Goal: Task Accomplishment & Management: Use online tool/utility

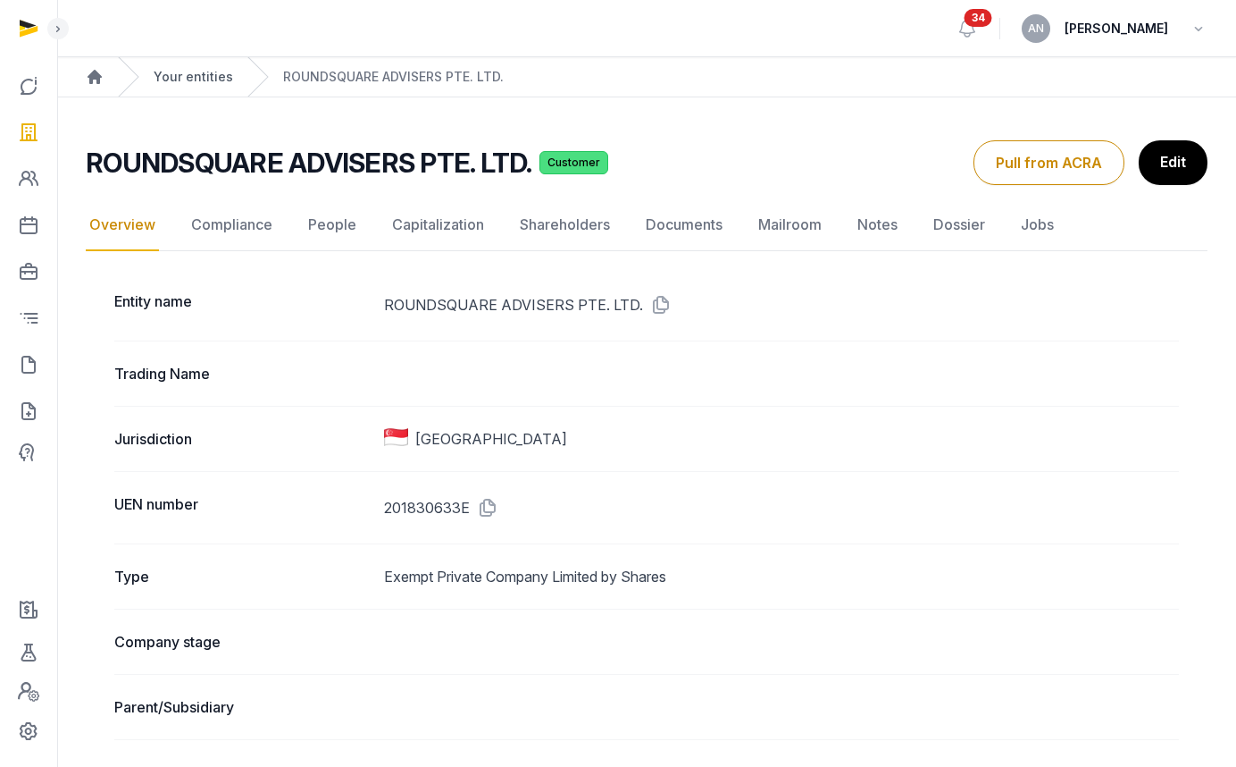
click at [224, 80] on link "Your entities" at bounding box center [194, 77] width 80 height 18
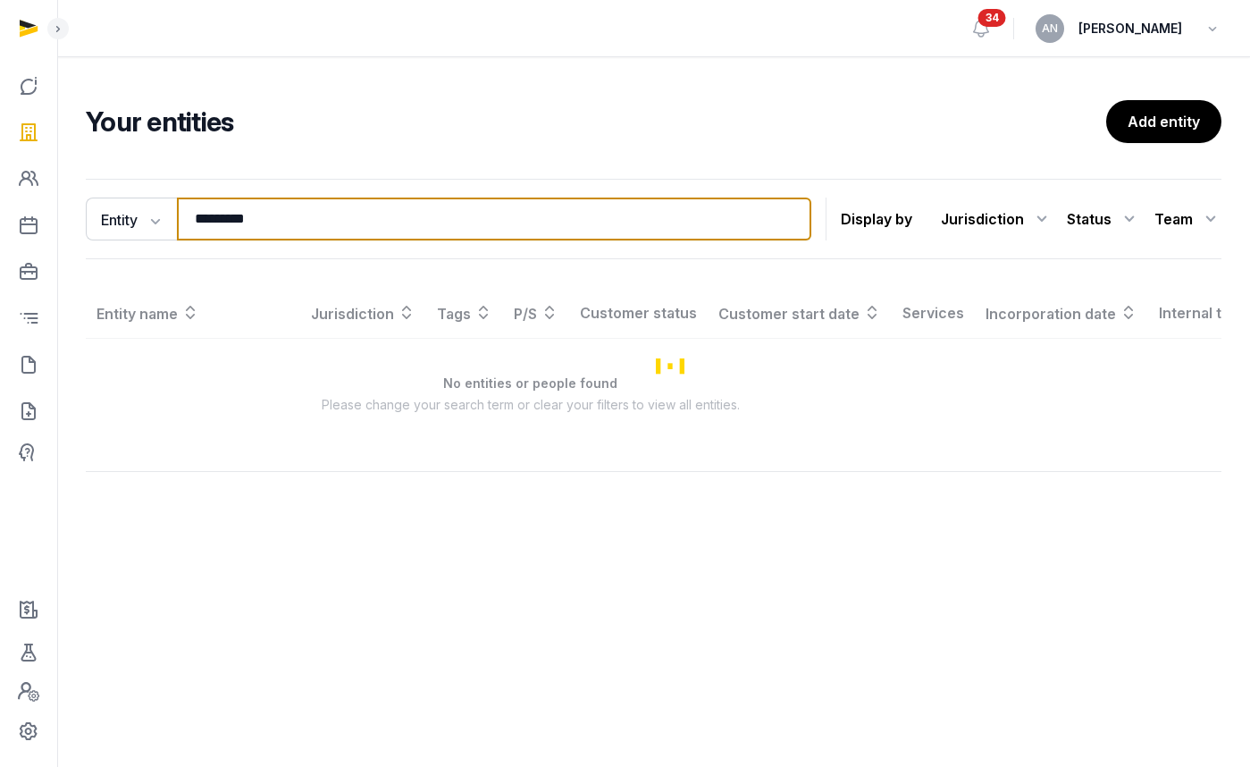
click at [274, 218] on input "*********" at bounding box center [494, 218] width 634 height 43
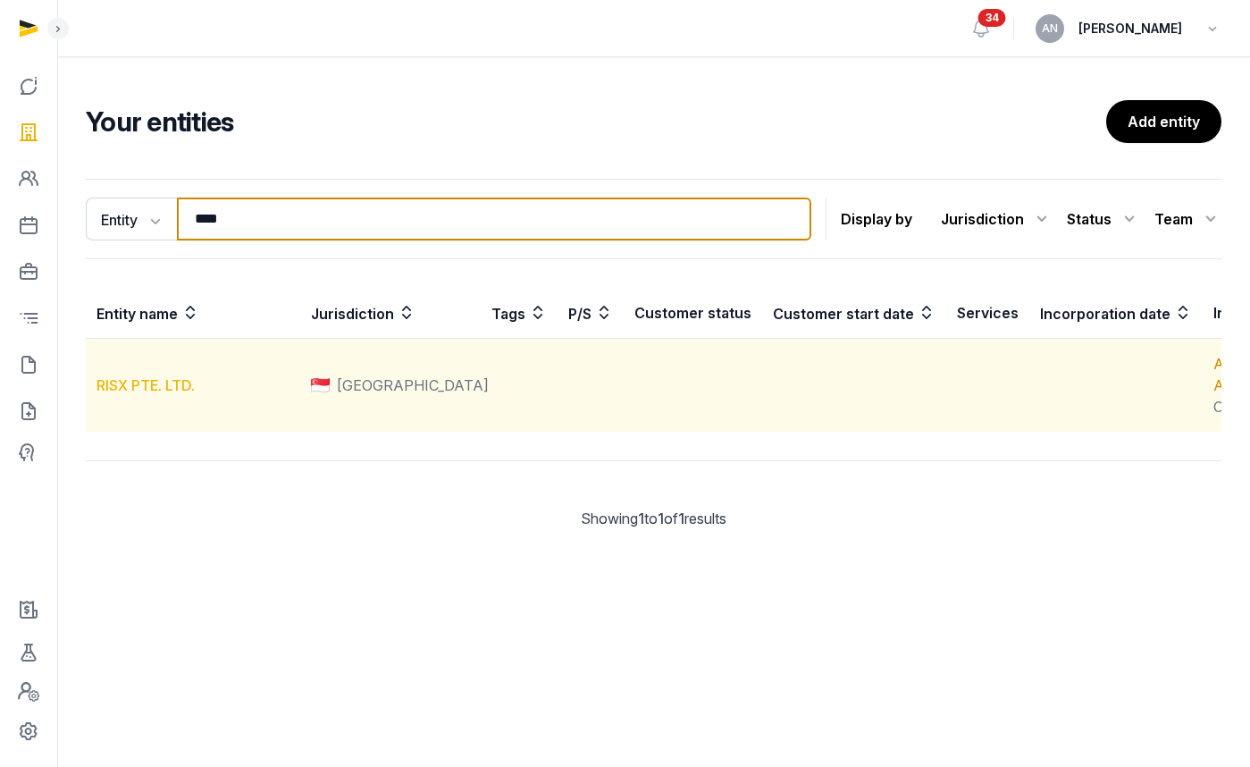
type input "****"
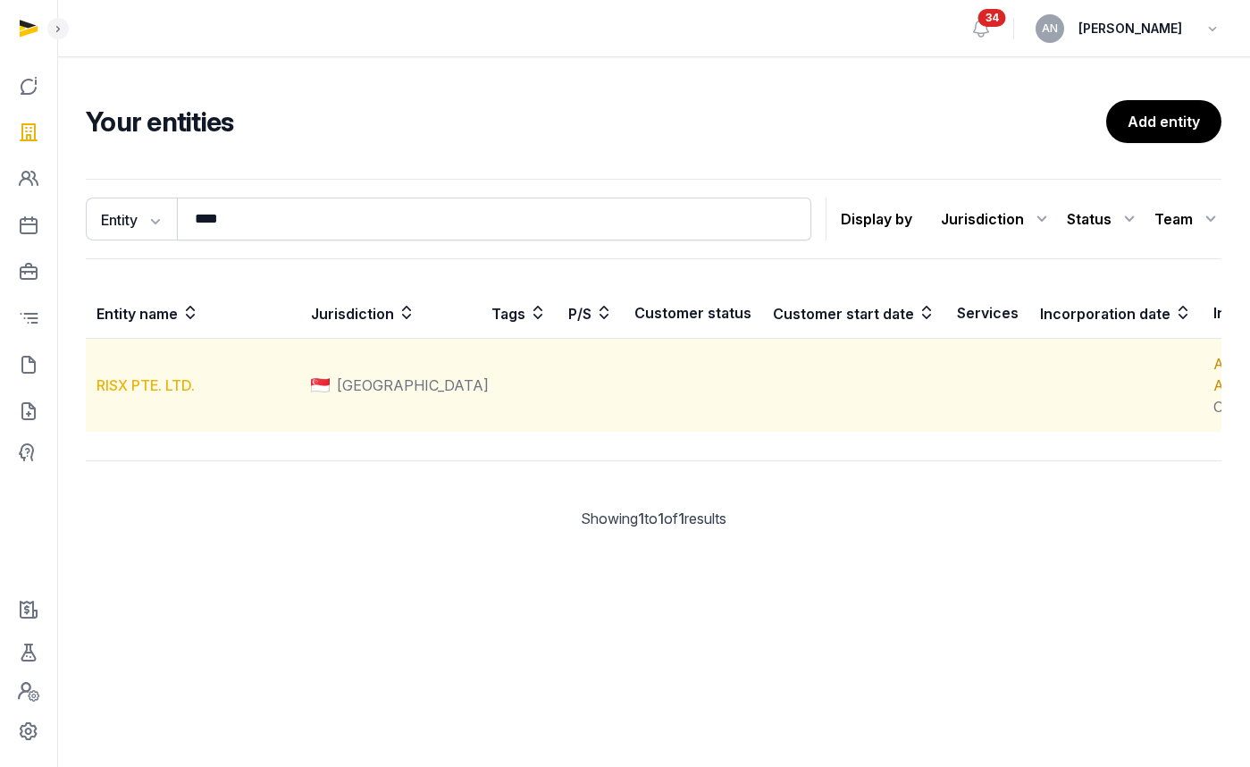
click at [130, 394] on link "RISX PTE. LTD." at bounding box center [145, 385] width 98 height 18
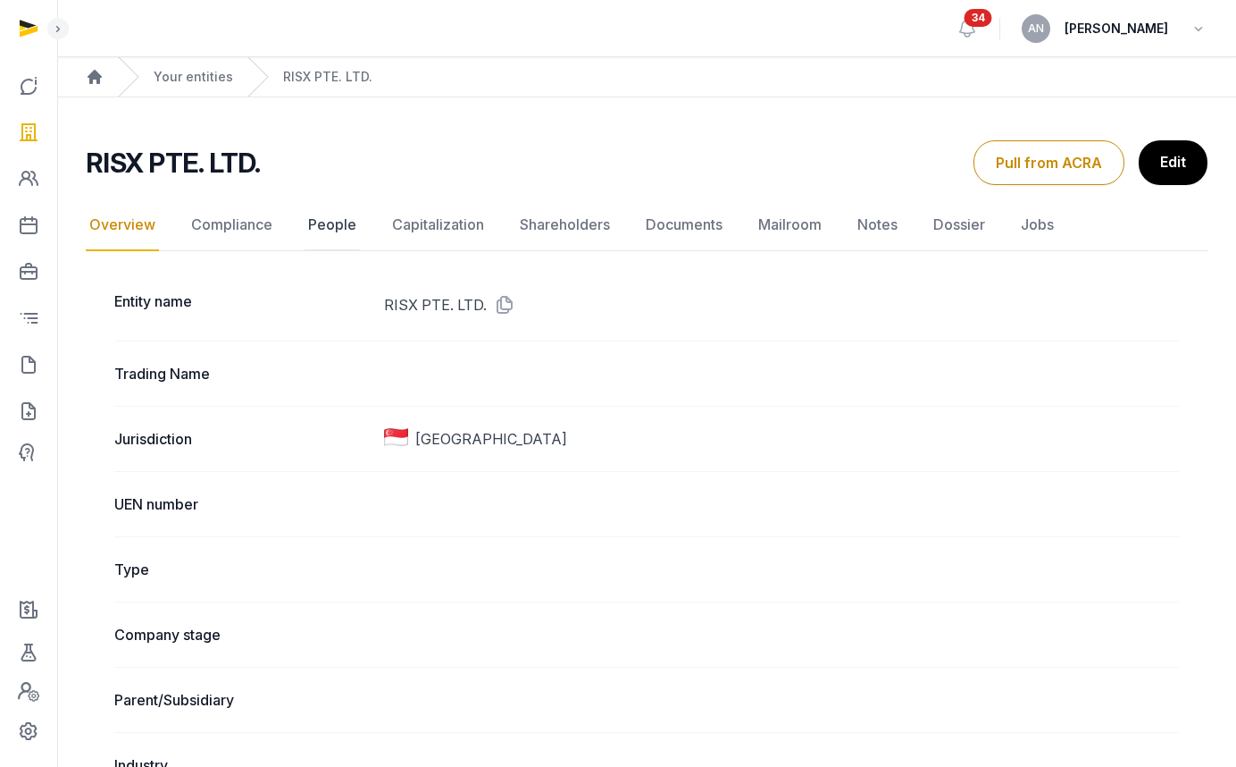
click at [354, 222] on link "People" at bounding box center [332, 225] width 55 height 52
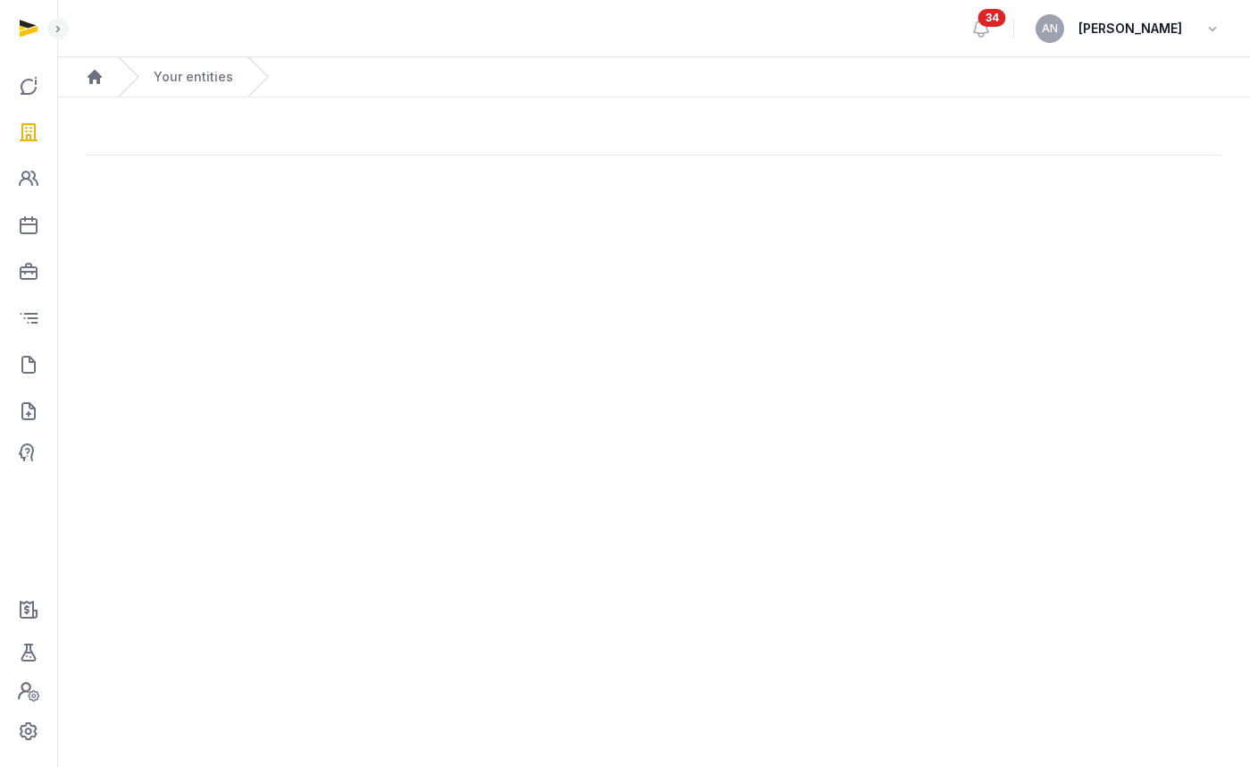
click at [342, 220] on main "Open sidebar 34 AN Anna Nari Home Your entities" at bounding box center [625, 383] width 1250 height 767
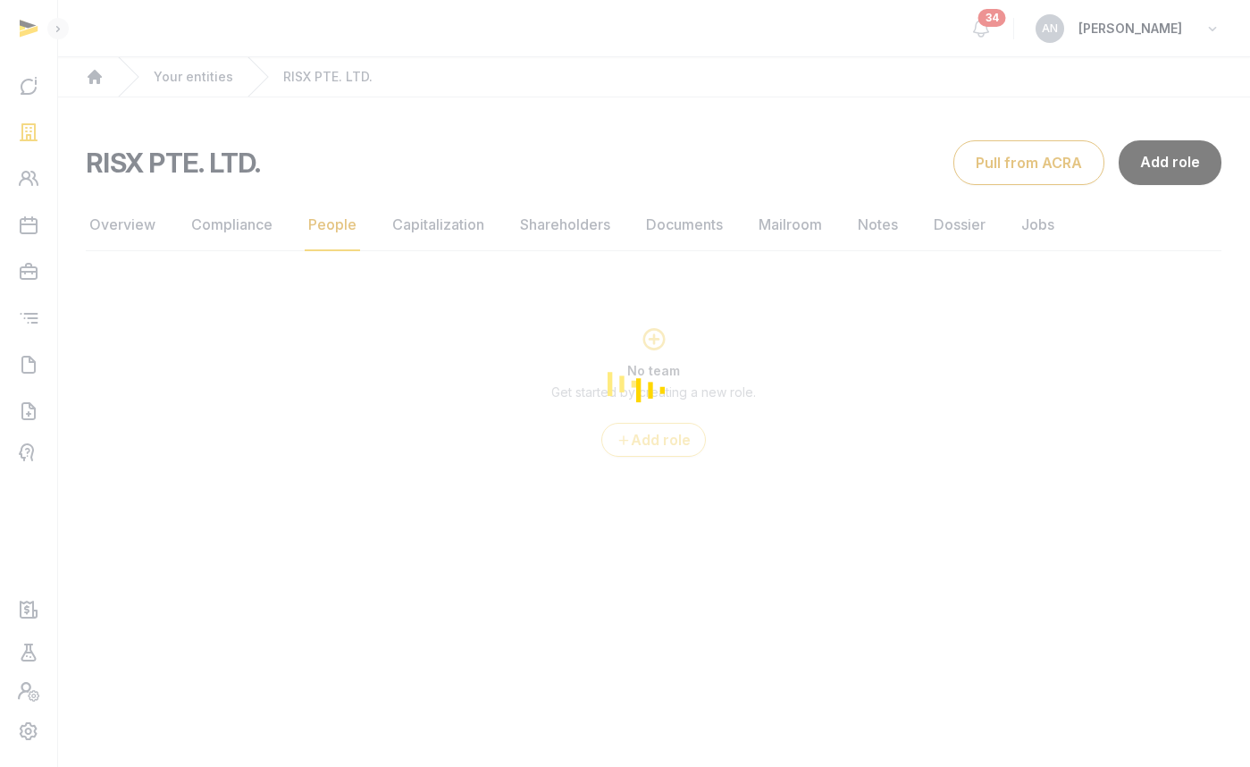
click at [1160, 167] on div "Loading" at bounding box center [625, 383] width 1250 height 767
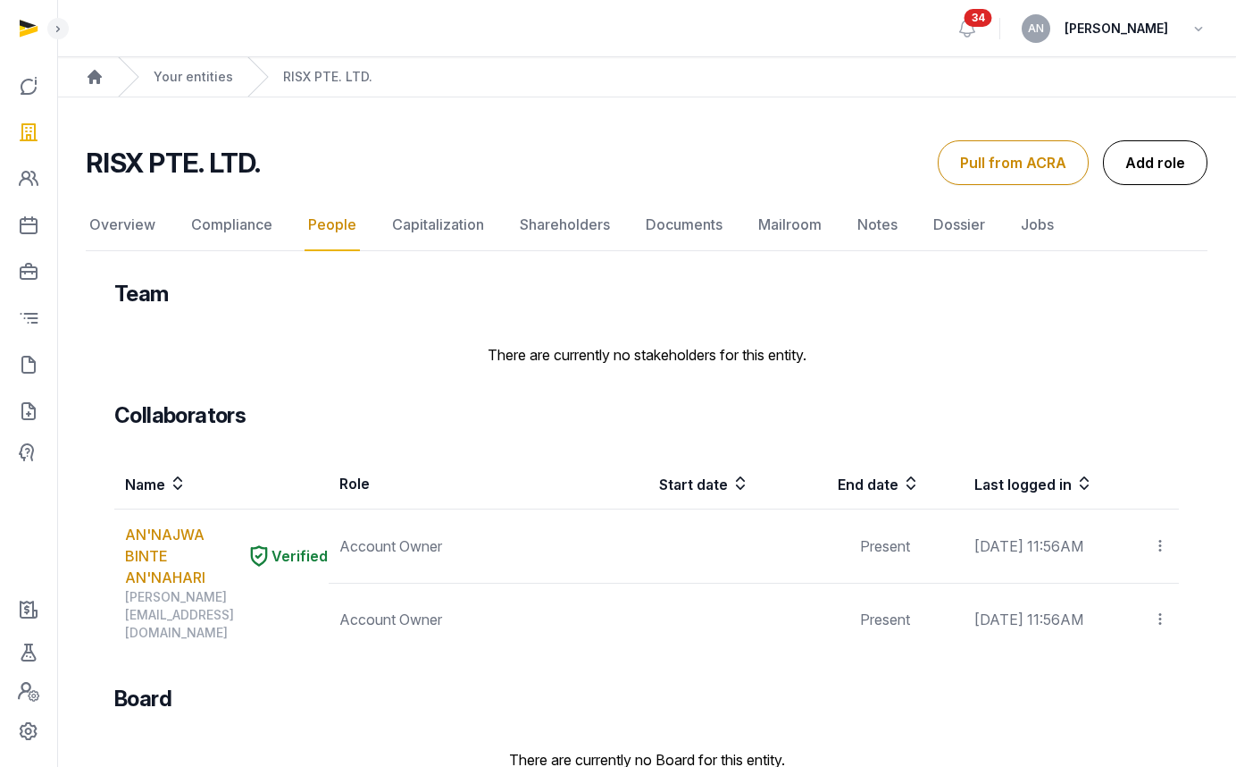
click at [1170, 166] on link "Add role" at bounding box center [1155, 162] width 105 height 45
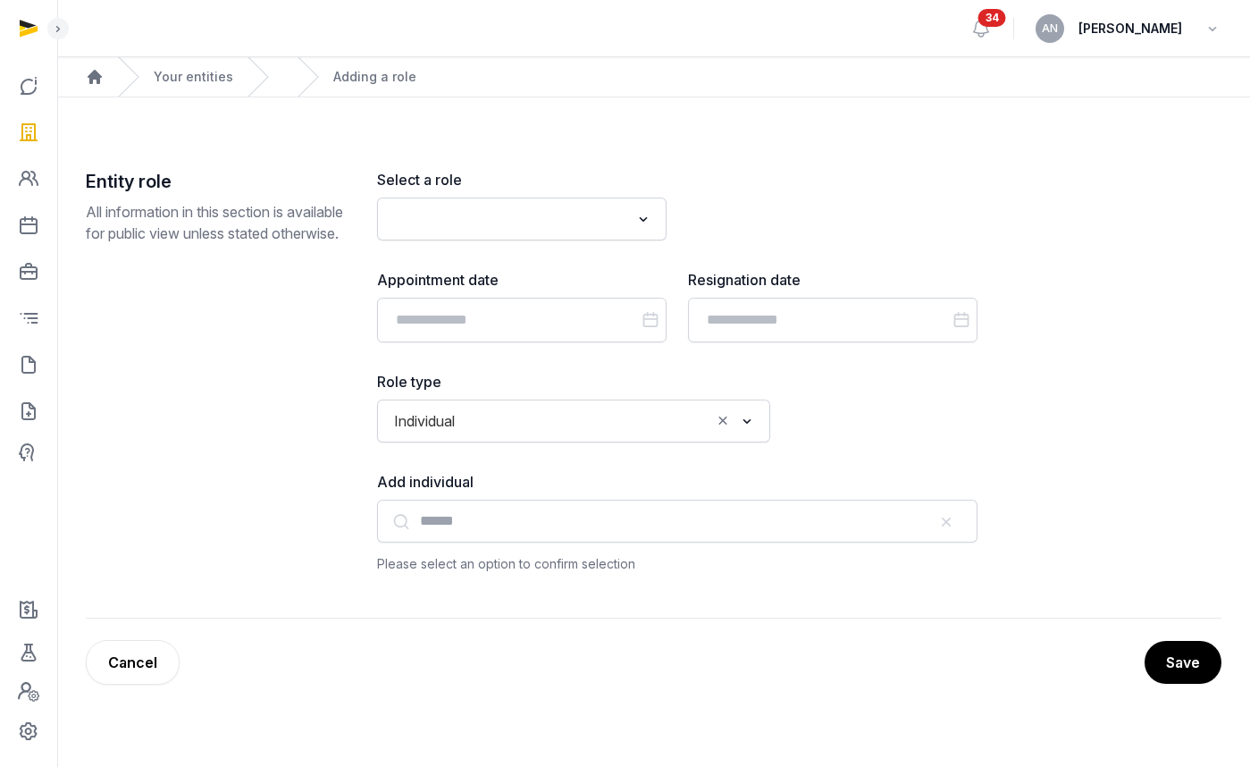
click at [562, 222] on input "Search for option" at bounding box center [509, 218] width 242 height 25
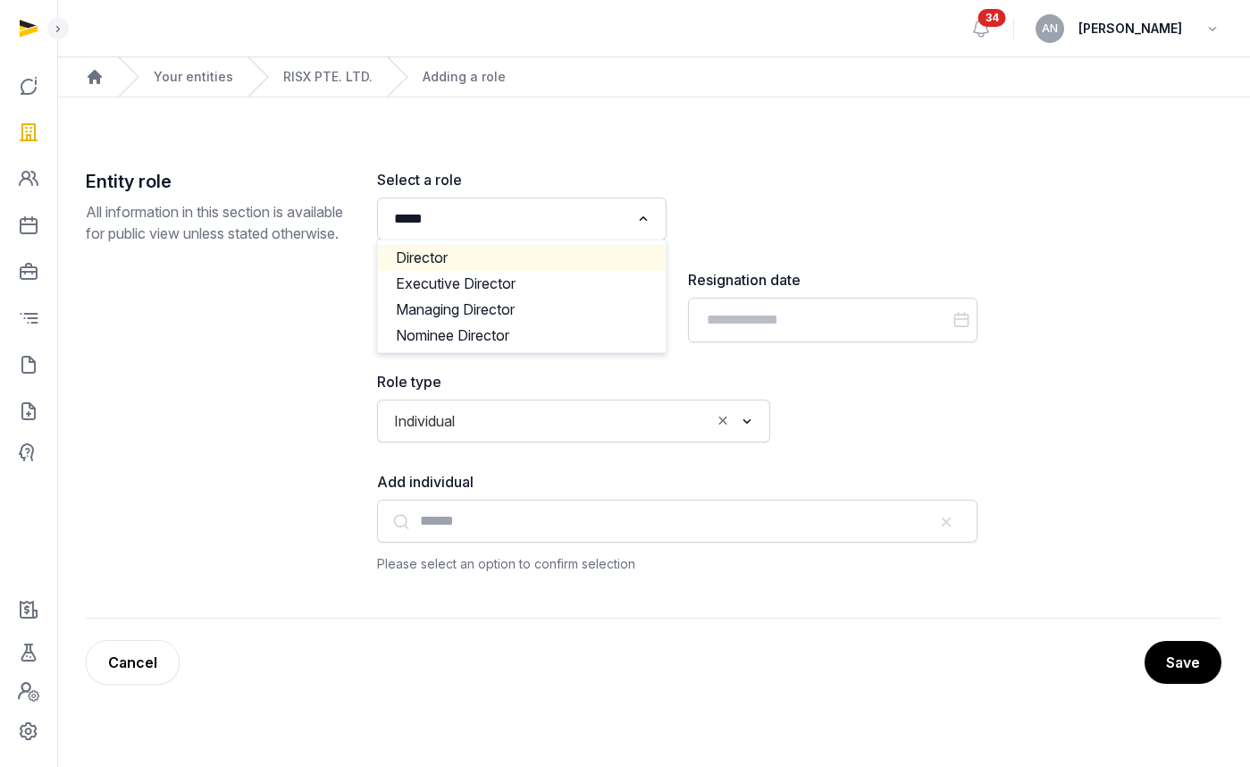
click at [553, 260] on li "Director" at bounding box center [522, 258] width 288 height 26
type input "*****"
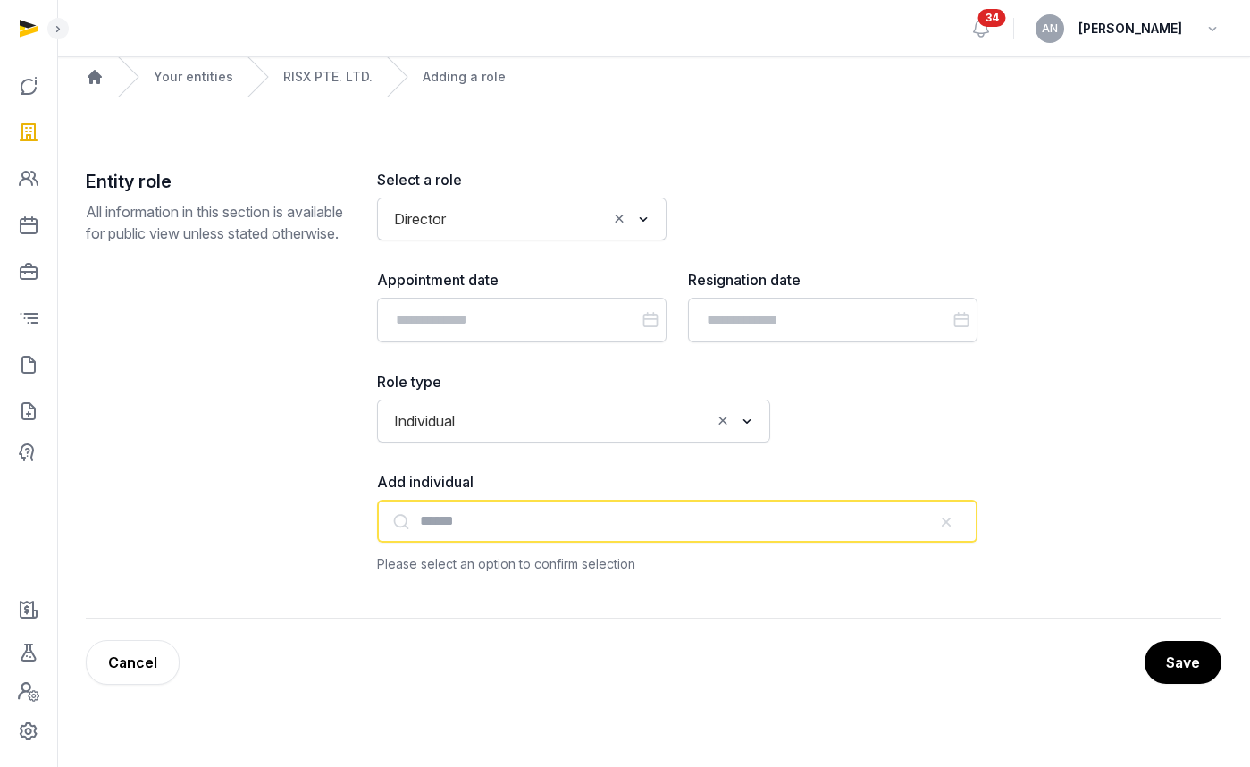
click at [518, 517] on input "text" at bounding box center [677, 520] width 600 height 43
paste input "**********"
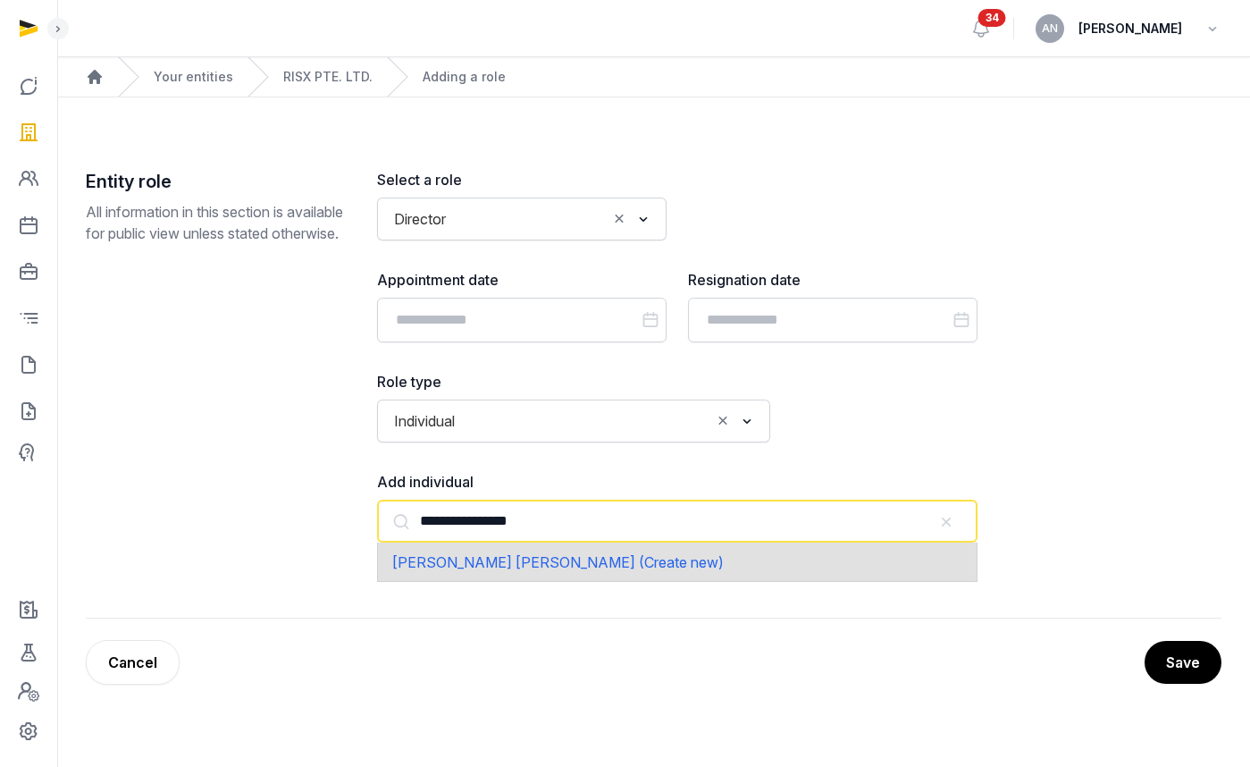
click at [548, 572] on div "Mark James Cowan (Create new)" at bounding box center [677, 561] width 600 height 38
type input "**********"
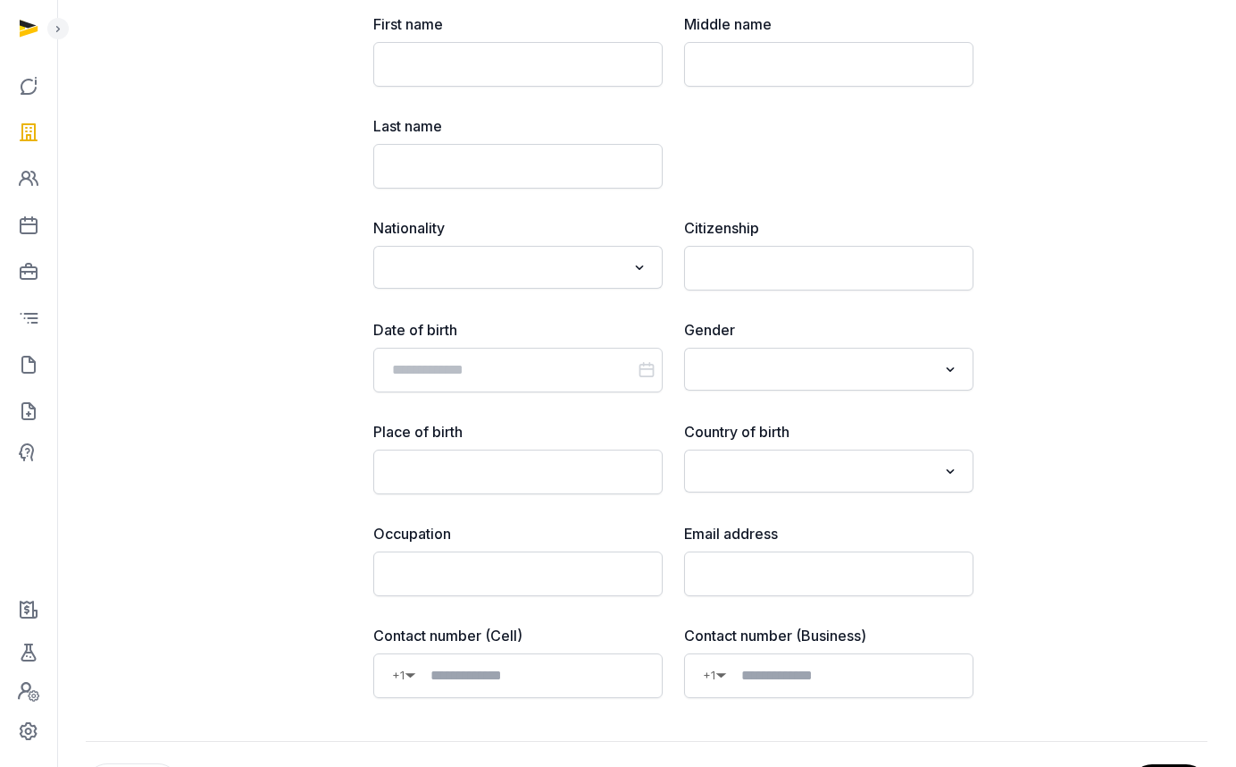
scroll to position [917, 0]
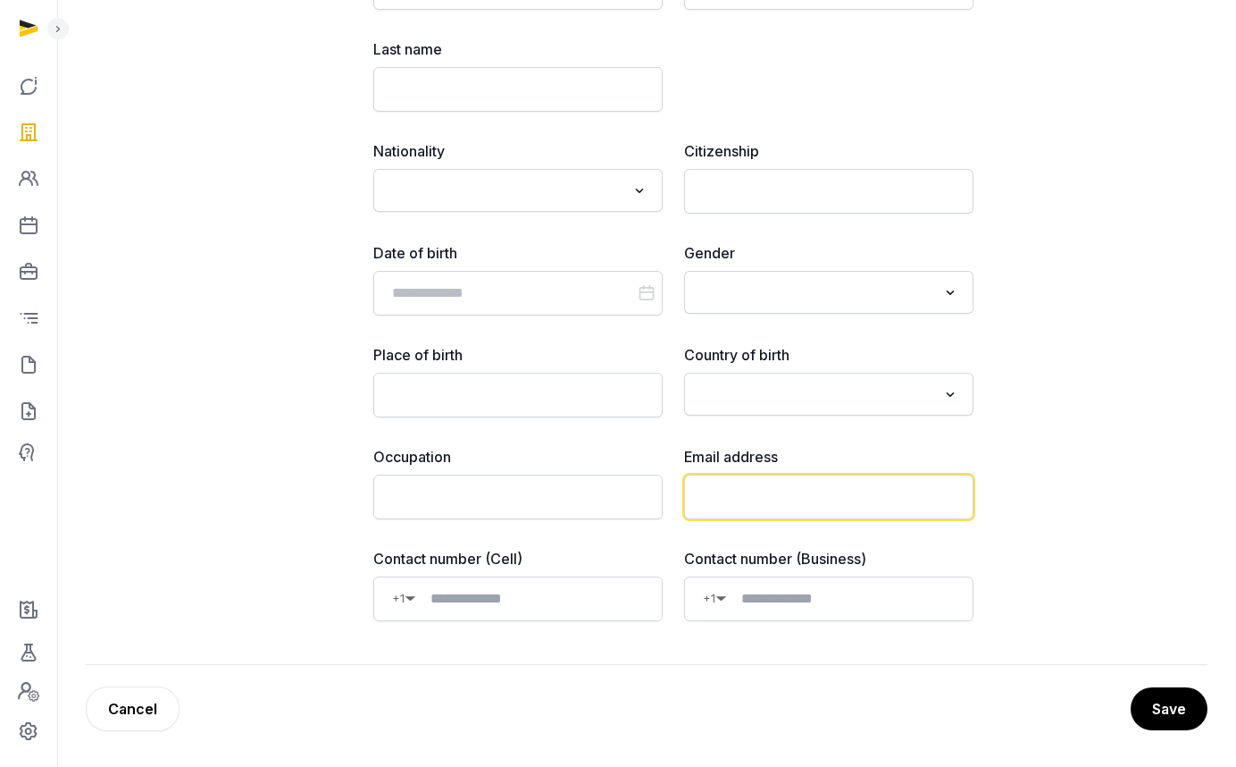
click at [753, 493] on input "email" at bounding box center [828, 496] width 289 height 45
paste input "**********"
type input "**********"
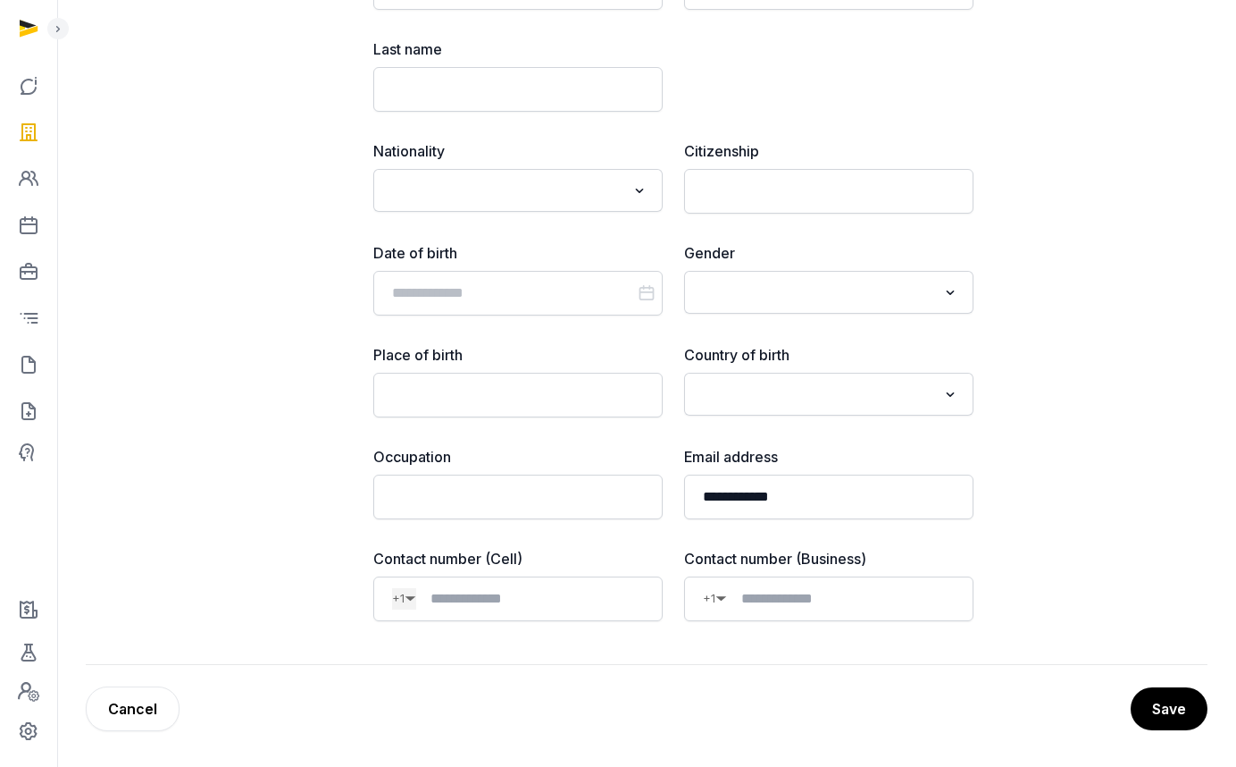
click at [405, 594] on span "▼" at bounding box center [411, 598] width 12 height 11
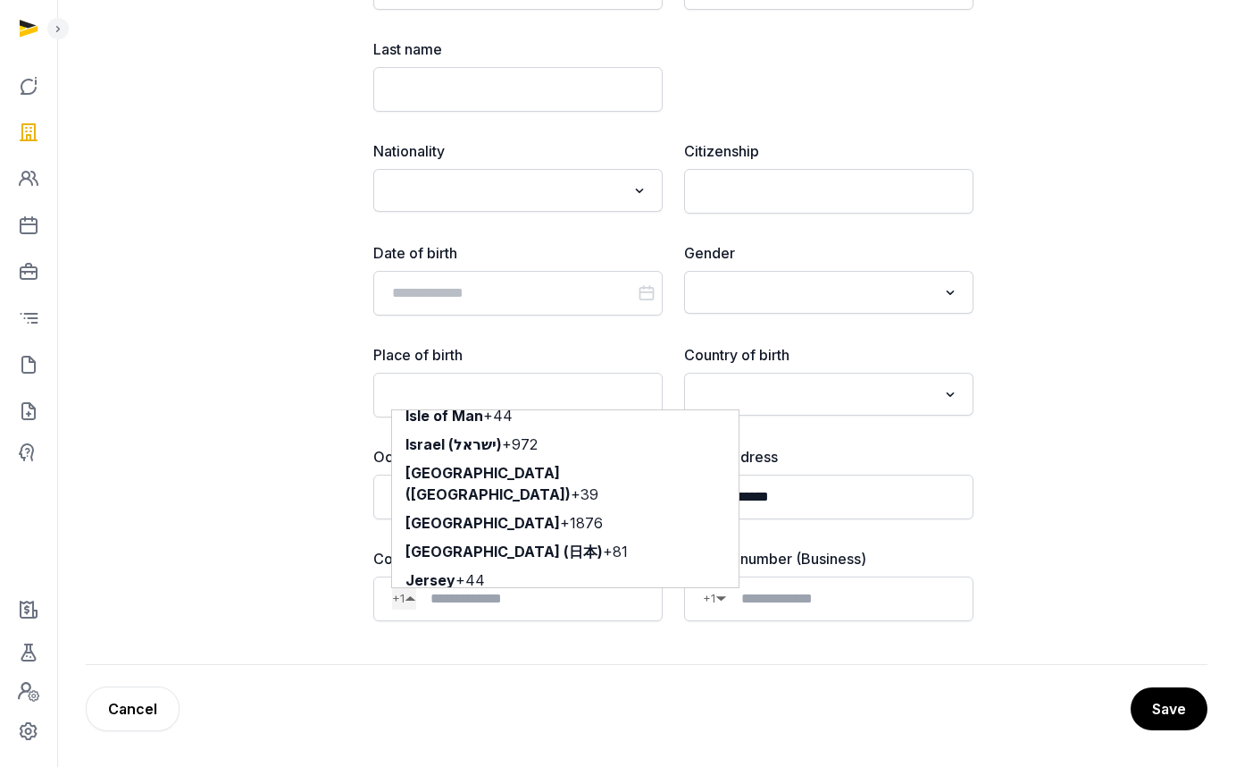
scroll to position [3679, 0]
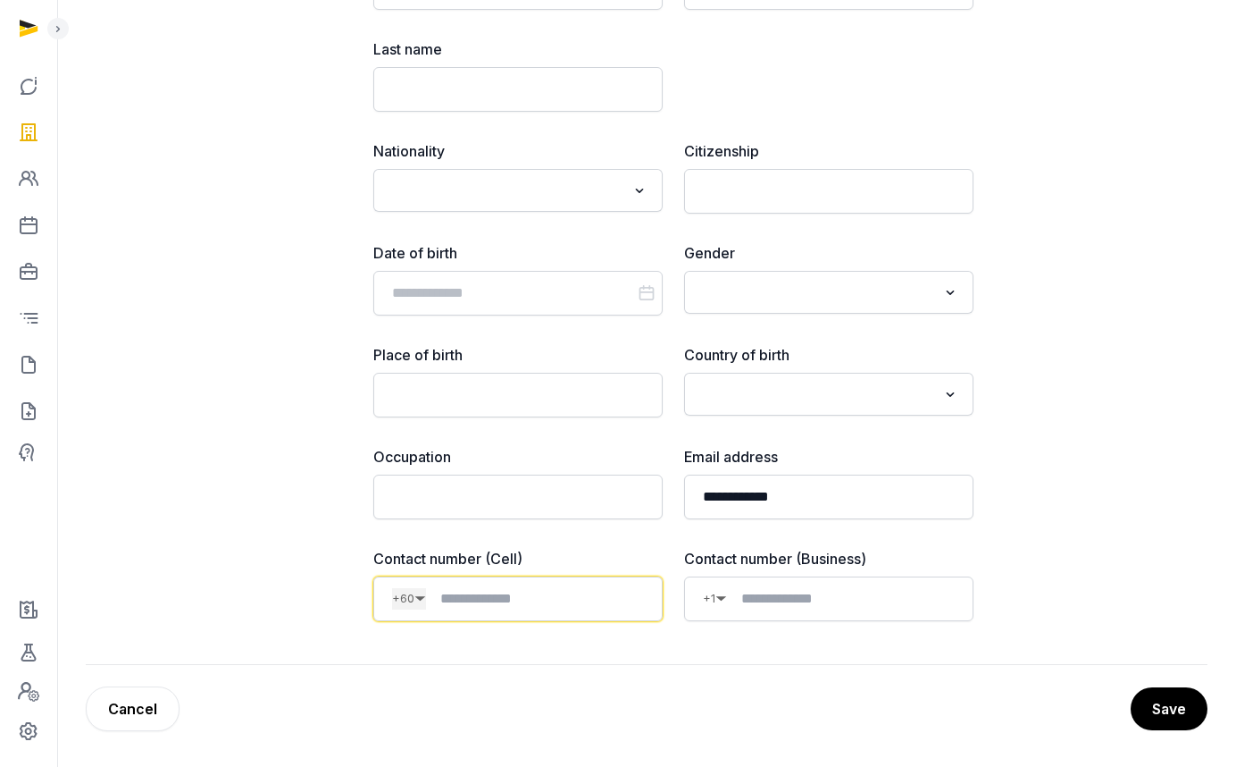
click at [416, 596] on span "▼" at bounding box center [421, 598] width 12 height 11
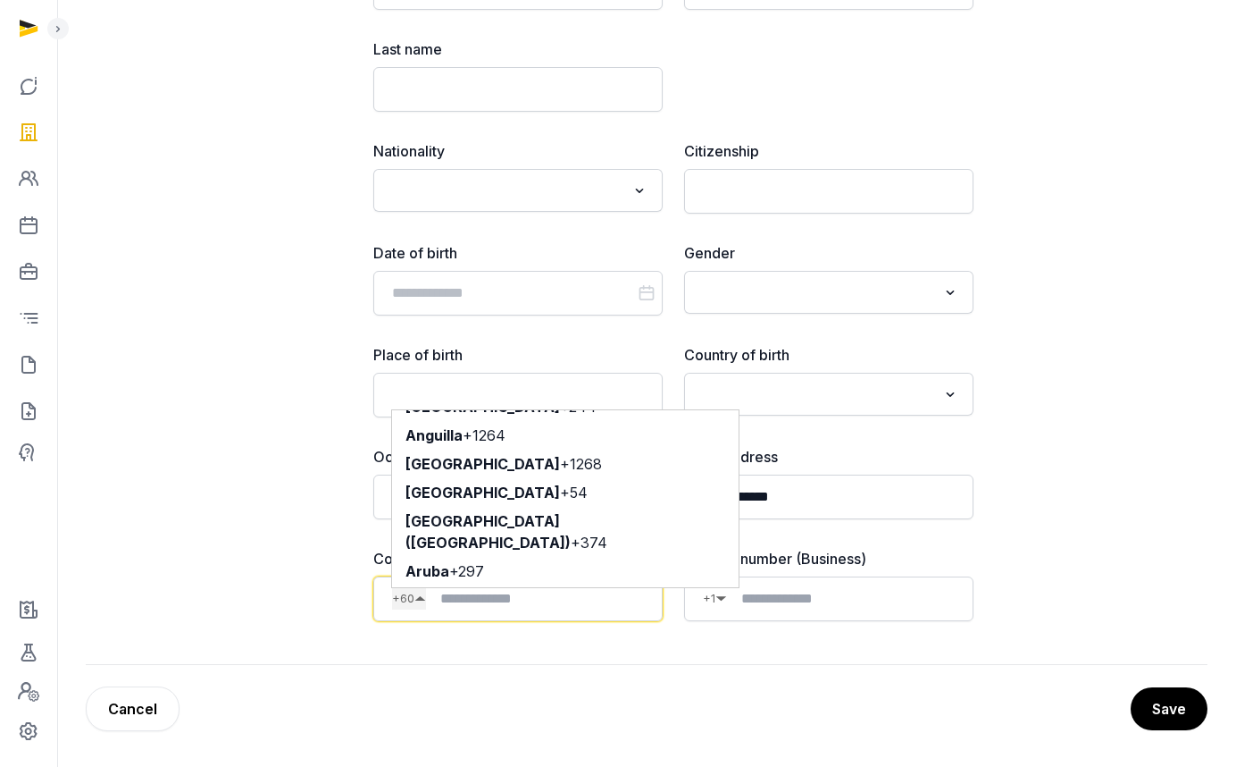
scroll to position [230, 0]
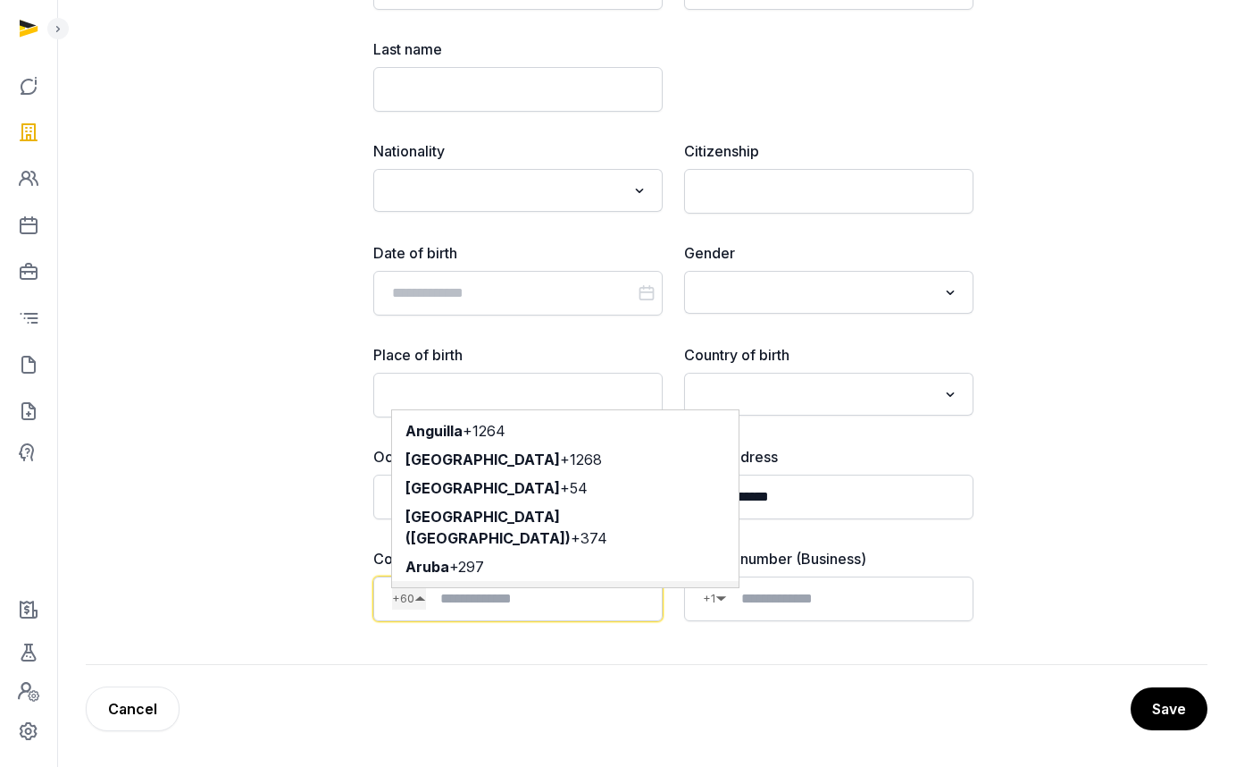
click at [507, 581] on li "Australia +61" at bounding box center [565, 595] width 347 height 29
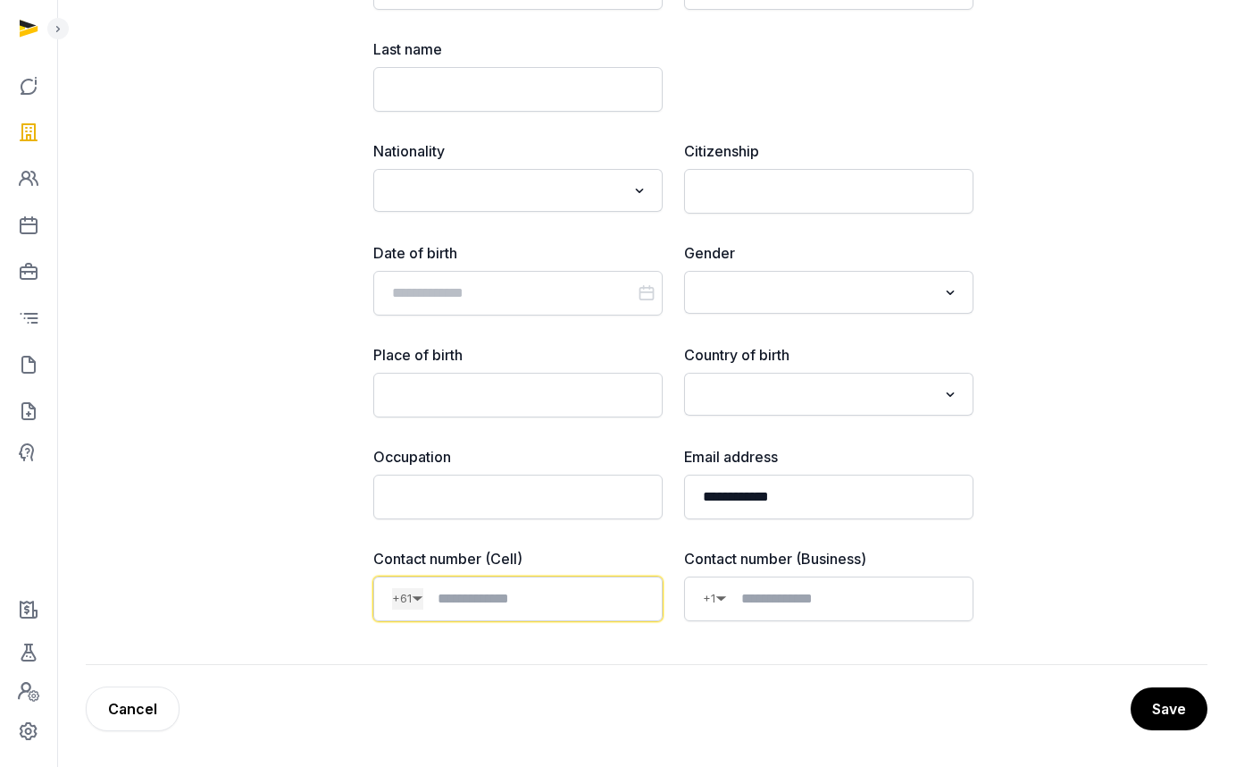
click at [497, 591] on input at bounding box center [533, 598] width 221 height 21
paste input "********"
type input "********"
click at [1160, 691] on button "Save" at bounding box center [1169, 708] width 77 height 43
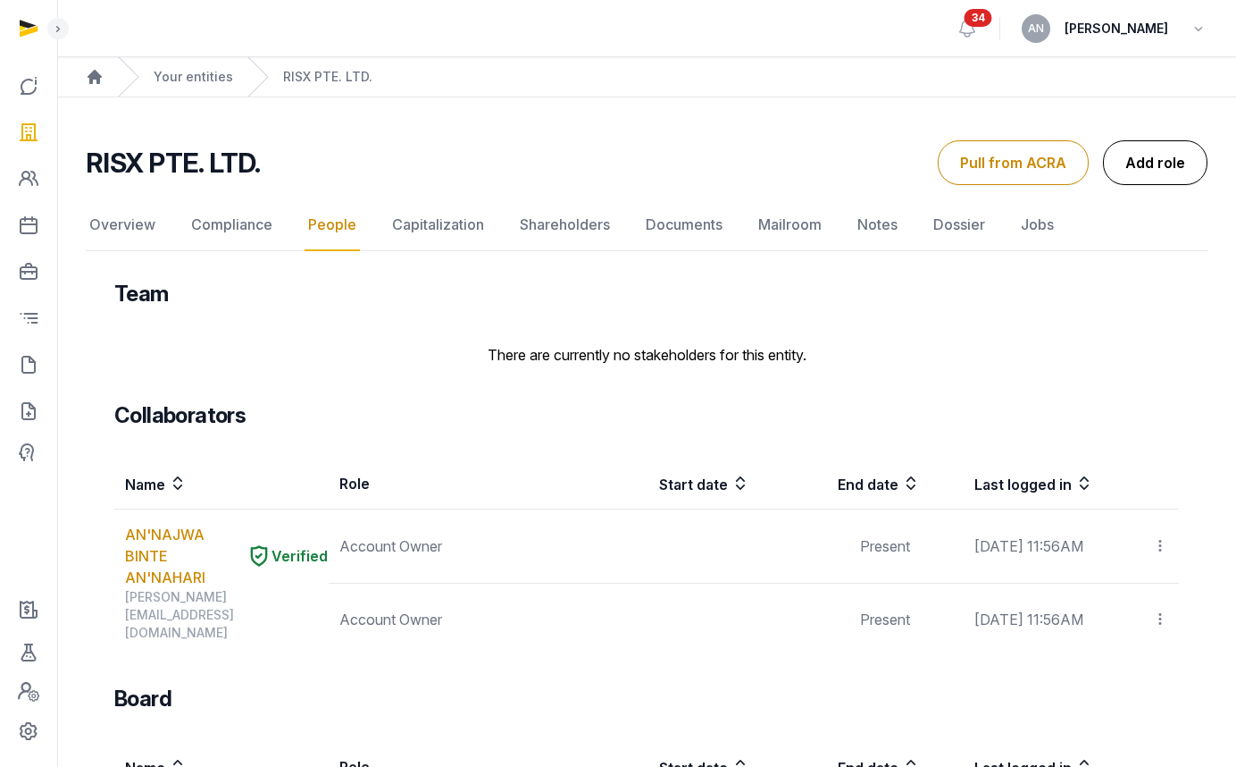
click at [1127, 163] on link "Add role" at bounding box center [1155, 162] width 105 height 45
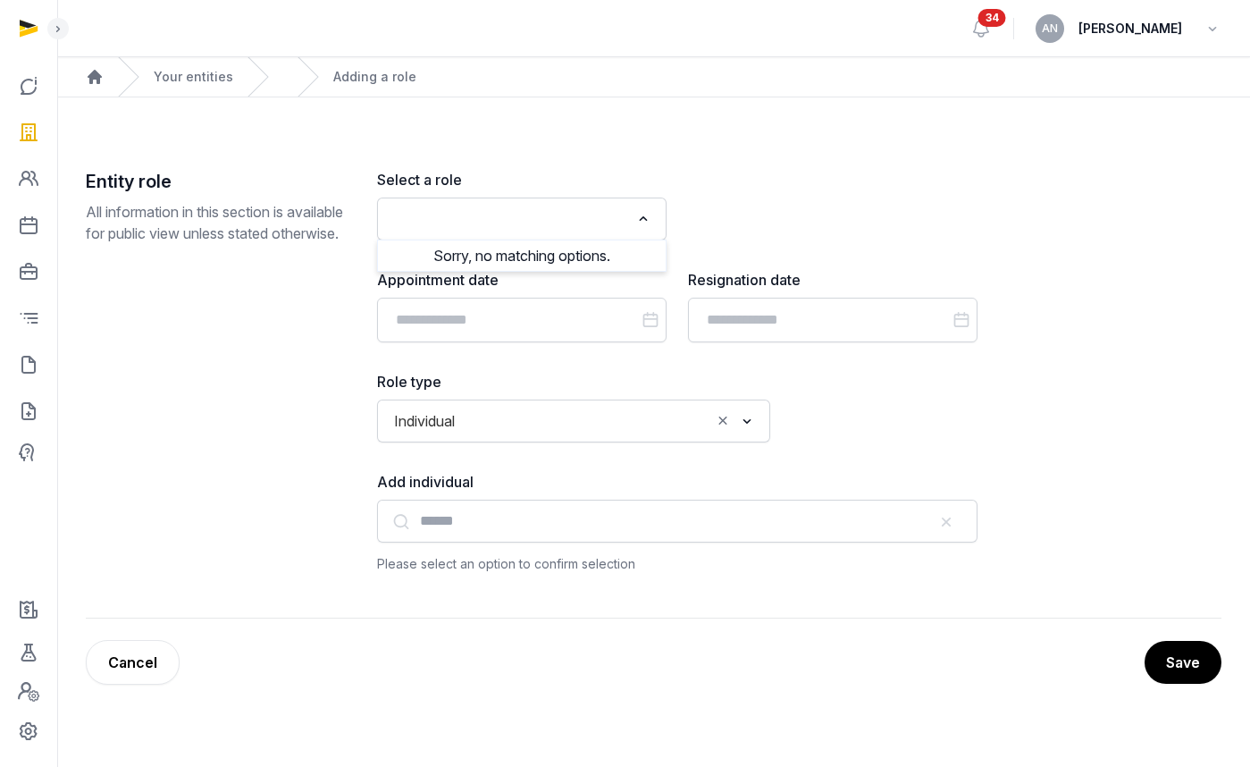
click at [632, 227] on div "Loading..." at bounding box center [645, 217] width 26 height 29
click at [531, 260] on li "Shareholder" at bounding box center [522, 258] width 288 height 26
type input "*****"
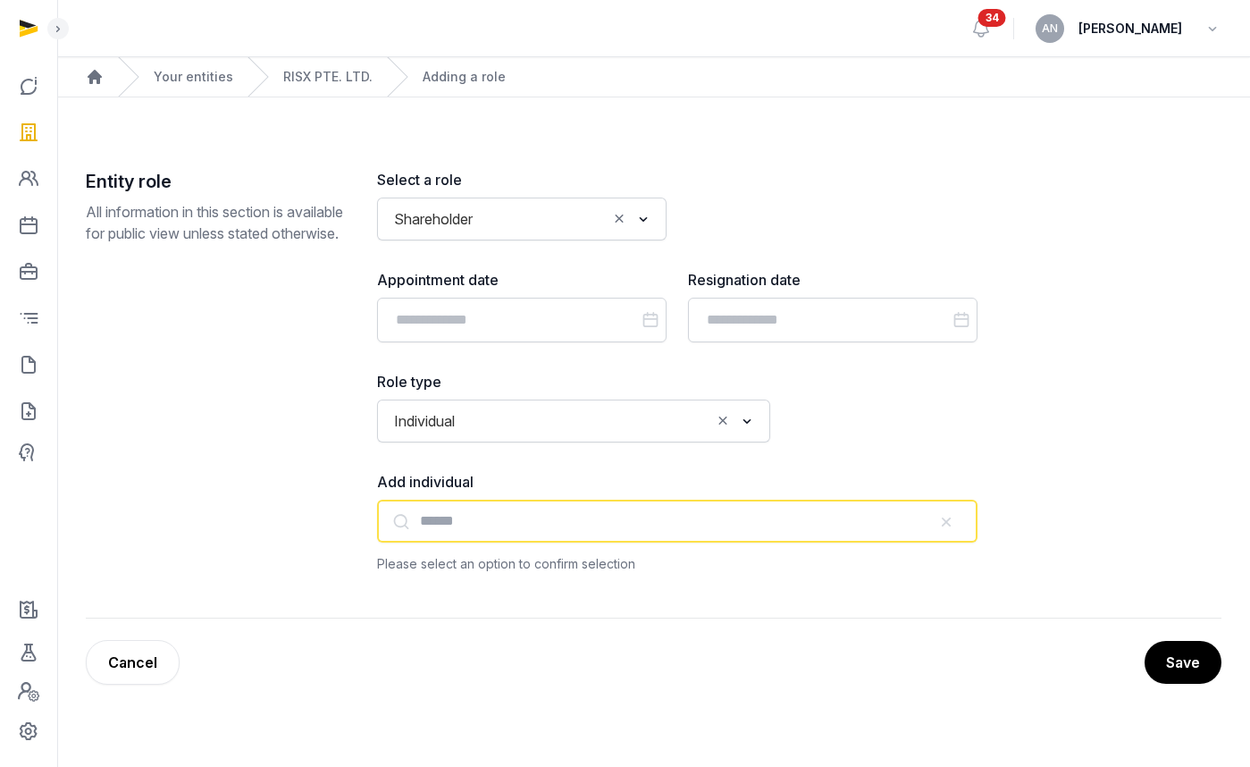
click at [518, 503] on input "text" at bounding box center [677, 520] width 600 height 43
paste input "********"
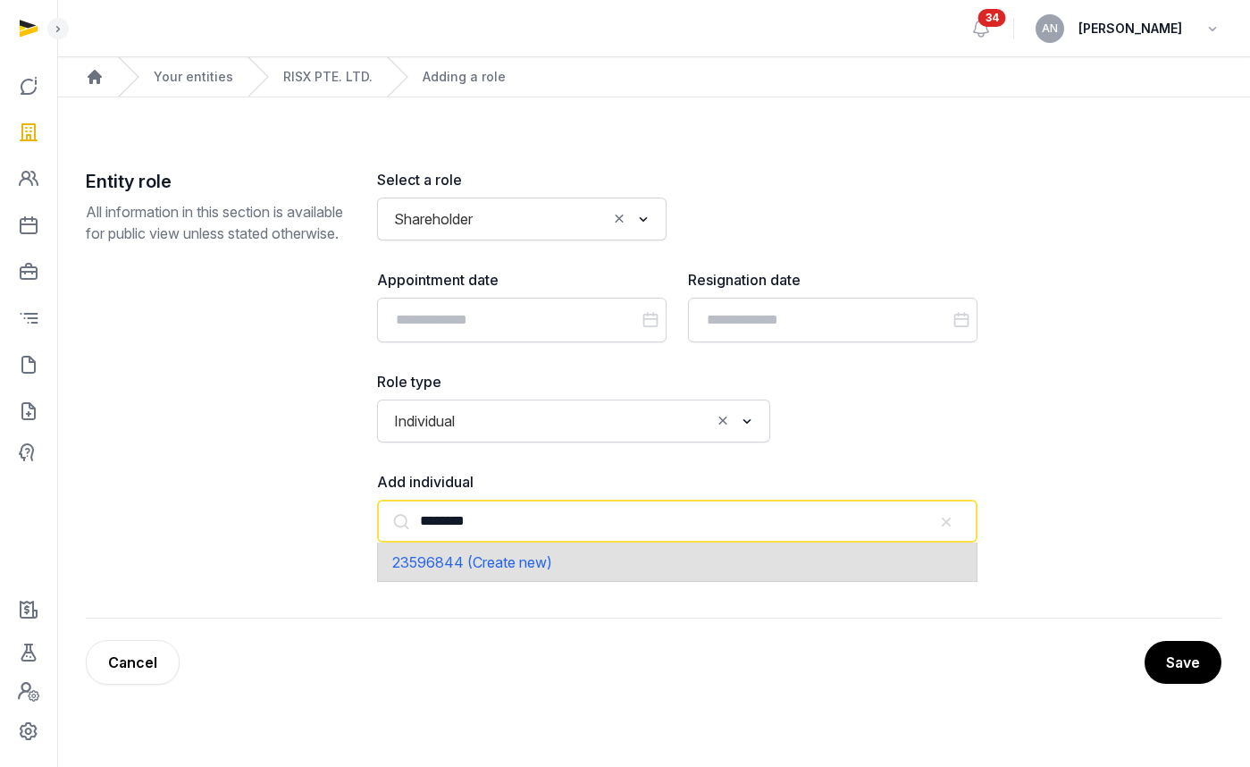
type input "*"
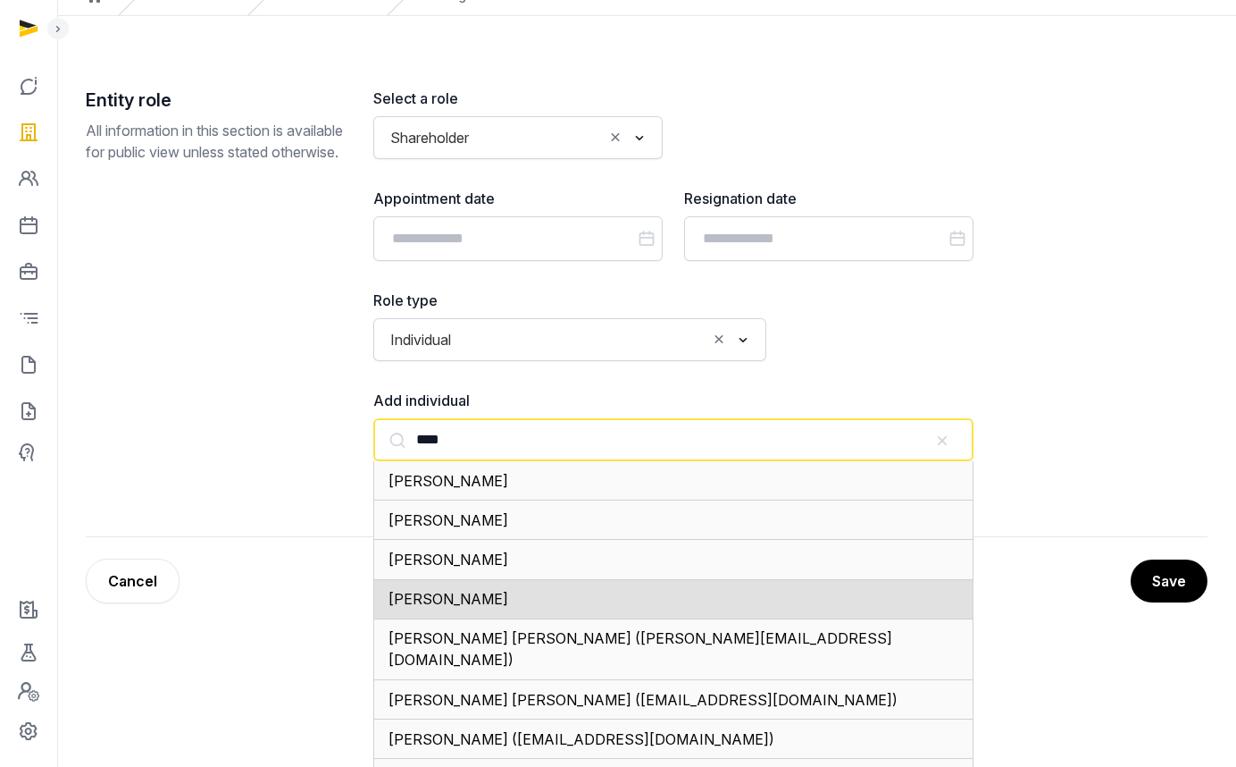
scroll to position [131, 0]
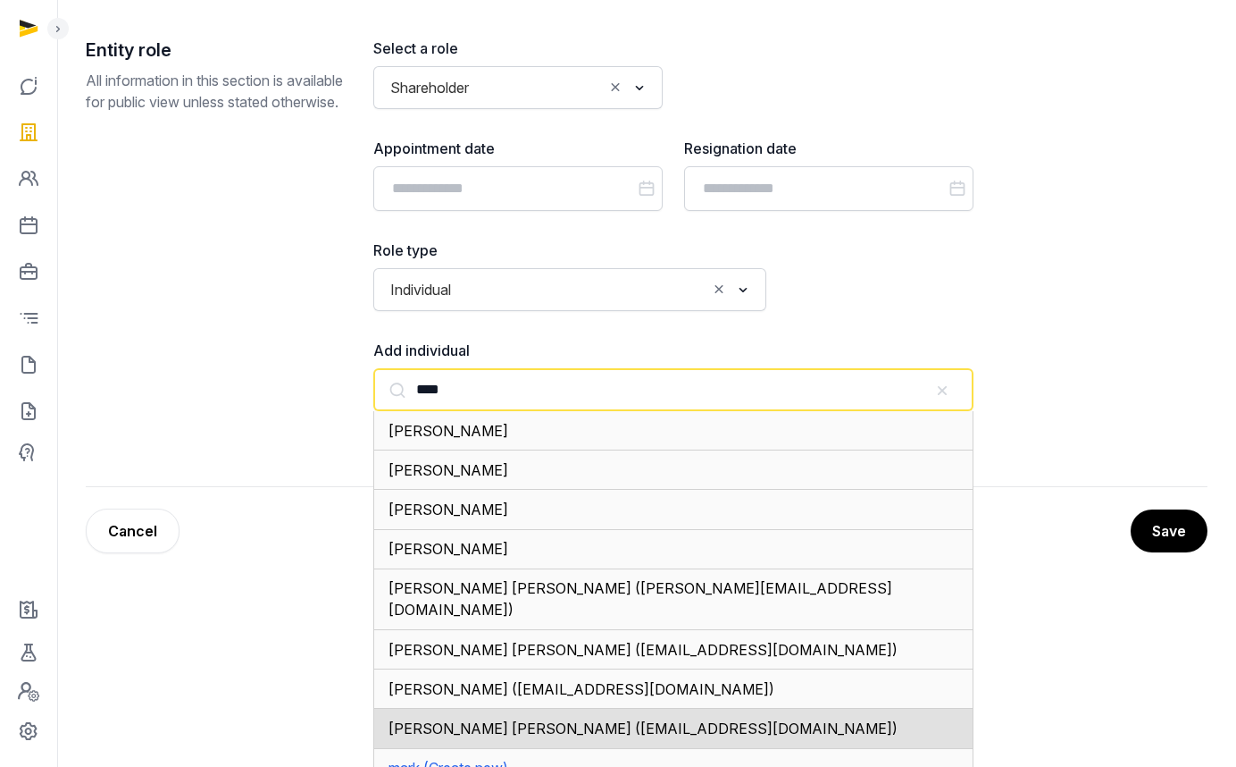
click at [512, 719] on span "Mark James Cowan (mark@risx.co)" at bounding box center [643, 728] width 509 height 18
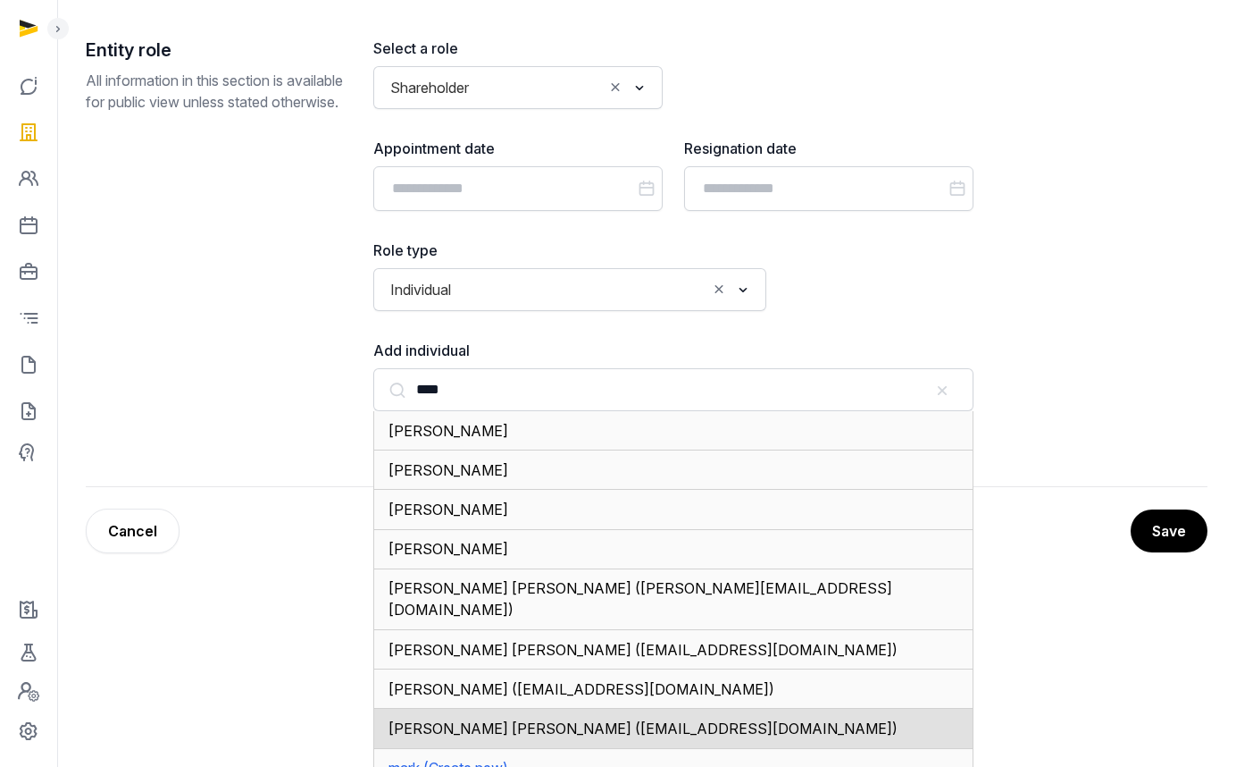
type input "**********"
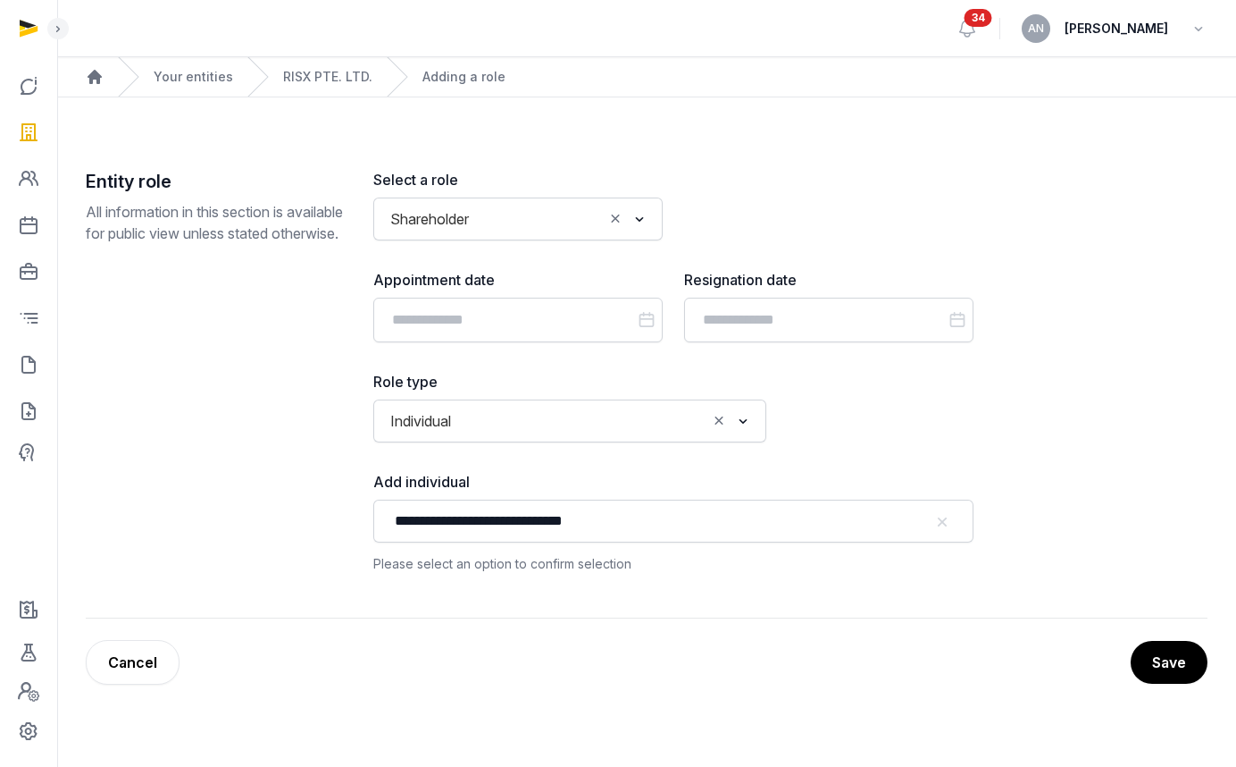
scroll to position [0, 0]
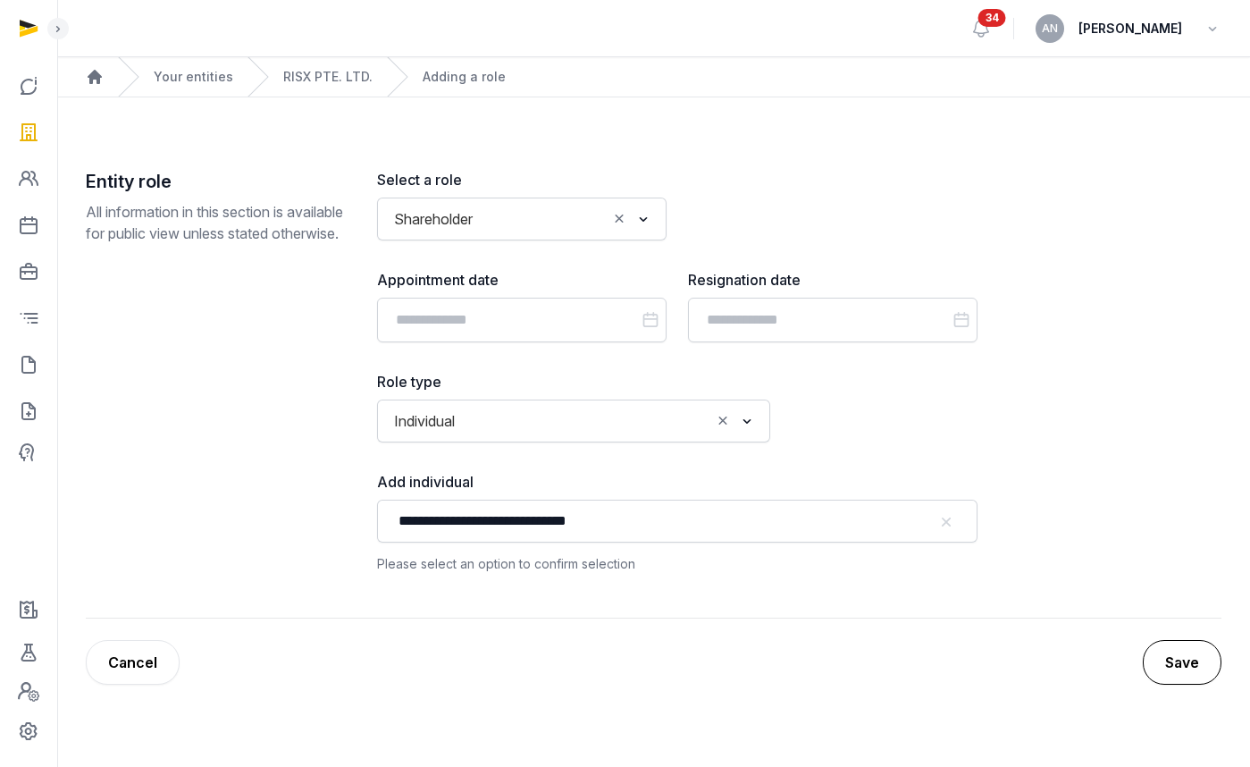
click at [1181, 649] on button "Save" at bounding box center [1182, 662] width 79 height 45
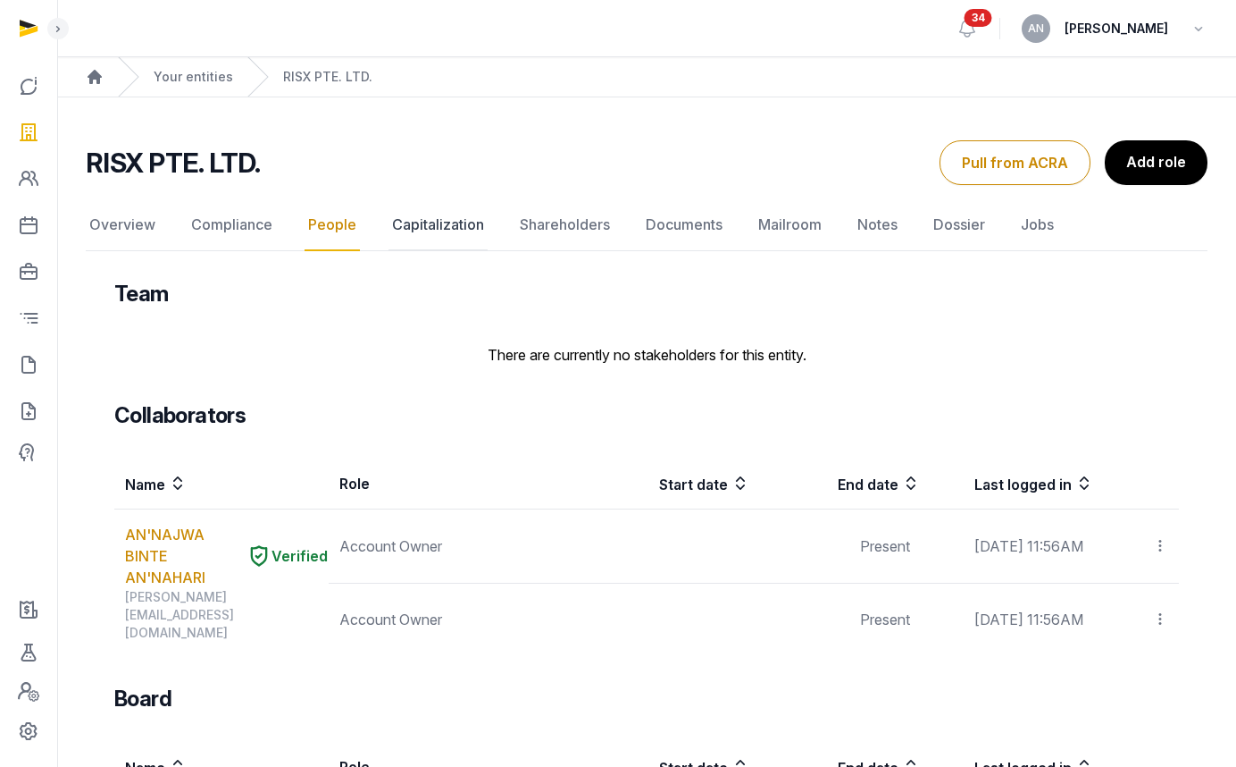
click at [432, 199] on link "Capitalization" at bounding box center [438, 225] width 99 height 52
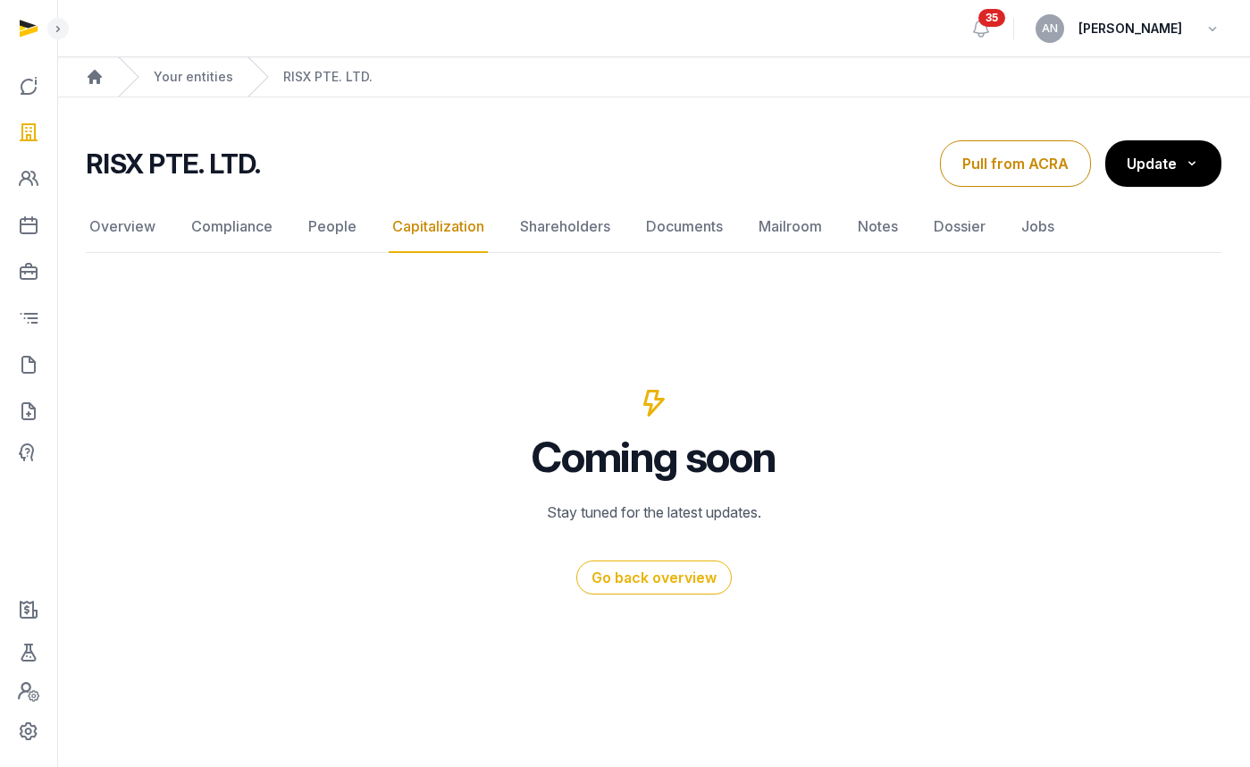
click at [361, 222] on nav "Overview Compliance People Capitalization Shareholders Documents Mailroom Notes…" at bounding box center [653, 227] width 1135 height 52
click at [356, 224] on nav "Overview Compliance People Capitalization Shareholders Documents Mailroom Notes…" at bounding box center [653, 227] width 1135 height 52
click at [345, 224] on link "People" at bounding box center [332, 227] width 55 height 52
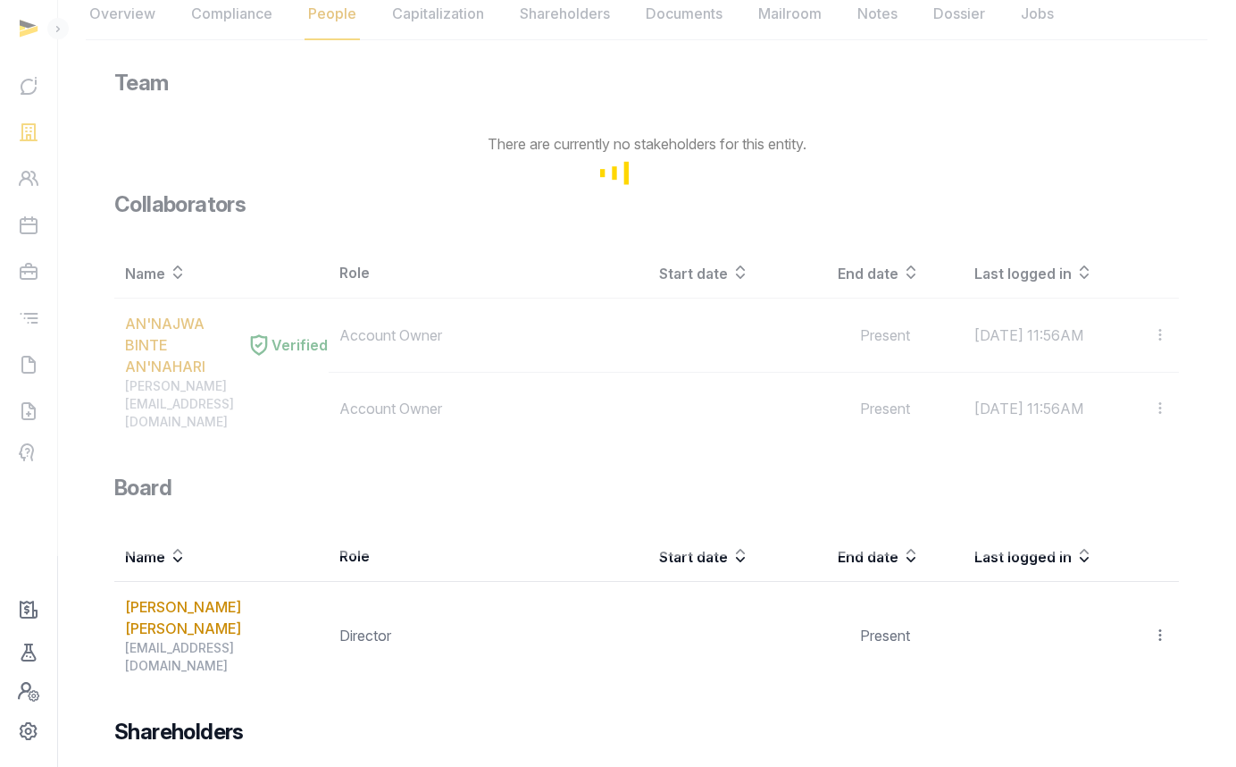
scroll to position [298, 0]
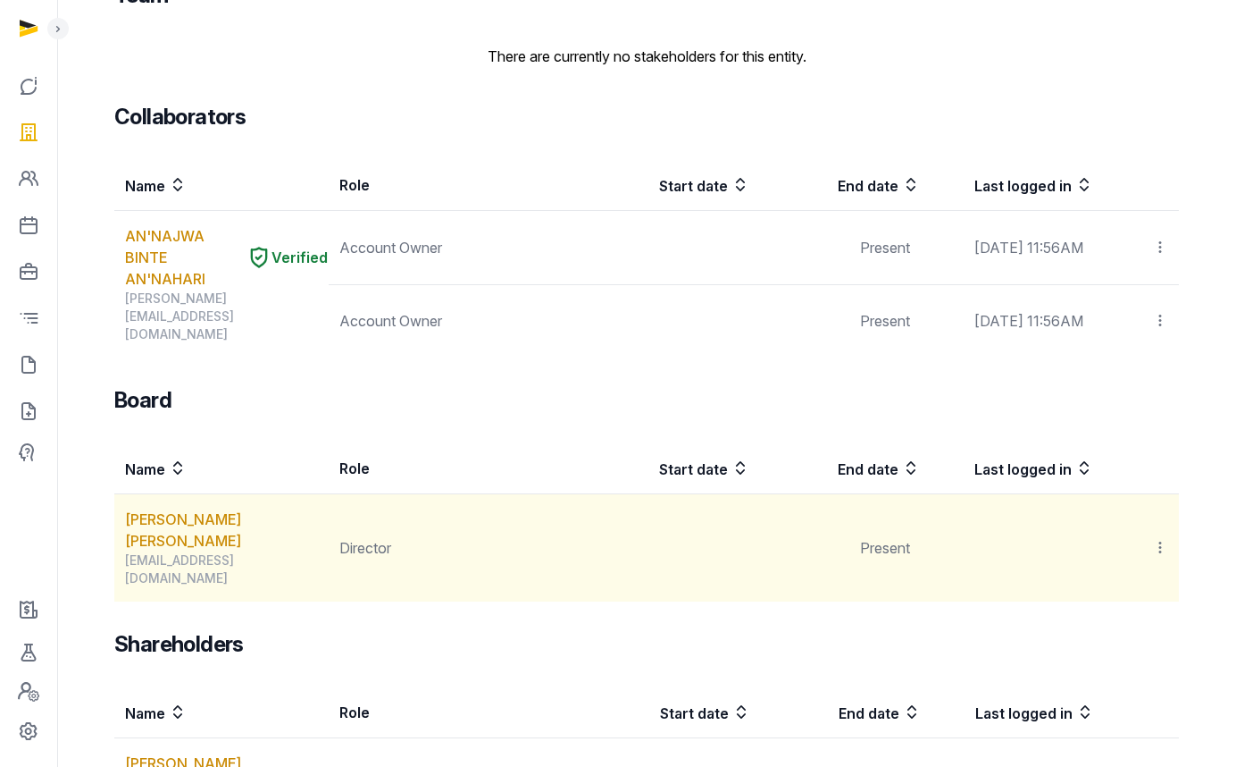
click at [1168, 538] on icon at bounding box center [1160, 547] width 16 height 19
click at [1133, 578] on div "Invite user" at bounding box center [1097, 596] width 143 height 36
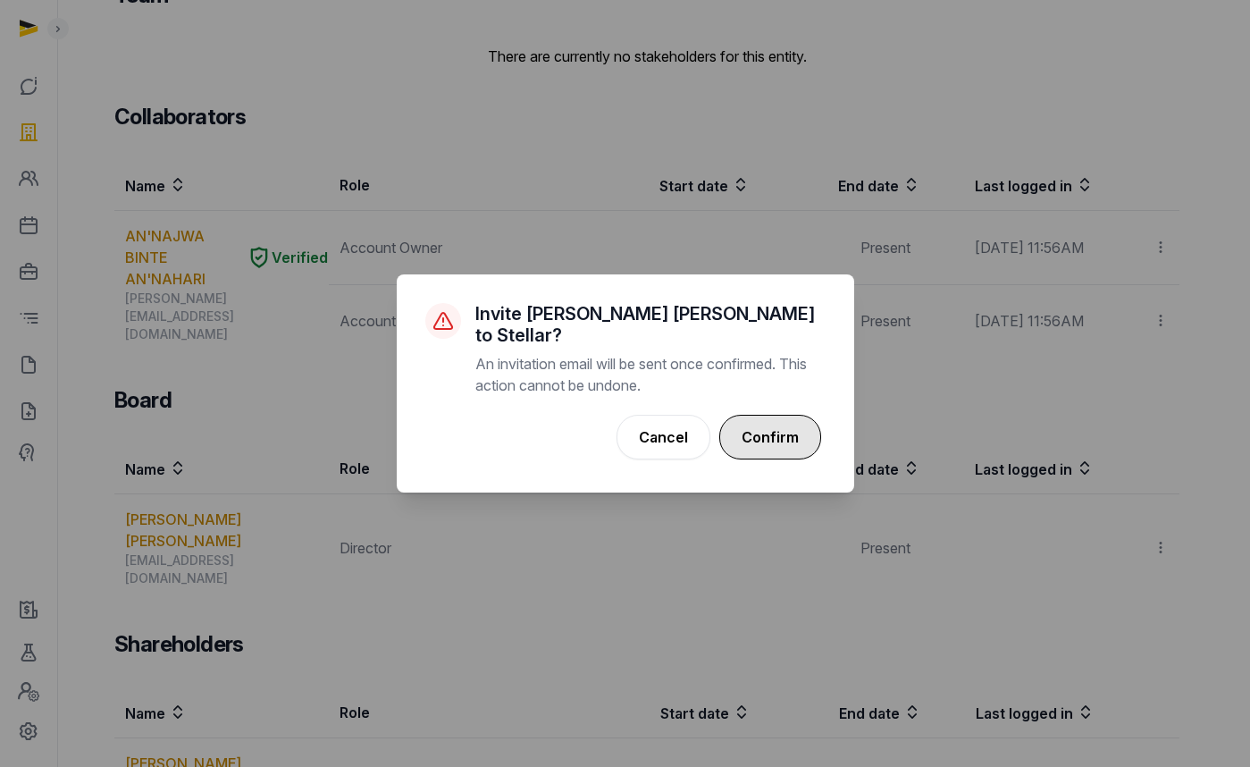
click at [744, 419] on button "Confirm" at bounding box center [770, 437] width 102 height 45
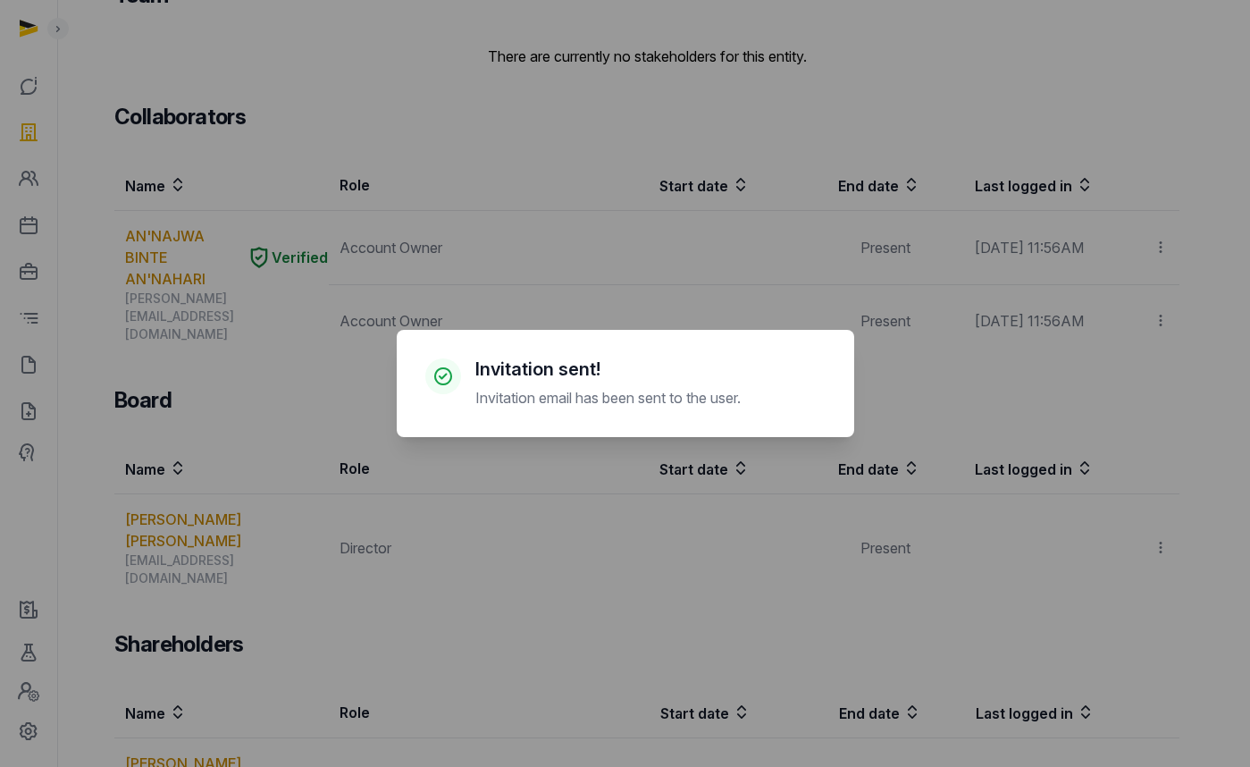
click at [177, 488] on div "× Invitation sent! Invitation email has been sent to the user. Cancel No OK" at bounding box center [625, 383] width 1250 height 767
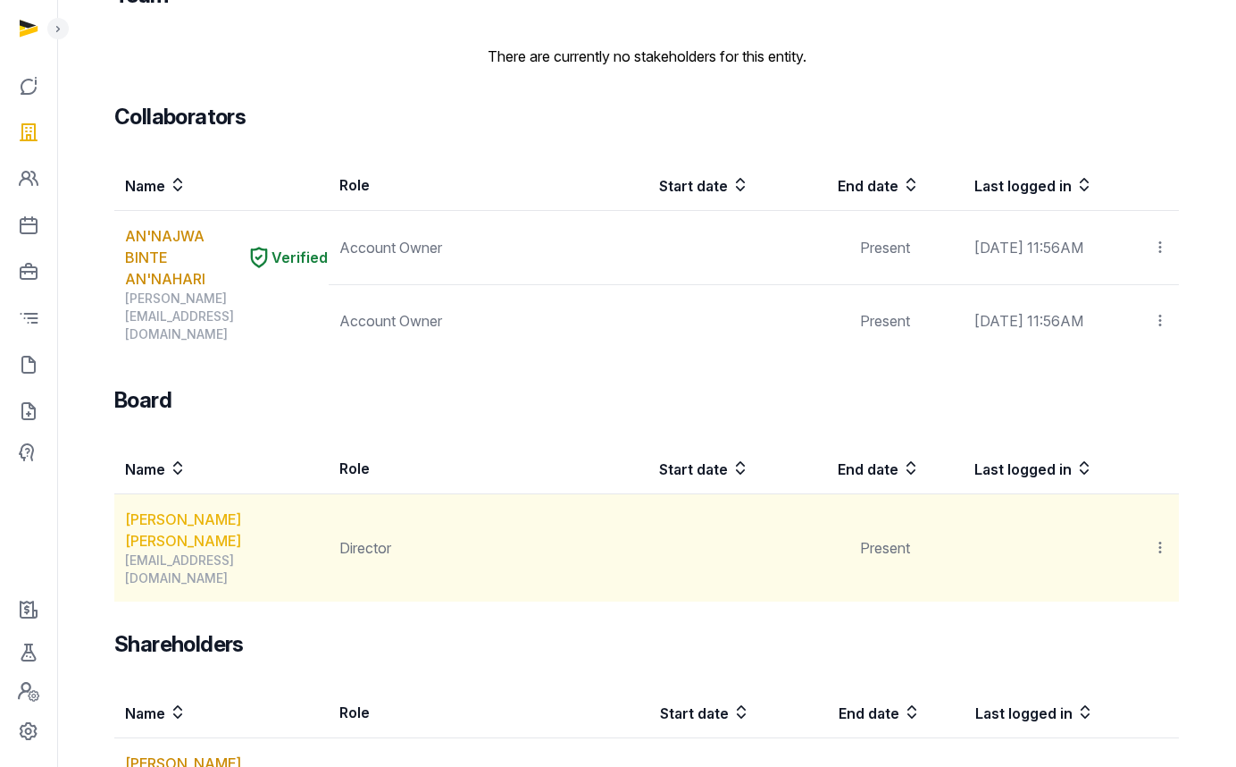
click at [223, 508] on link "Mark James Cowan" at bounding box center [226, 529] width 203 height 43
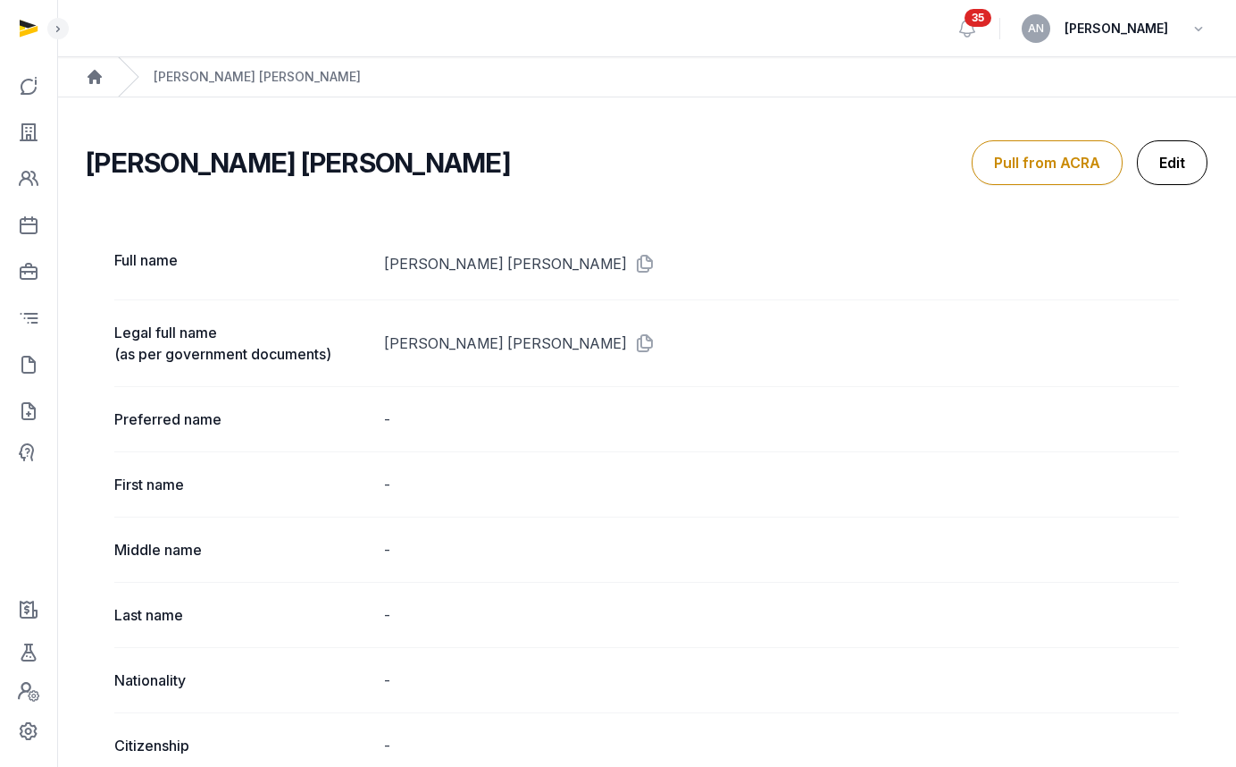
click at [1171, 168] on link "Edit" at bounding box center [1172, 162] width 71 height 45
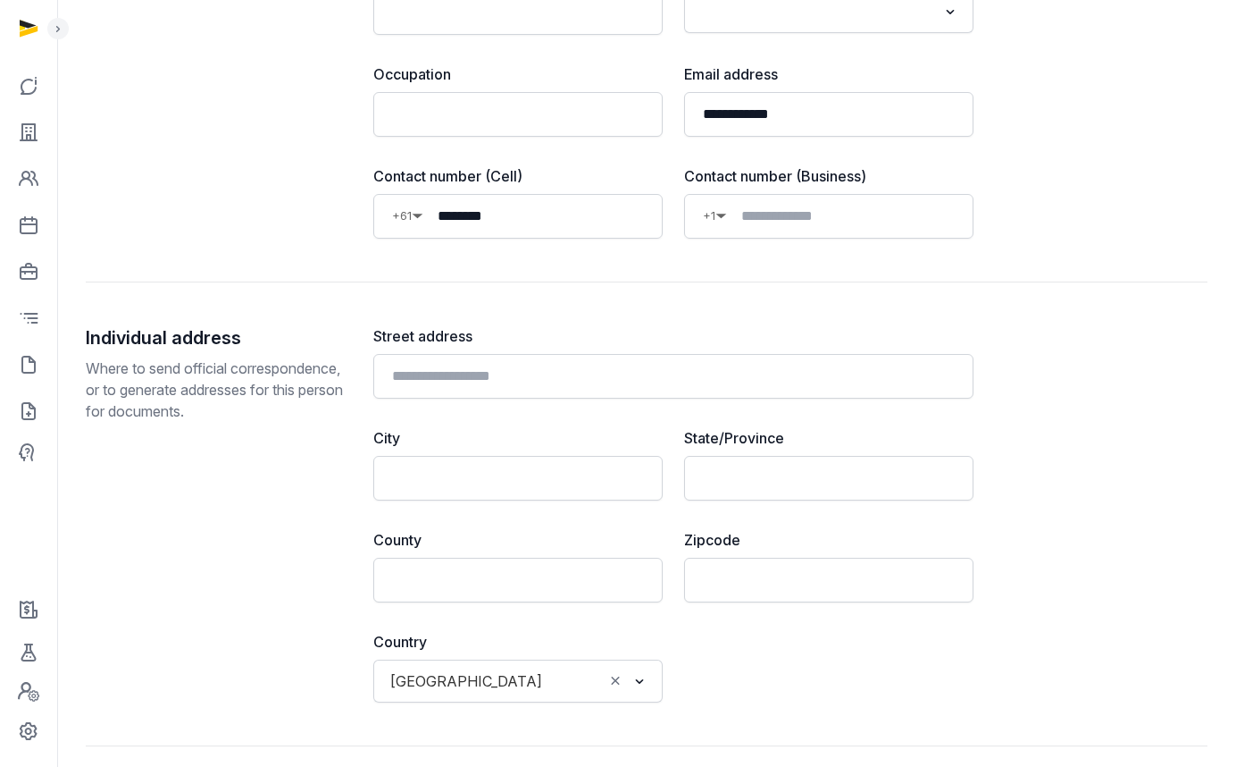
scroll to position [1639, 0]
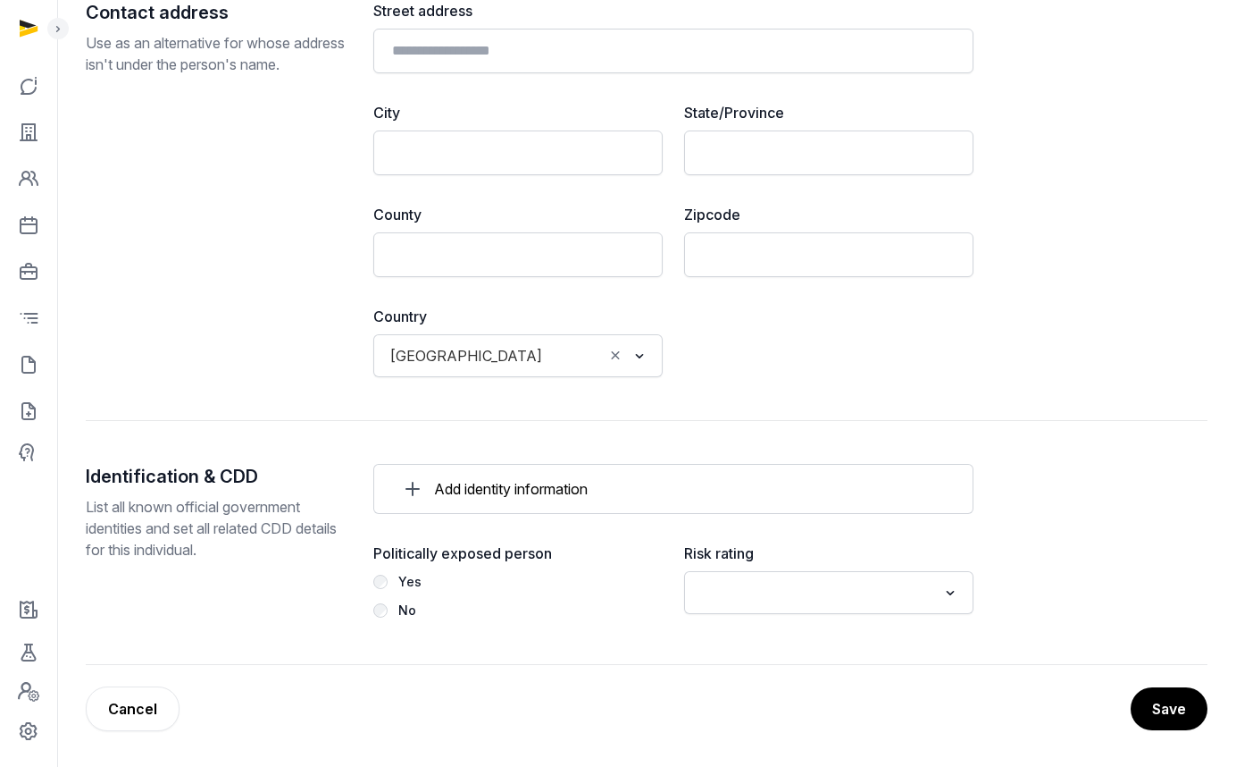
click at [133, 703] on link "Cancel" at bounding box center [133, 708] width 94 height 45
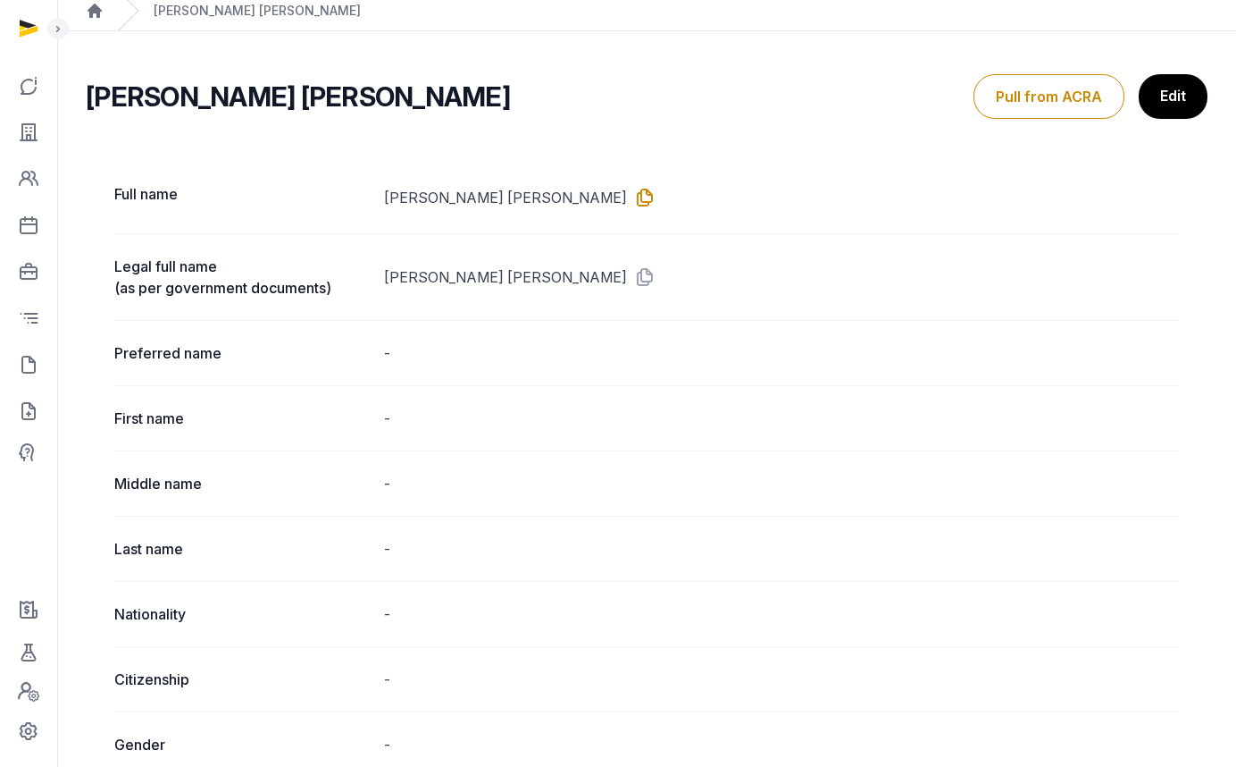
click at [627, 194] on icon at bounding box center [641, 197] width 29 height 29
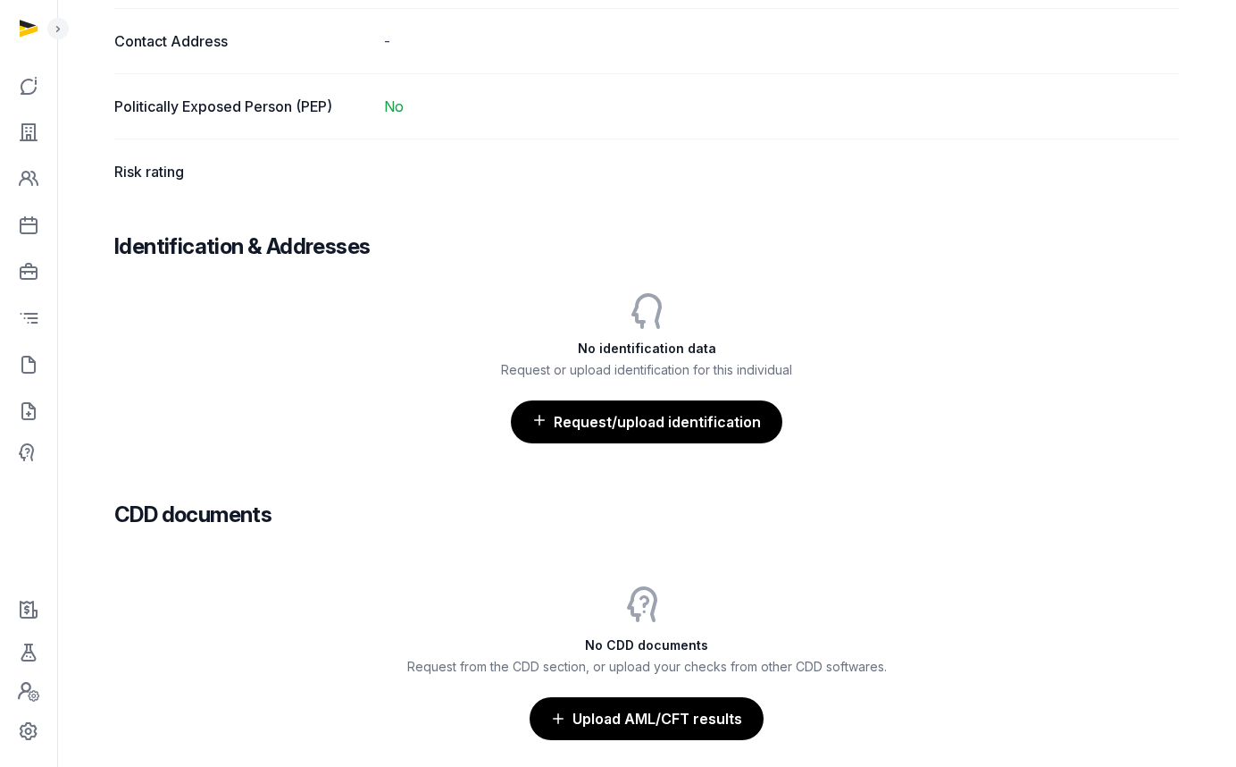
scroll to position [1590, 0]
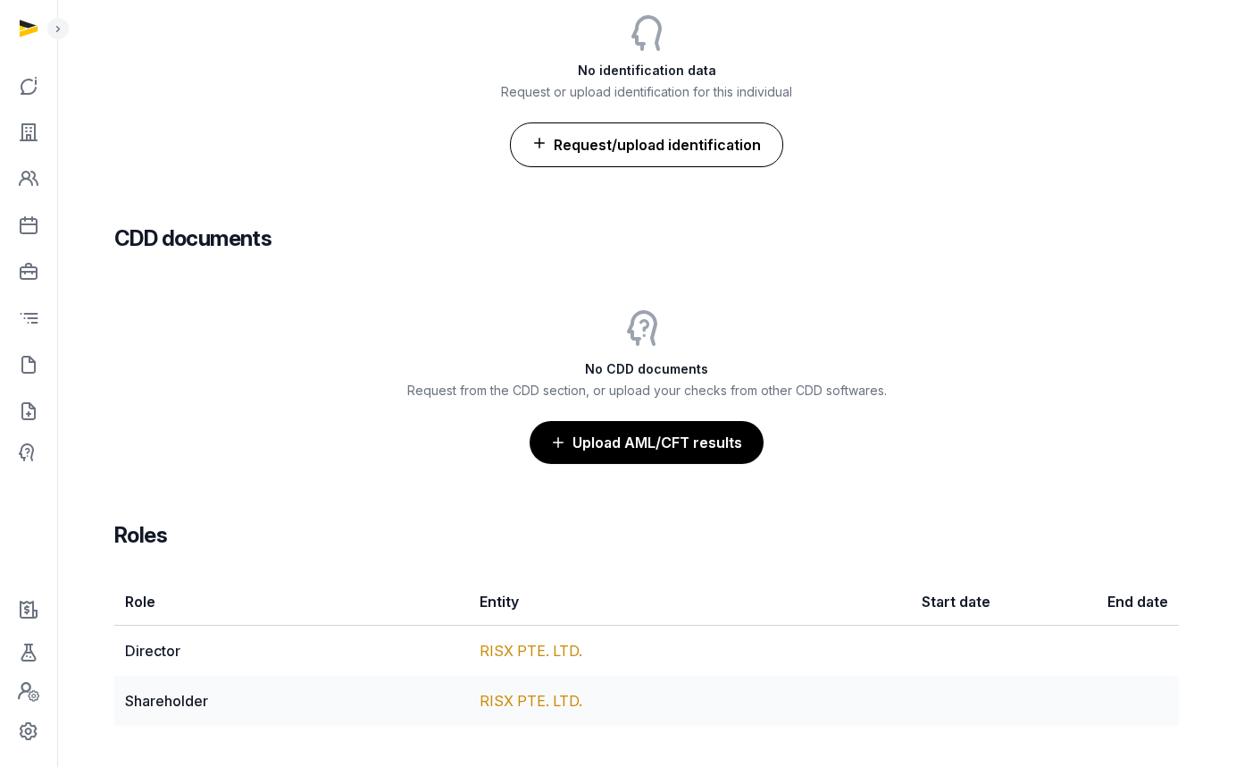
click at [635, 136] on button "Request/upload identification" at bounding box center [646, 144] width 273 height 45
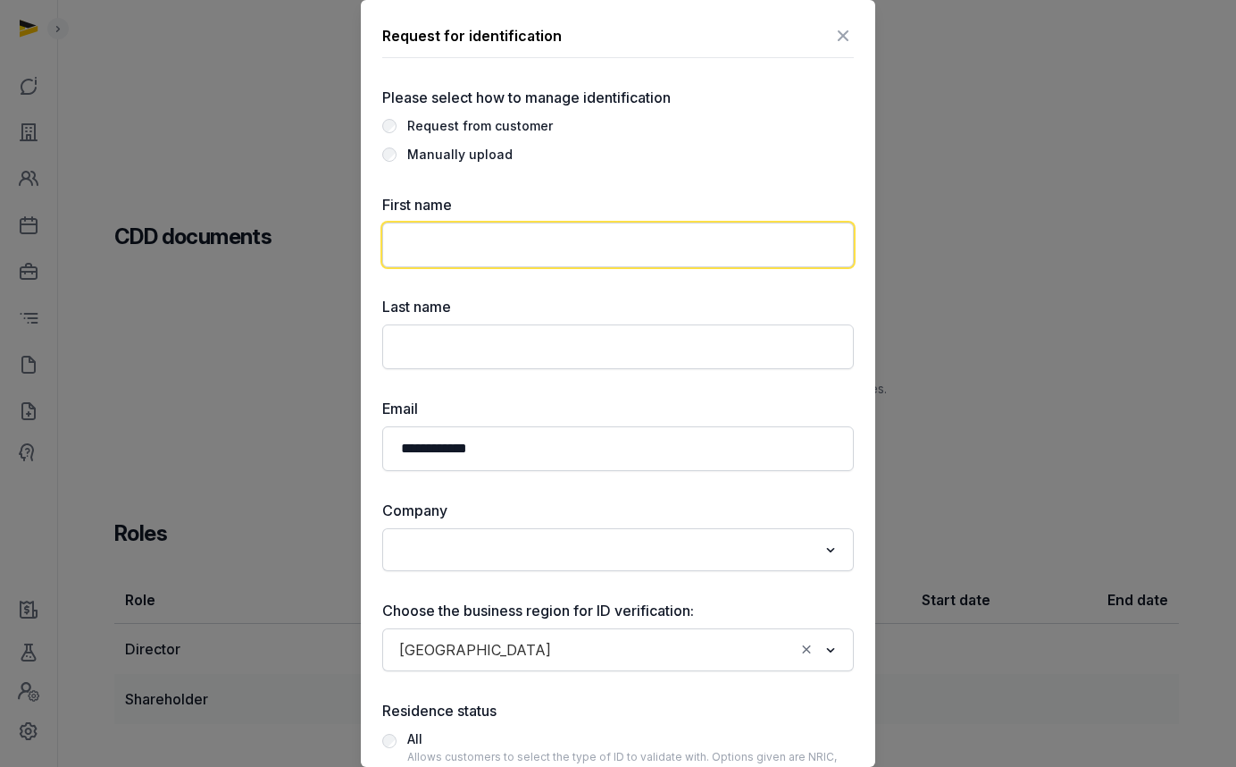
click at [465, 251] on input "text" at bounding box center [618, 244] width 472 height 45
paste input "**********"
drag, startPoint x: 562, startPoint y: 245, endPoint x: 440, endPoint y: 243, distance: 121.5
click at [440, 243] on input "**********" at bounding box center [618, 244] width 472 height 45
type input "****"
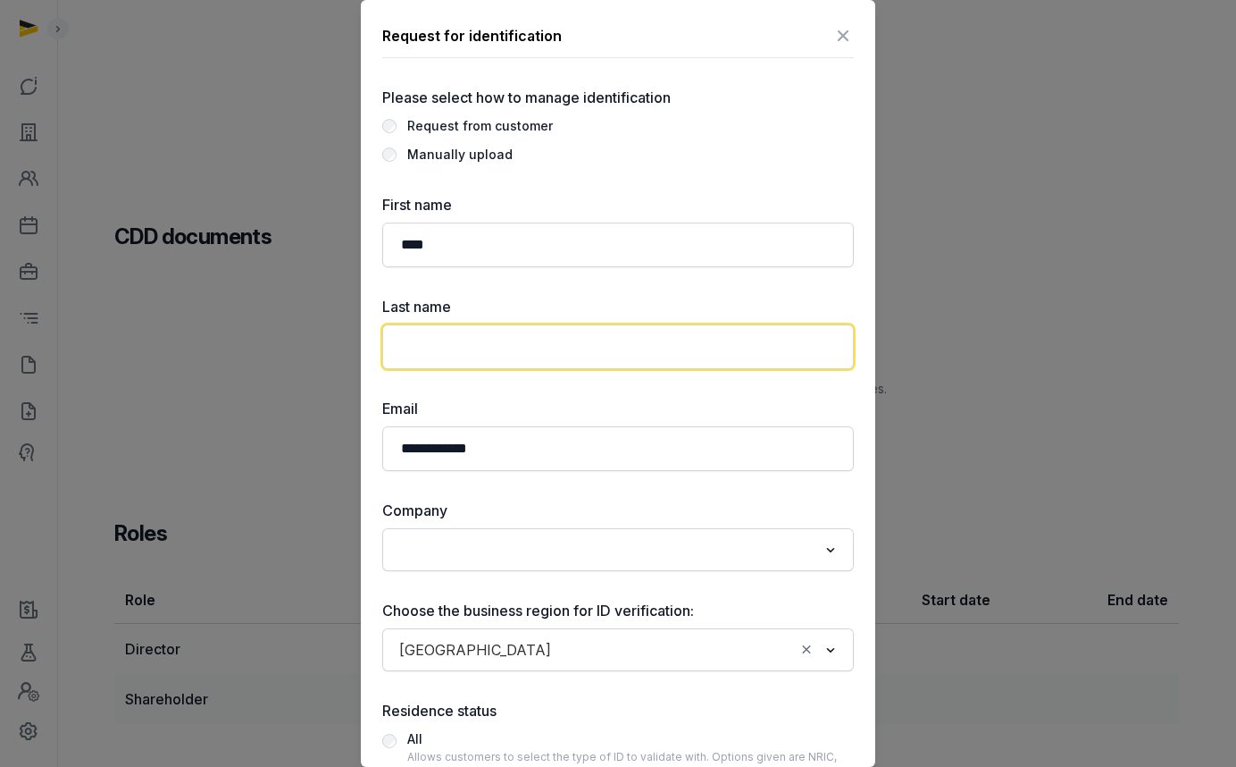
paste input "**********"
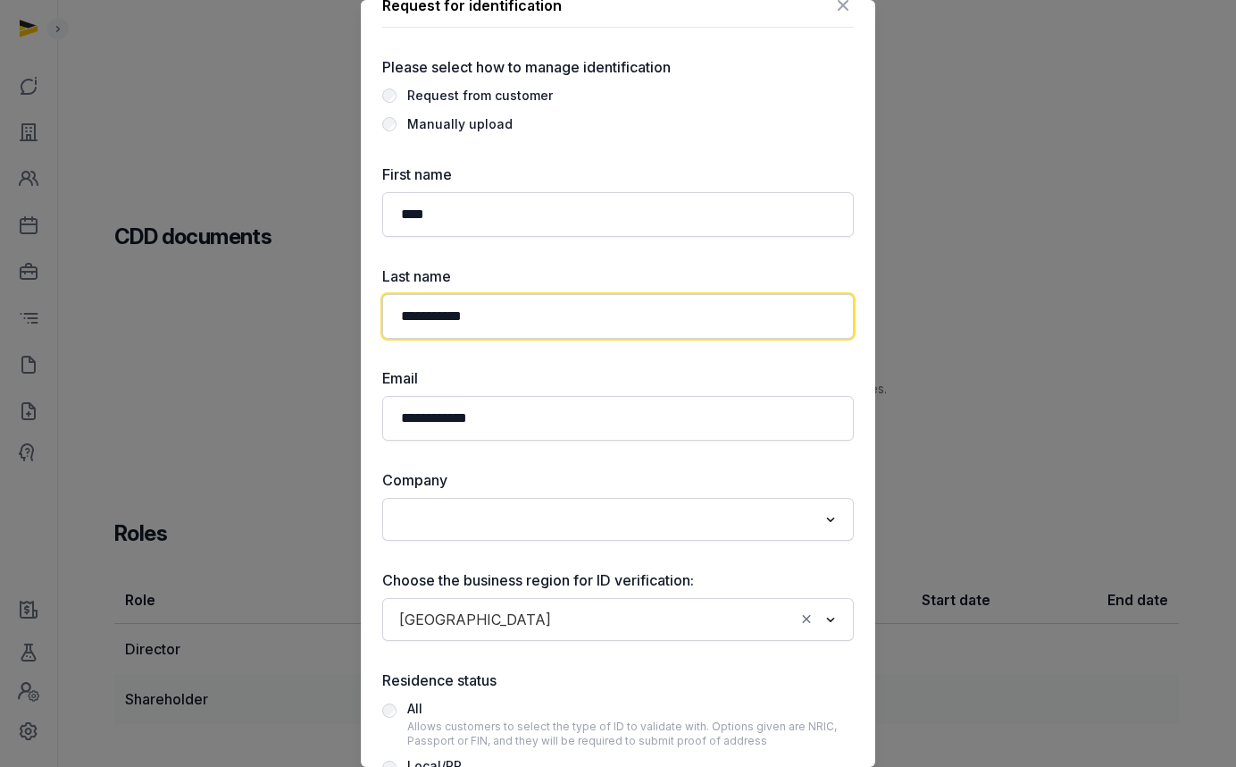
scroll to position [56, 0]
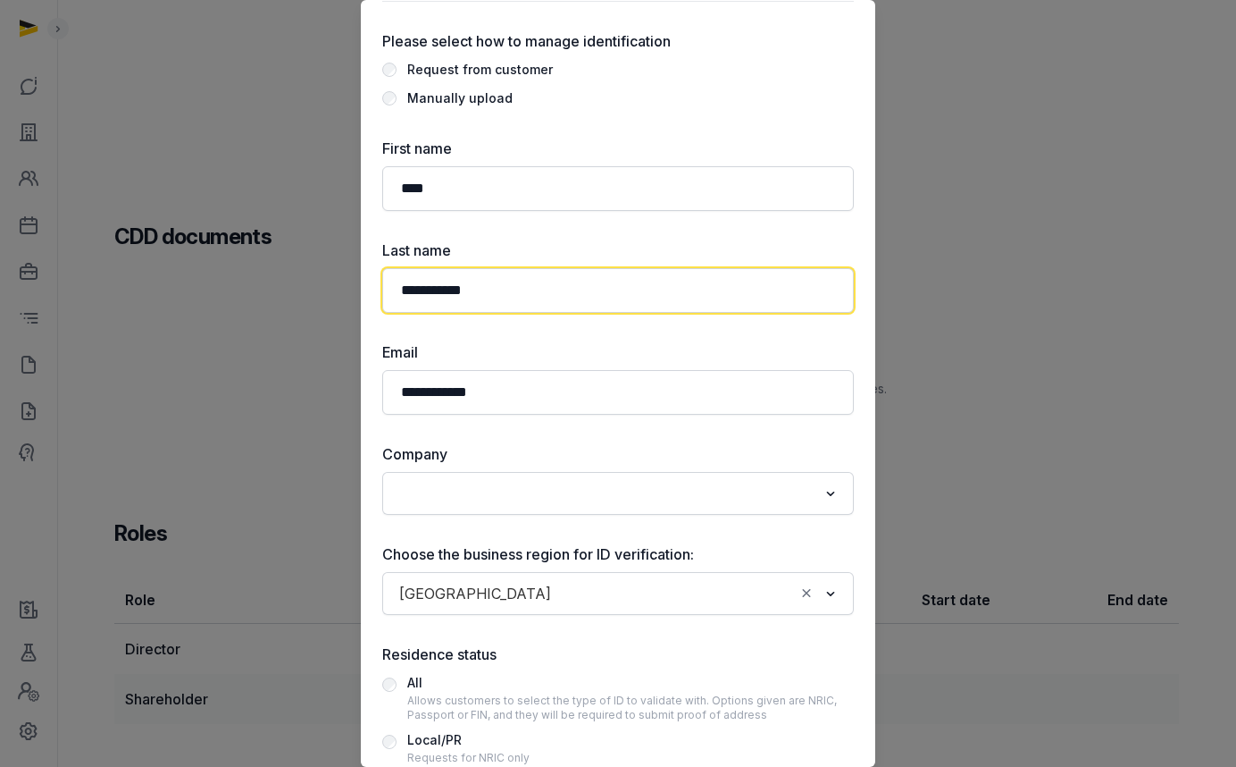
type input "**********"
click at [504, 504] on input "Search for option" at bounding box center [605, 493] width 424 height 25
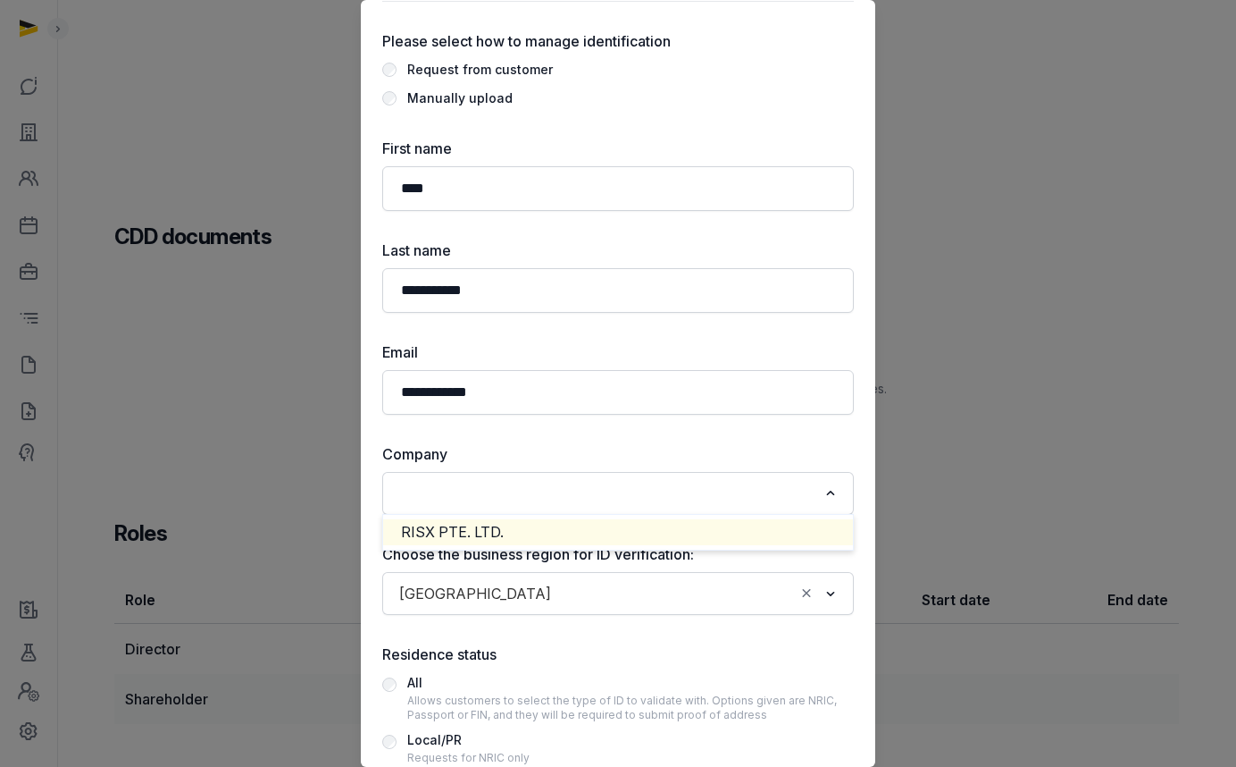
click at [481, 531] on li "RISX PTE. LTD." at bounding box center [618, 532] width 470 height 26
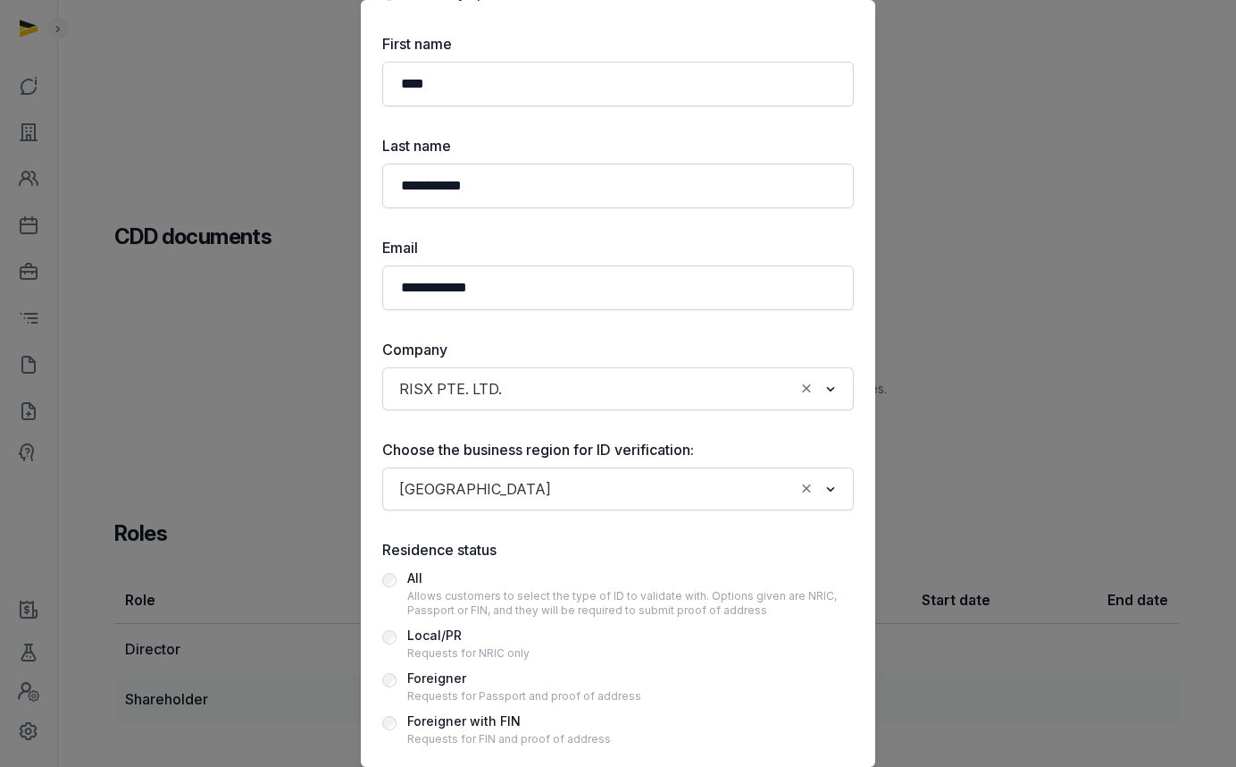
scroll to position [247, 0]
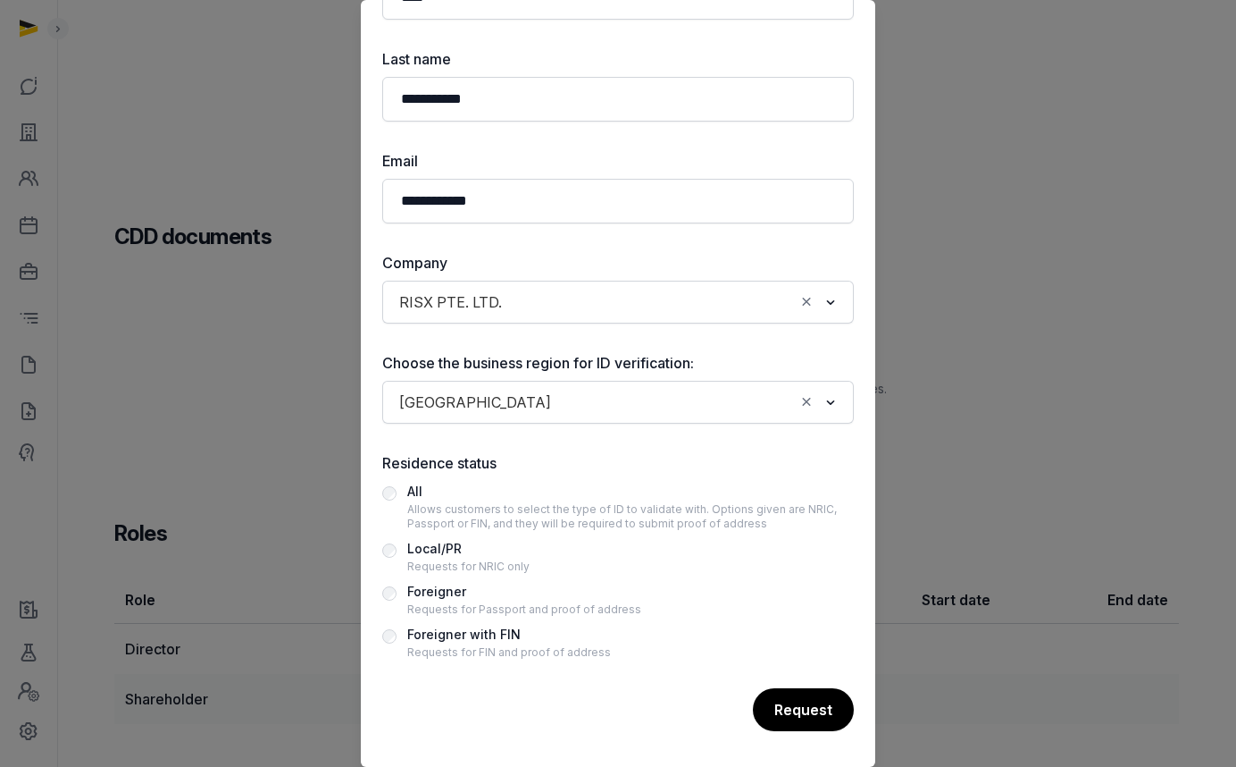
drag, startPoint x: 443, startPoint y: 595, endPoint x: 438, endPoint y: 575, distance: 20.4
click at [443, 595] on div "Foreigner" at bounding box center [524, 591] width 234 height 21
click at [805, 700] on div "Request" at bounding box center [802, 710] width 103 height 45
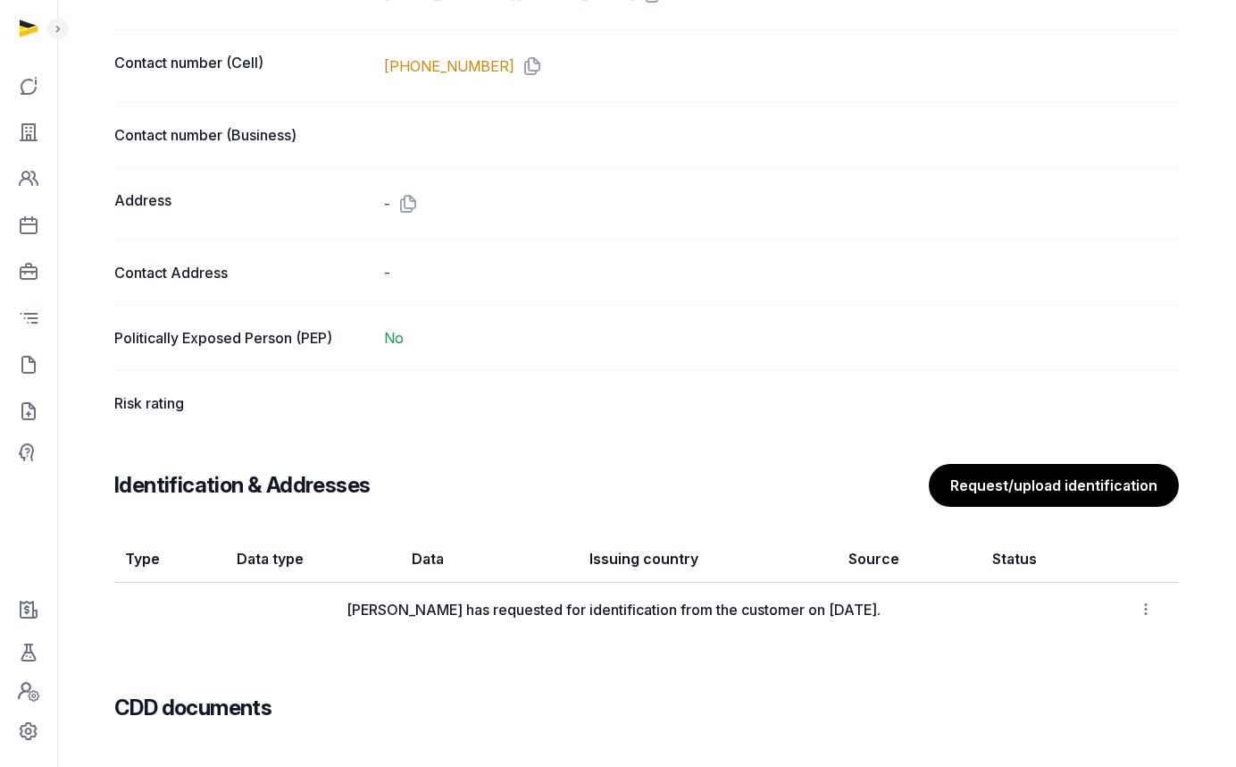
scroll to position [883, 0]
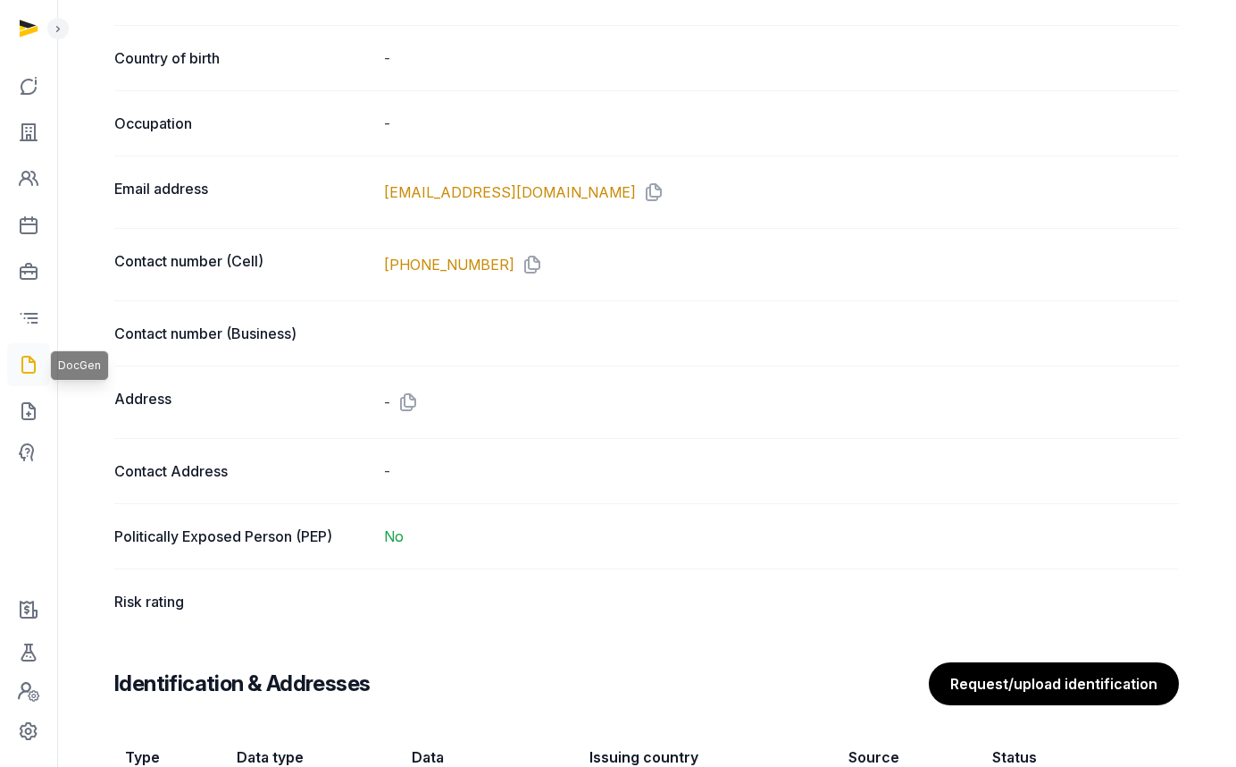
click at [29, 360] on icon at bounding box center [28, 364] width 21 height 29
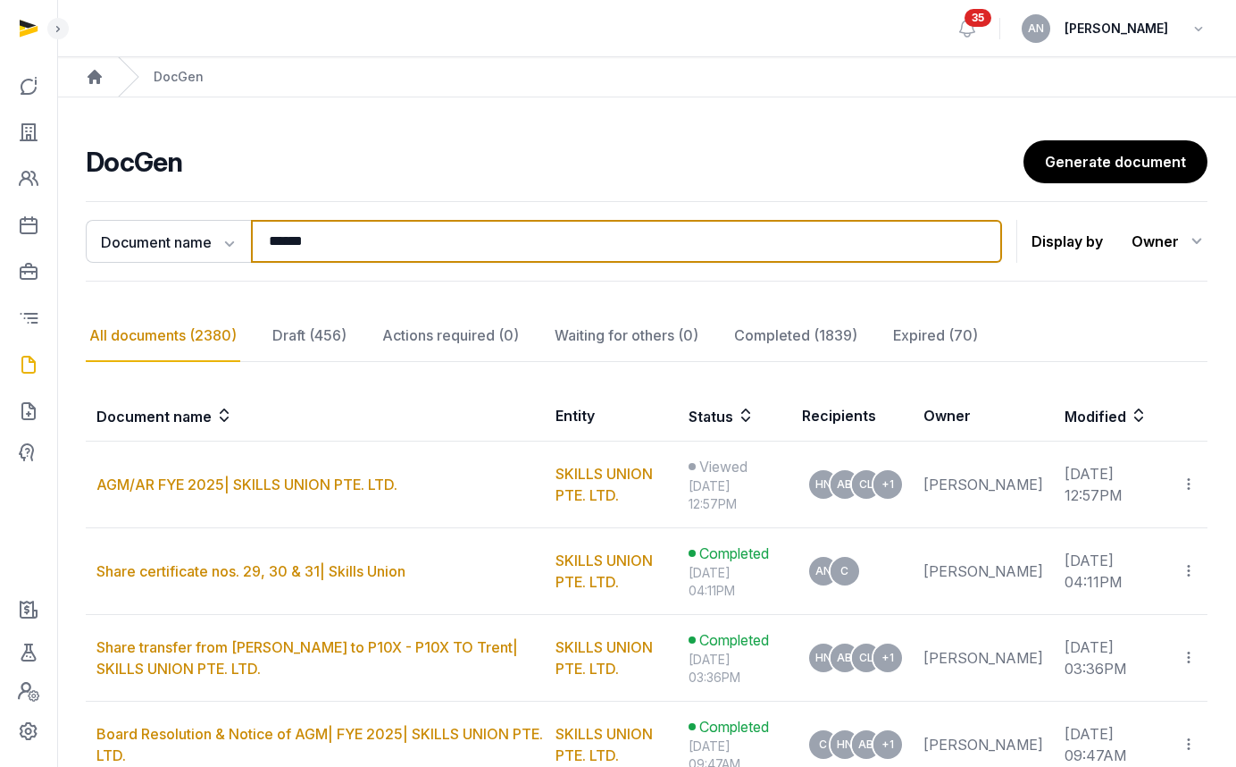
click at [307, 239] on input "******" at bounding box center [626, 241] width 751 height 43
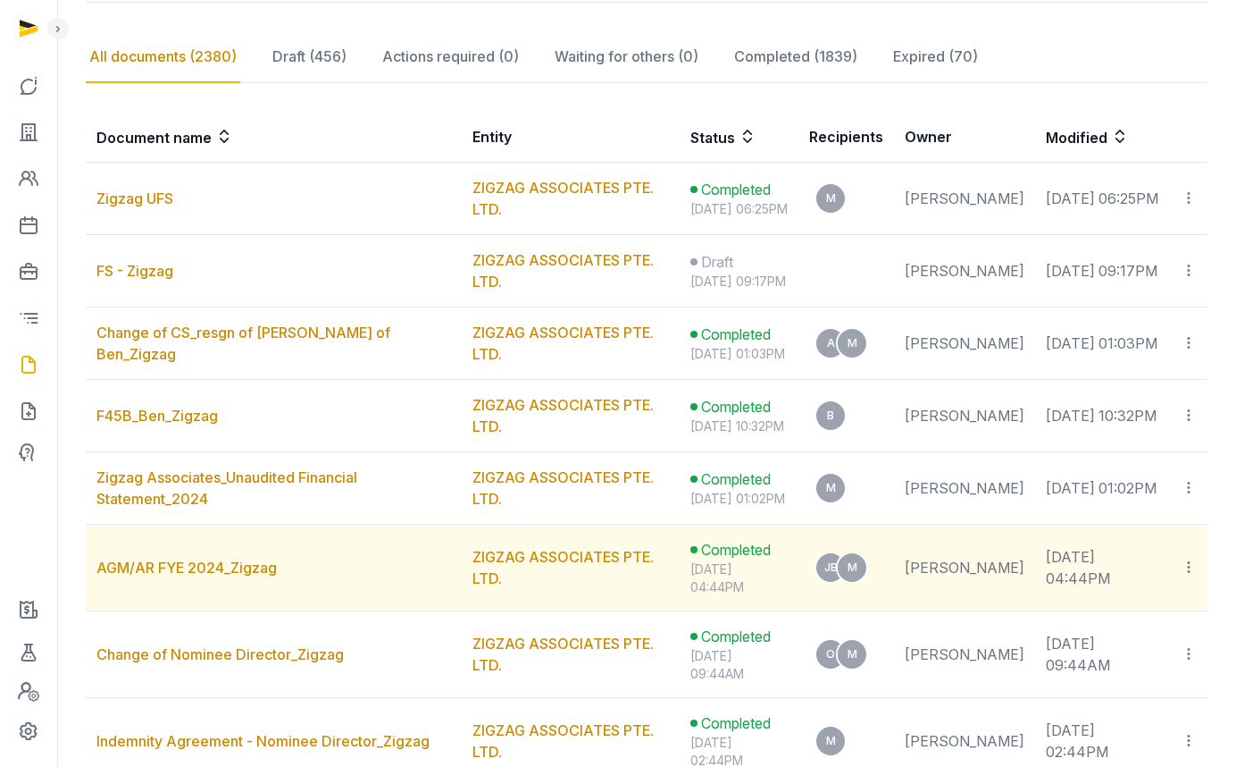
scroll to position [308, 0]
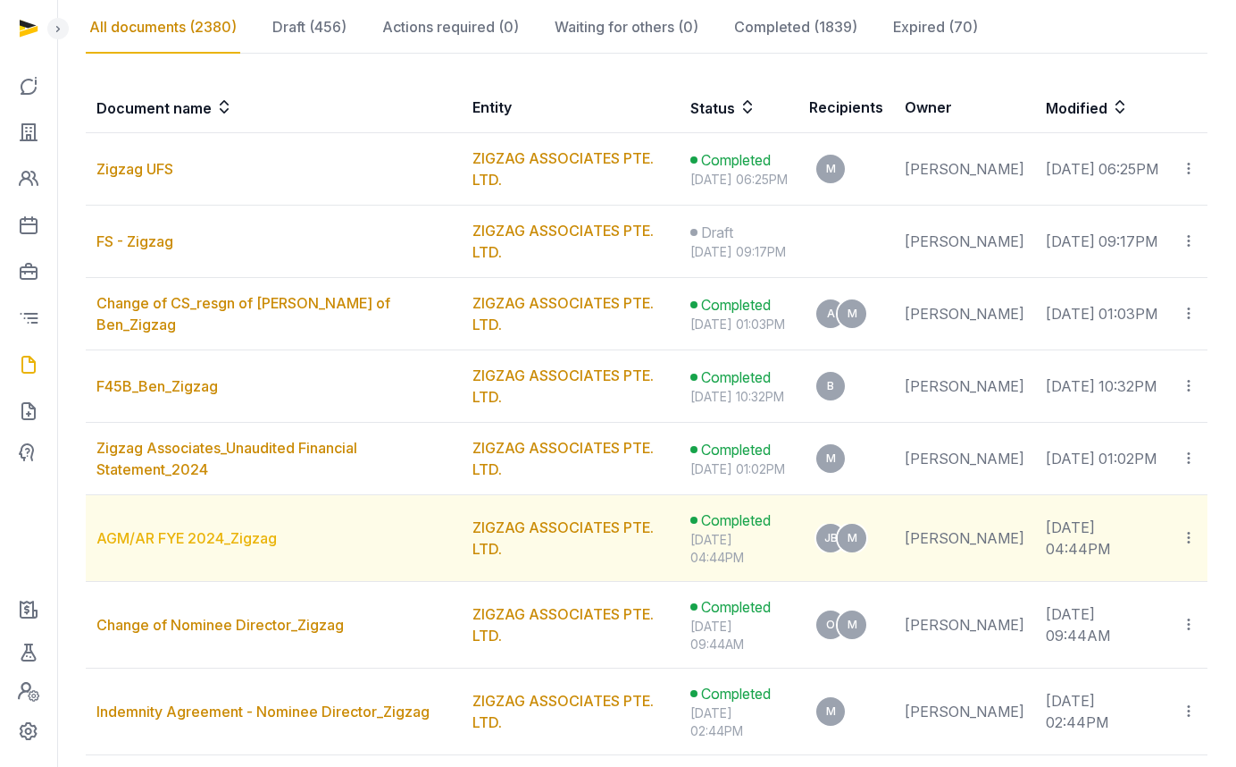
type input "******"
click at [172, 547] on link "AGM/AR FYE 2024_Zigzag" at bounding box center [186, 538] width 180 height 18
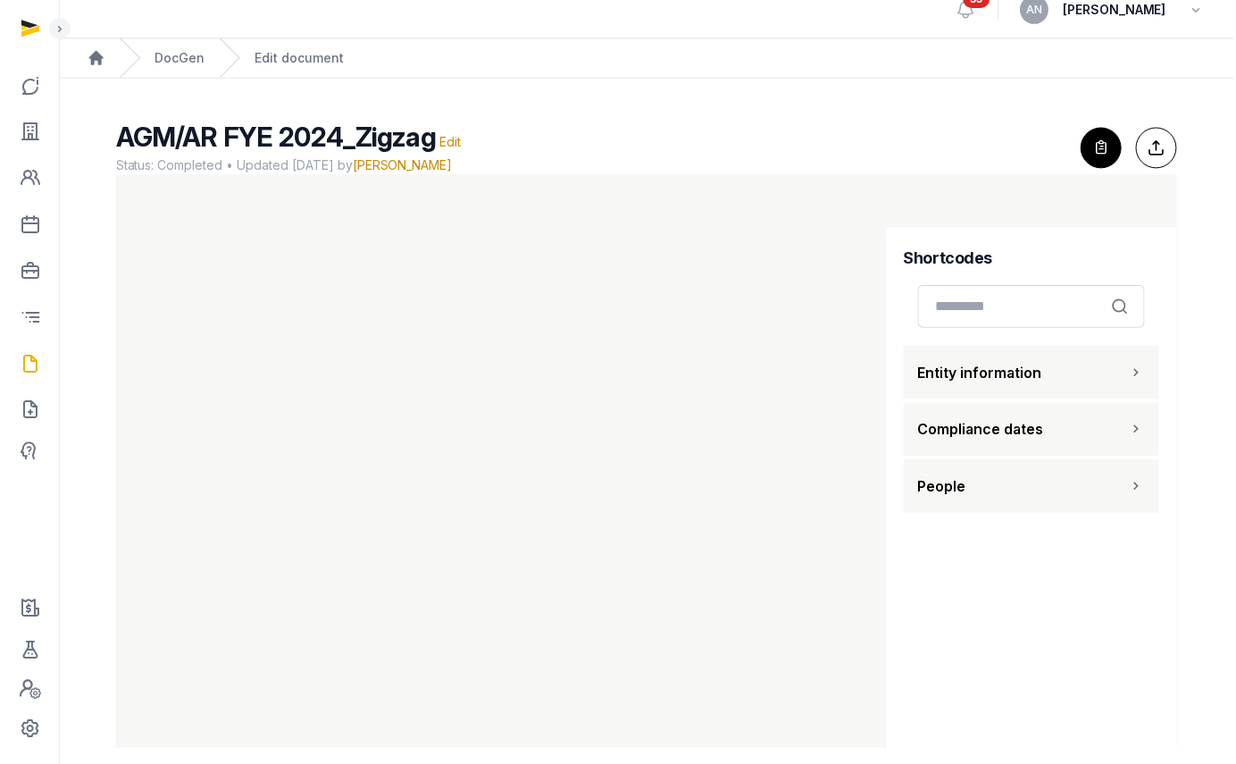
scroll to position [38, 0]
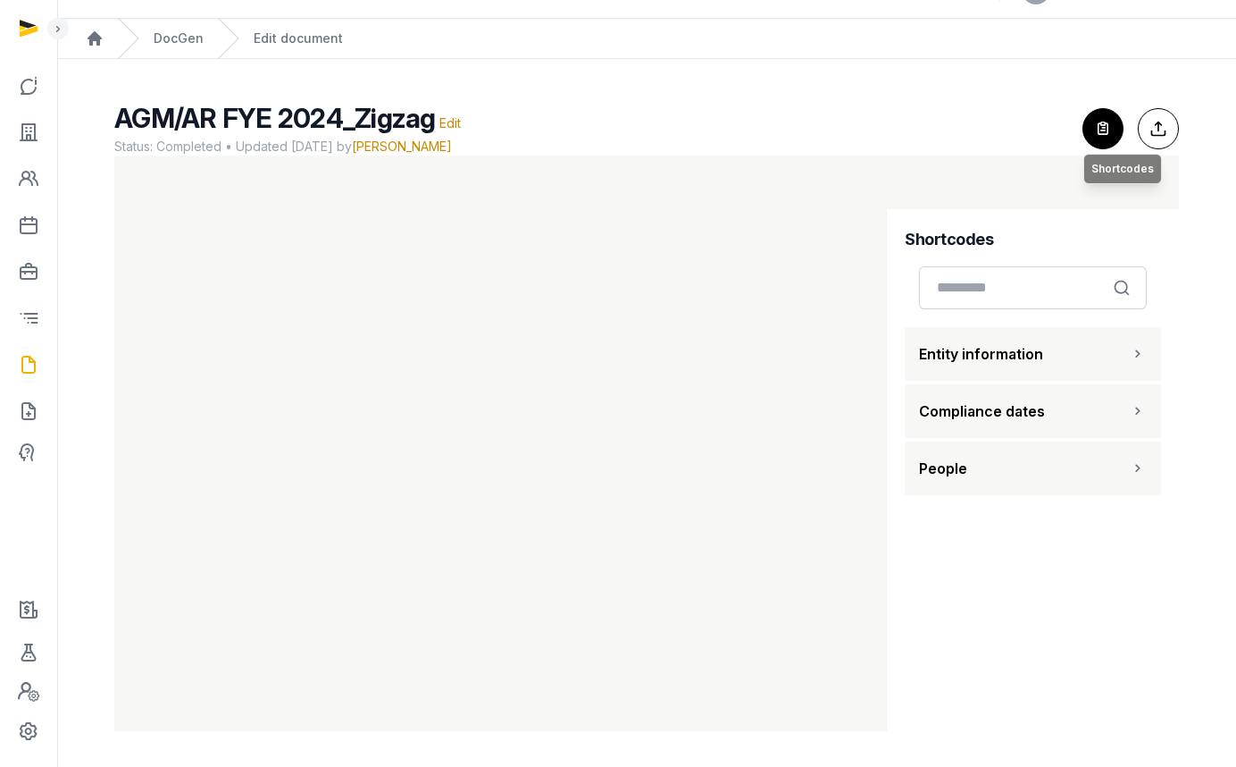
click at [1094, 133] on icon "button" at bounding box center [1103, 128] width 39 height 39
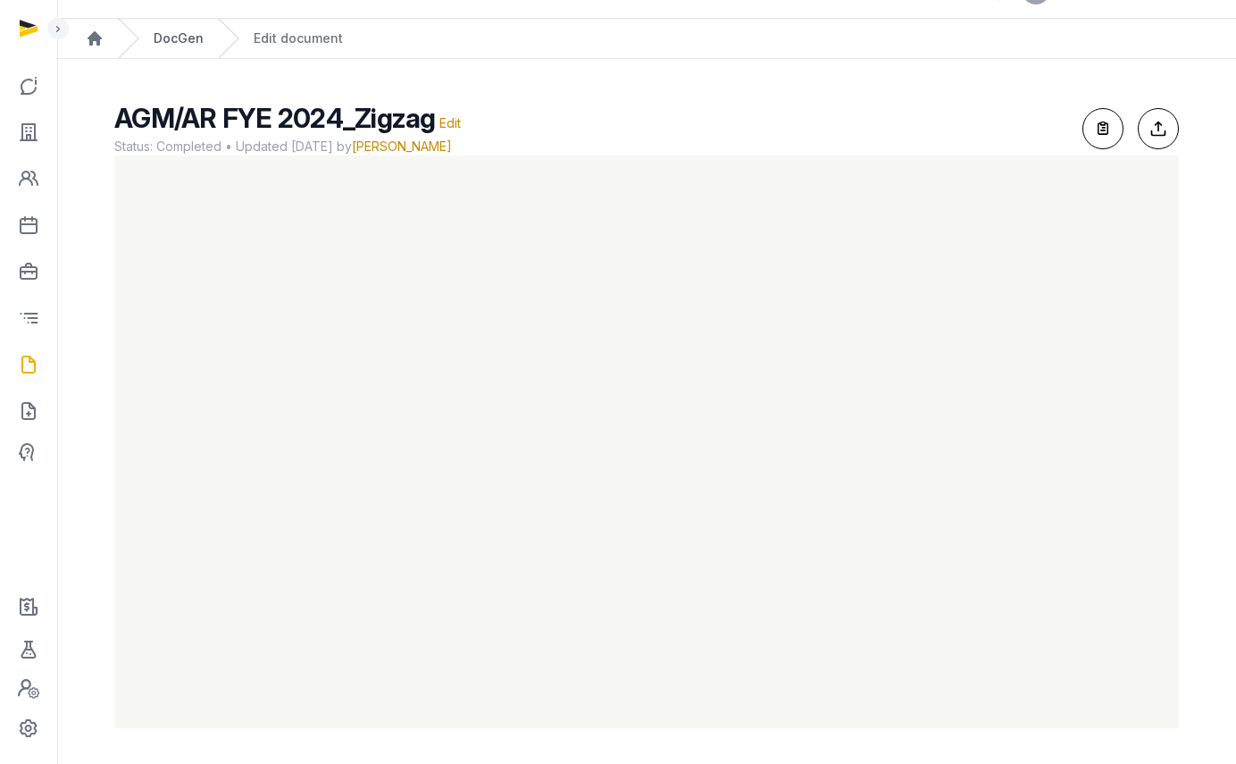
click at [184, 31] on link "DocGen" at bounding box center [179, 38] width 50 height 18
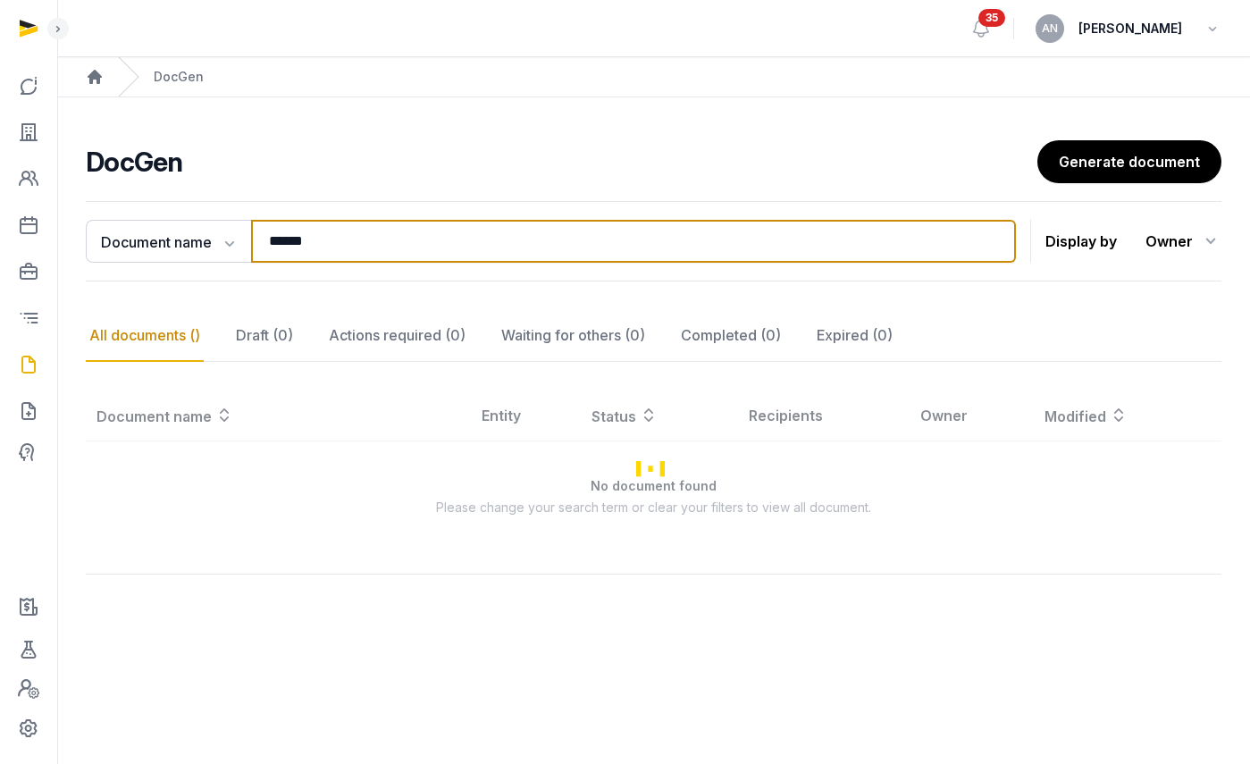
click at [357, 247] on input "******" at bounding box center [633, 241] width 765 height 43
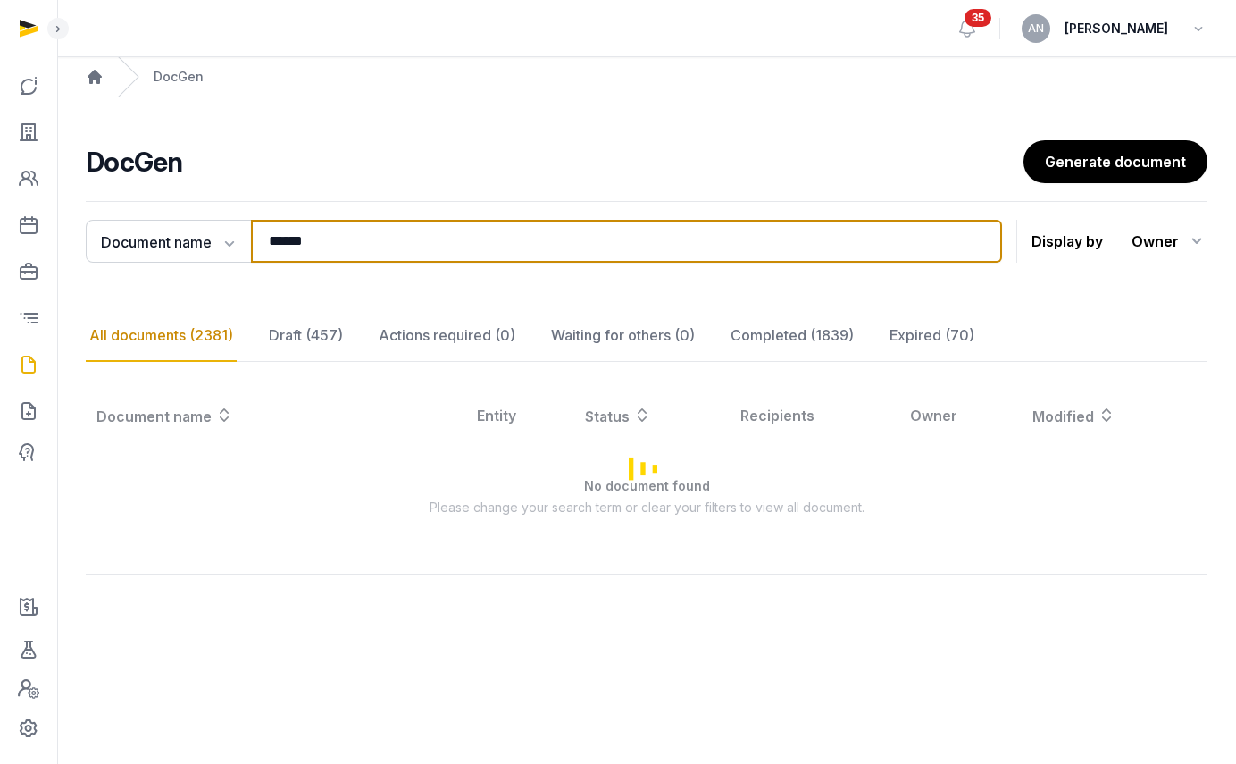
click at [357, 247] on input "******" at bounding box center [626, 241] width 751 height 43
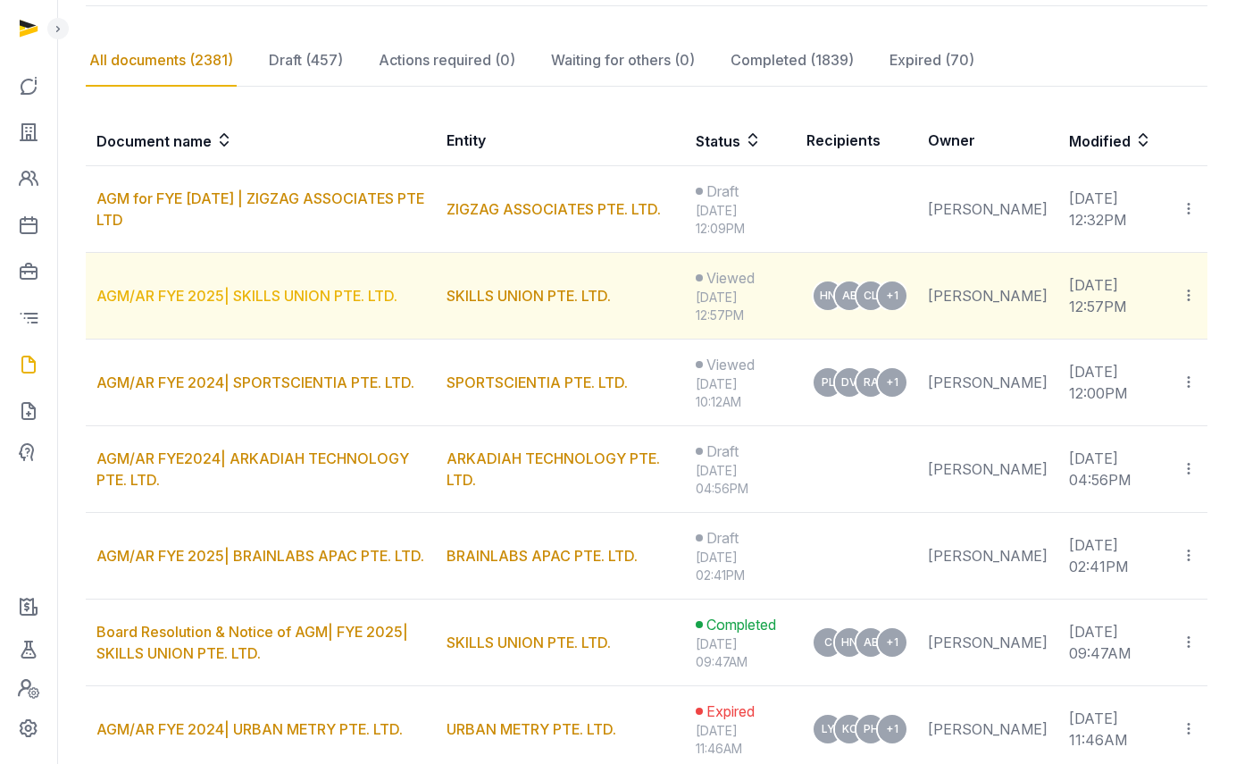
scroll to position [389, 0]
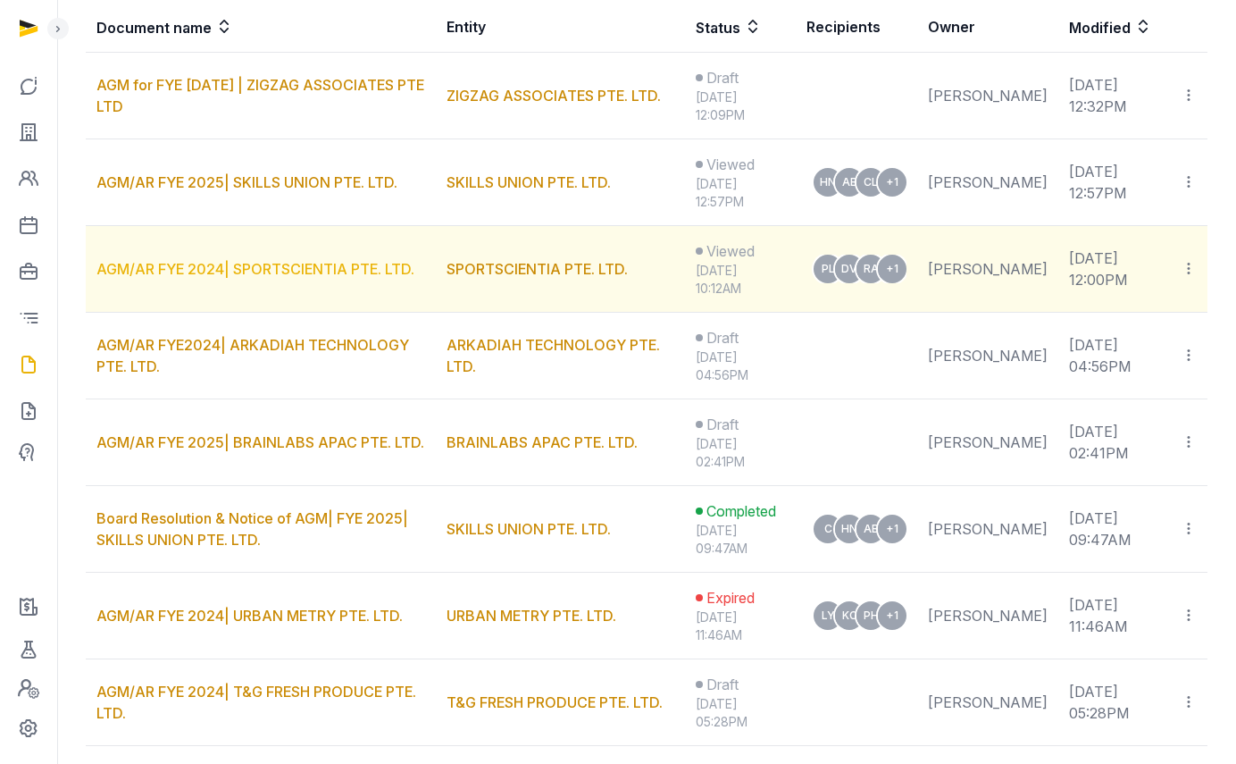
type input "***"
click at [258, 272] on link "AGM/AR FYE 2024| SPORTSCIENTIA PTE. LTD." at bounding box center [255, 269] width 318 height 18
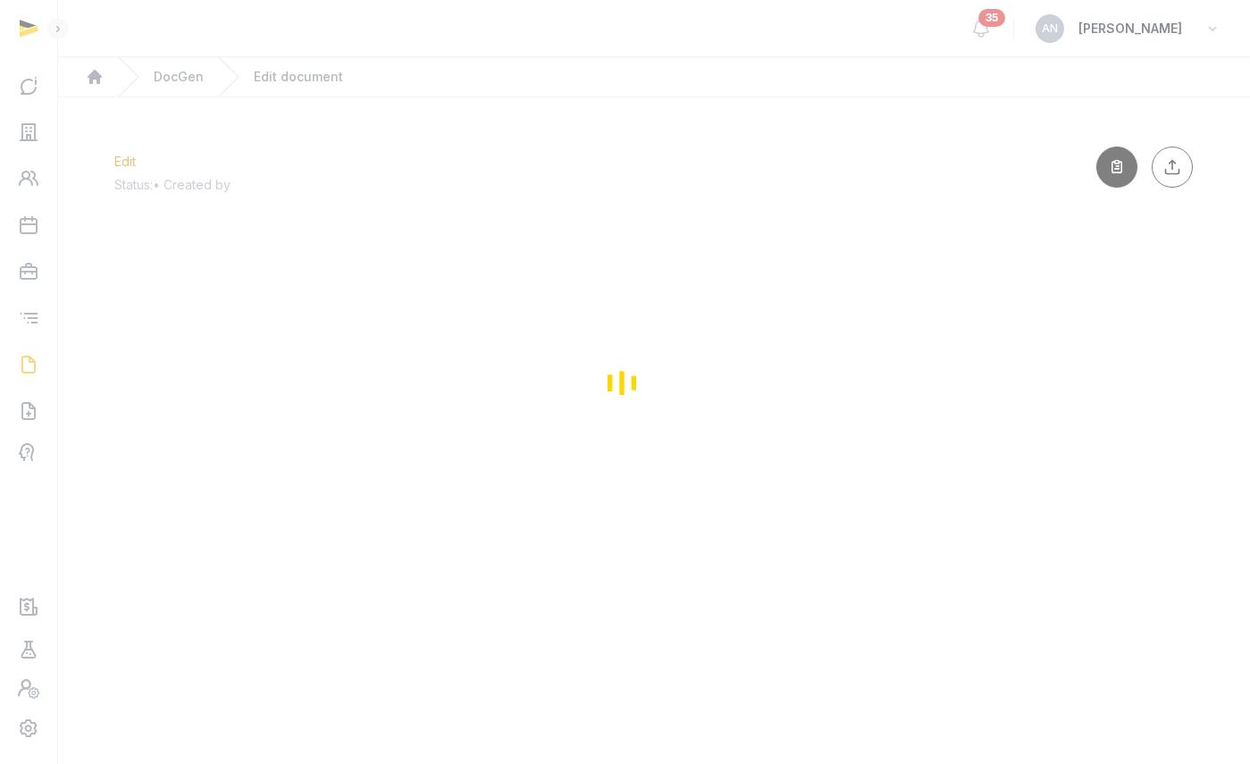
click at [189, 83] on div "Loading" at bounding box center [625, 382] width 1250 height 764
click at [188, 79] on div "Loading" at bounding box center [625, 382] width 1250 height 764
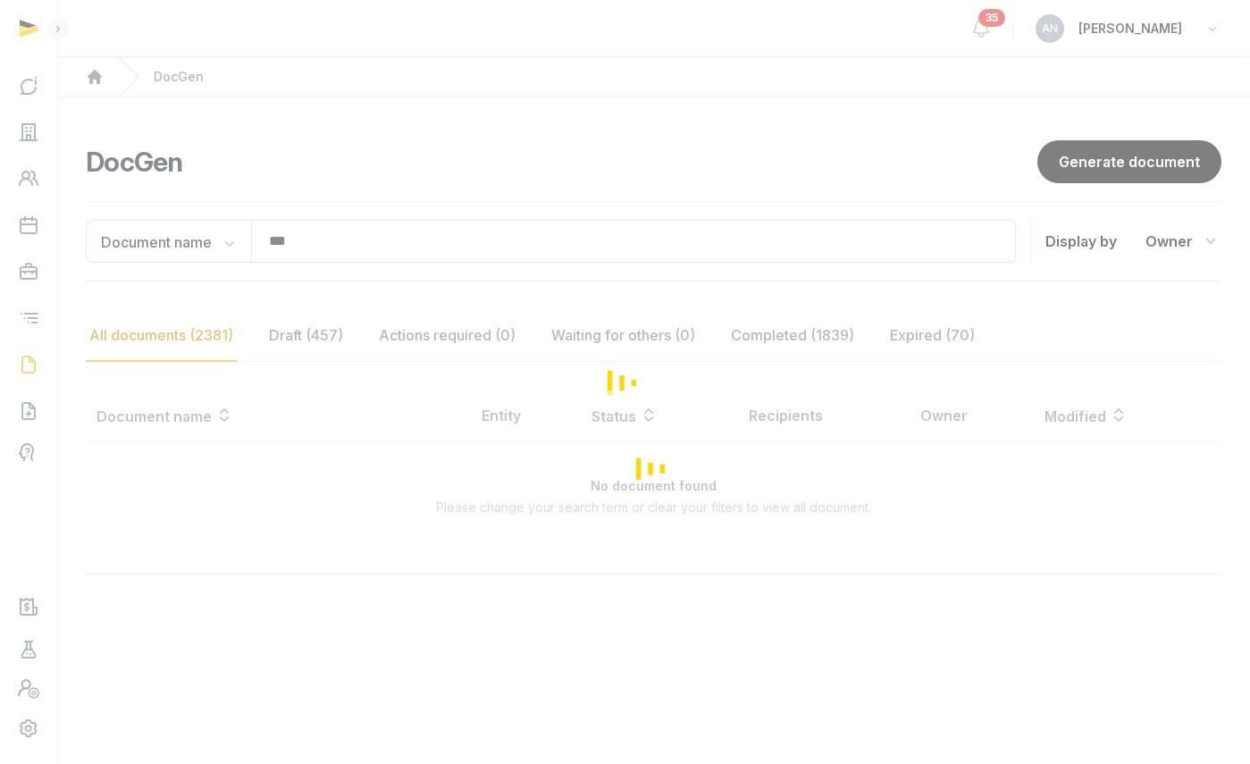
click at [295, 247] on div "Loading" at bounding box center [625, 382] width 1250 height 764
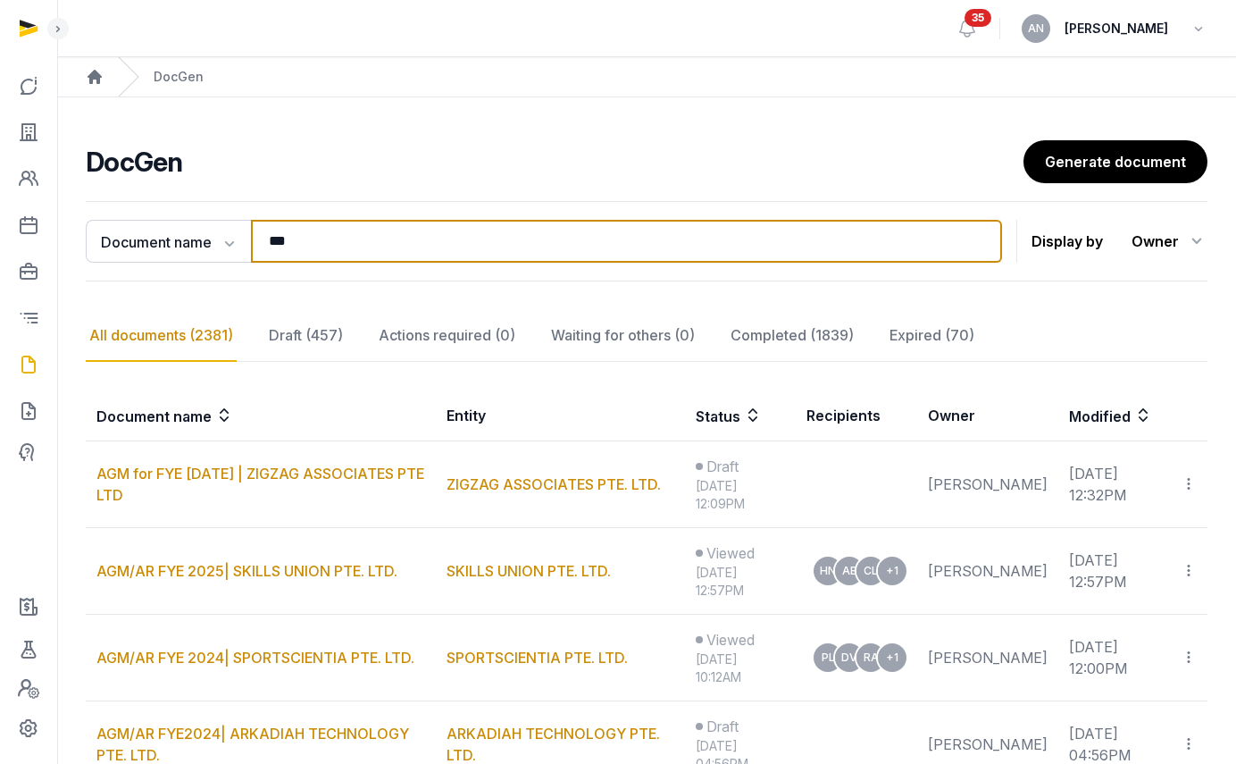
click at [310, 230] on input "***" at bounding box center [626, 241] width 751 height 43
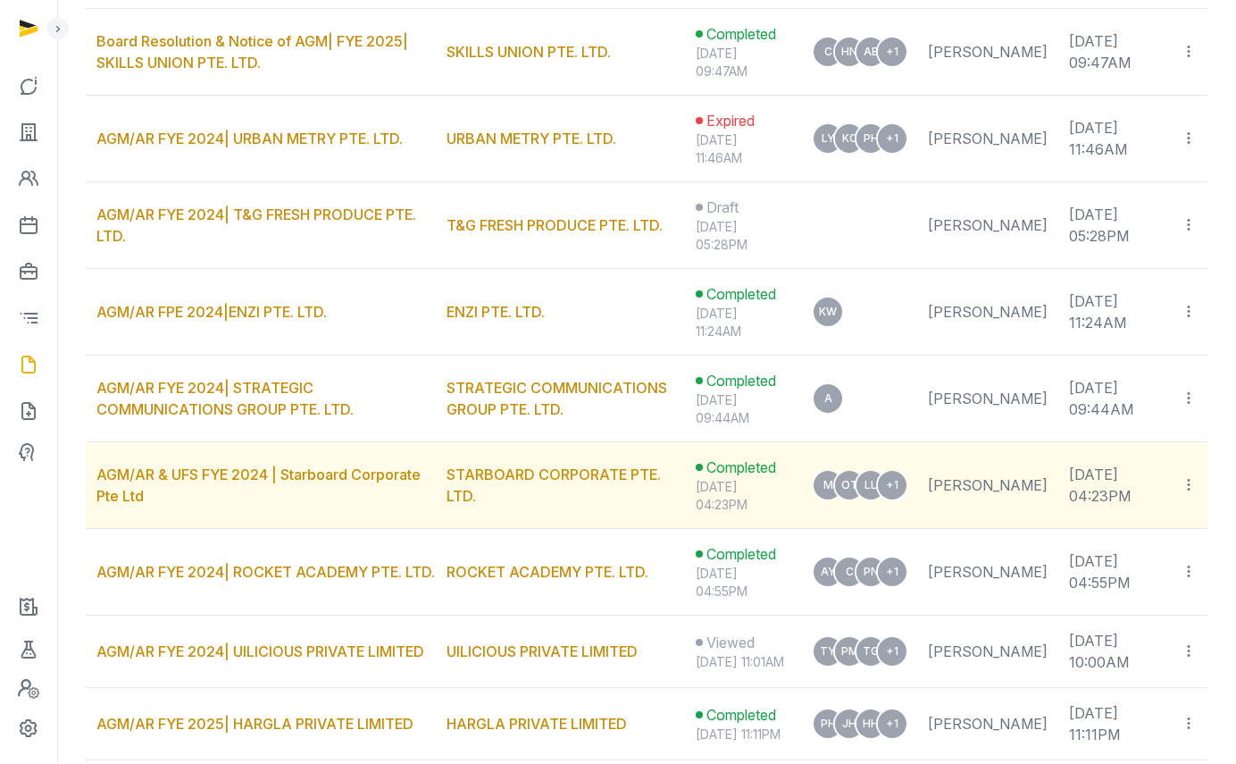
scroll to position [867, 0]
click at [213, 473] on link "AGM/AR & UFS FYE 2024 | Starboard Corporate Pte Ltd" at bounding box center [258, 484] width 324 height 39
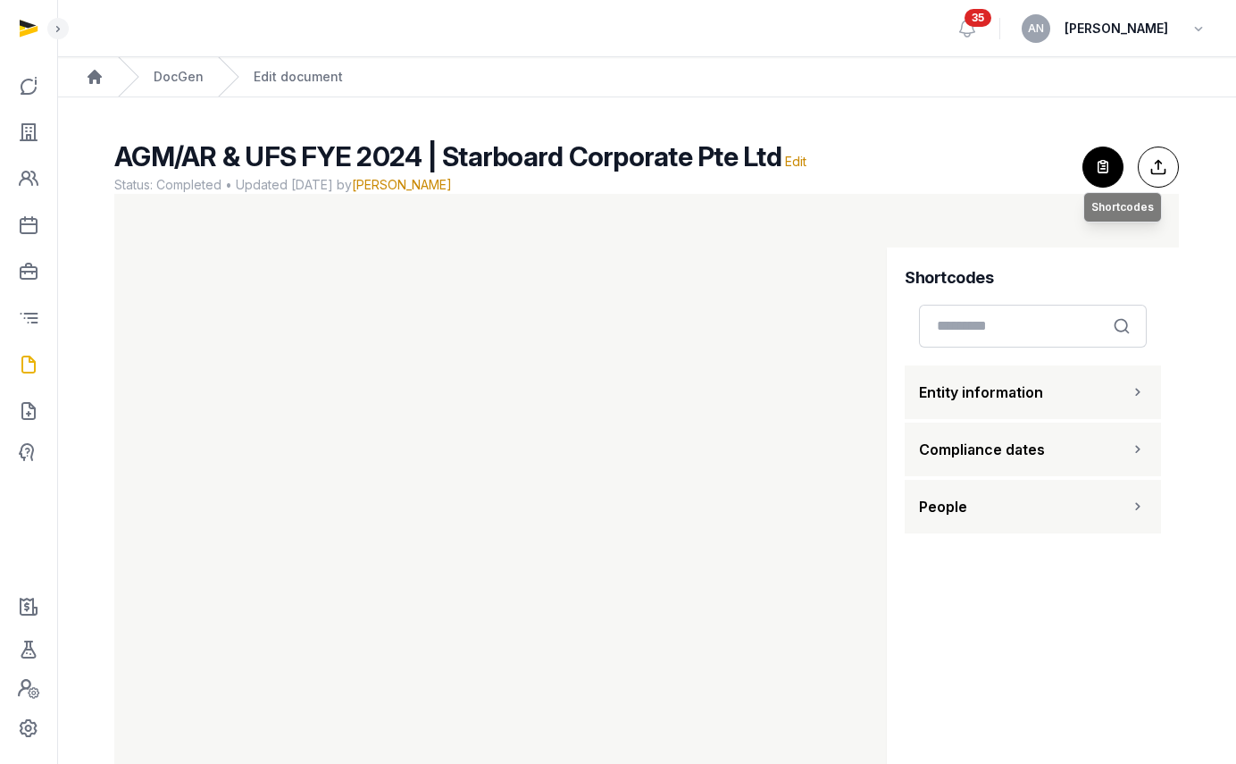
click at [1092, 167] on icon "button" at bounding box center [1103, 166] width 39 height 39
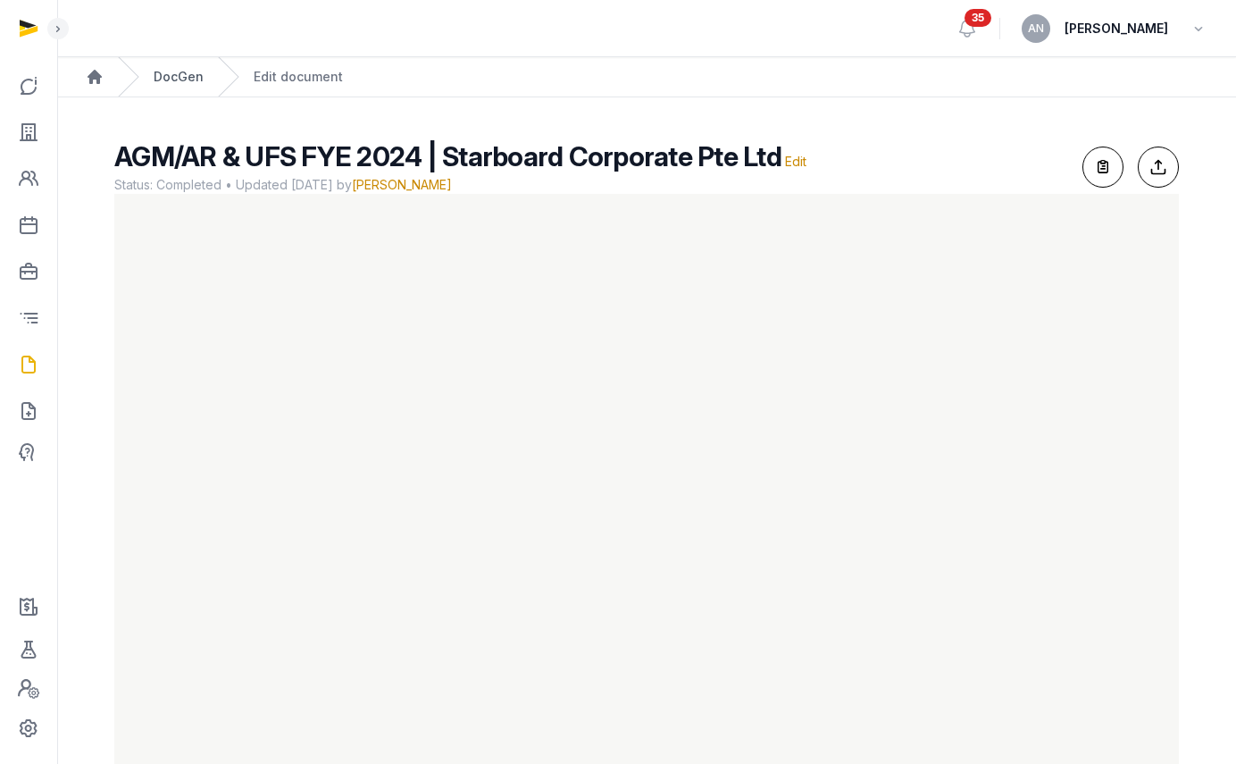
click at [179, 76] on link "DocGen" at bounding box center [179, 77] width 50 height 18
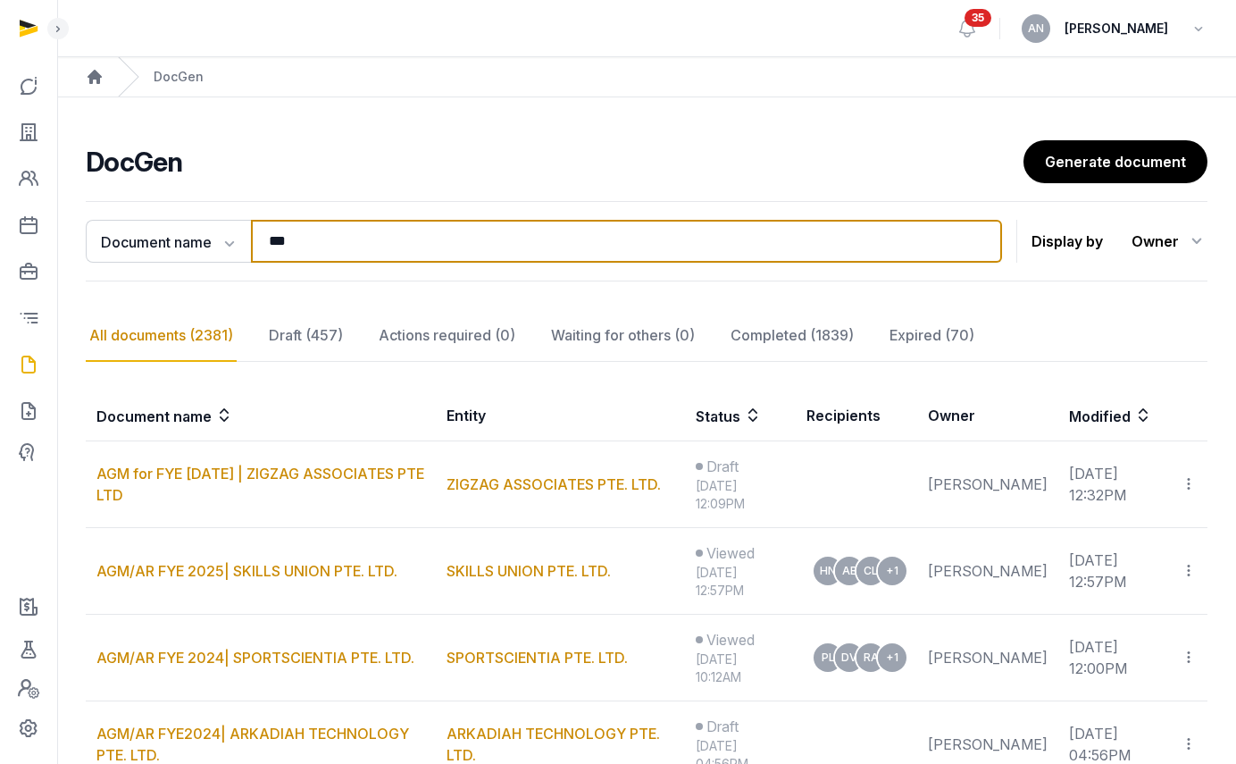
click at [338, 239] on input "***" at bounding box center [626, 241] width 751 height 43
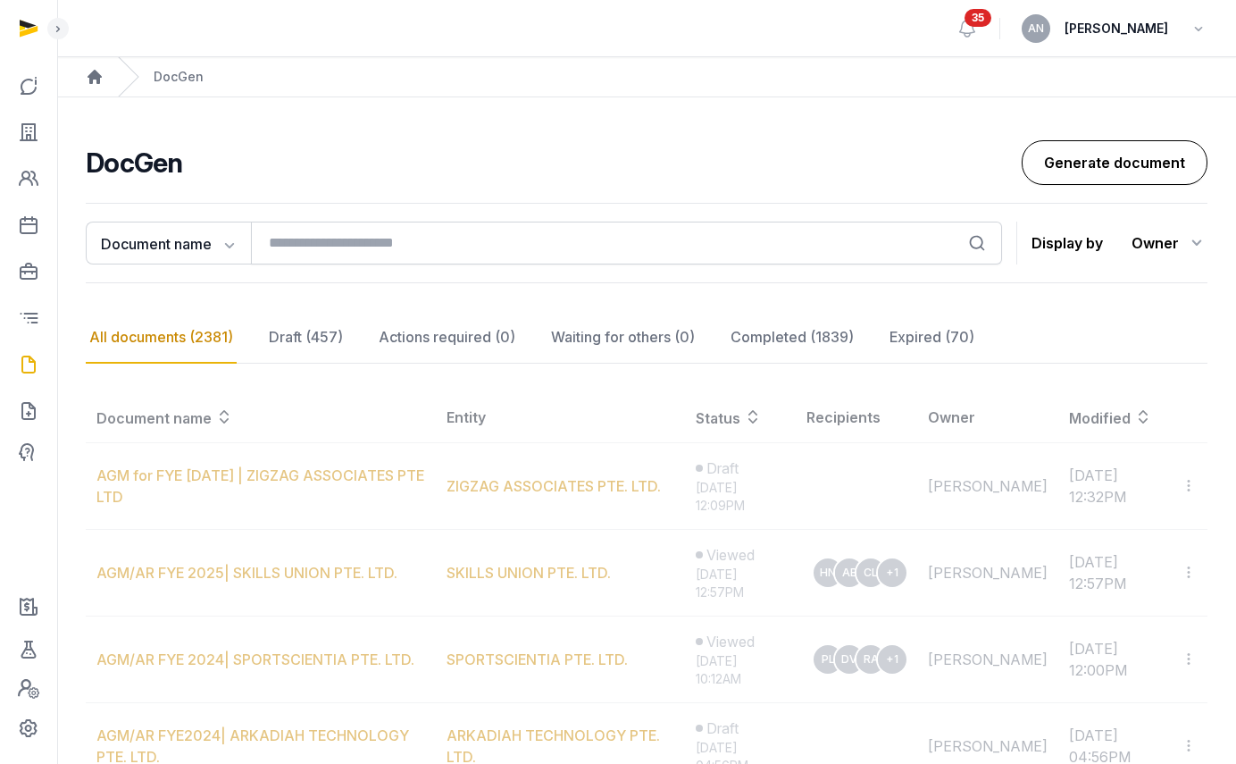
click at [1056, 160] on link "Generate document" at bounding box center [1115, 162] width 186 height 45
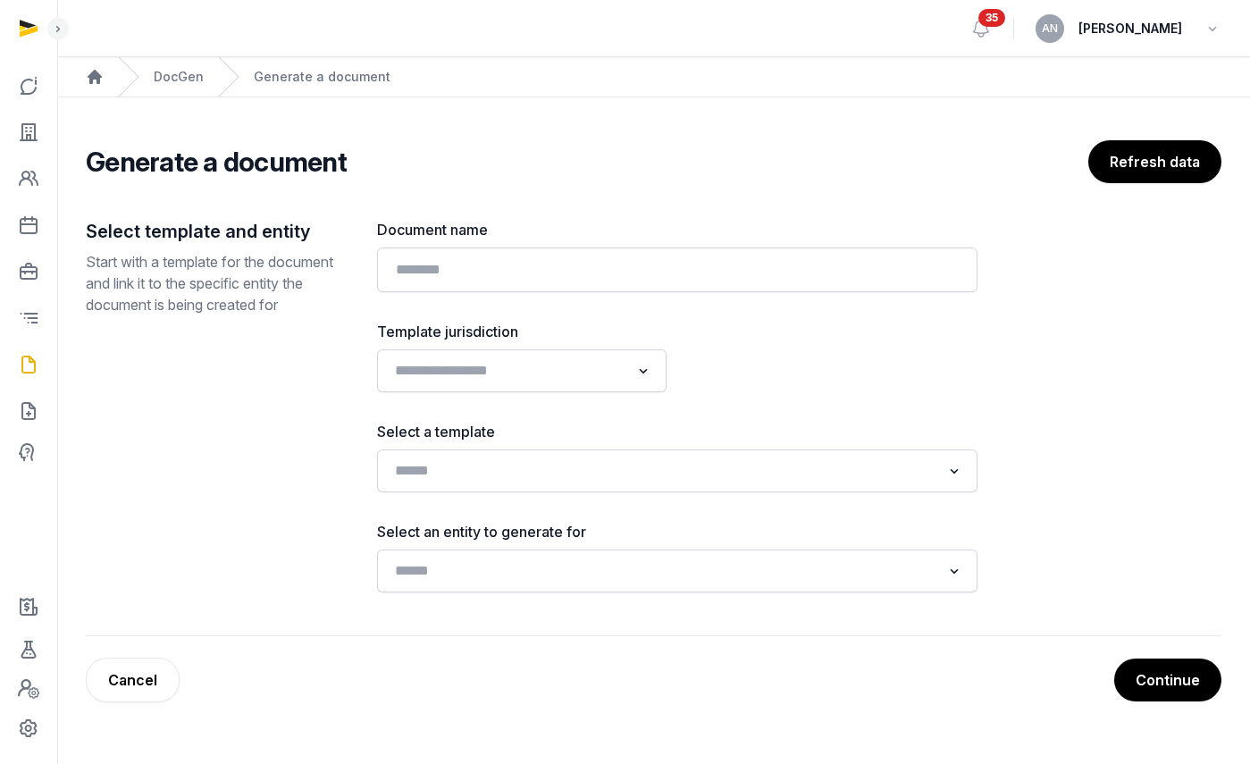
click at [607, 232] on label "Document name" at bounding box center [677, 229] width 600 height 21
click at [198, 64] on div "DocGen" at bounding box center [161, 76] width 86 height 39
click at [196, 74] on link "DocGen" at bounding box center [179, 77] width 50 height 18
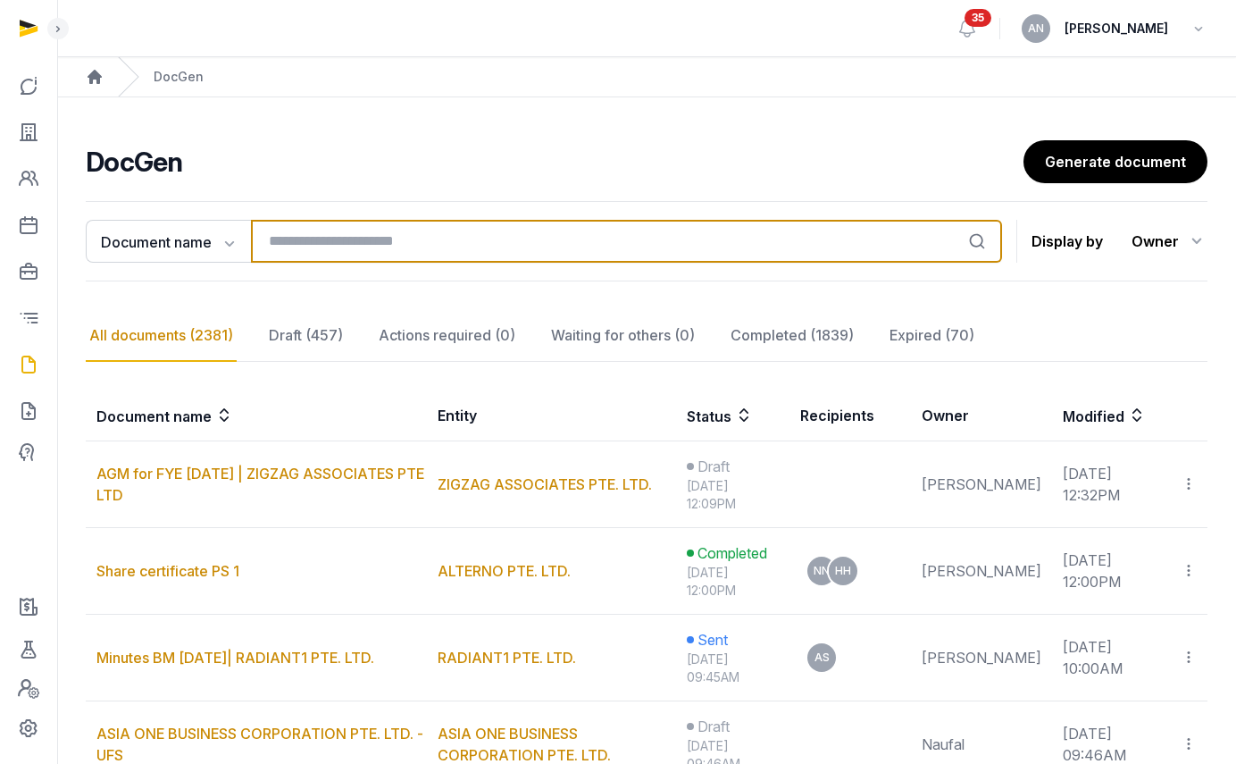
click at [381, 244] on input "search" at bounding box center [626, 241] width 751 height 43
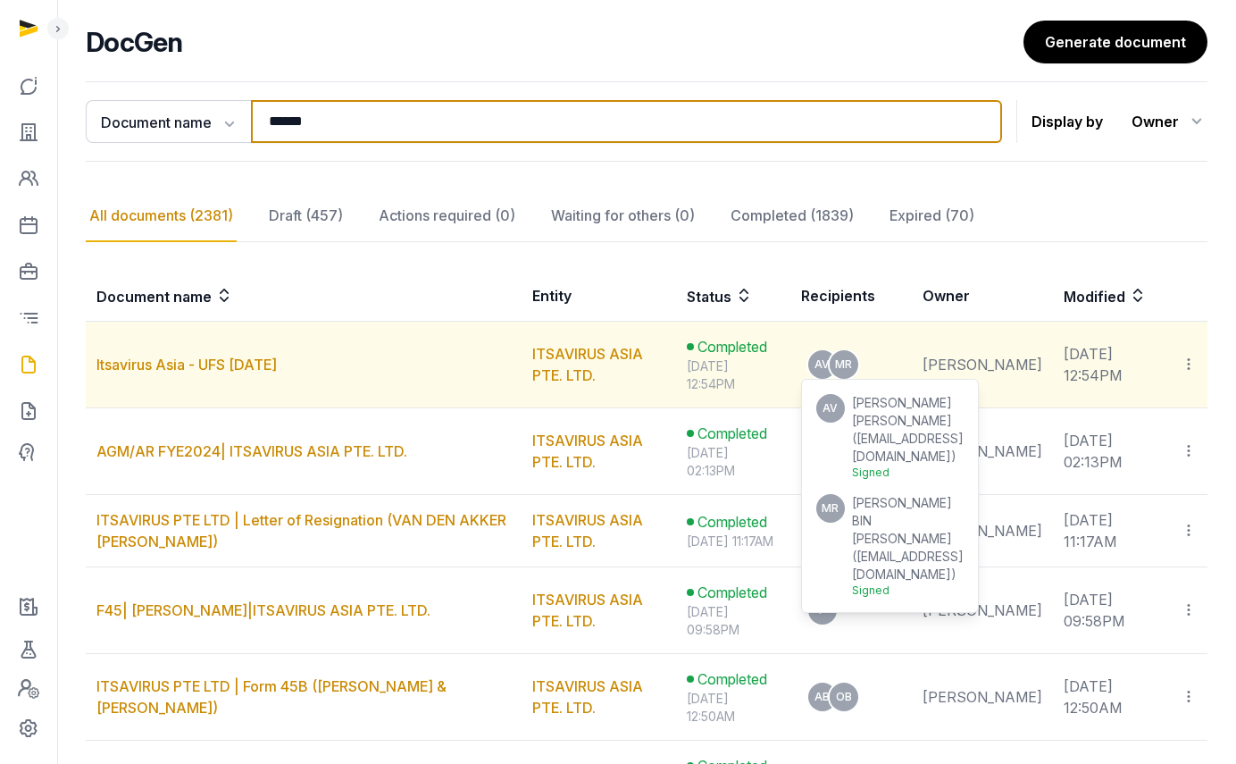
scroll to position [223, 0]
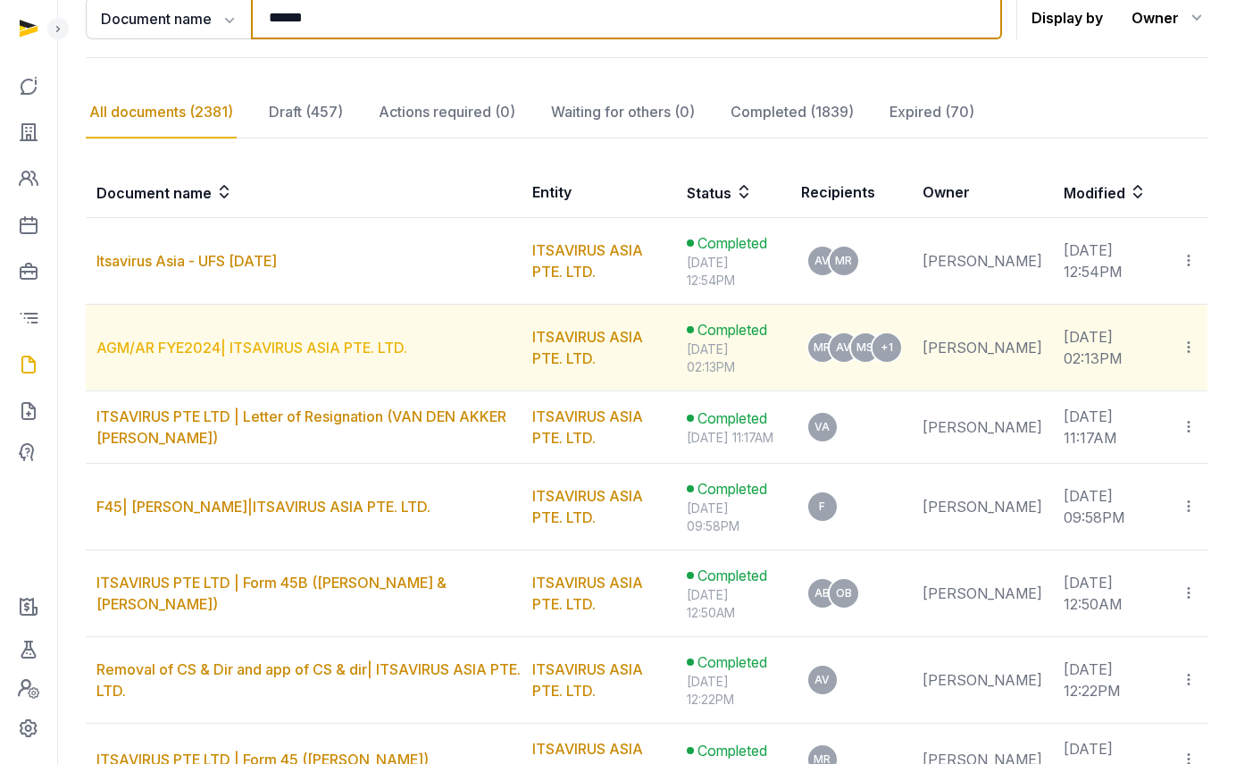
type input "******"
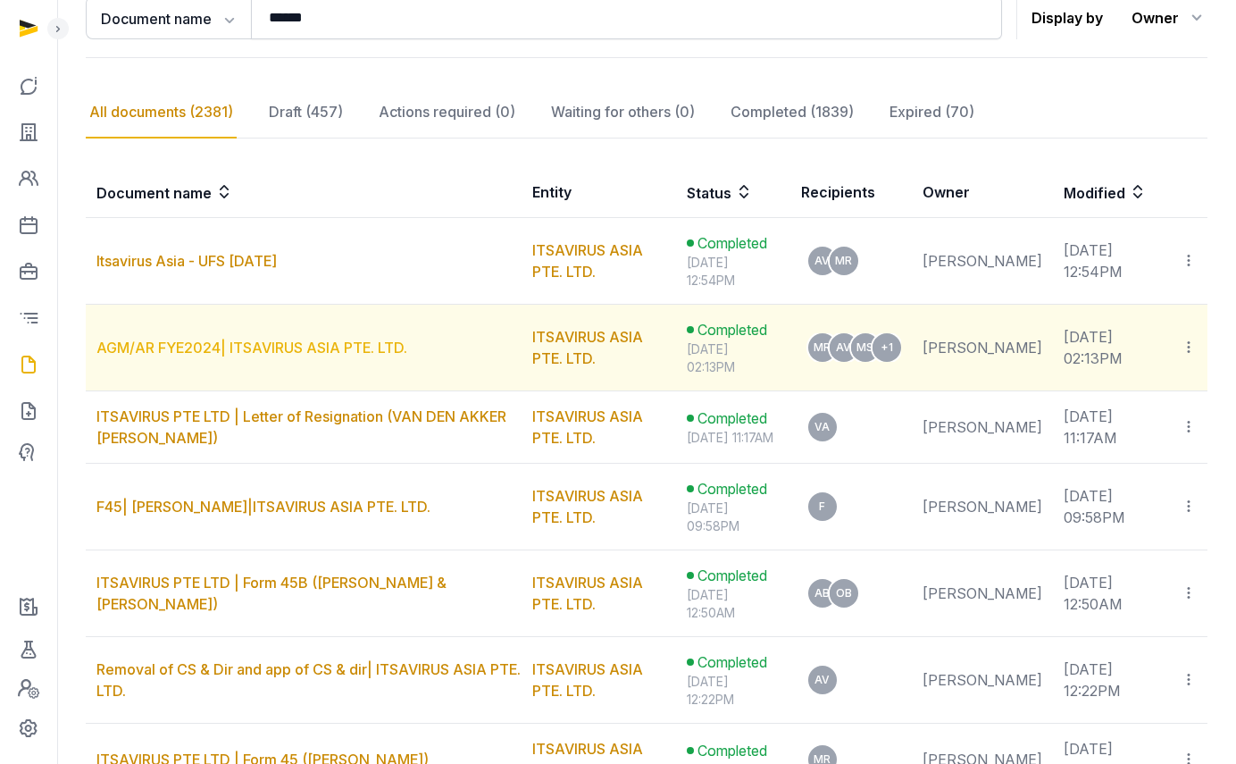
click at [346, 353] on link "AGM/AR FYE2024| ITSAVIRUS ASIA PTE. LTD." at bounding box center [251, 348] width 311 height 18
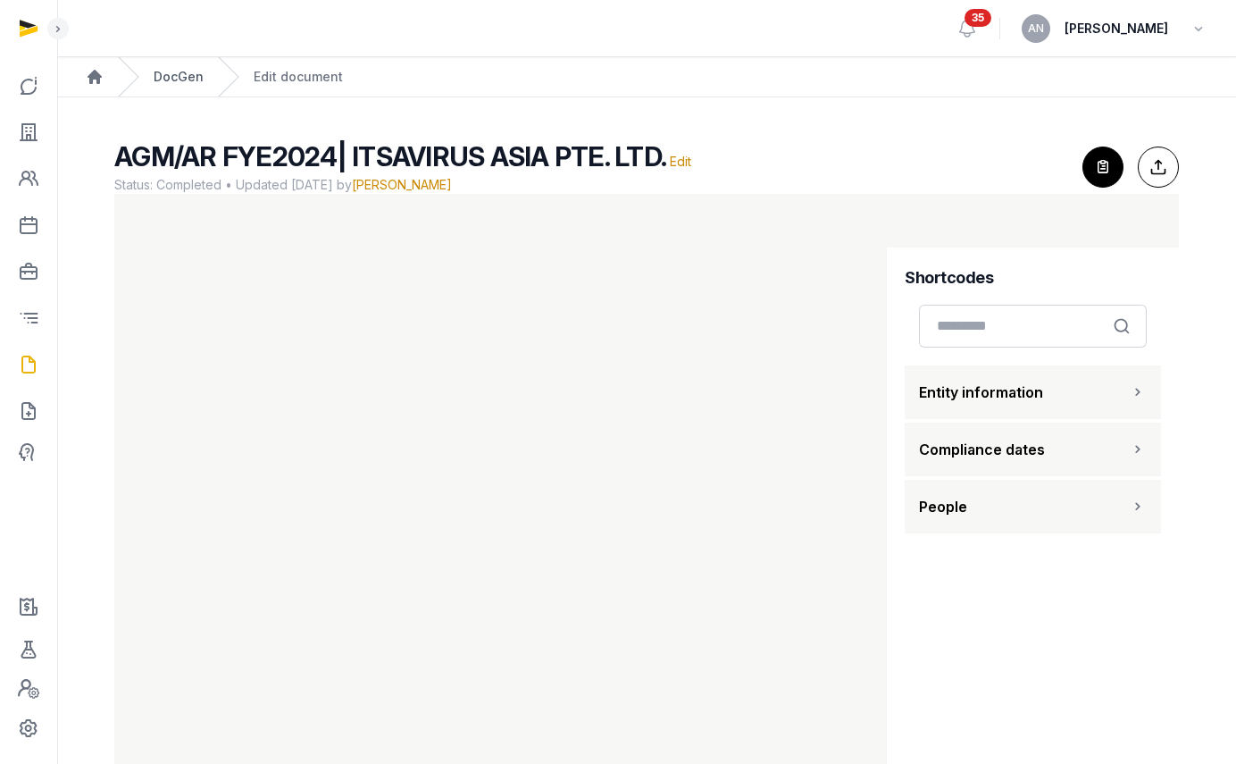
click at [174, 78] on link "DocGen" at bounding box center [179, 77] width 50 height 18
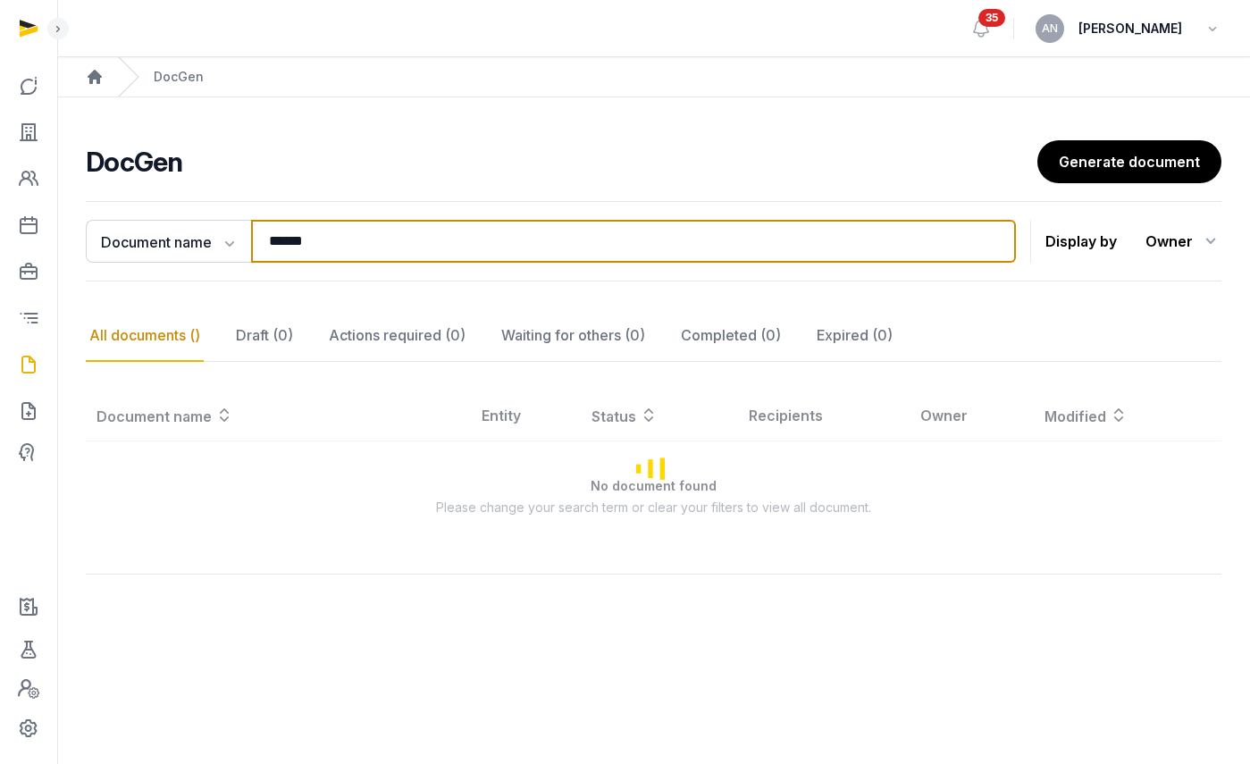
click at [304, 246] on input "******" at bounding box center [633, 241] width 765 height 43
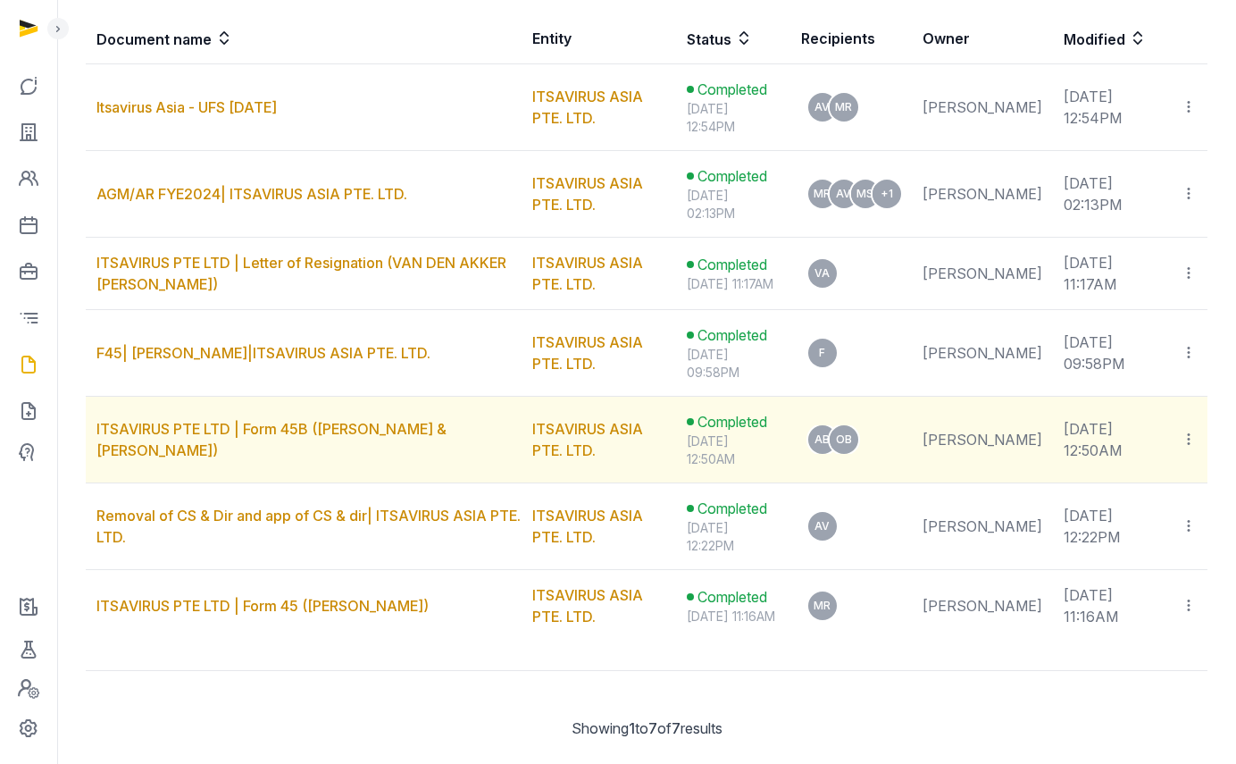
scroll to position [445, 0]
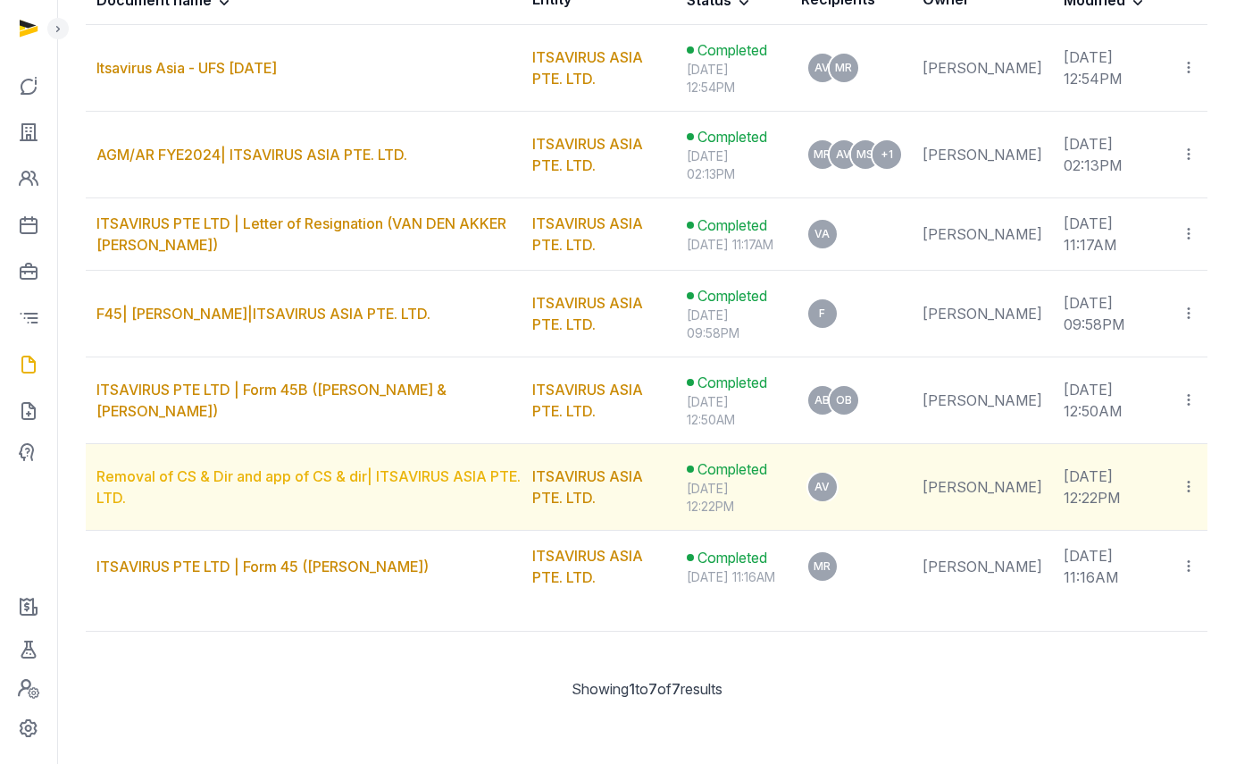
click at [194, 467] on link "Removal of CS & Dir and app of CS & dir| ITSAVIRUS ASIA PTE. LTD." at bounding box center [308, 486] width 424 height 39
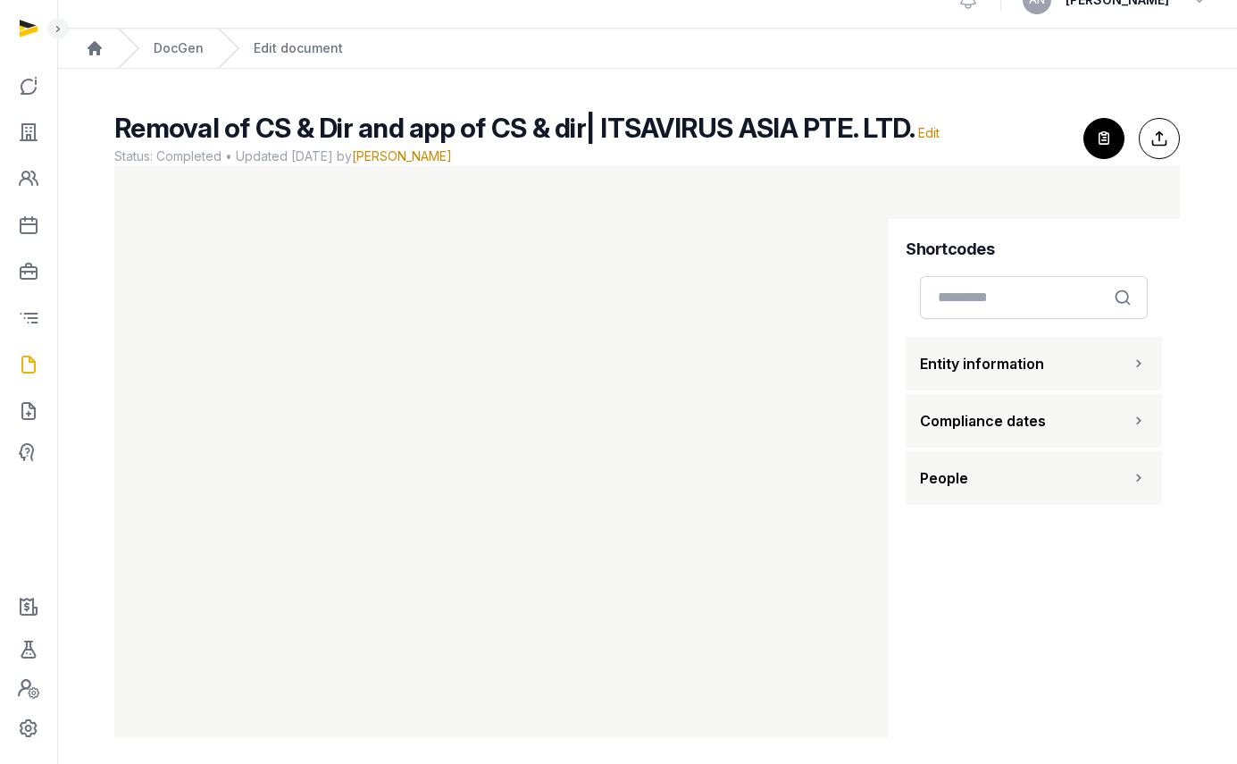
scroll to position [38, 0]
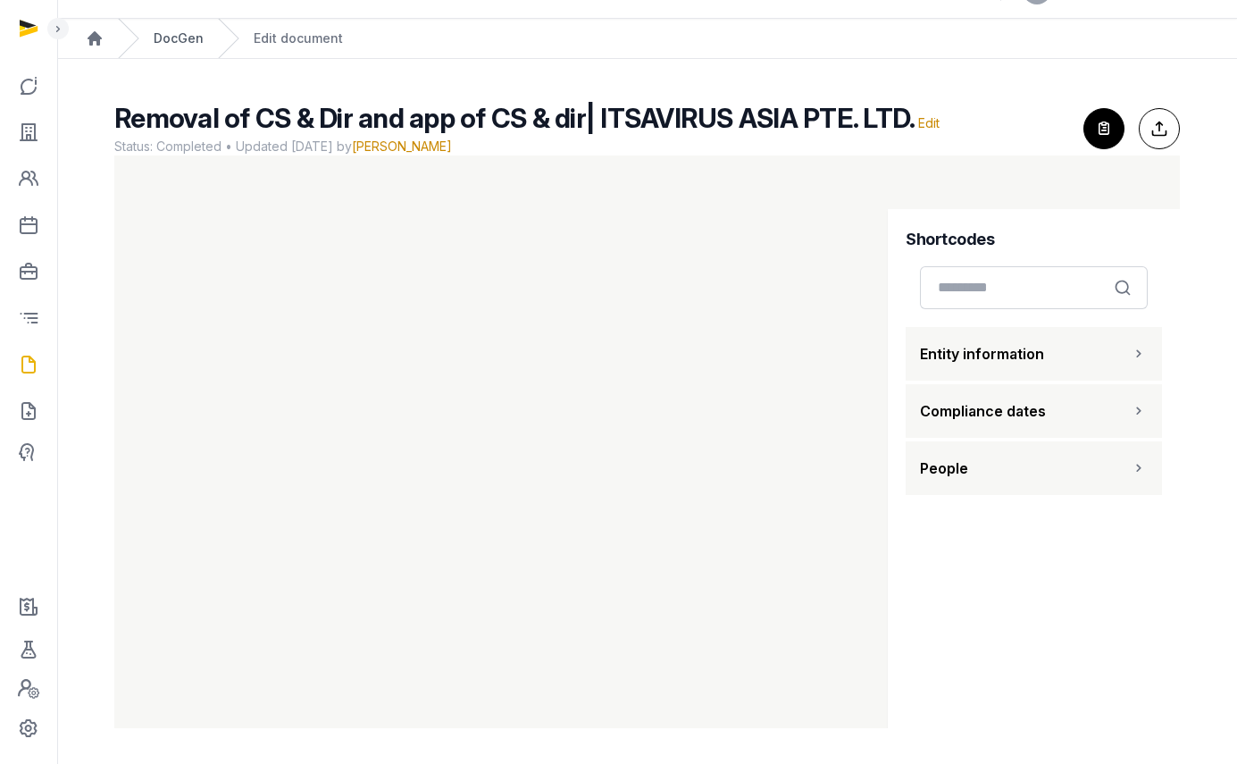
click at [182, 40] on link "DocGen" at bounding box center [179, 38] width 50 height 18
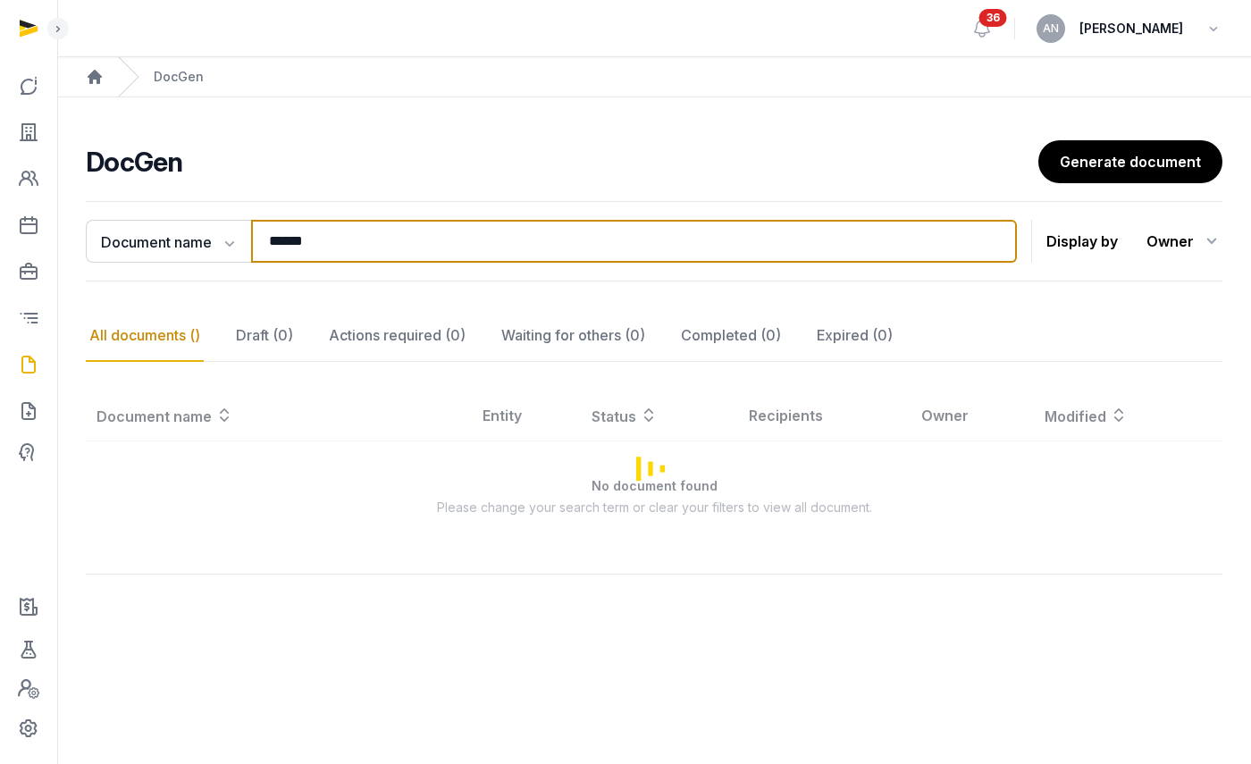
click at [308, 245] on input "******" at bounding box center [634, 241] width 766 height 43
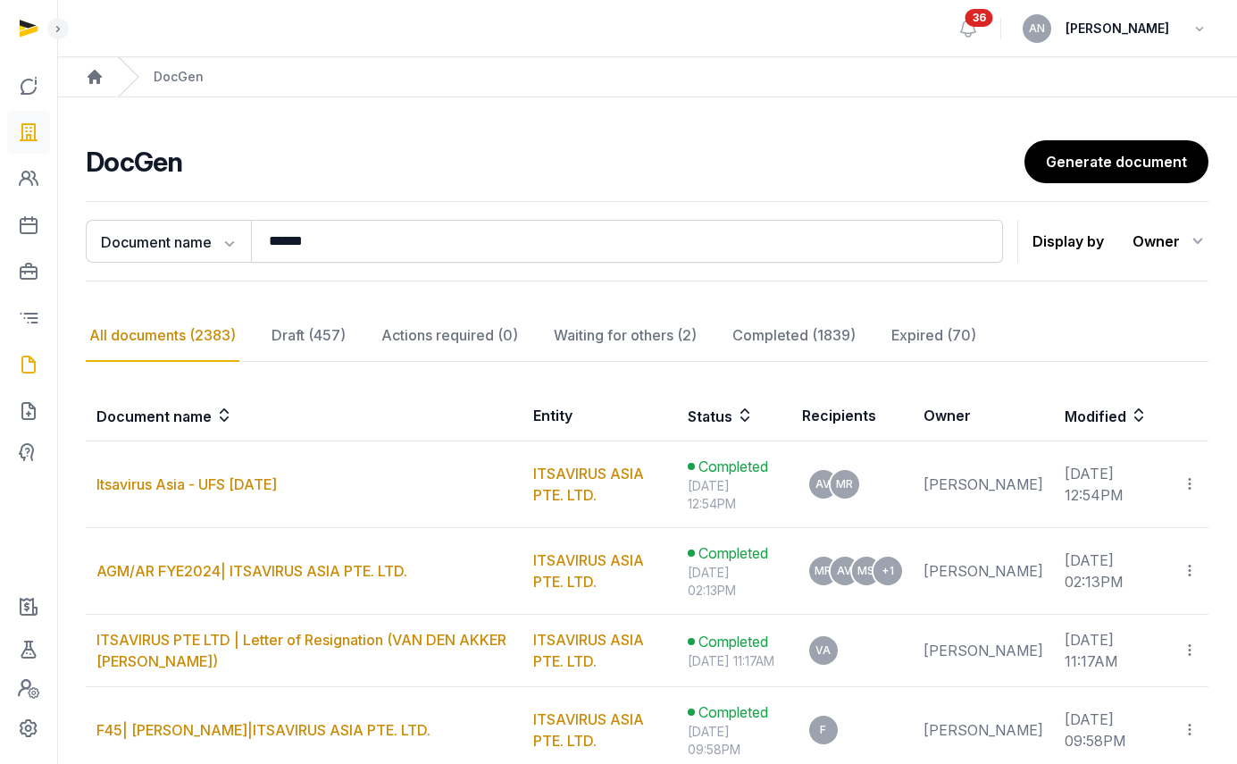
click at [31, 127] on icon at bounding box center [28, 132] width 21 height 29
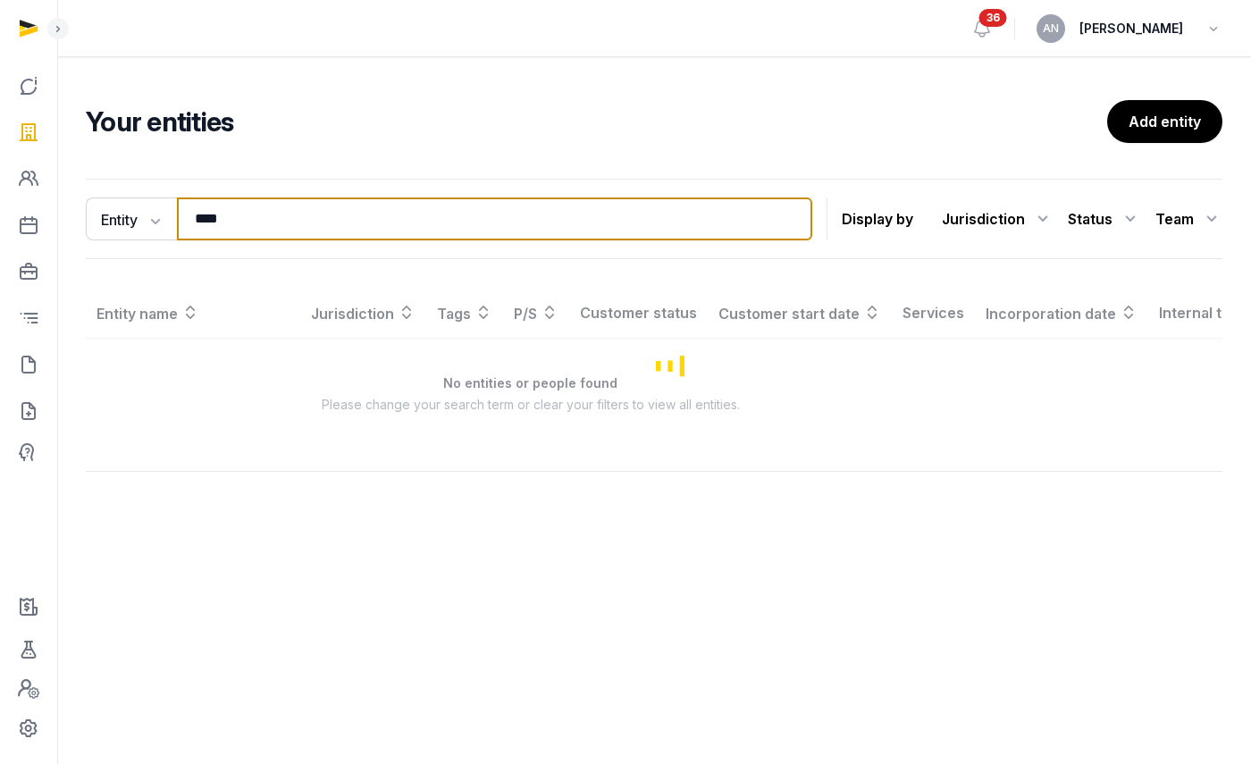
click at [262, 218] on input "****" at bounding box center [494, 218] width 635 height 43
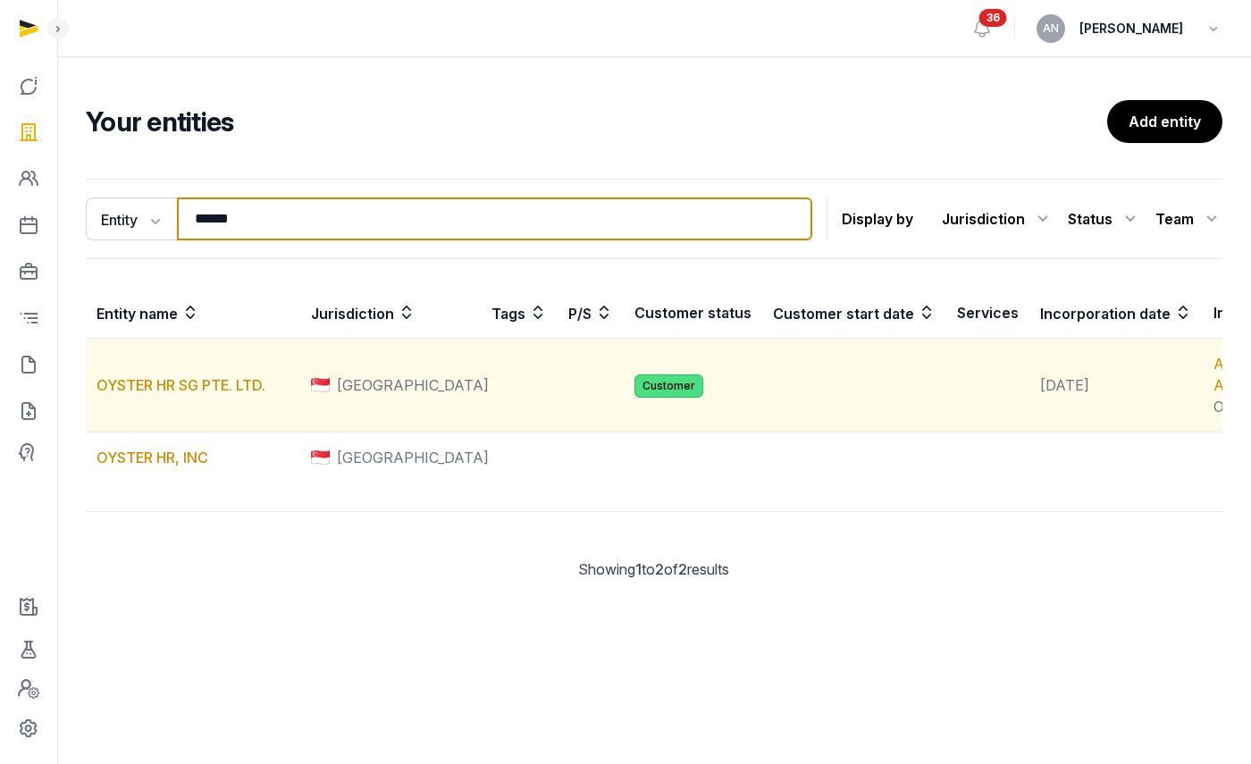
type input "******"
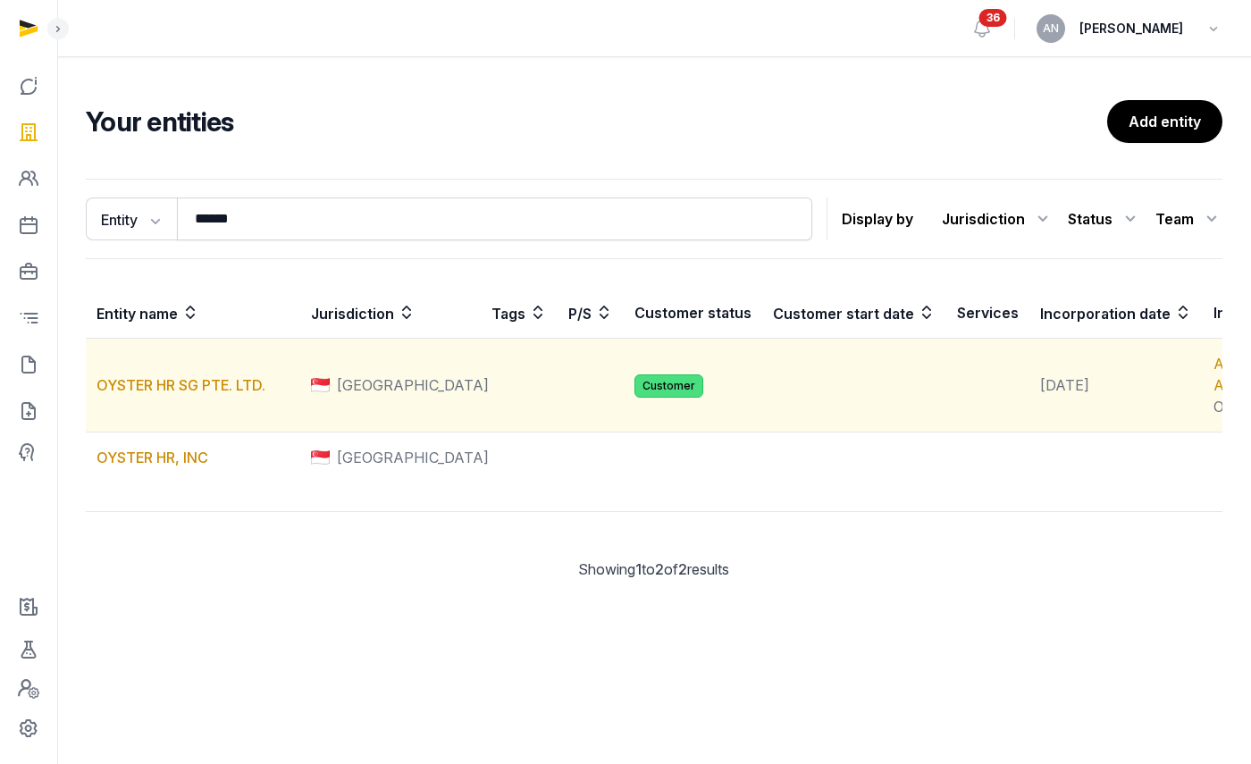
click at [205, 420] on td "OYSTER HR SG PTE. LTD." at bounding box center [193, 386] width 214 height 94
click at [206, 394] on link "OYSTER HR SG PTE. LTD." at bounding box center [180, 385] width 169 height 18
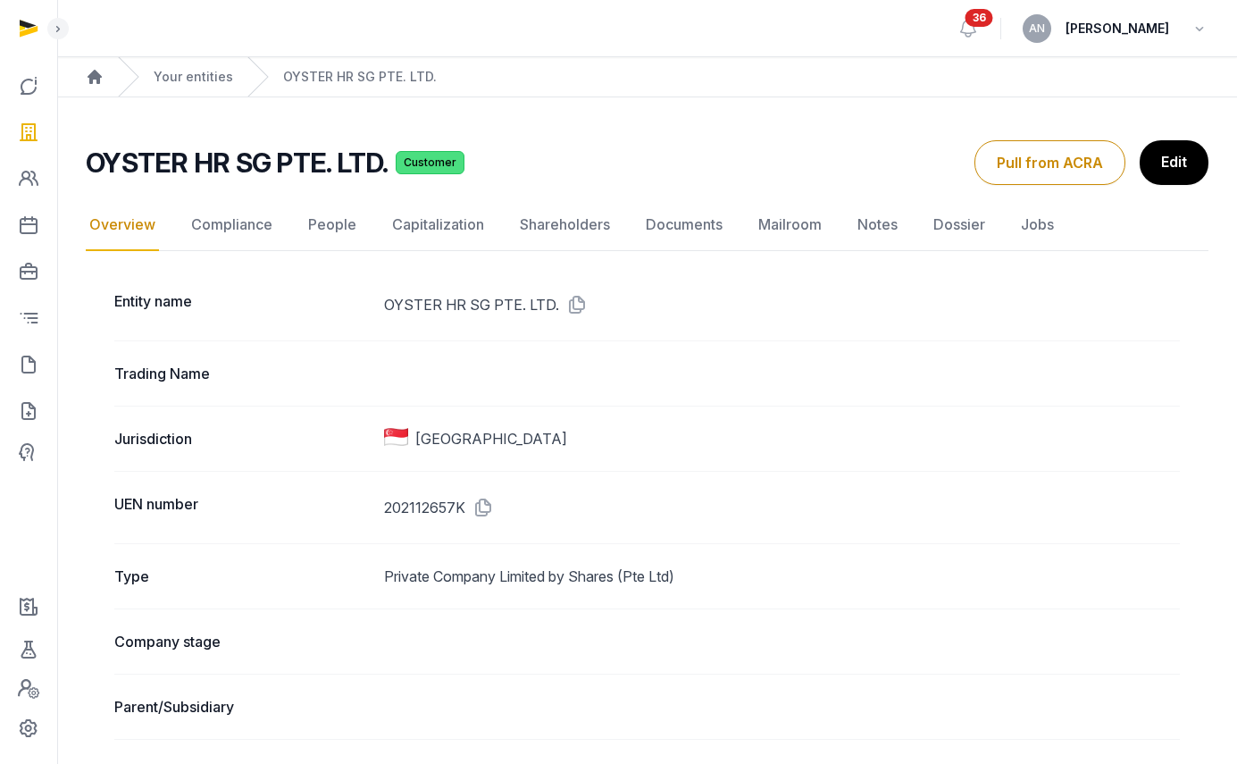
click at [532, 162] on div "OYSTER HR SG PTE. LTD. Customer" at bounding box center [523, 163] width 875 height 32
click at [305, 227] on link "People" at bounding box center [332, 225] width 55 height 52
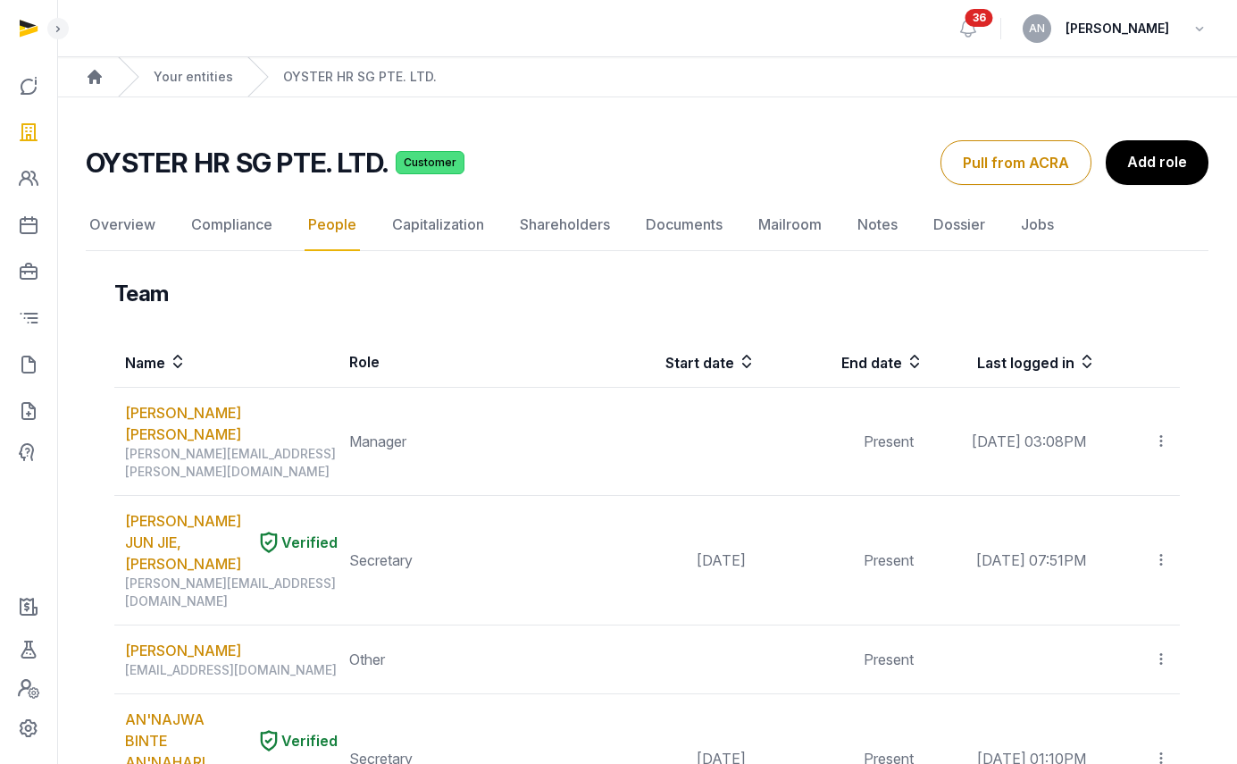
click at [178, 86] on div "Your entities" at bounding box center [175, 76] width 115 height 39
click at [183, 75] on link "Your entities" at bounding box center [194, 77] width 80 height 18
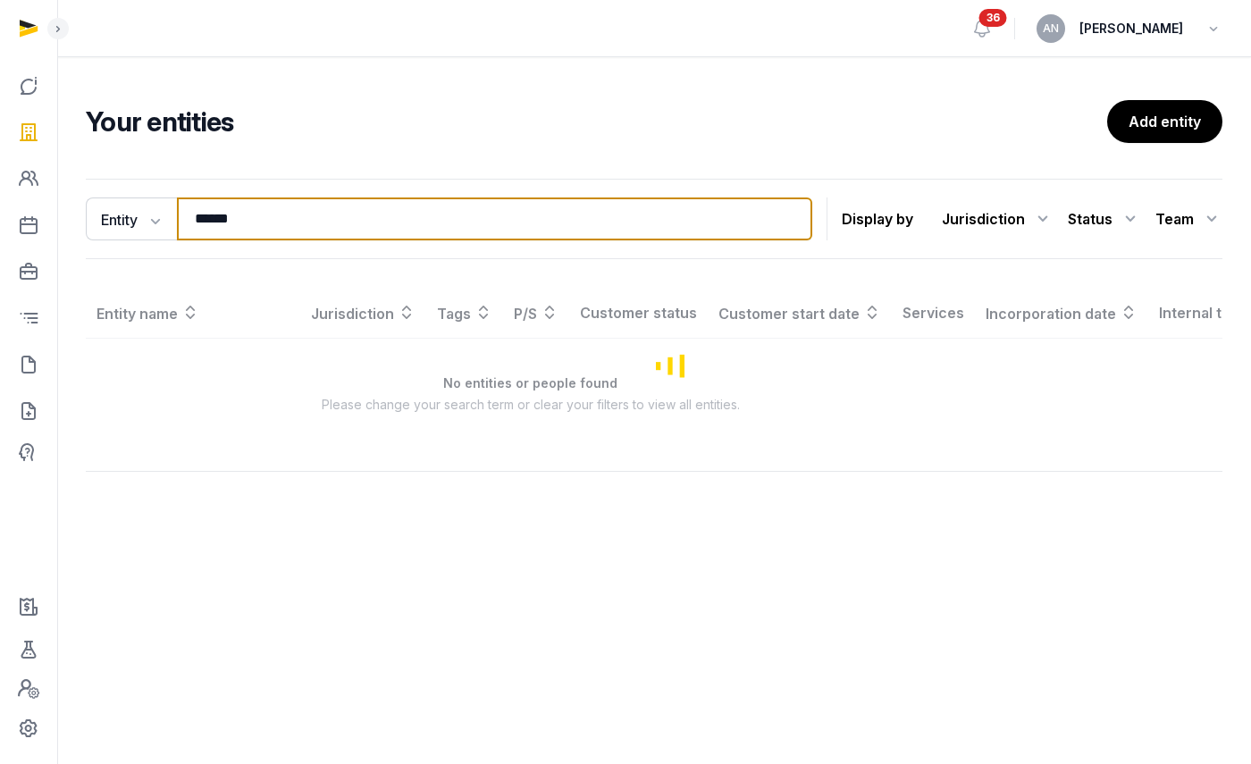
click at [229, 222] on input "******" at bounding box center [494, 218] width 635 height 43
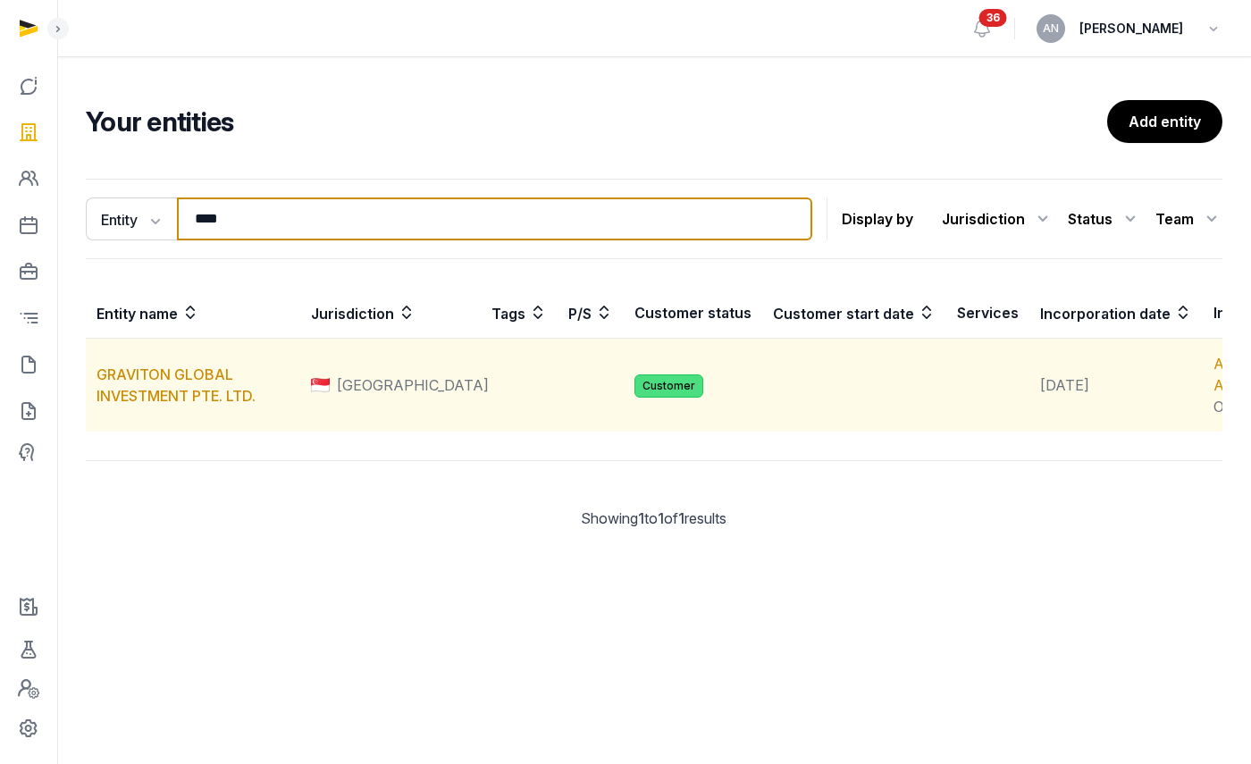
type input "****"
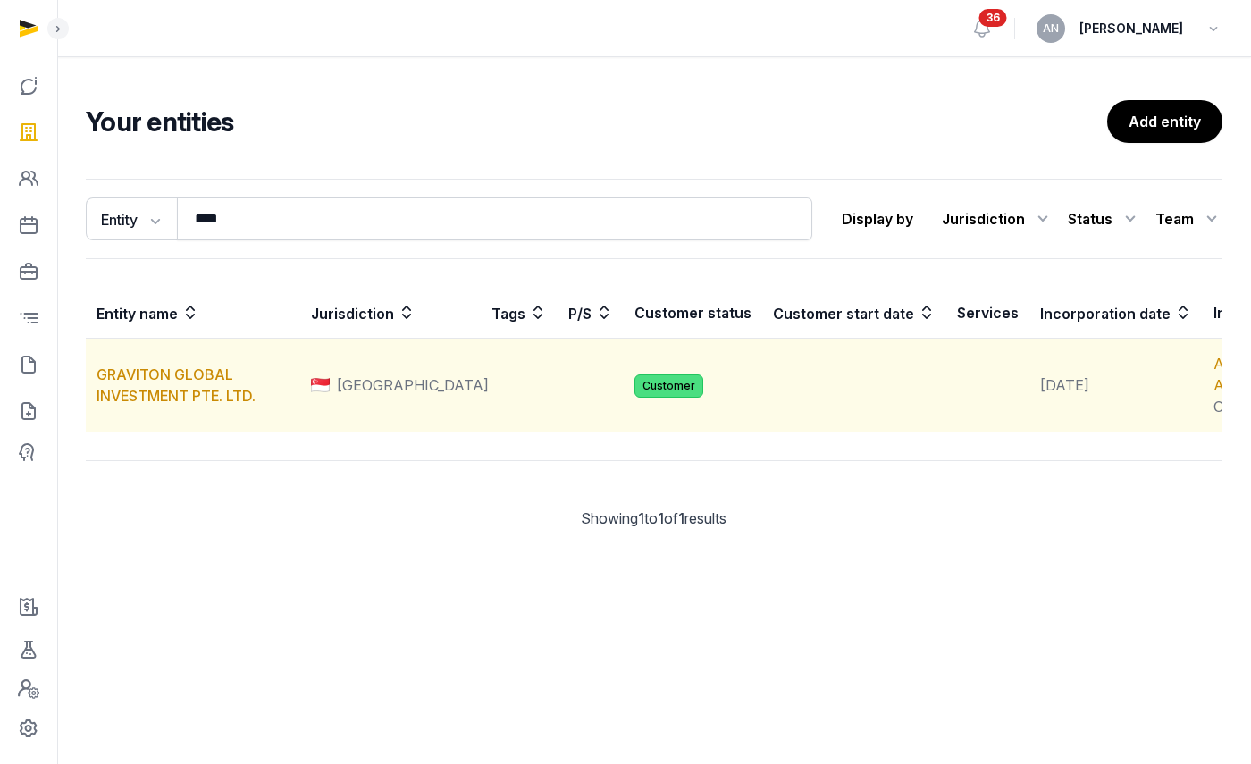
click at [133, 405] on td "GRAVITON GLOBAL INVESTMENT PTE. LTD." at bounding box center [193, 386] width 214 height 94
click at [174, 405] on link "GRAVITON GLOBAL INVESTMENT PTE. LTD." at bounding box center [175, 384] width 159 height 39
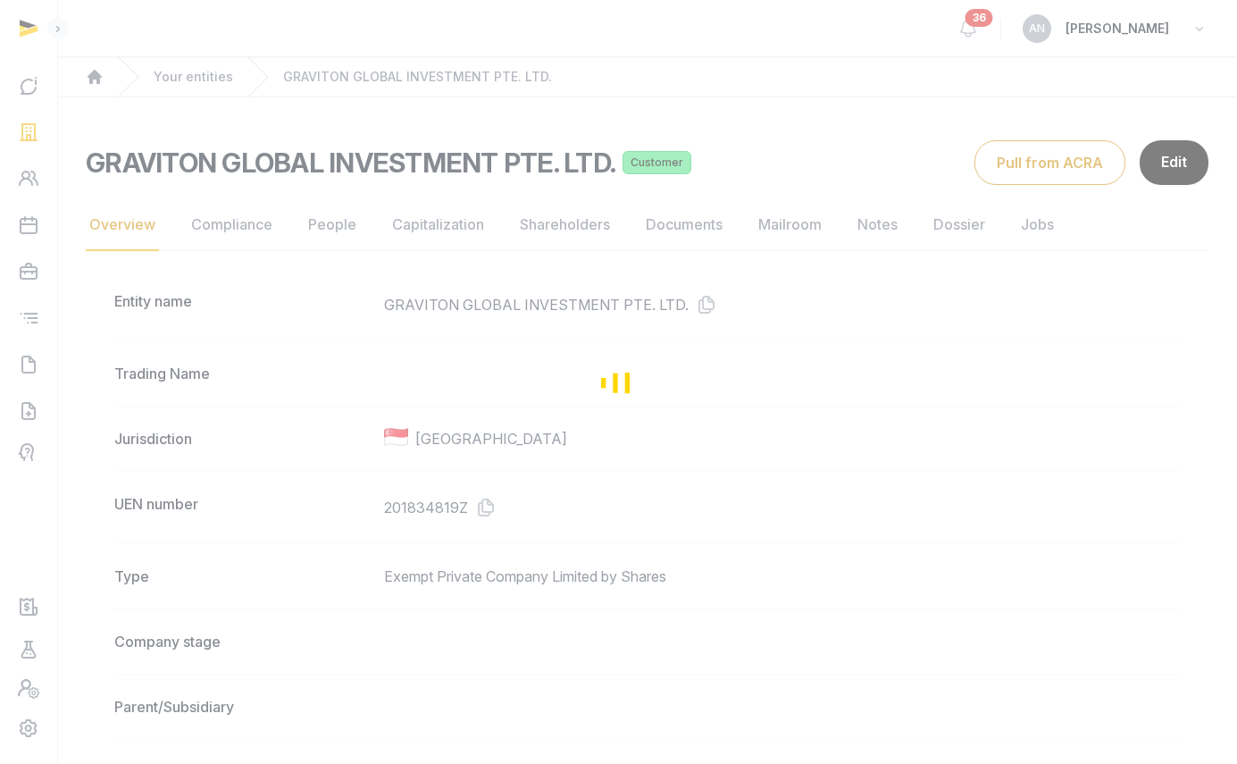
click at [654, 297] on div "Loading" at bounding box center [618, 382] width 1237 height 764
click at [681, 300] on dd "GRAVITON GLOBAL INVESTMENT PTE. LTD." at bounding box center [782, 304] width 796 height 29
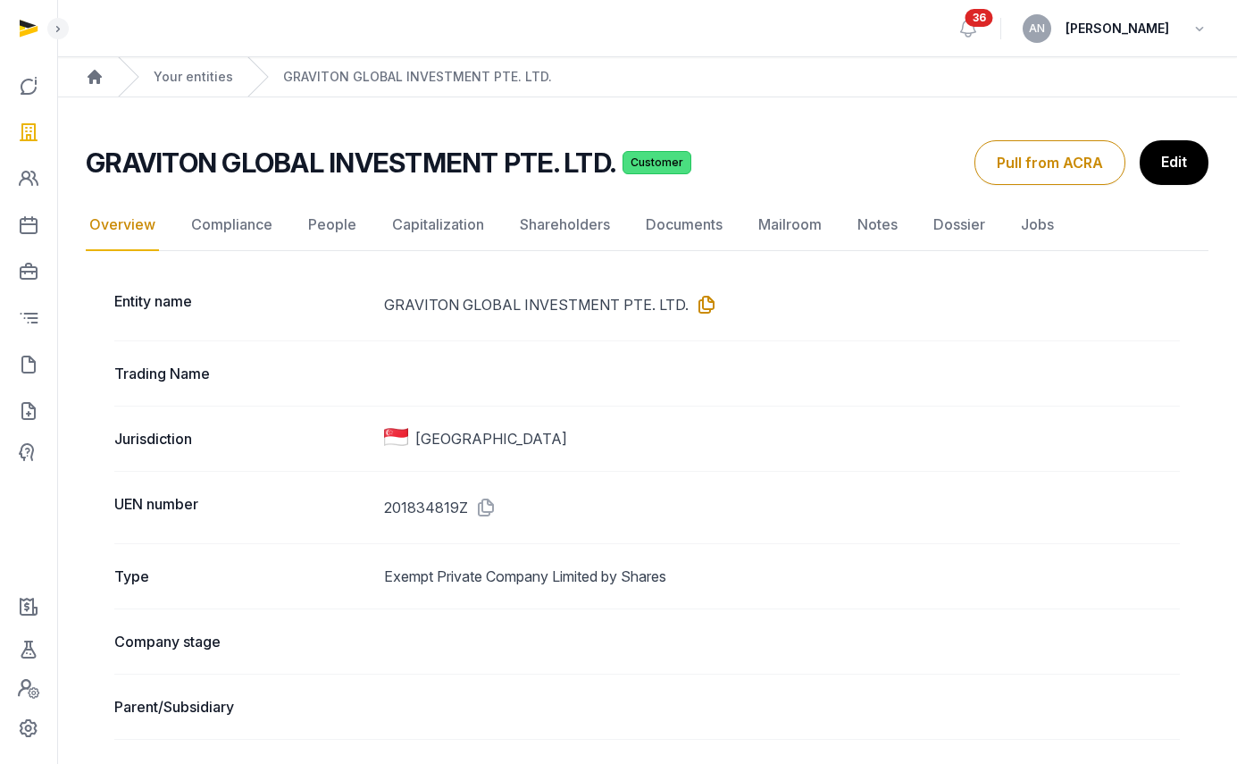
click at [700, 301] on icon at bounding box center [703, 304] width 29 height 29
click at [332, 235] on link "People" at bounding box center [332, 225] width 55 height 52
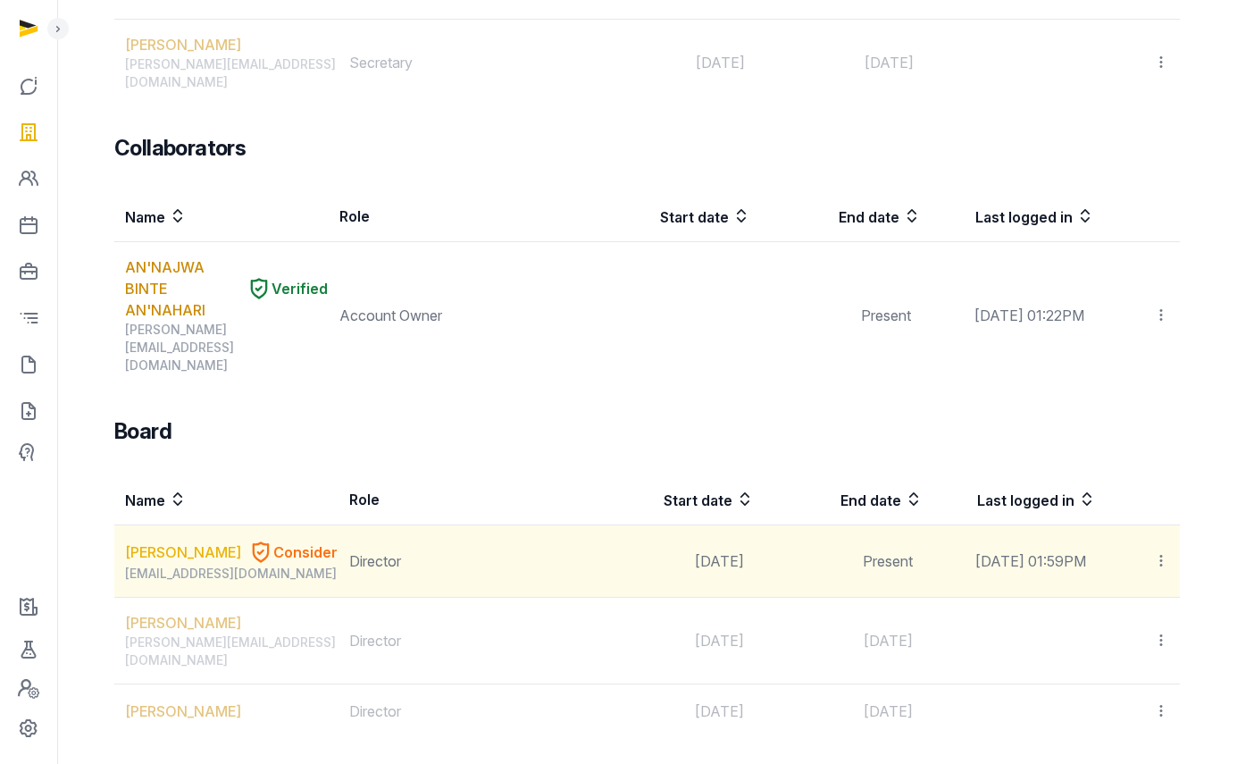
click at [158, 541] on link "MOHAMMADREZA SIMCHI" at bounding box center [183, 551] width 116 height 21
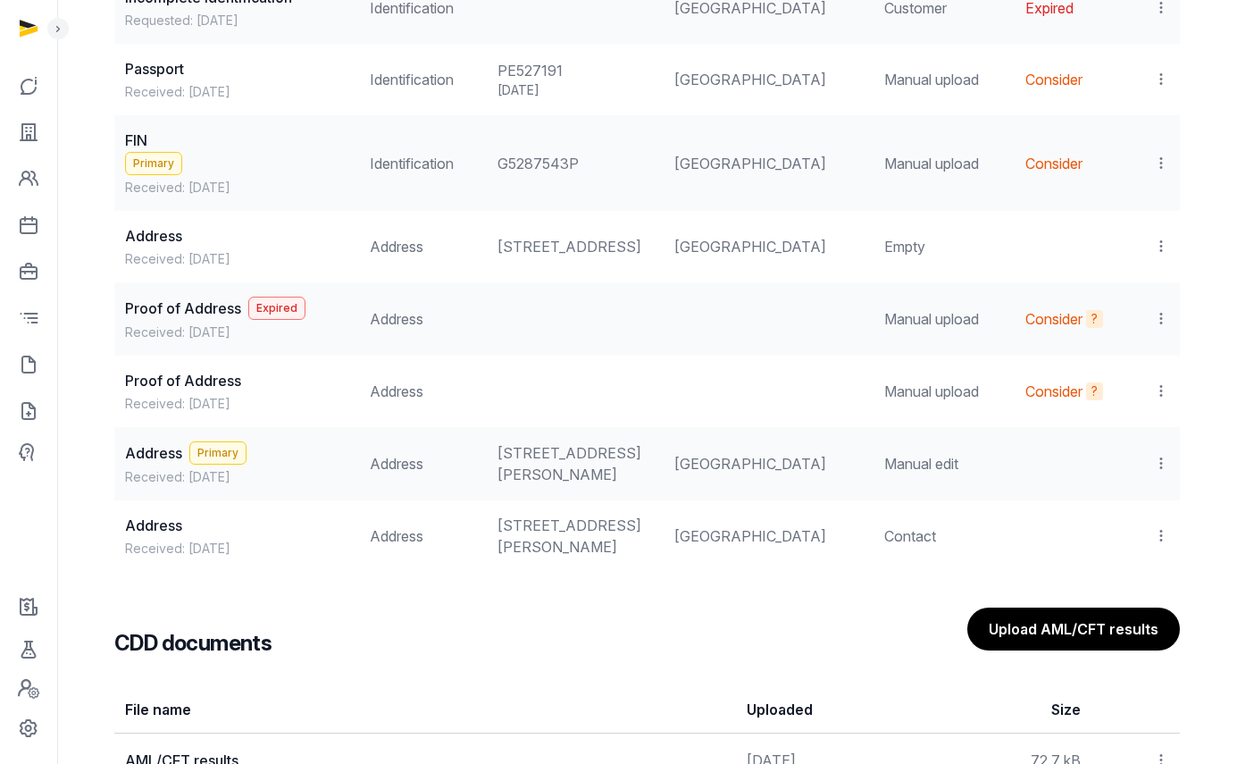
scroll to position [1693, 0]
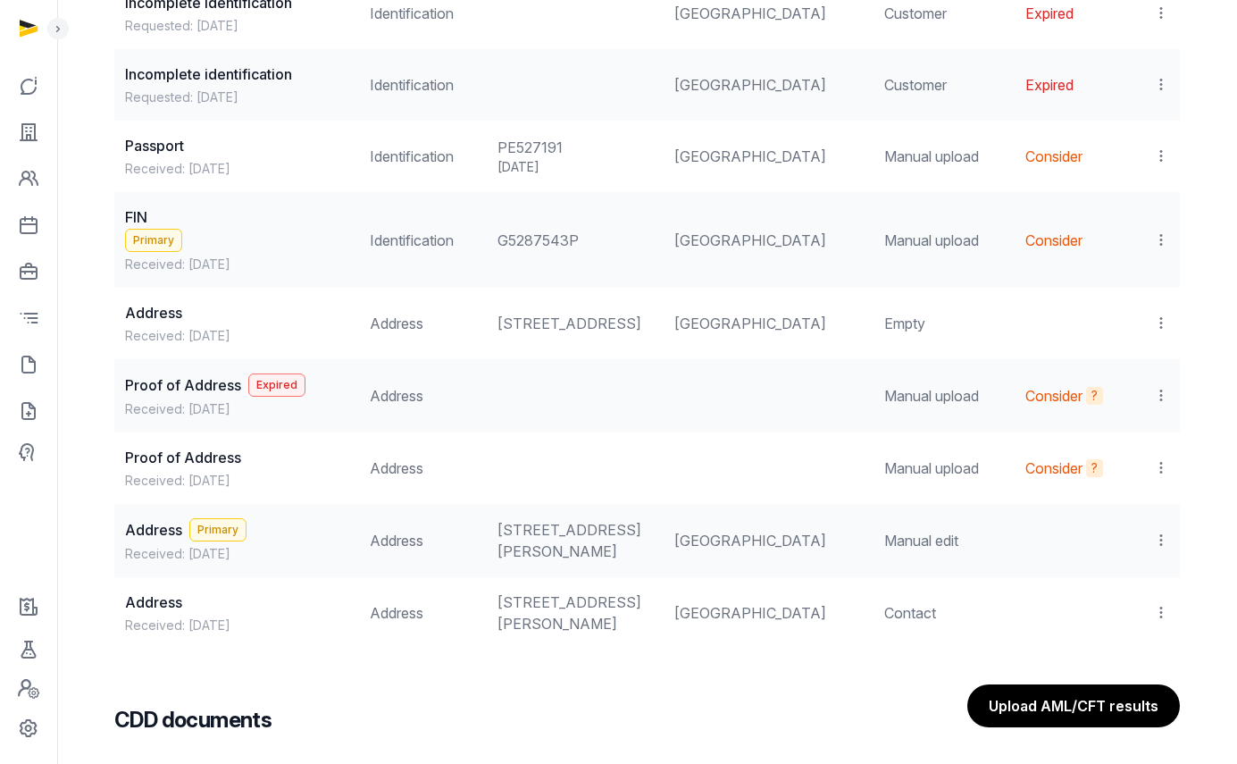
click at [1160, 237] on icon at bounding box center [1161, 239] width 16 height 19
click at [1144, 277] on div "View" at bounding box center [1083, 289] width 172 height 36
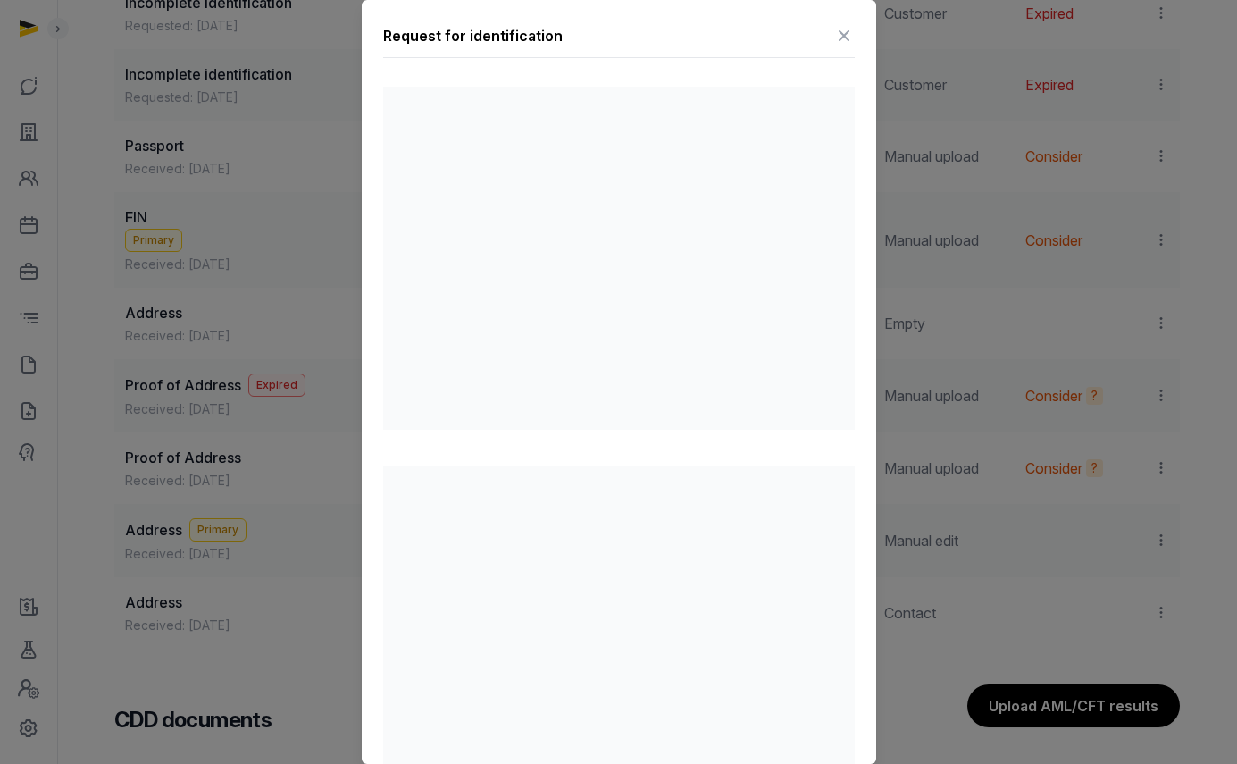
click at [834, 36] on icon at bounding box center [844, 35] width 21 height 29
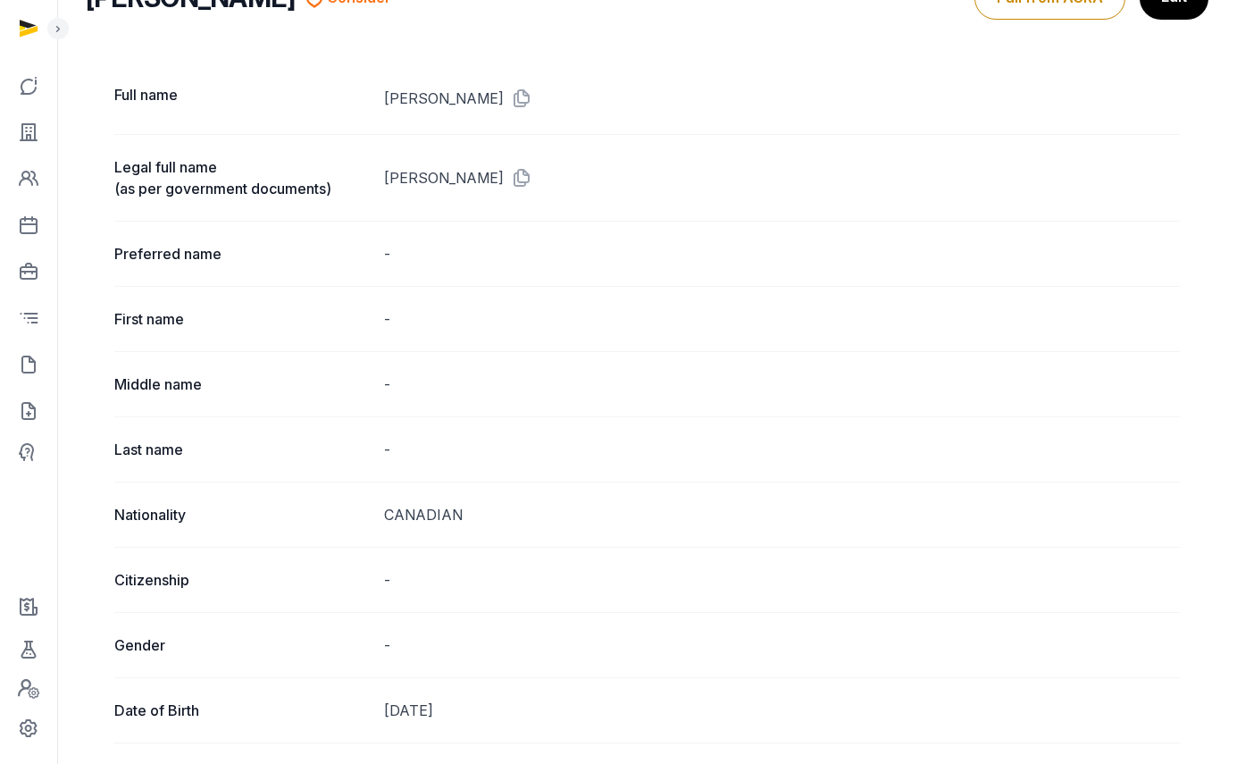
scroll to position [0, 0]
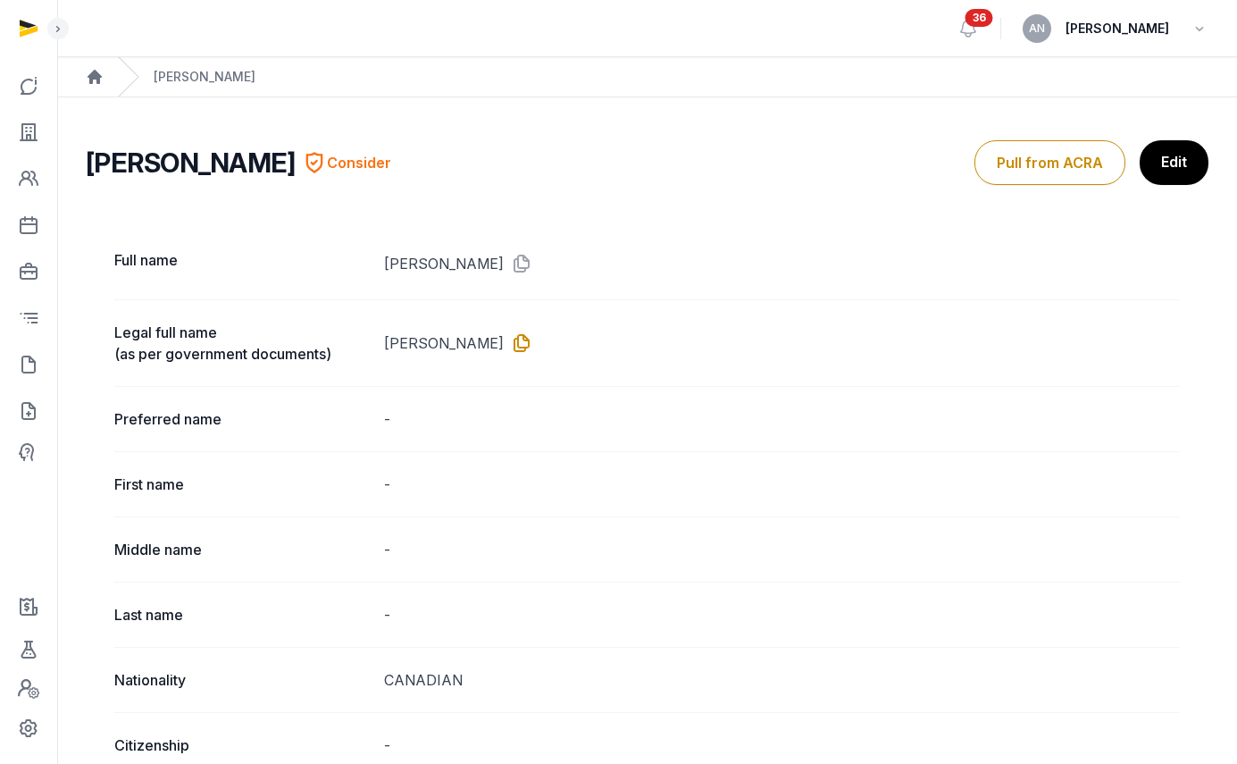
click at [532, 341] on icon at bounding box center [518, 343] width 29 height 29
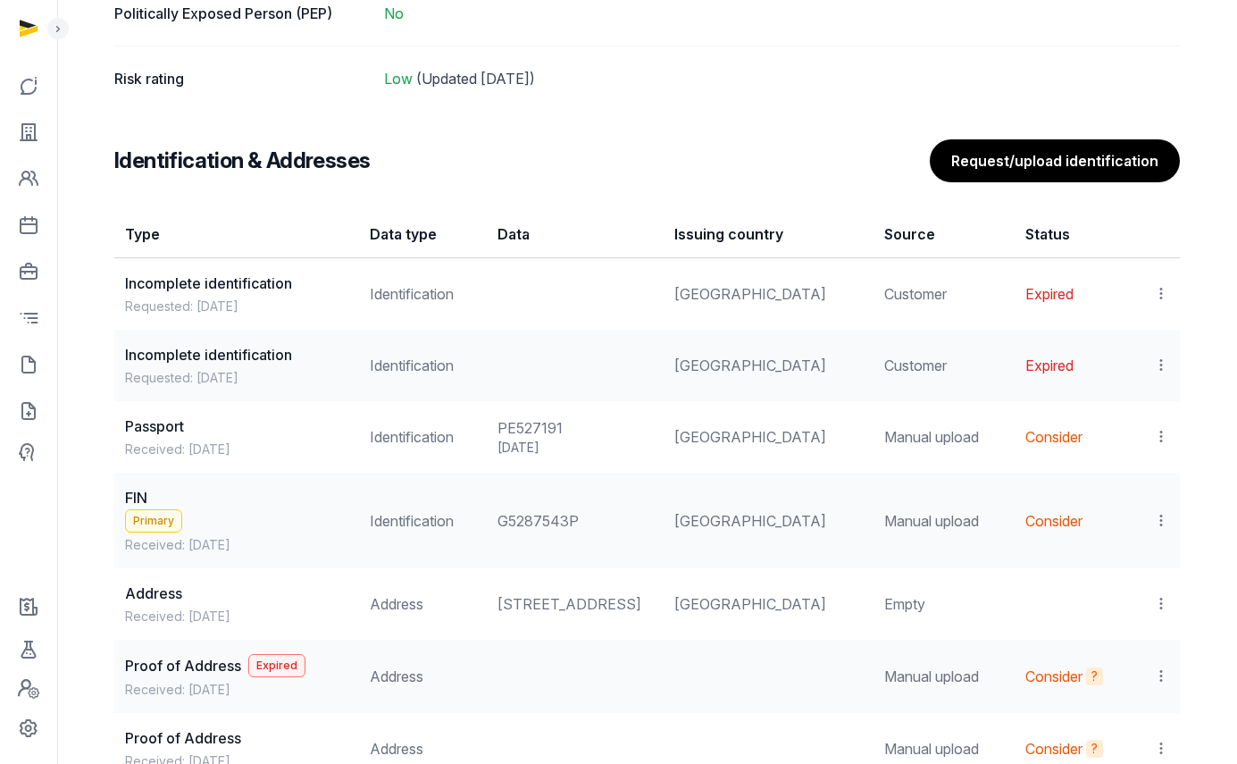
scroll to position [1549, 0]
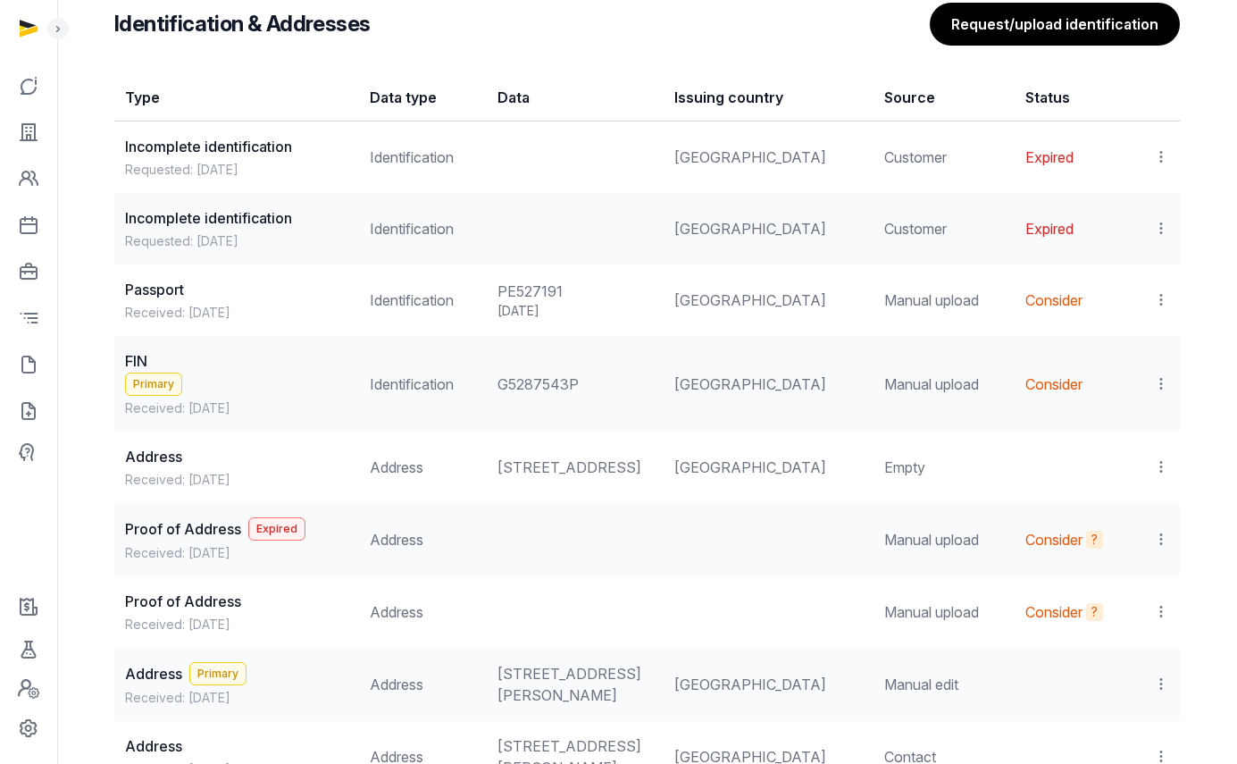
click at [1168, 375] on icon at bounding box center [1161, 383] width 16 height 19
click at [1131, 416] on div "View" at bounding box center [1083, 433] width 172 height 36
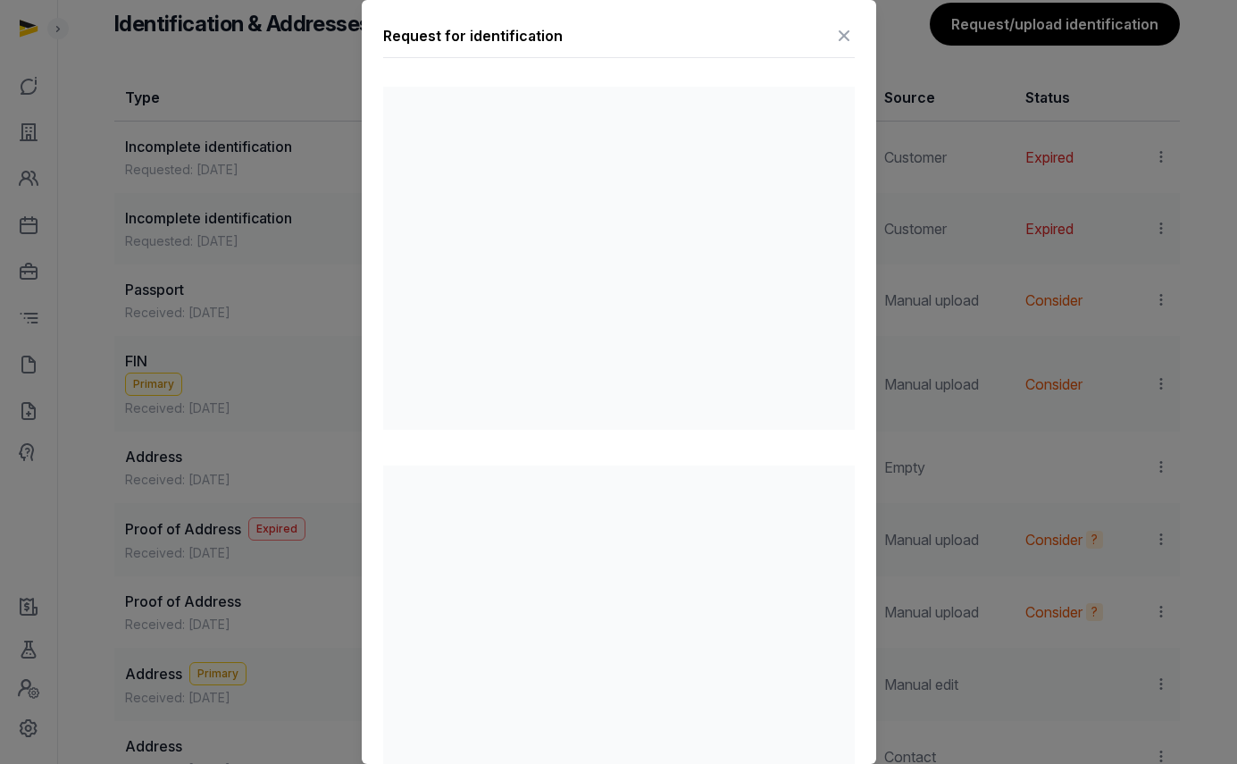
click at [834, 29] on icon at bounding box center [844, 35] width 21 height 29
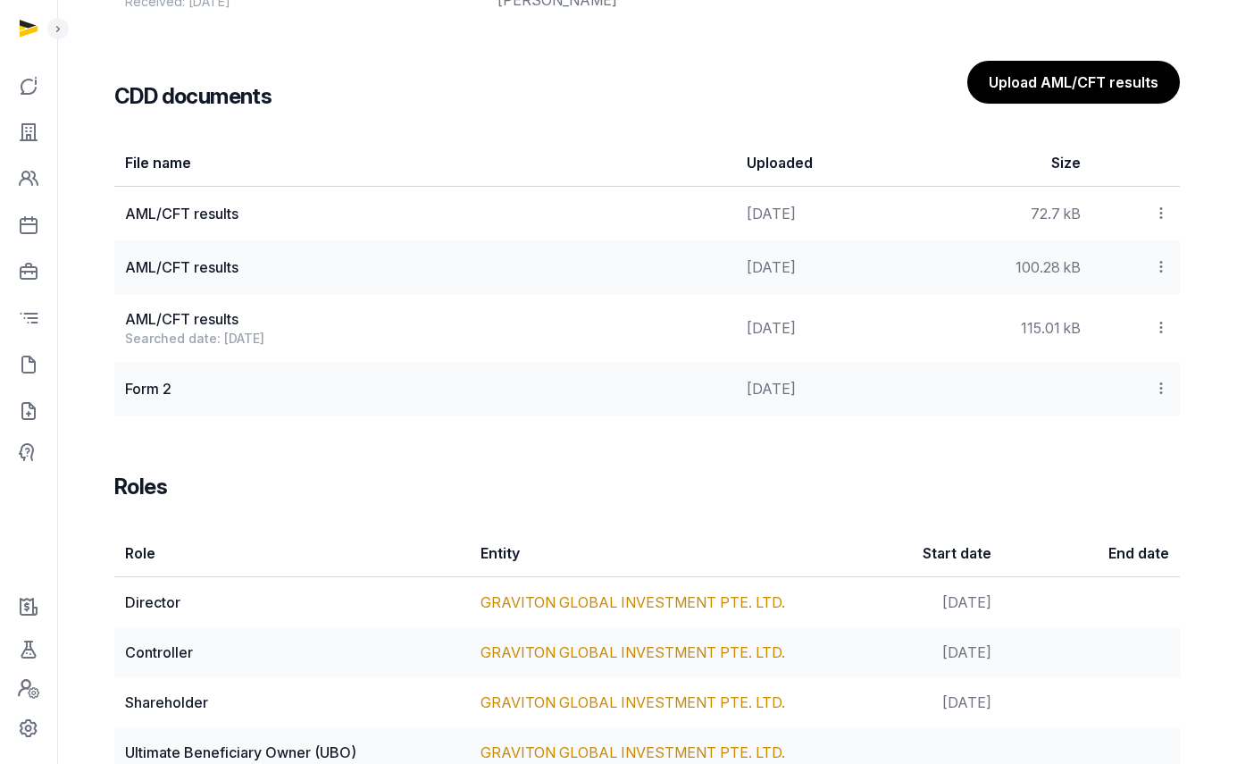
scroll to position [2457, 0]
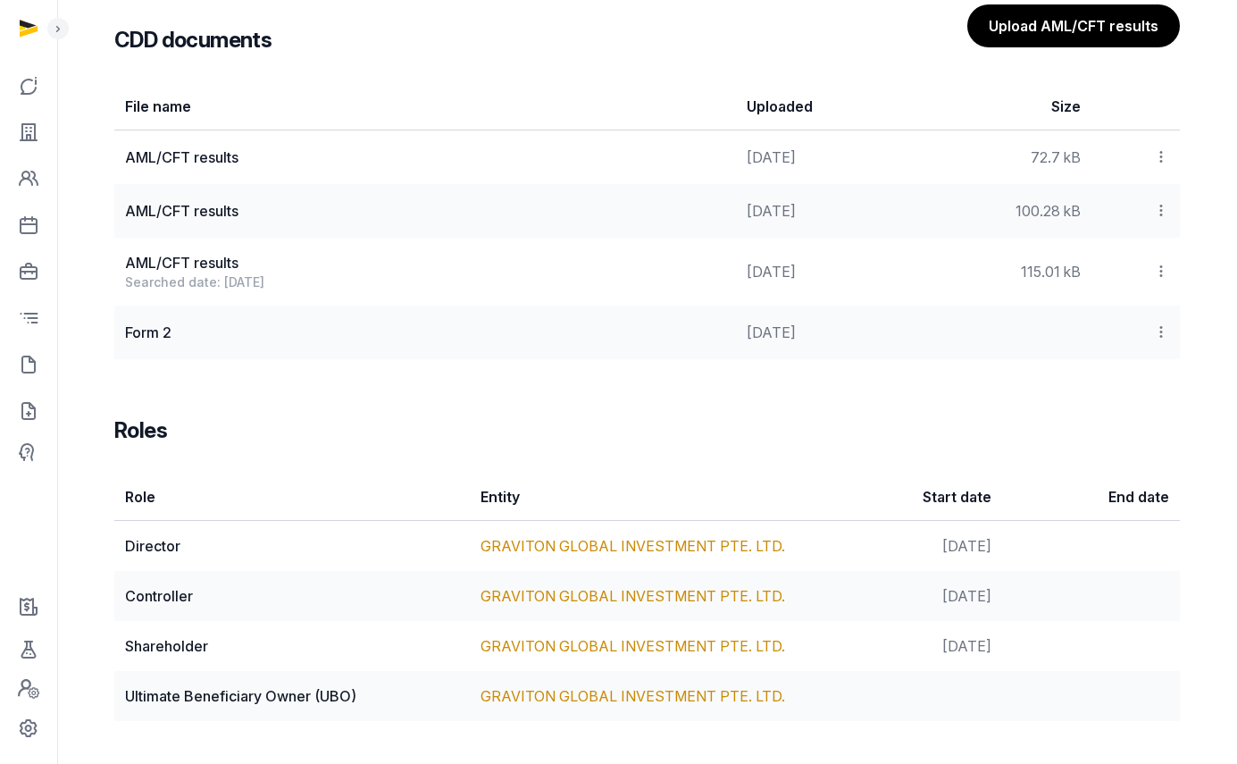
click at [532, 571] on td "GRAVITON GLOBAL INVESTMENT PTE. LTD." at bounding box center [648, 596] width 356 height 50
click at [534, 548] on link "GRAVITON GLOBAL INVESTMENT PTE. LTD." at bounding box center [633, 546] width 305 height 18
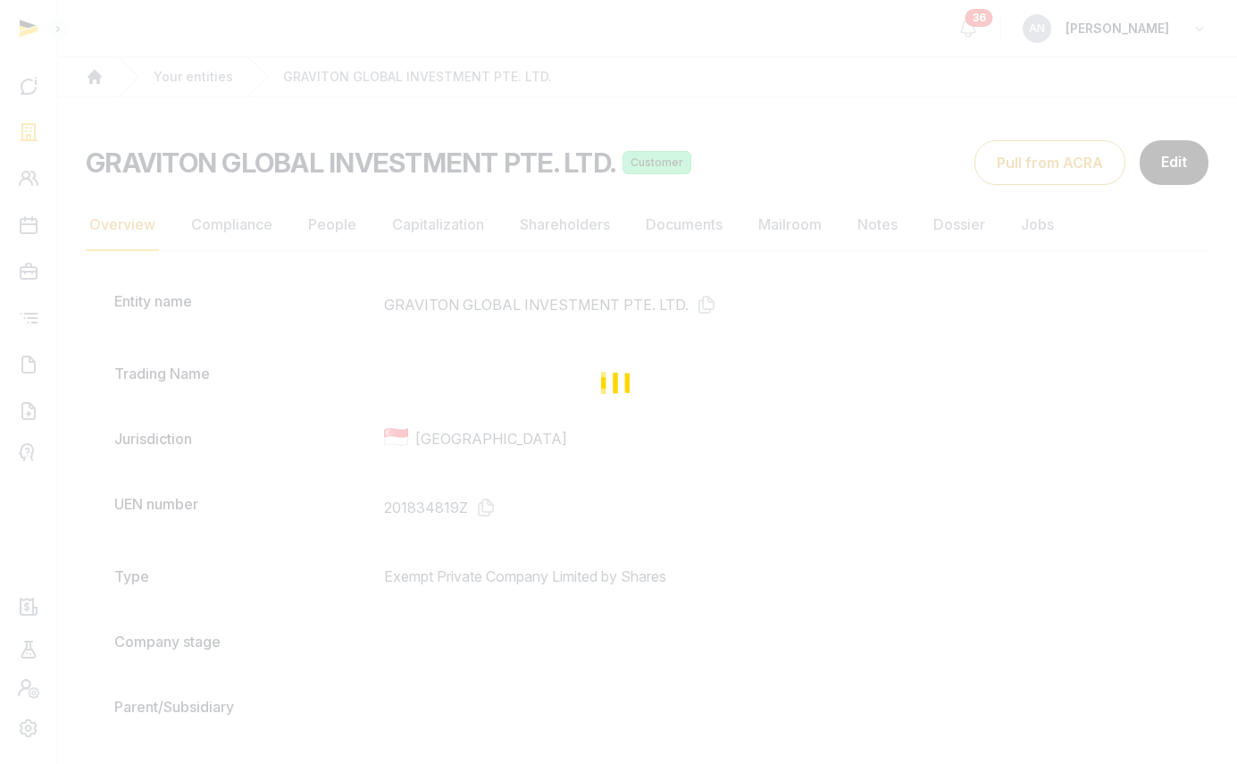
click at [657, 247] on div "Loading" at bounding box center [618, 382] width 1237 height 764
click at [684, 230] on div "Loading" at bounding box center [618, 382] width 1237 height 764
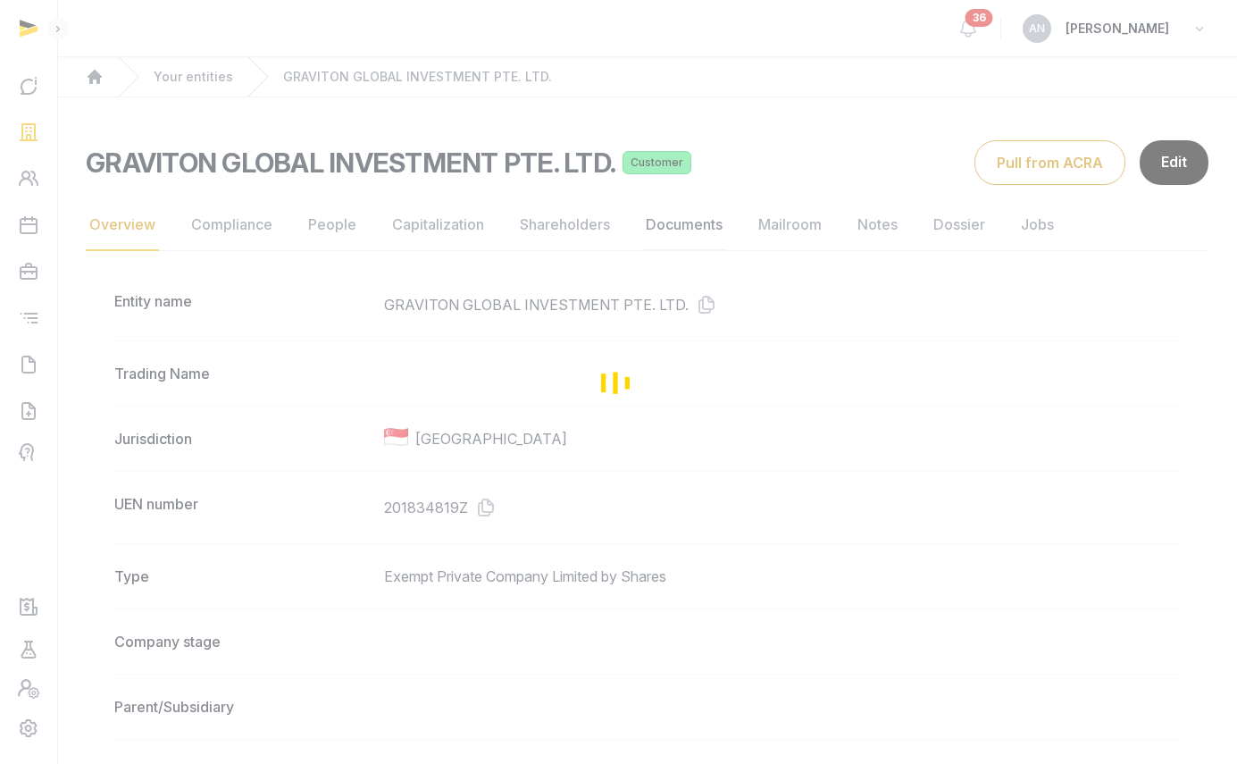
click at [716, 224] on link "Documents" at bounding box center [684, 225] width 84 height 52
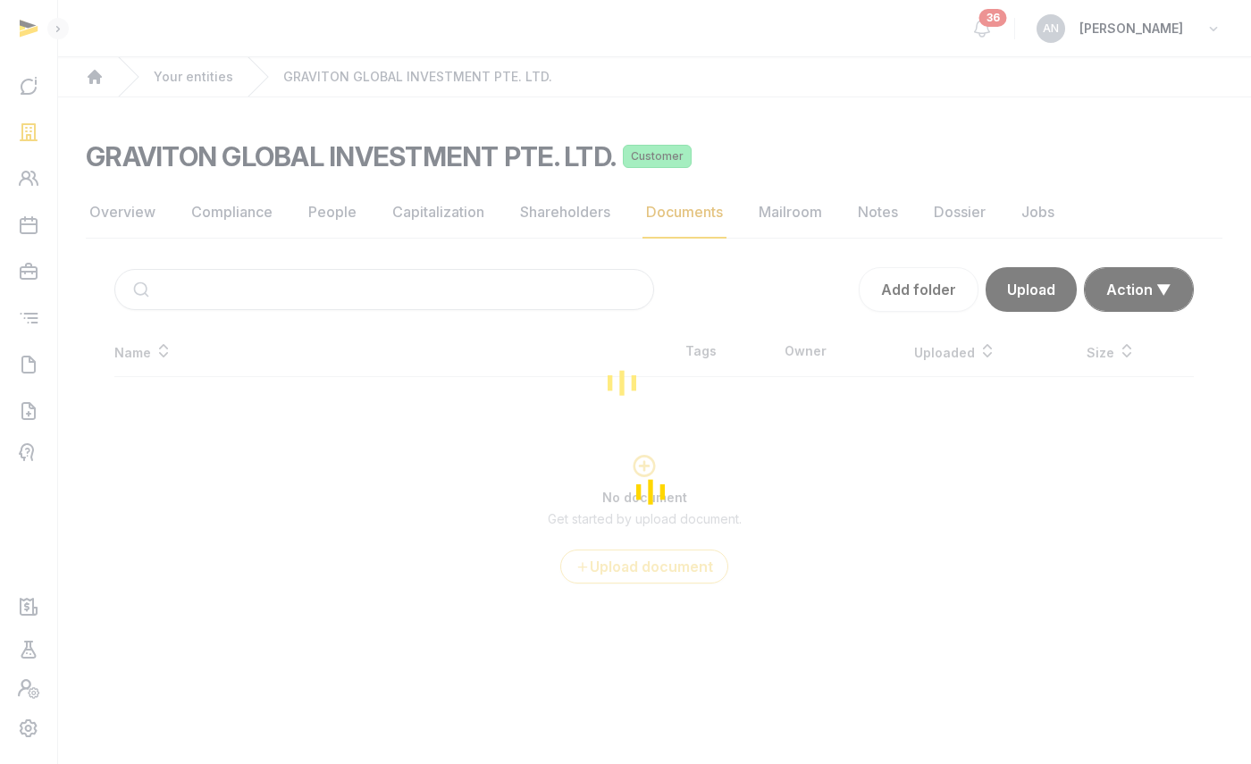
click at [348, 297] on div "Loading" at bounding box center [625, 382] width 1251 height 764
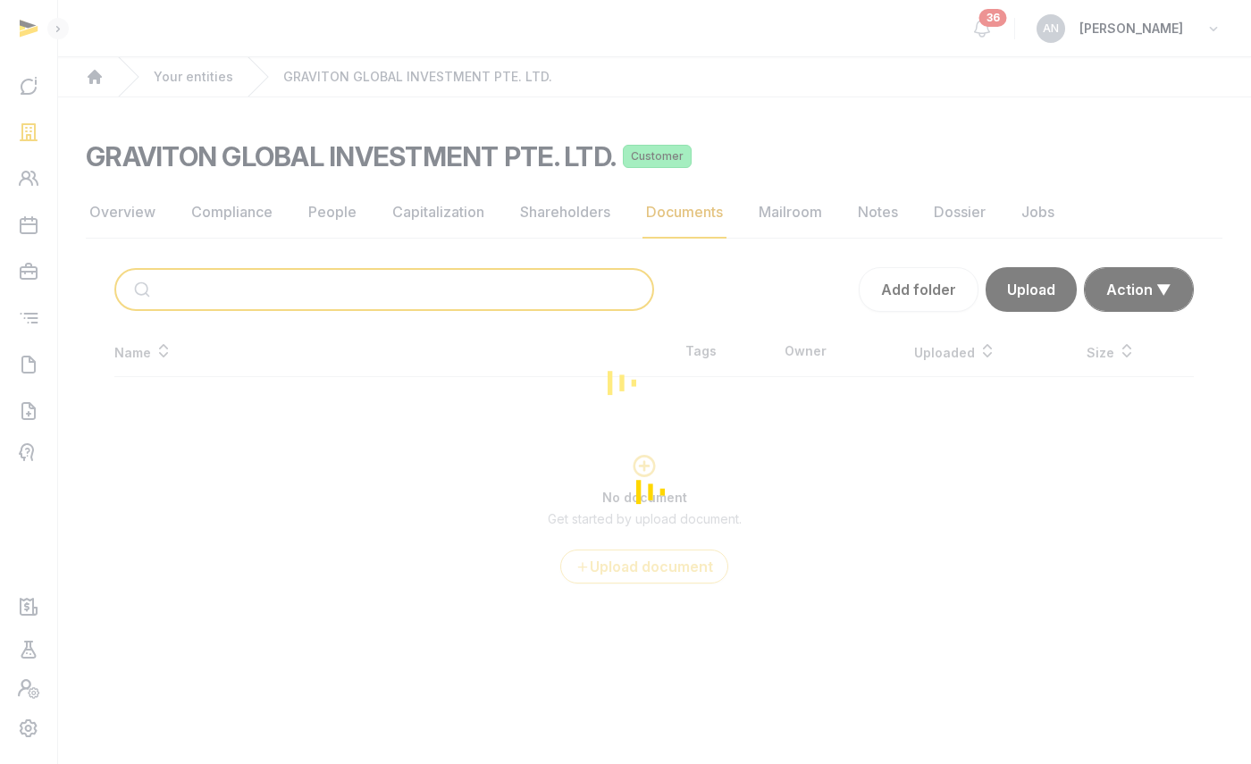
click at [335, 285] on input "search" at bounding box center [405, 289] width 480 height 39
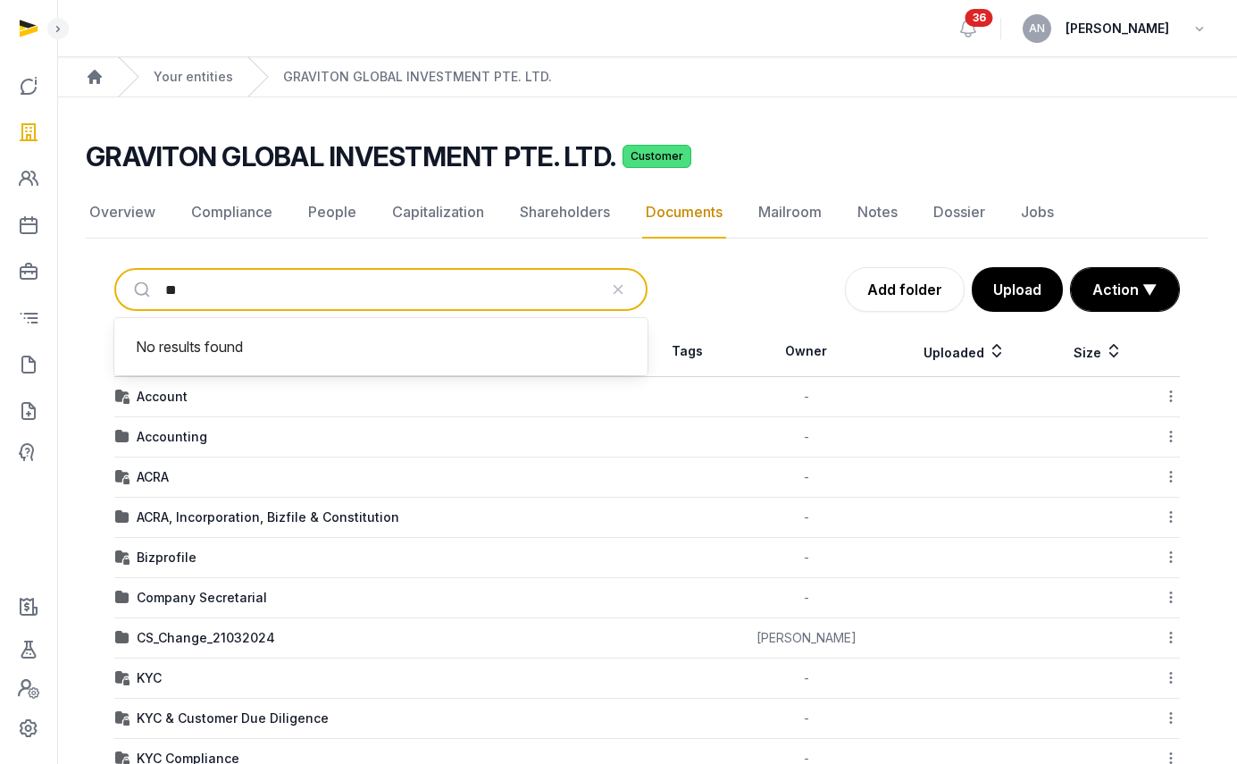
type input "*"
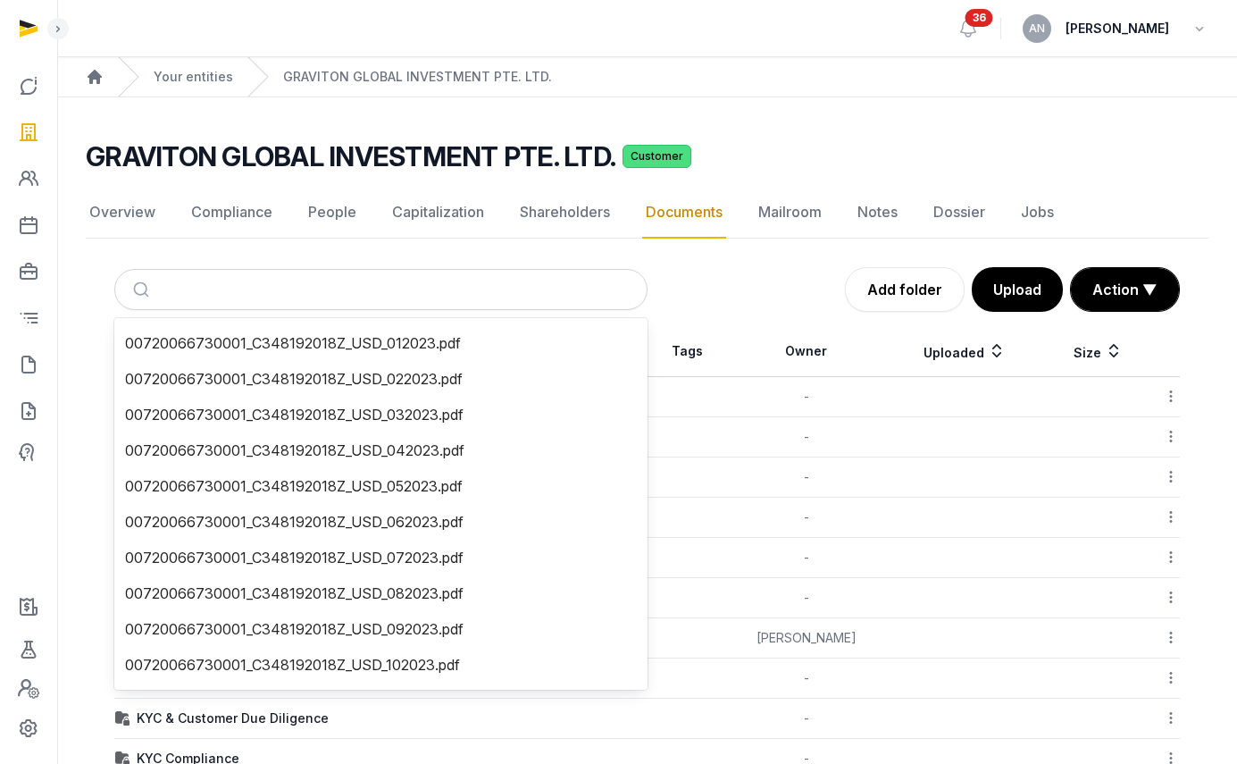
click at [669, 307] on div "Add folder Upload Action ▼ Start select Move Delete" at bounding box center [914, 289] width 533 height 45
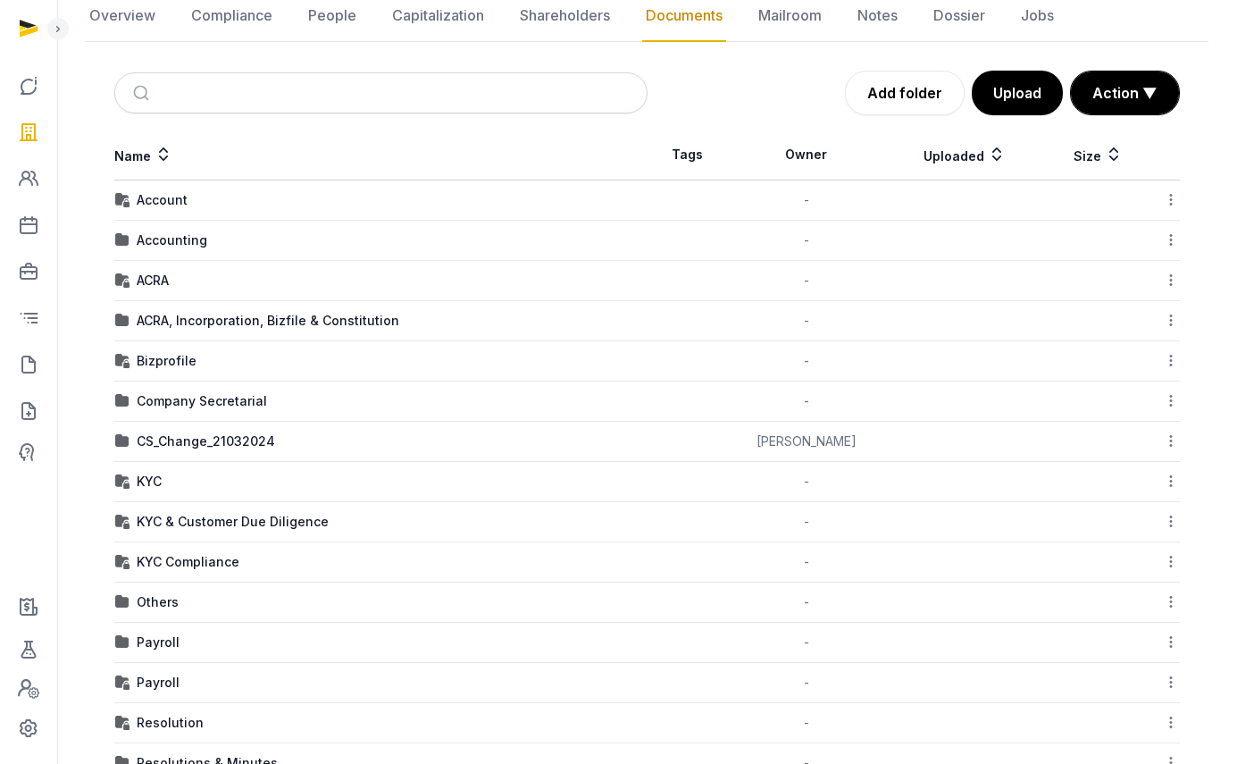
scroll to position [309, 0]
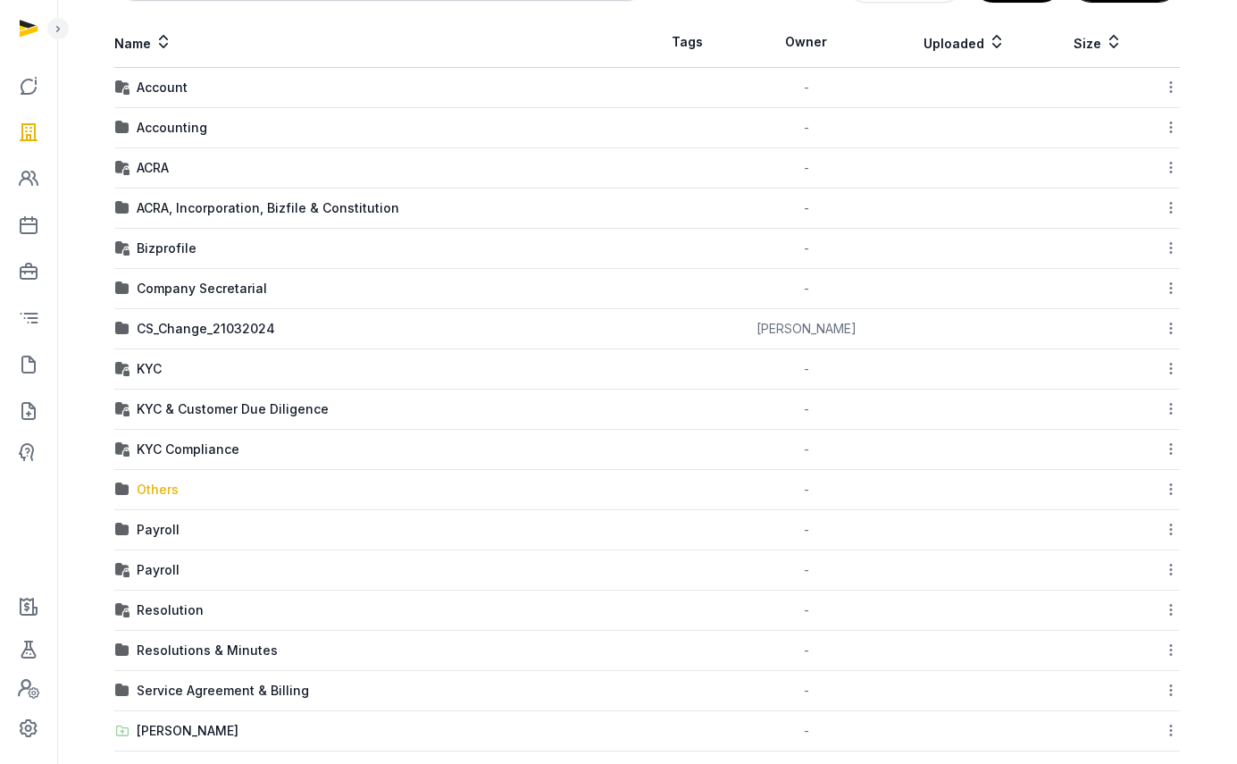
click at [155, 486] on div "Others" at bounding box center [158, 490] width 42 height 18
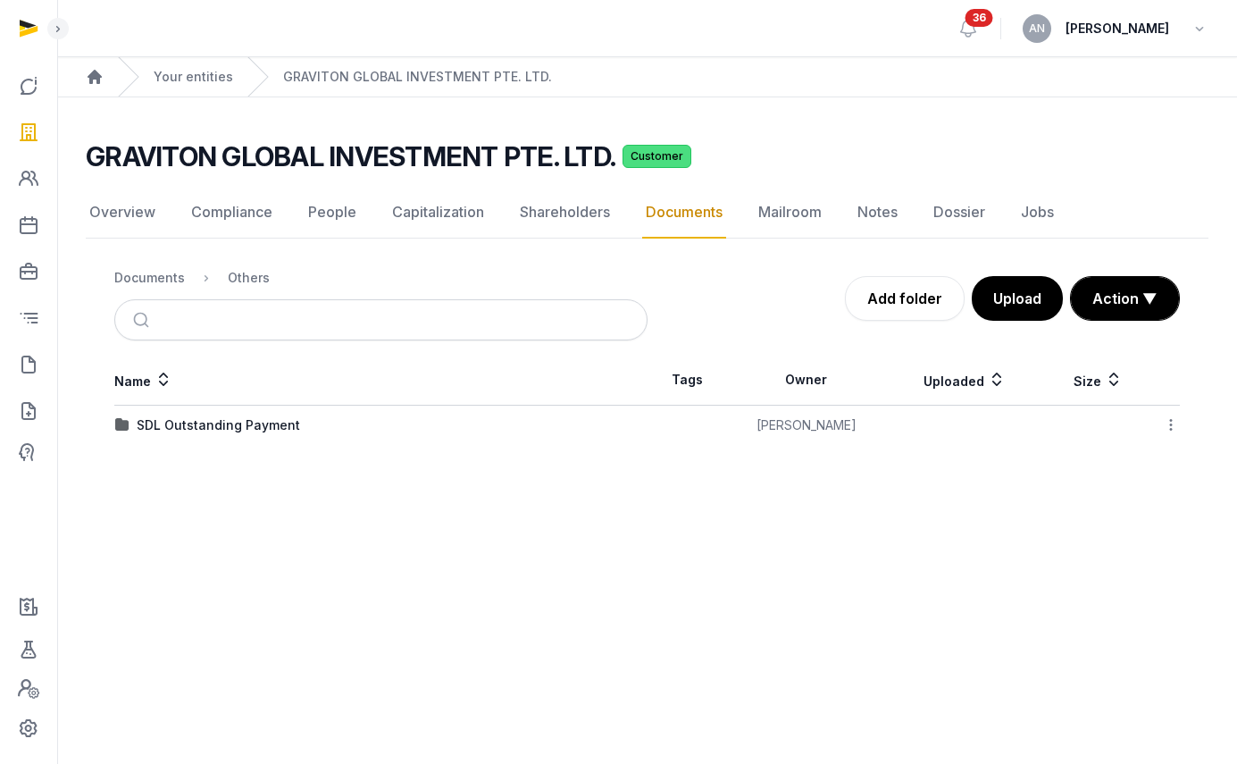
scroll to position [0, 0]
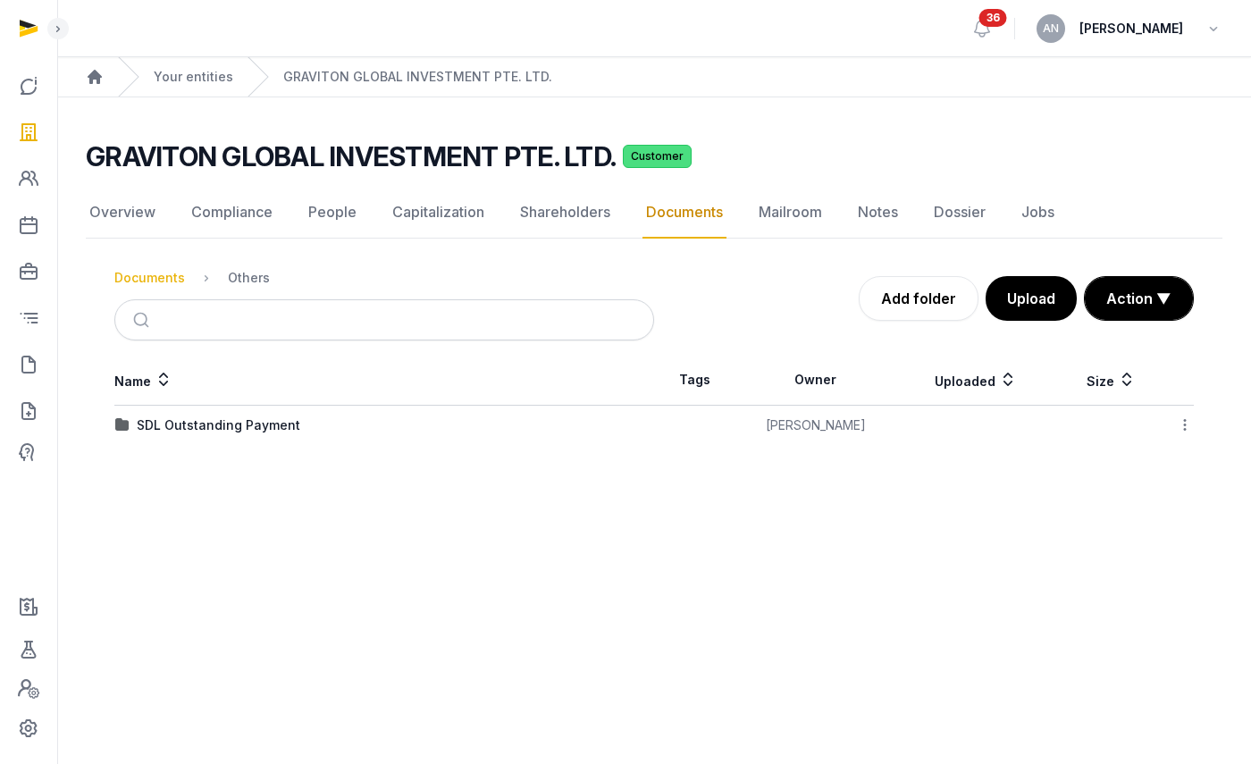
click at [149, 280] on div "Documents" at bounding box center [149, 278] width 71 height 18
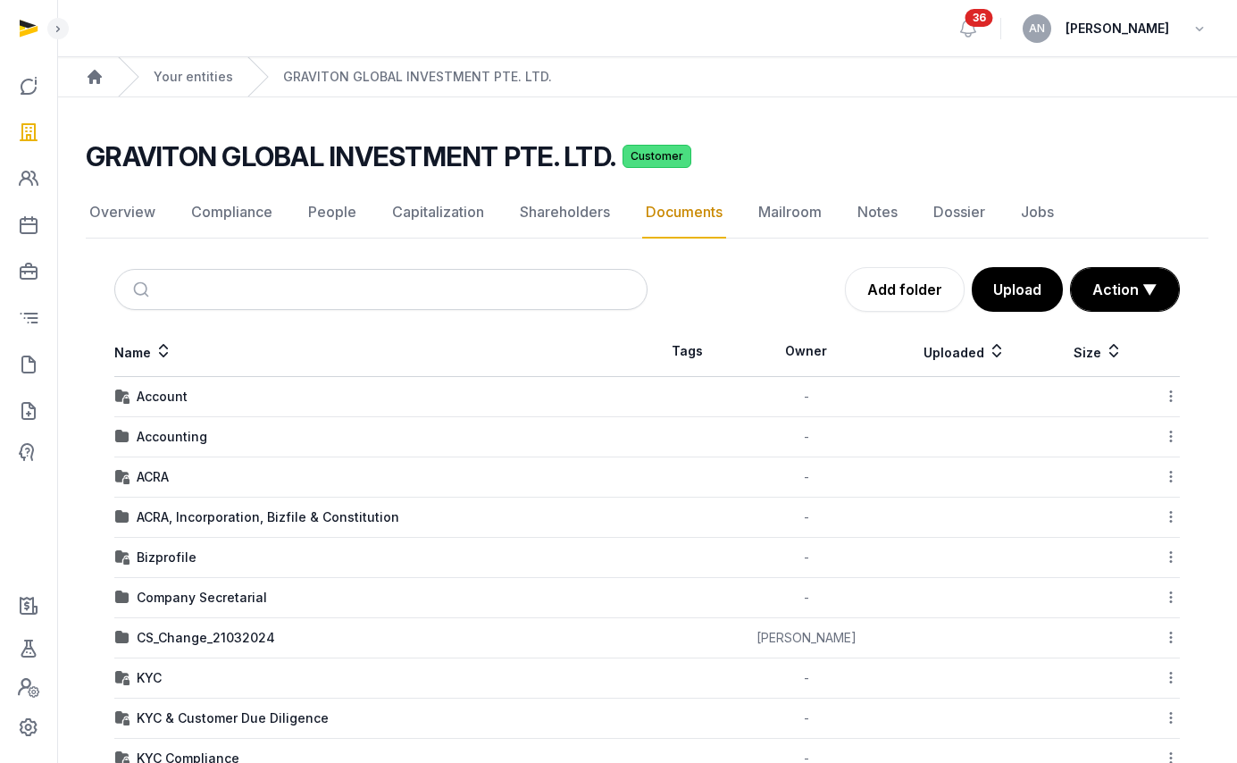
click at [450, 160] on h2 "GRAVITON GLOBAL INVESTMENT PTE. LTD." at bounding box center [351, 156] width 530 height 32
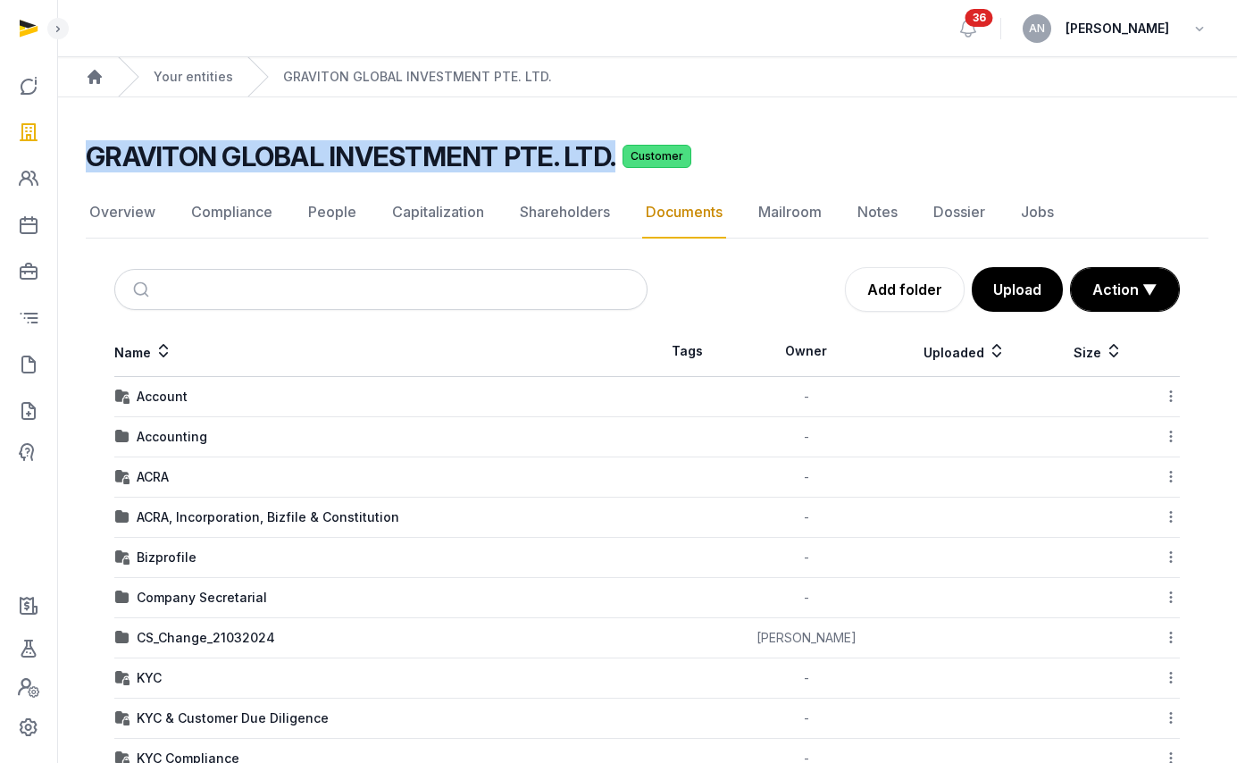
click at [450, 160] on h2 "GRAVITON GLOBAL INVESTMENT PTE. LTD." at bounding box center [351, 156] width 530 height 32
copy h2 "GRAVITON GLOBAL INVESTMENT PTE. LTD."
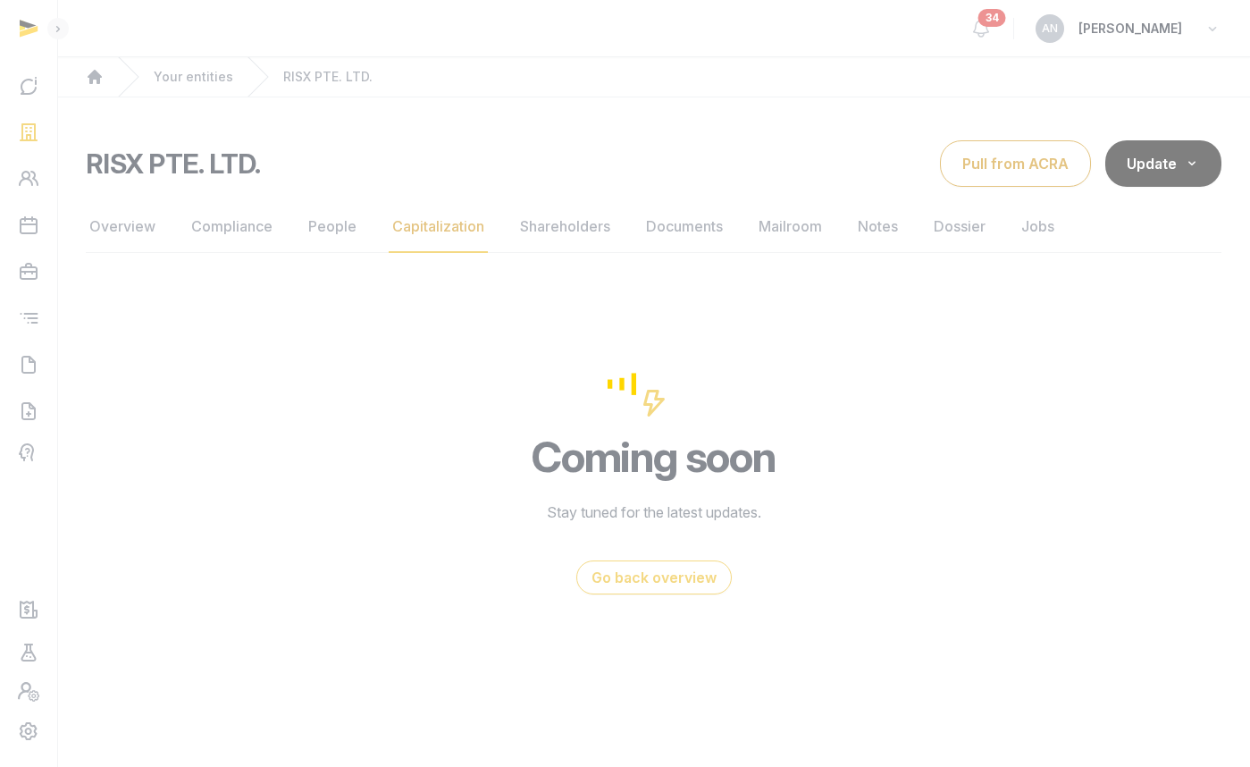
click at [229, 91] on div "Loading" at bounding box center [625, 383] width 1250 height 767
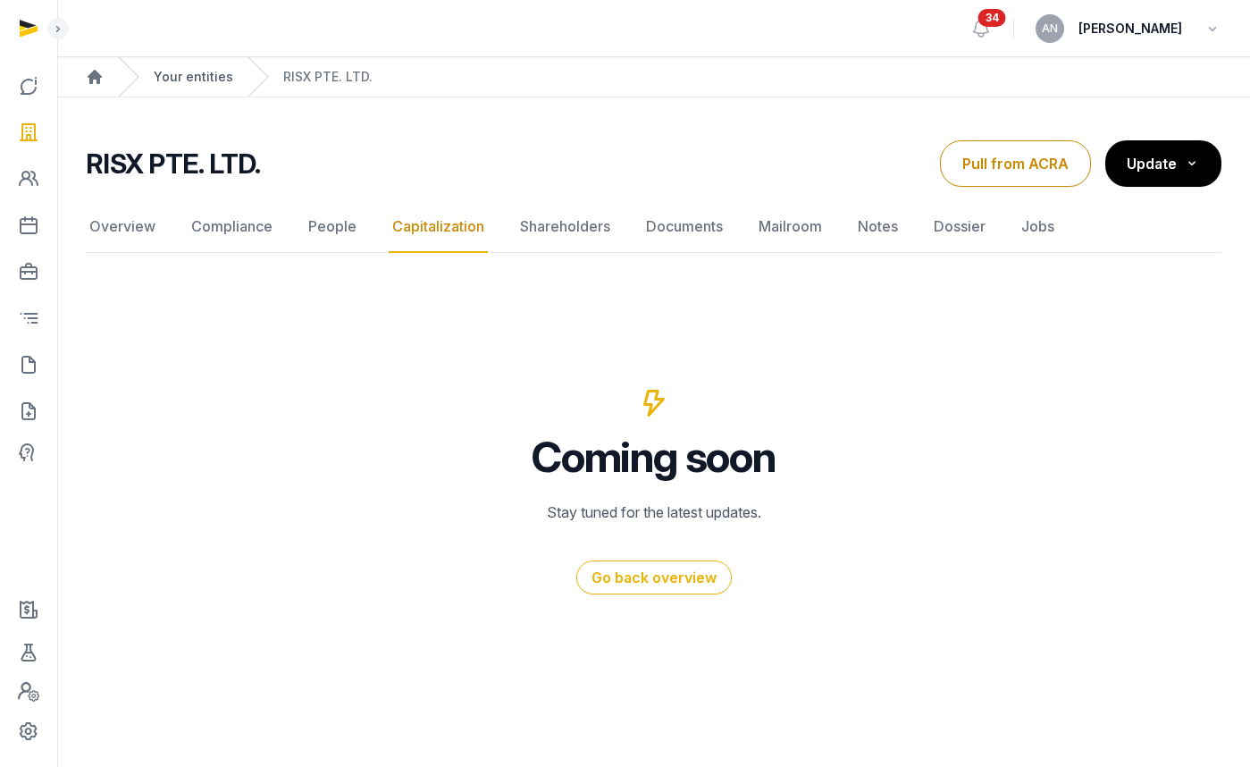
click at [211, 81] on link "Your entities" at bounding box center [194, 77] width 80 height 18
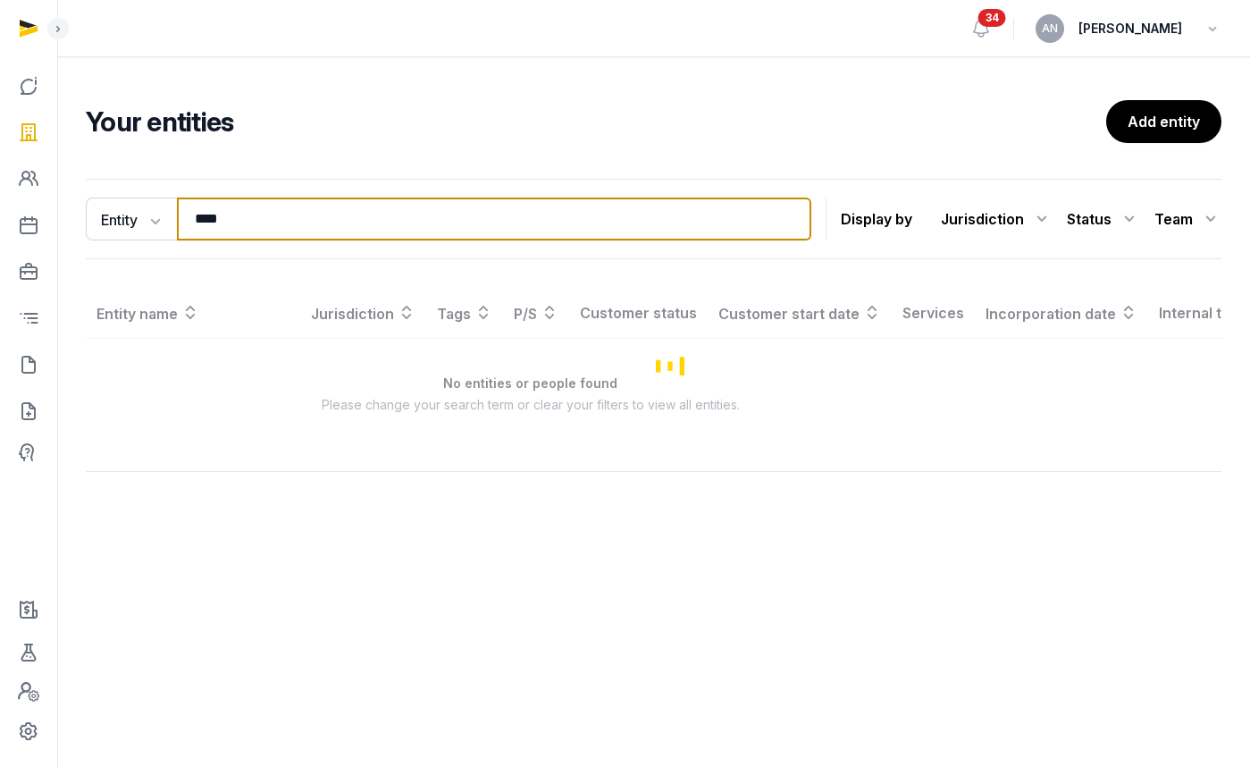
click at [275, 208] on input "****" at bounding box center [494, 218] width 634 height 43
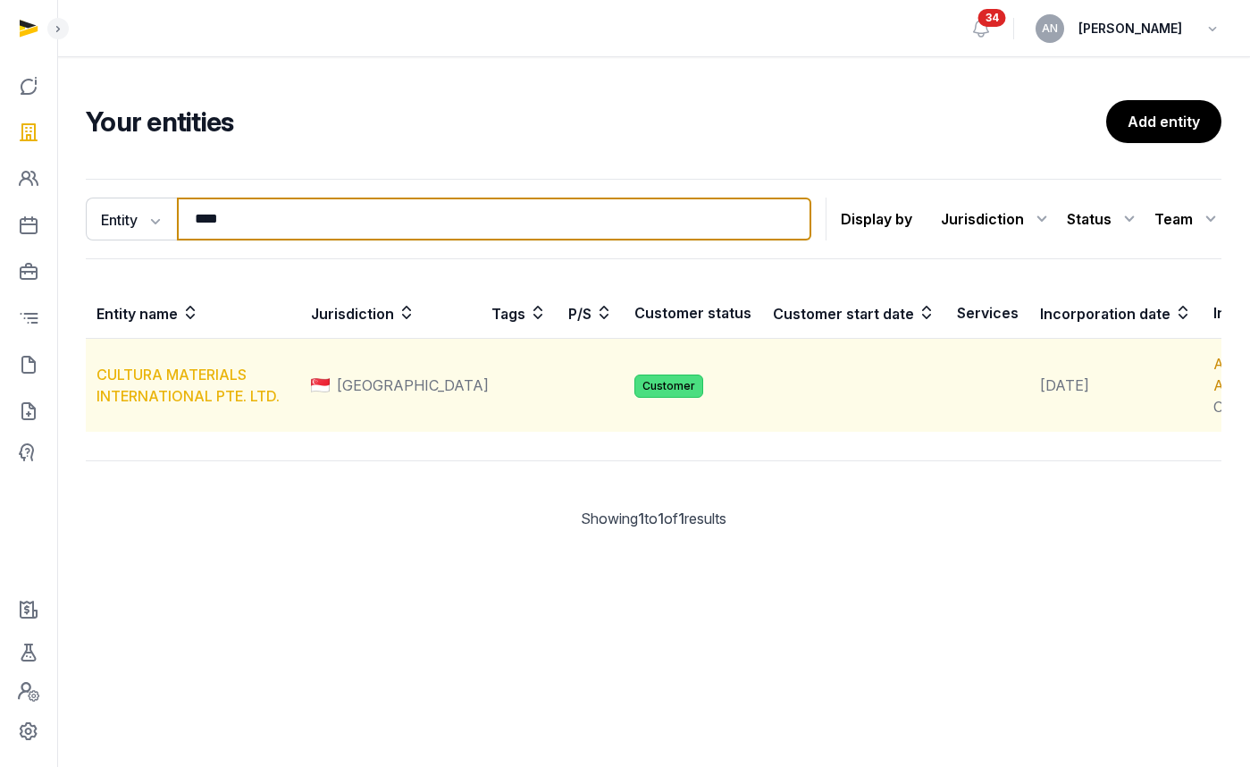
type input "****"
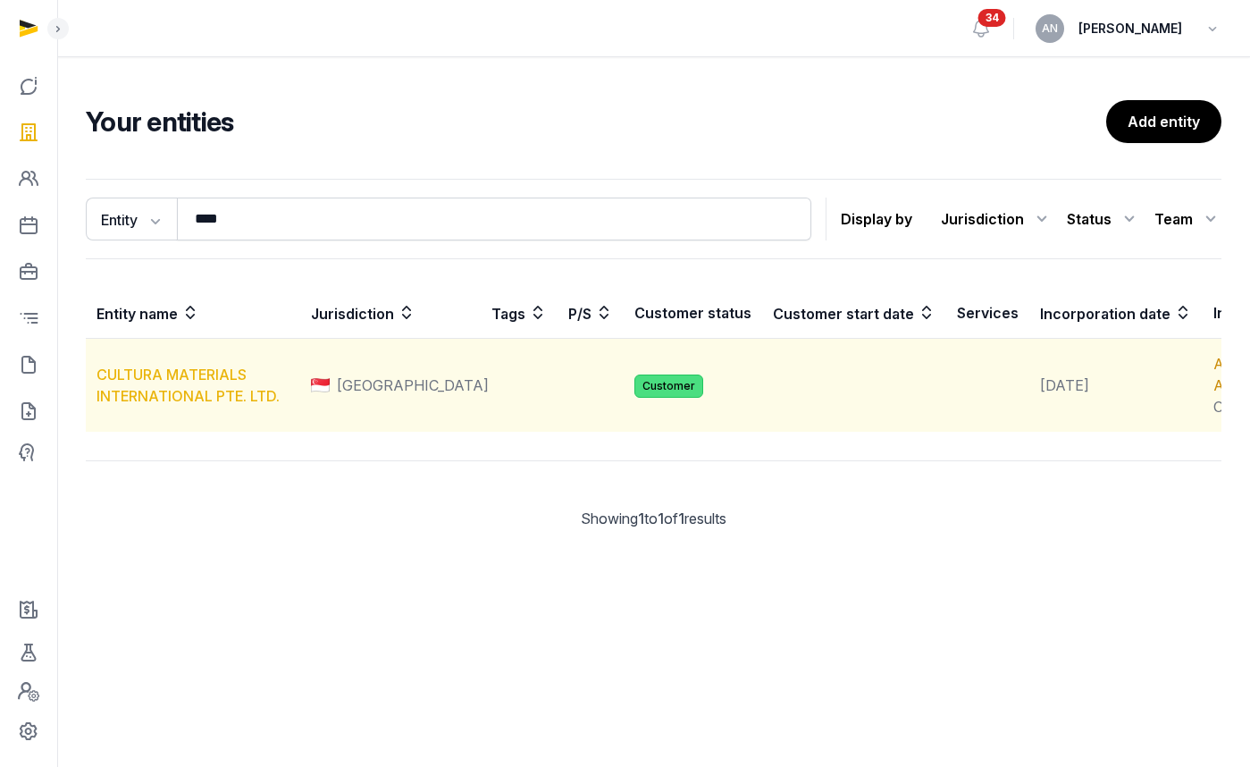
click at [166, 398] on link "CULTURA MATERIALS INTERNATIONAL PTE. LTD." at bounding box center [187, 384] width 183 height 39
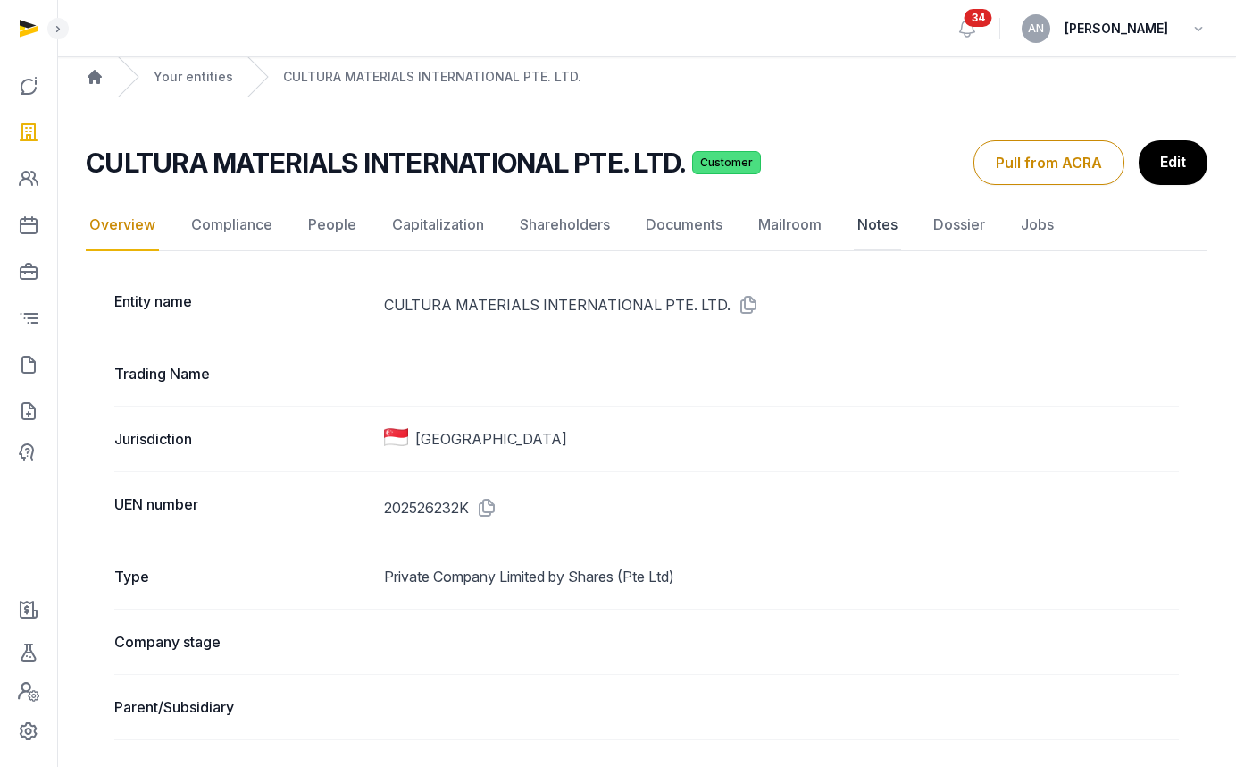
click at [865, 226] on link "Notes" at bounding box center [877, 225] width 47 height 52
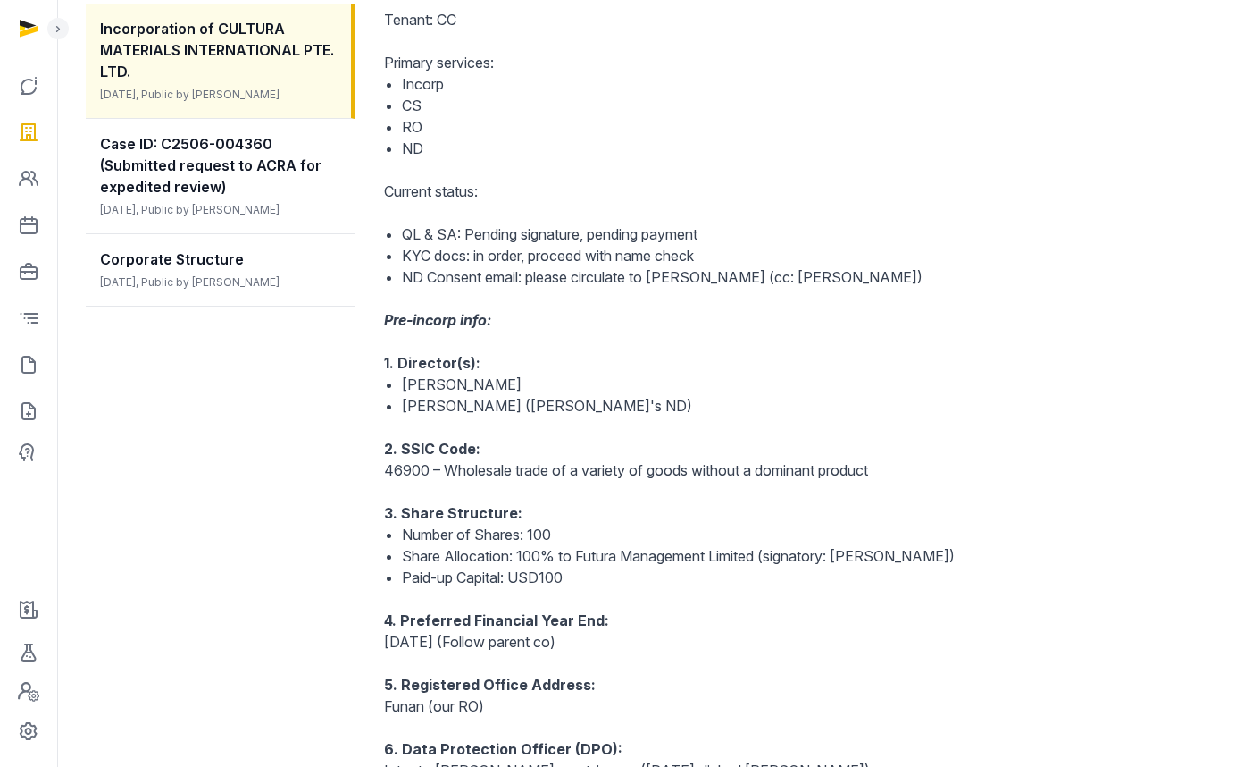
click at [518, 368] on p "1. Director(s):" at bounding box center [684, 362] width 600 height 21
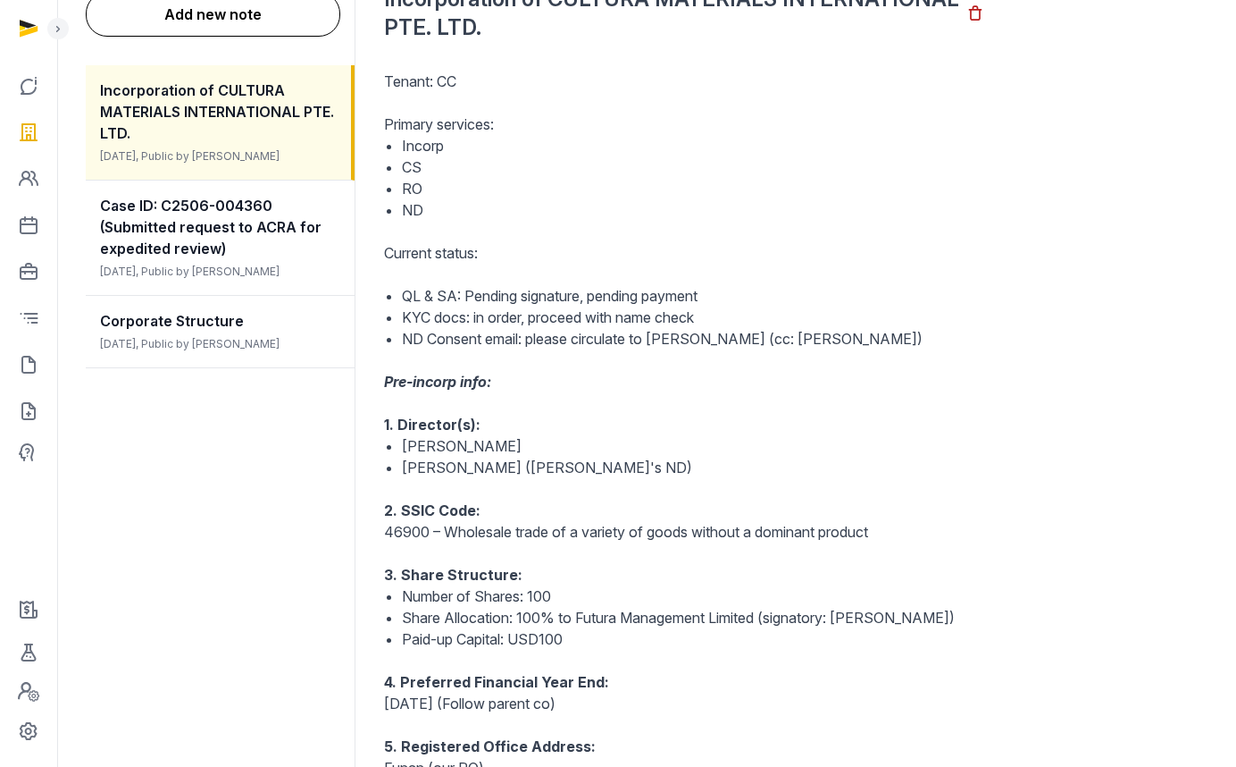
scroll to position [205, 0]
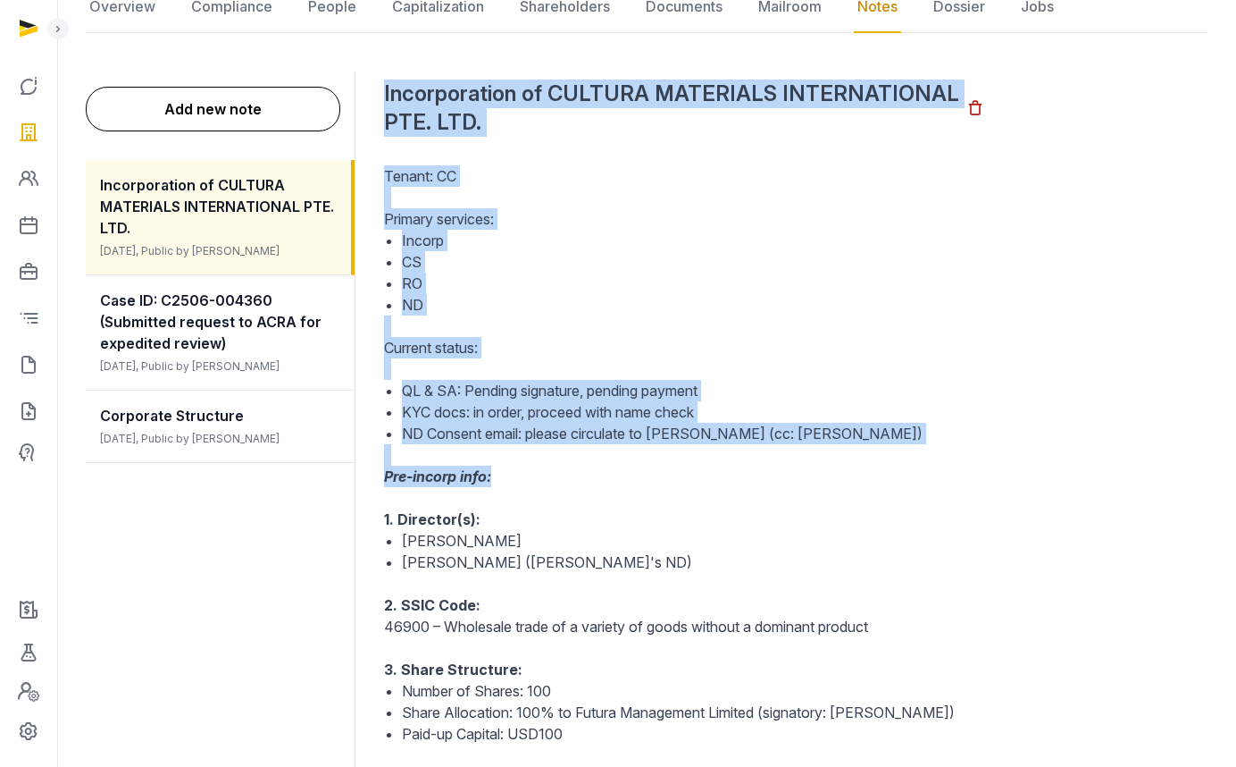
drag, startPoint x: 384, startPoint y: 93, endPoint x: 748, endPoint y: 486, distance: 535.5
click at [748, 486] on div "Incorporation of CULTURA MATERIALS INTERNATIONAL PTE. LTD. Tenant: CC Primary s…" at bounding box center [684, 537] width 600 height 931
copy div "Incorporation of CULTURA MATERIALS INTERNATIONAL PTE. LTD. Tenant: CC Primary s…"
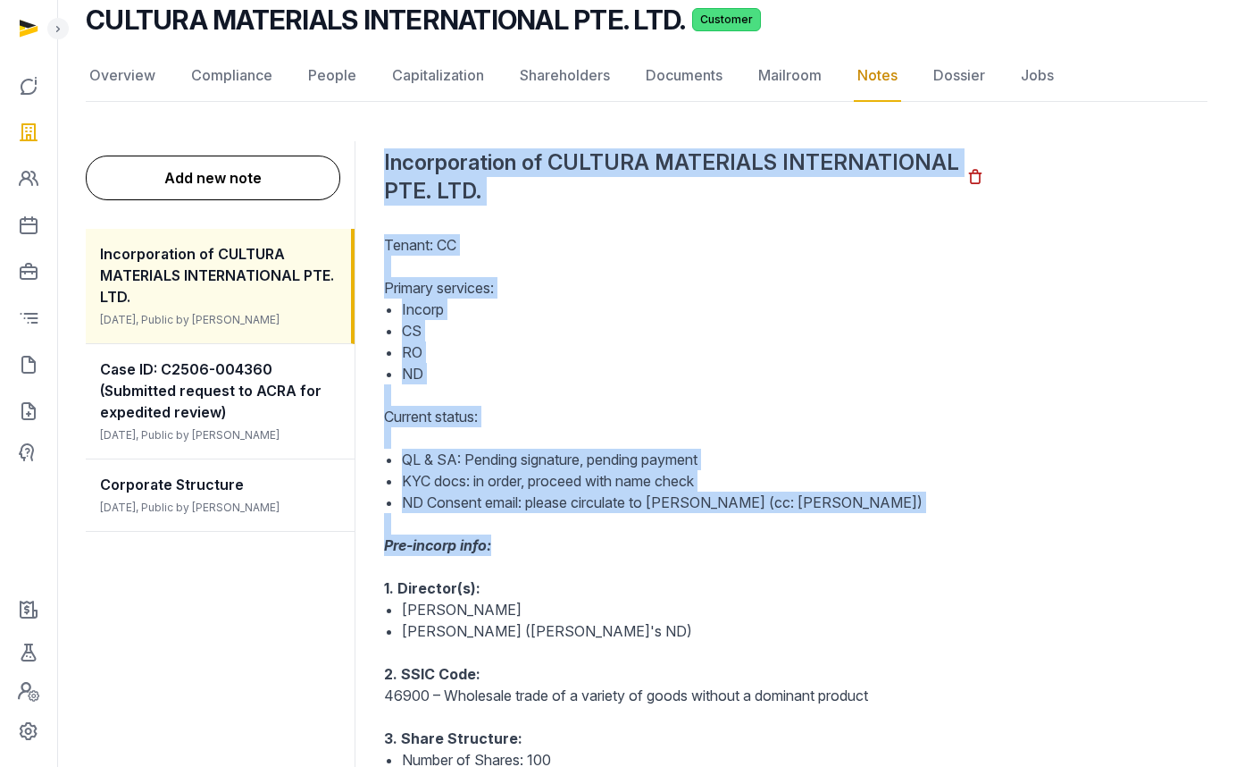
scroll to position [0, 0]
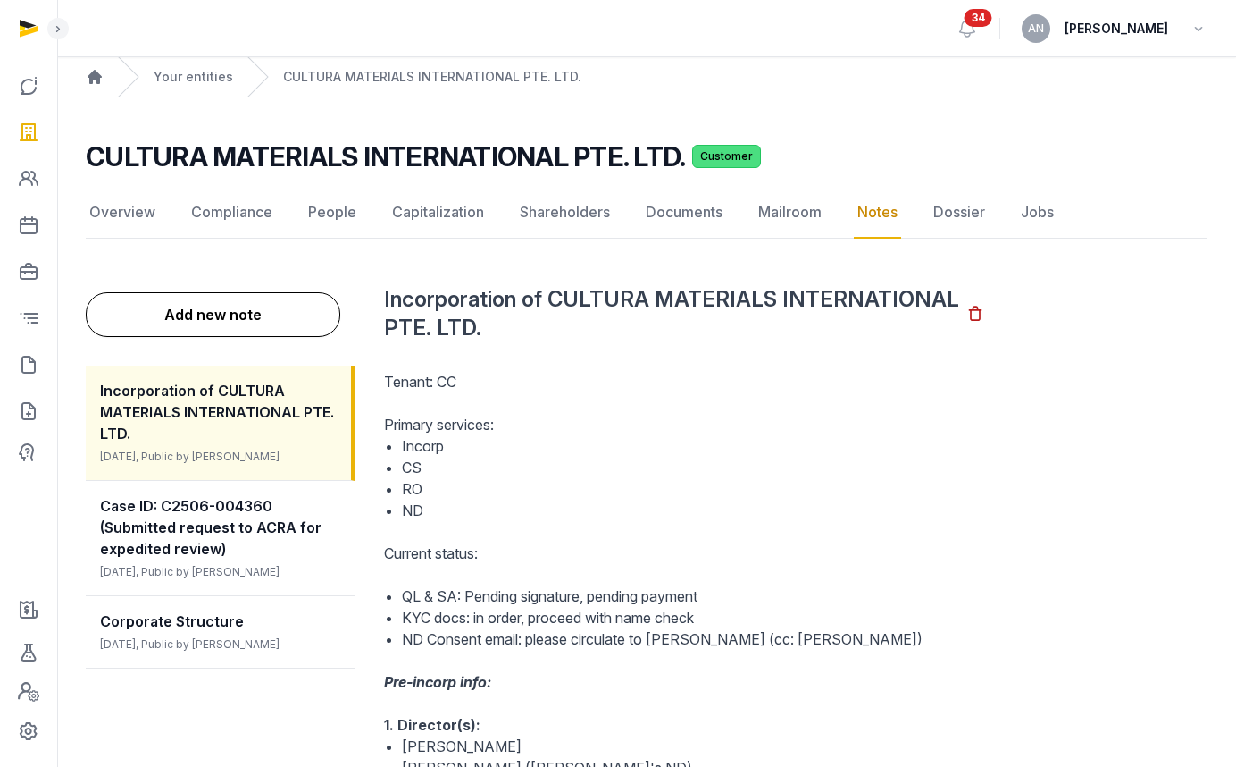
click at [197, 97] on main "CULTURA MATERIALS INTERNATIONAL PTE. LTD. Customer Notes Overview Compliance Pe…" at bounding box center [646, 681] width 1179 height 1169
click at [203, 70] on link "Your entities" at bounding box center [194, 77] width 80 height 18
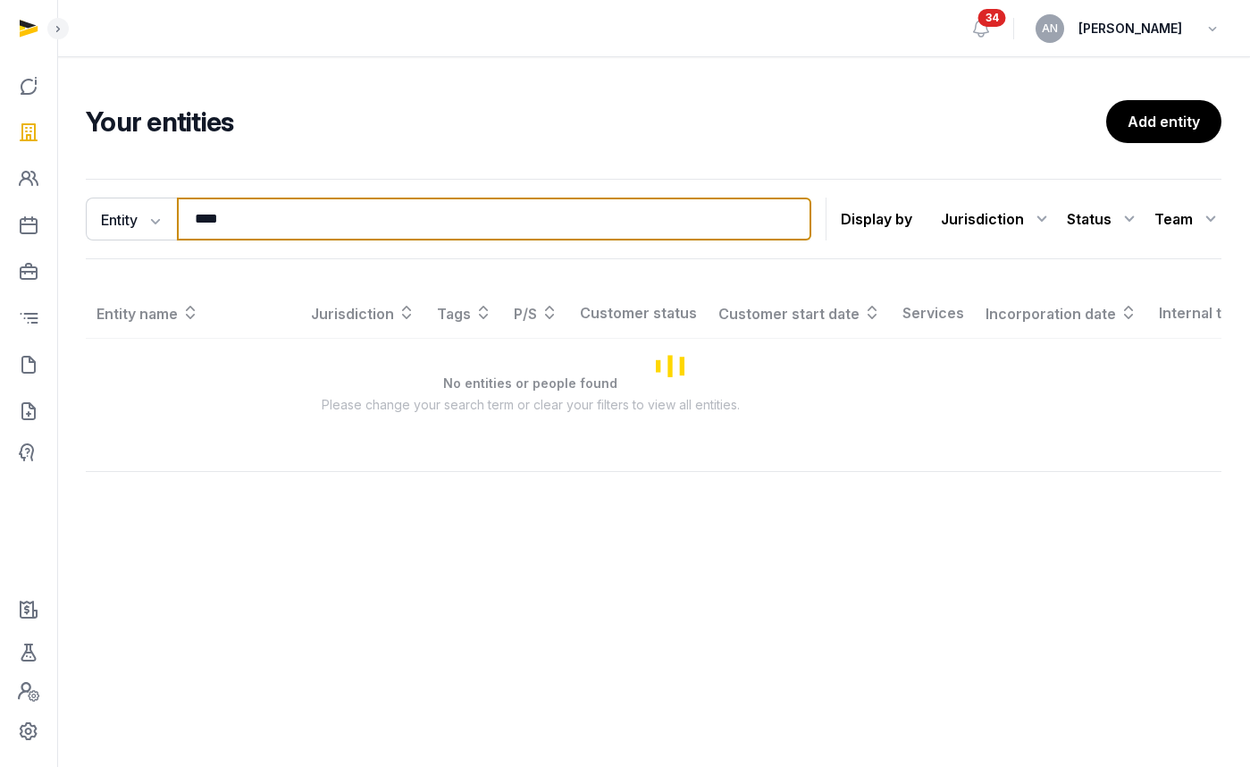
click at [288, 222] on input "****" at bounding box center [494, 218] width 634 height 43
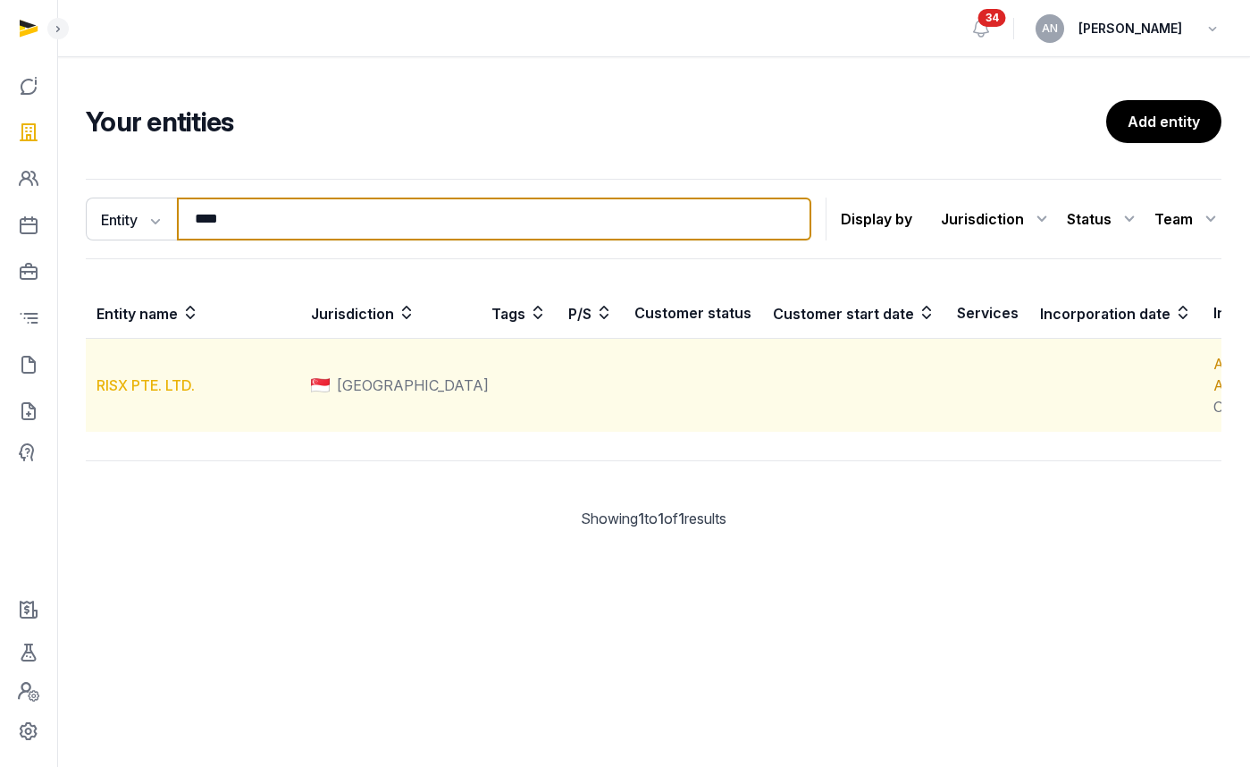
type input "****"
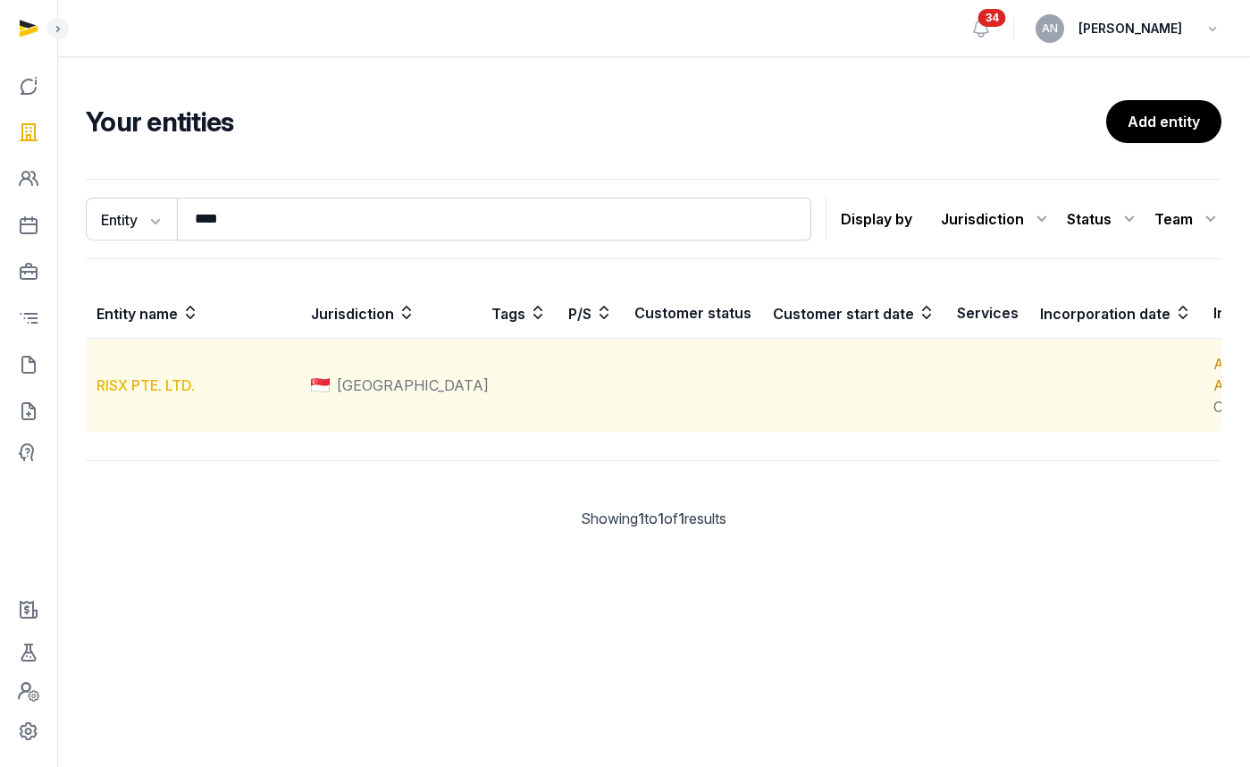
click at [147, 394] on link "RISX PTE. LTD." at bounding box center [145, 385] width 98 height 18
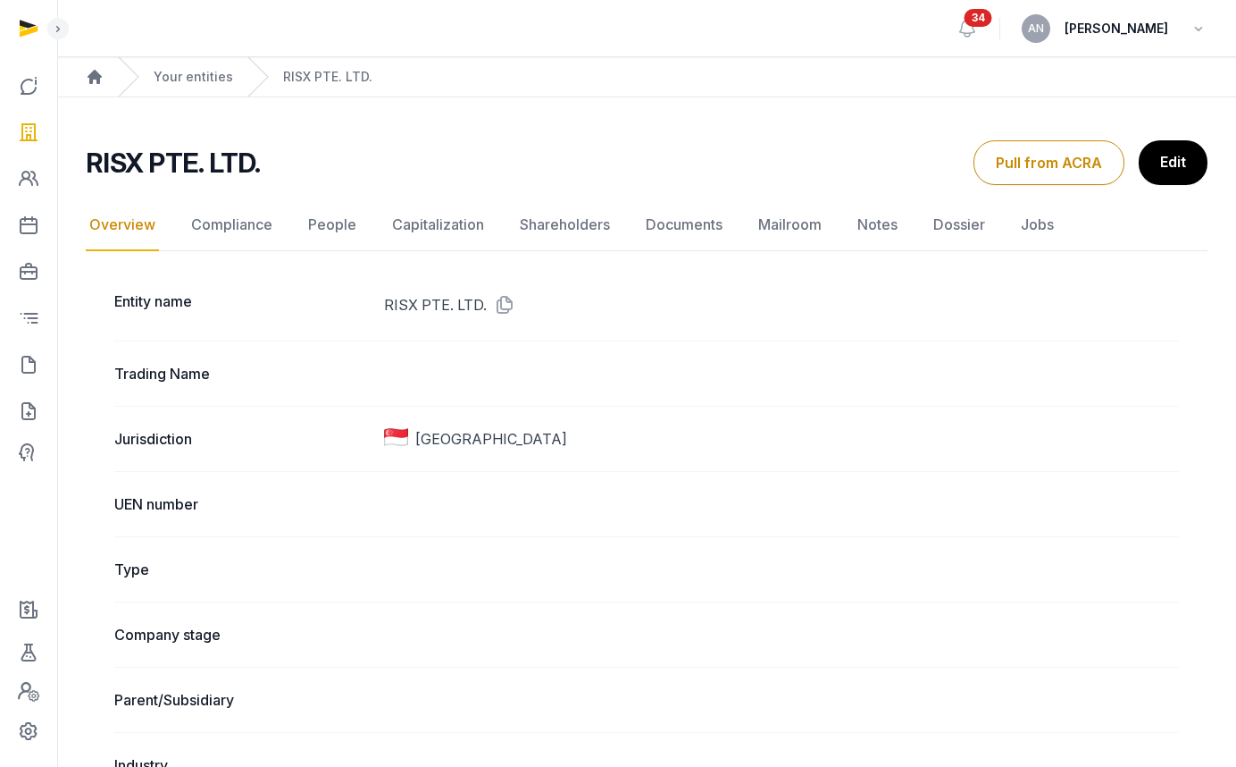
click at [842, 228] on nav "Overview Compliance People Capitalization Shareholders Documents Mailroom Notes…" at bounding box center [647, 225] width 1122 height 52
click at [854, 230] on link "Notes" at bounding box center [877, 225] width 47 height 52
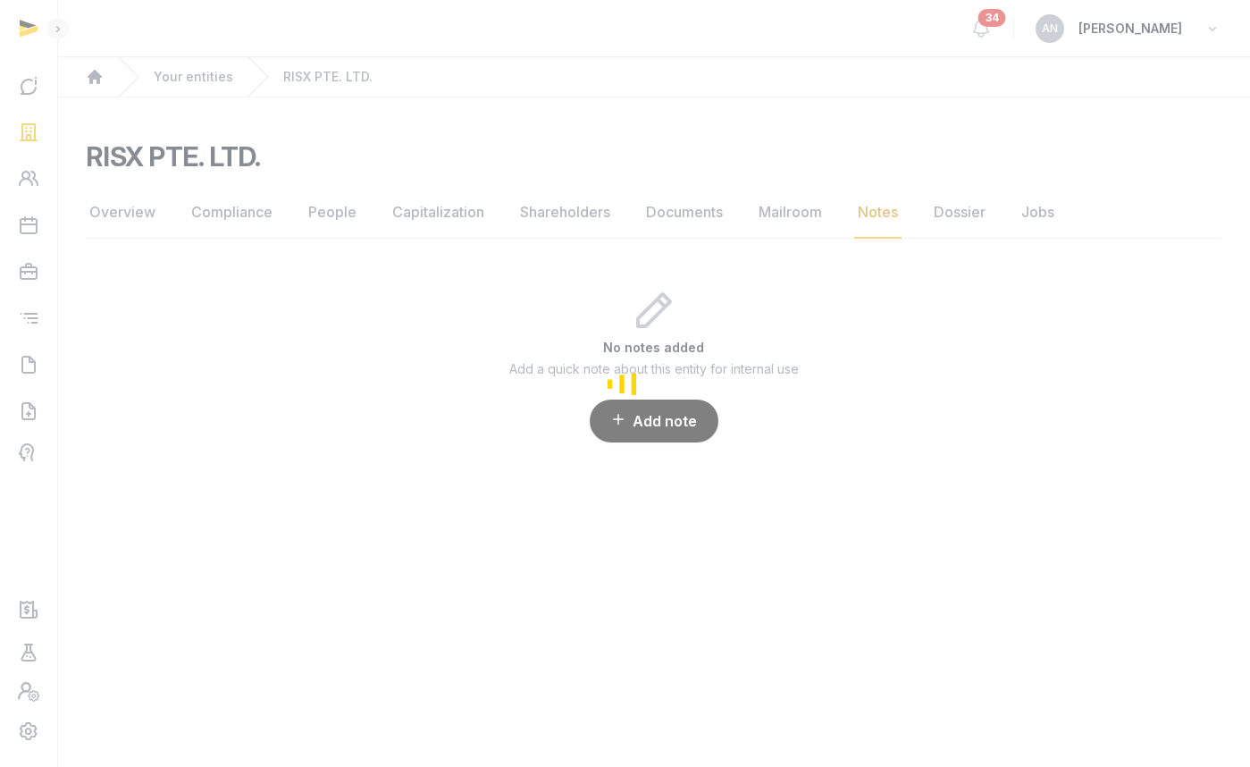
click at [663, 429] on div "Loading" at bounding box center [625, 383] width 1250 height 767
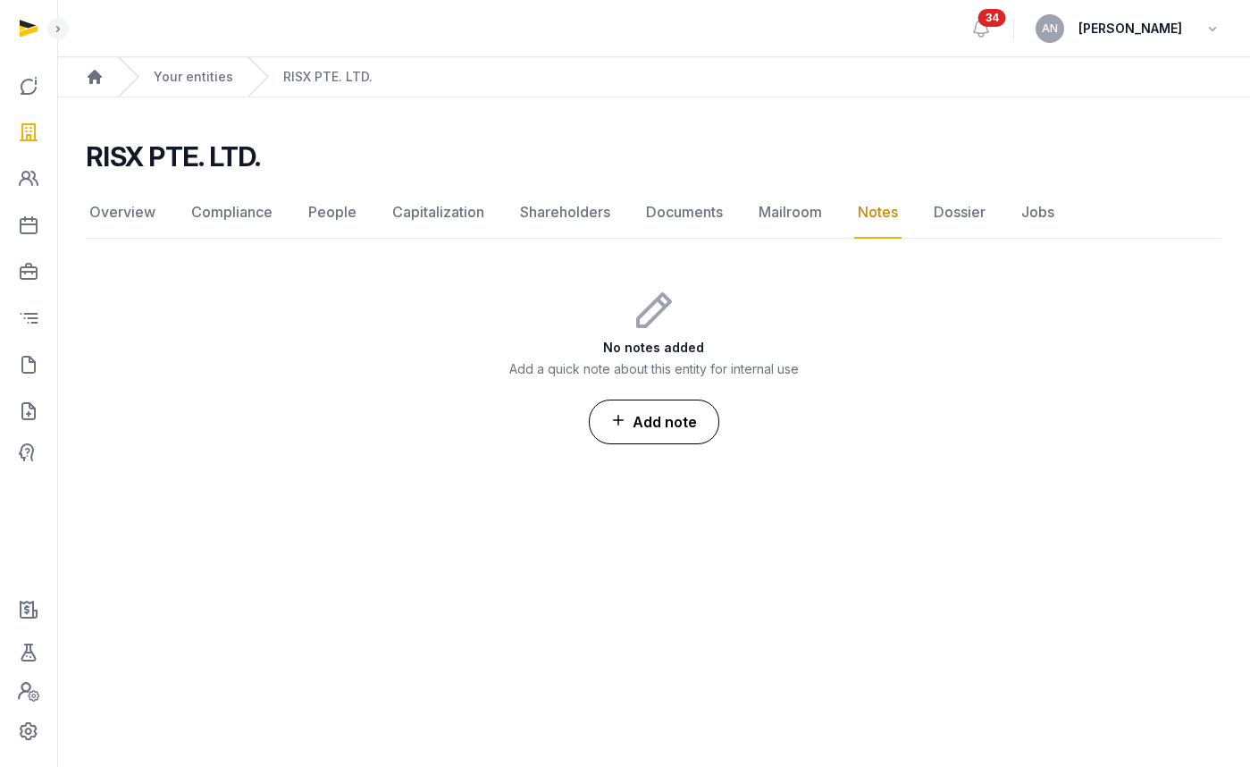
click at [664, 422] on button "Add note" at bounding box center [654, 421] width 130 height 45
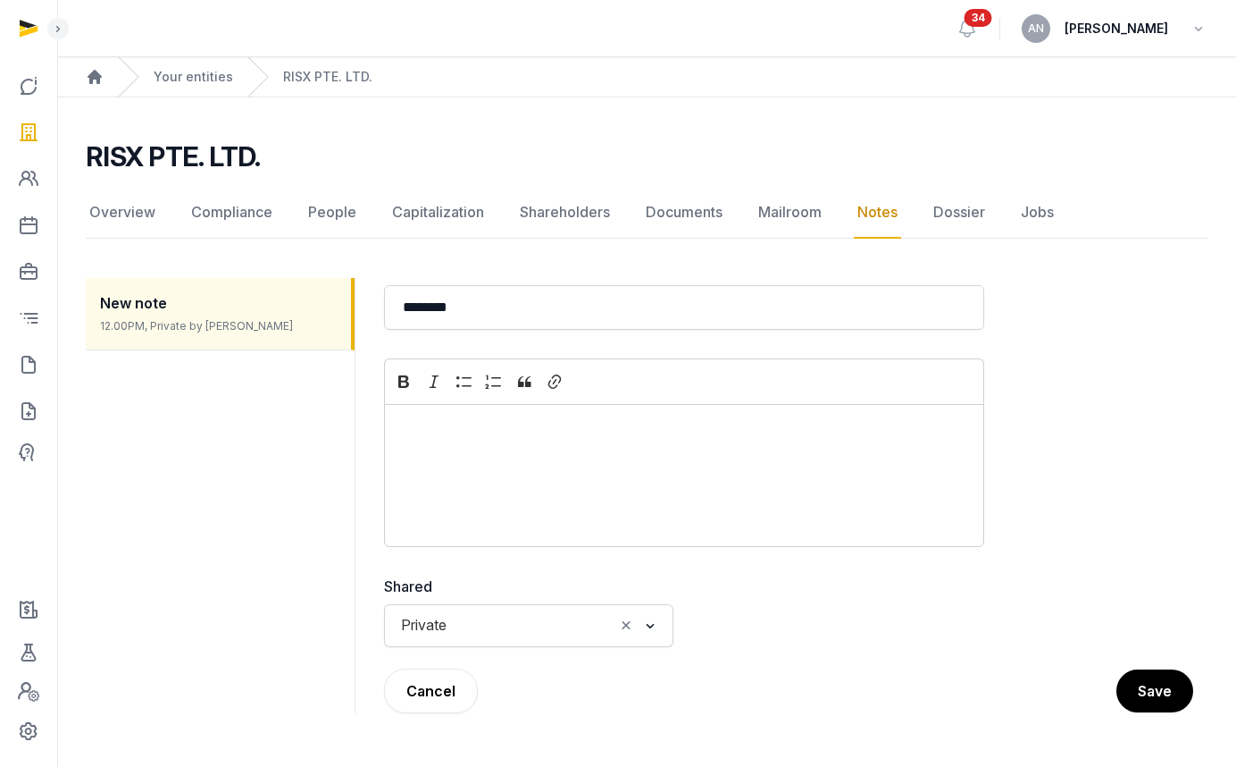
click at [508, 444] on div "Editor editing area: main" at bounding box center [684, 475] width 600 height 143
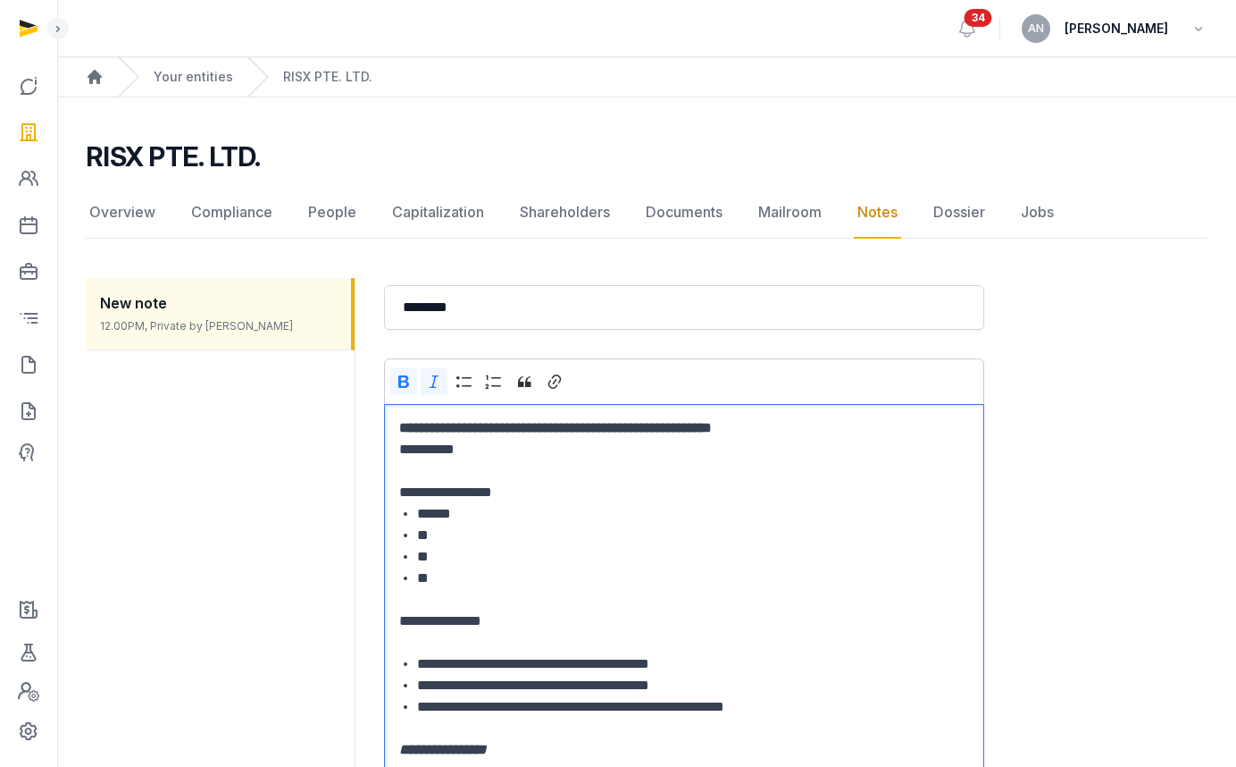
click at [508, 443] on p "**********" at bounding box center [684, 449] width 570 height 21
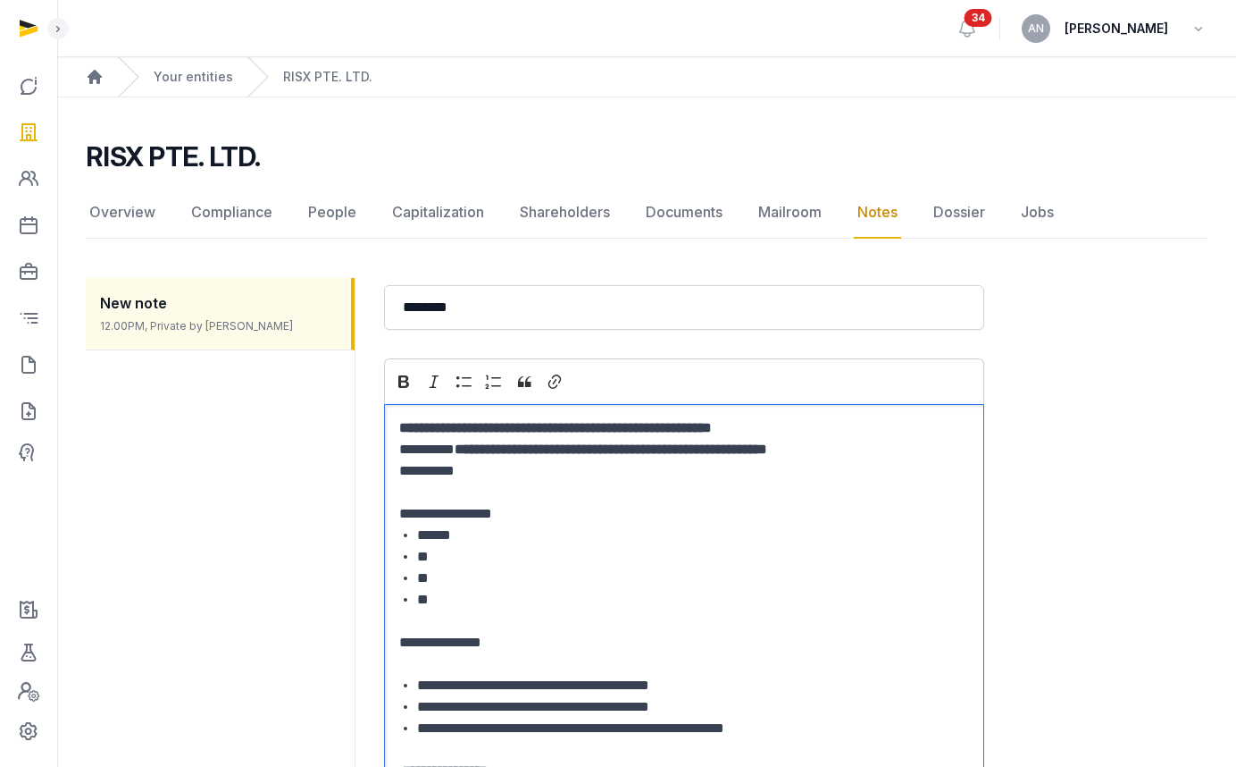
click at [501, 482] on p "Editor editing area: main" at bounding box center [684, 492] width 570 height 21
click at [461, 482] on p "Editor editing area: main" at bounding box center [684, 492] width 570 height 21
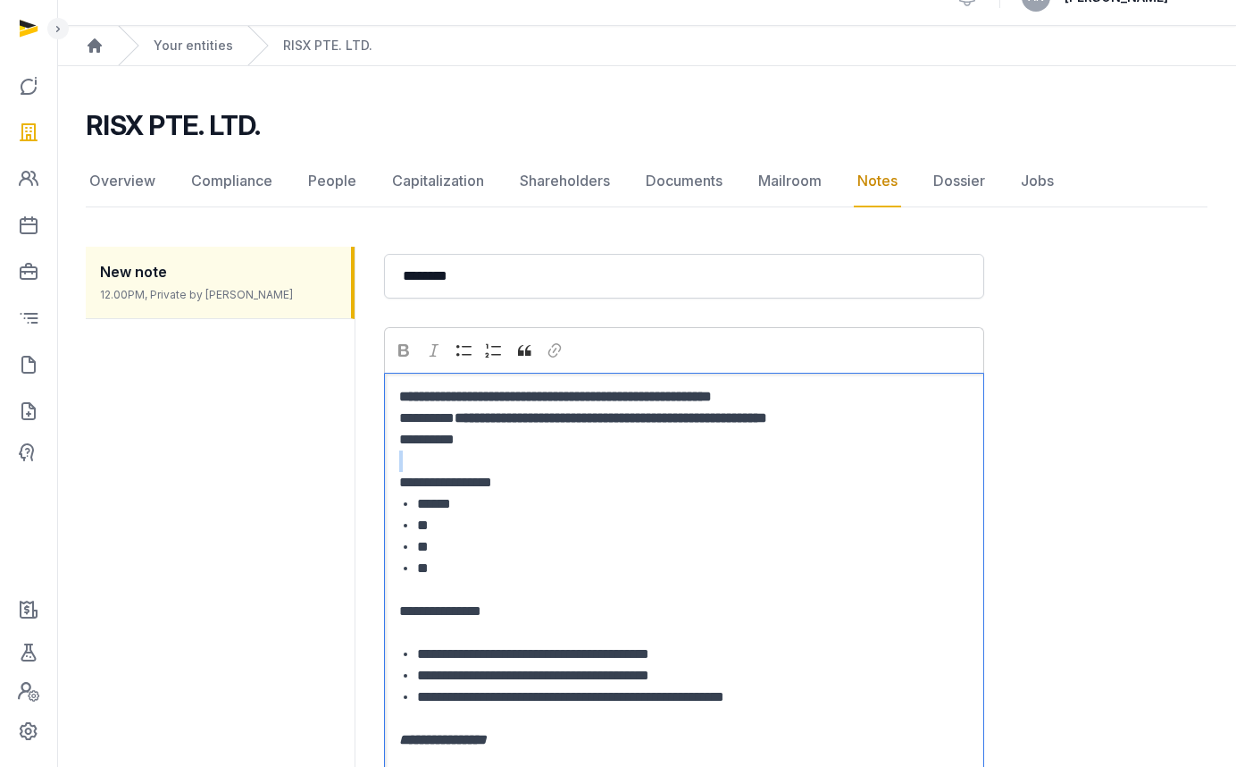
click at [461, 460] on p "Editor editing area: main" at bounding box center [684, 460] width 570 height 21
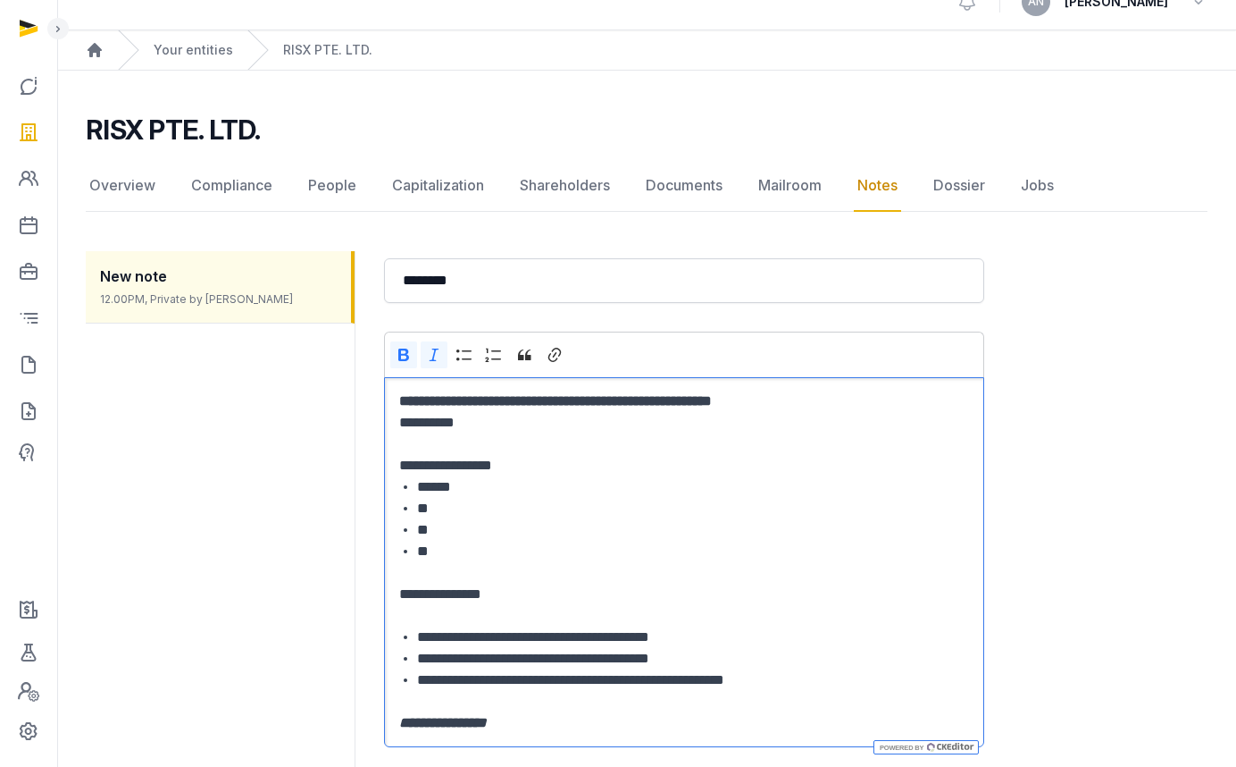
scroll to position [20, 0]
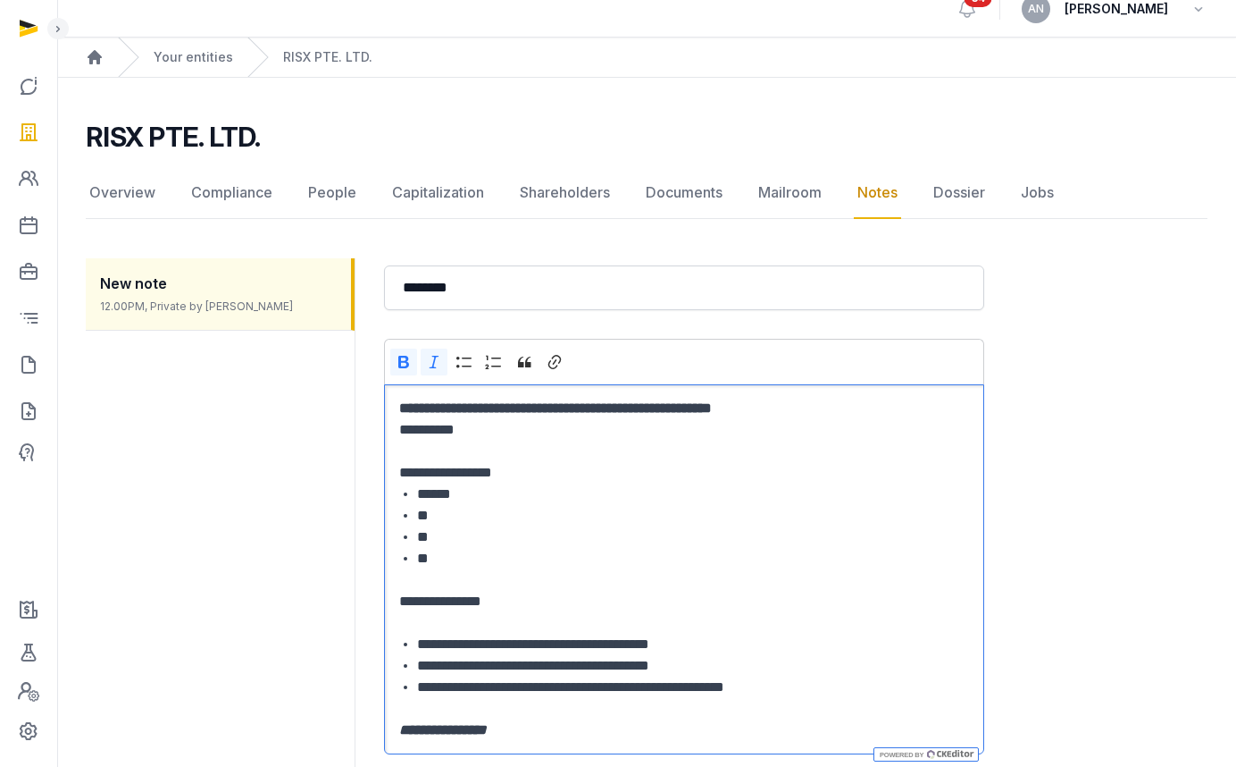
click at [560, 456] on p "Editor editing area: main" at bounding box center [684, 450] width 570 height 21
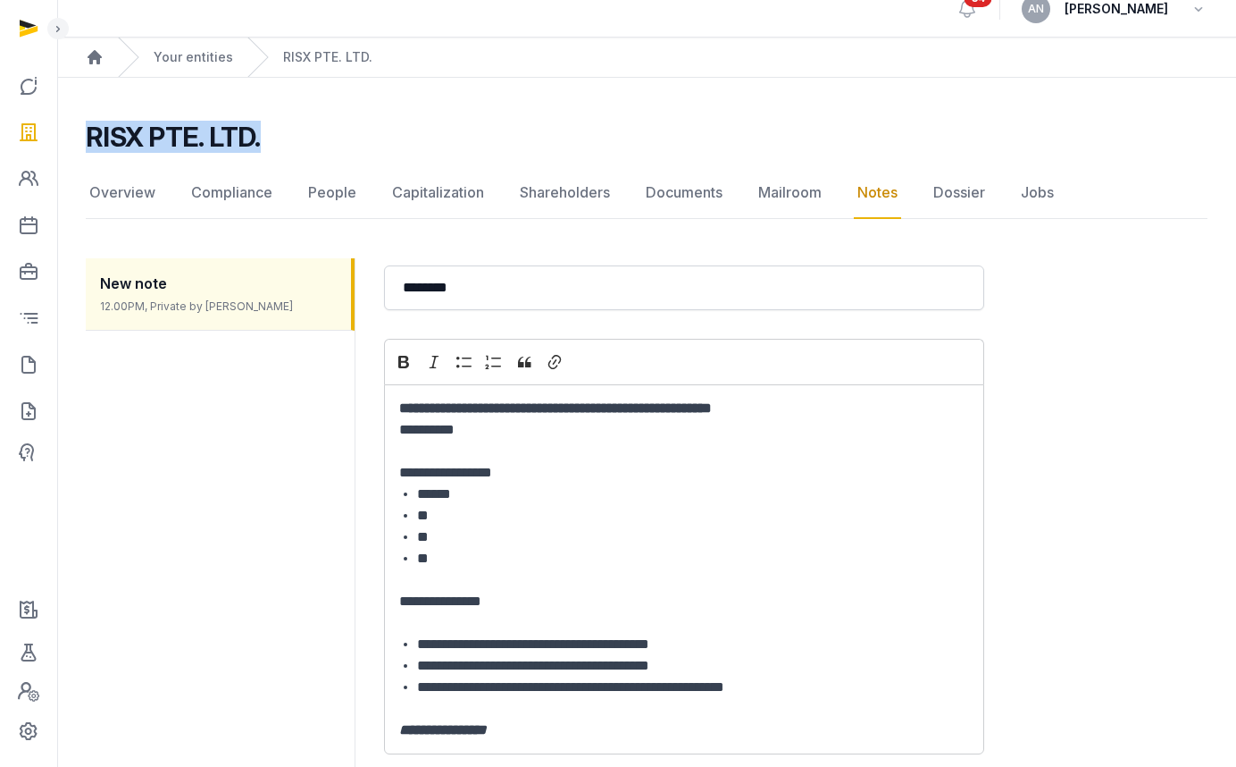
drag, startPoint x: 272, startPoint y: 132, endPoint x: 65, endPoint y: 129, distance: 206.4
click at [65, 129] on div "**********" at bounding box center [646, 535] width 1179 height 828
copy h2 "RISX PTE. LTD."
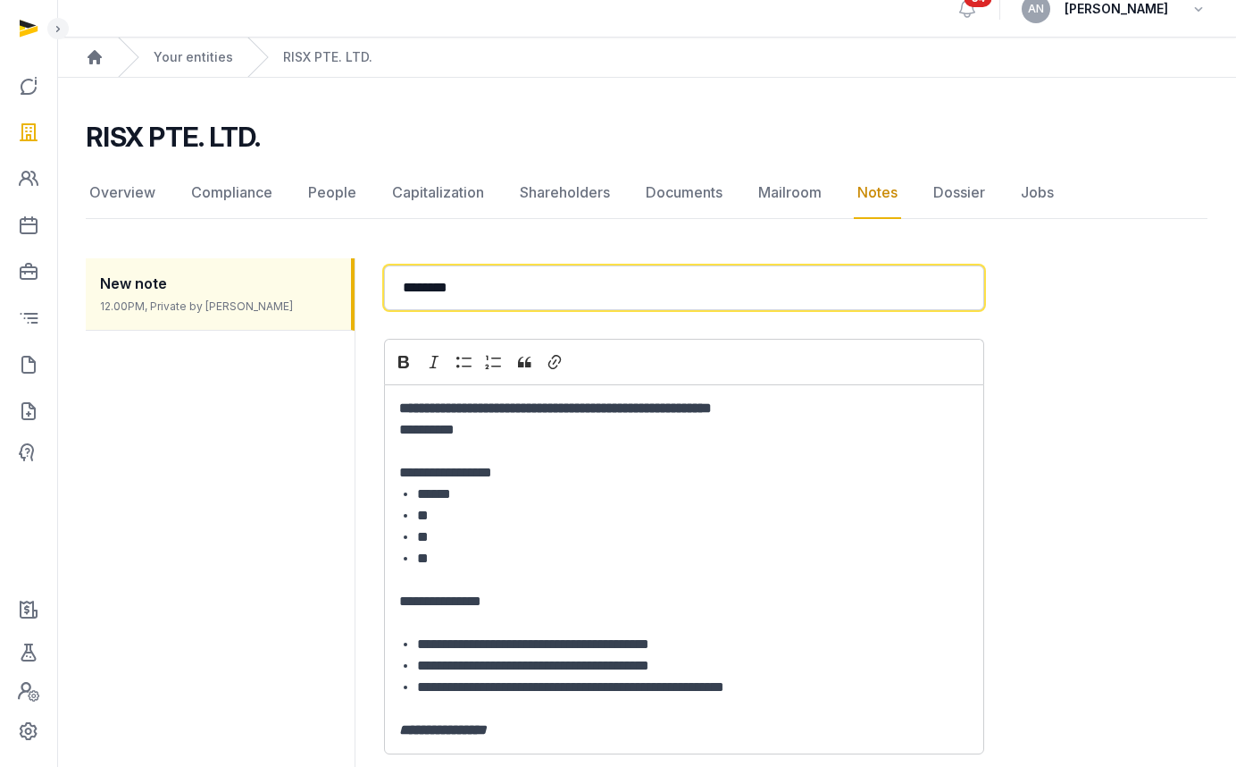
click at [482, 291] on input "********" at bounding box center [684, 287] width 600 height 45
paste input "******"
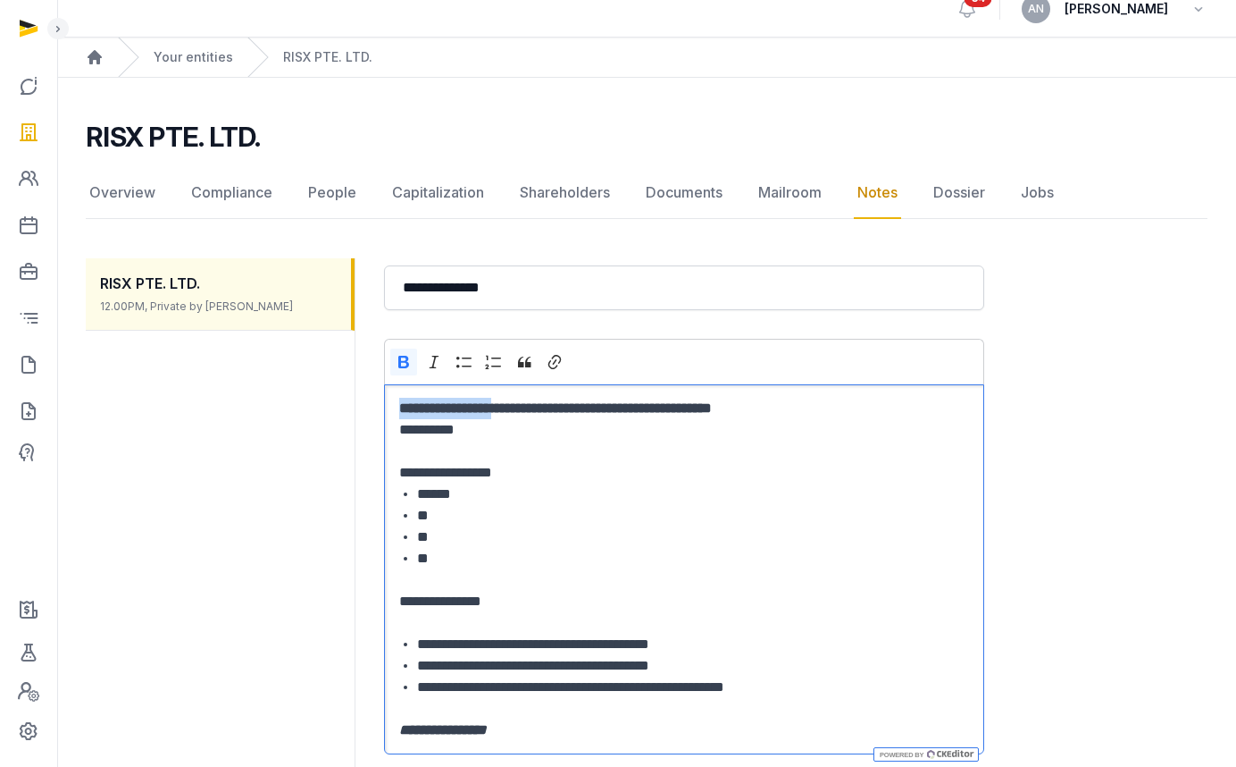
drag, startPoint x: 512, startPoint y: 411, endPoint x: 334, endPoint y: 408, distance: 177.8
click at [334, 408] on div "**********" at bounding box center [647, 589] width 1122 height 705
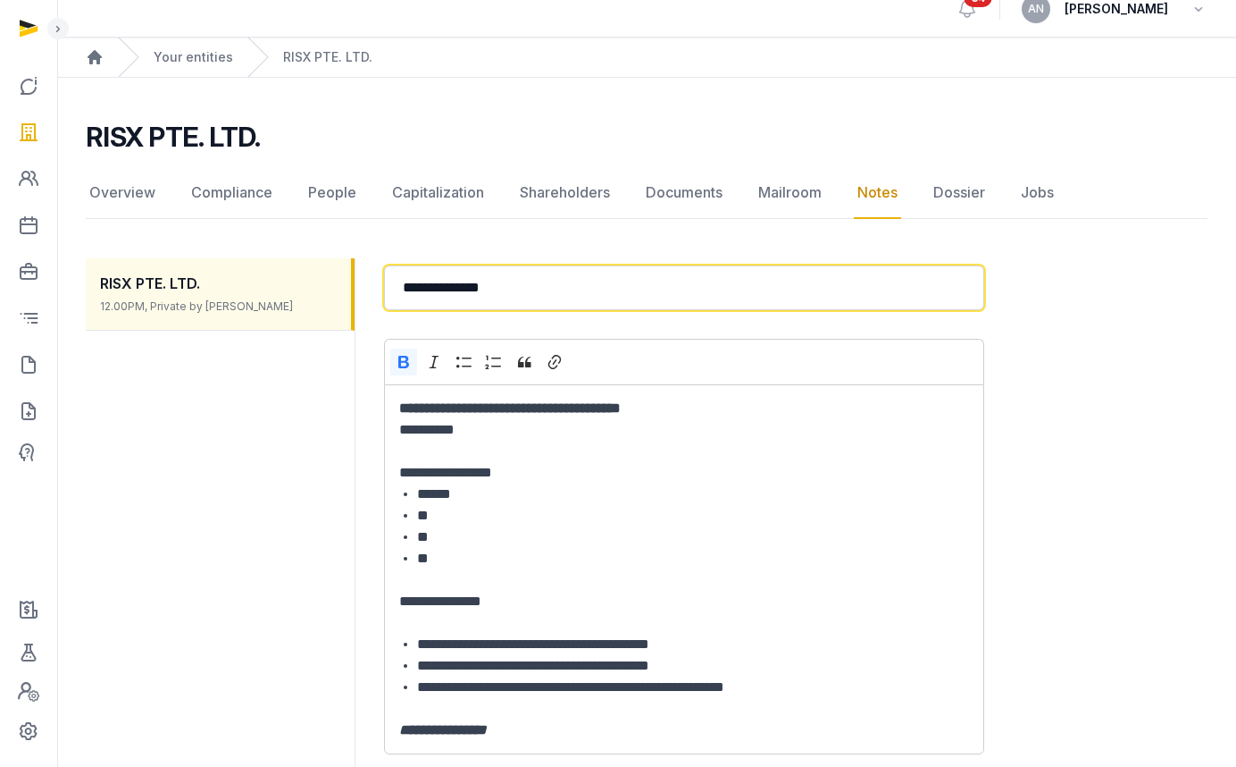
click at [411, 290] on input "**********" at bounding box center [684, 287] width 600 height 45
click at [406, 287] on input "**********" at bounding box center [684, 287] width 600 height 45
paste input "**********"
type input "**********"
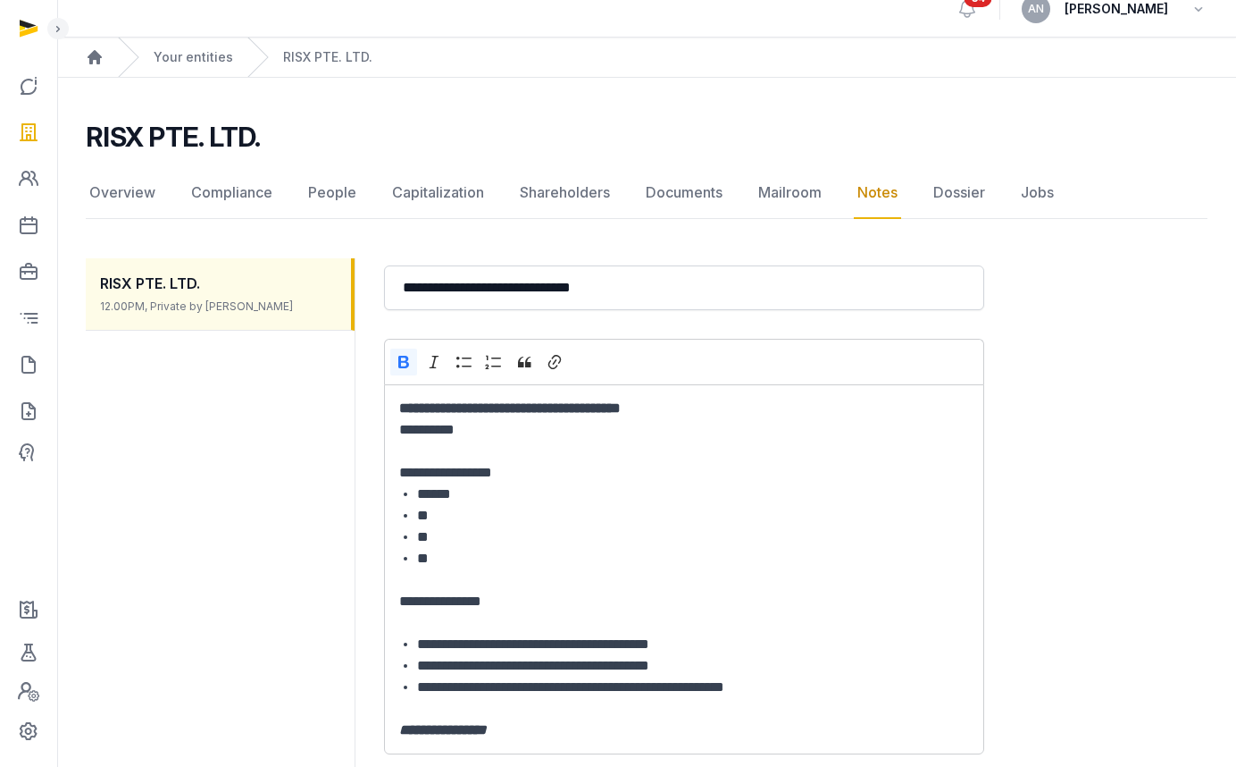
click at [621, 406] on strong "**********" at bounding box center [510, 407] width 222 height 13
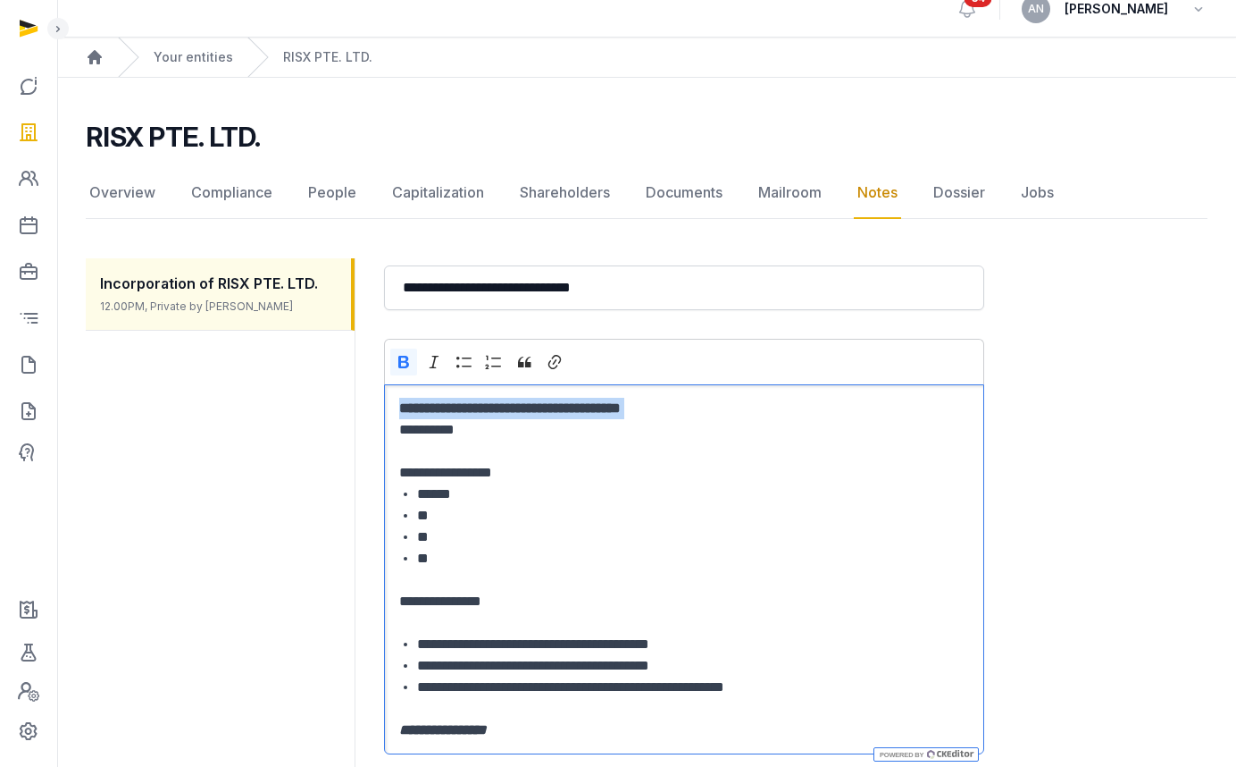
click at [621, 406] on strong "**********" at bounding box center [510, 407] width 222 height 13
click at [401, 430] on p "**********" at bounding box center [684, 429] width 570 height 21
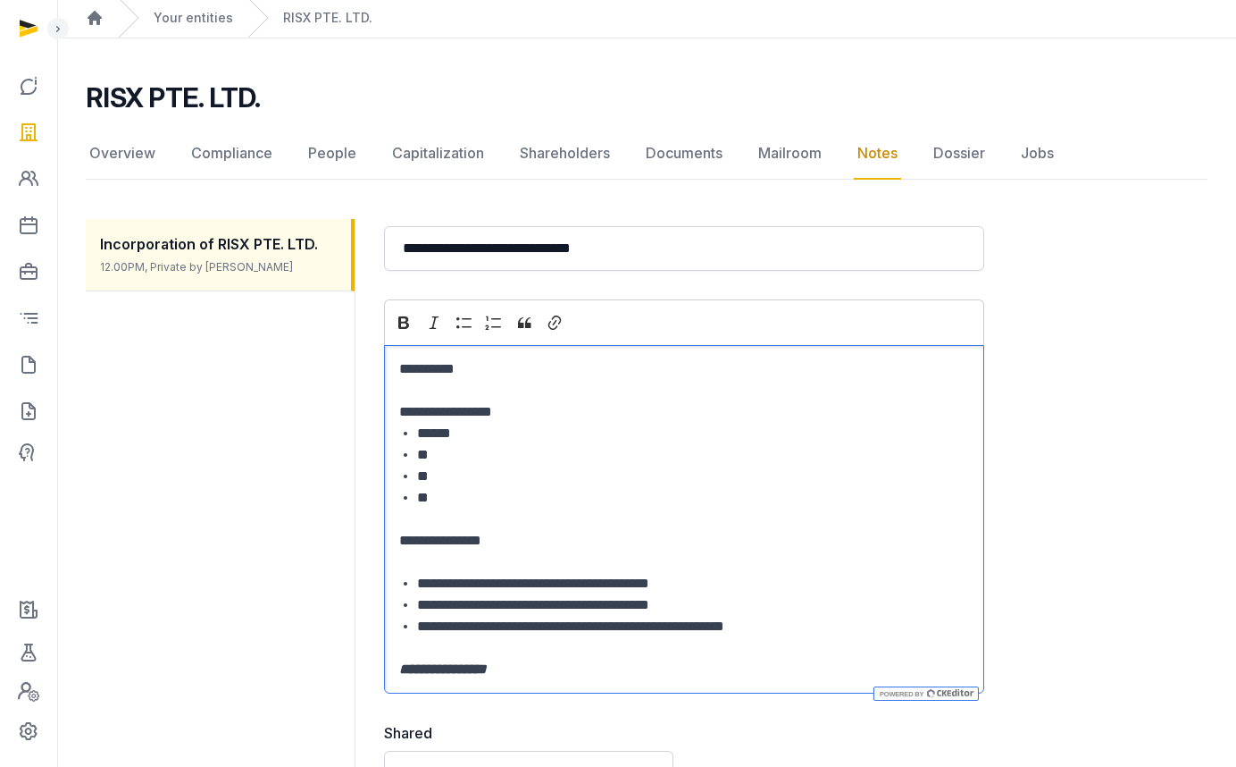
click at [455, 494] on li "**" at bounding box center [693, 497] width 552 height 21
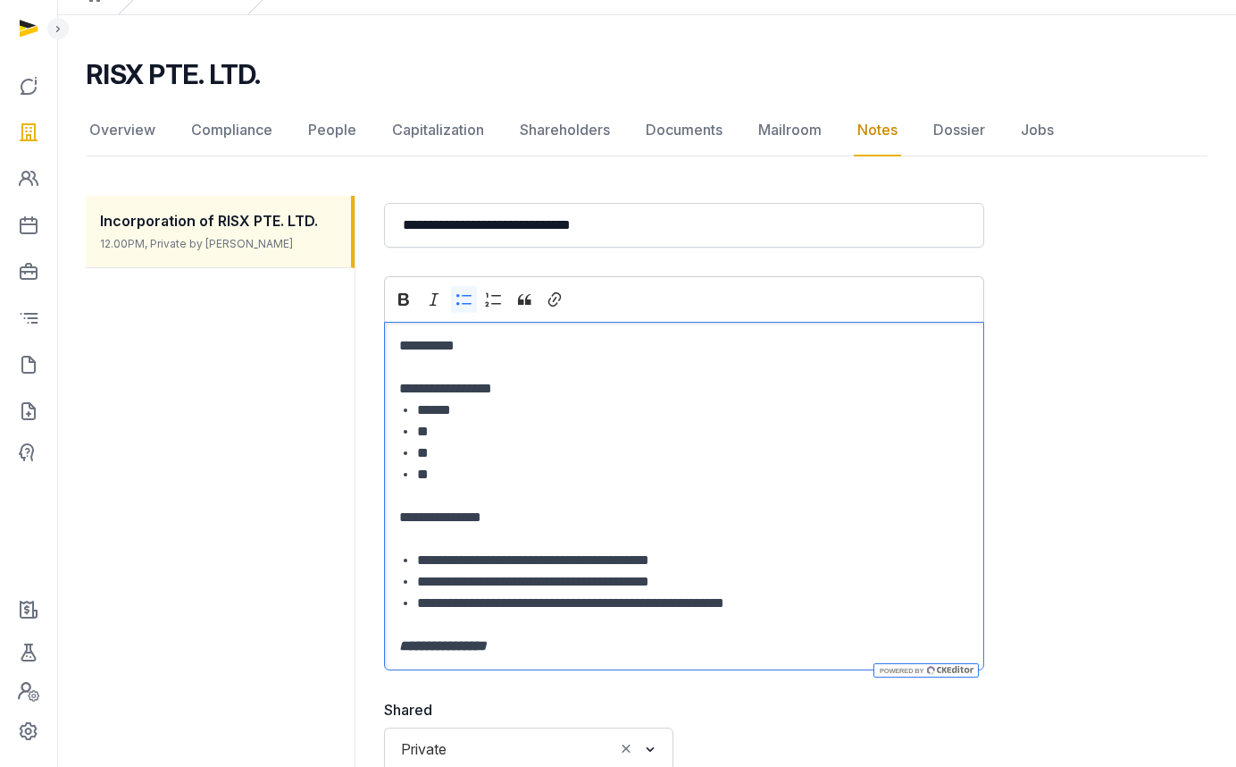
scroll to position [83, 0]
click at [540, 565] on li "**********" at bounding box center [693, 559] width 552 height 21
click at [785, 589] on li "**********" at bounding box center [693, 580] width 552 height 21
click at [655, 579] on li "**********" at bounding box center [693, 580] width 552 height 21
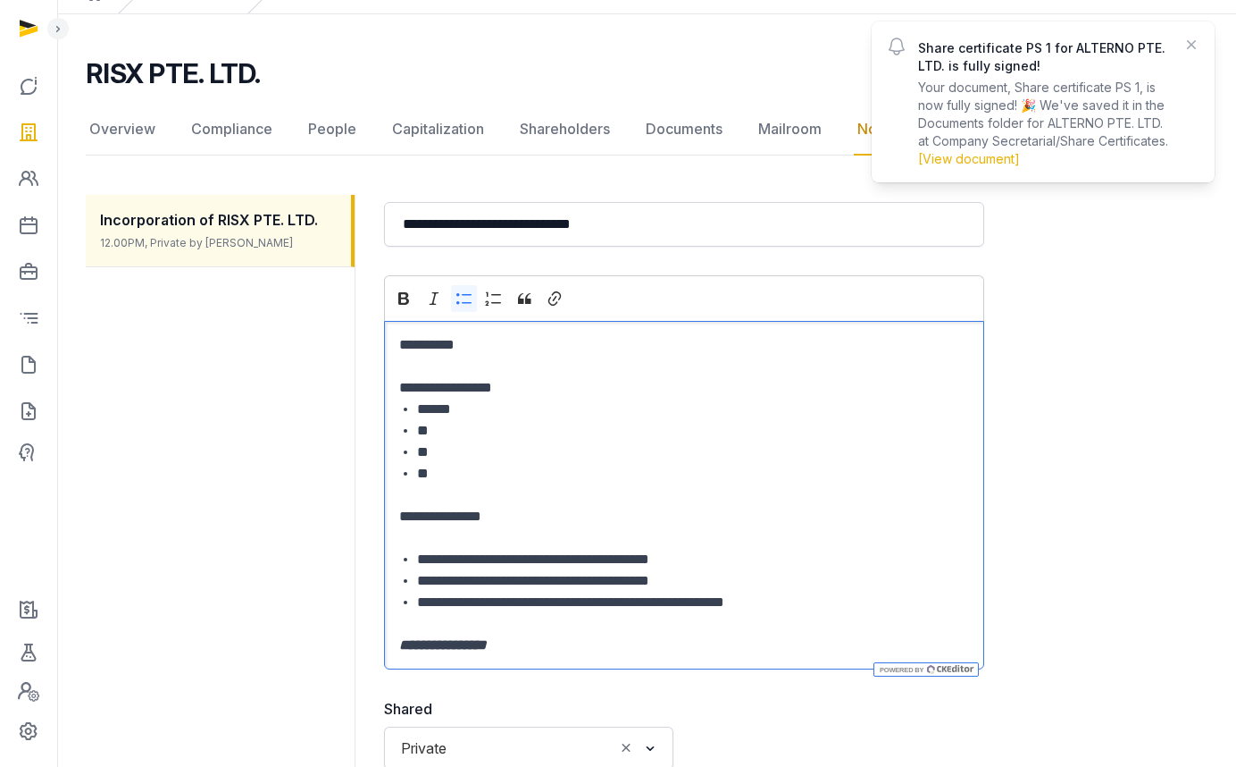
click at [615, 546] on p "Editor editing area: main" at bounding box center [684, 537] width 570 height 21
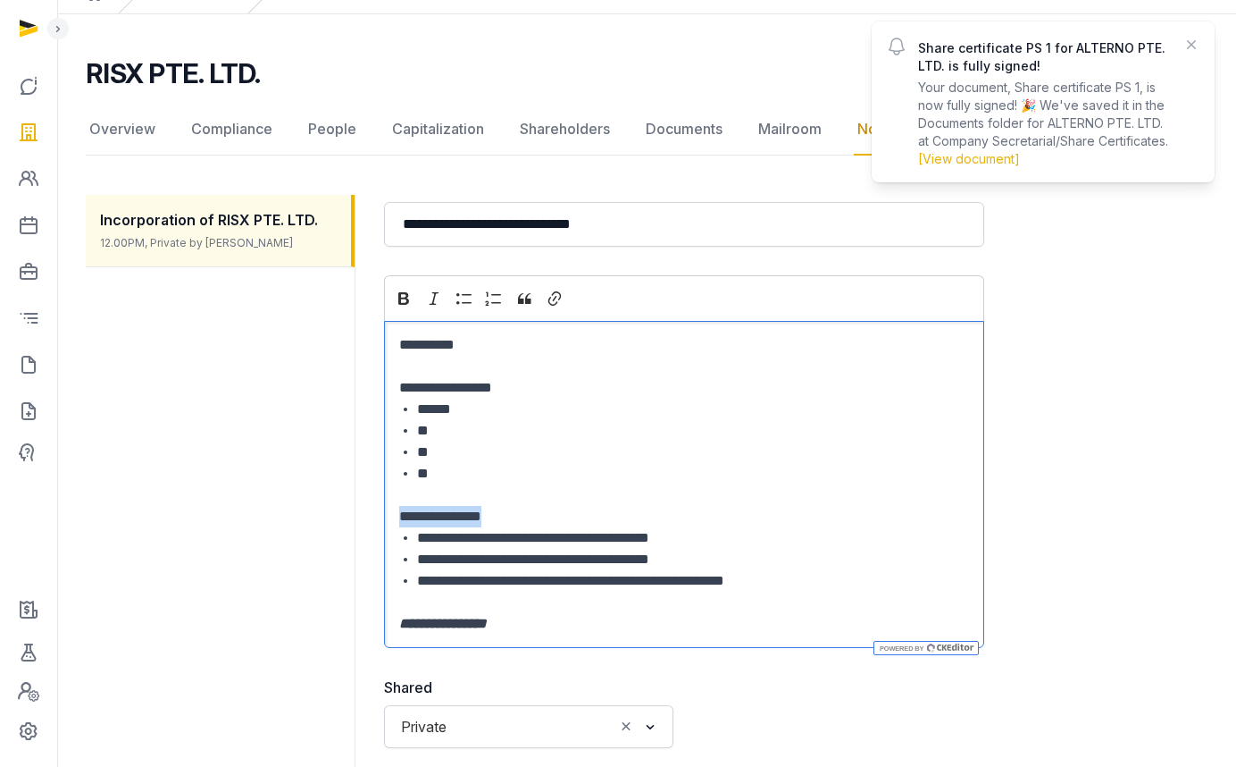
drag, startPoint x: 508, startPoint y: 519, endPoint x: 385, endPoint y: 522, distance: 123.3
click at [385, 522] on div "**********" at bounding box center [684, 485] width 600 height 328
drag, startPoint x: 486, startPoint y: 393, endPoint x: 366, endPoint y: 392, distance: 119.7
click at [366, 392] on div "**********" at bounding box center [647, 504] width 1122 height 662
click at [601, 453] on li "**" at bounding box center [693, 451] width 552 height 21
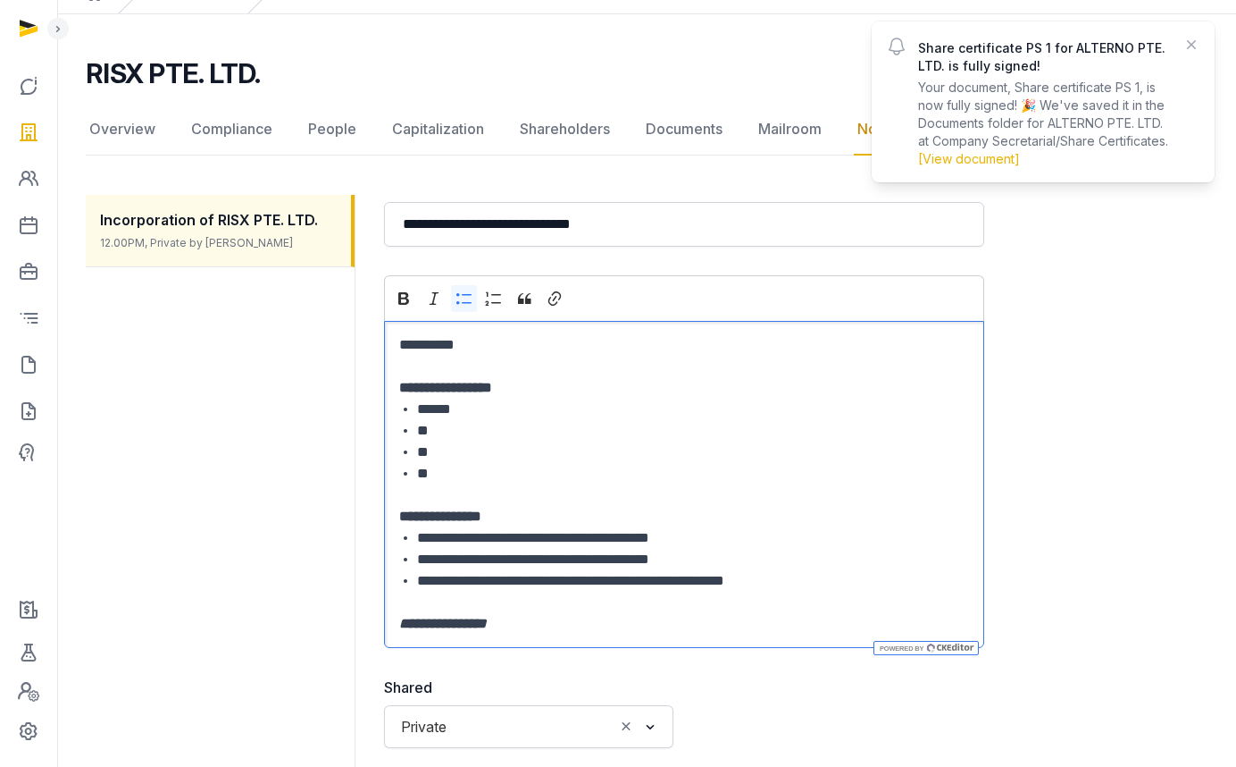
click at [603, 539] on li "**********" at bounding box center [693, 537] width 552 height 21
click at [498, 550] on li "**********" at bounding box center [693, 559] width 552 height 21
click at [469, 532] on li "**********" at bounding box center [693, 537] width 552 height 21
click at [495, 540] on li "**********" at bounding box center [693, 537] width 552 height 21
drag, startPoint x: 731, startPoint y: 538, endPoint x: 534, endPoint y: 544, distance: 196.6
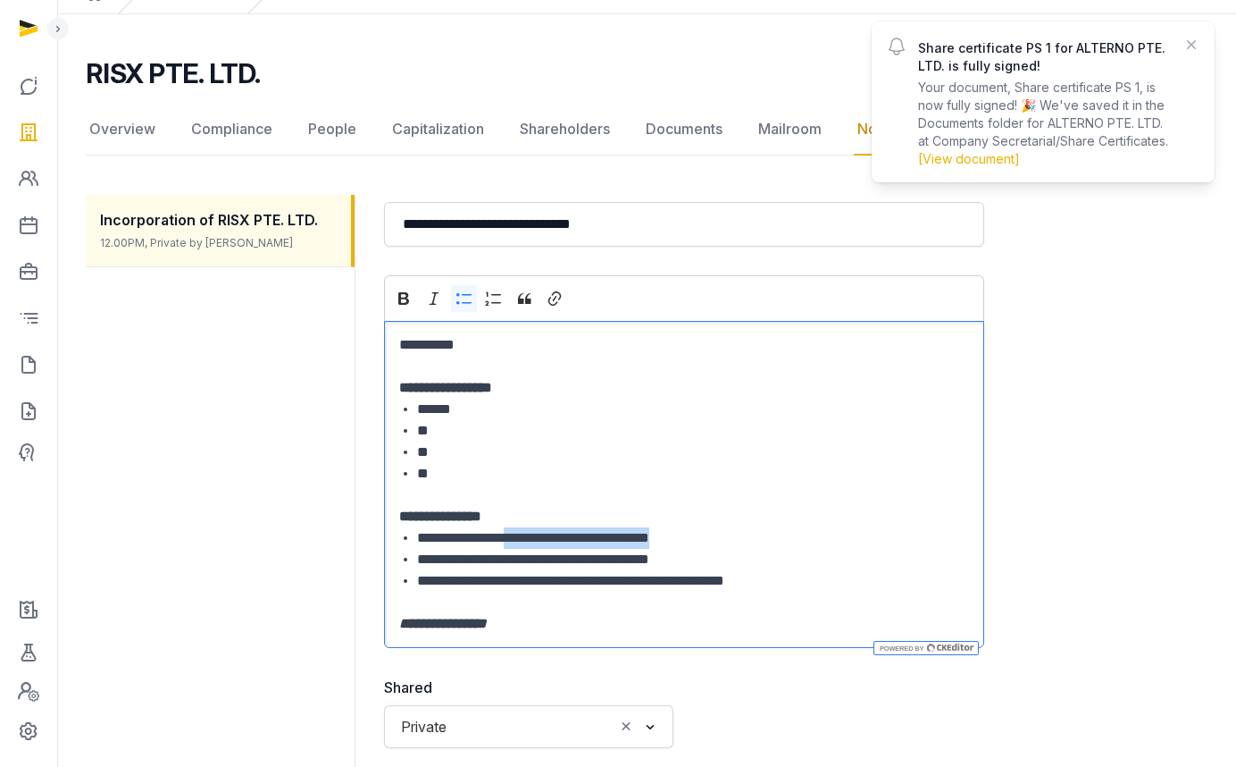
click at [534, 544] on li "**********" at bounding box center [693, 537] width 552 height 21
click at [627, 541] on li "**********" at bounding box center [693, 537] width 552 height 21
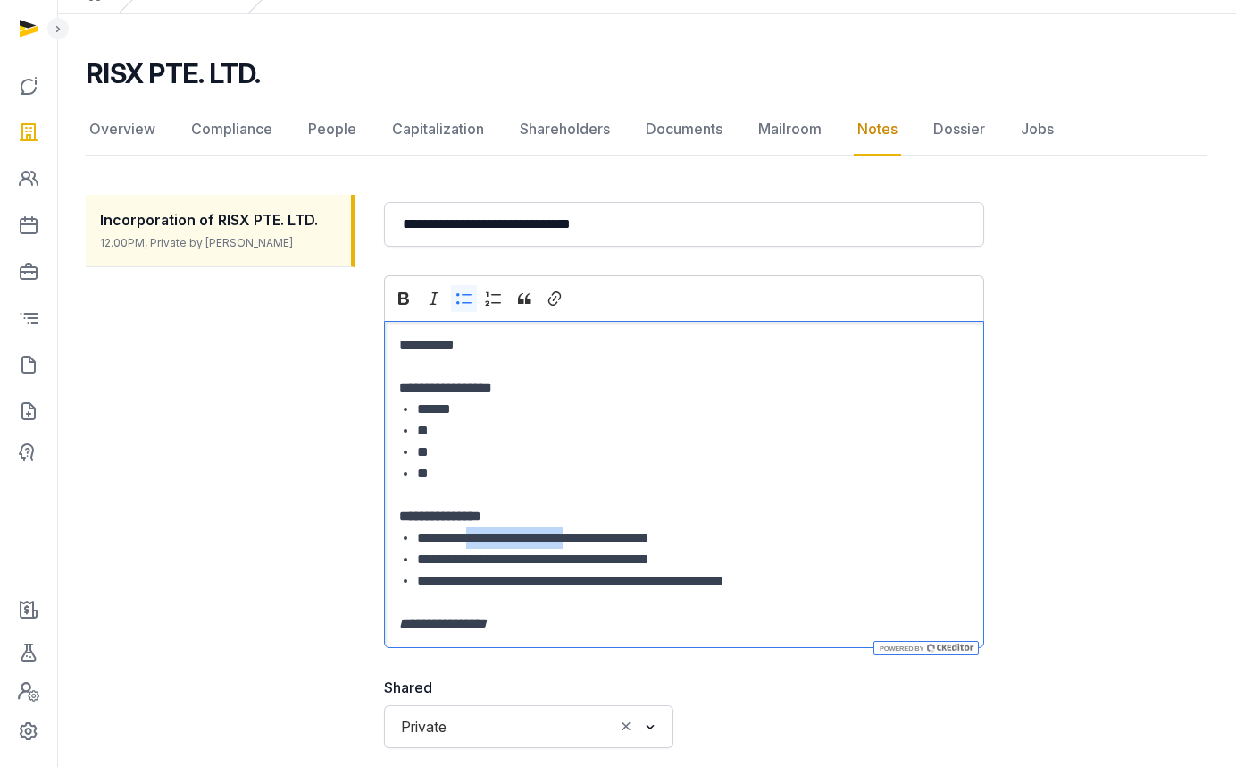
drag, startPoint x: 607, startPoint y: 540, endPoint x: 483, endPoint y: 540, distance: 123.3
click at [483, 540] on li "**********" at bounding box center [693, 537] width 552 height 21
click at [624, 555] on li "**********" at bounding box center [693, 559] width 552 height 21
drag, startPoint x: 689, startPoint y: 560, endPoint x: 490, endPoint y: 560, distance: 198.3
click at [490, 560] on li "**********" at bounding box center [693, 559] width 552 height 21
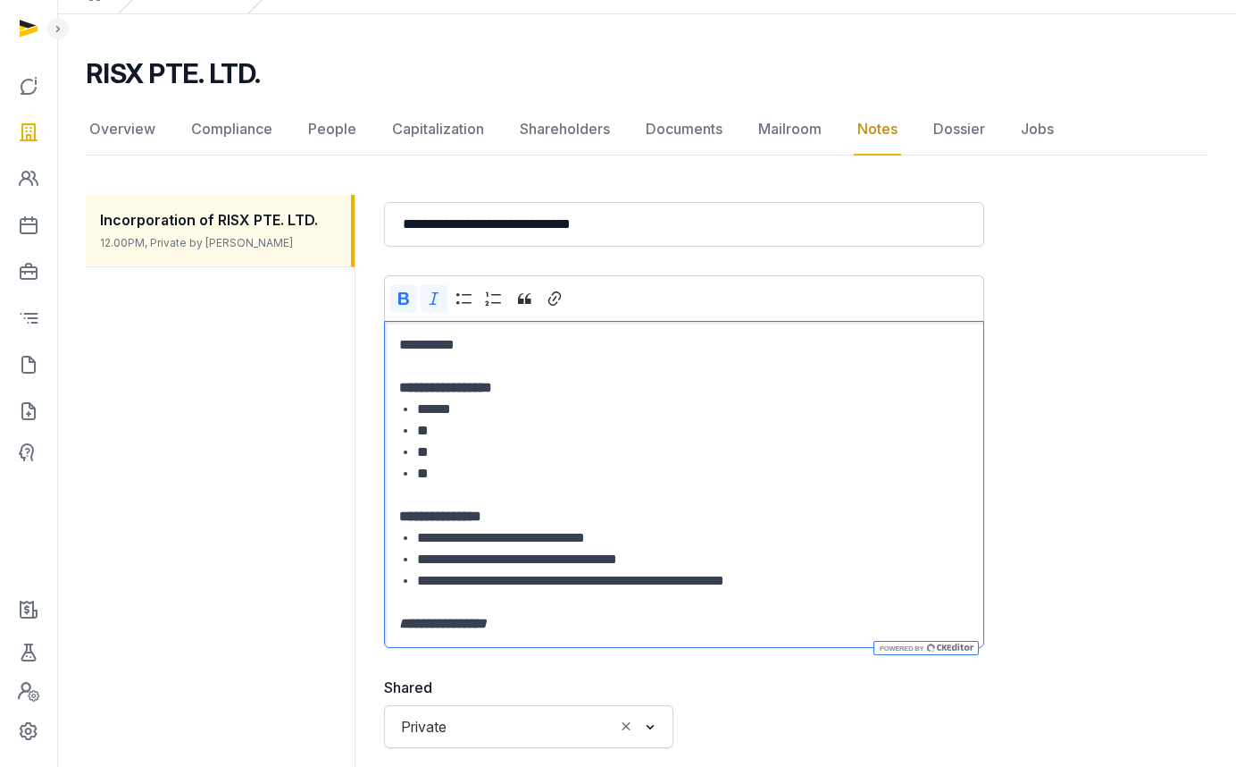
click at [528, 617] on p "**********" at bounding box center [684, 623] width 570 height 21
click at [835, 585] on li "**********" at bounding box center [693, 580] width 552 height 21
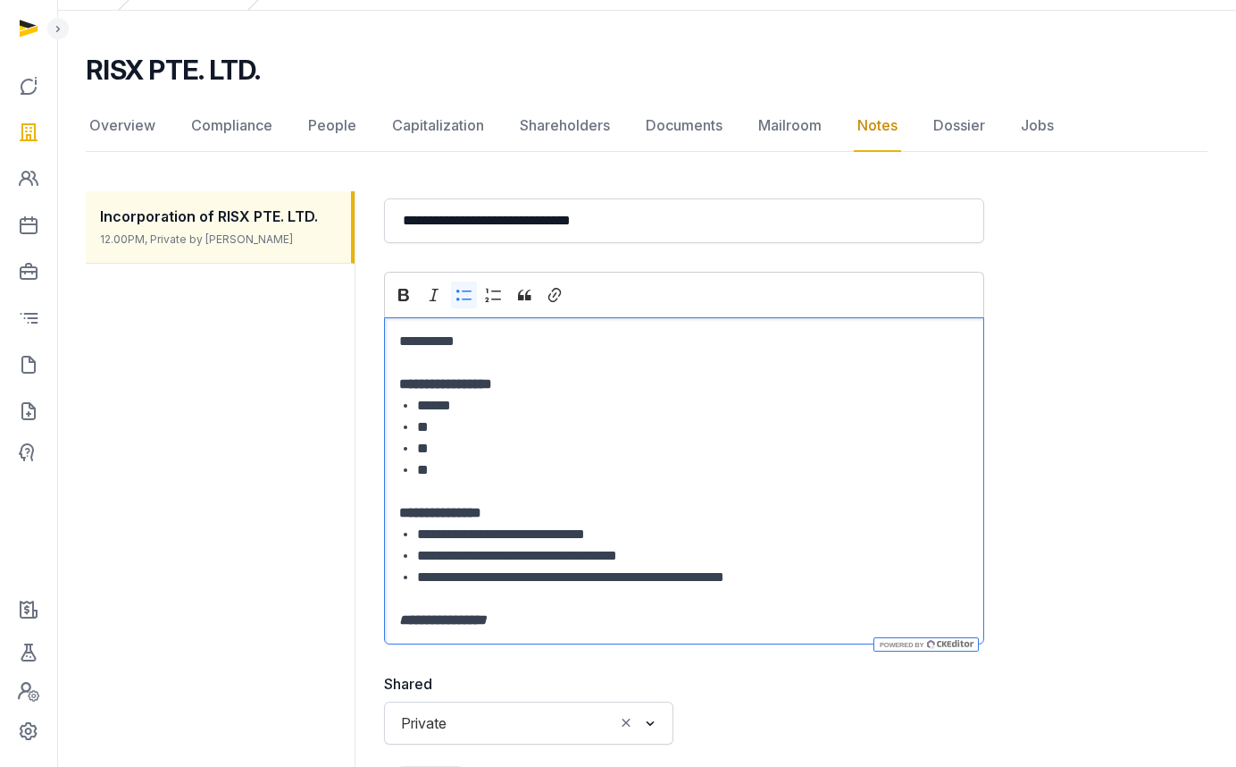
click at [565, 621] on p "**********" at bounding box center [684, 619] width 570 height 21
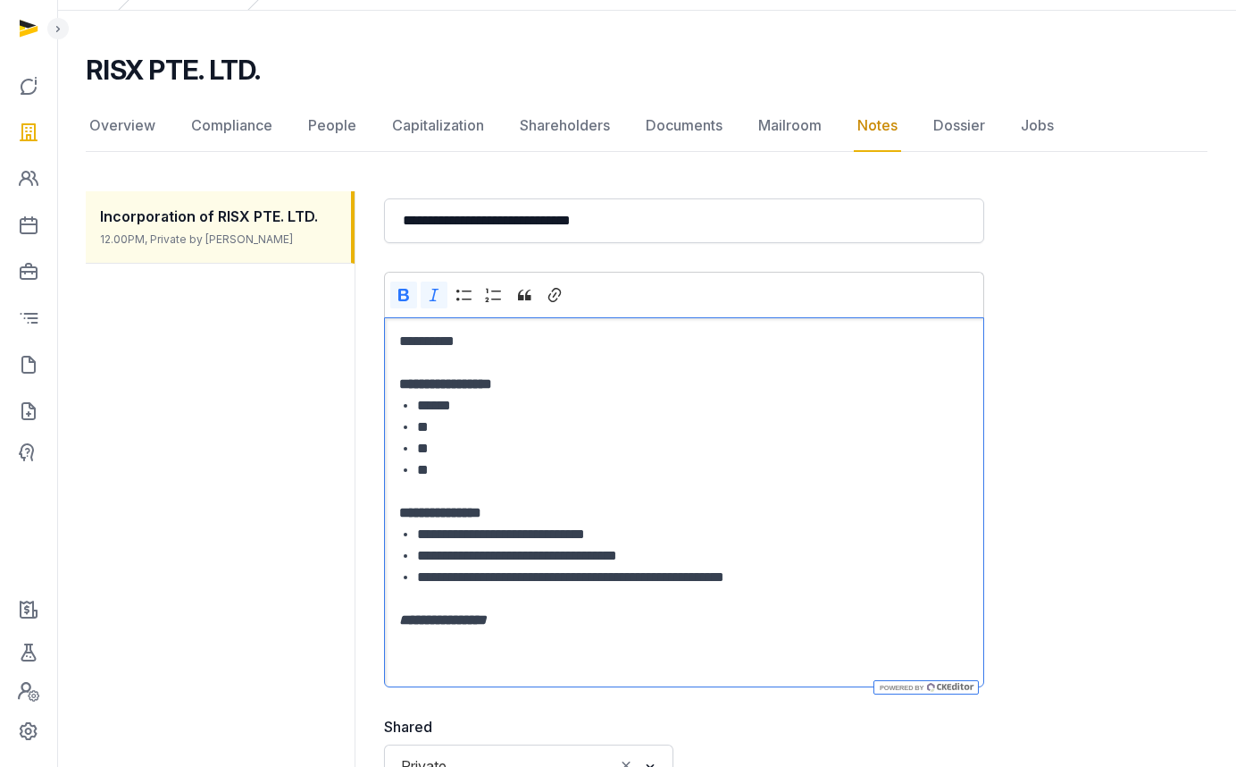
scroll to position [396, 0]
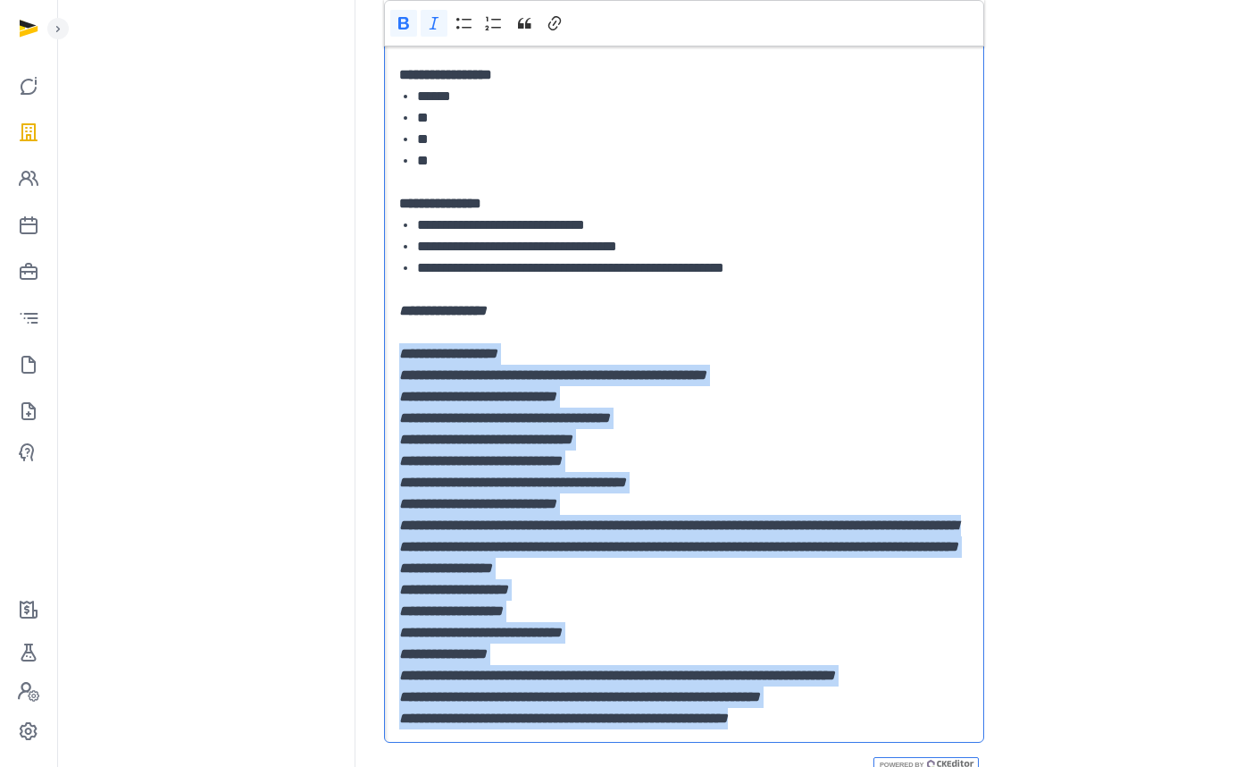
drag, startPoint x: 836, startPoint y: 744, endPoint x: 398, endPoint y: 344, distance: 593.8
click at [401, 348] on div "**********" at bounding box center [684, 375] width 600 height 735
click at [725, 430] on p "**********" at bounding box center [684, 439] width 570 height 21
click at [797, 371] on p "**********" at bounding box center [684, 374] width 570 height 21
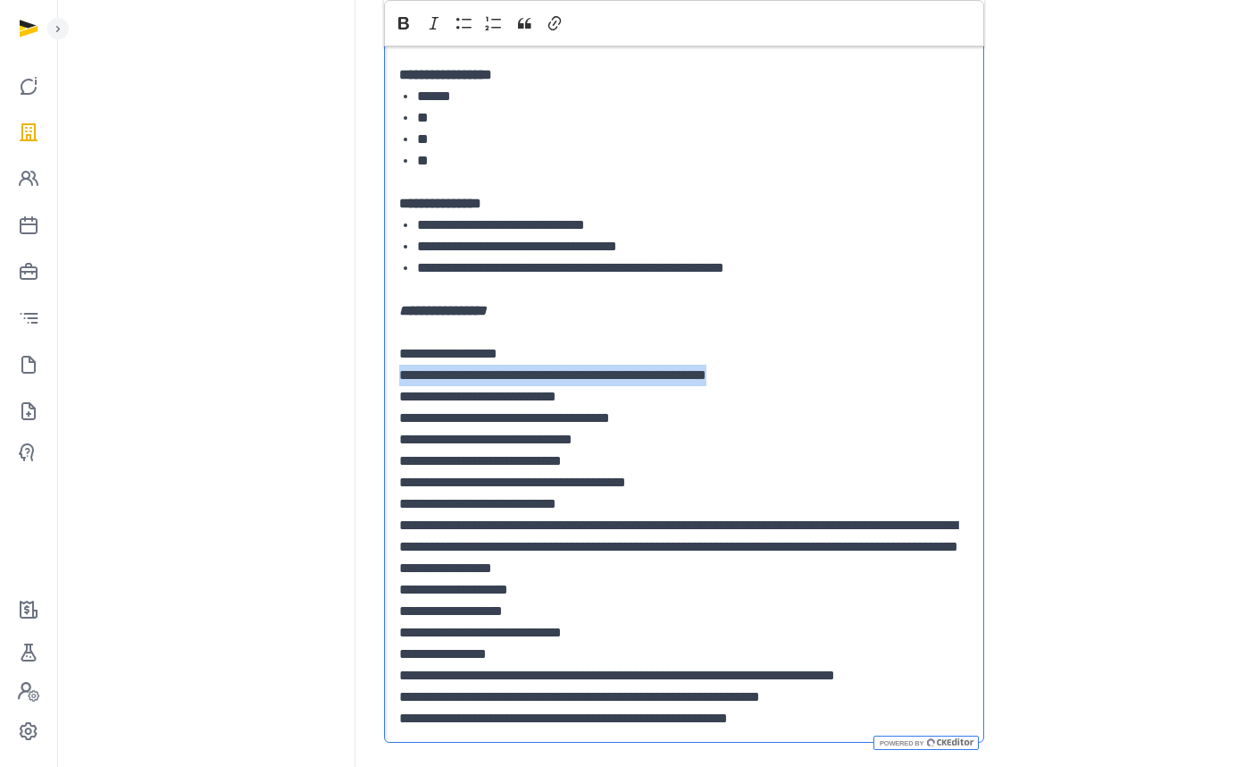
drag, startPoint x: 793, startPoint y: 374, endPoint x: 364, endPoint y: 367, distance: 429.8
click at [364, 367] on div "**********" at bounding box center [647, 395] width 1122 height 1069
click at [565, 356] on p "**********" at bounding box center [684, 353] width 570 height 21
click at [627, 394] on p "**********" at bounding box center [684, 396] width 570 height 21
click at [736, 415] on p "**********" at bounding box center [684, 417] width 570 height 21
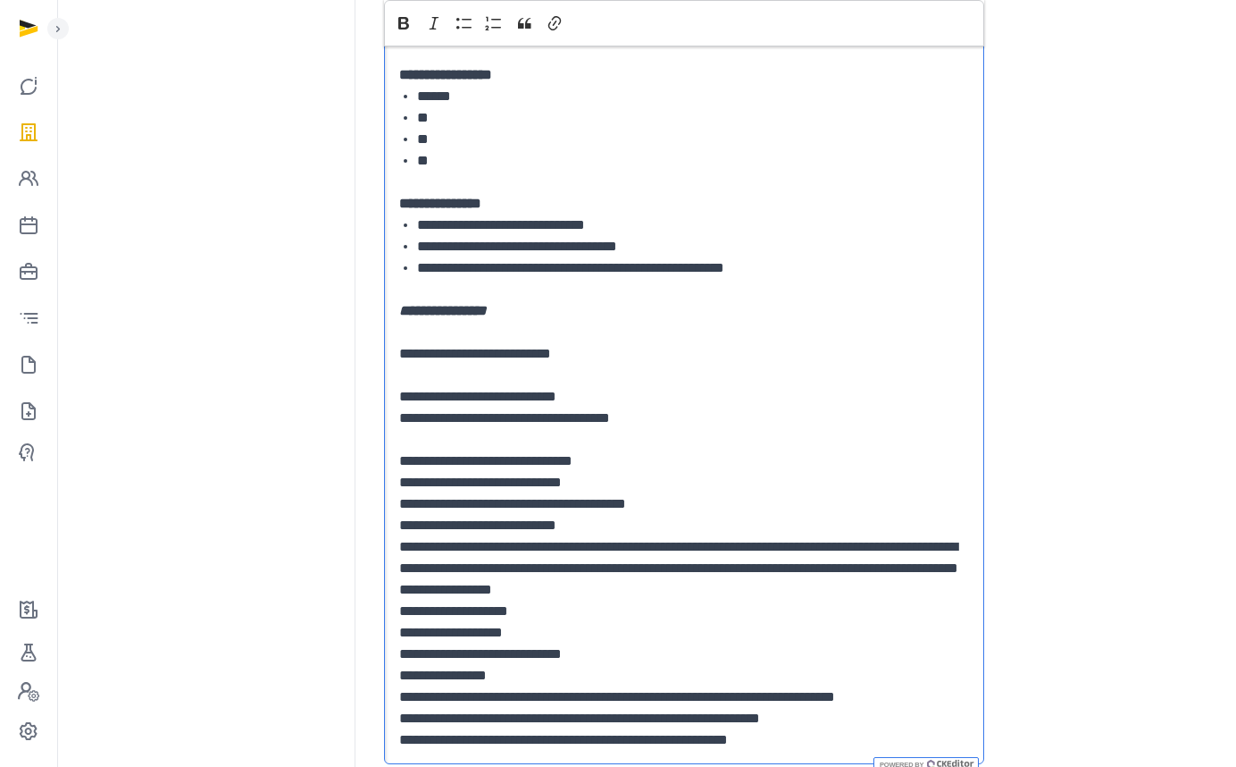
click at [662, 440] on p "Editor editing area: main" at bounding box center [684, 439] width 570 height 21
click at [670, 462] on p "**********" at bounding box center [684, 460] width 570 height 21
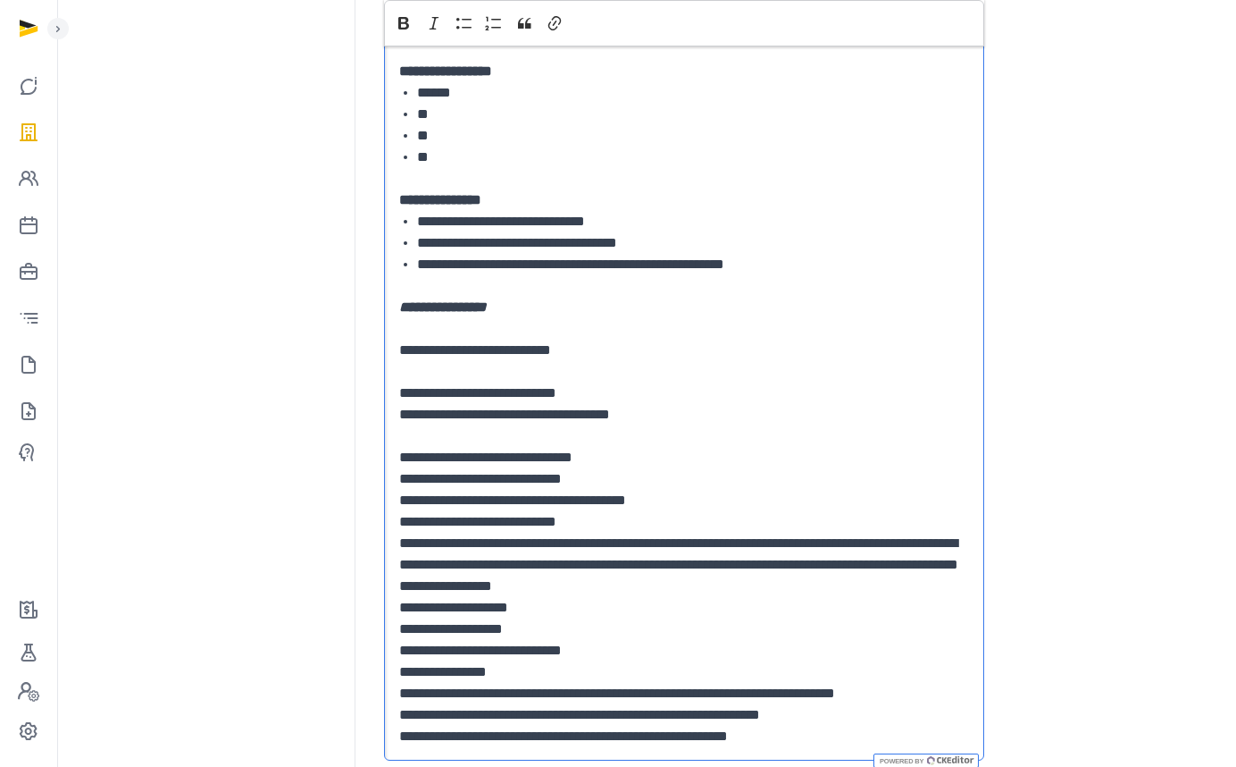
click at [649, 478] on p "**********" at bounding box center [684, 478] width 570 height 21
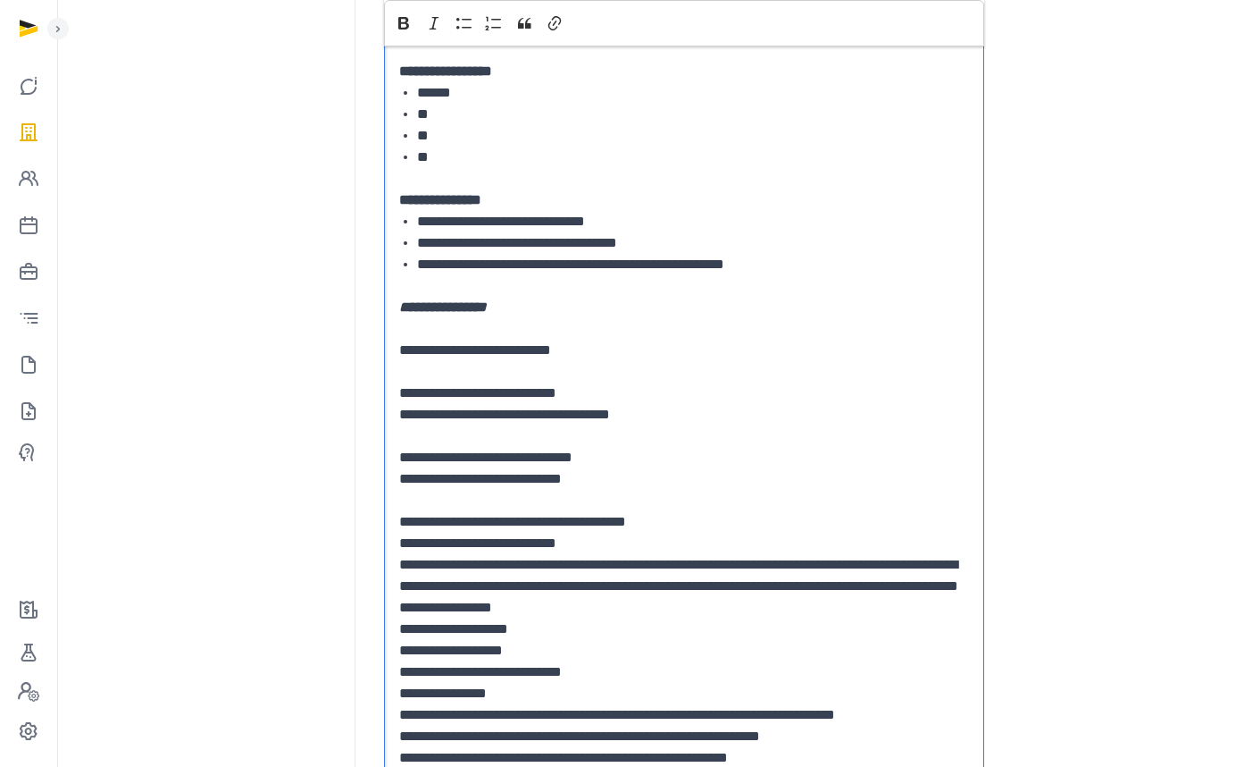
click at [744, 515] on p "**********" at bounding box center [684, 521] width 570 height 21
click at [736, 530] on p "**********" at bounding box center [684, 521] width 570 height 21
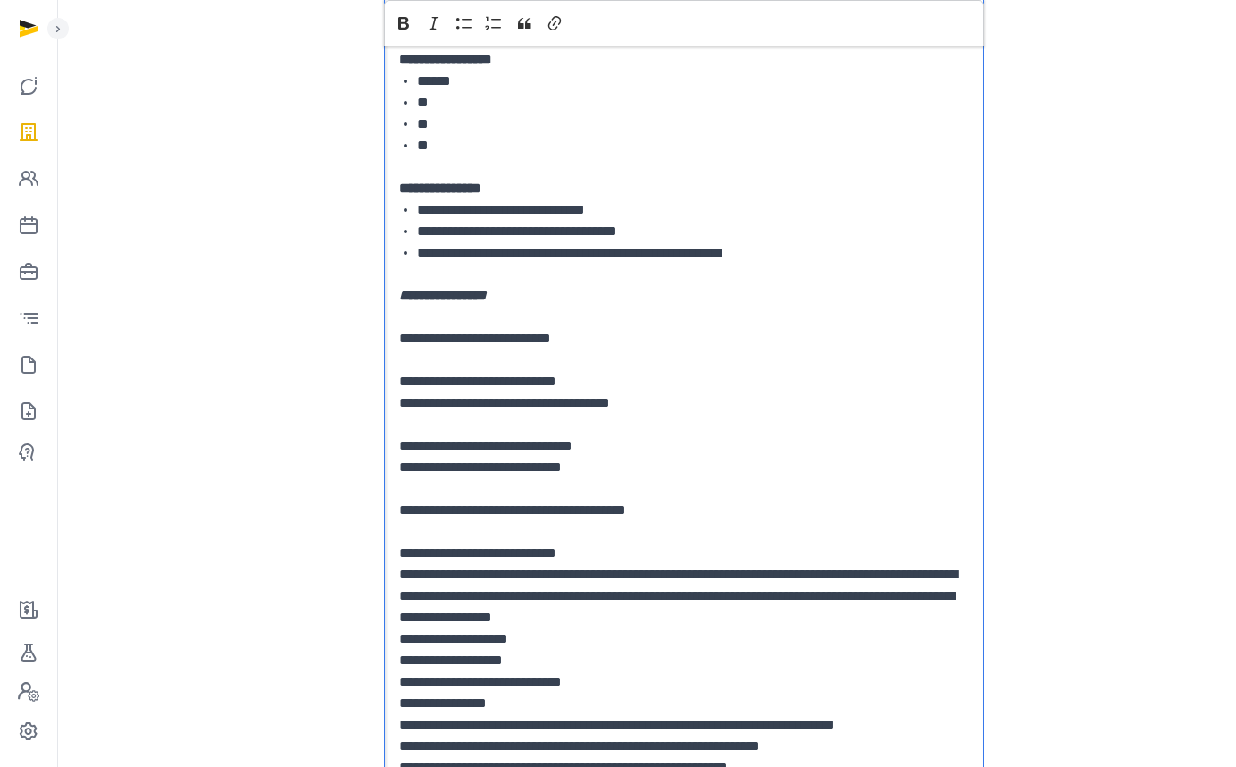
click at [668, 551] on p "**********" at bounding box center [684, 552] width 570 height 21
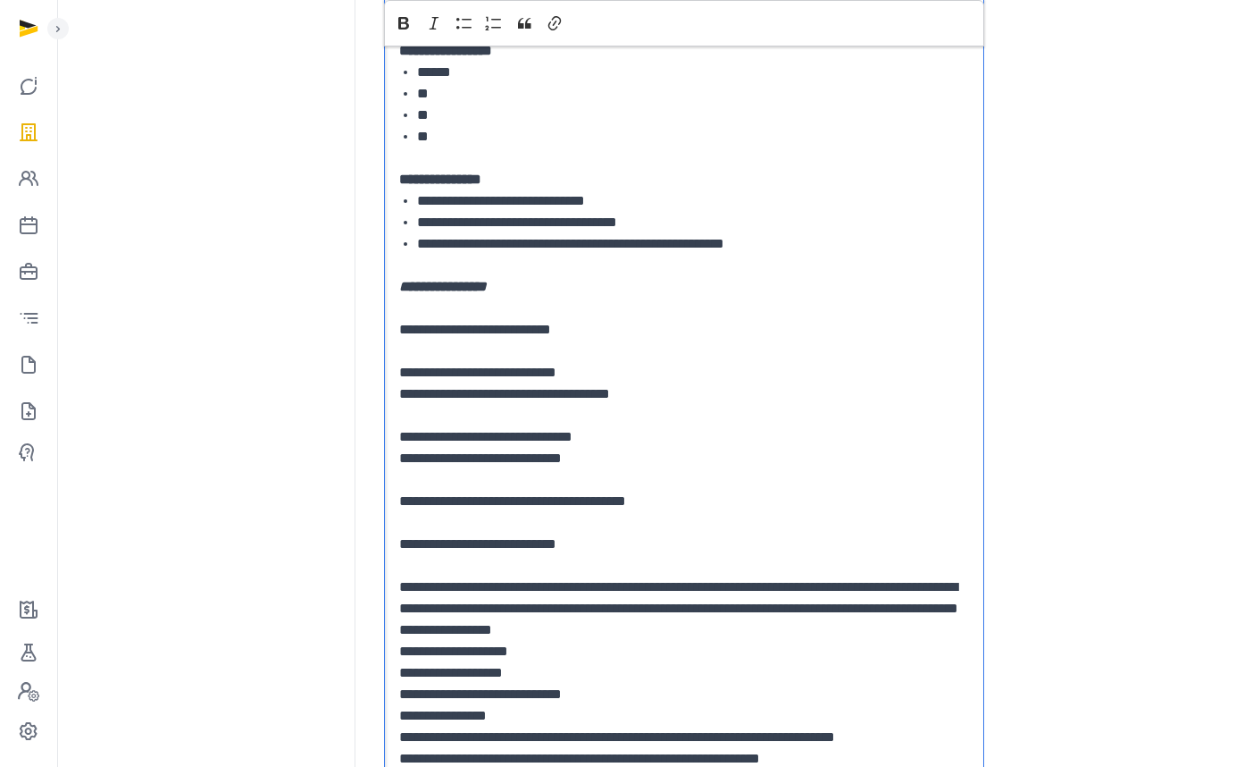
scroll to position [435, 0]
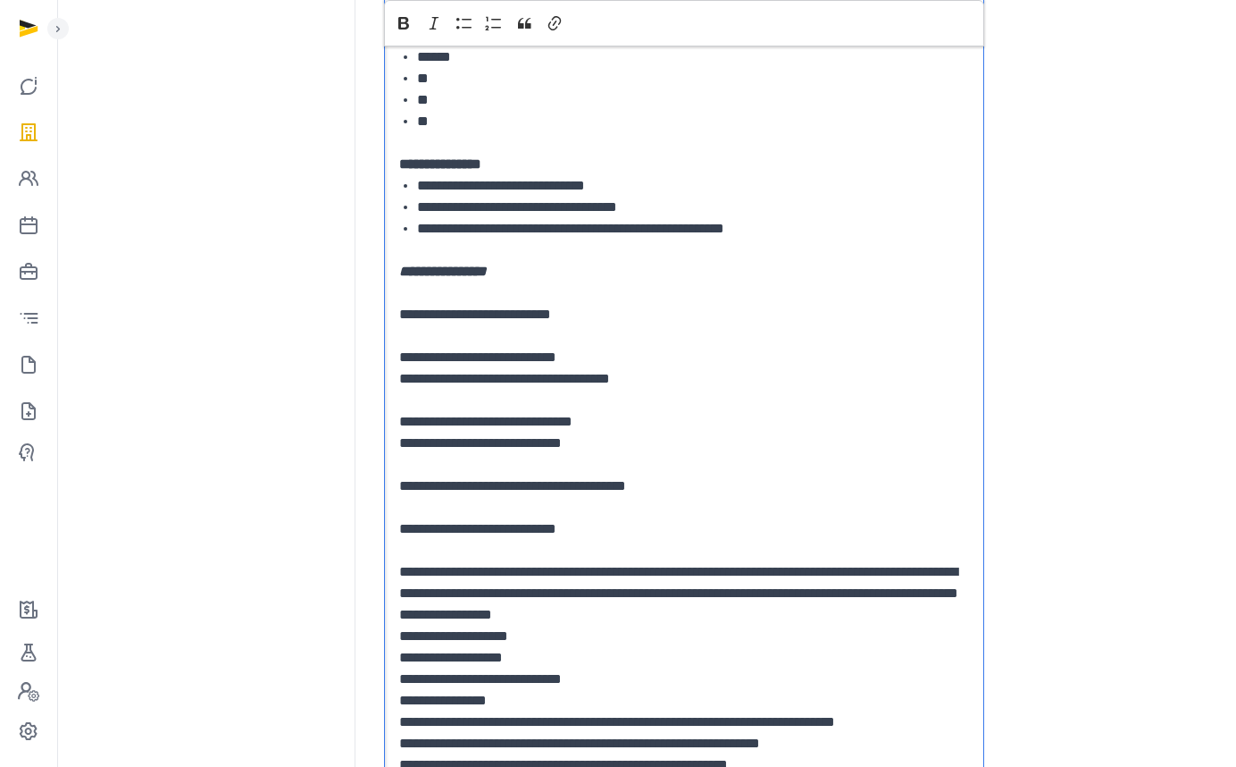
click at [844, 615] on p "**********" at bounding box center [684, 593] width 570 height 64
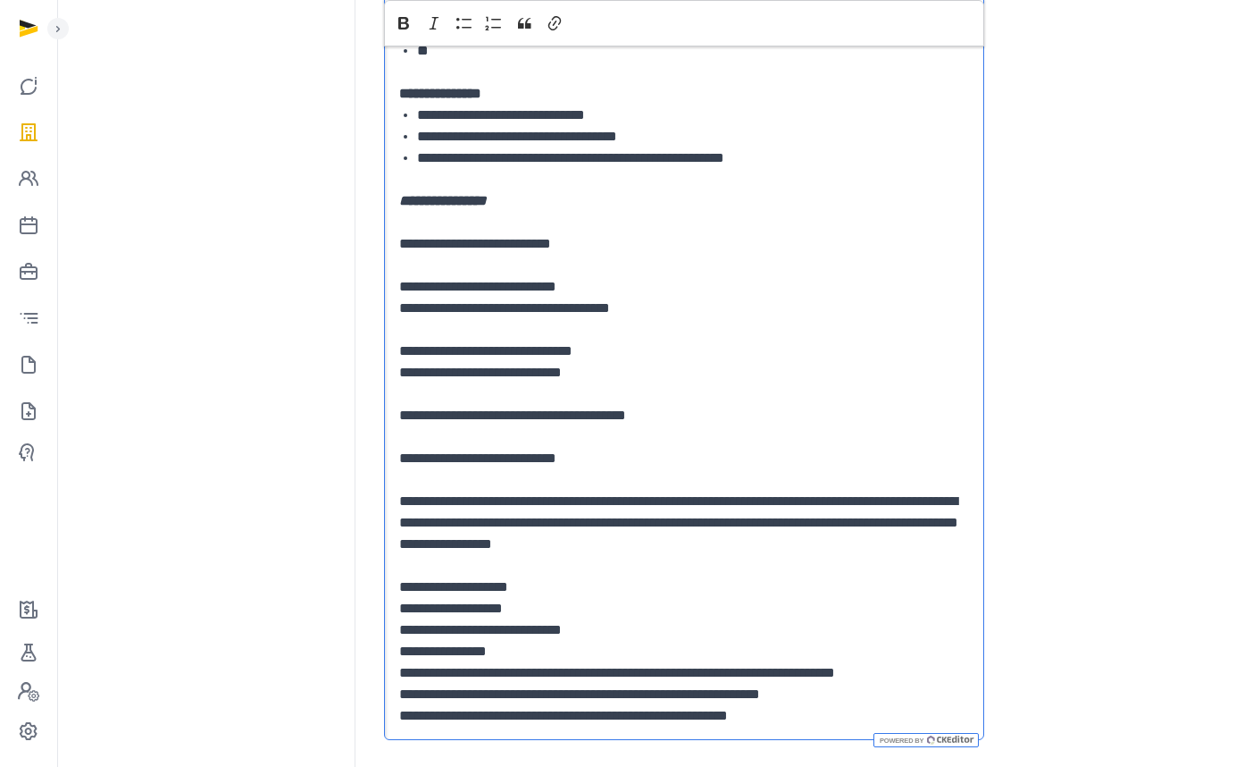
scroll to position [616, 0]
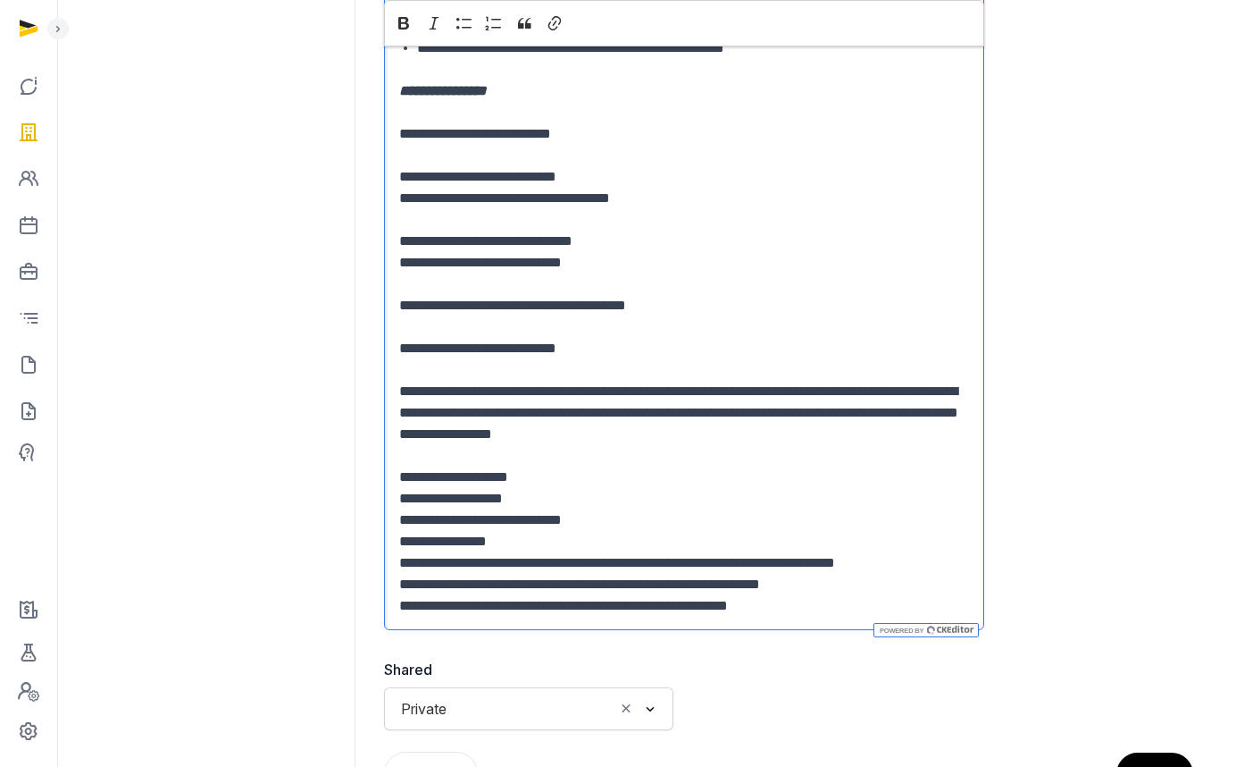
click at [554, 538] on p "**********" at bounding box center [684, 541] width 570 height 21
click at [551, 531] on p "**********" at bounding box center [684, 541] width 570 height 21
click at [539, 509] on p "**********" at bounding box center [684, 519] width 570 height 21
click at [579, 545] on p "**********" at bounding box center [684, 541] width 570 height 21
click at [589, 515] on p "**********" at bounding box center [684, 519] width 570 height 21
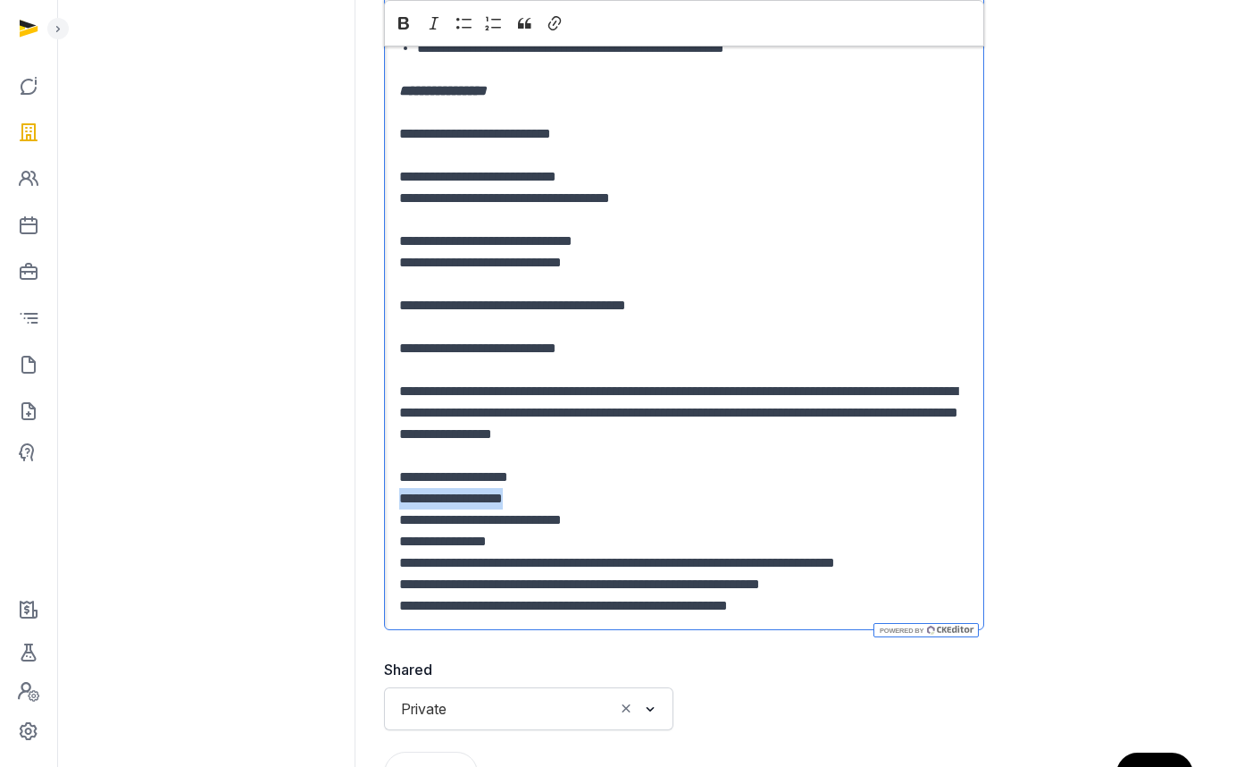
drag, startPoint x: 590, startPoint y: 507, endPoint x: 383, endPoint y: 506, distance: 206.4
click at [384, 506] on div "**********" at bounding box center [684, 209] width 600 height 842
drag, startPoint x: 532, startPoint y: 545, endPoint x: 373, endPoint y: 532, distance: 159.5
click at [373, 532] on dd "**********" at bounding box center [789, 229] width 838 height 1134
click at [620, 544] on p "Editor editing area: main" at bounding box center [684, 541] width 570 height 21
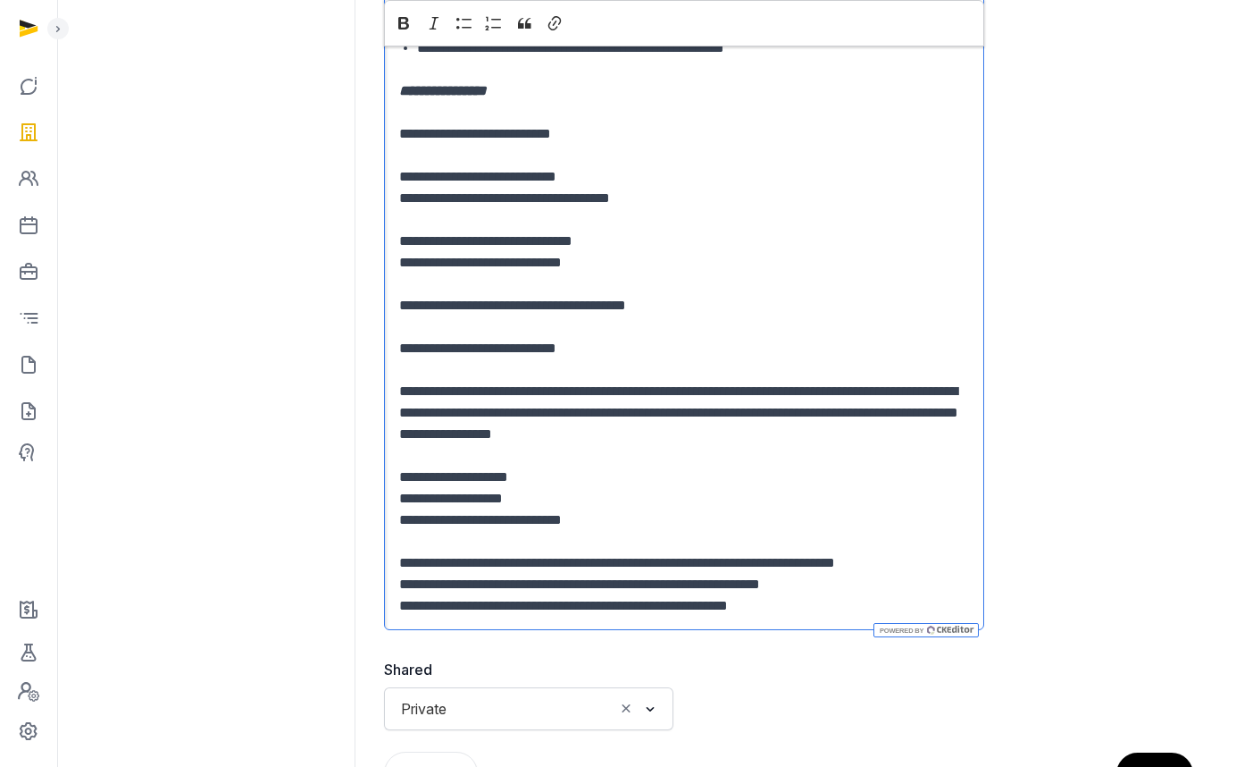
click at [675, 523] on p "**********" at bounding box center [684, 519] width 570 height 21
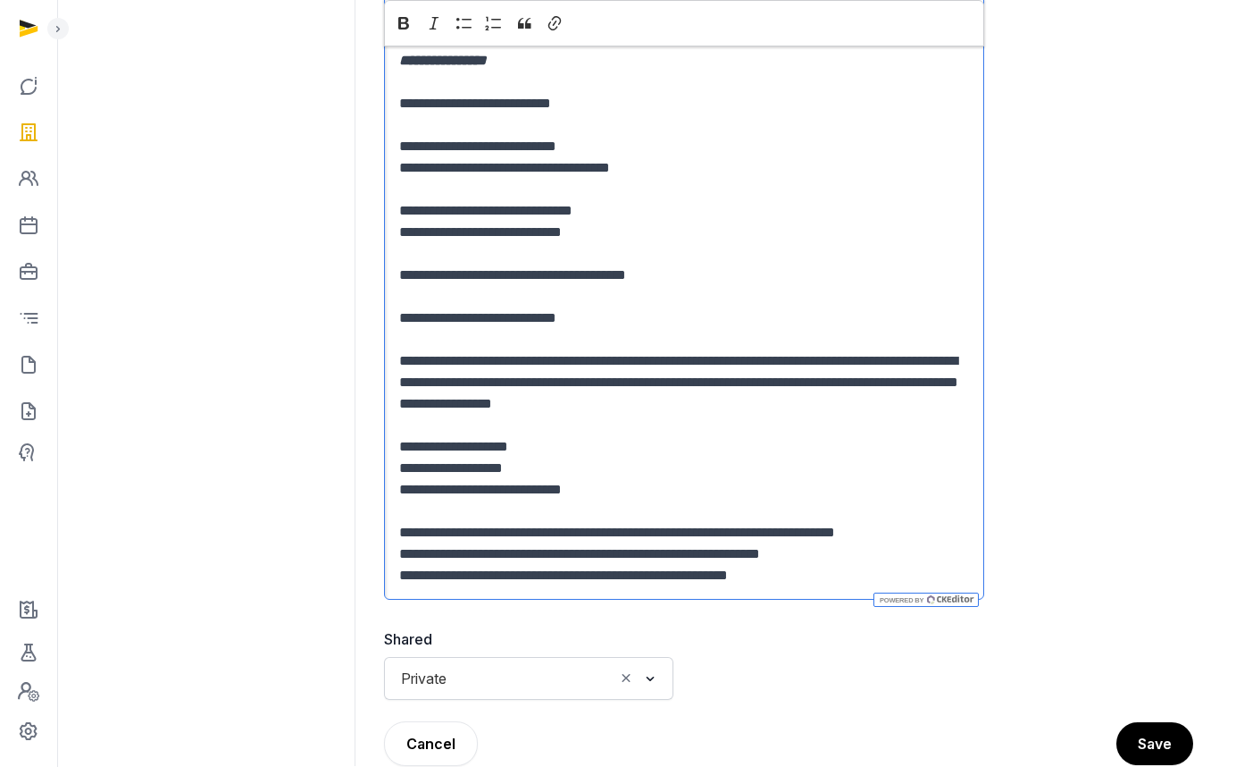
scroll to position [655, 0]
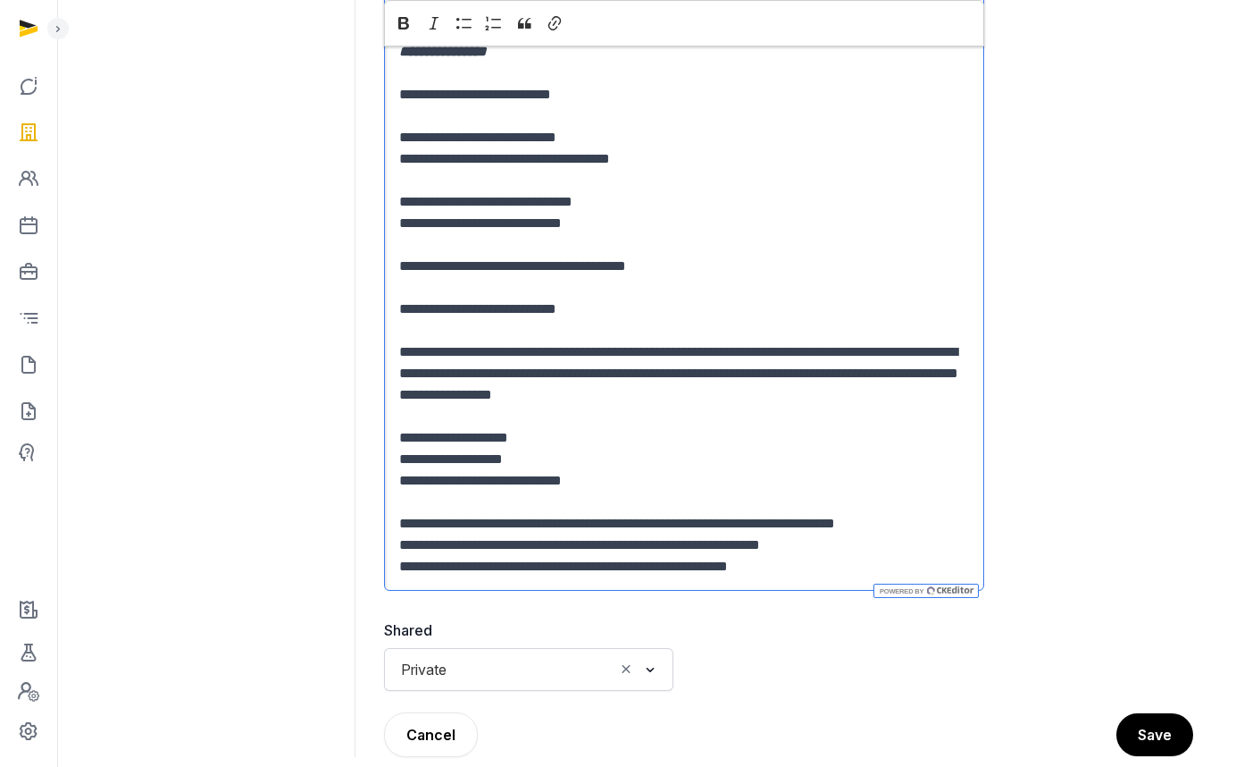
click at [668, 559] on p "**********" at bounding box center [684, 566] width 570 height 21
click at [790, 559] on p "**********" at bounding box center [684, 566] width 570 height 21
click at [861, 548] on p "**********" at bounding box center [684, 544] width 570 height 21
drag, startPoint x: 873, startPoint y: 547, endPoint x: 594, endPoint y: 544, distance: 278.7
click at [594, 544] on p "**********" at bounding box center [684, 544] width 570 height 21
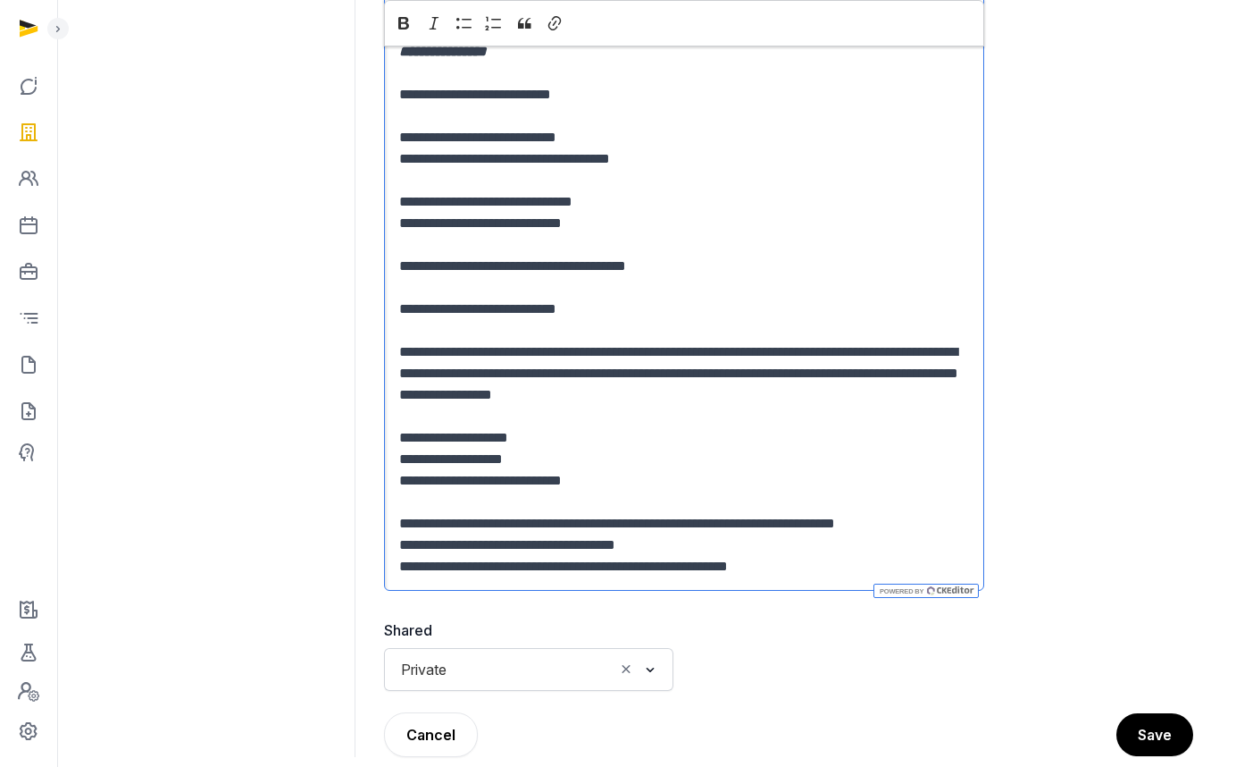
drag, startPoint x: 647, startPoint y: 535, endPoint x: 761, endPoint y: 561, distance: 117.2
click at [650, 537] on p "**********" at bounding box center [684, 544] width 570 height 21
click at [802, 562] on p "**********" at bounding box center [684, 566] width 570 height 21
click at [808, 551] on p "**********" at bounding box center [684, 544] width 570 height 21
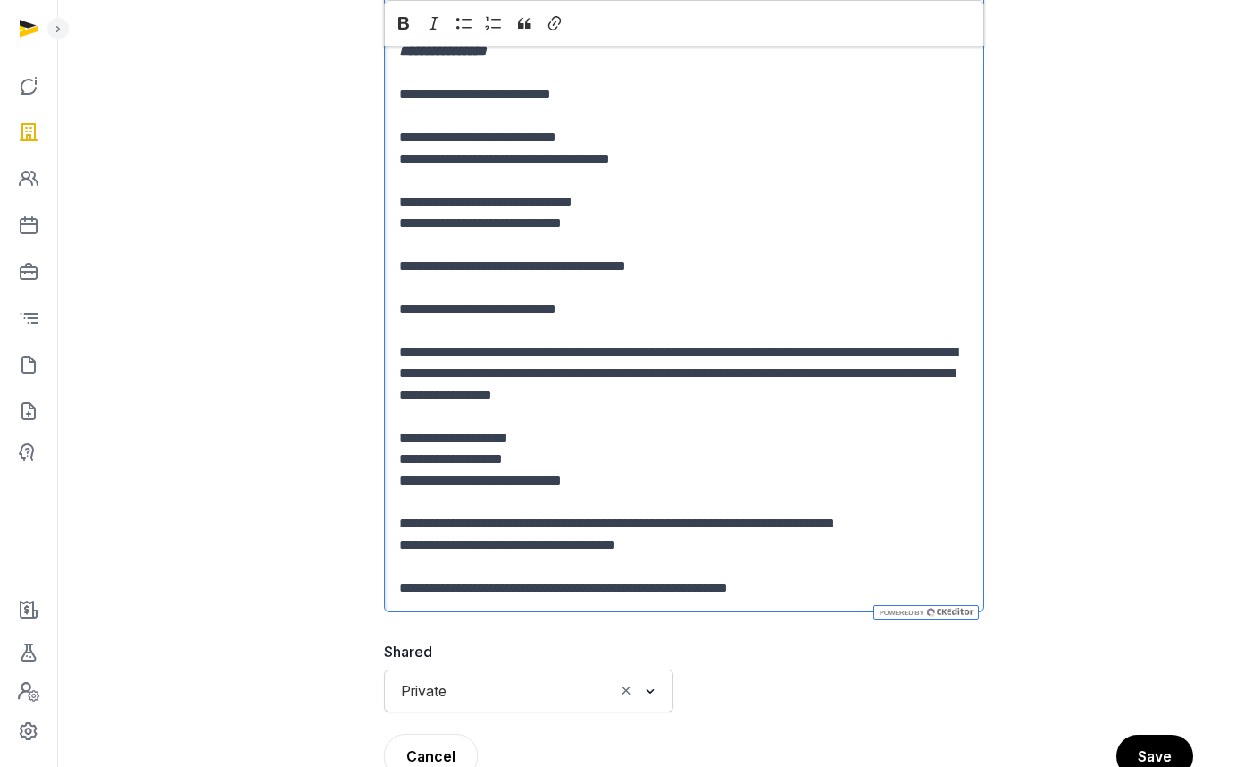
click at [802, 582] on p "**********" at bounding box center [684, 587] width 570 height 21
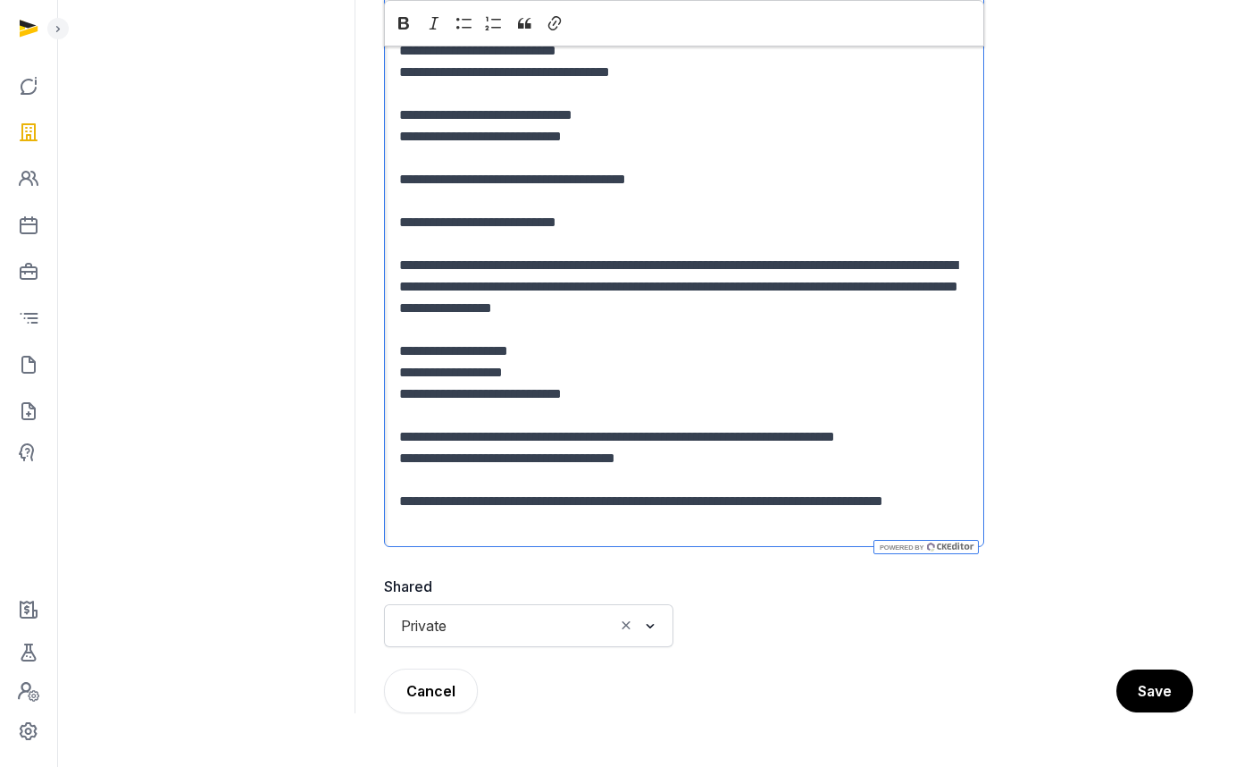
scroll to position [745, 0]
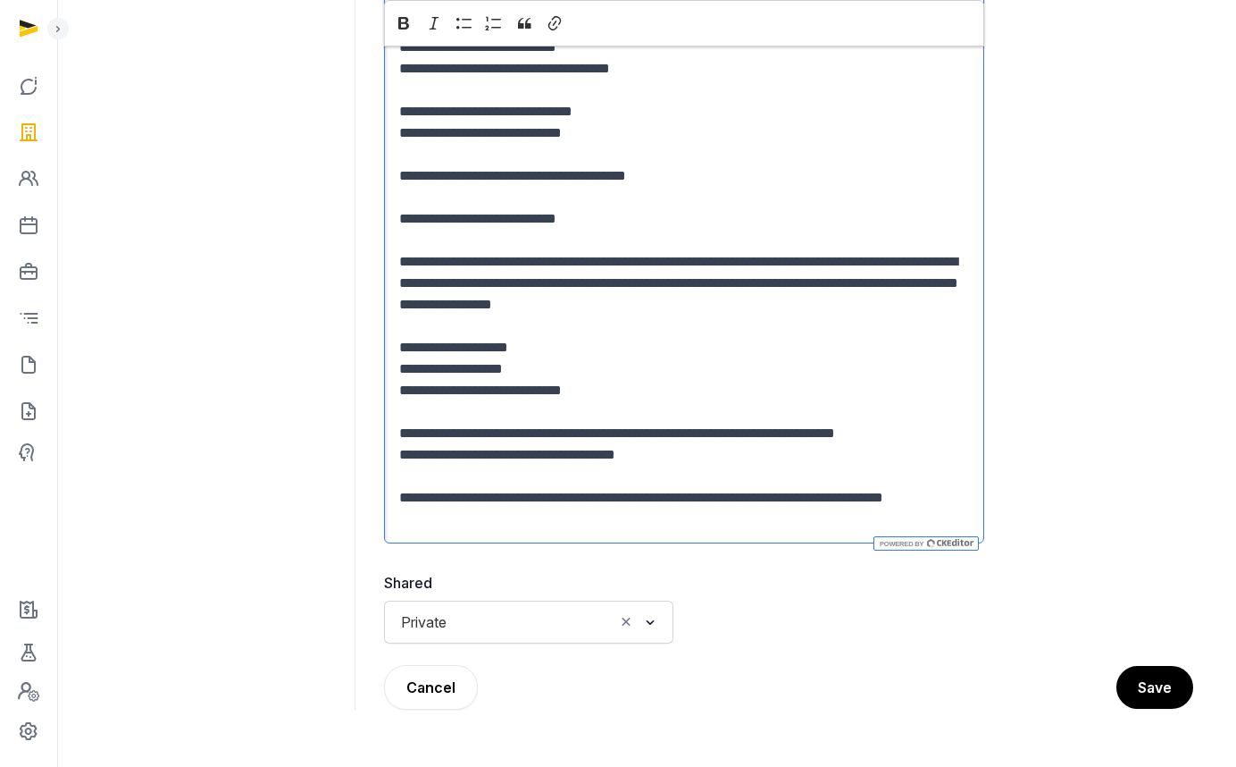
click at [652, 619] on icon "Search for option" at bounding box center [650, 621] width 18 height 21
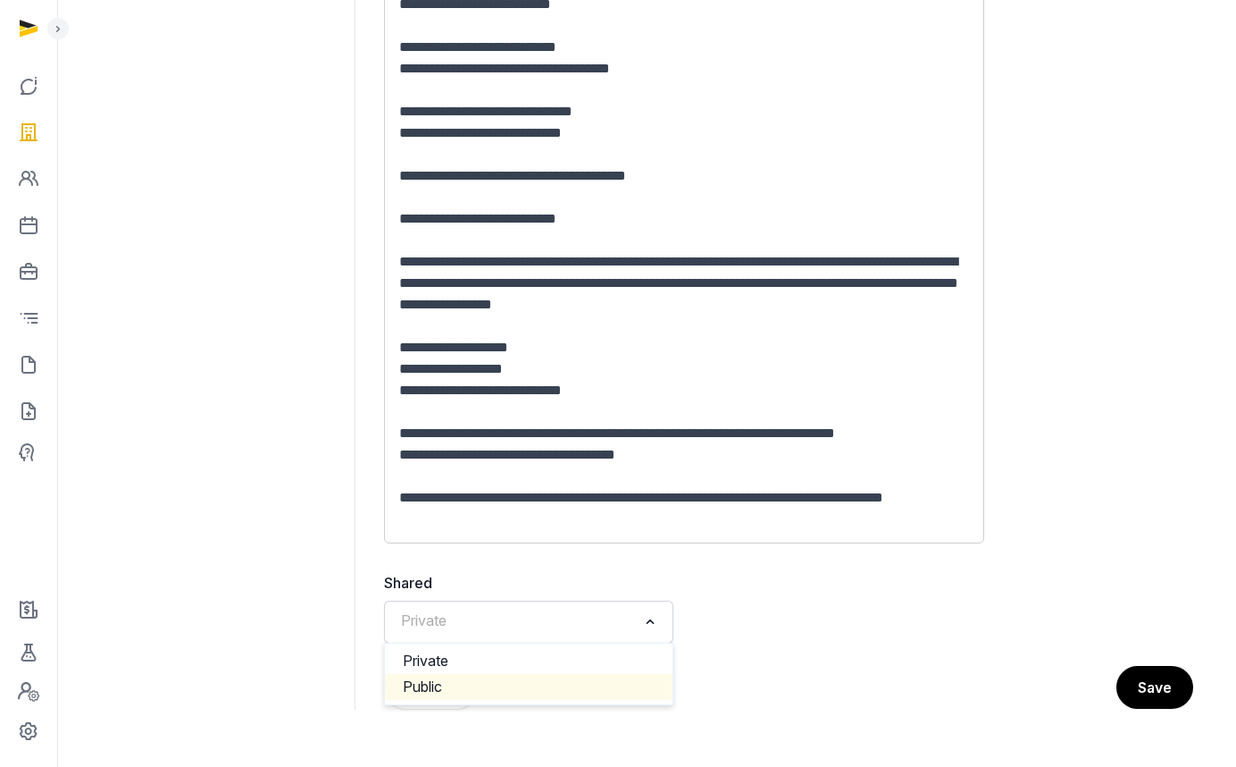
click at [554, 683] on li "Public" at bounding box center [529, 687] width 288 height 26
click at [1118, 674] on div "Cancel Save" at bounding box center [788, 687] width 809 height 45
drag, startPoint x: 1149, startPoint y: 690, endPoint x: 1051, endPoint y: 659, distance: 102.0
click at [1149, 690] on button "Save" at bounding box center [1155, 687] width 77 height 43
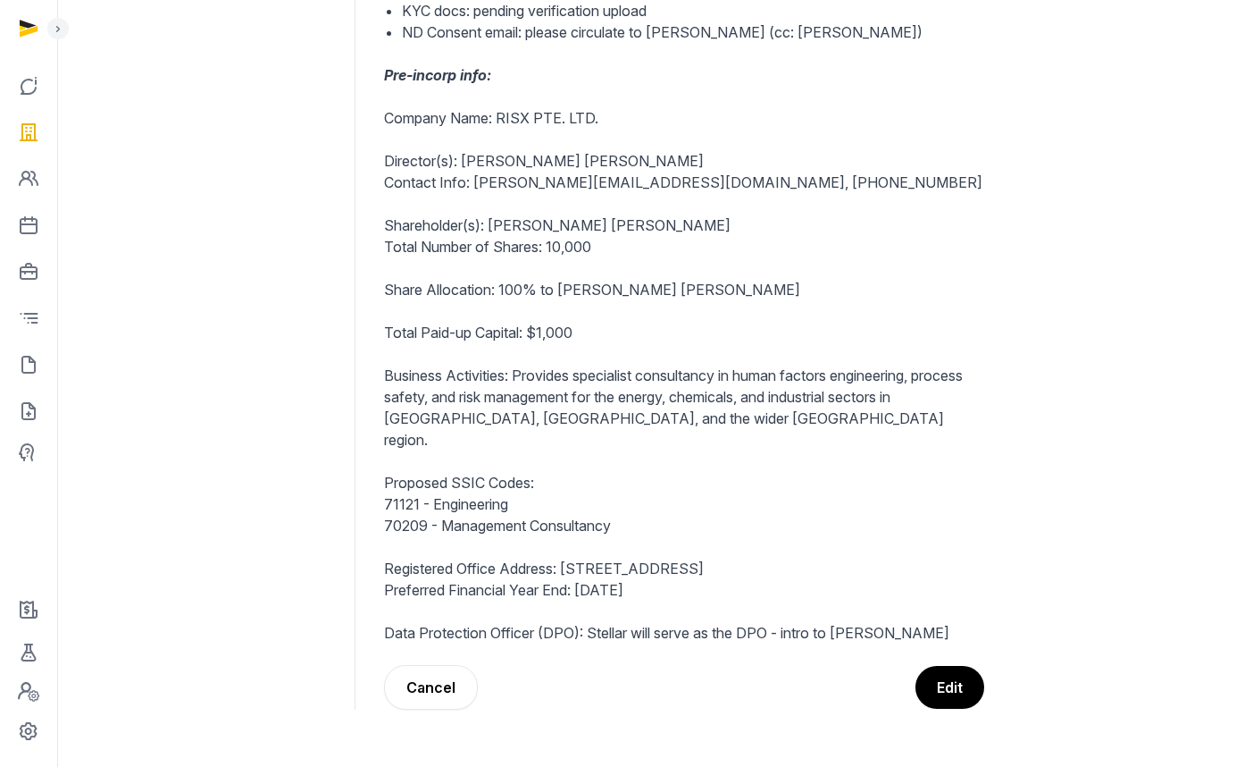
scroll to position [535, 0]
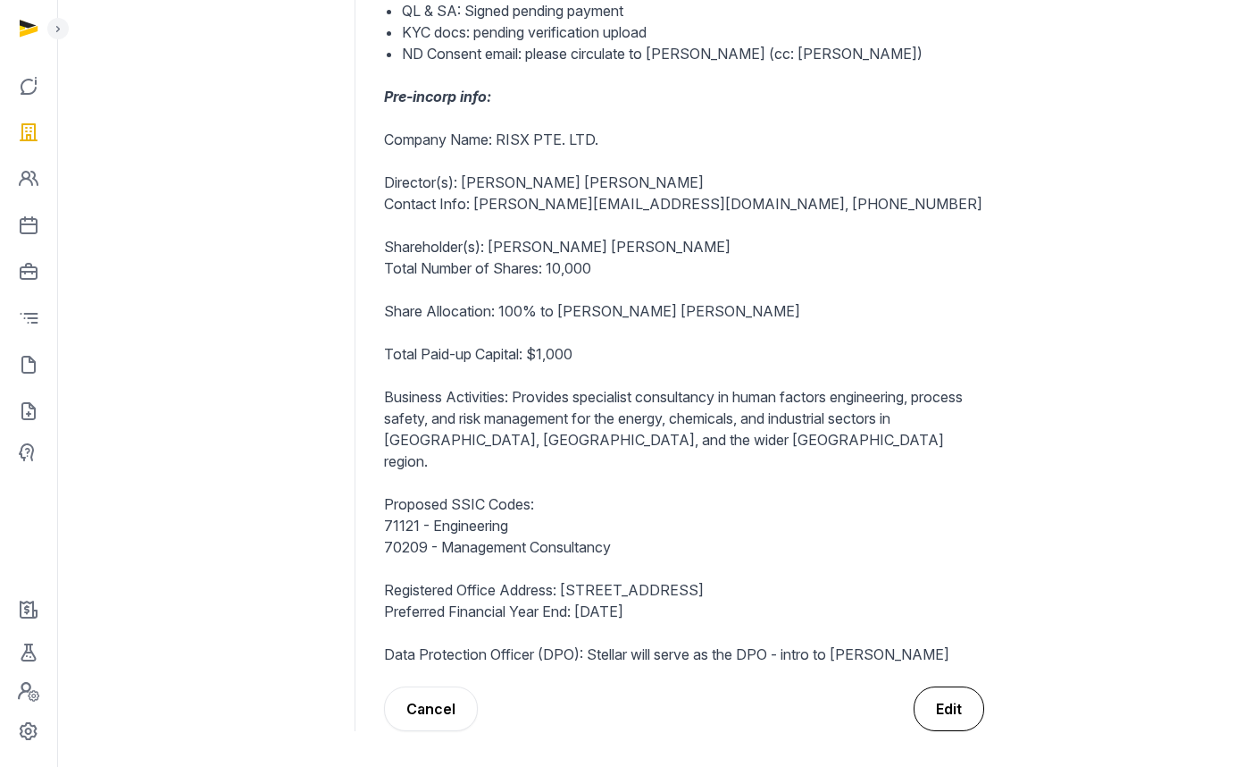
click at [942, 686] on button "Edit" at bounding box center [949, 708] width 71 height 45
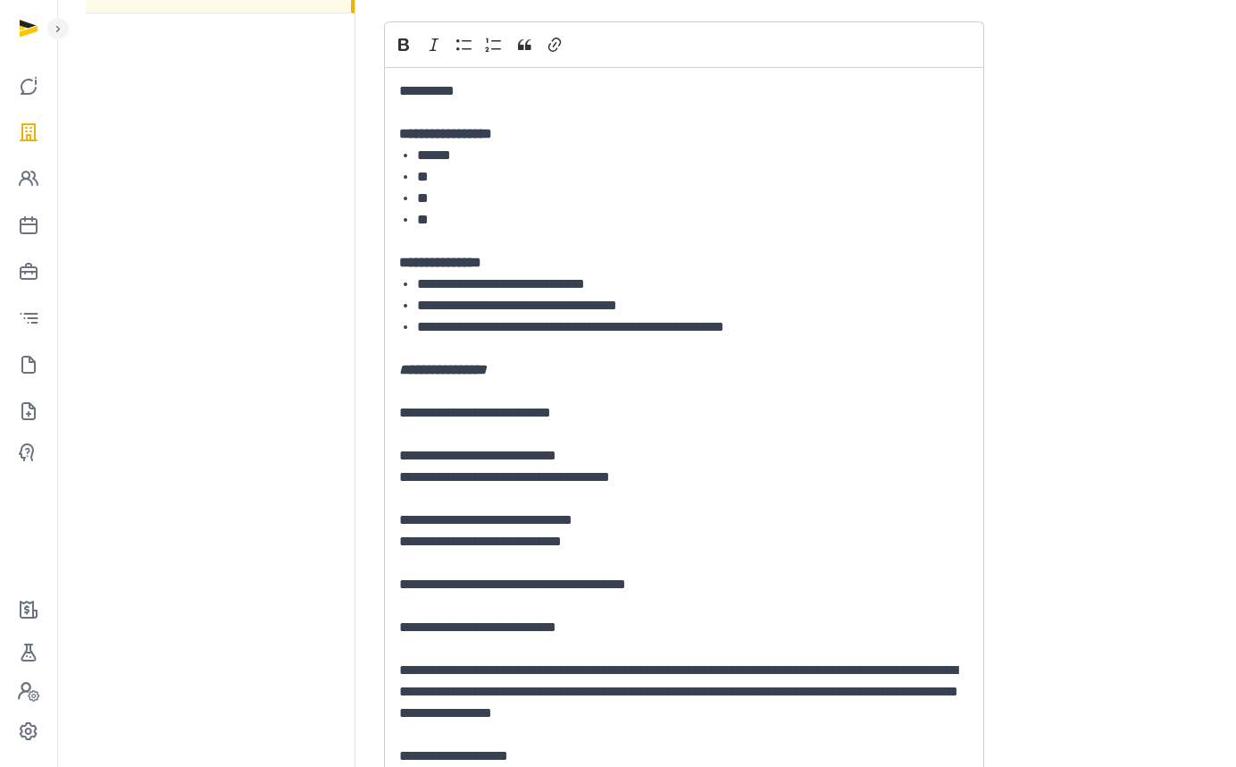
scroll to position [0, 0]
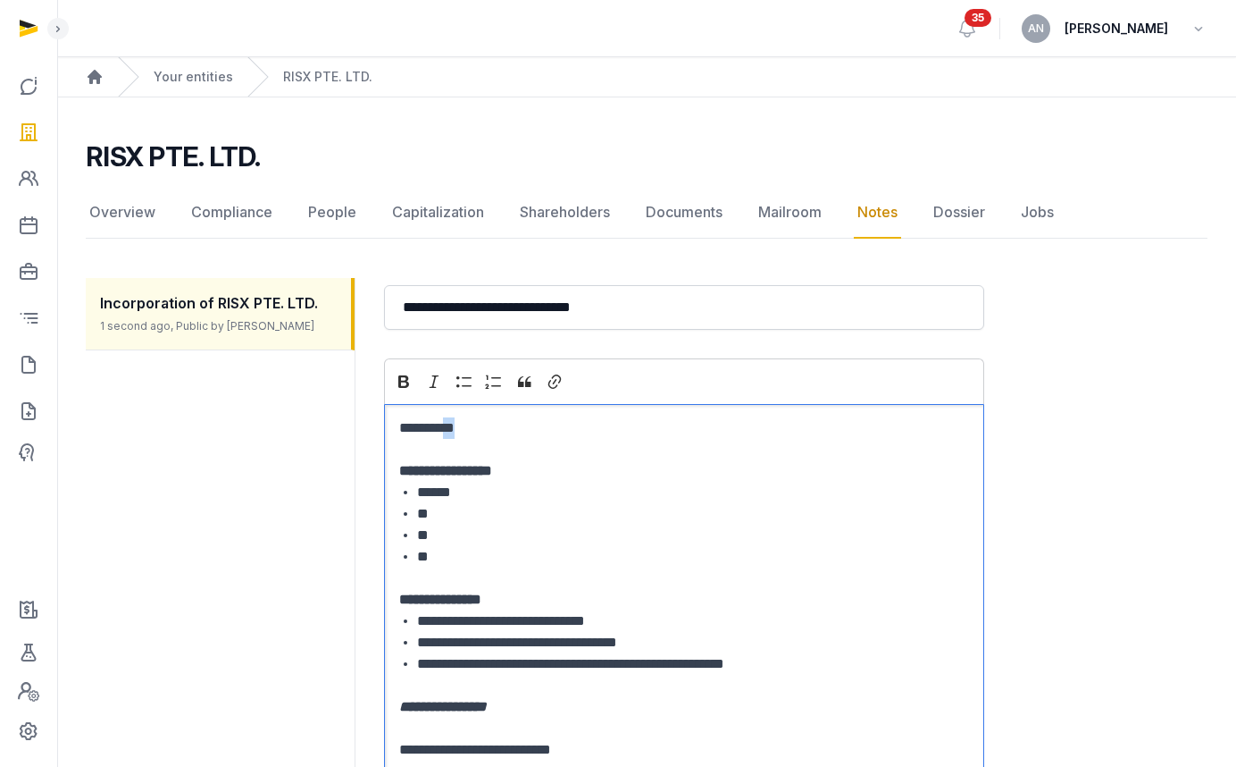
drag, startPoint x: 503, startPoint y: 429, endPoint x: 451, endPoint y: 423, distance: 52.2
click at [451, 423] on p "**********" at bounding box center [684, 427] width 570 height 21
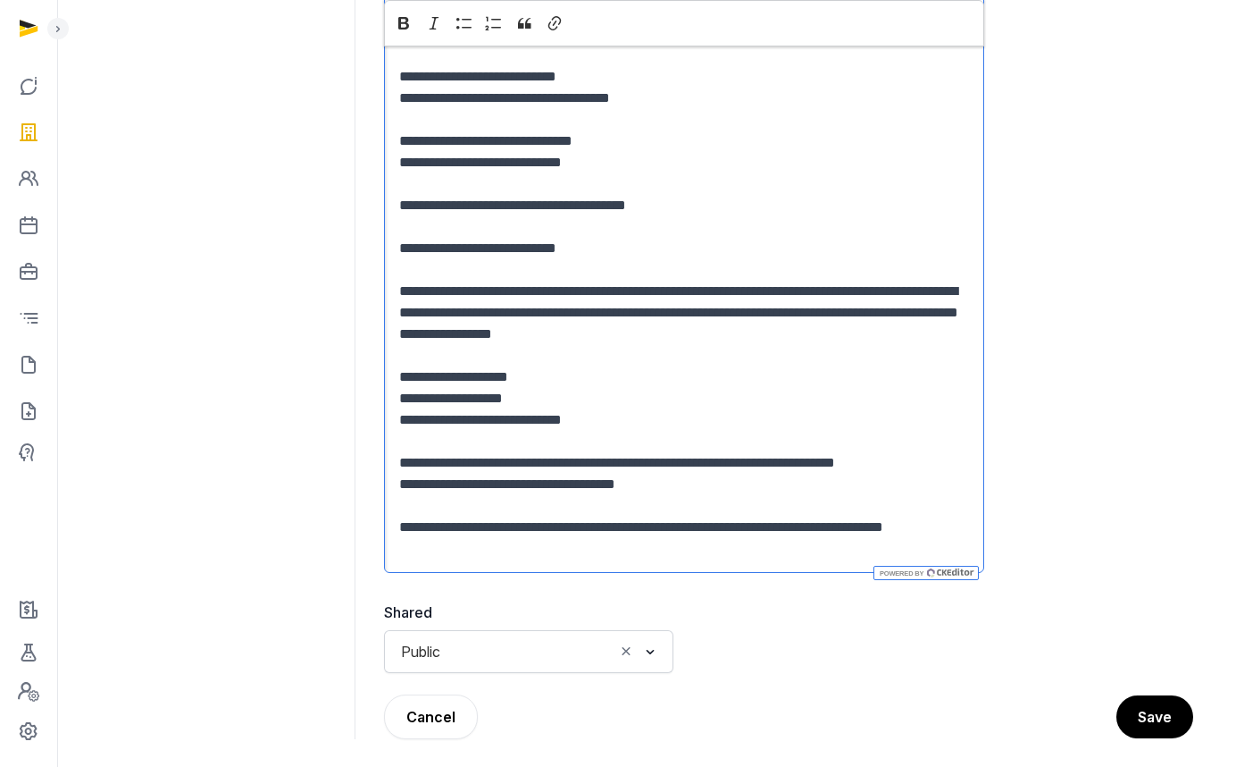
scroll to position [728, 0]
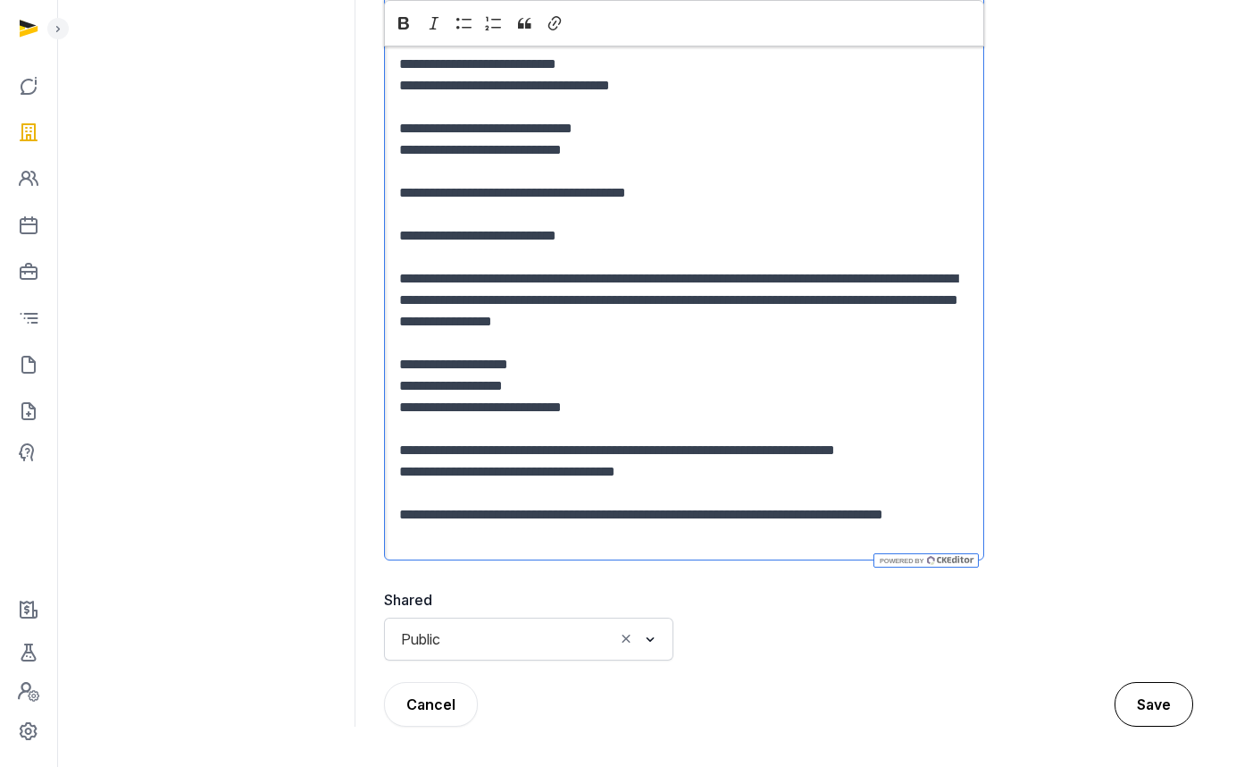
click at [1145, 697] on button "Save" at bounding box center [1154, 704] width 79 height 45
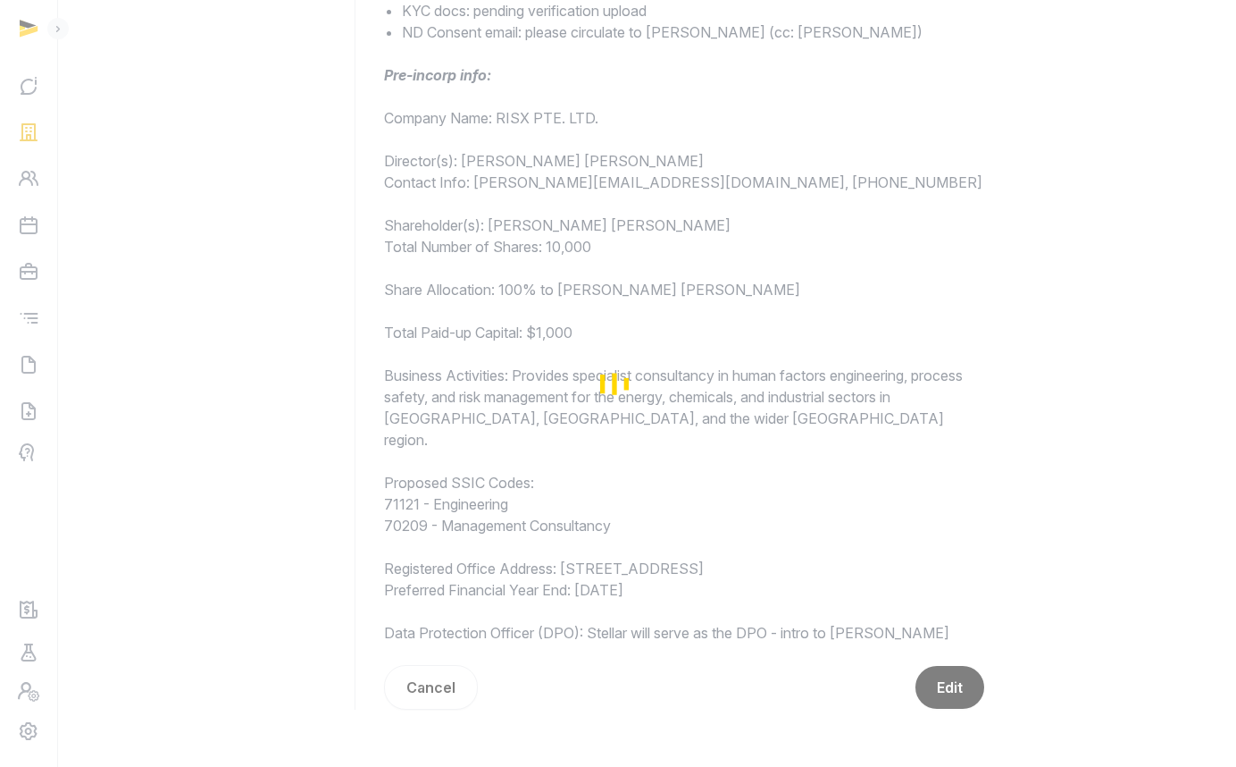
scroll to position [535, 0]
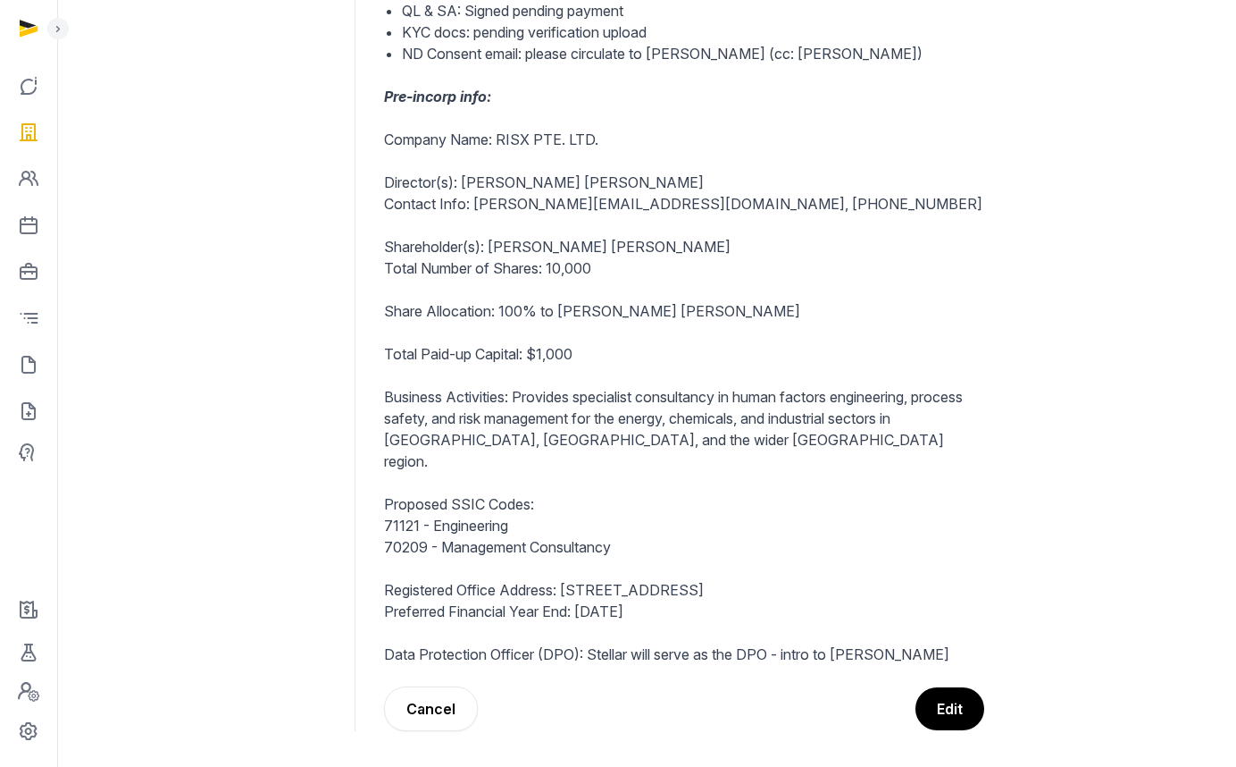
click at [707, 472] on p at bounding box center [684, 482] width 600 height 21
click at [588, 579] on p "Registered Office Address: 109 North Bridge Road, #07-22 Funan, Singapore, 1790…" at bounding box center [684, 589] width 600 height 21
drag, startPoint x: 567, startPoint y: 567, endPoint x: 959, endPoint y: 567, distance: 392.2
click at [959, 579] on p "Registered Office Address: 109 North Bridge Road, #07-22 Funan, Singapore, 1790…" at bounding box center [684, 589] width 600 height 21
copy p "109 North Bridge Road, #07-22 Funan, Singapore, 179097"
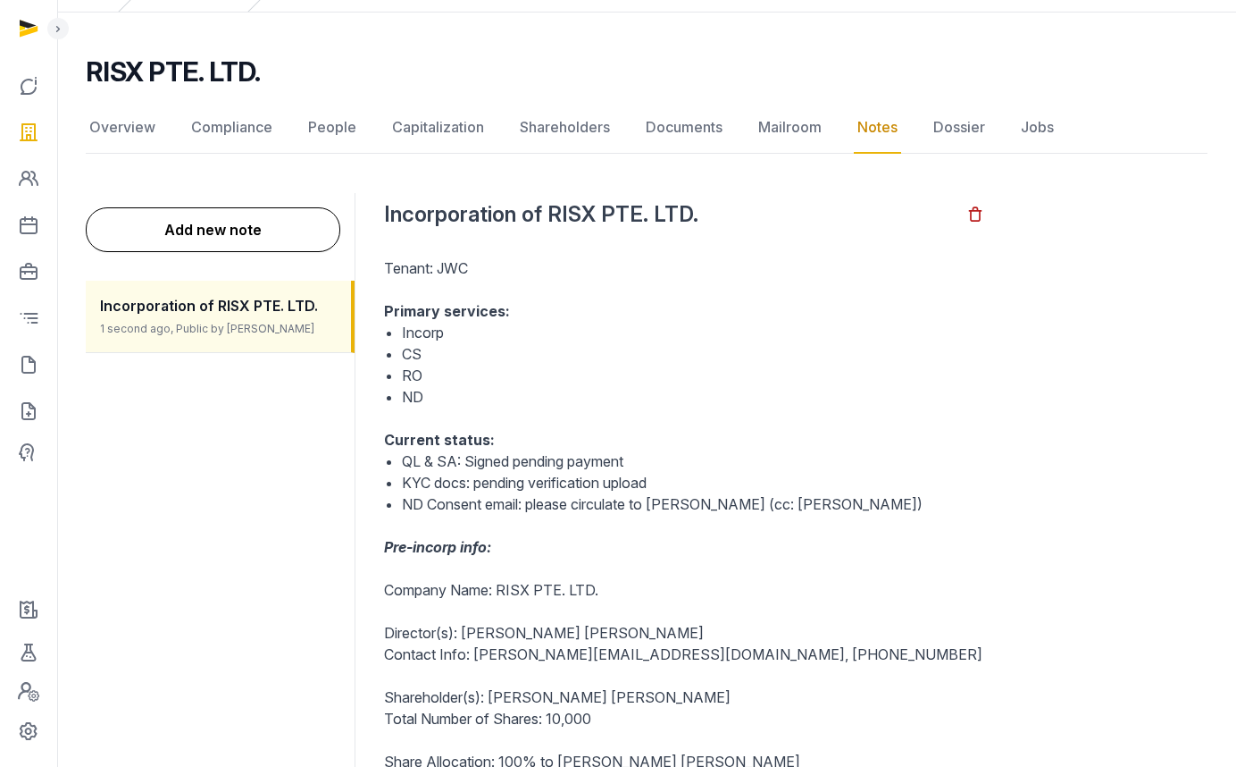
scroll to position [0, 0]
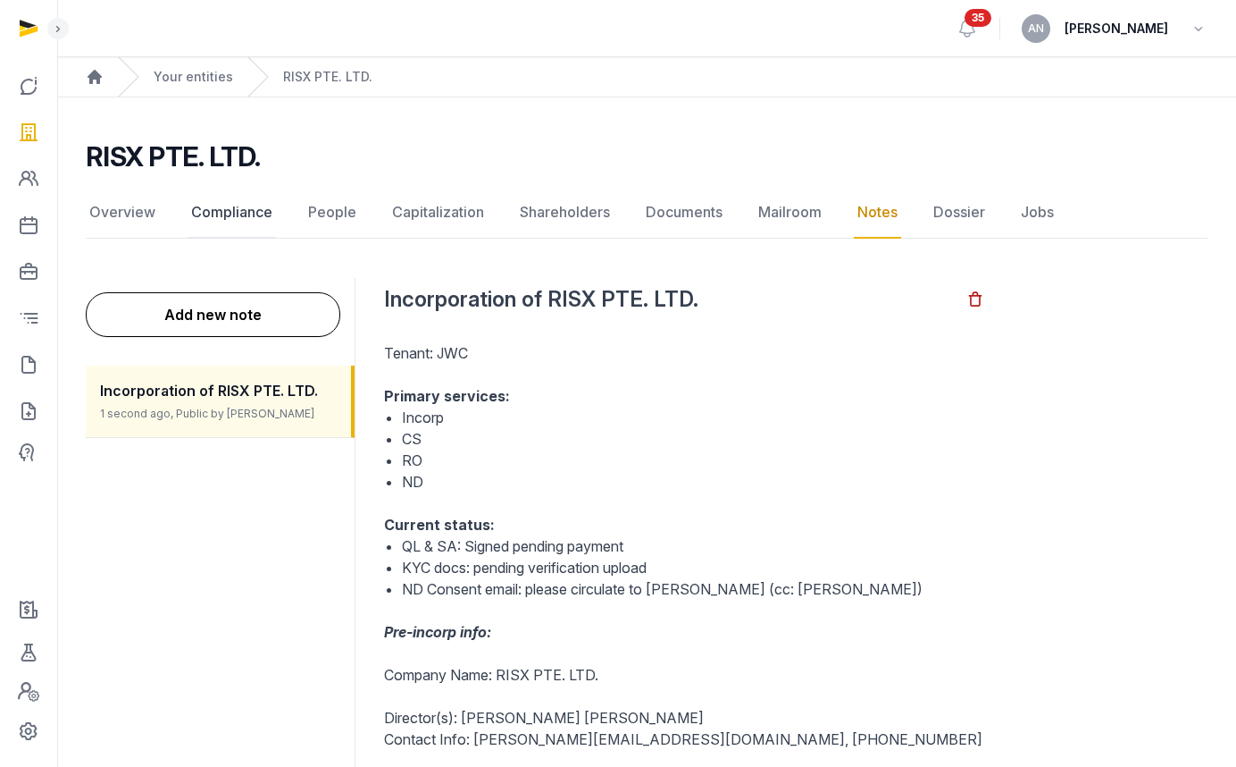
click at [242, 206] on link "Compliance" at bounding box center [232, 213] width 88 height 52
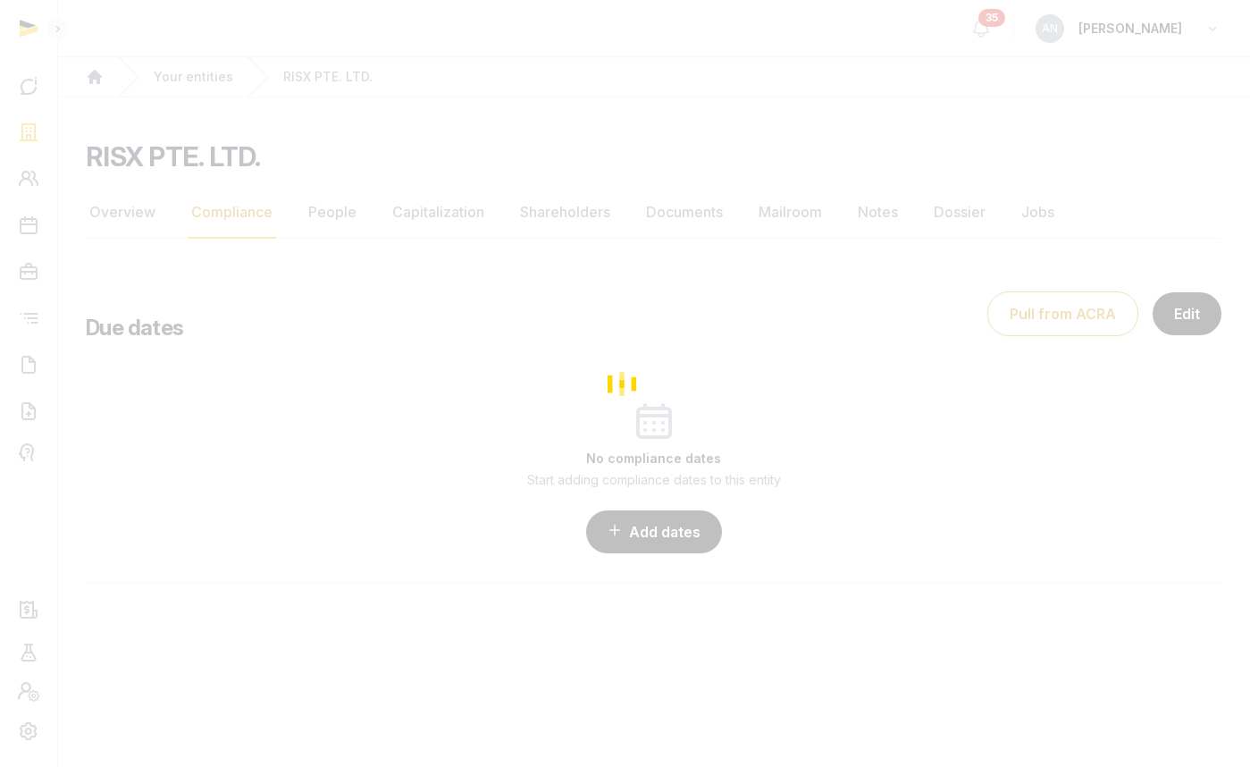
click at [128, 212] on div "Loading" at bounding box center [625, 383] width 1250 height 767
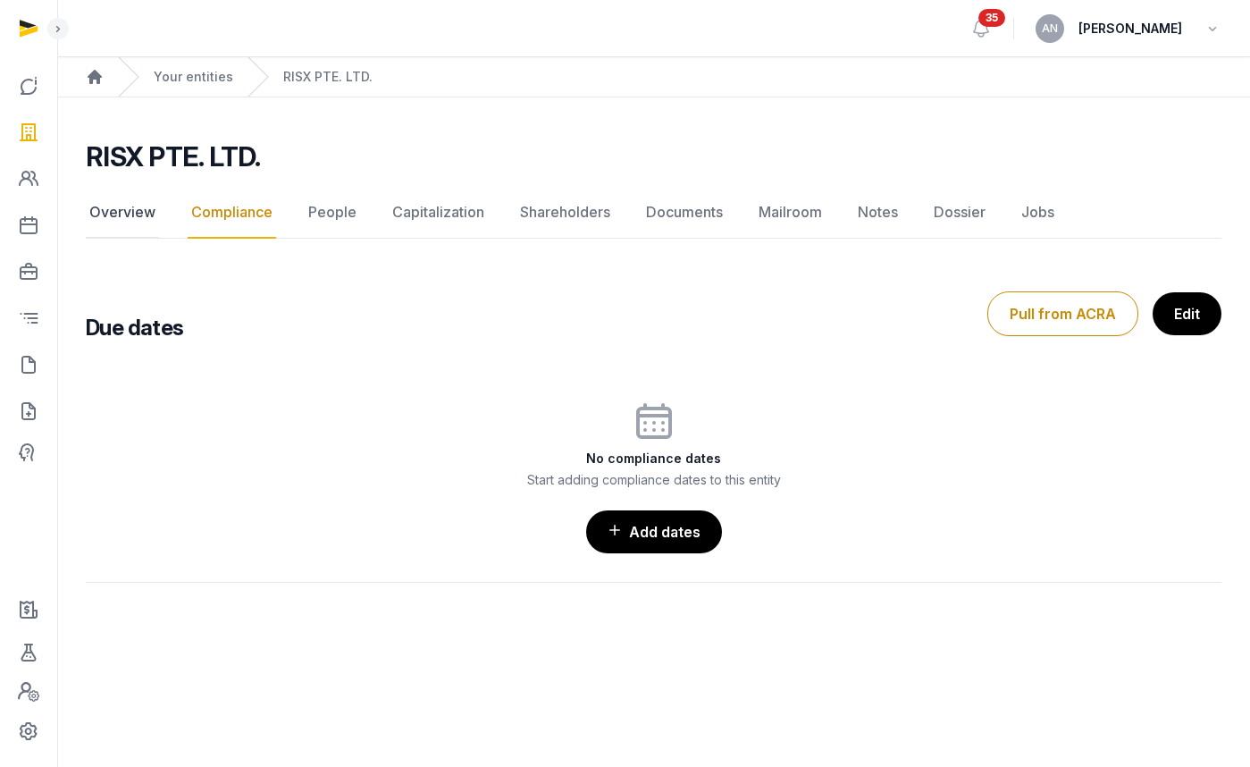
click at [129, 217] on link "Overview" at bounding box center [122, 213] width 73 height 52
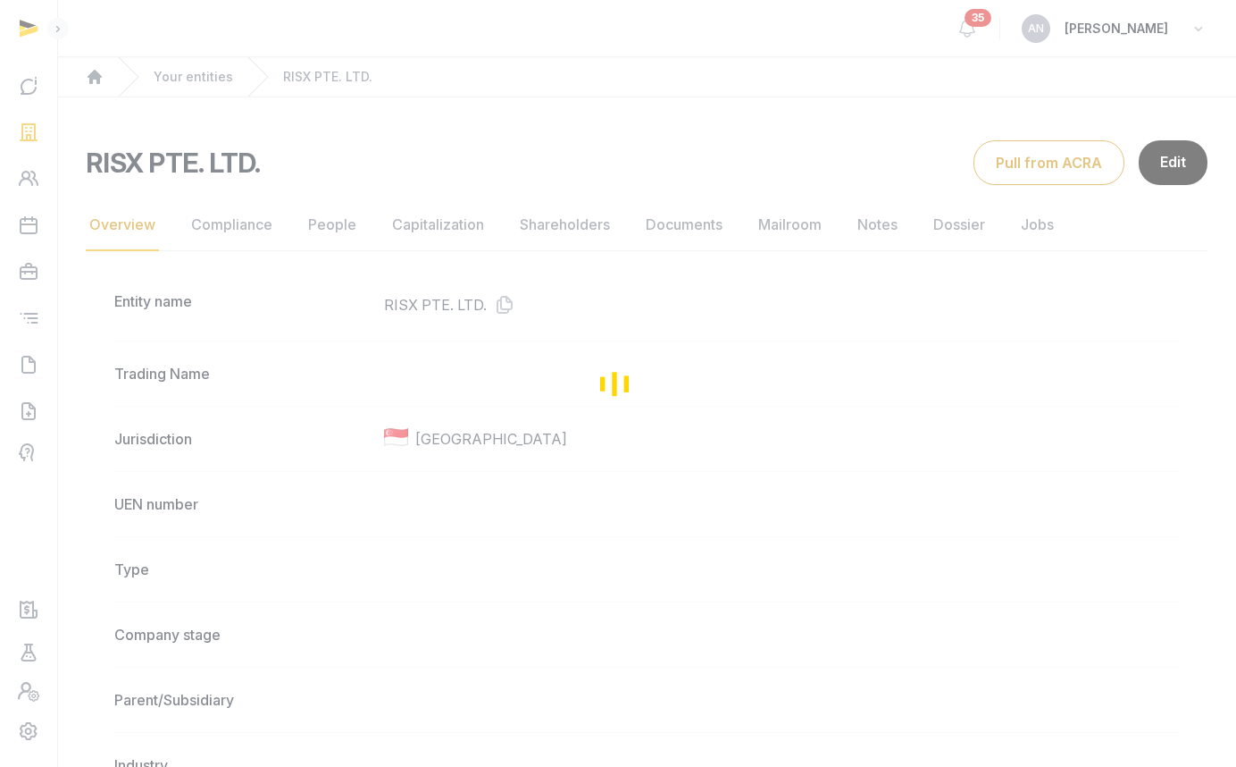
click at [1178, 169] on div "Loading" at bounding box center [618, 383] width 1236 height 767
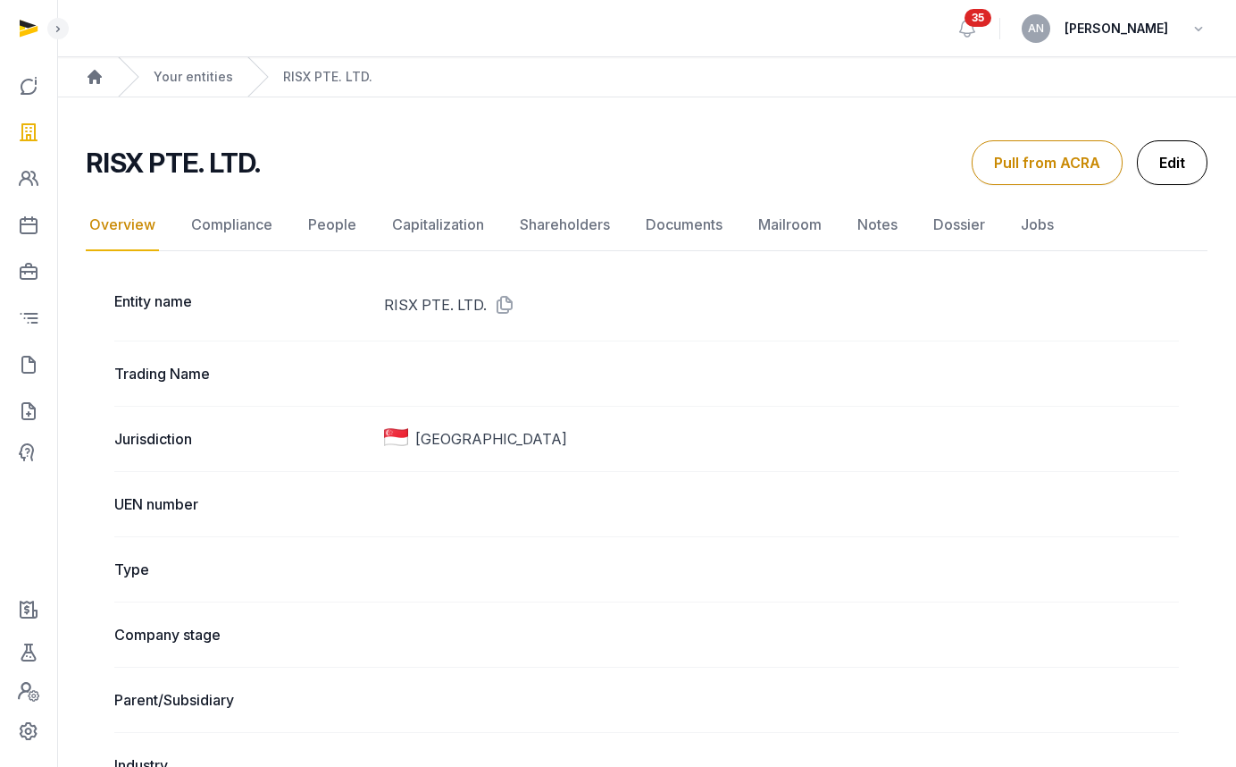
click at [1178, 169] on link "Edit" at bounding box center [1172, 162] width 71 height 45
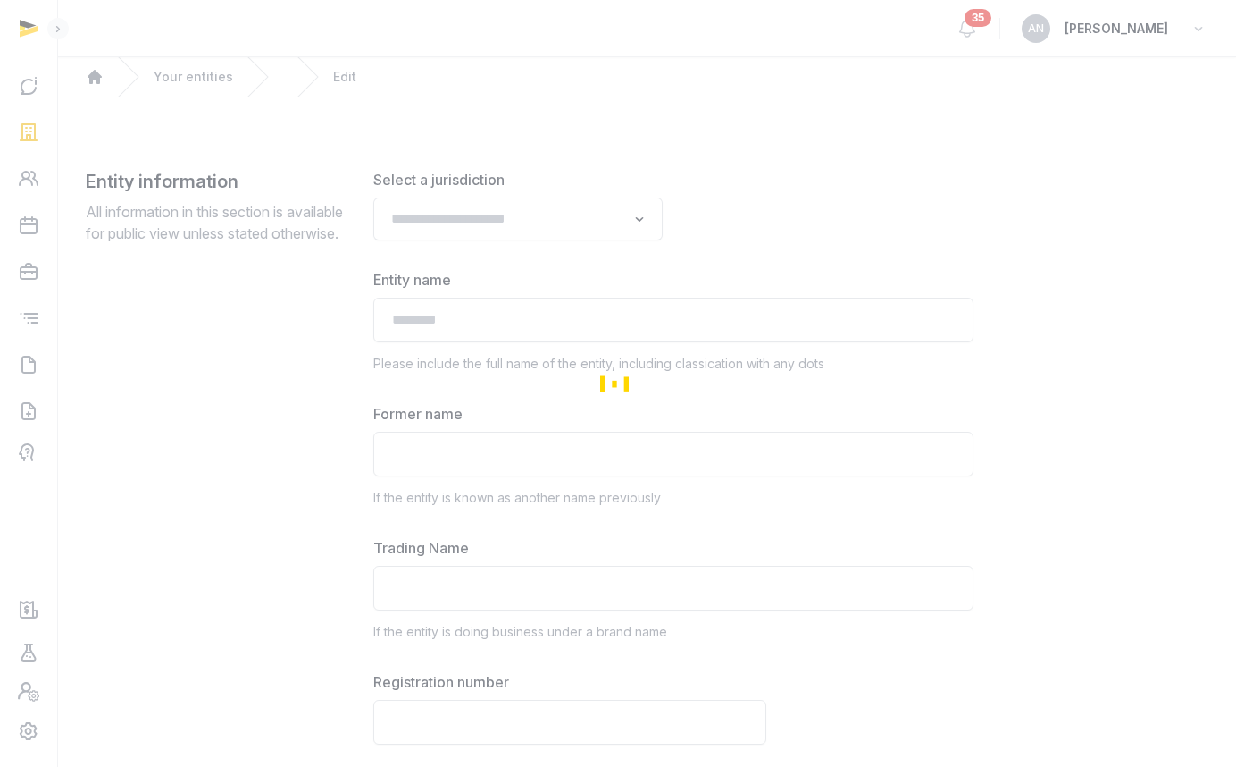
type input "**********"
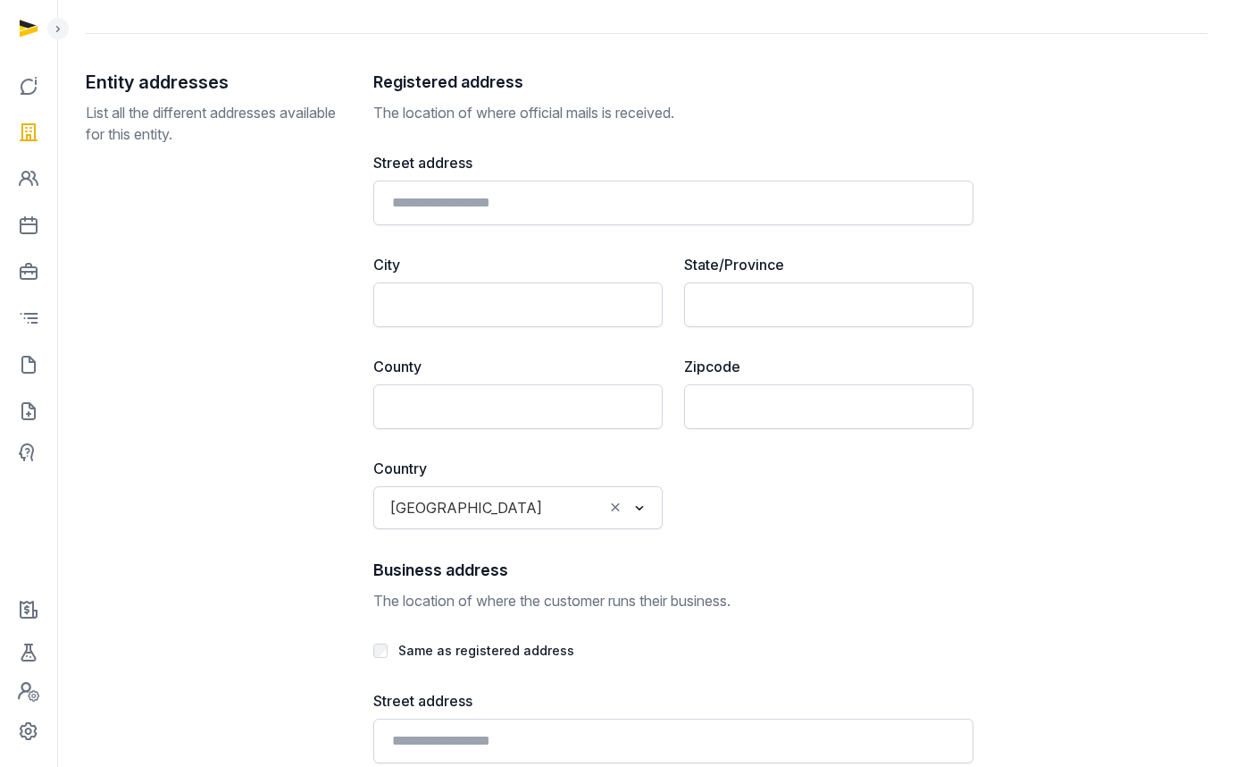
scroll to position [3202, 0]
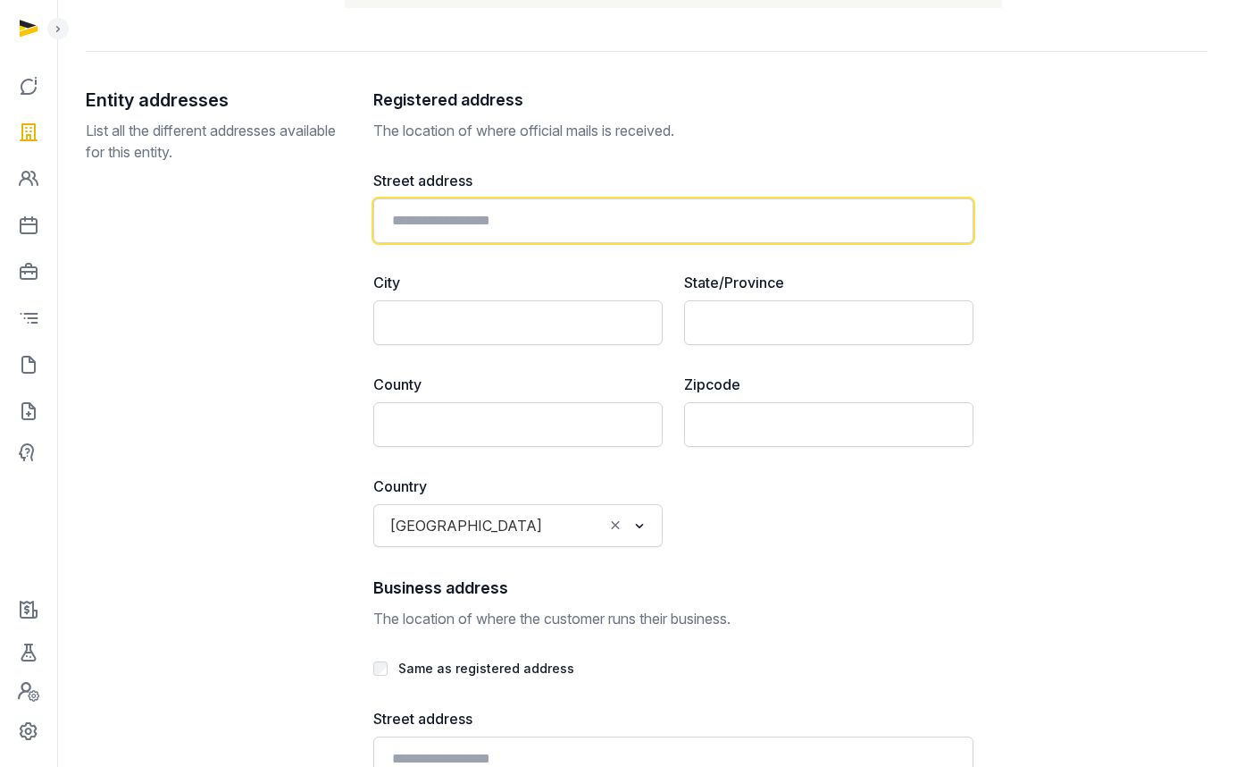
click at [515, 220] on input "text" at bounding box center [673, 220] width 600 height 45
paste input "**********"
type input "**********"
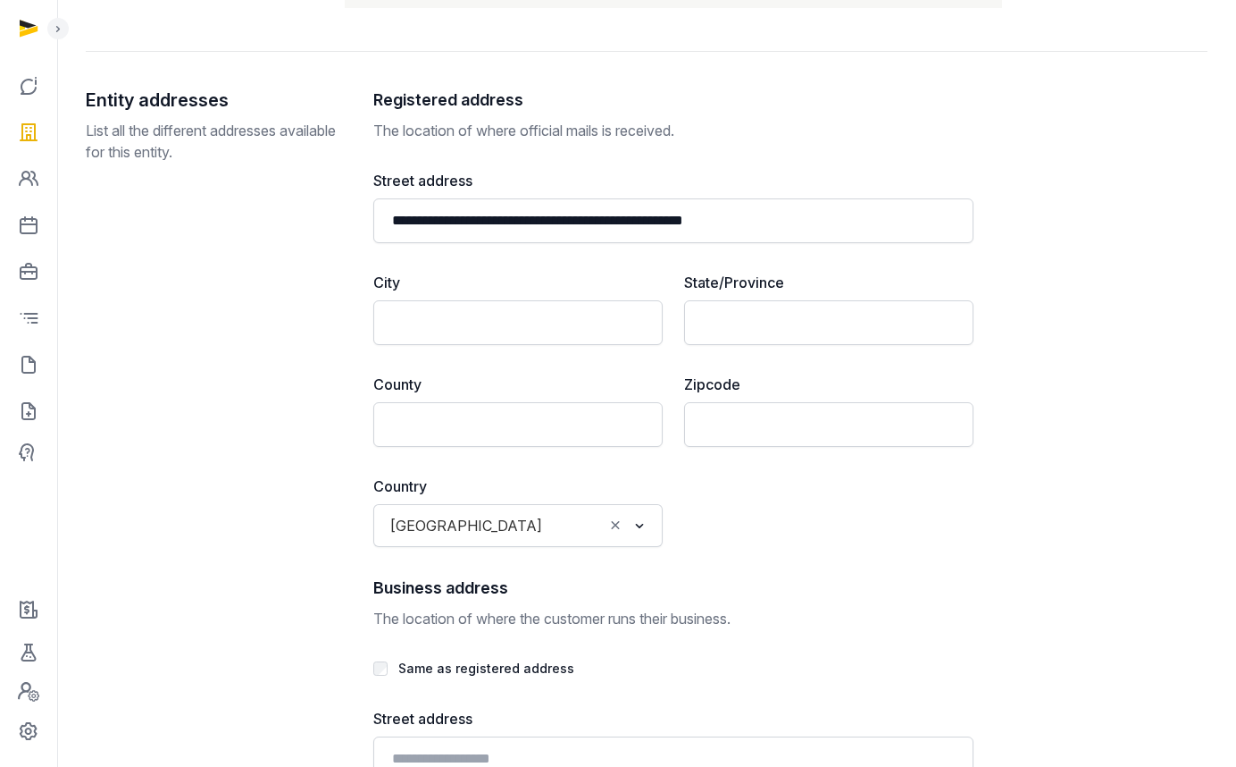
click at [507, 538] on div "USA Loading..." at bounding box center [518, 525] width 272 height 32
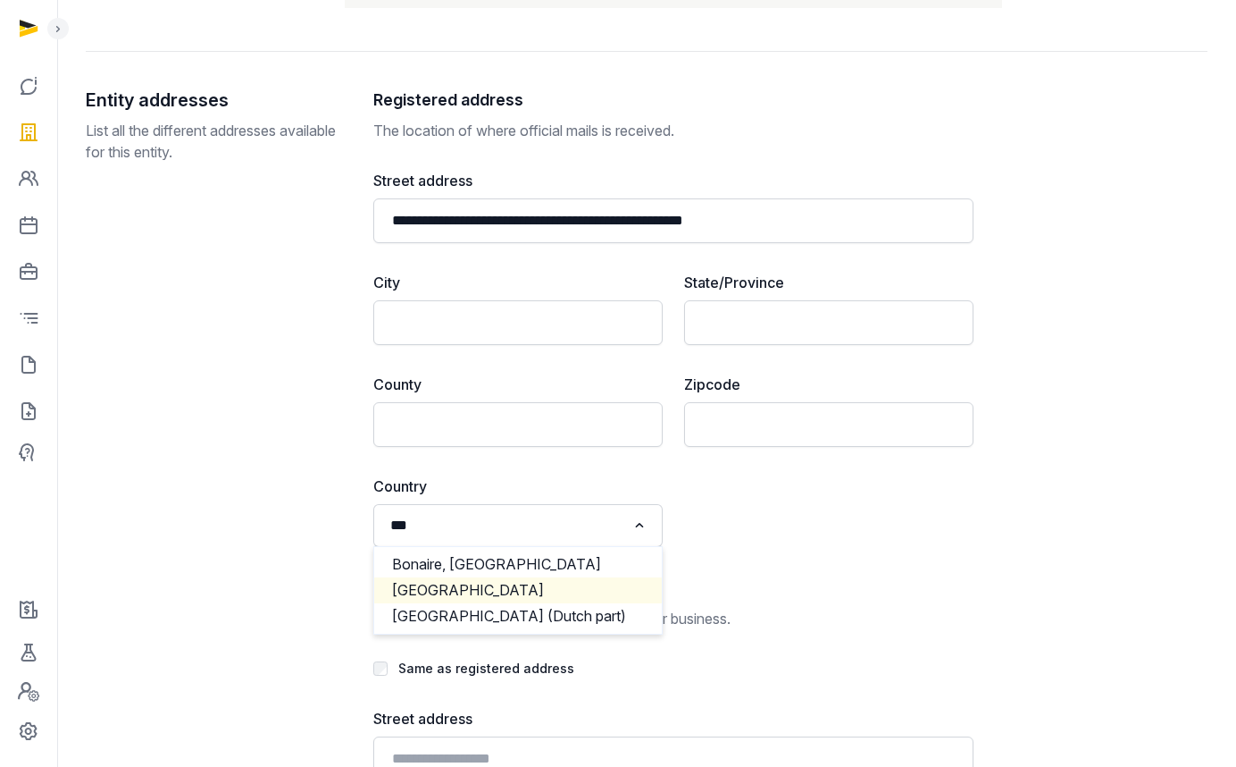
click at [498, 584] on li "[GEOGRAPHIC_DATA]" at bounding box center [518, 590] width 288 height 26
type input "***"
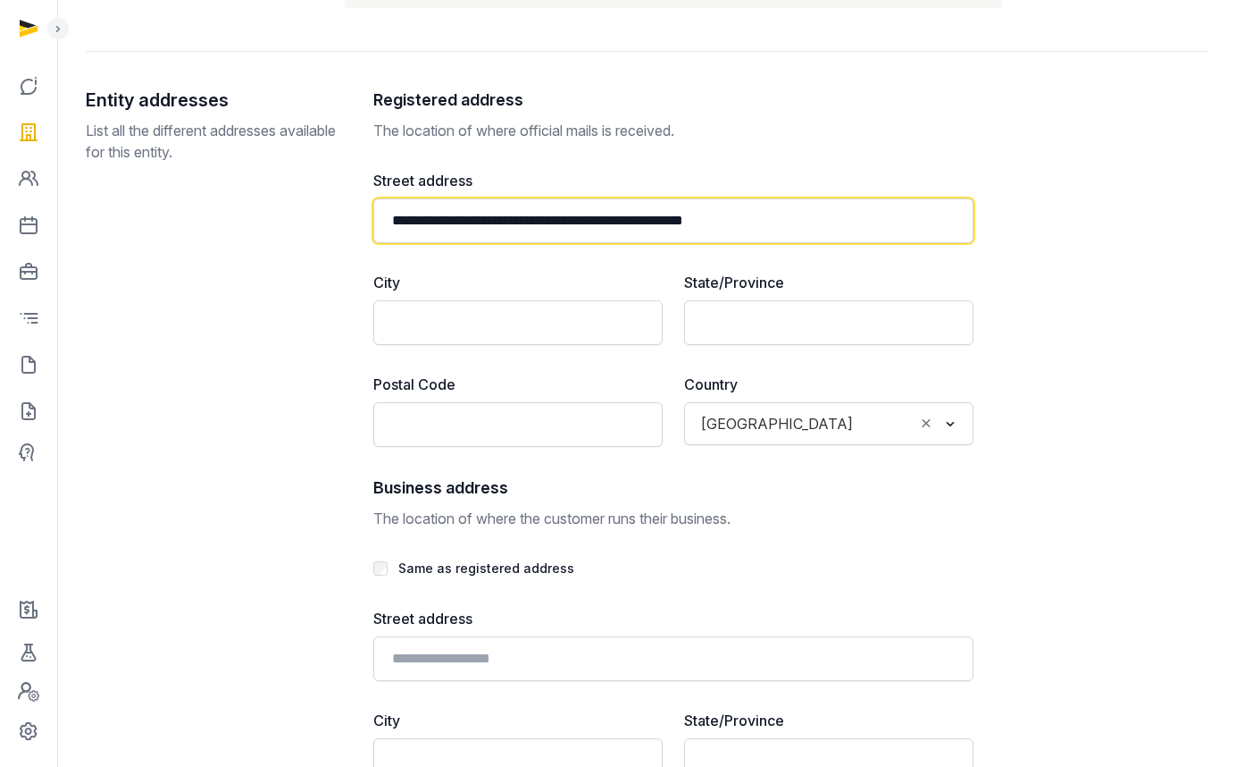
click at [738, 220] on input "**********" at bounding box center [673, 220] width 600 height 45
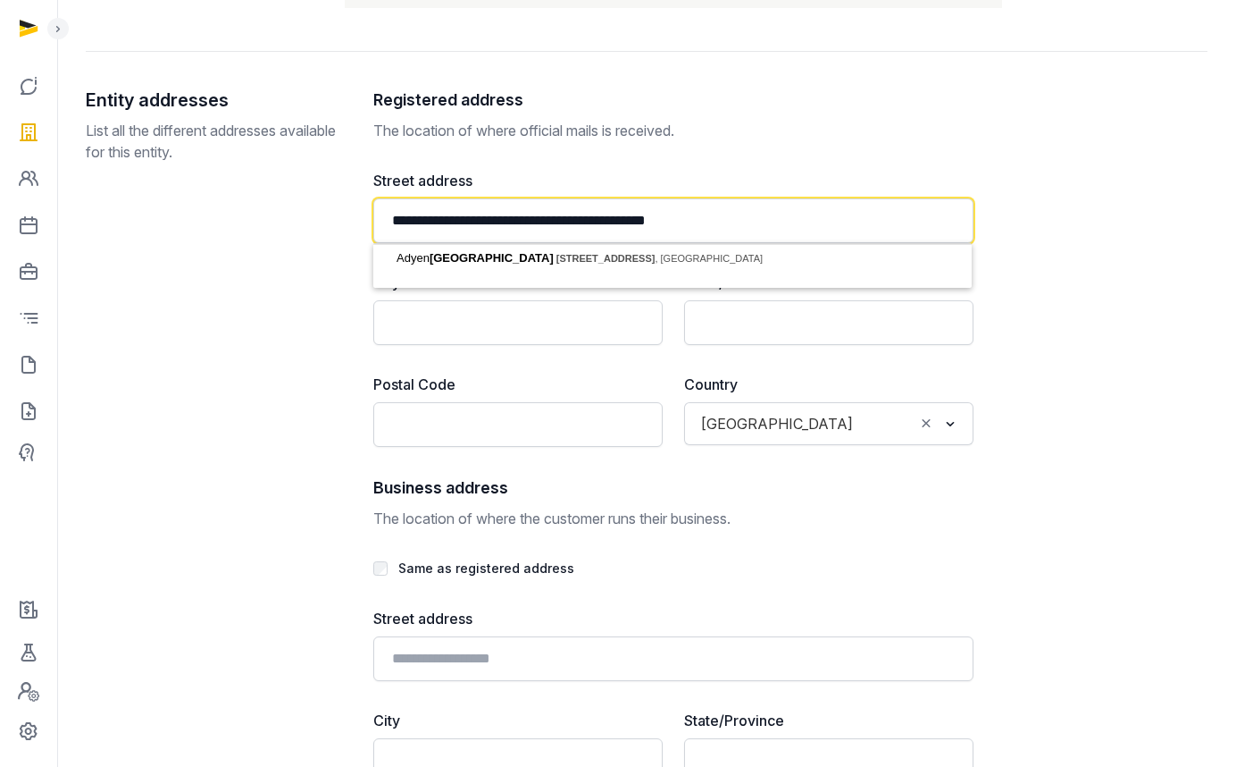
type input "**********"
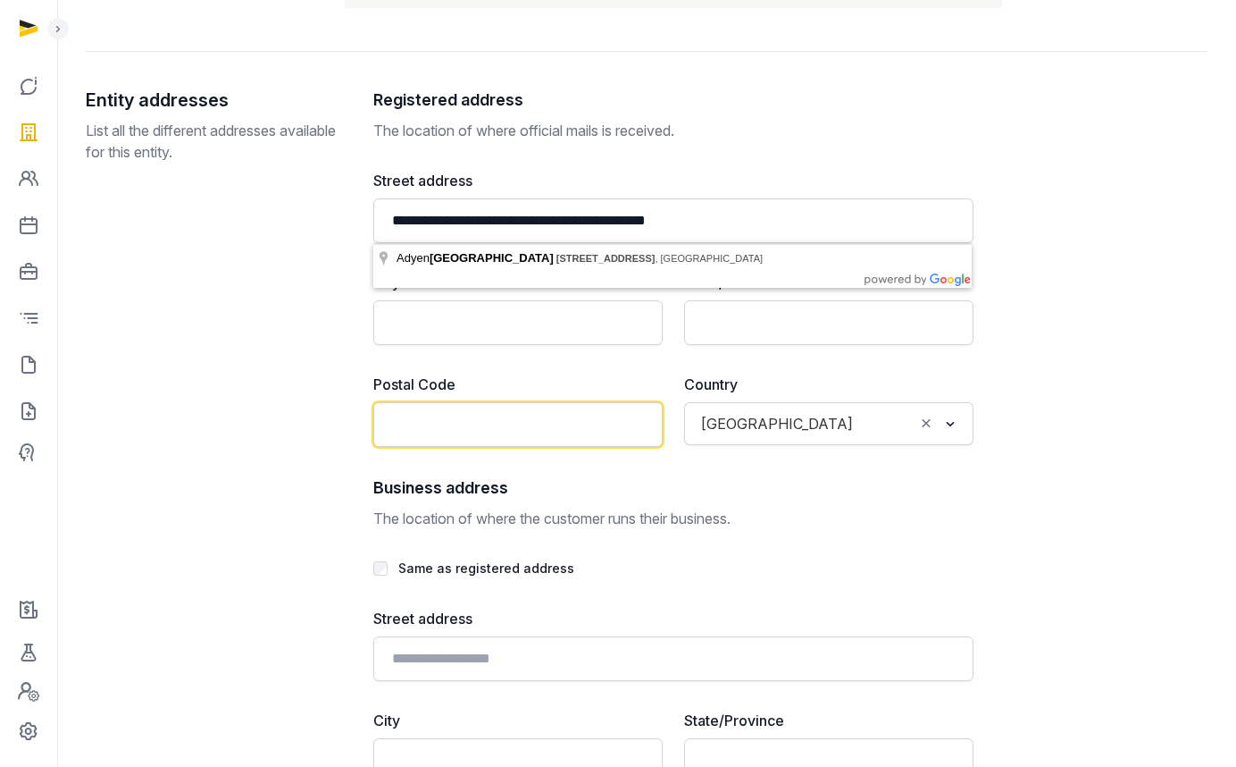
click at [593, 418] on input "text" at bounding box center [517, 424] width 289 height 45
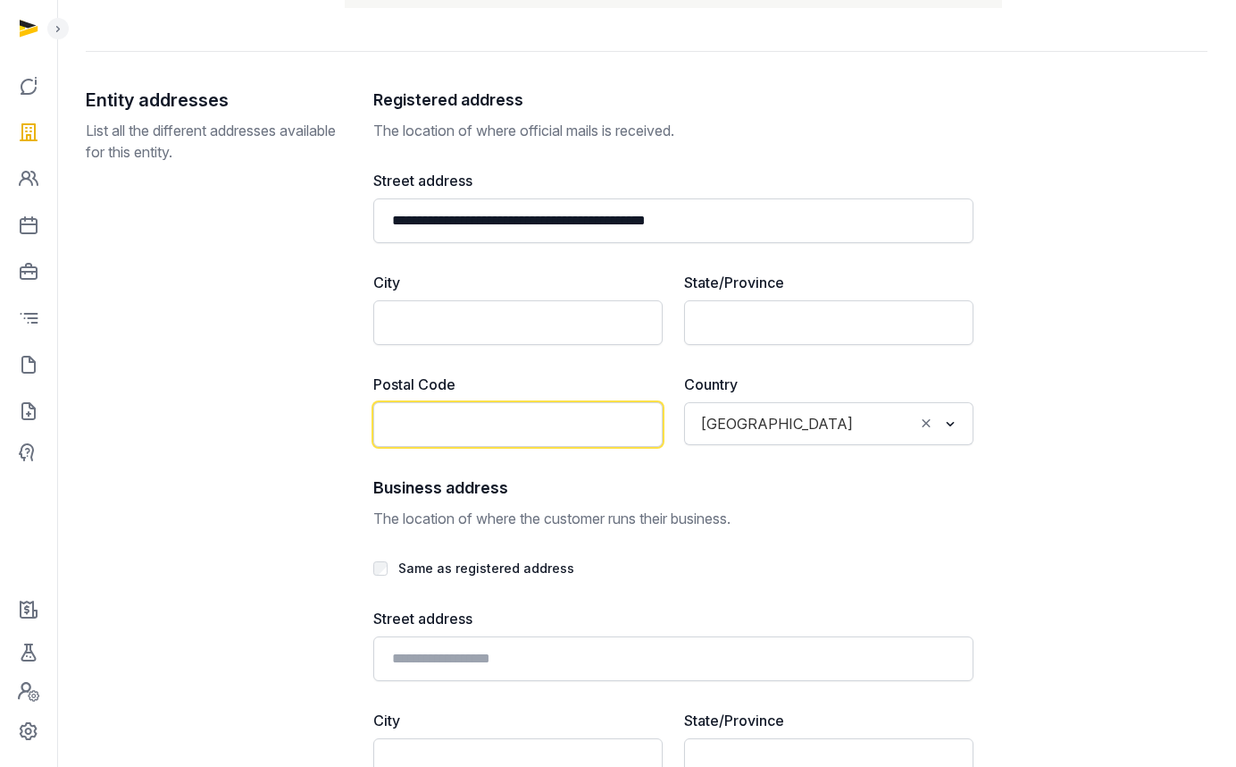
paste input "******"
type input "******"
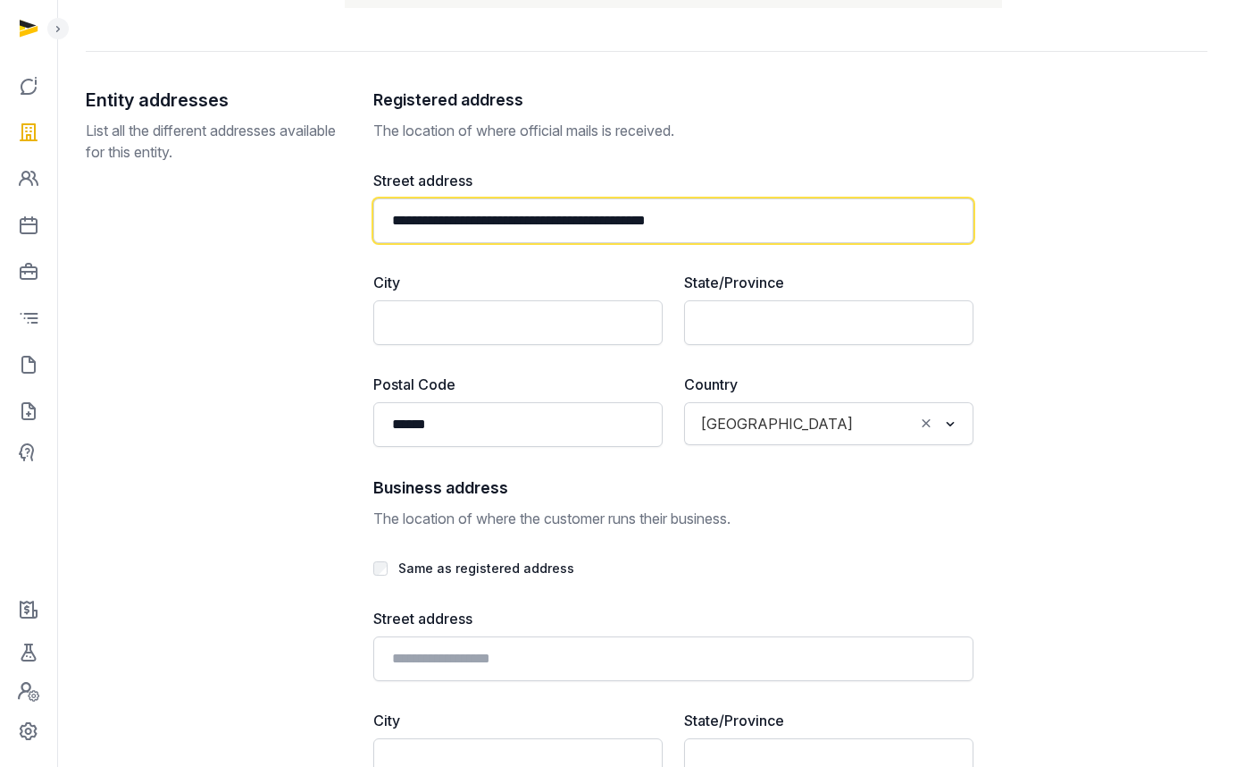
click at [740, 215] on input "**********" at bounding box center [673, 220] width 600 height 45
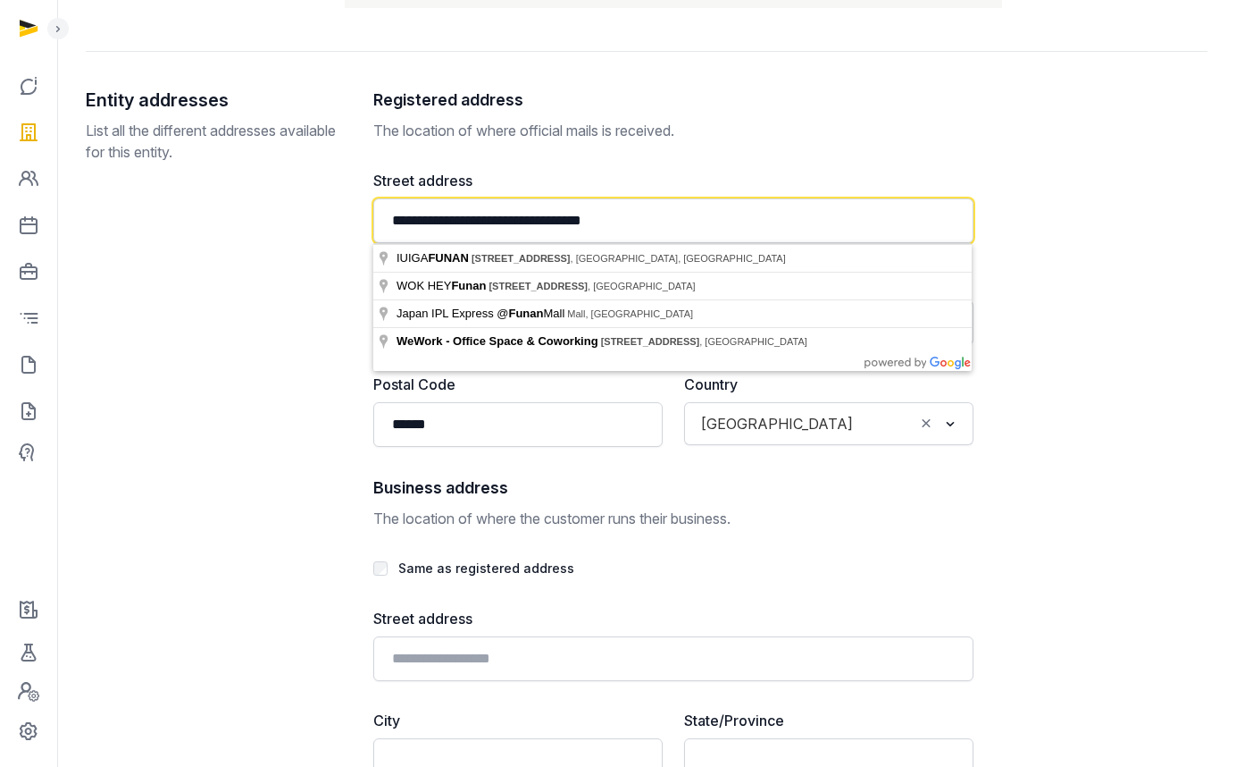
type input "**********"
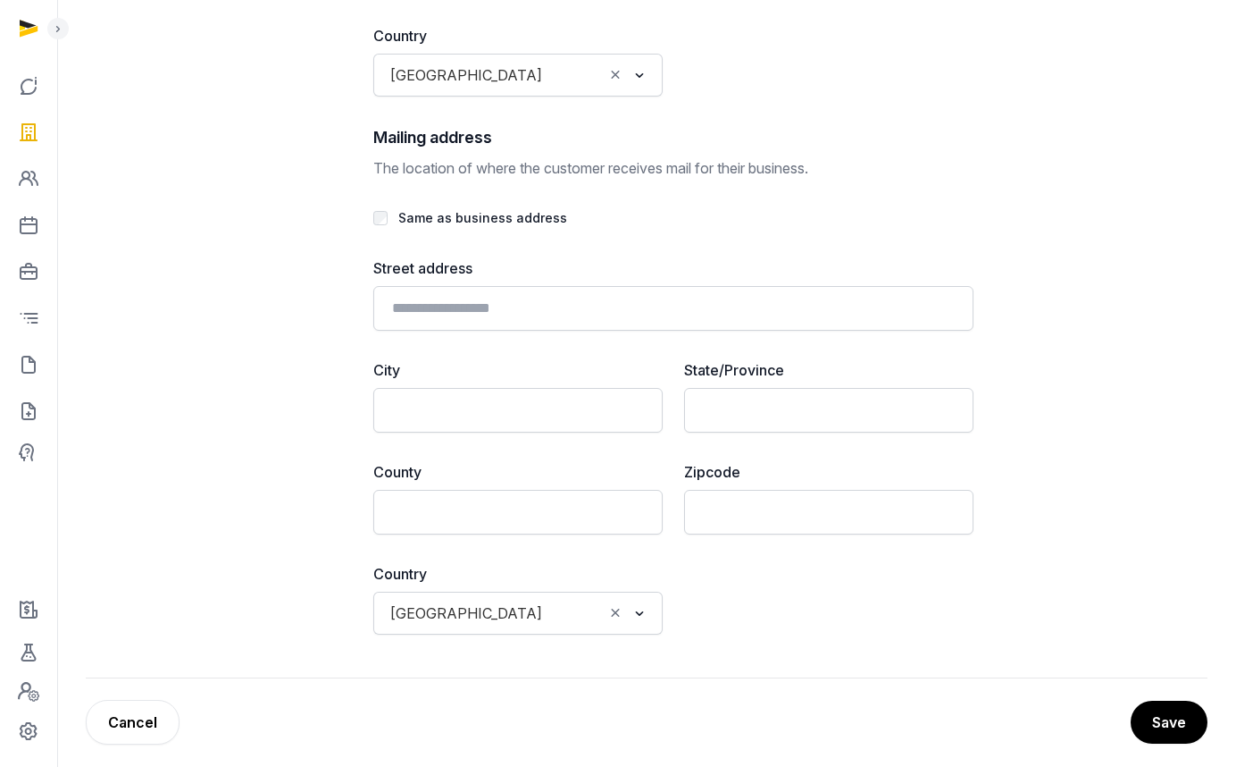
scroll to position [4091, 0]
click at [1162, 708] on button "Save" at bounding box center [1168, 721] width 79 height 45
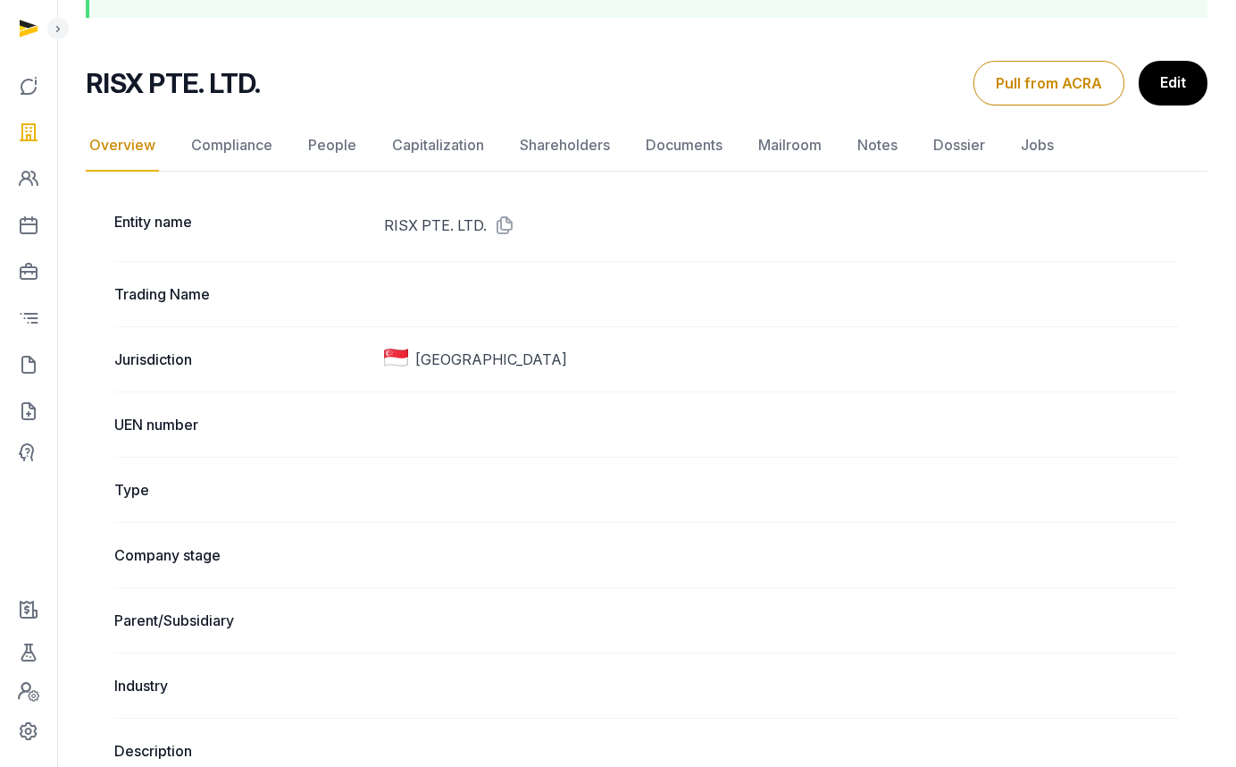
scroll to position [22, 0]
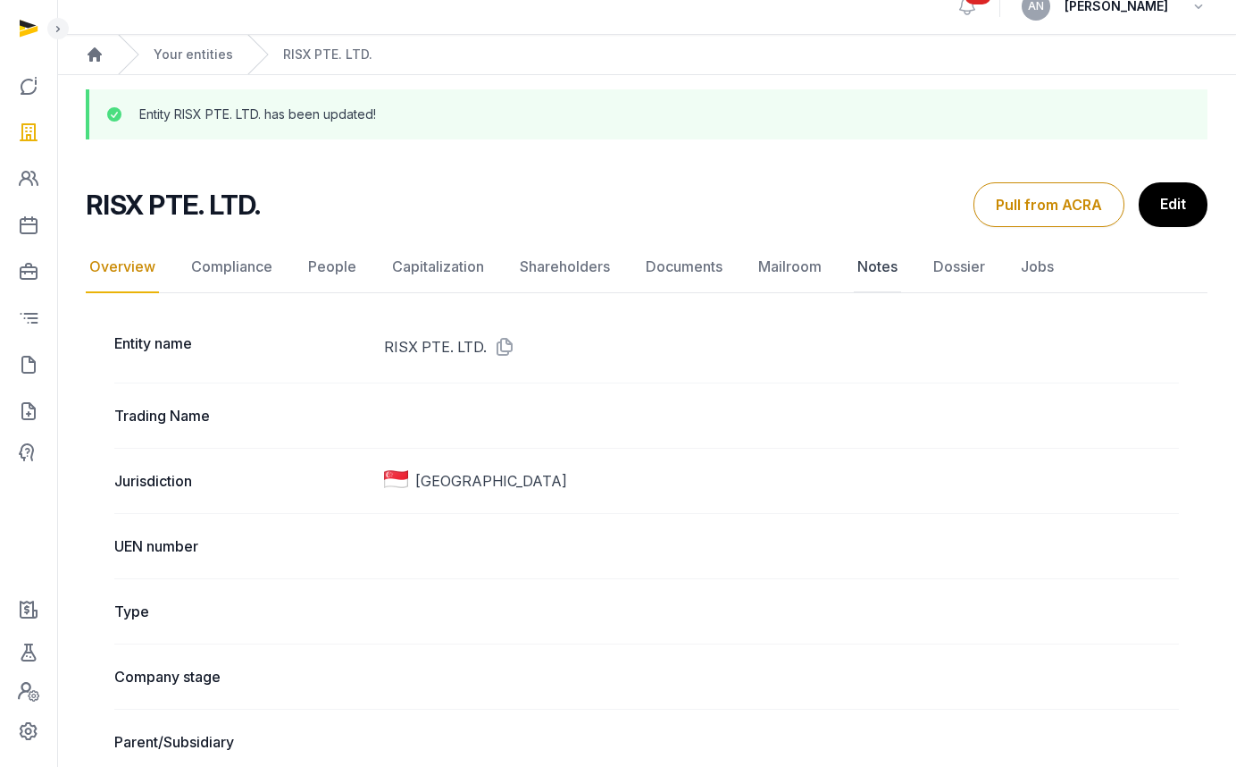
click at [868, 268] on link "Notes" at bounding box center [877, 267] width 47 height 52
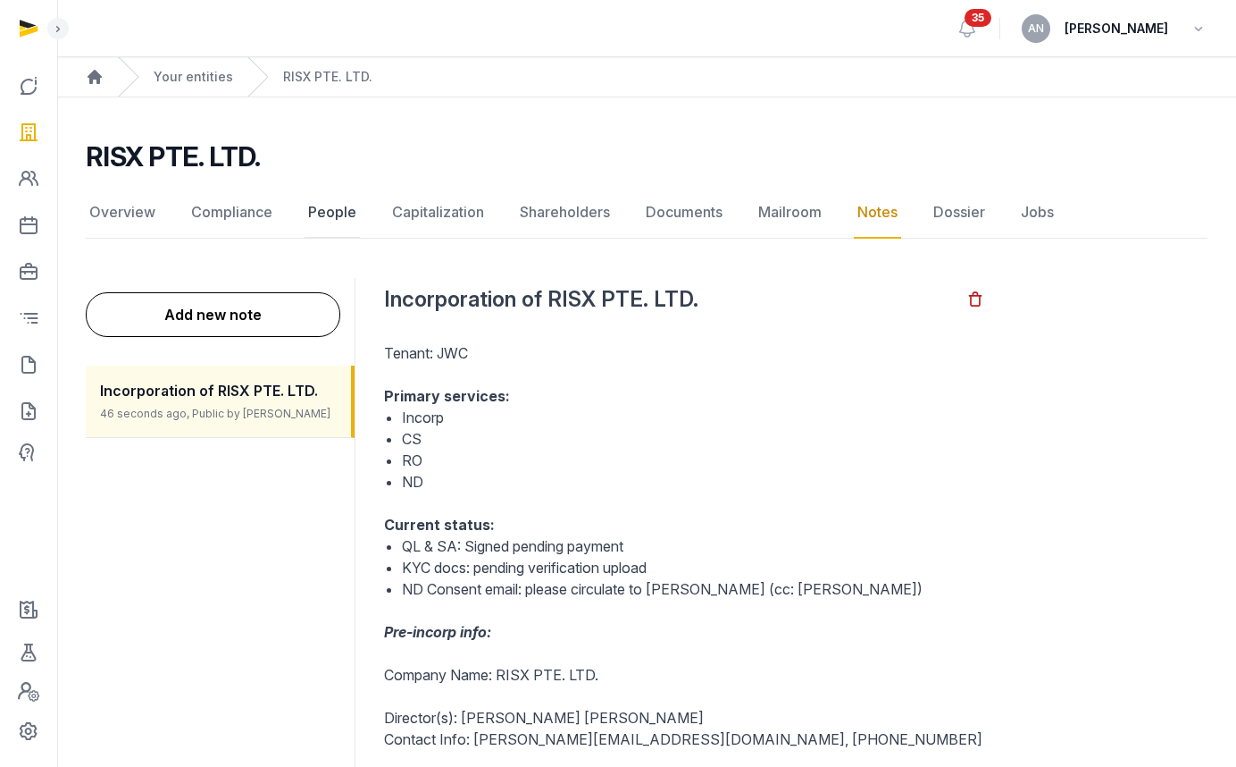
click at [331, 222] on link "People" at bounding box center [332, 213] width 55 height 52
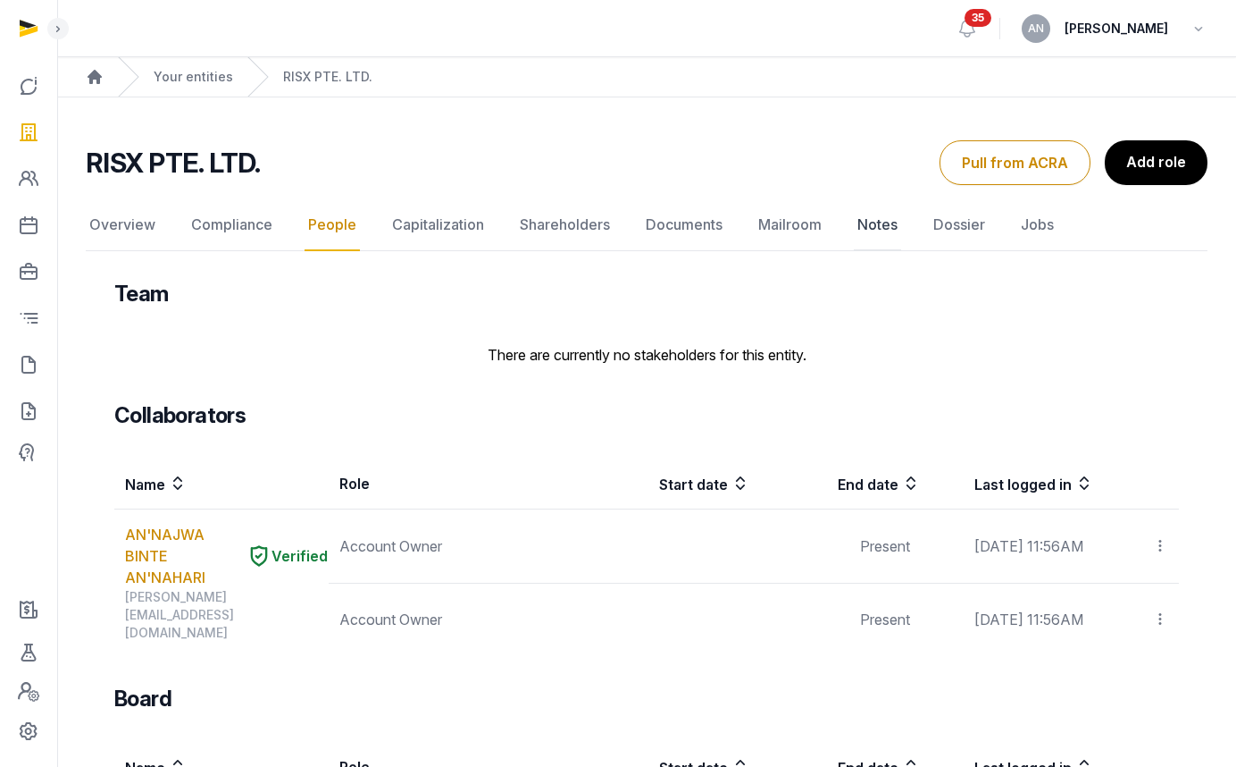
click at [856, 227] on link "Notes" at bounding box center [877, 225] width 47 height 52
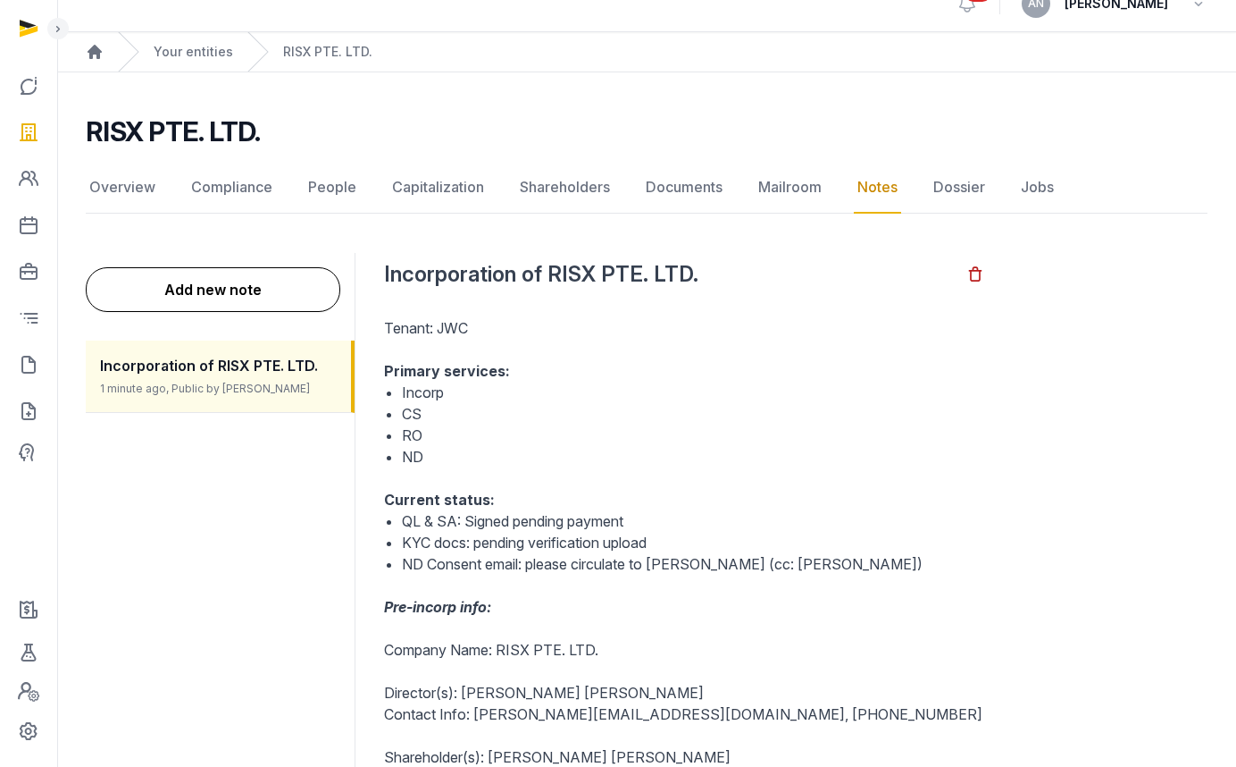
scroll to position [56, 0]
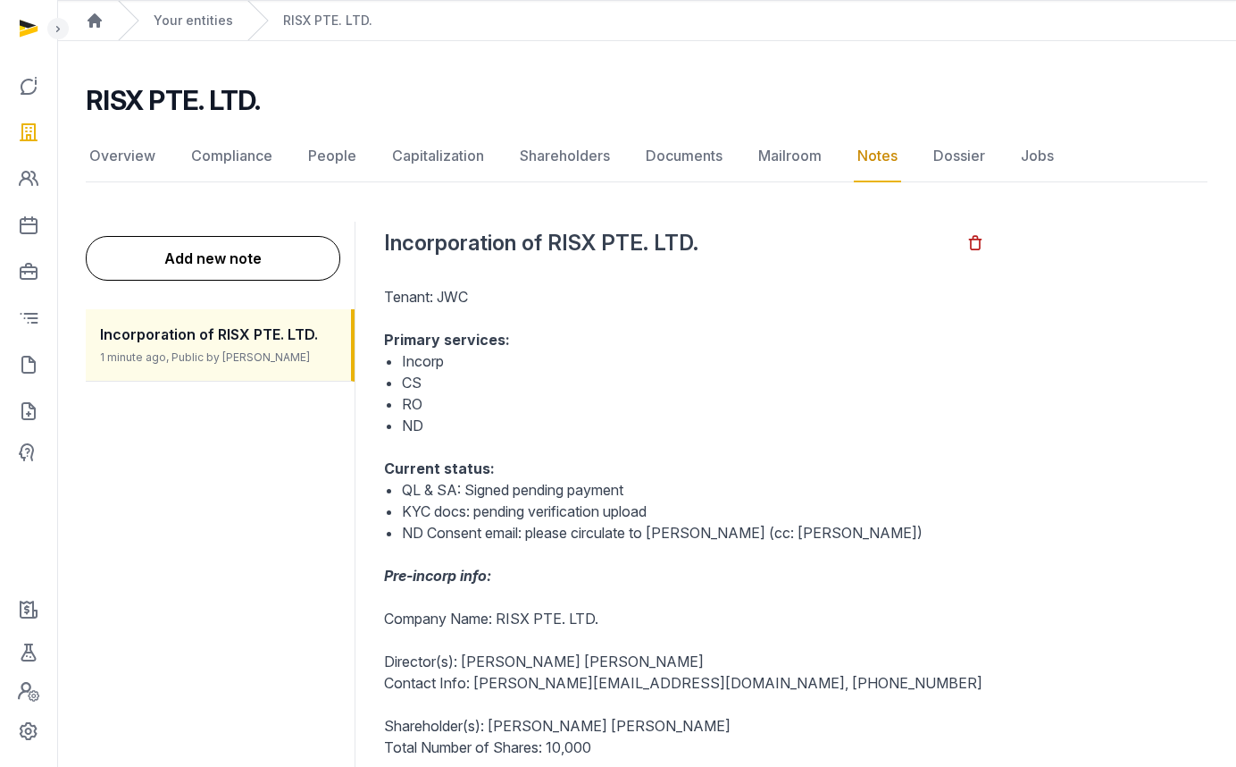
click at [464, 378] on li "CS" at bounding box center [693, 382] width 582 height 21
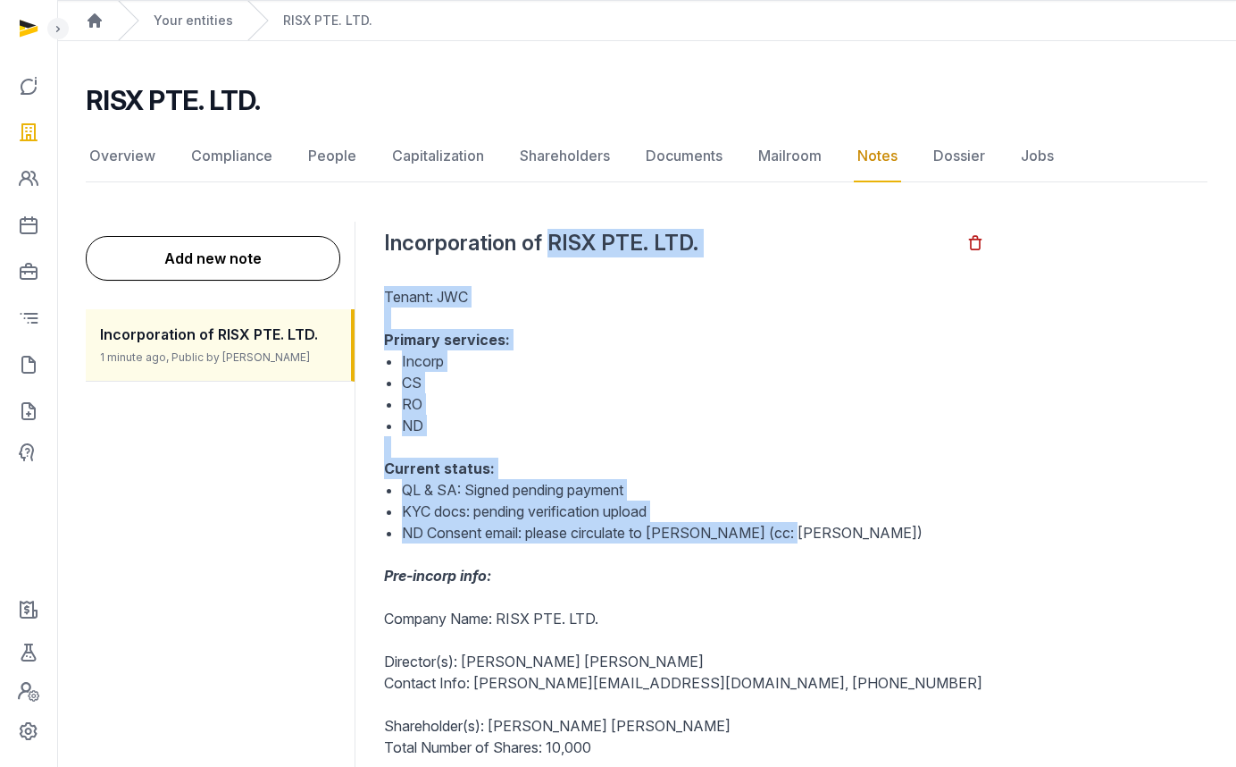
drag, startPoint x: 550, startPoint y: 241, endPoint x: 848, endPoint y: 532, distance: 415.7
click at [852, 536] on div "Incorporation of RISX PTE. LTD. Tenant: JWC Primary services: Incorp CS RO ND C…" at bounding box center [684, 716] width 600 height 988
copy div "RISX PTE. LTD. Tenant: JWC Primary services: Incorp CS RO ND Current status: QL…"
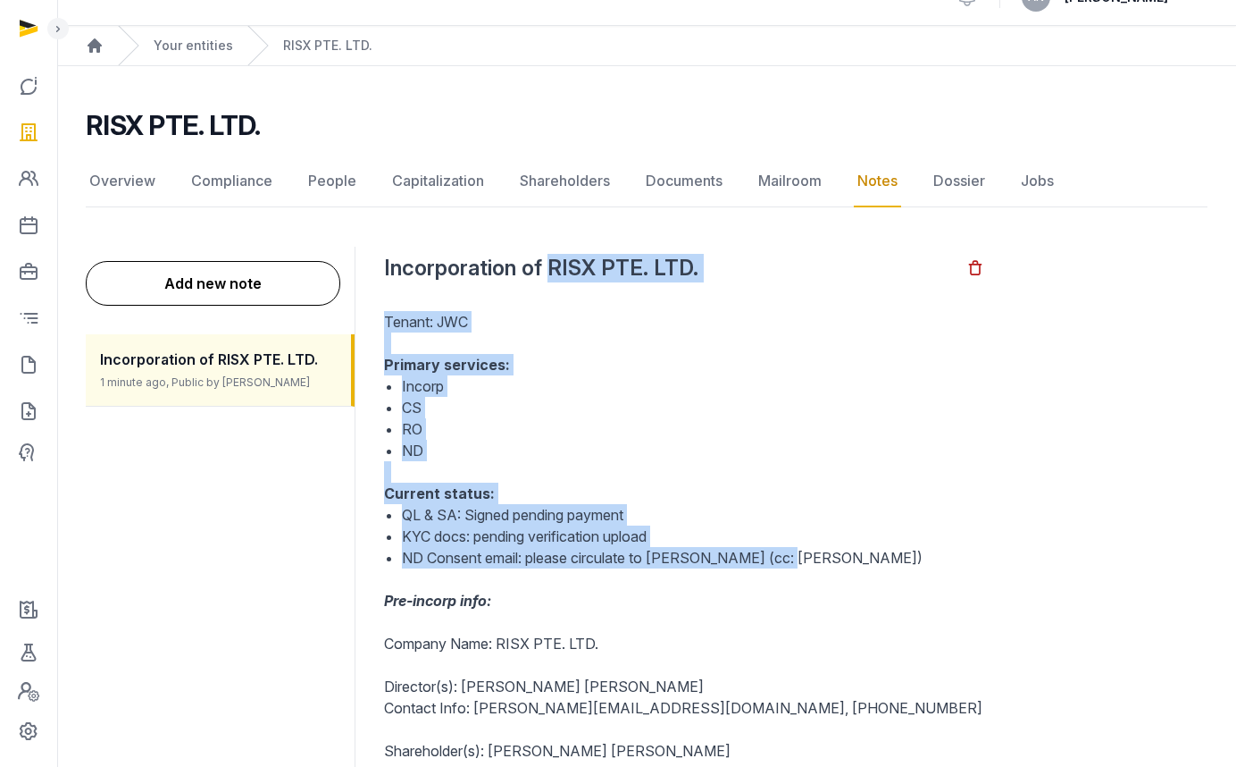
scroll to position [0, 0]
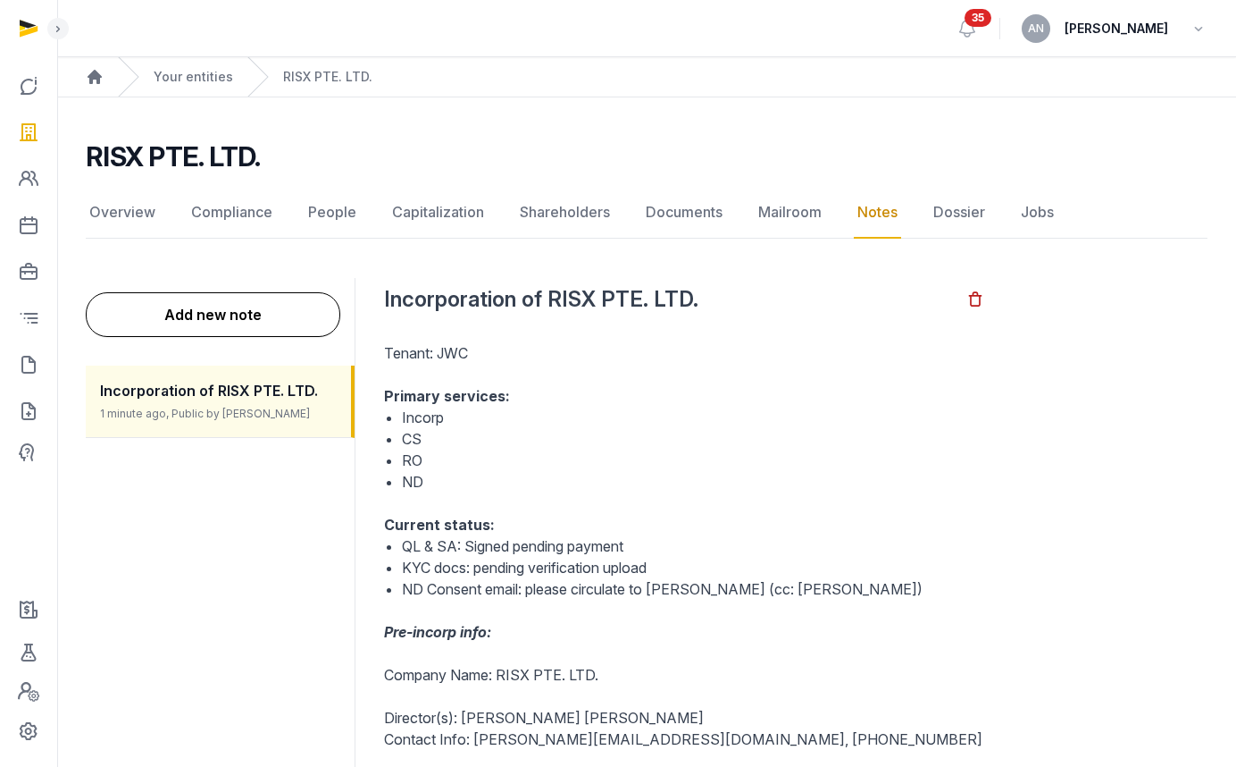
click at [155, 88] on div "Your entities" at bounding box center [175, 76] width 115 height 39
click at [172, 86] on div "Your entities" at bounding box center [175, 76] width 115 height 39
click at [178, 82] on link "Your entities" at bounding box center [194, 77] width 80 height 18
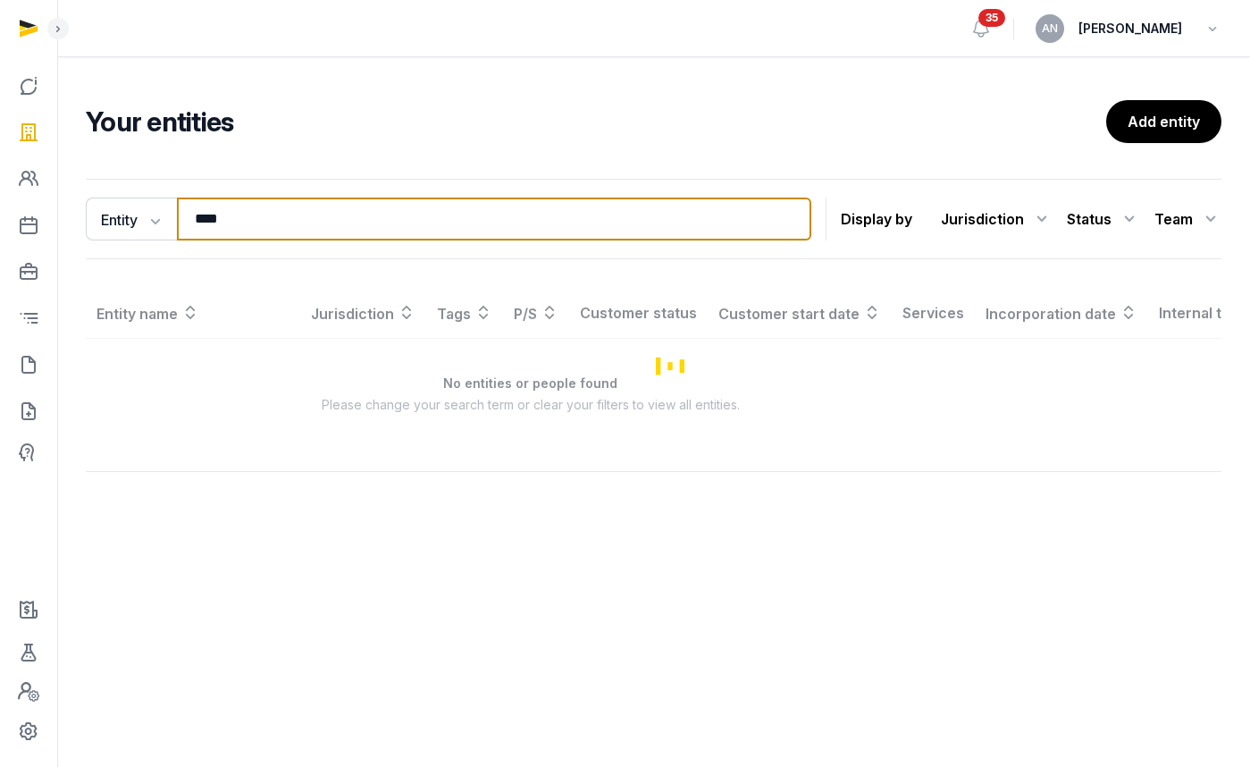
click at [451, 221] on input "****" at bounding box center [494, 218] width 634 height 43
click at [451, 220] on input "****" at bounding box center [494, 218] width 634 height 43
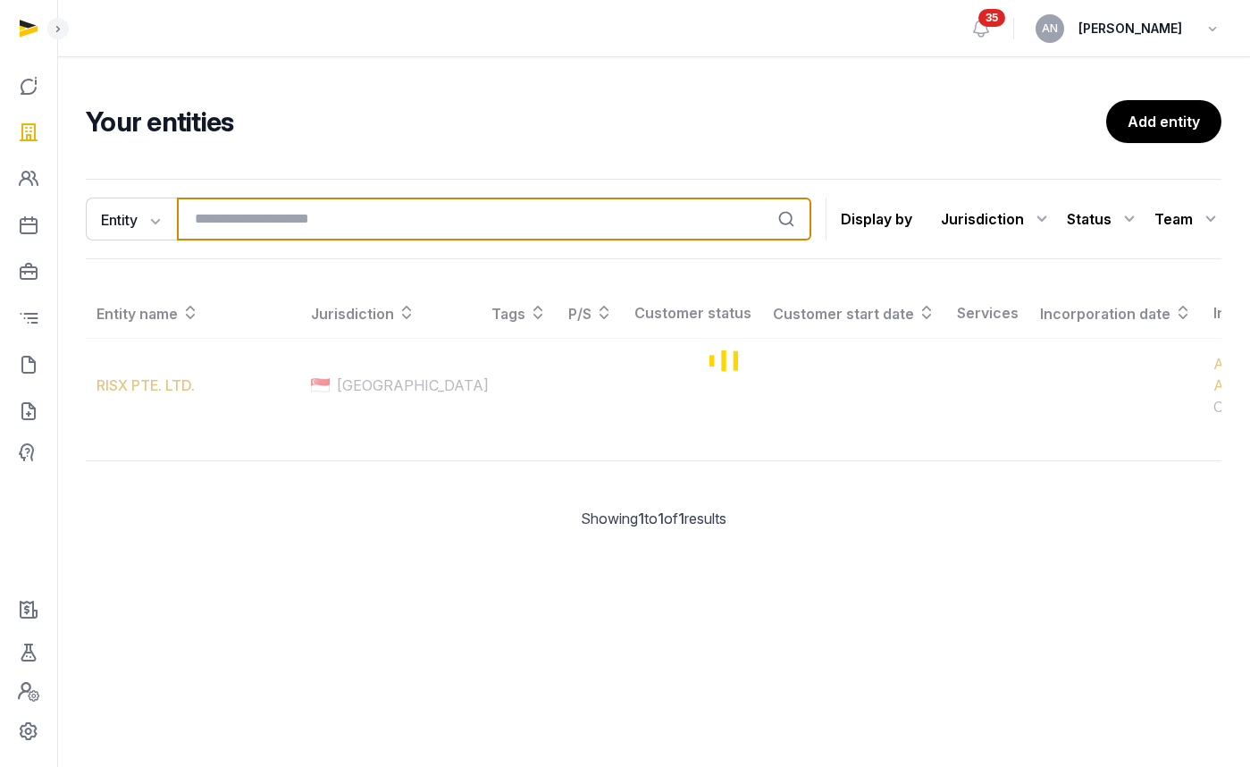
type input "*"
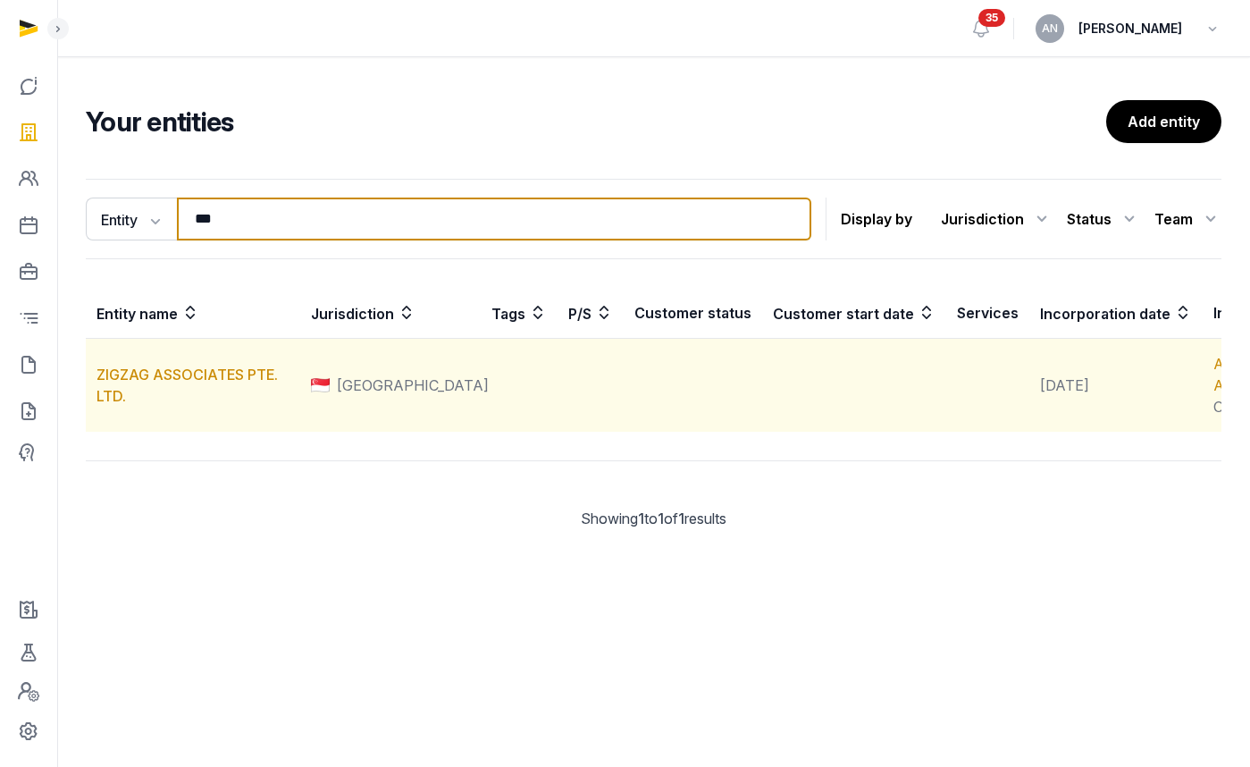
type input "***"
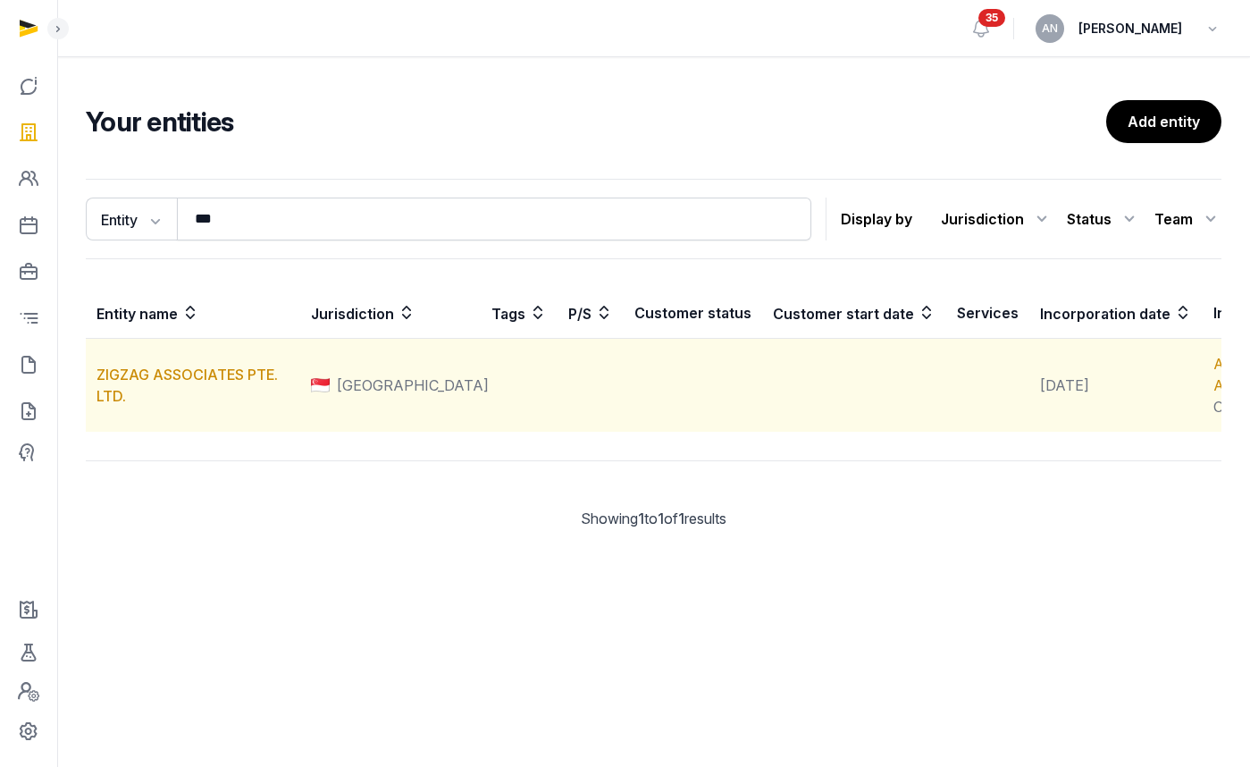
click at [146, 375] on td "ZIGZAG ASSOCIATES PTE. LTD." at bounding box center [193, 386] width 214 height 94
click at [147, 392] on link "ZIGZAG ASSOCIATES PTE. LTD." at bounding box center [186, 384] width 181 height 39
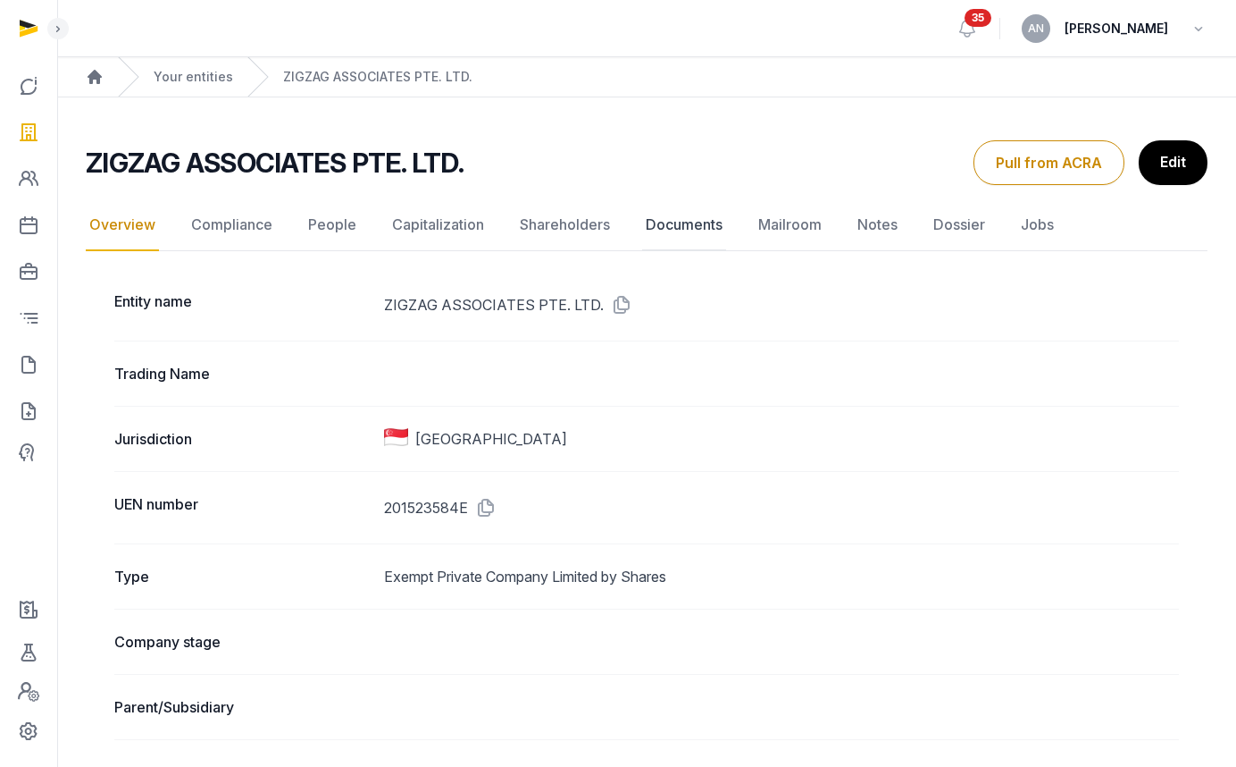
click at [692, 226] on link "Documents" at bounding box center [684, 225] width 84 height 52
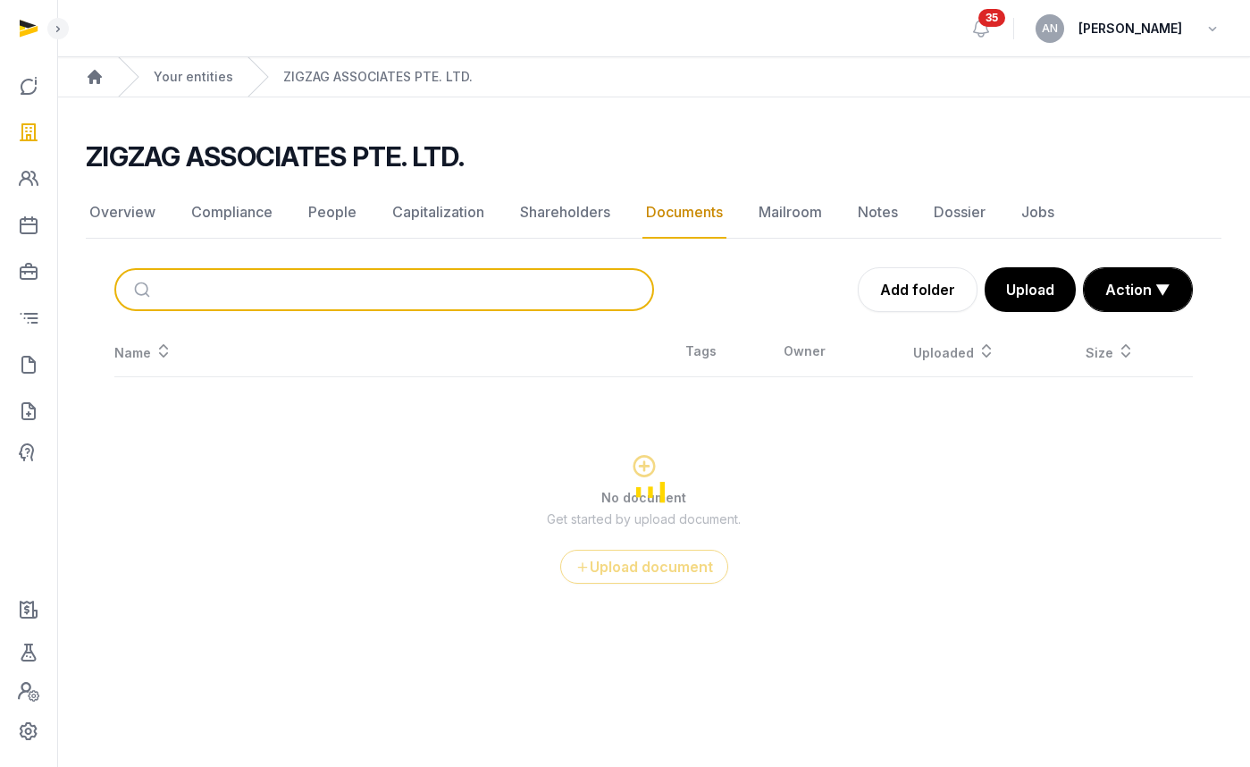
click at [320, 291] on input "search" at bounding box center [405, 289] width 480 height 39
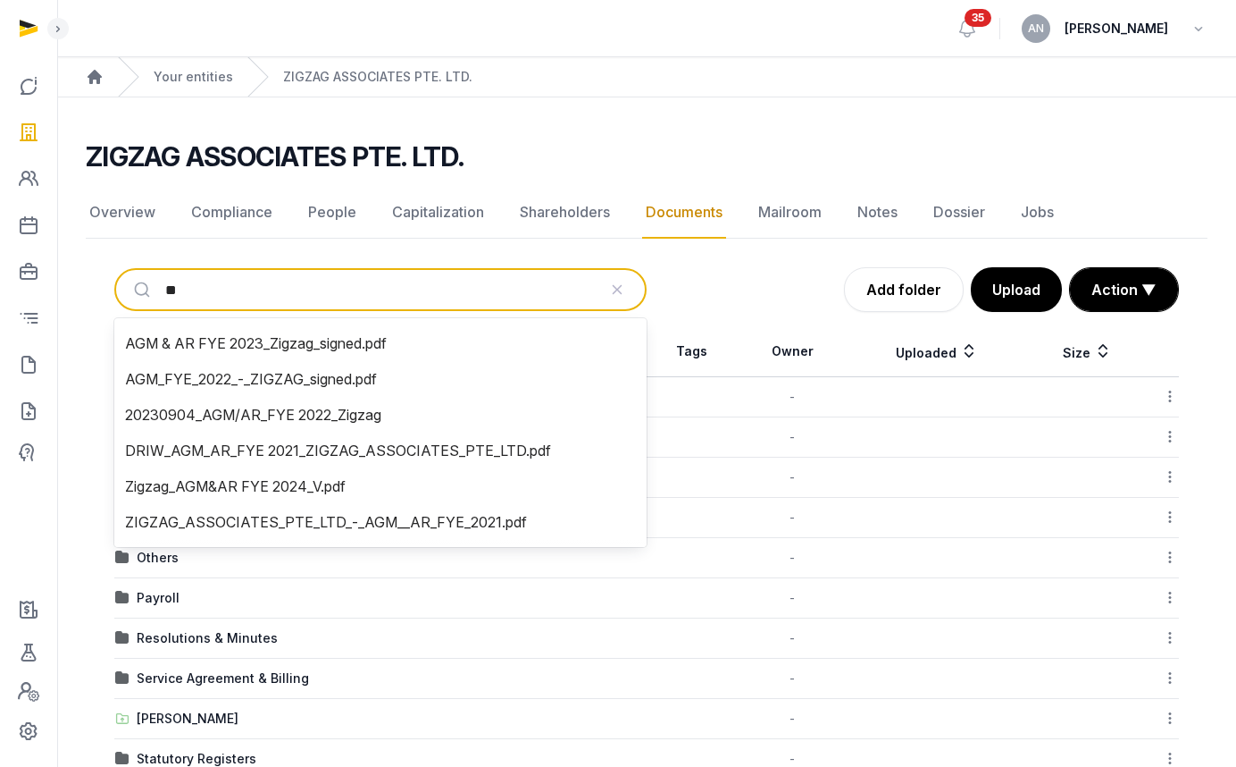
type input "***"
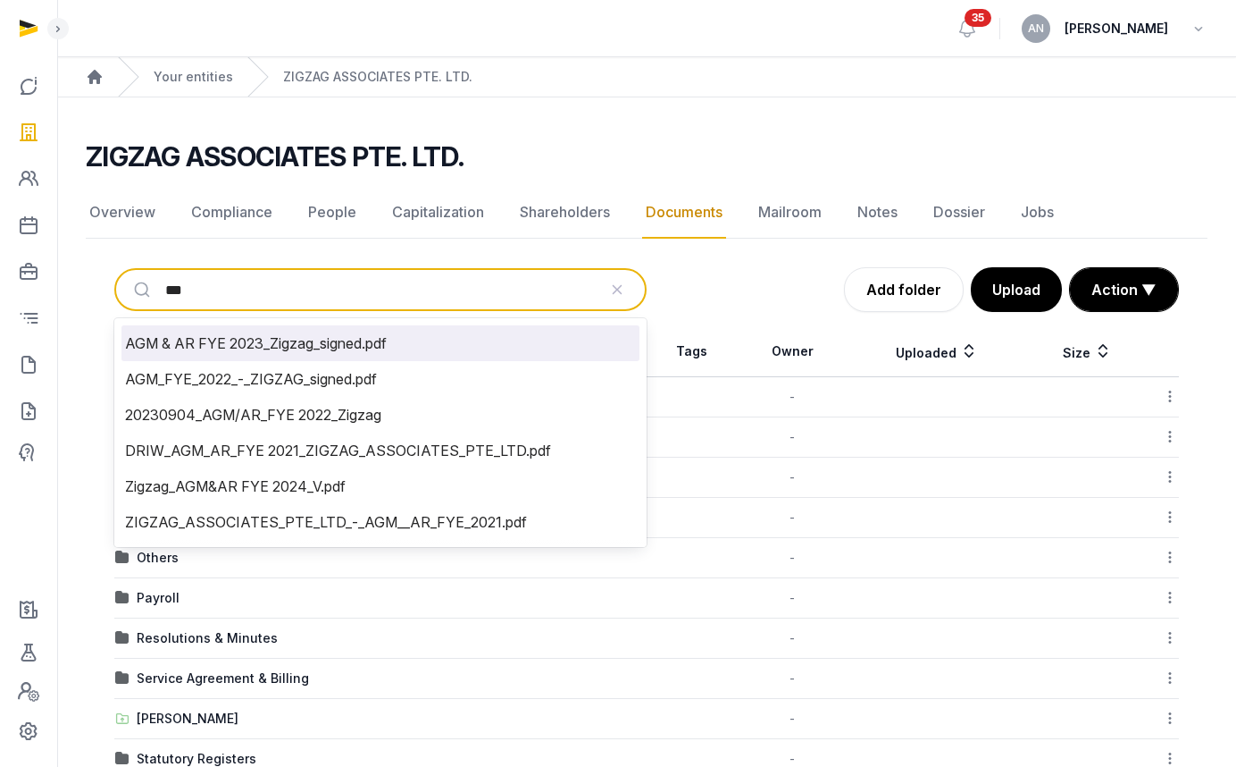
click at [333, 339] on li "AGM & AR FYE 2023_Zigzag_signed.pdf" at bounding box center [380, 343] width 518 height 36
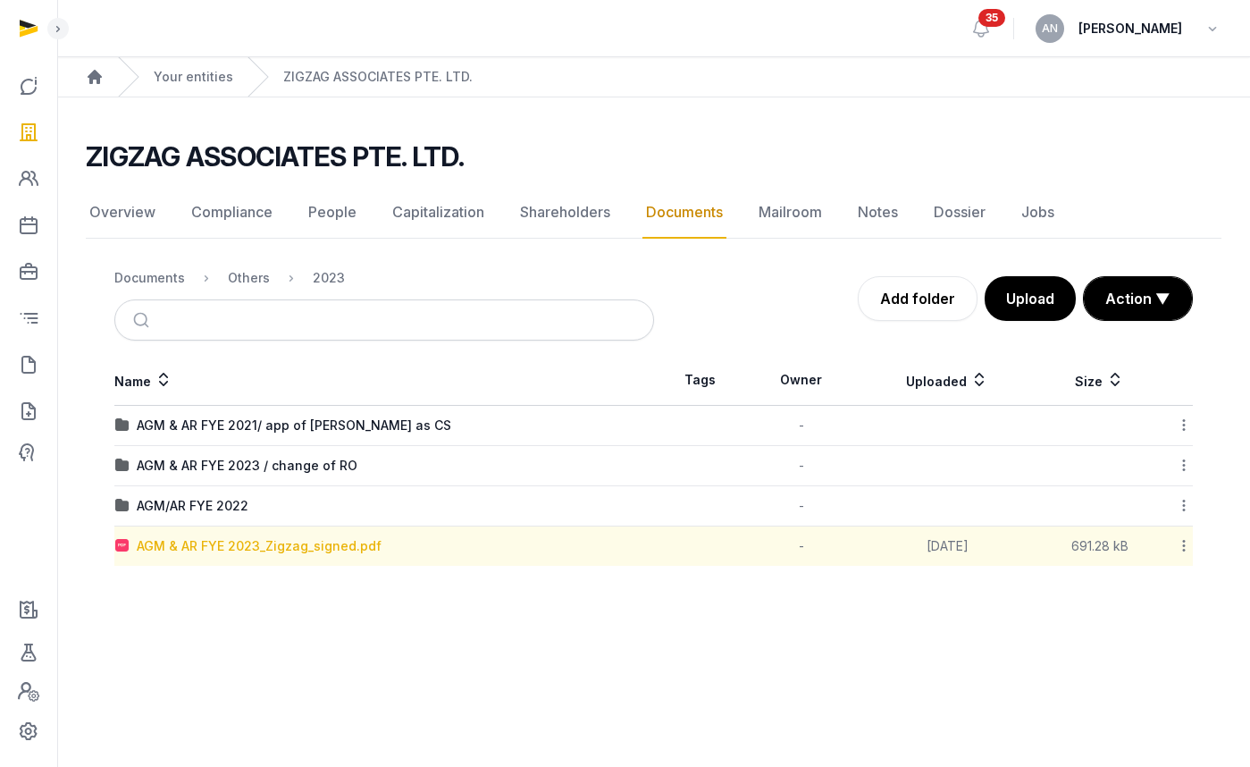
click at [265, 541] on div "AGM & AR FYE 2023_Zigzag_signed.pdf" at bounding box center [259, 546] width 245 height 18
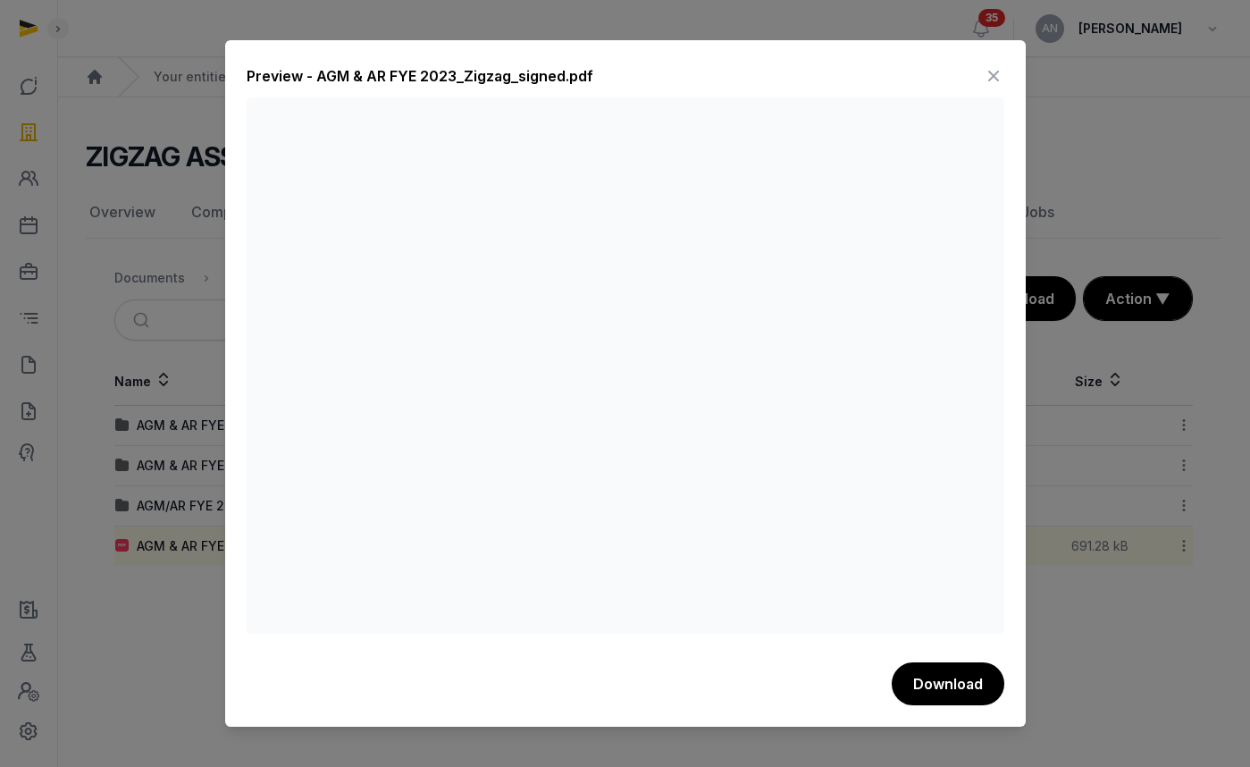
click at [995, 74] on icon at bounding box center [993, 76] width 21 height 29
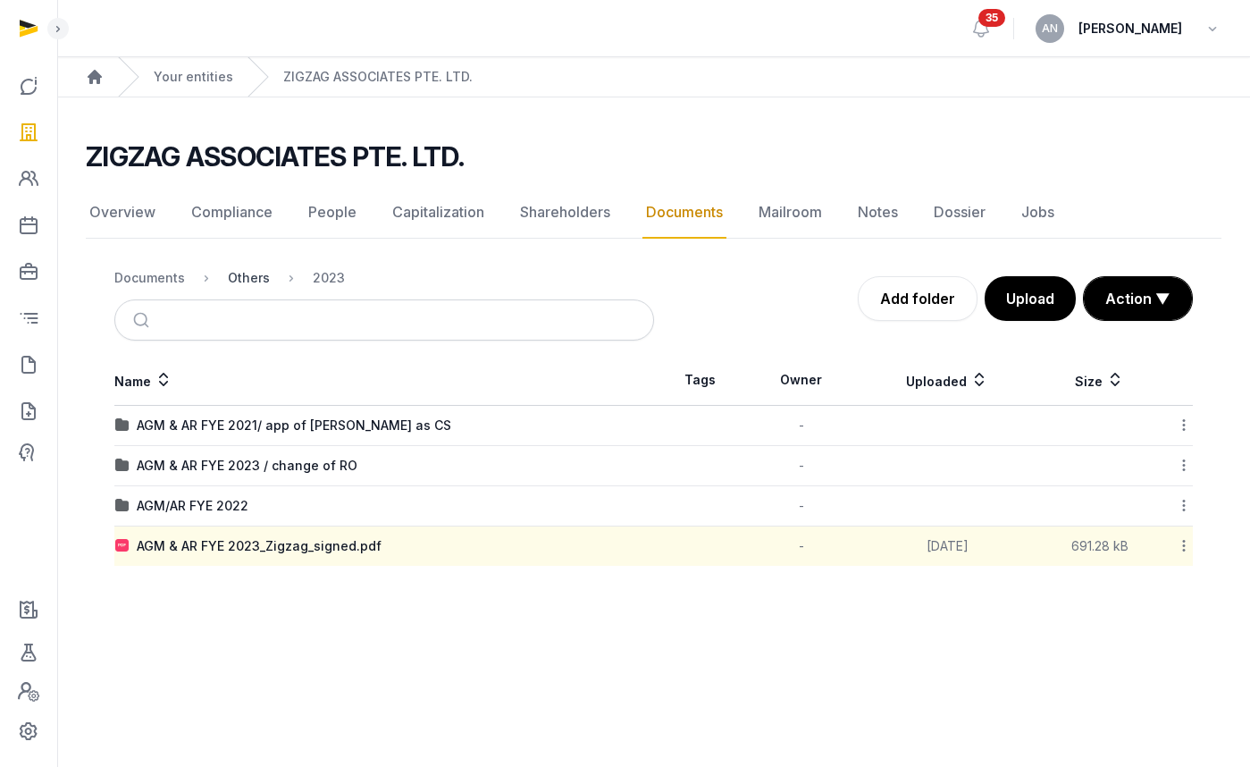
click at [263, 281] on div "Others" at bounding box center [249, 278] width 42 height 18
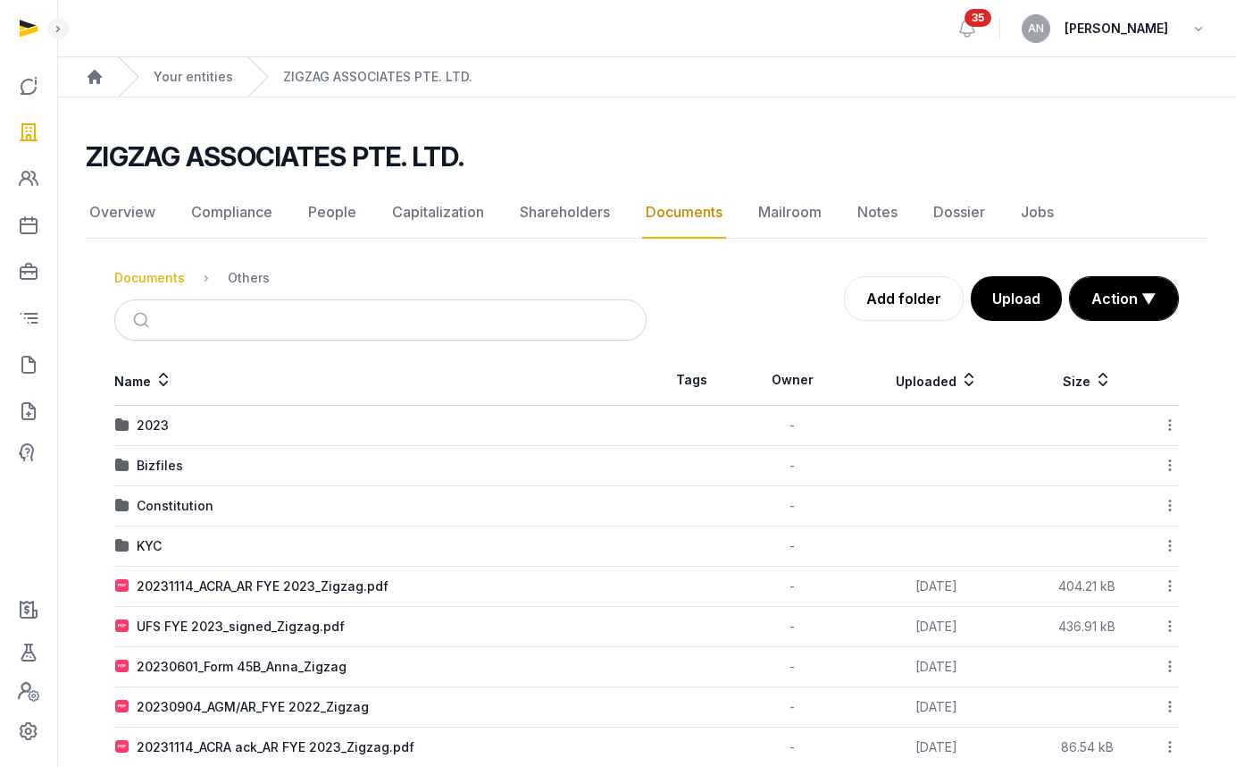
click at [159, 283] on div "Documents" at bounding box center [149, 278] width 71 height 18
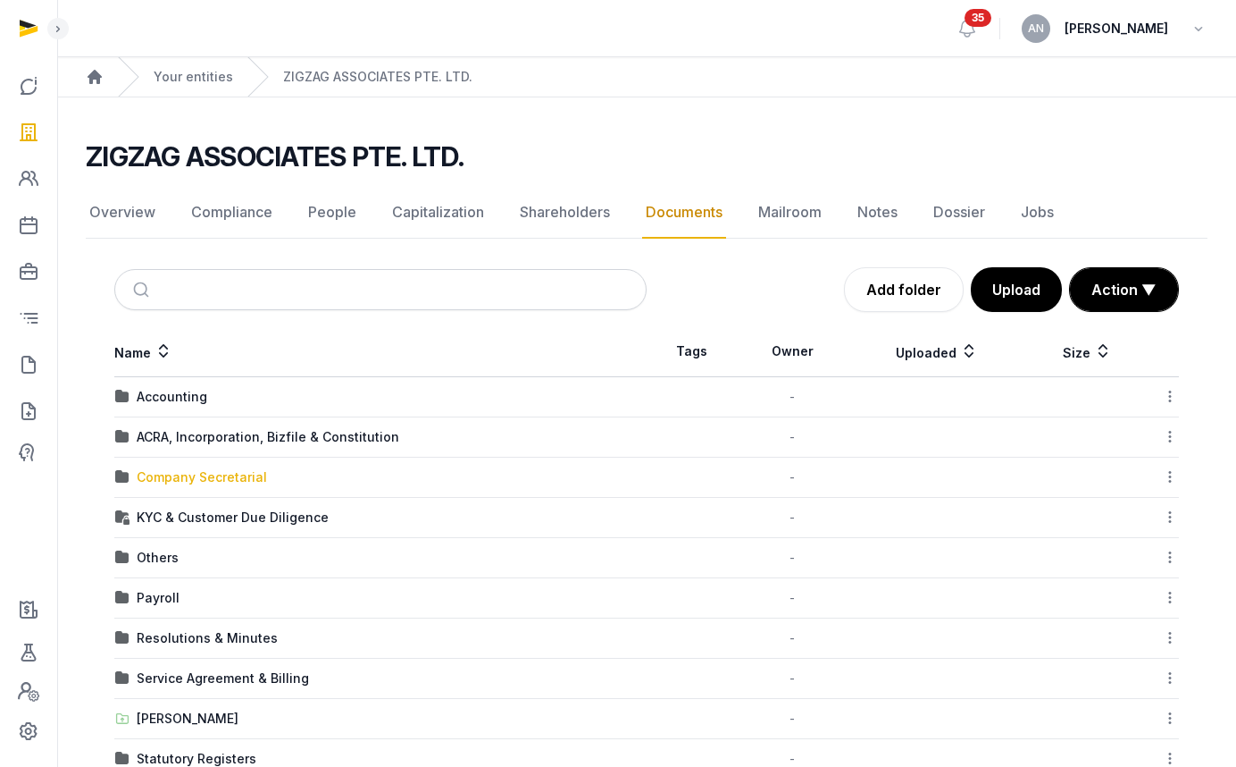
click at [215, 481] on div "Company Secretarial" at bounding box center [202, 477] width 130 height 18
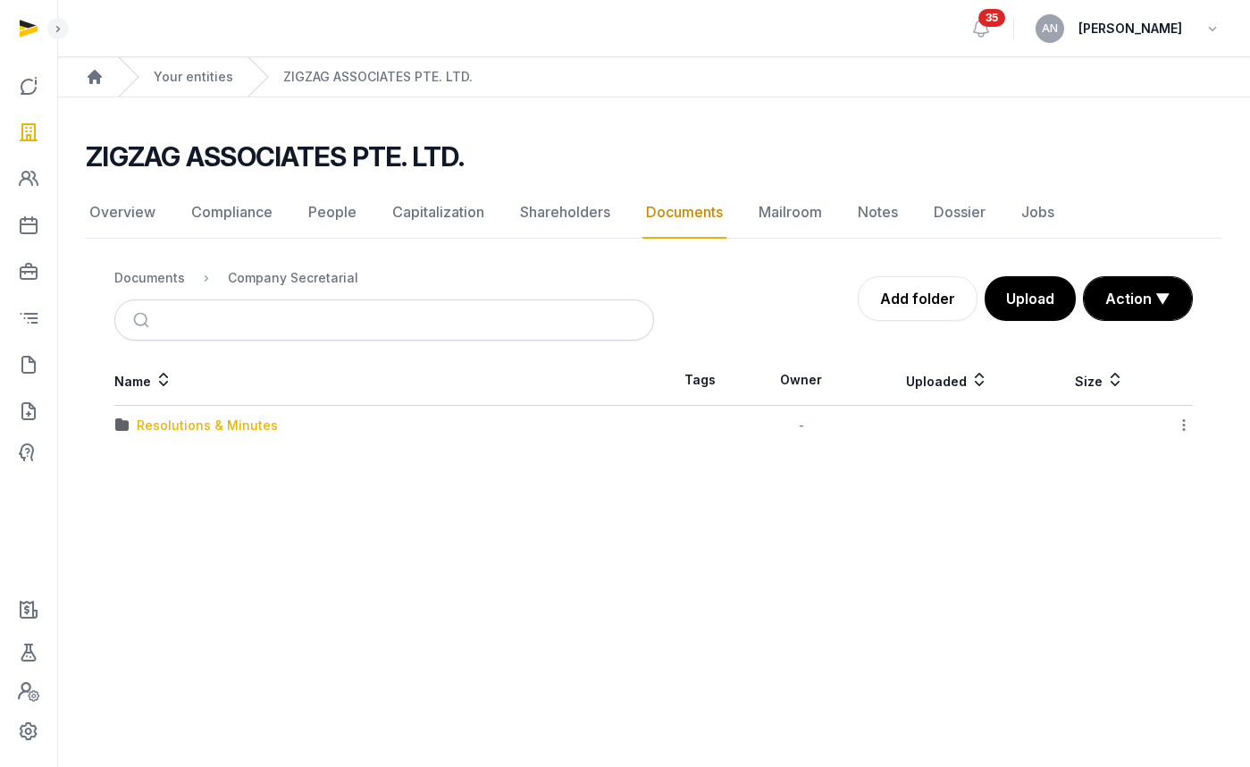
click at [176, 431] on div "Resolutions & Minutes" at bounding box center [207, 425] width 141 height 18
click at [156, 431] on div "2024" at bounding box center [153, 425] width 33 height 18
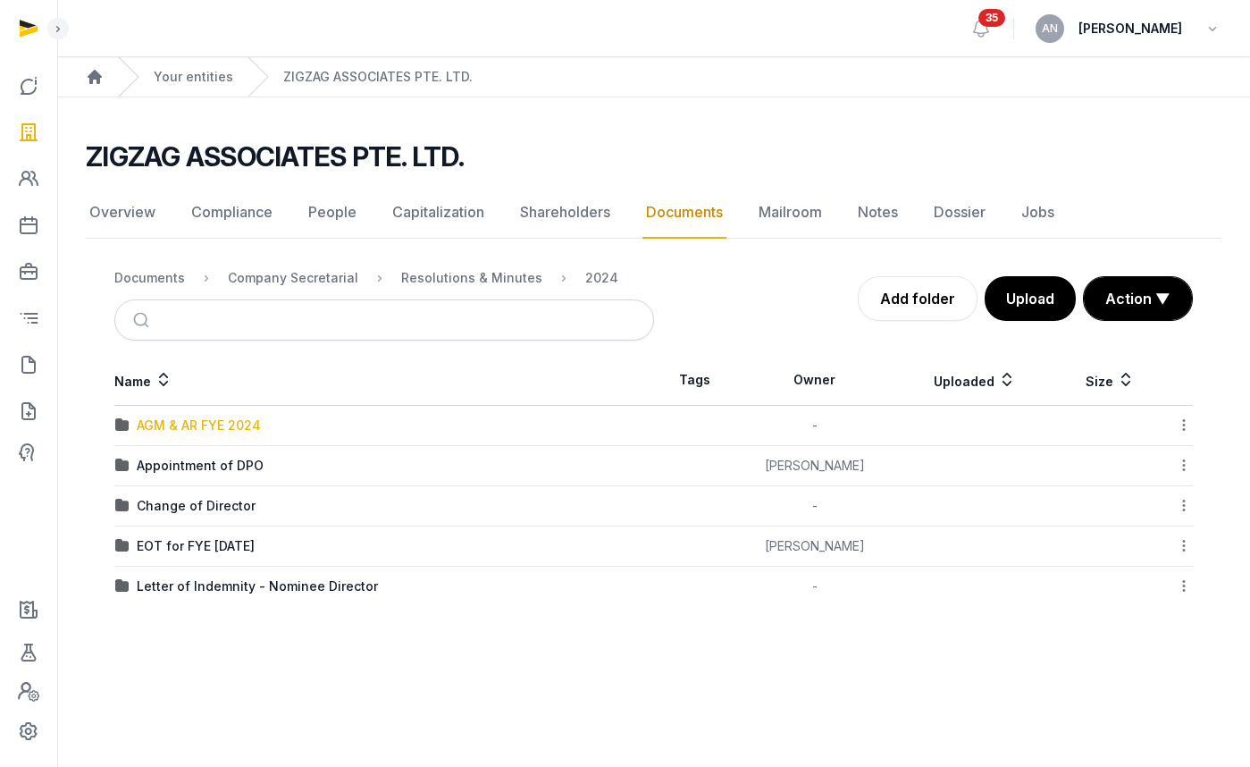
click at [178, 424] on div "AGM & AR FYE 2024" at bounding box center [199, 425] width 124 height 18
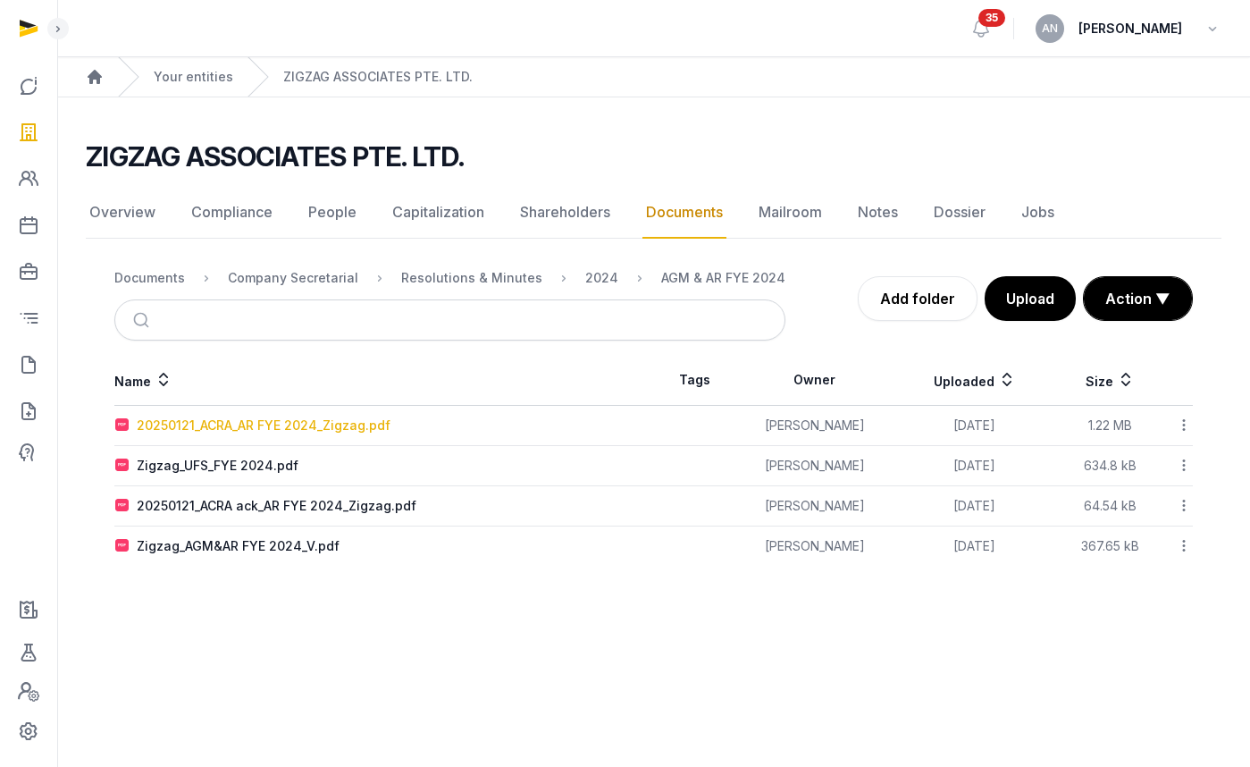
click at [243, 428] on div "20250121_ACRA_AR FYE 2024_Zigzag.pdf" at bounding box center [264, 425] width 254 height 18
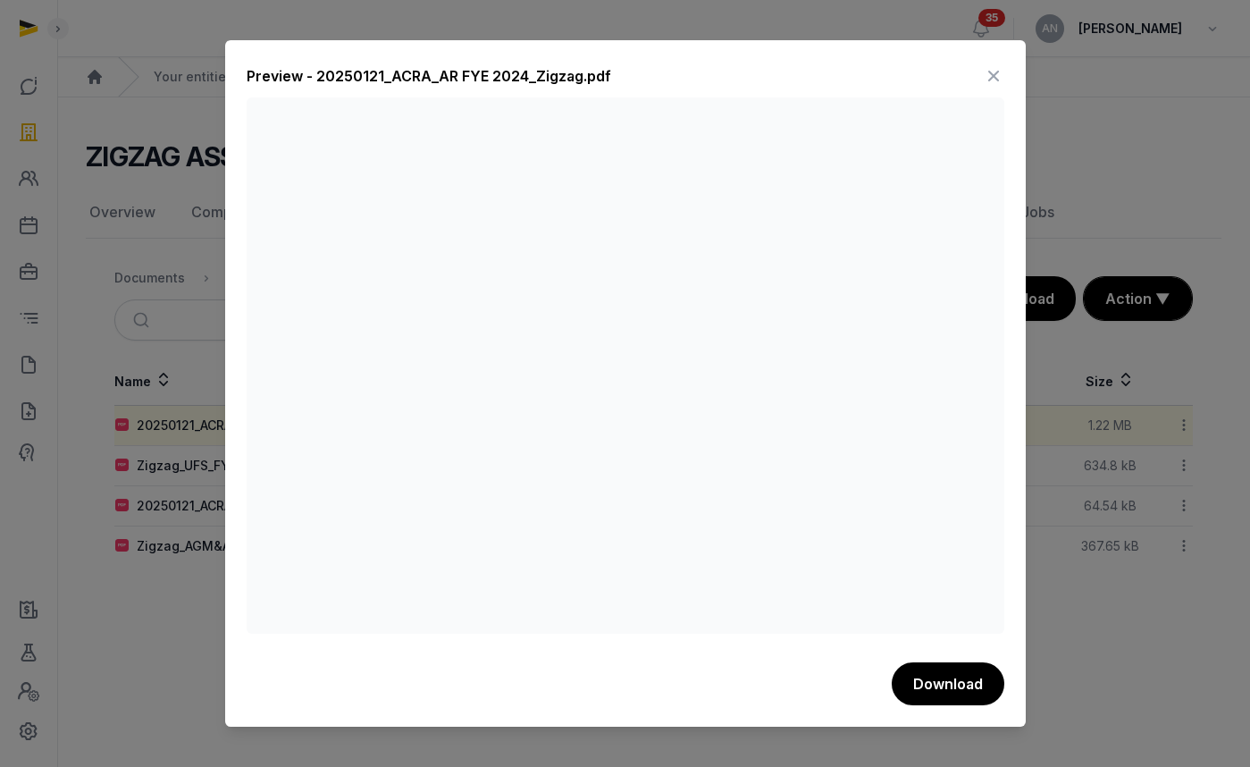
drag, startPoint x: 999, startPoint y: 71, endPoint x: 967, endPoint y: 107, distance: 48.7
click at [999, 71] on icon at bounding box center [993, 76] width 21 height 29
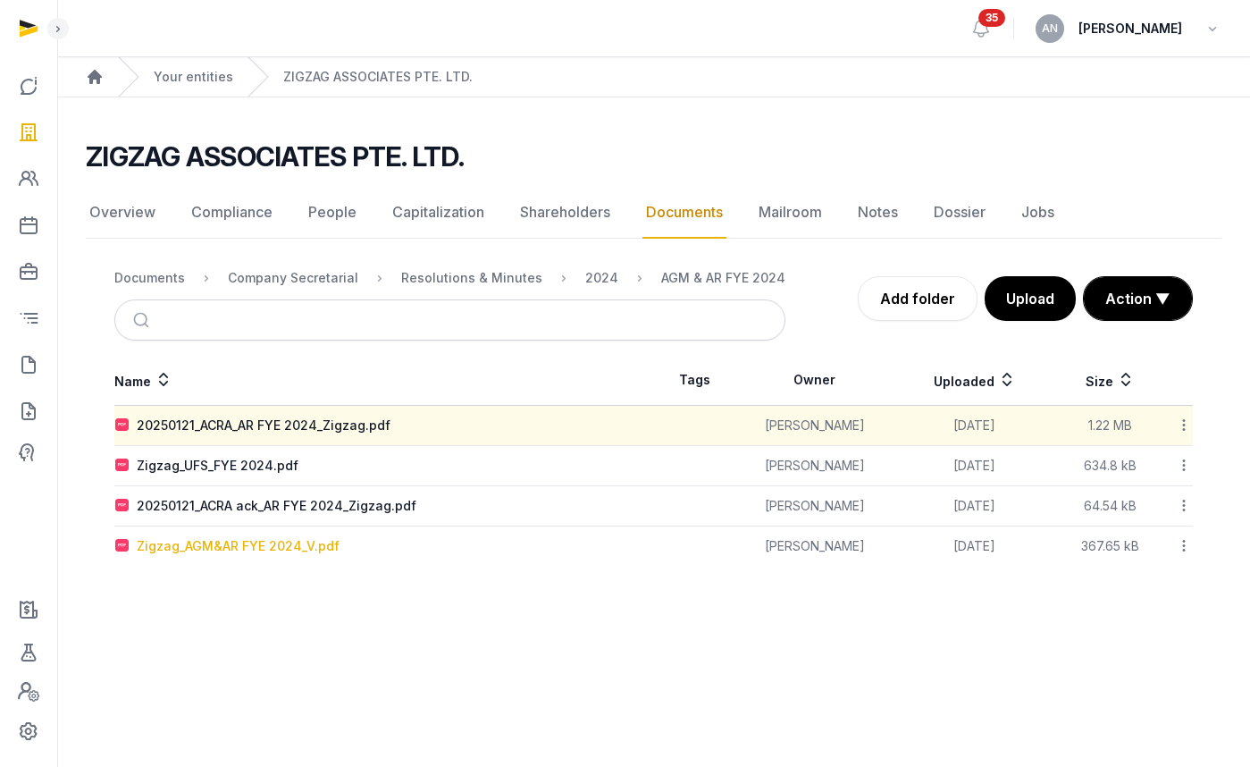
click at [247, 547] on div "Zigzag_AGM&AR FYE 2024_V.pdf" at bounding box center [238, 546] width 203 height 18
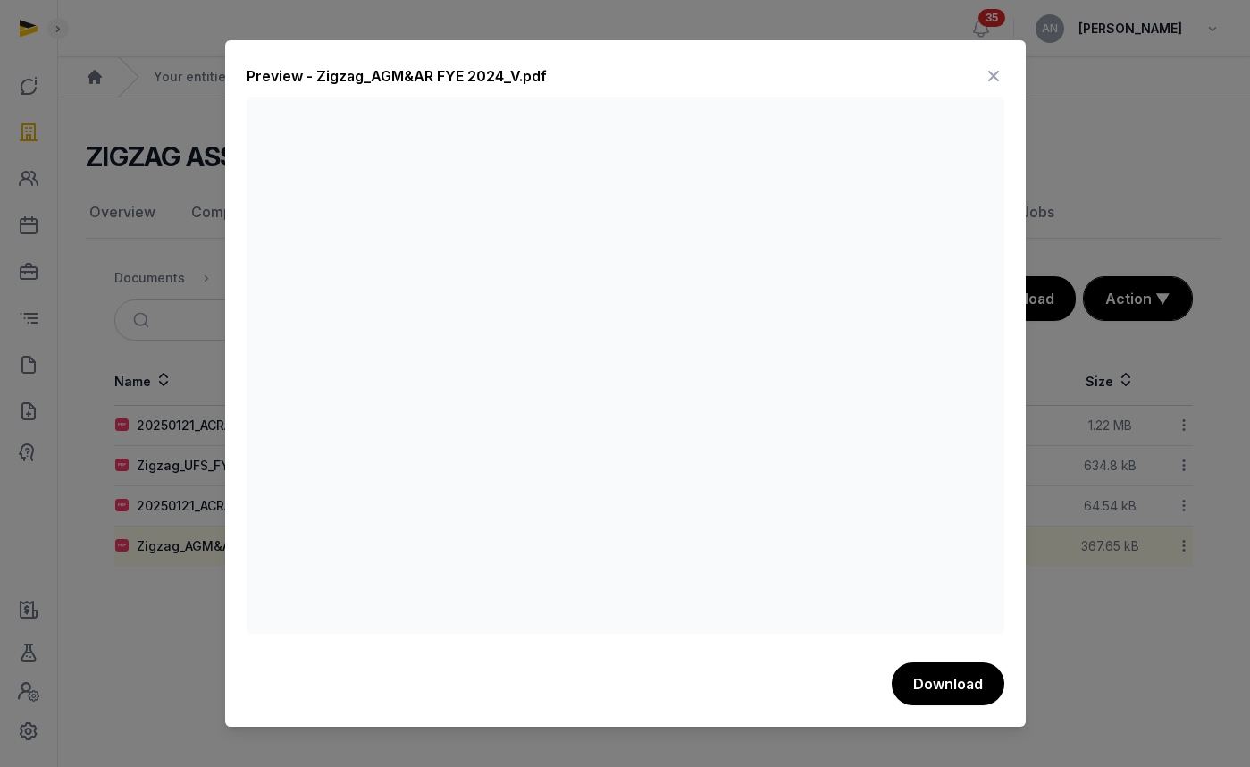
click at [986, 81] on icon at bounding box center [993, 76] width 21 height 29
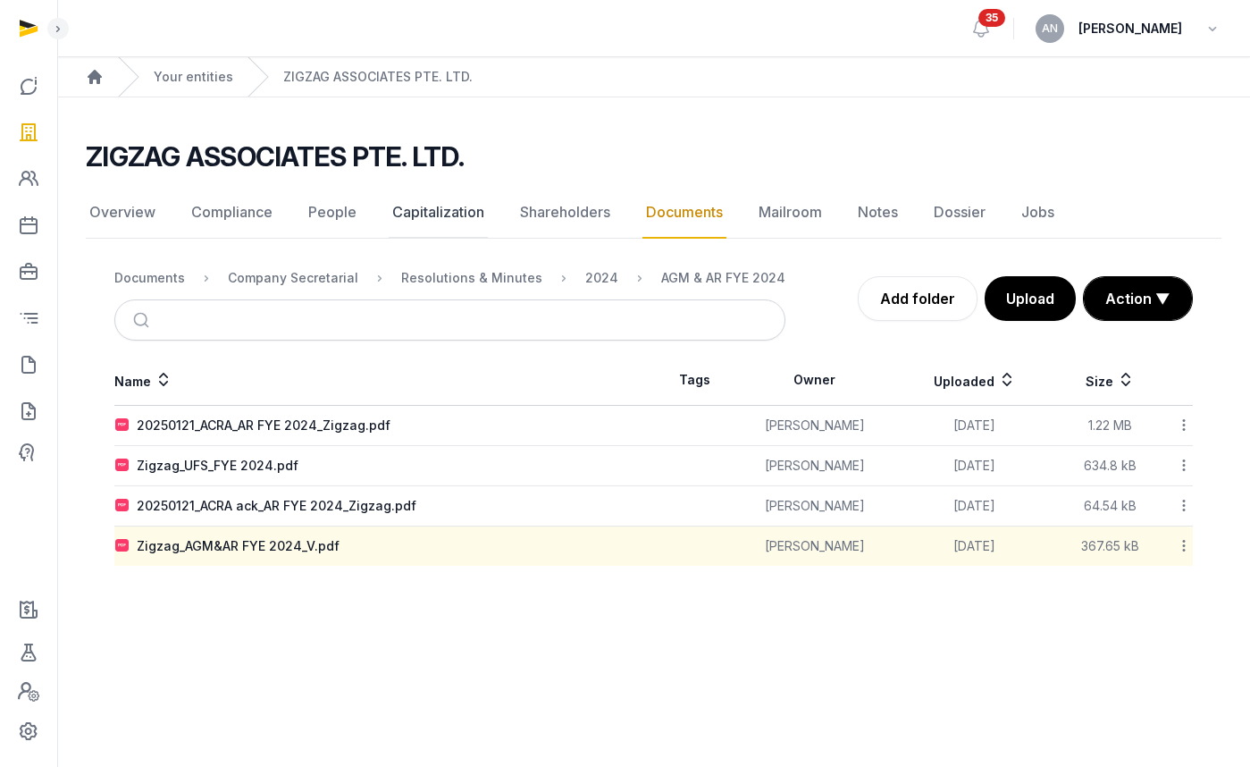
click at [430, 210] on link "Capitalization" at bounding box center [438, 213] width 99 height 52
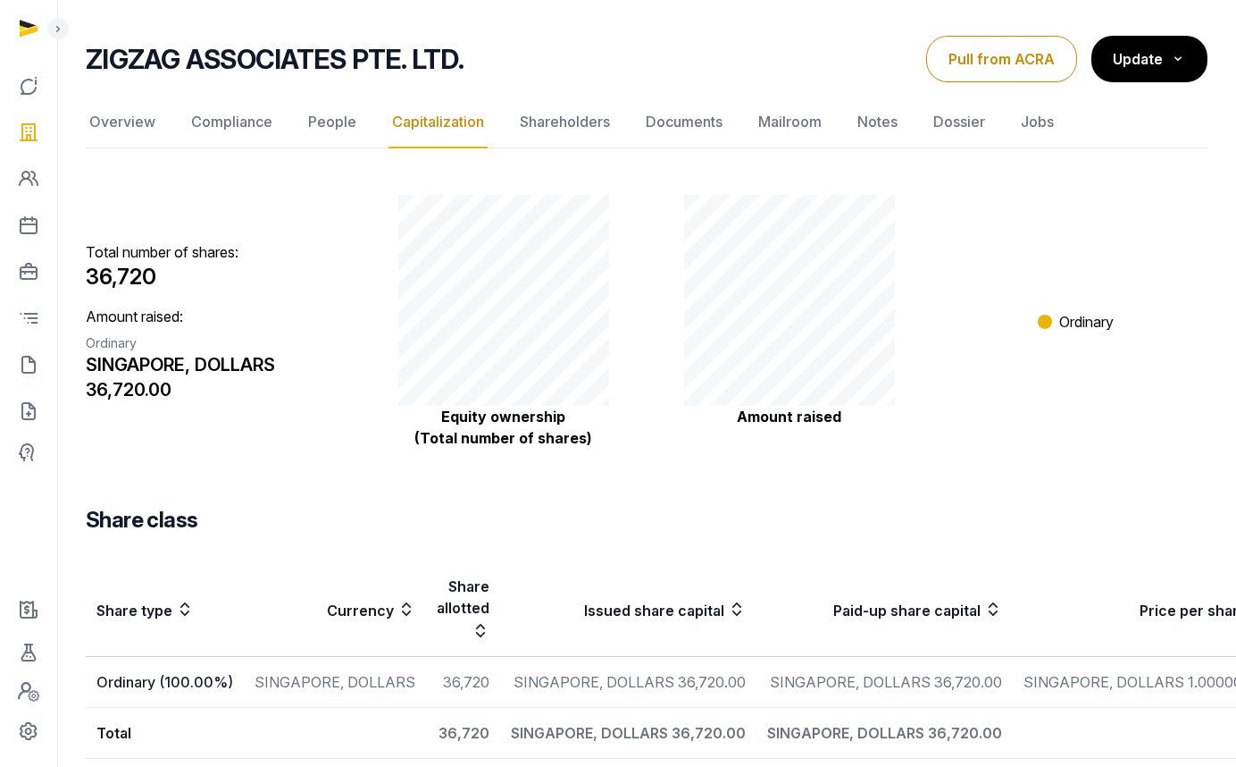
scroll to position [192, 0]
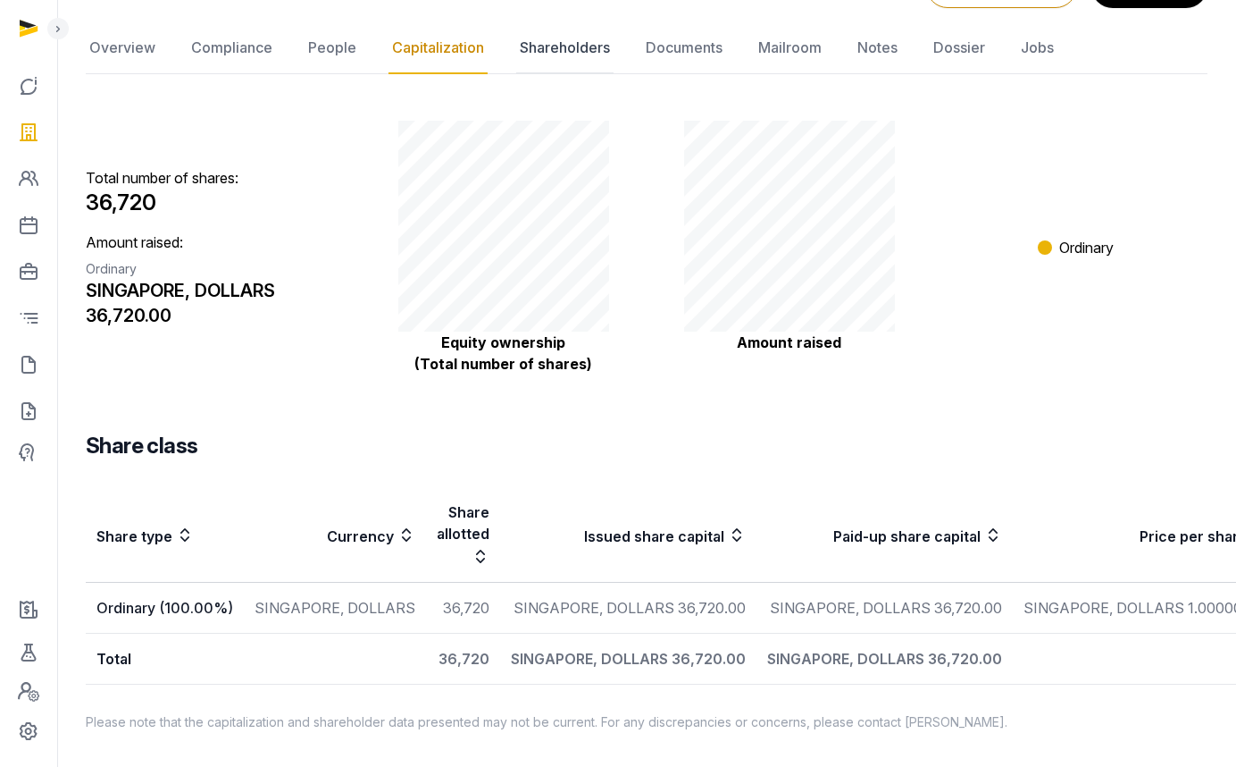
click at [557, 29] on link "Shareholders" at bounding box center [564, 48] width 97 height 52
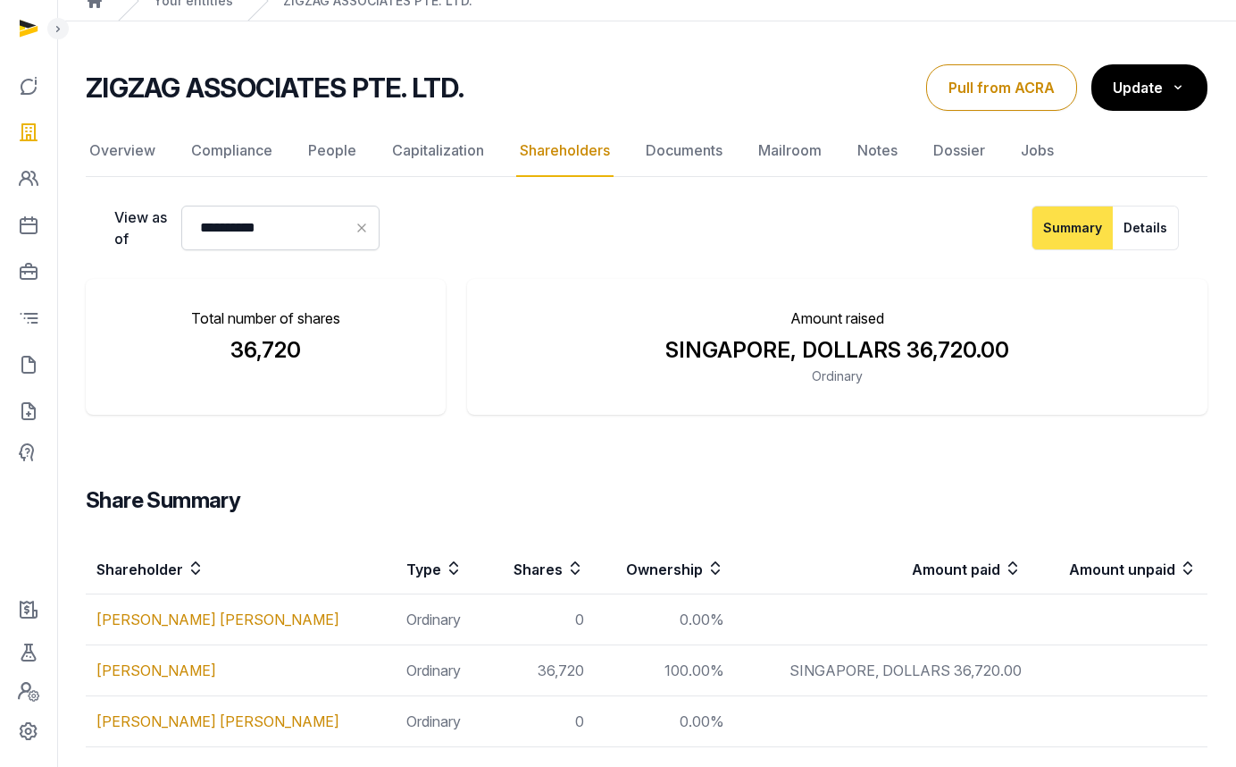
scroll to position [146, 0]
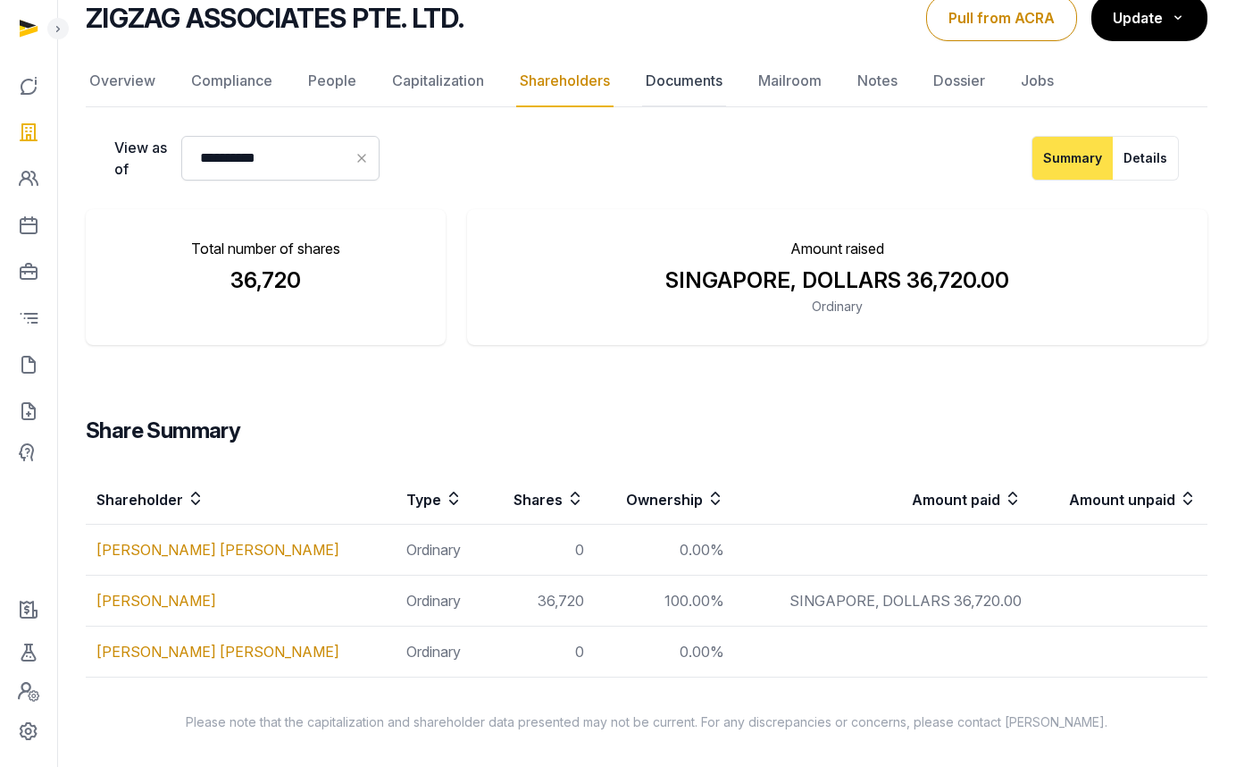
click at [683, 80] on link "Documents" at bounding box center [684, 81] width 84 height 52
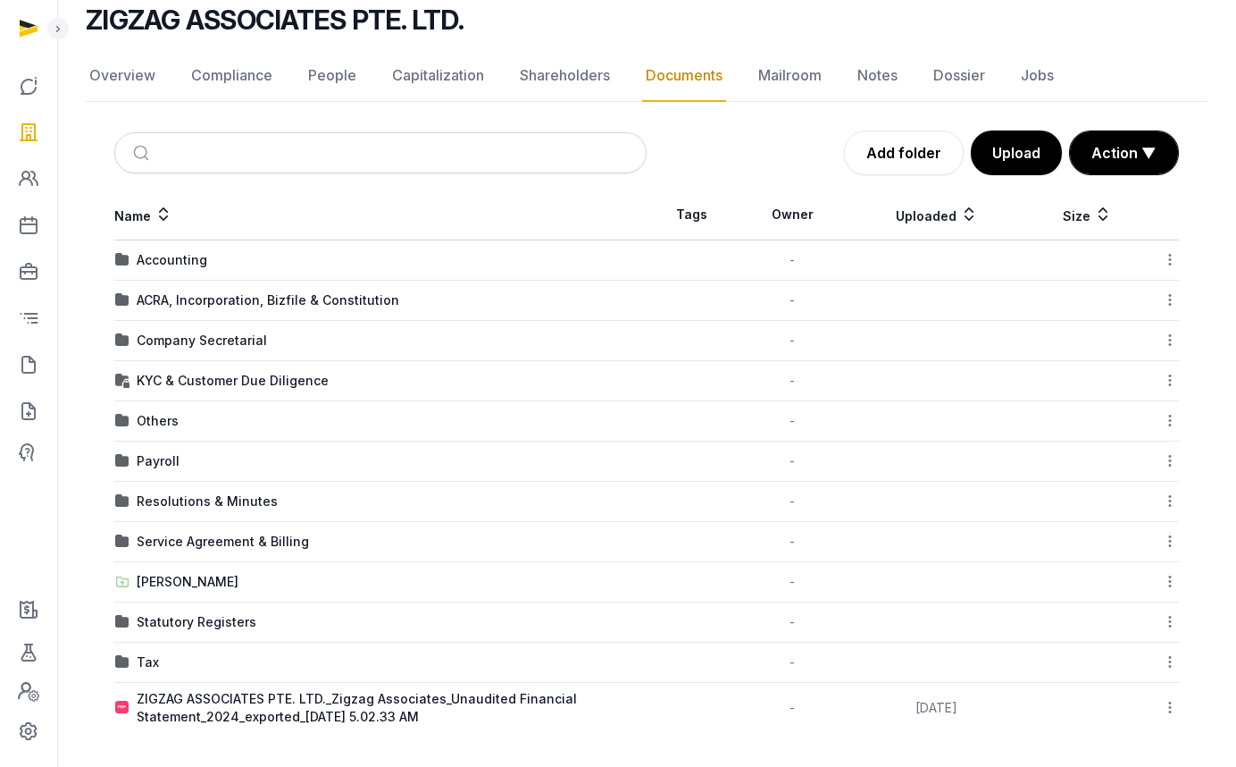
scroll to position [138, 0]
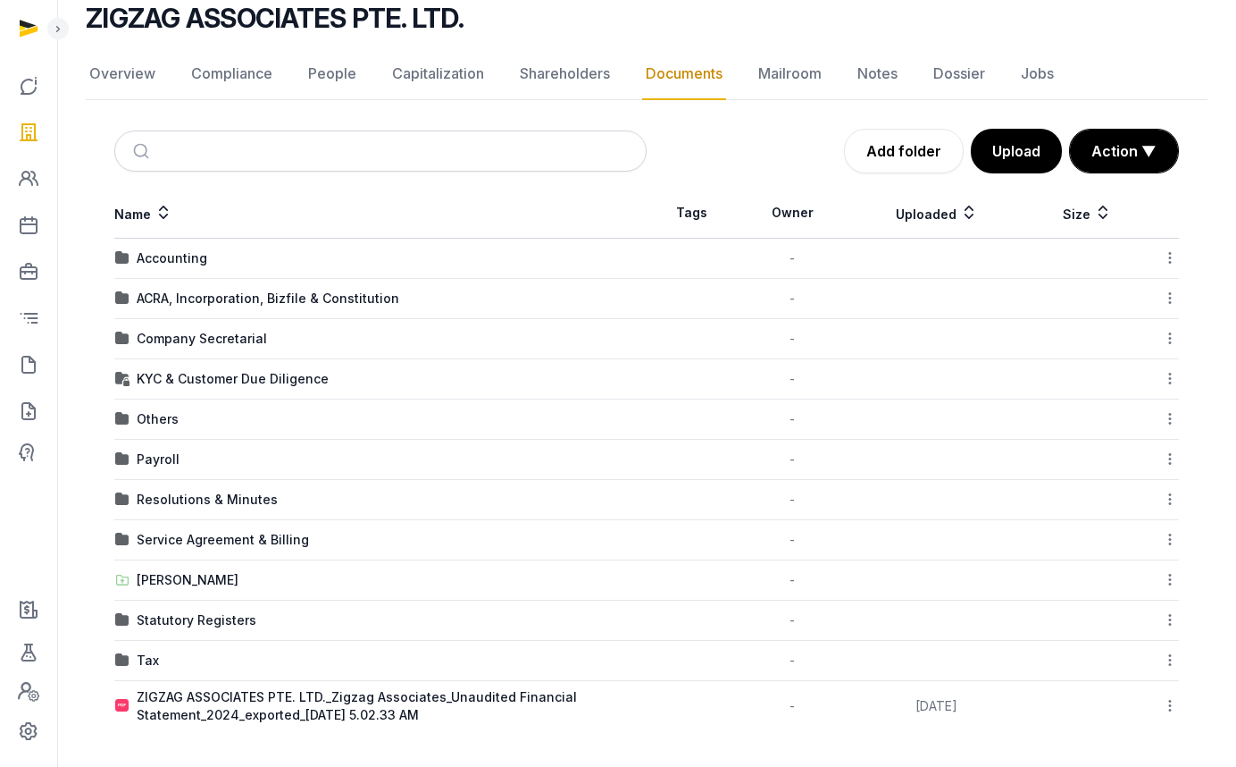
click at [1172, 703] on icon at bounding box center [1170, 705] width 16 height 19
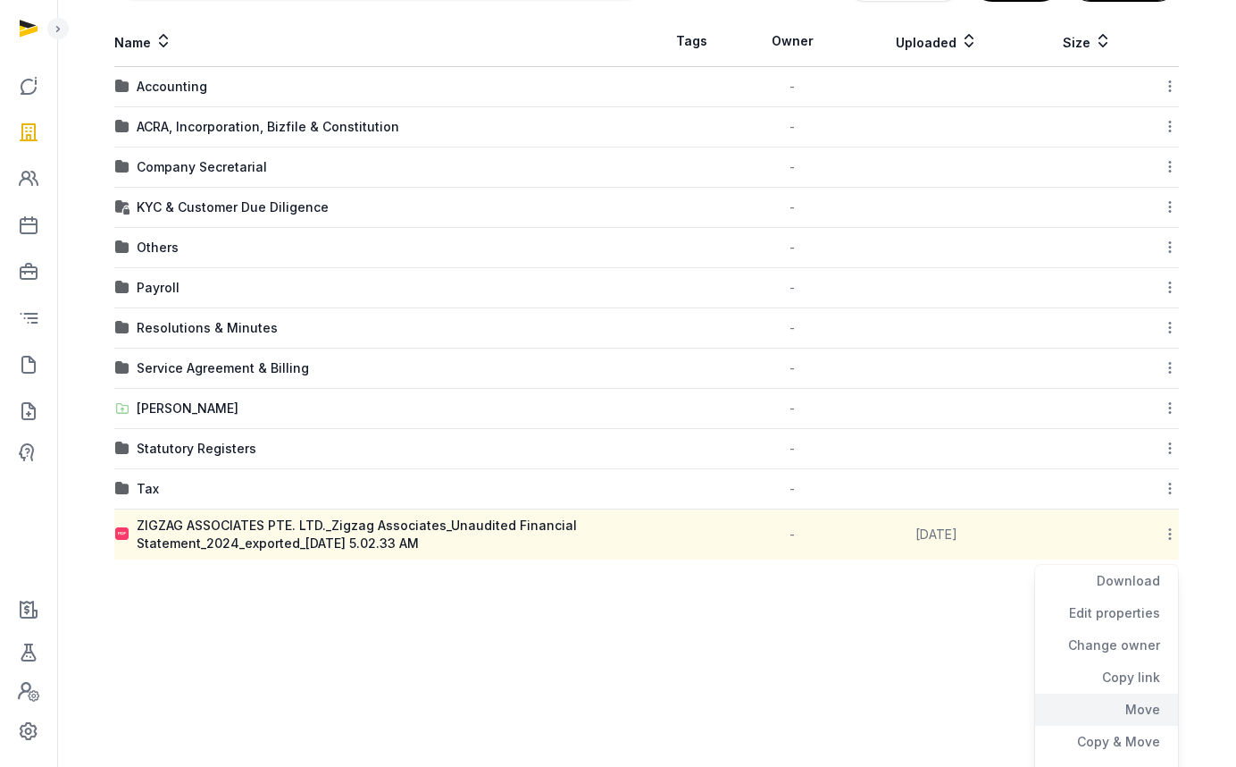
click at [1145, 710] on div "Move" at bounding box center [1106, 709] width 143 height 32
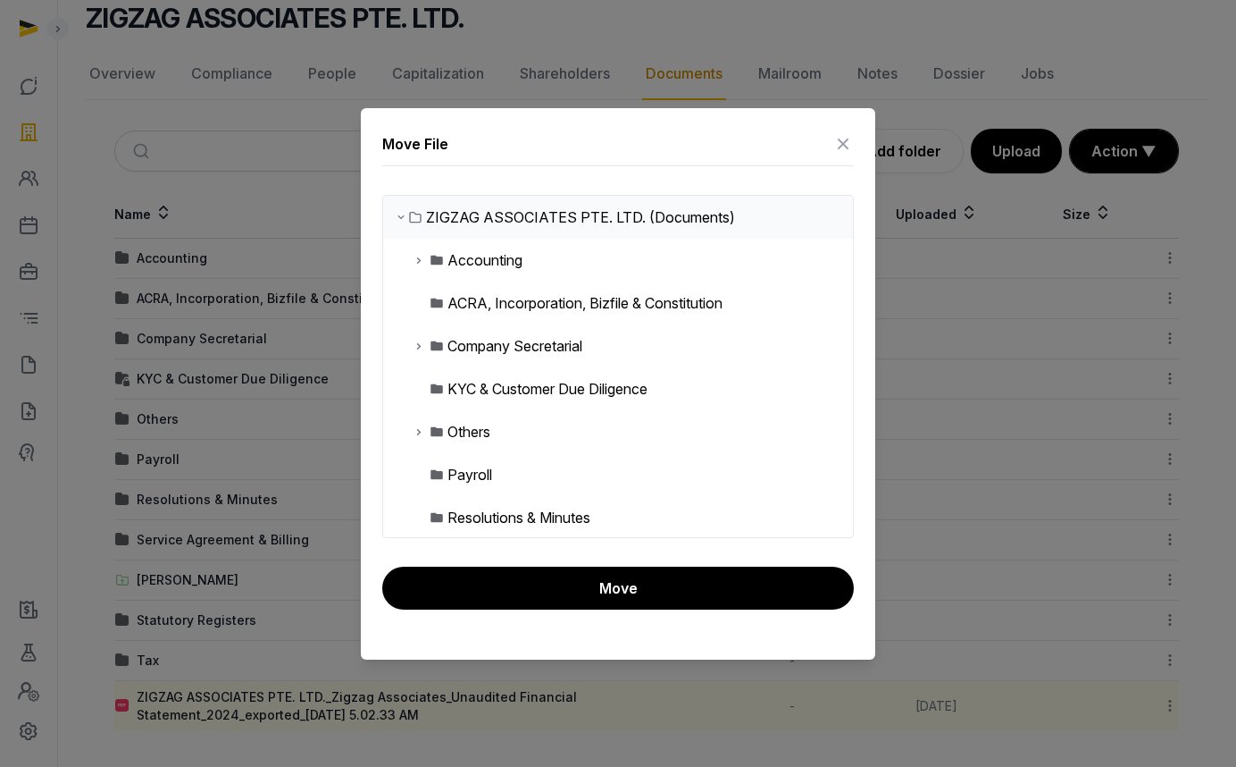
click at [468, 267] on div "Accounting" at bounding box center [485, 259] width 75 height 21
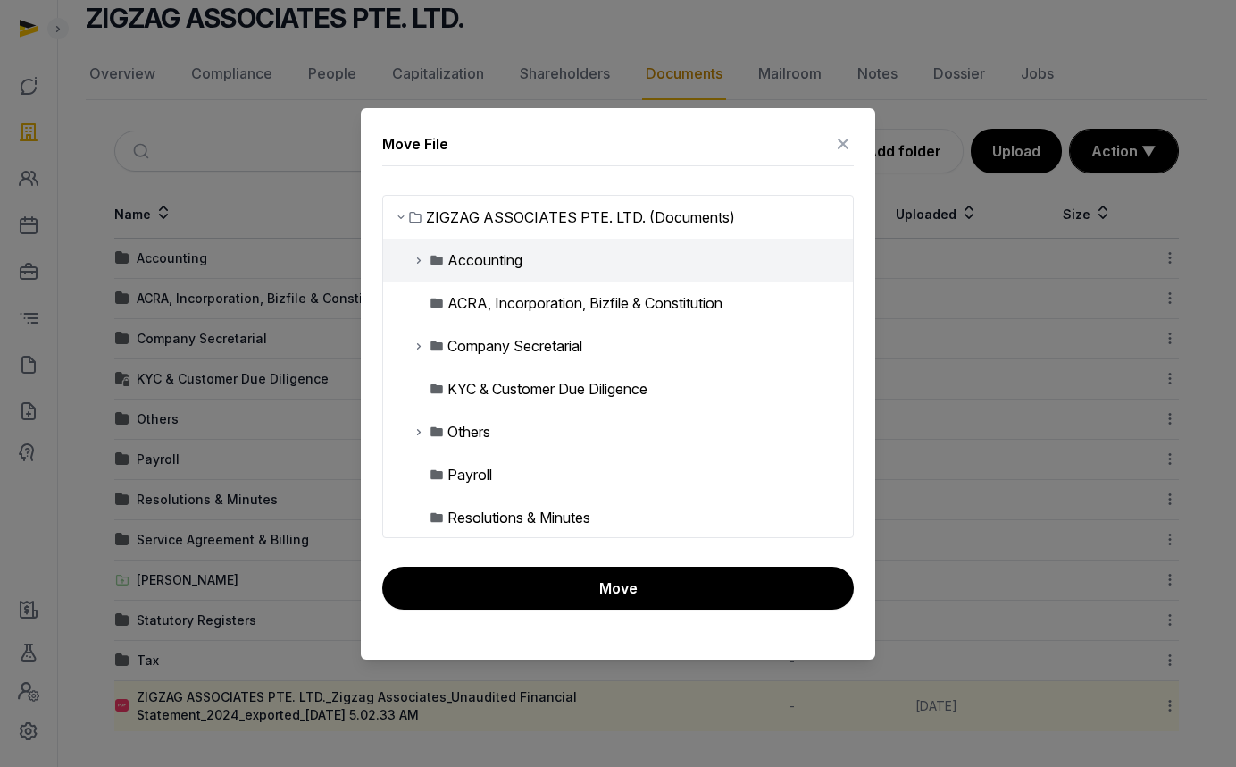
click at [418, 263] on icon at bounding box center [419, 259] width 14 height 21
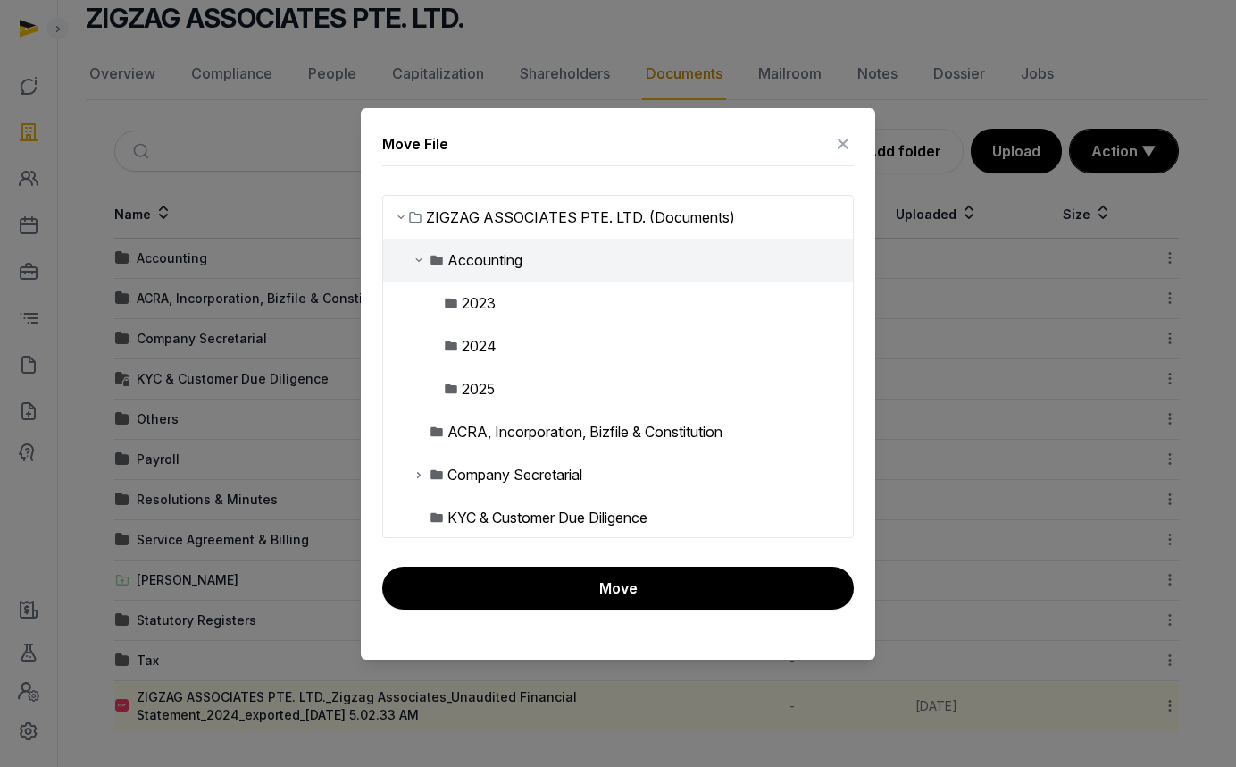
click at [471, 374] on div "2025" at bounding box center [618, 388] width 470 height 43
click at [473, 386] on div "2025" at bounding box center [478, 388] width 33 height 21
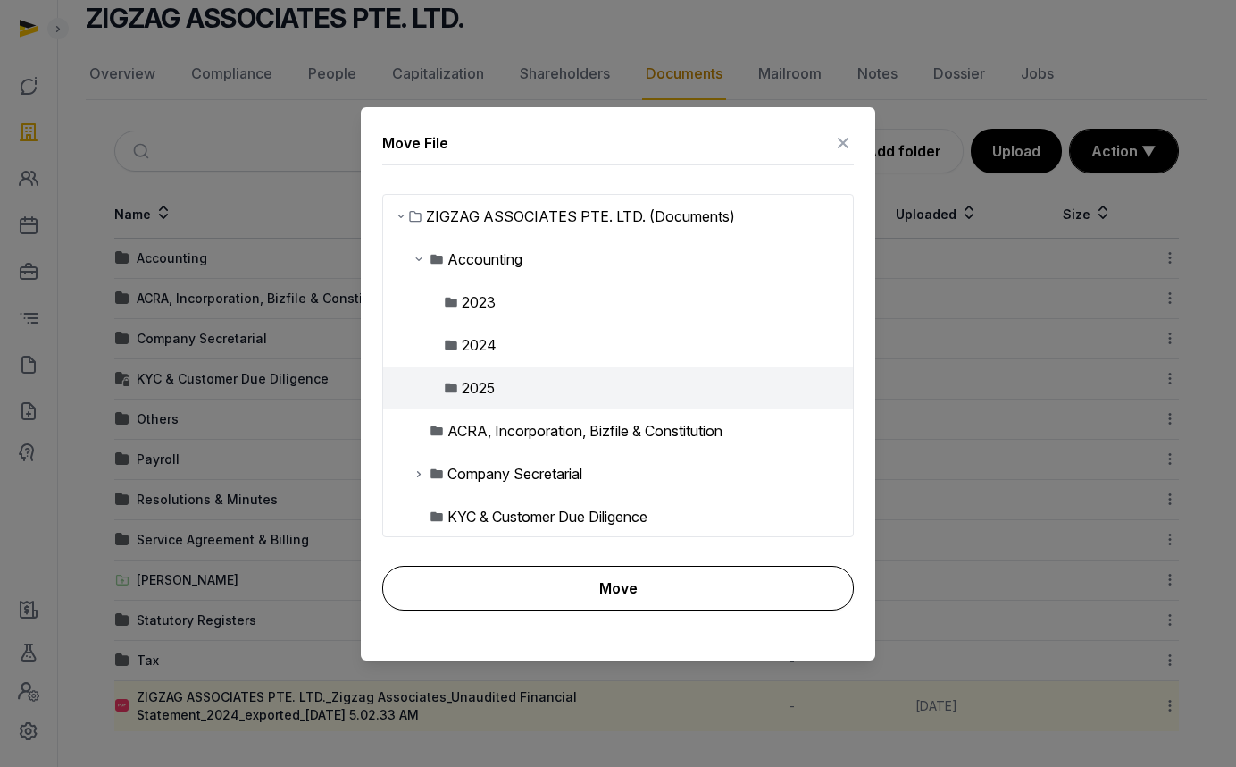
click at [568, 582] on button "Move" at bounding box center [618, 587] width 472 height 45
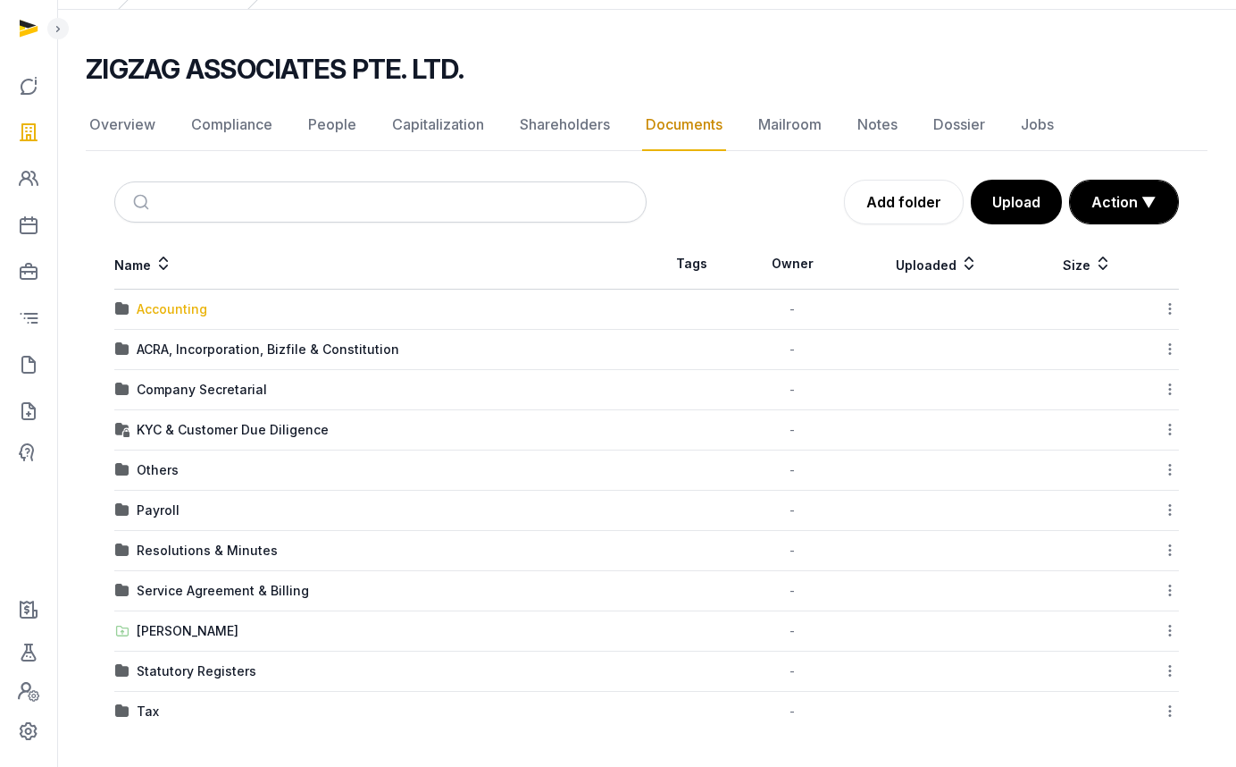
click at [182, 309] on div "Accounting" at bounding box center [172, 309] width 71 height 18
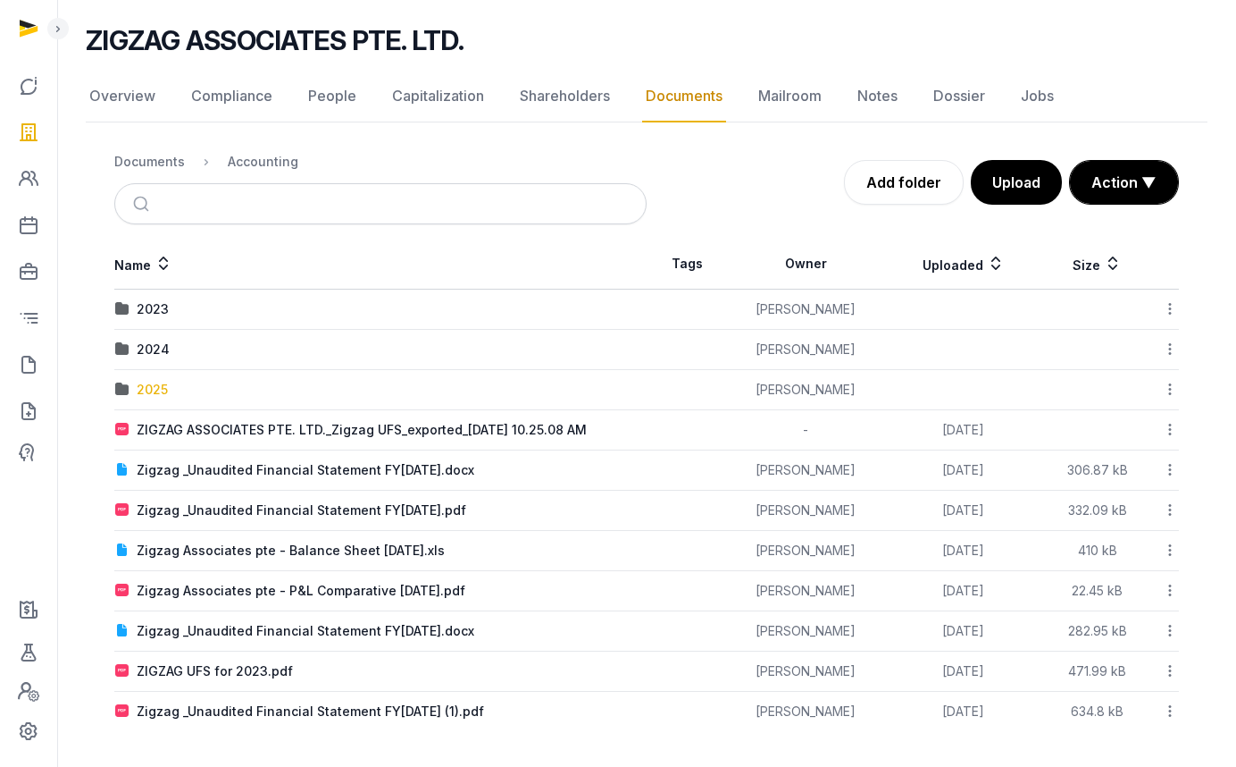
click at [152, 394] on div "2025" at bounding box center [152, 390] width 31 height 18
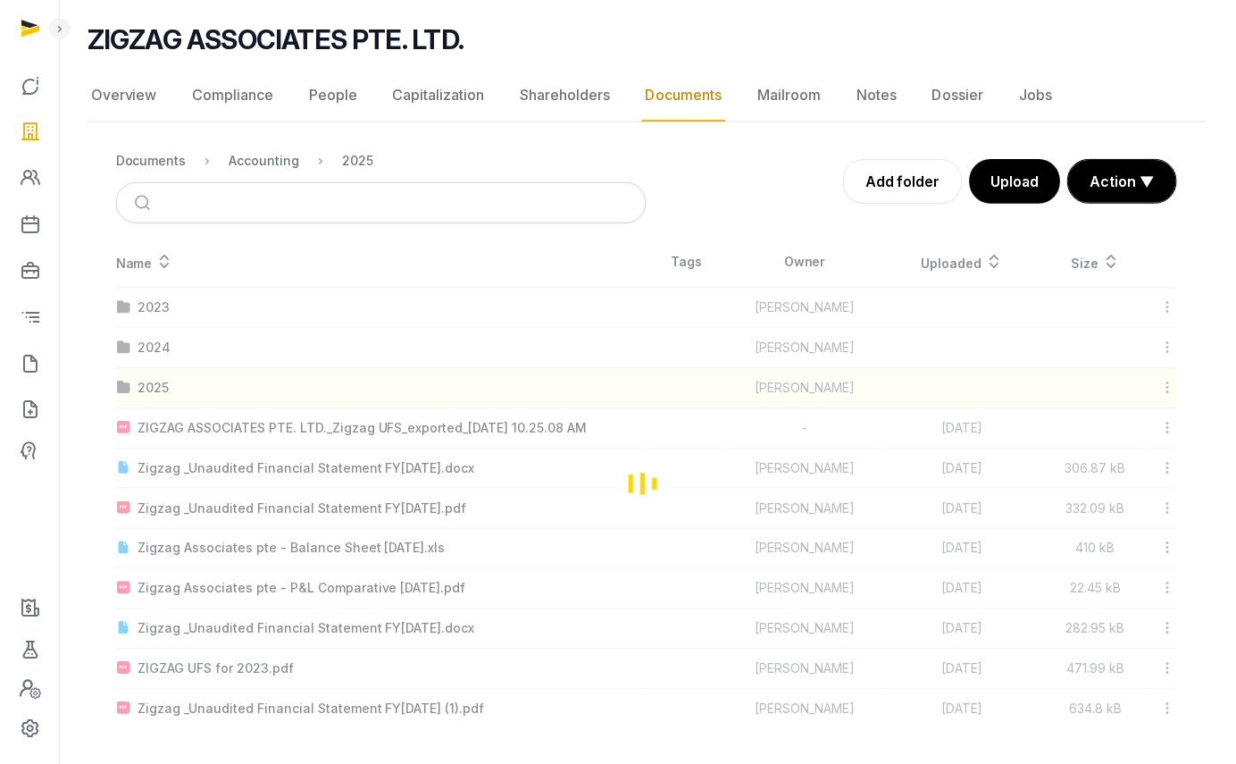
scroll to position [0, 0]
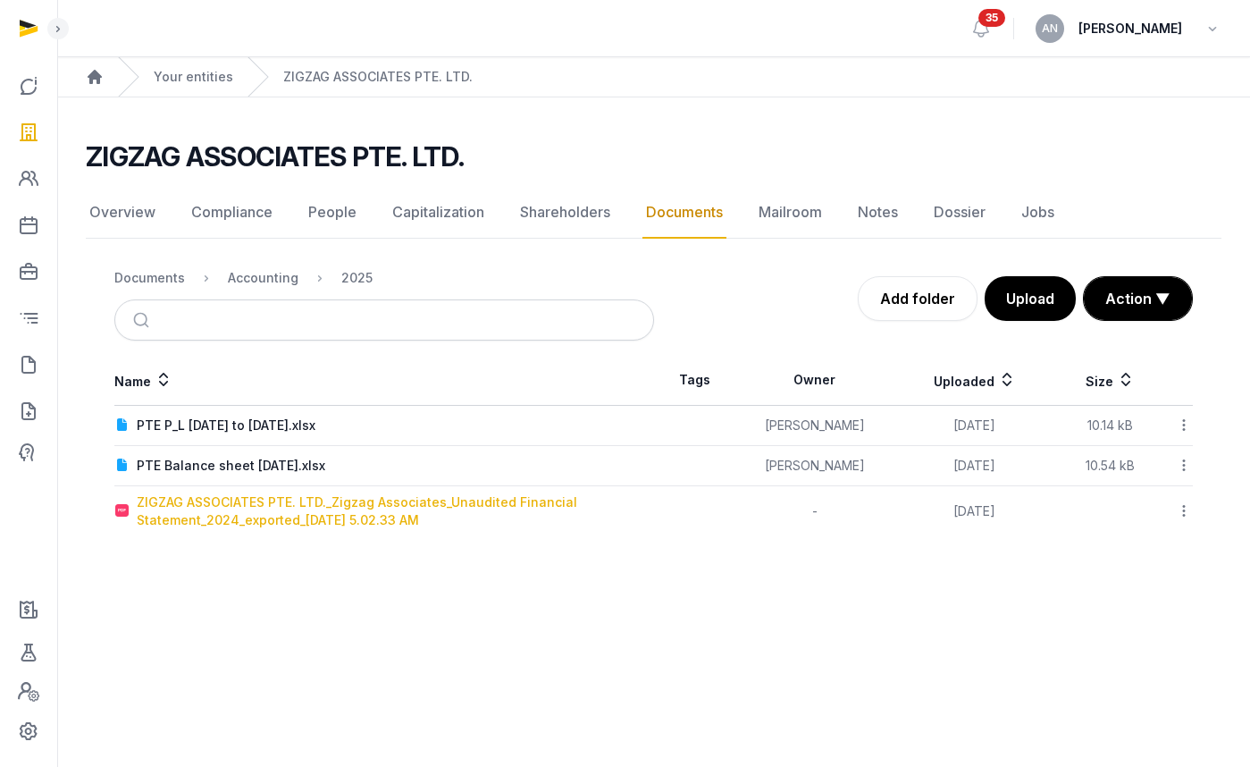
click at [254, 511] on div "ZIGZAG ASSOCIATES PTE. LTD._Zigzag Associates_Unaudited Financial Statement_202…" at bounding box center [395, 511] width 516 height 36
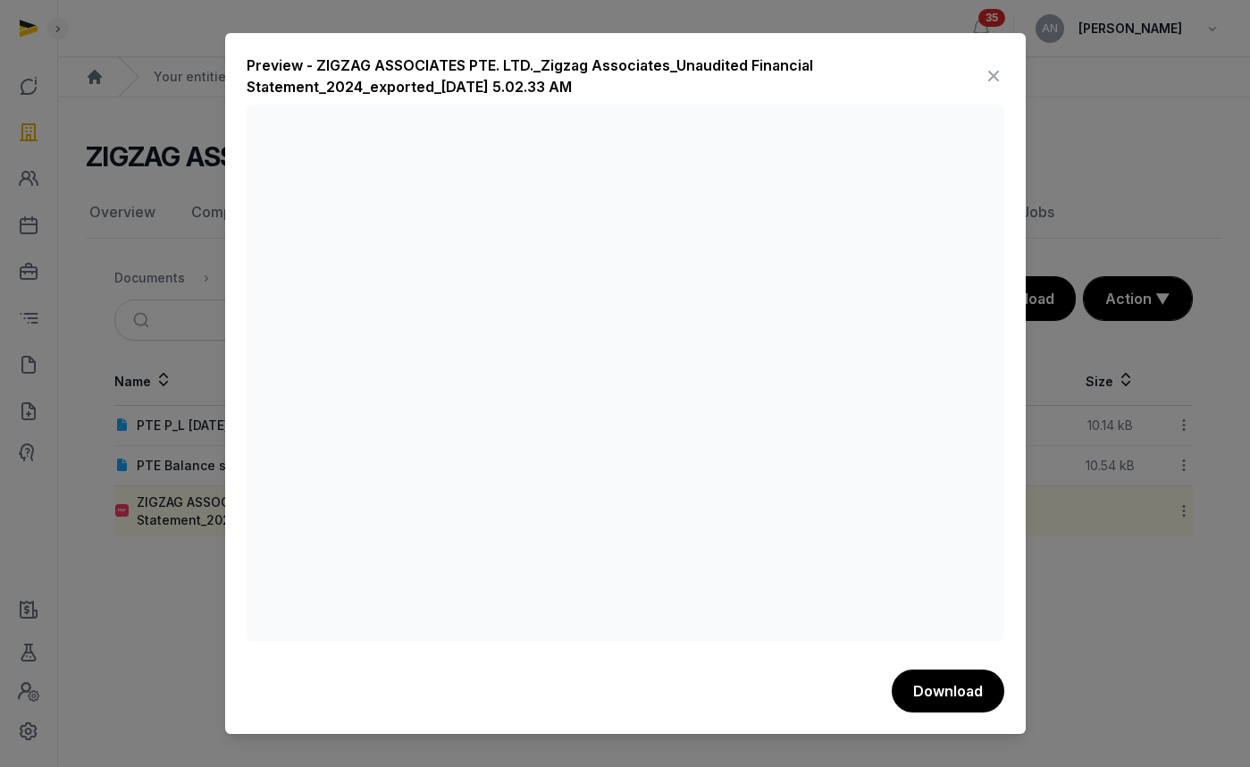
click at [990, 73] on icon at bounding box center [993, 76] width 21 height 29
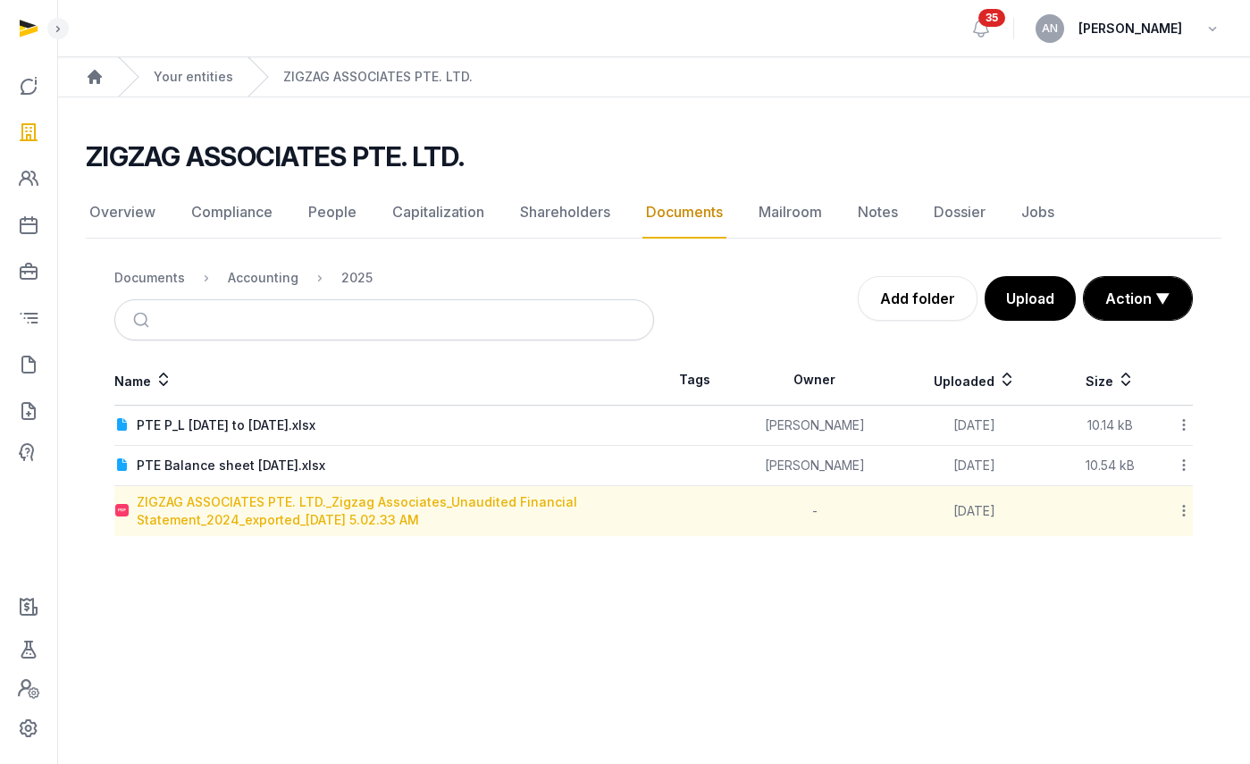
click at [252, 522] on div "ZIGZAG ASSOCIATES PTE. LTD._Zigzag Associates_Unaudited Financial Statement_202…" at bounding box center [395, 511] width 516 height 36
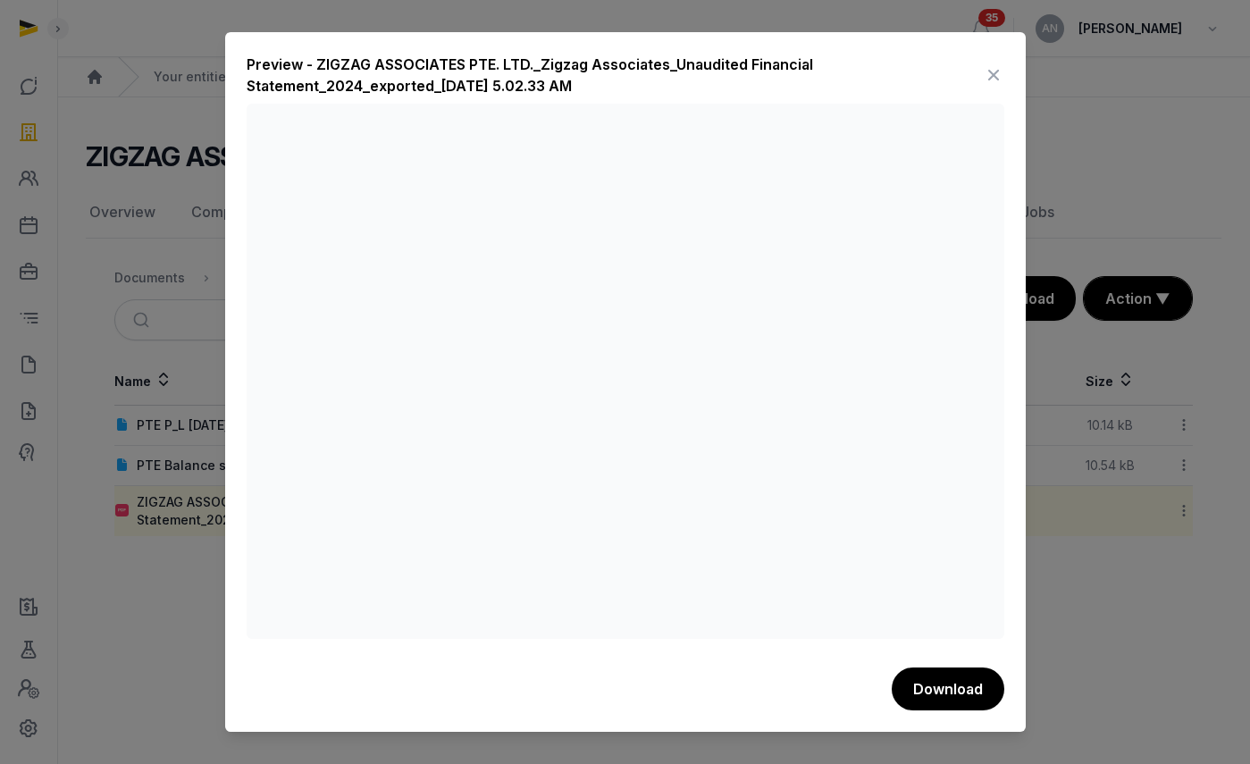
click at [981, 81] on div "Preview - ZIGZAG ASSOCIATES PTE. LTD._Zigzag Associates_Unaudited Financial Sta…" at bounding box center [626, 79] width 758 height 50
click at [989, 78] on icon at bounding box center [993, 75] width 21 height 29
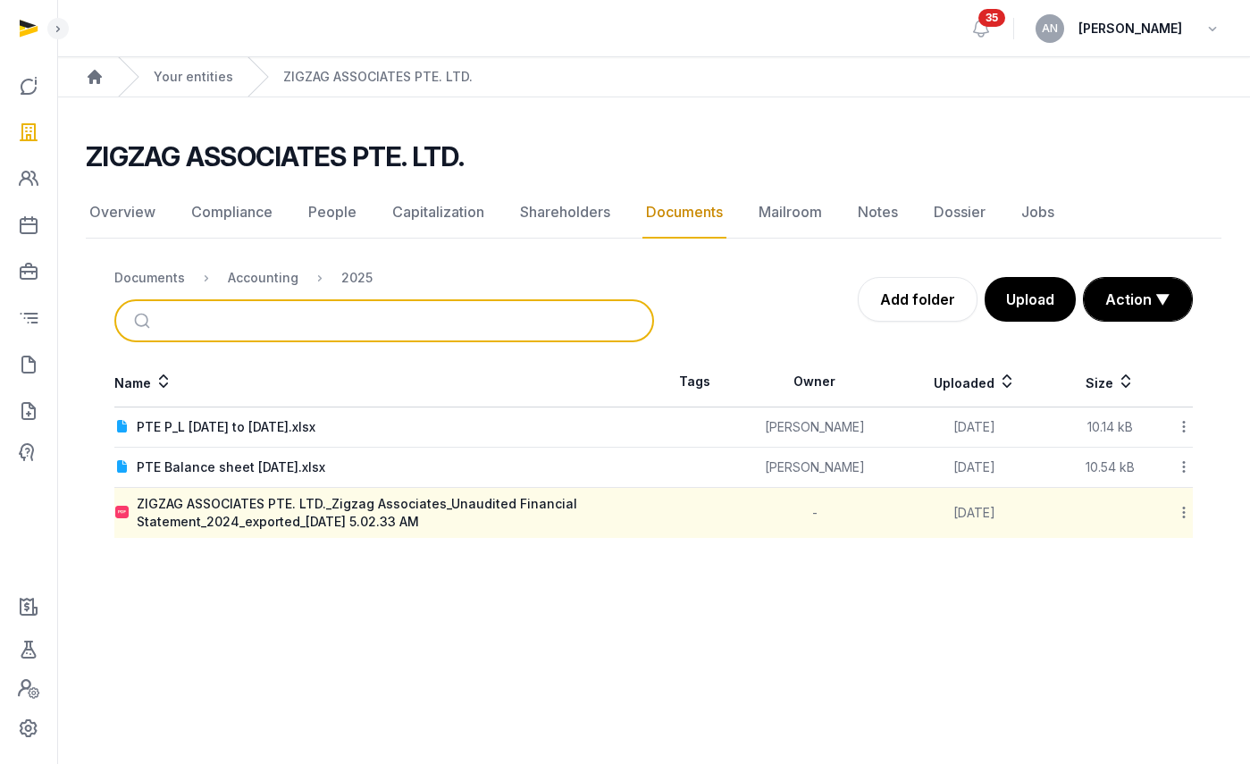
click at [208, 326] on input "search" at bounding box center [405, 320] width 480 height 39
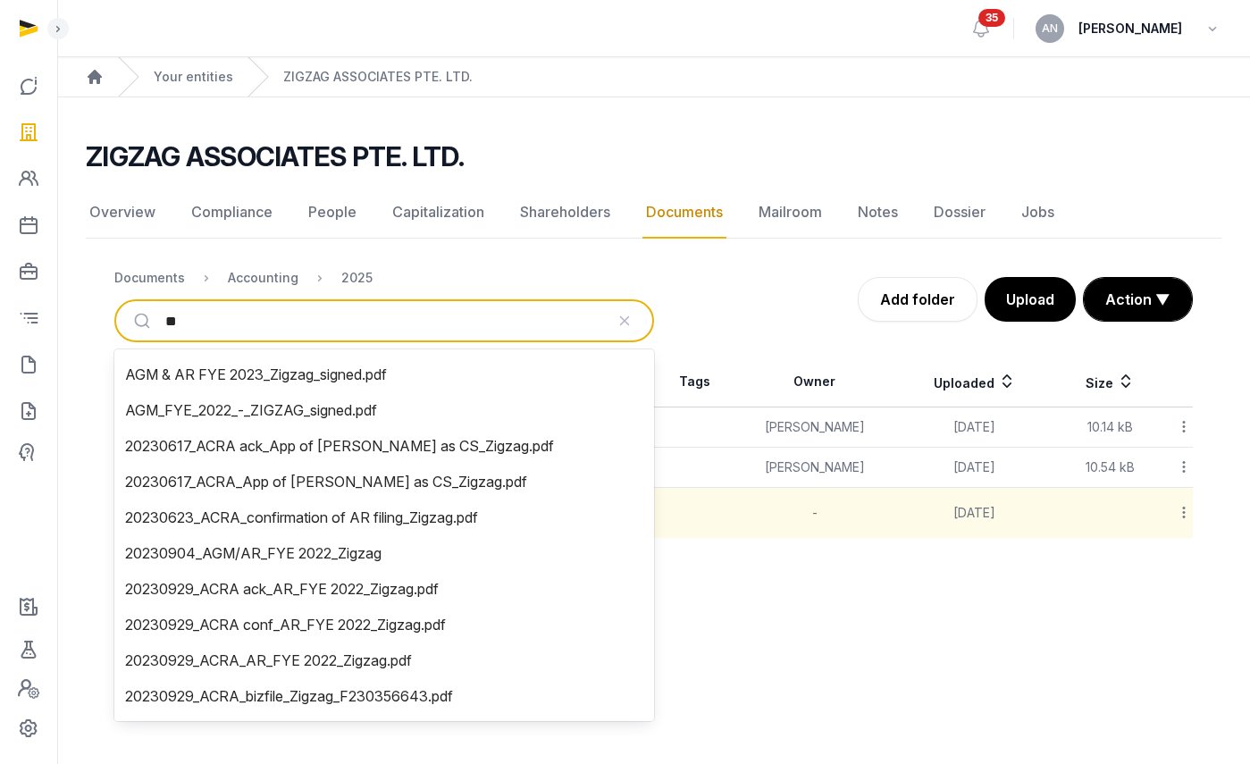
type input "***"
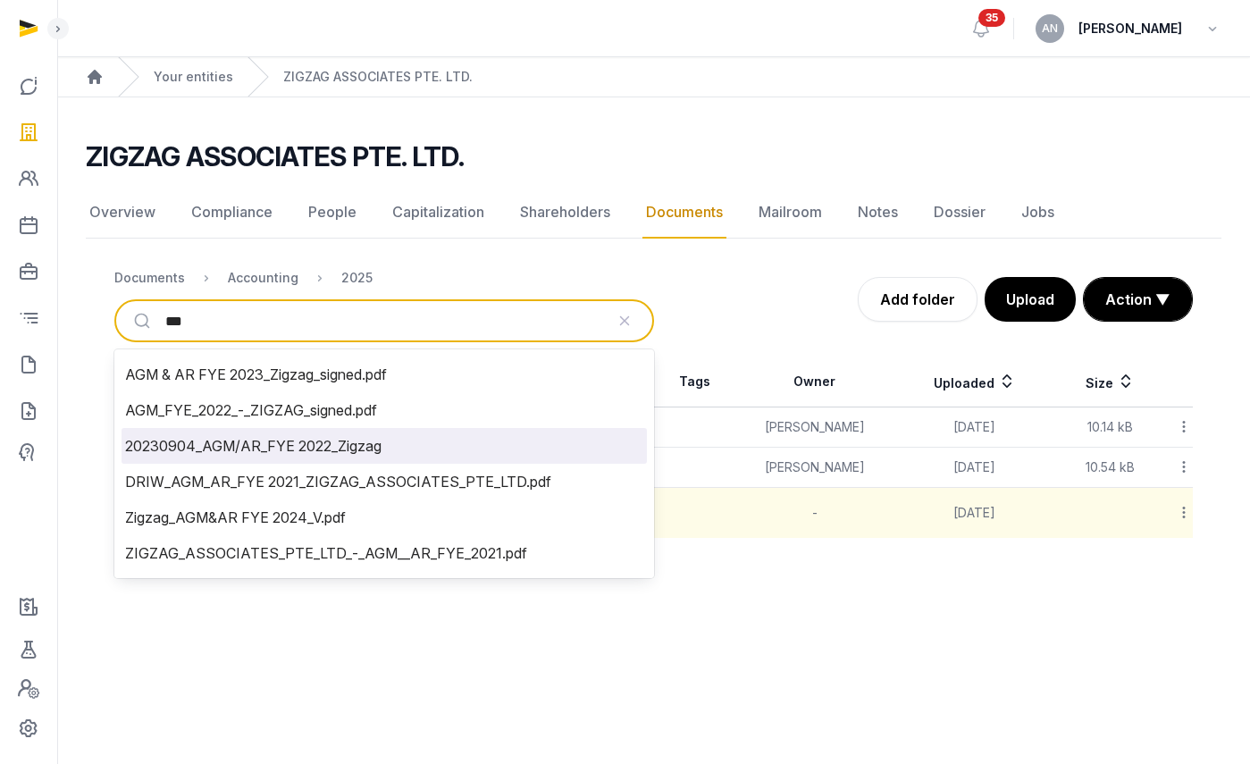
click at [220, 448] on li "20230904_AGM/AR_FYE 2022_Zigzag" at bounding box center [383, 446] width 525 height 36
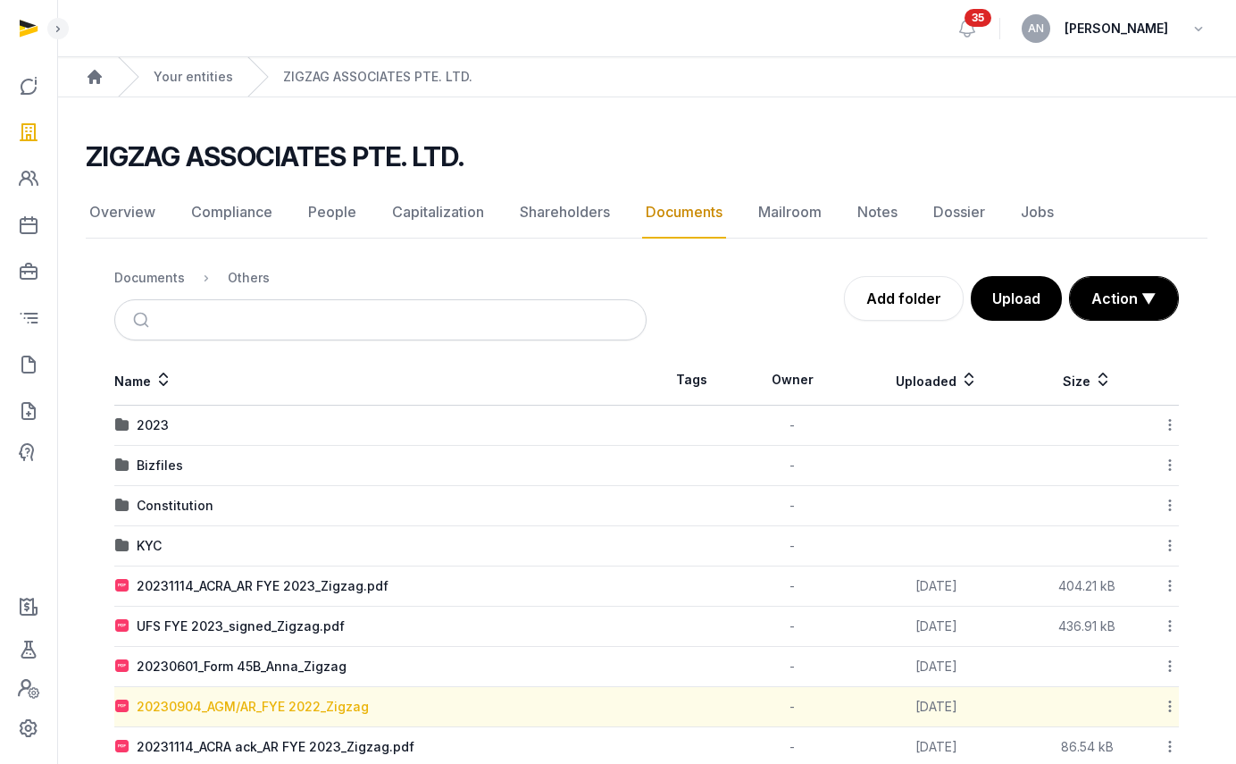
click at [196, 711] on div "20230904_AGM/AR_FYE 2022_Zigzag" at bounding box center [253, 707] width 232 height 18
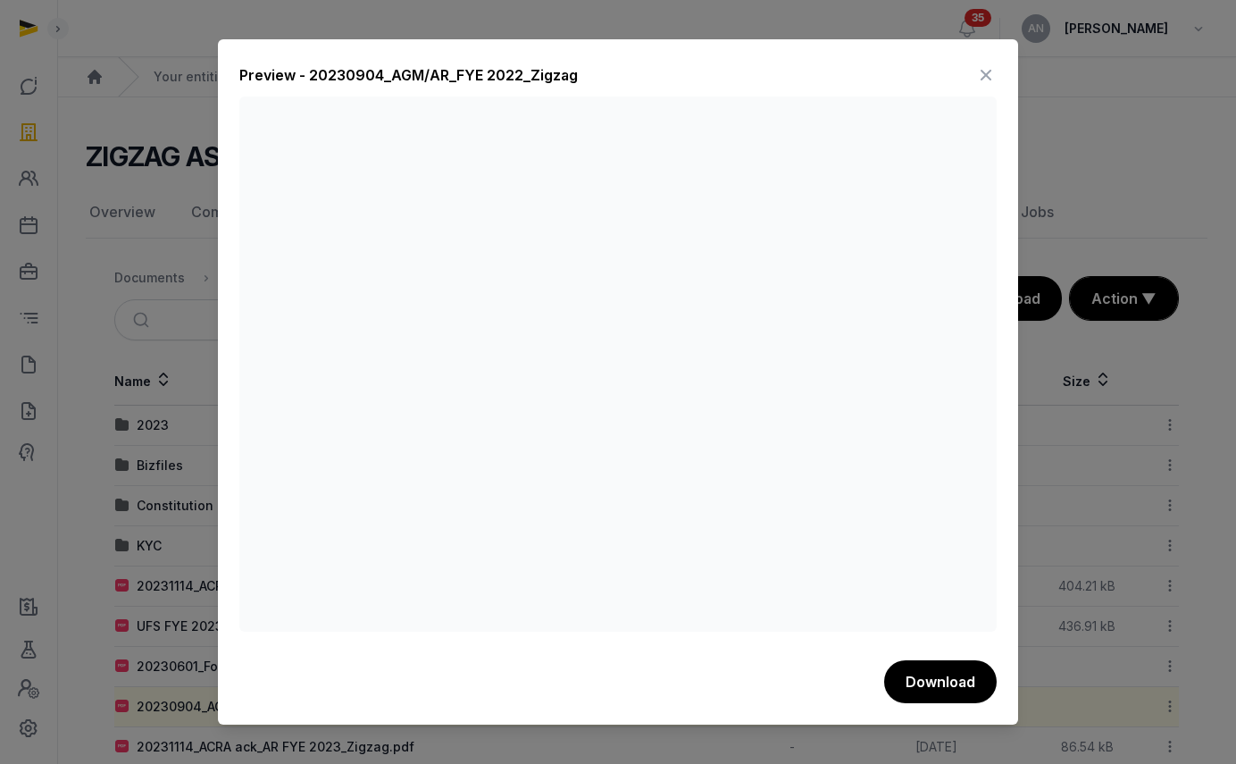
click at [991, 73] on icon at bounding box center [986, 75] width 21 height 29
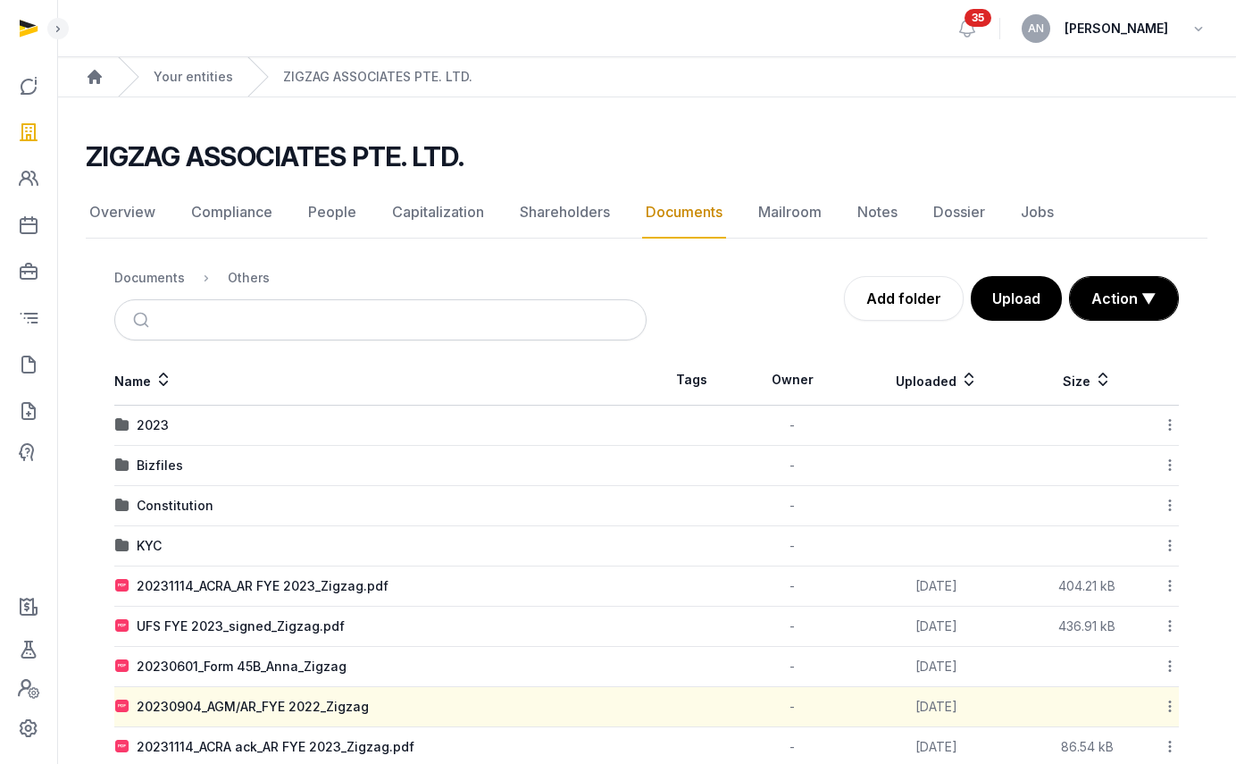
click at [149, 269] on div "Documents" at bounding box center [149, 278] width 71 height 18
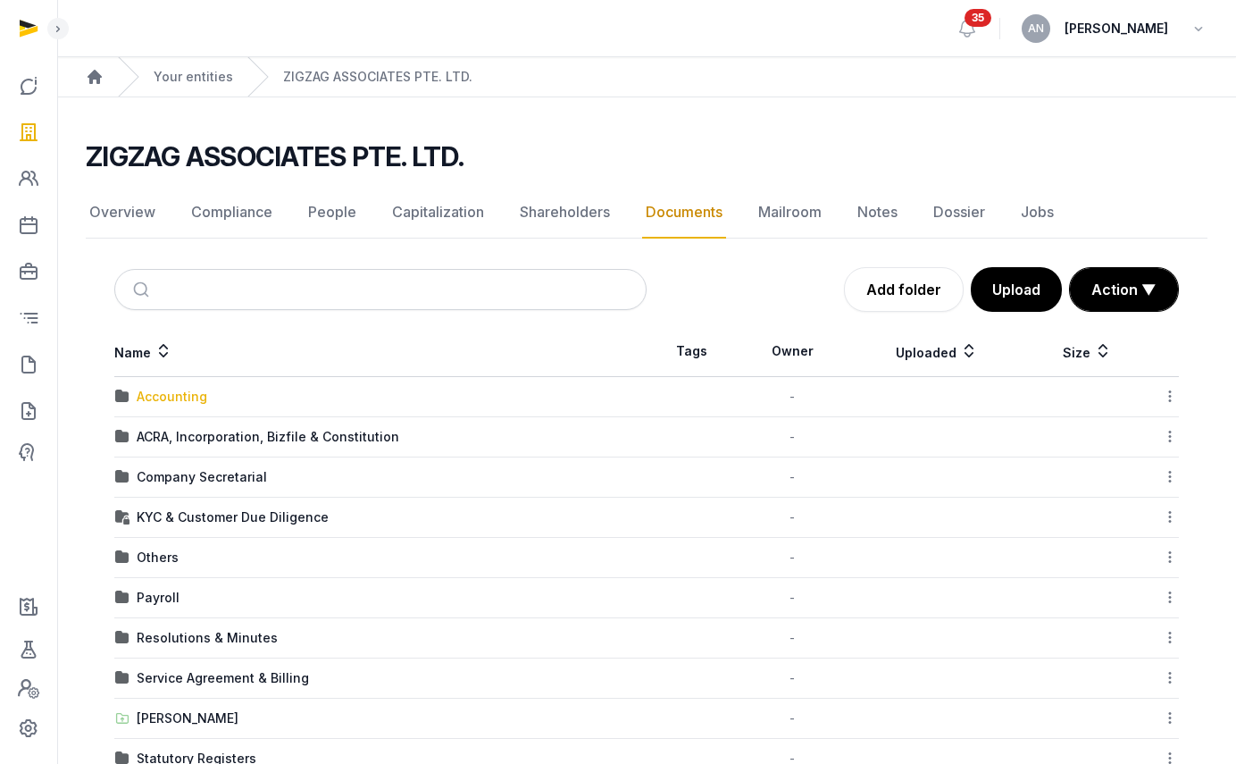
click at [185, 398] on div "Accounting" at bounding box center [172, 397] width 71 height 18
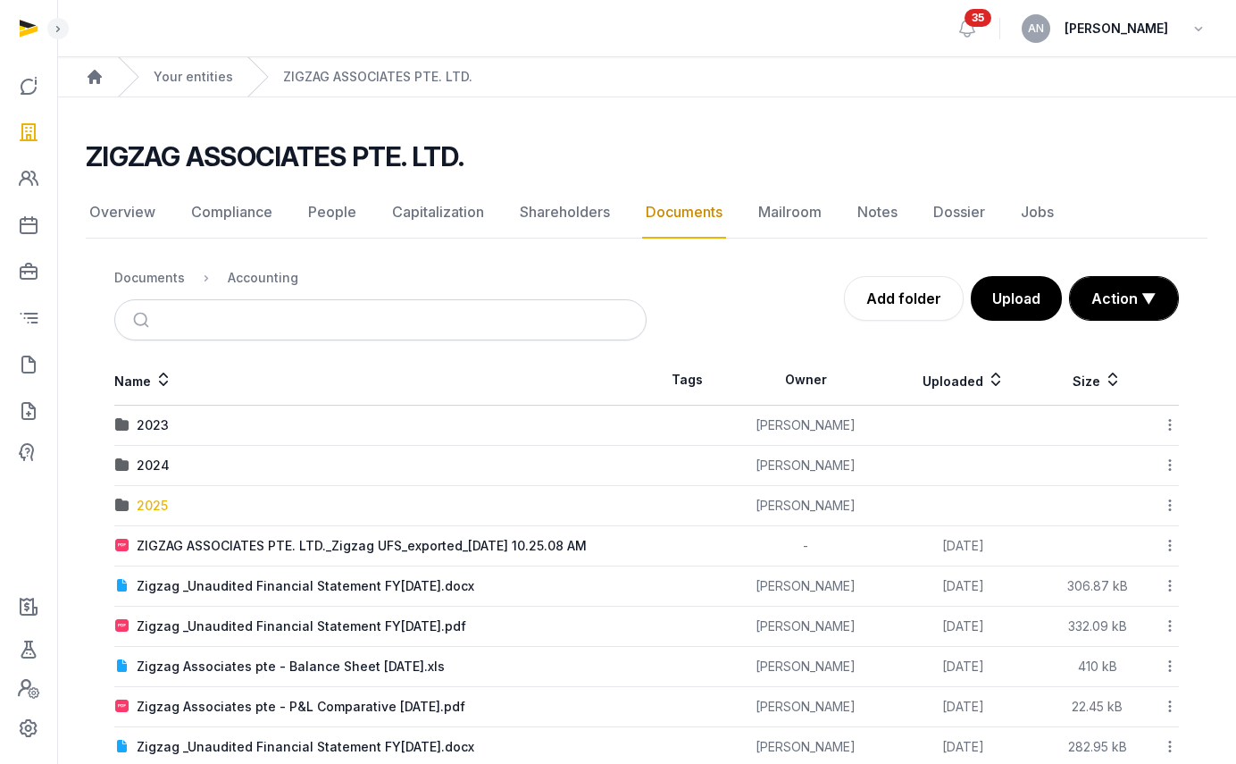
click at [147, 501] on div "2025" at bounding box center [152, 506] width 31 height 18
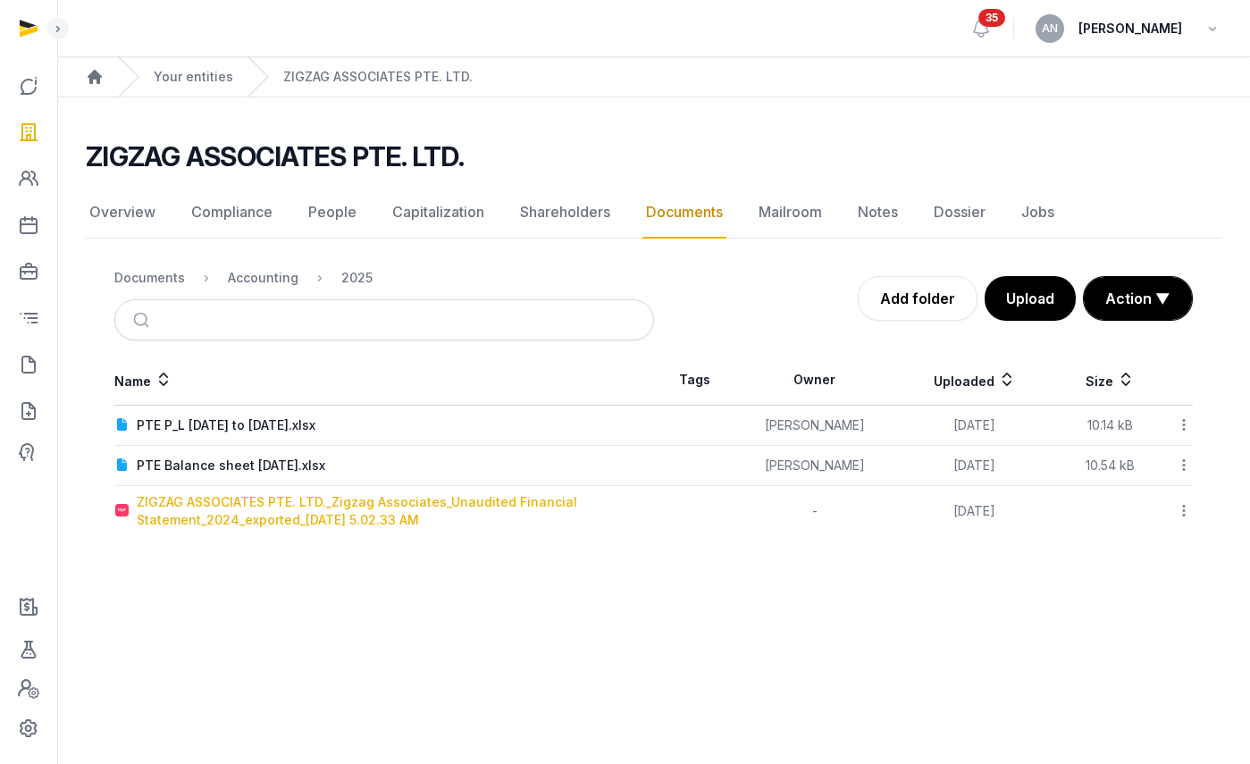
click at [276, 499] on div "ZIGZAG ASSOCIATES PTE. LTD._Zigzag Associates_Unaudited Financial Statement_202…" at bounding box center [395, 511] width 516 height 36
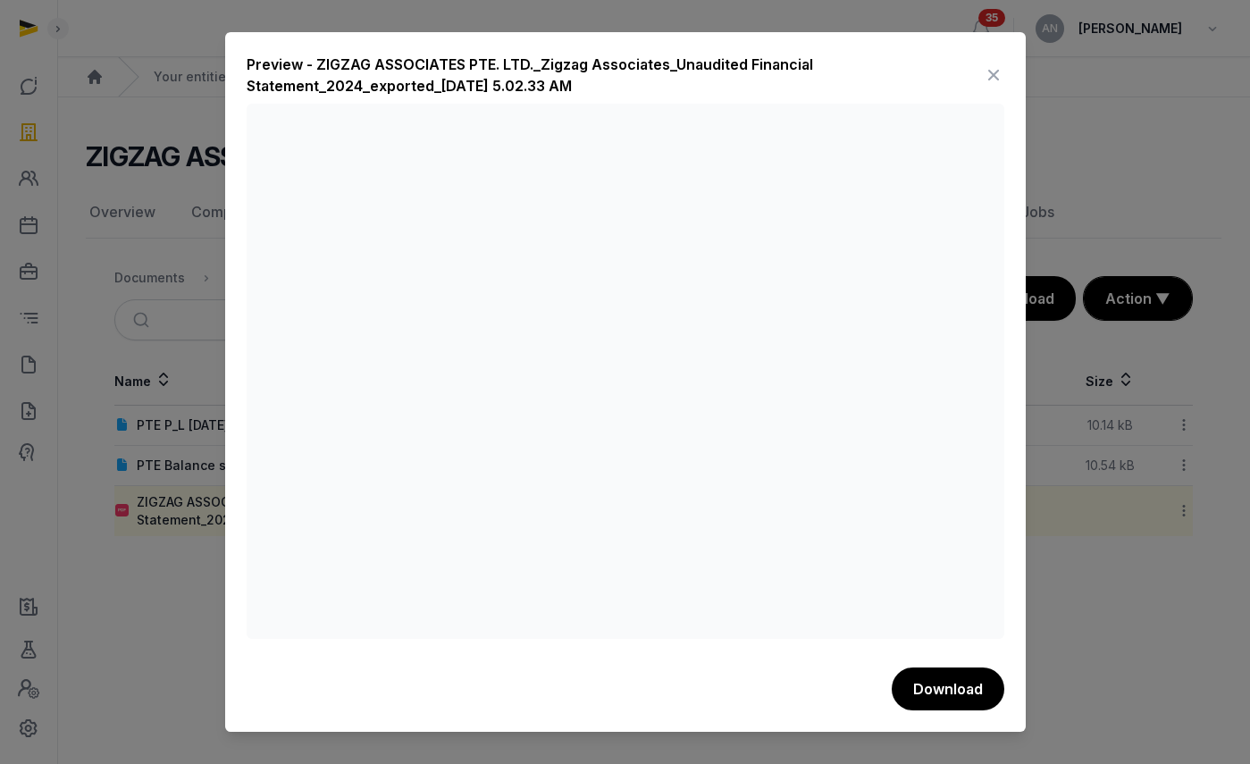
click at [991, 76] on icon at bounding box center [993, 75] width 21 height 29
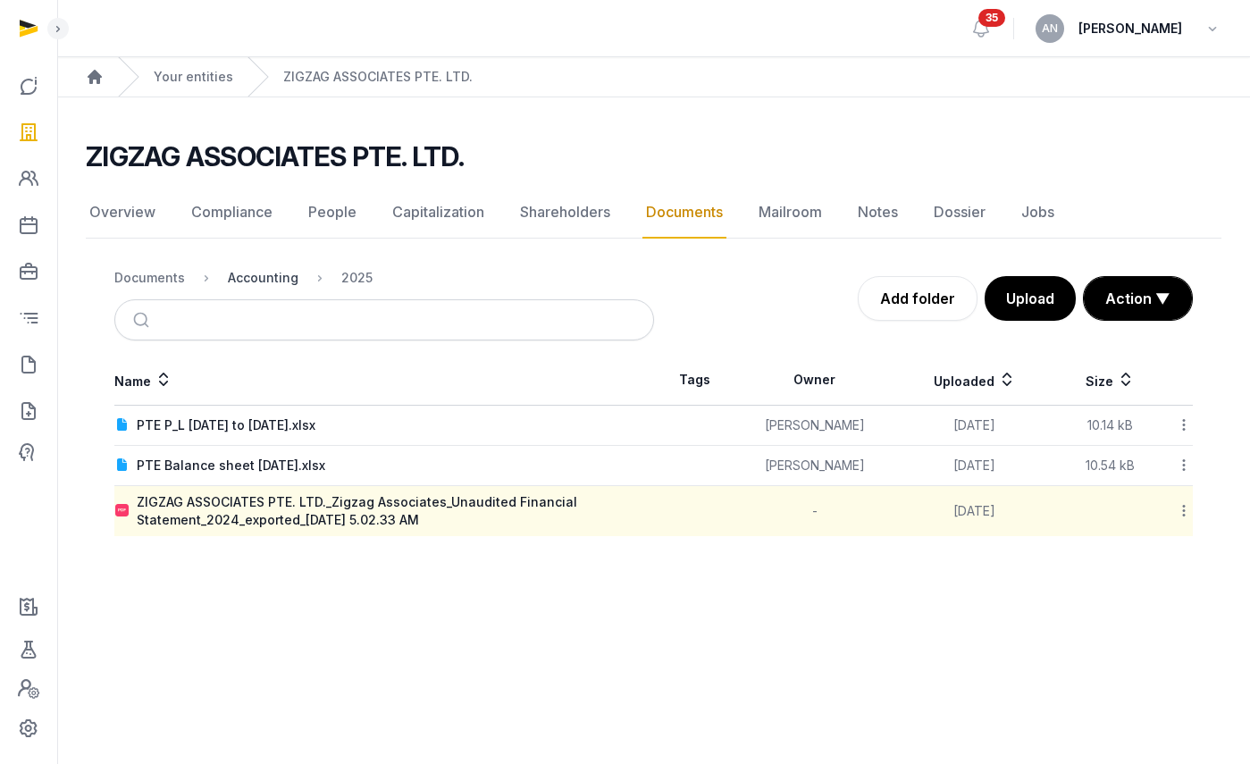
click at [239, 275] on div "Accounting" at bounding box center [263, 278] width 71 height 18
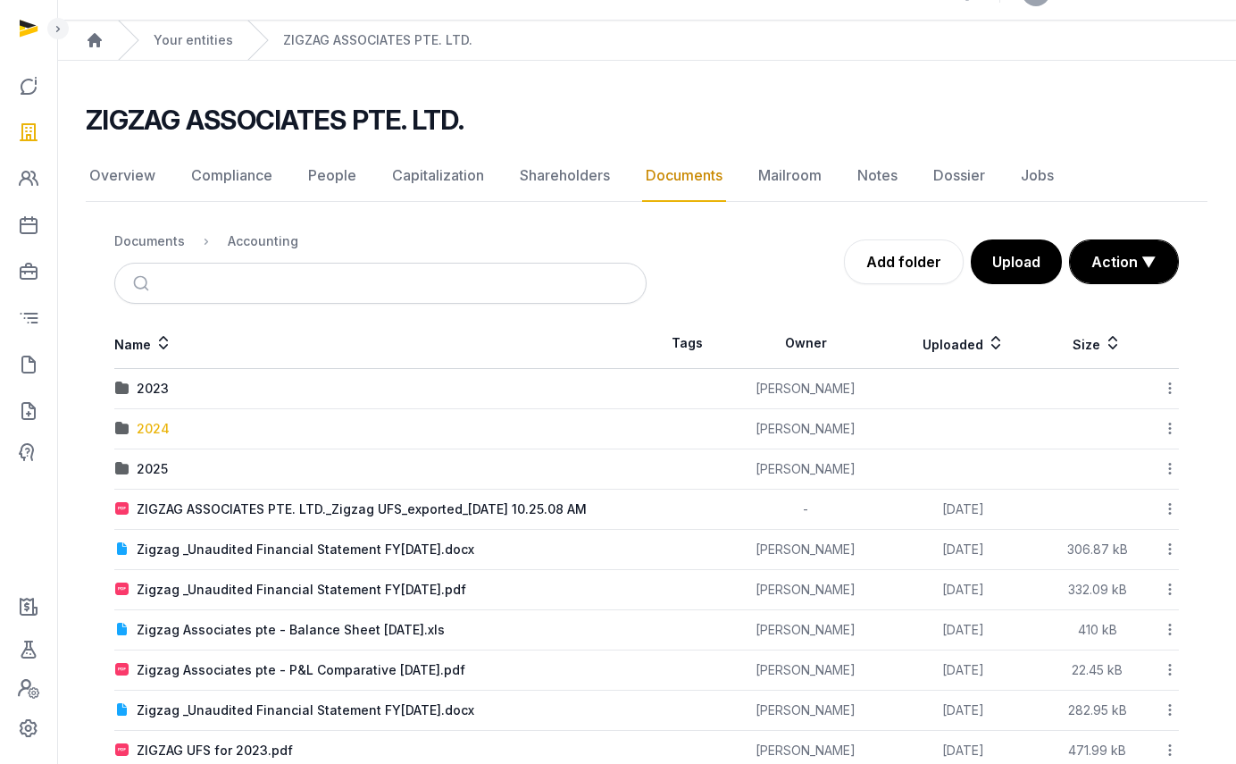
scroll to position [38, 0]
click at [163, 432] on div "2024" at bounding box center [153, 428] width 33 height 18
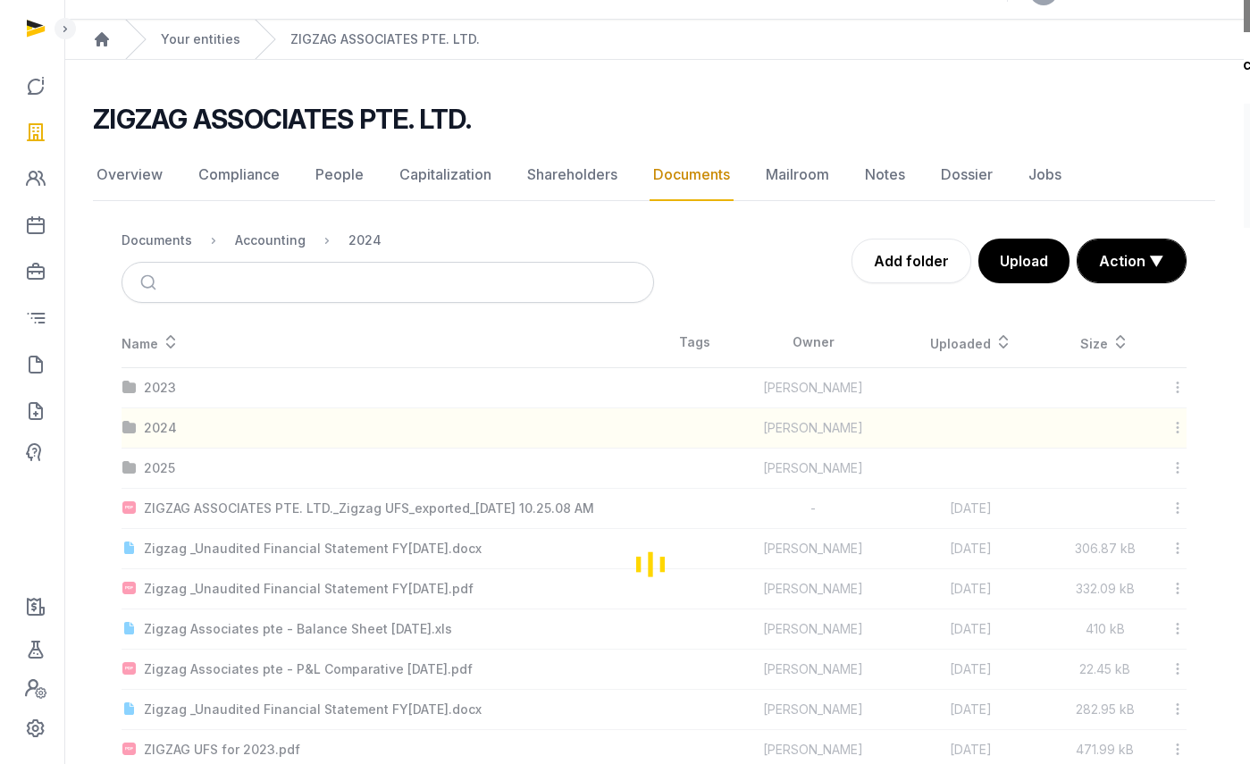
scroll to position [0, 0]
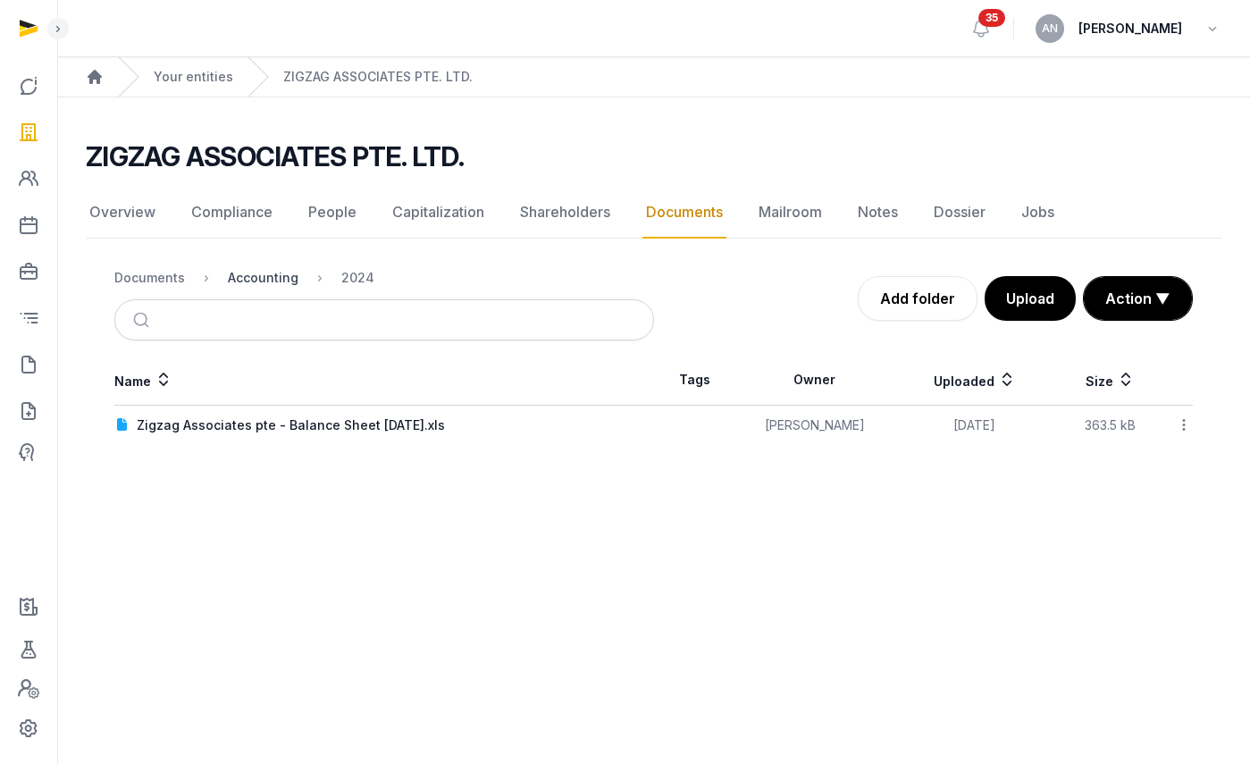
click at [270, 276] on div "Accounting" at bounding box center [263, 278] width 71 height 18
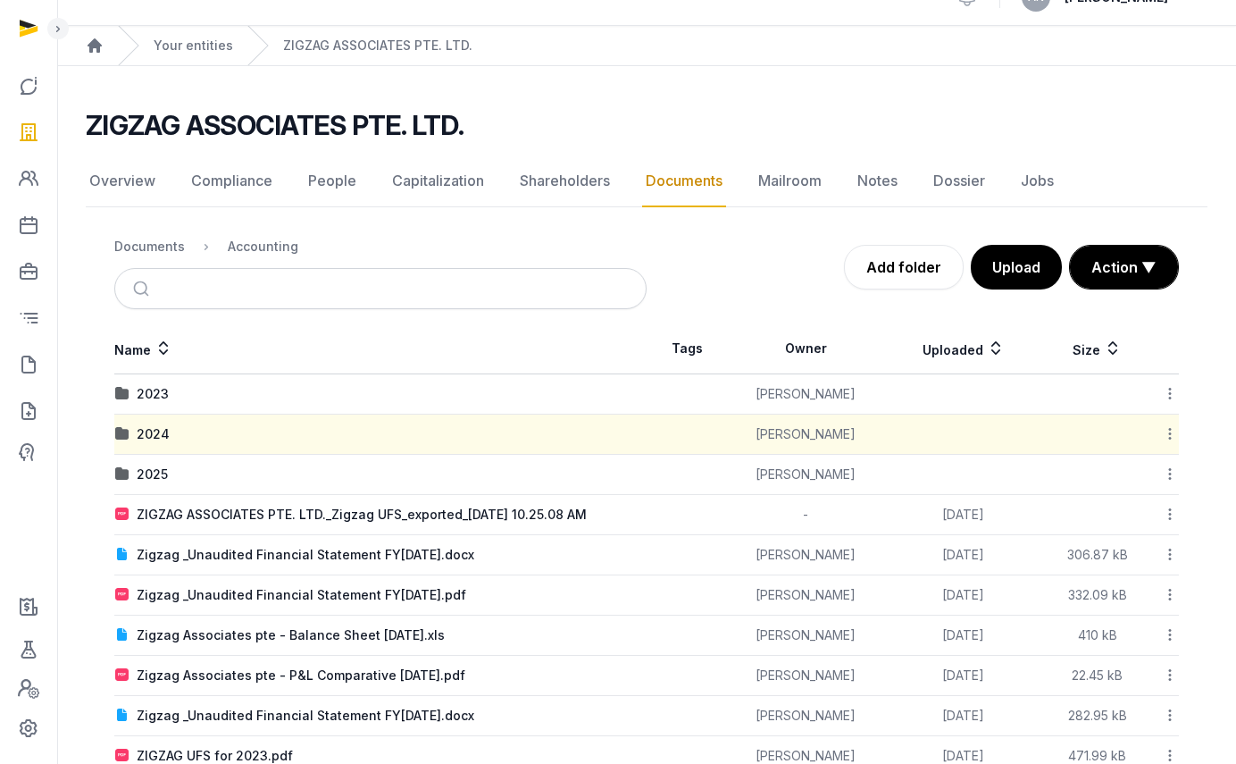
scroll to position [119, 0]
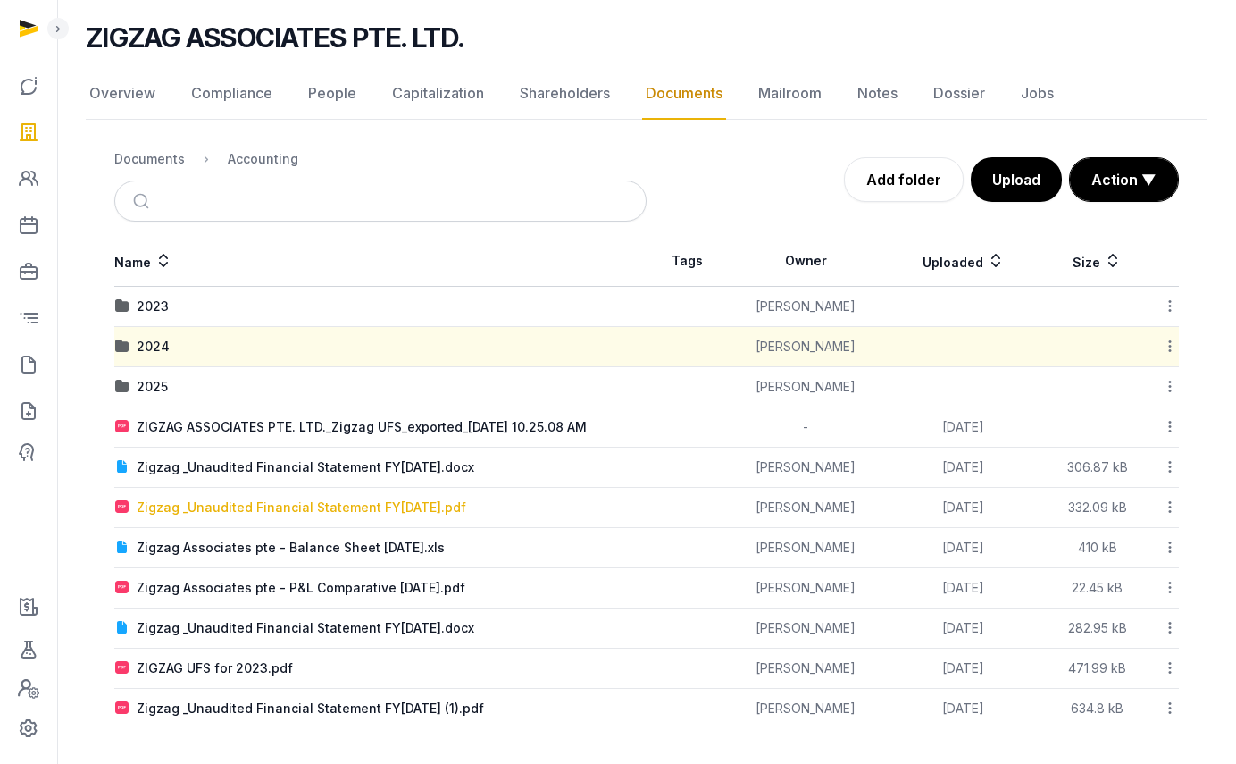
click at [263, 508] on div "Zigzag _Unaudited Financial Statement FY30April2024.pdf" at bounding box center [302, 507] width 330 height 18
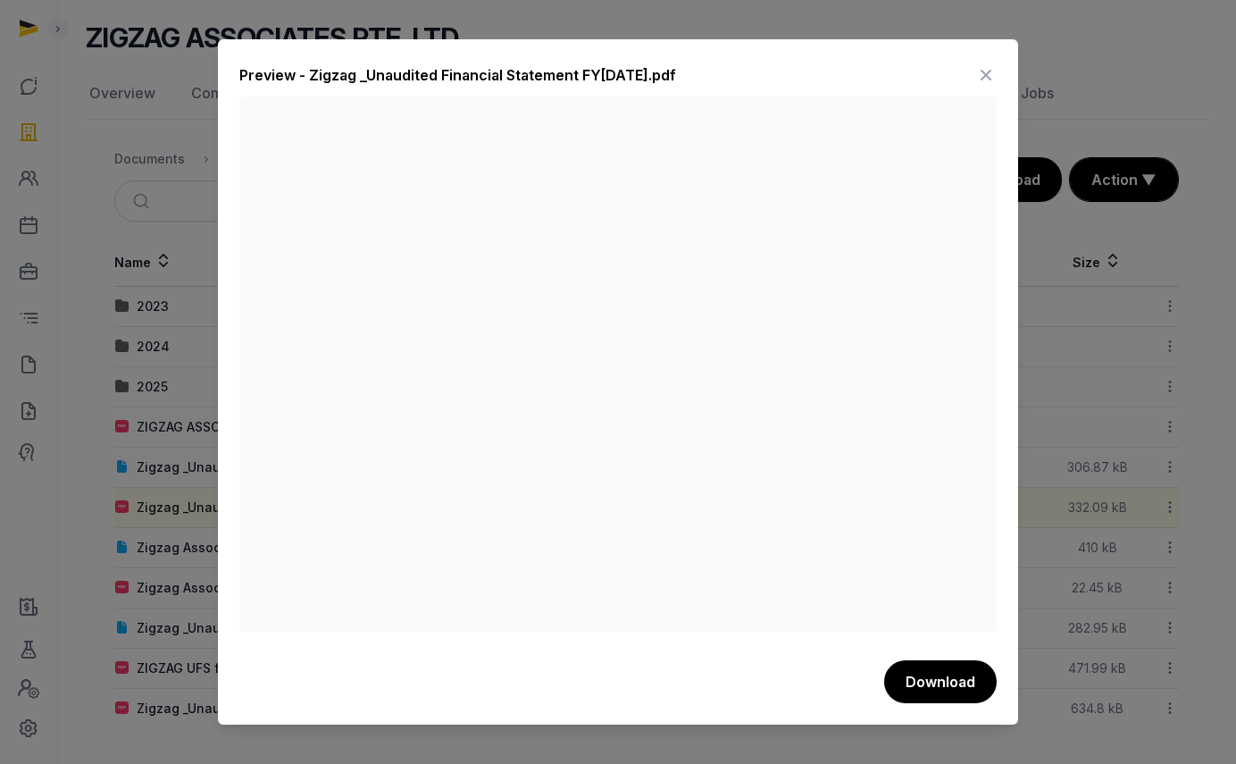
click at [1005, 78] on div "Preview - Zigzag _Unaudited Financial Statement FY30April2024.pdf Download" at bounding box center [618, 381] width 800 height 685
click at [997, 76] on div "Preview - Zigzag _Unaudited Financial Statement FY30April2024.pdf Download" at bounding box center [618, 381] width 800 height 685
click at [988, 73] on icon at bounding box center [986, 75] width 21 height 29
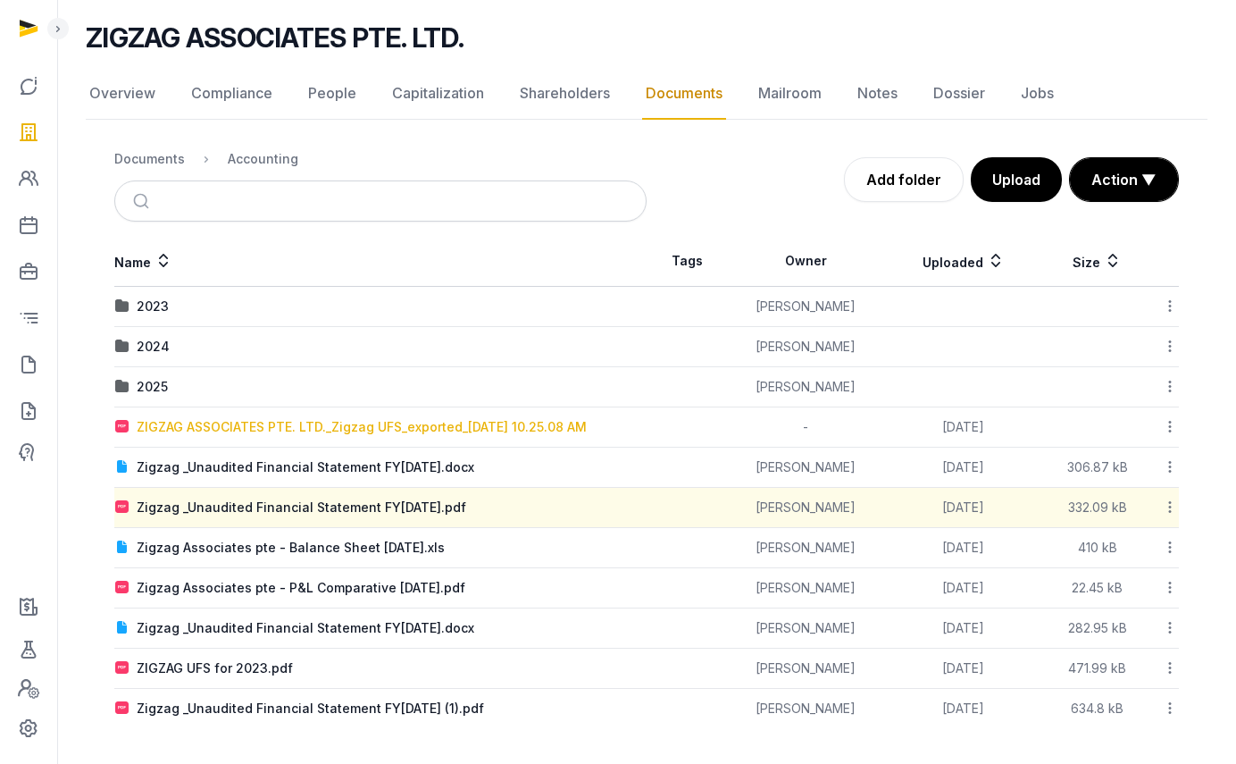
click at [259, 429] on div "ZIGZAG ASSOCIATES PTE. LTD._Zigzag UFS_exported_2025-09-17 10.25.08 AM" at bounding box center [362, 427] width 450 height 18
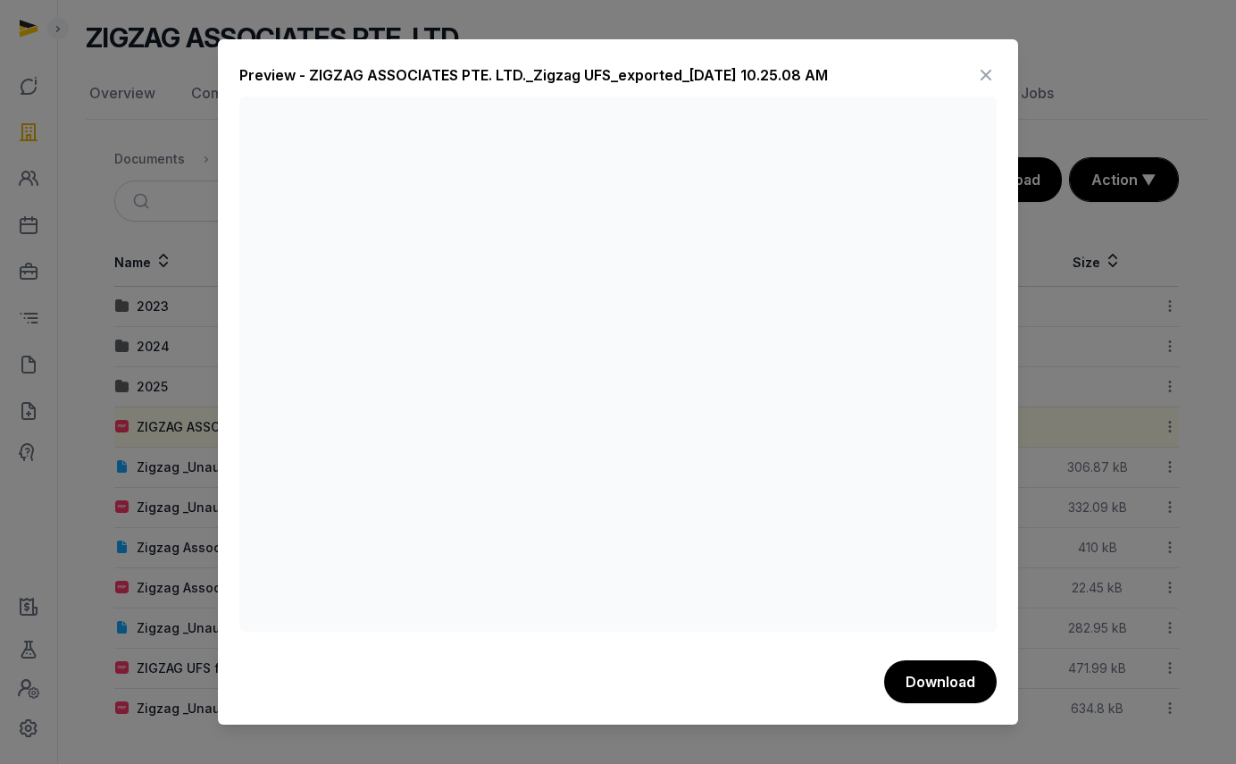
click at [990, 68] on icon at bounding box center [986, 75] width 21 height 29
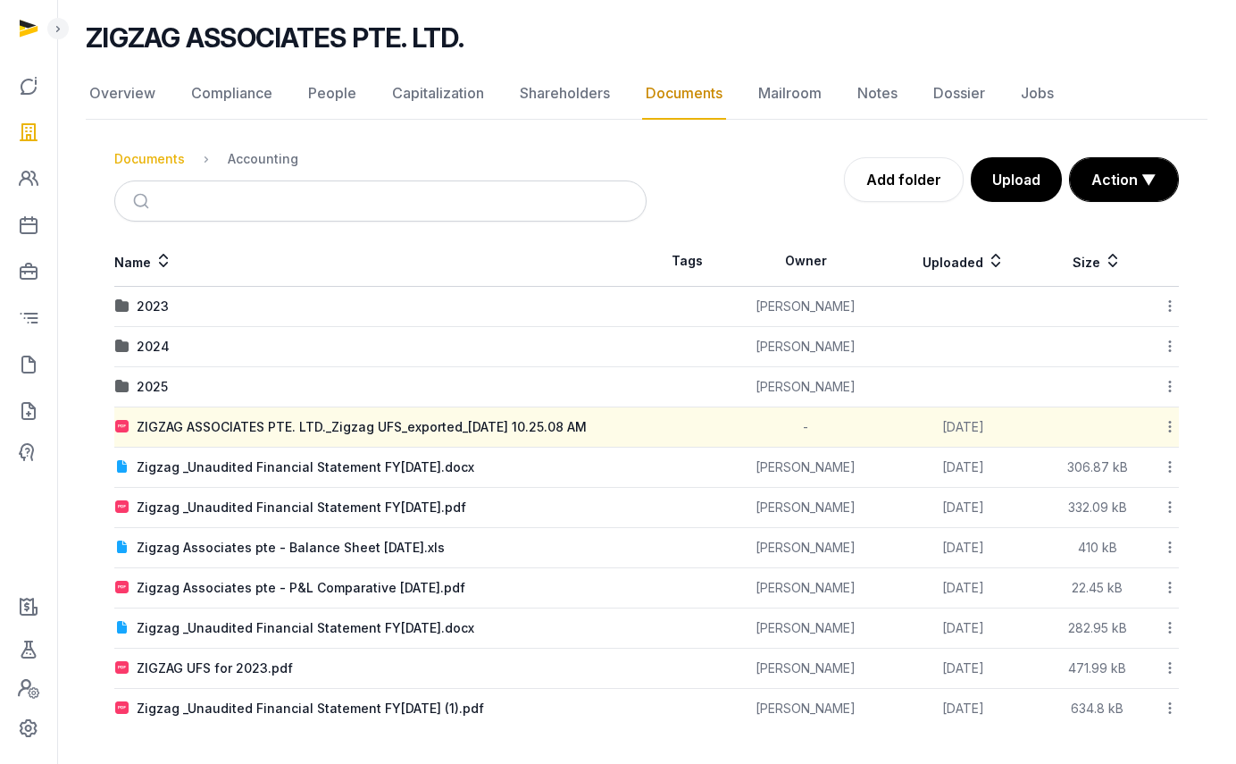
click at [159, 164] on div "Documents" at bounding box center [149, 159] width 71 height 18
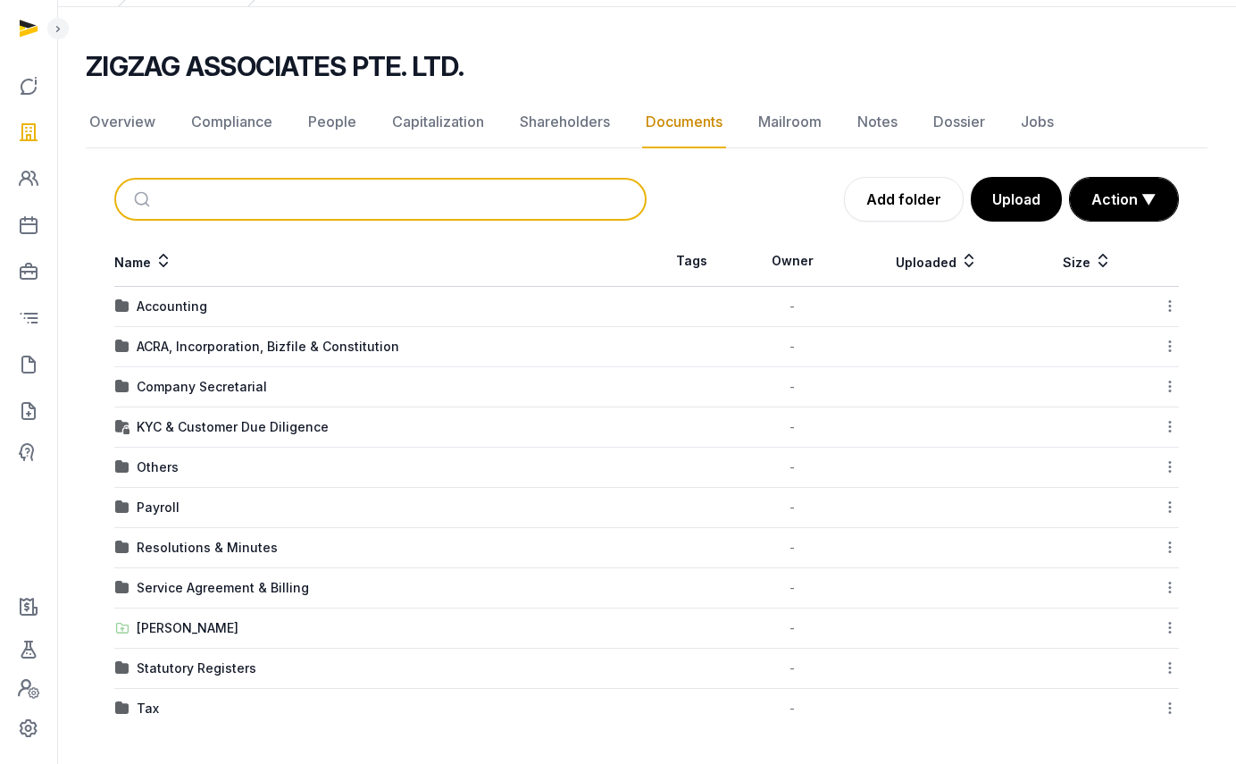
click at [233, 194] on input "search" at bounding box center [401, 199] width 473 height 39
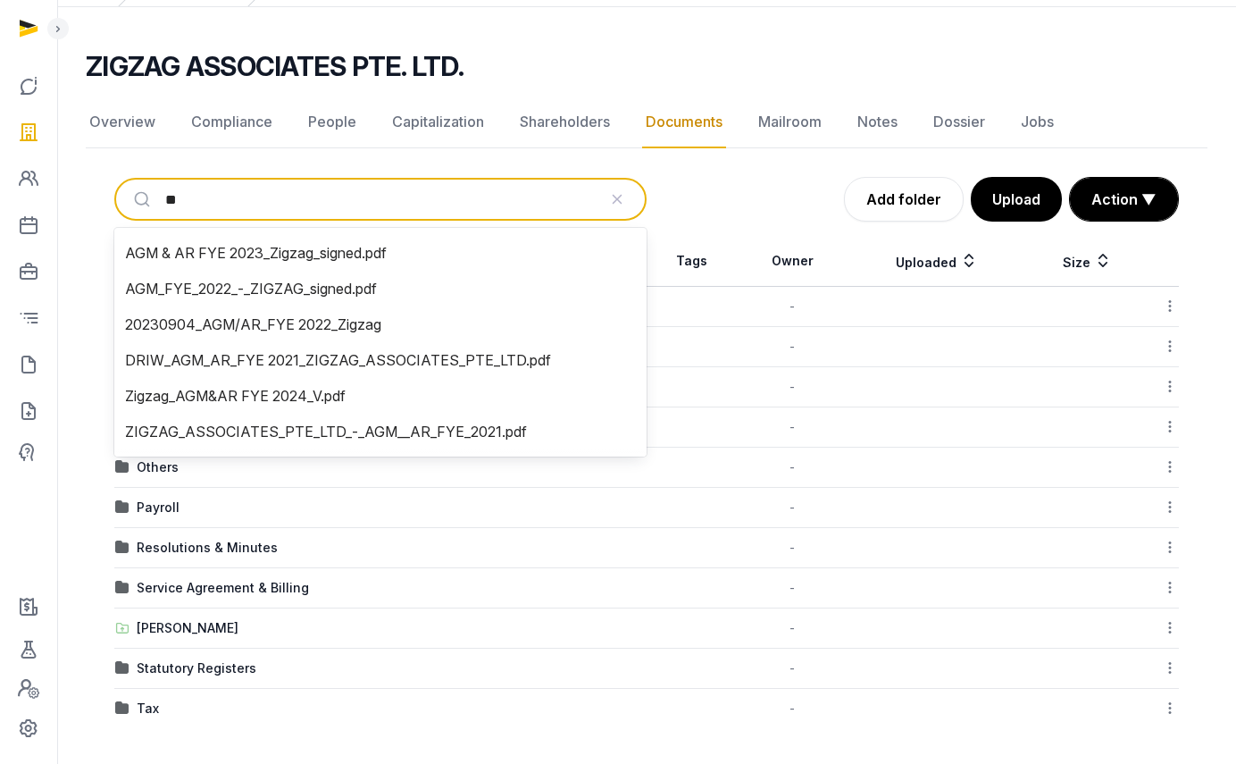
type input "***"
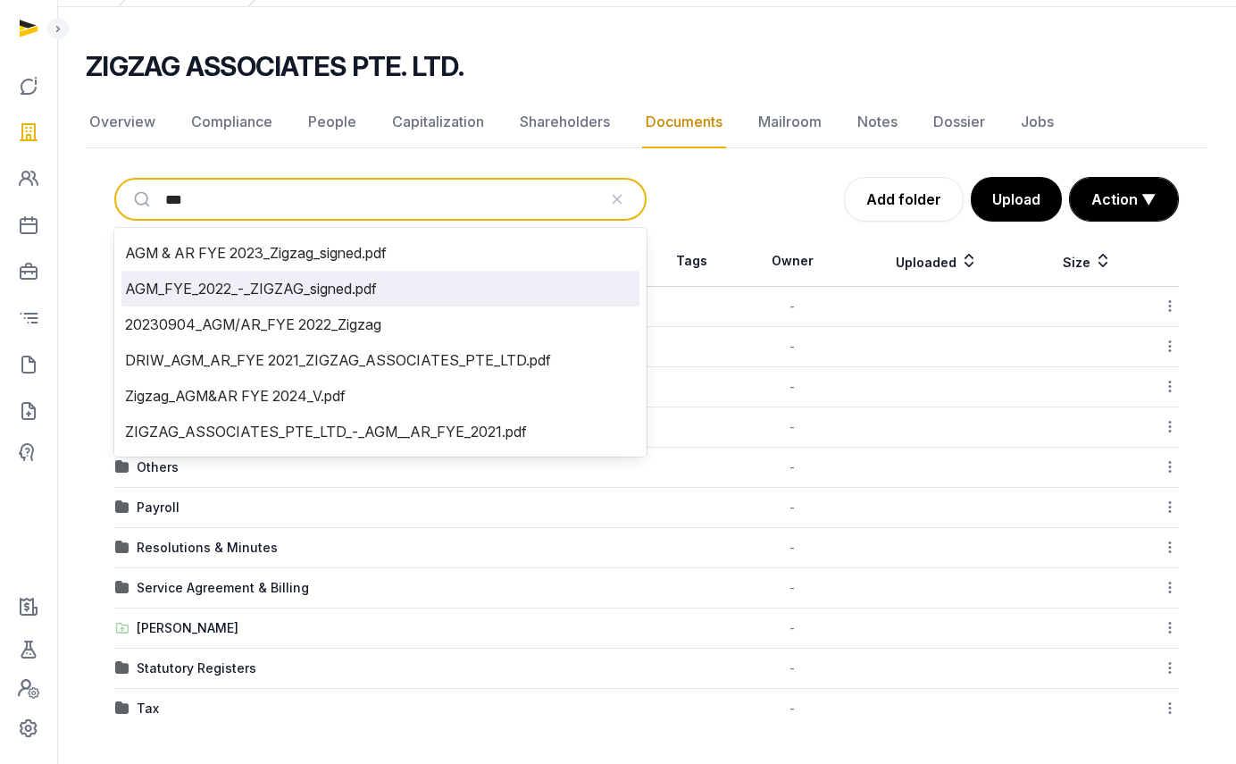
click at [226, 272] on li "AGM_FYE_2022_-_ZIGZAG_signed.pdf" at bounding box center [380, 289] width 518 height 36
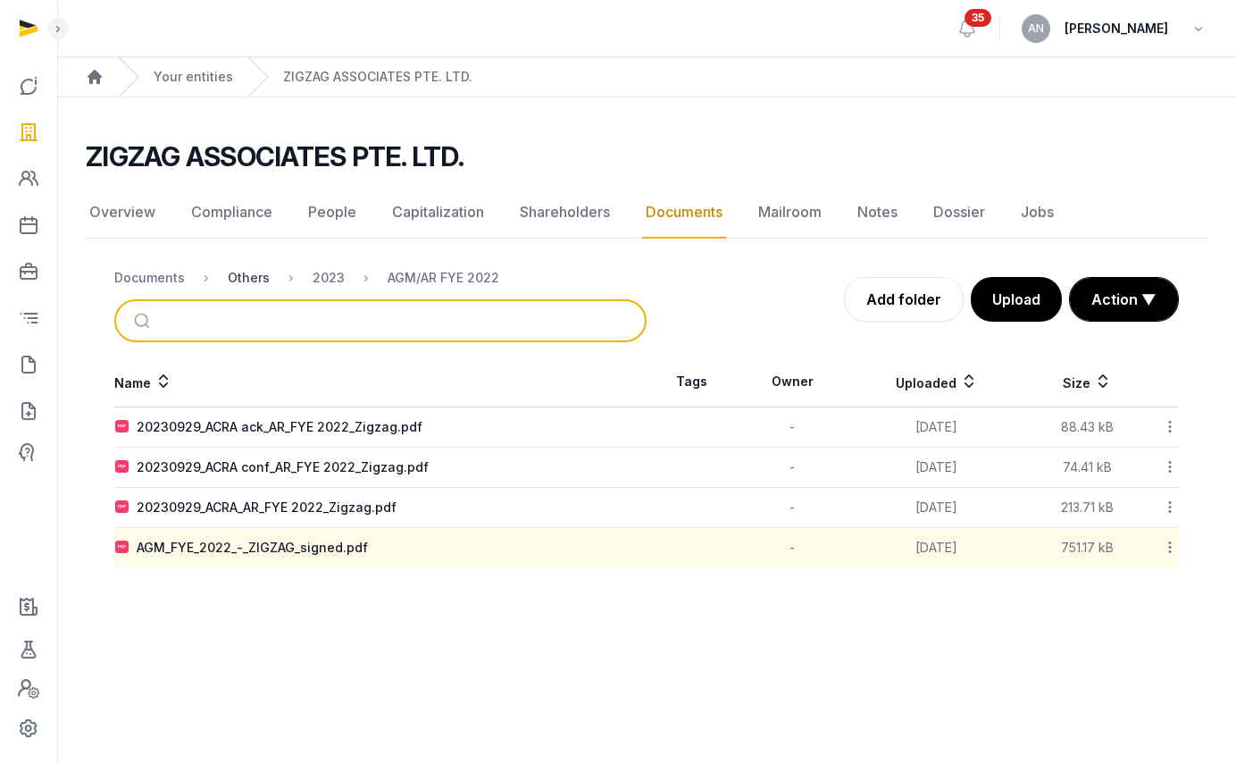
scroll to position [0, 0]
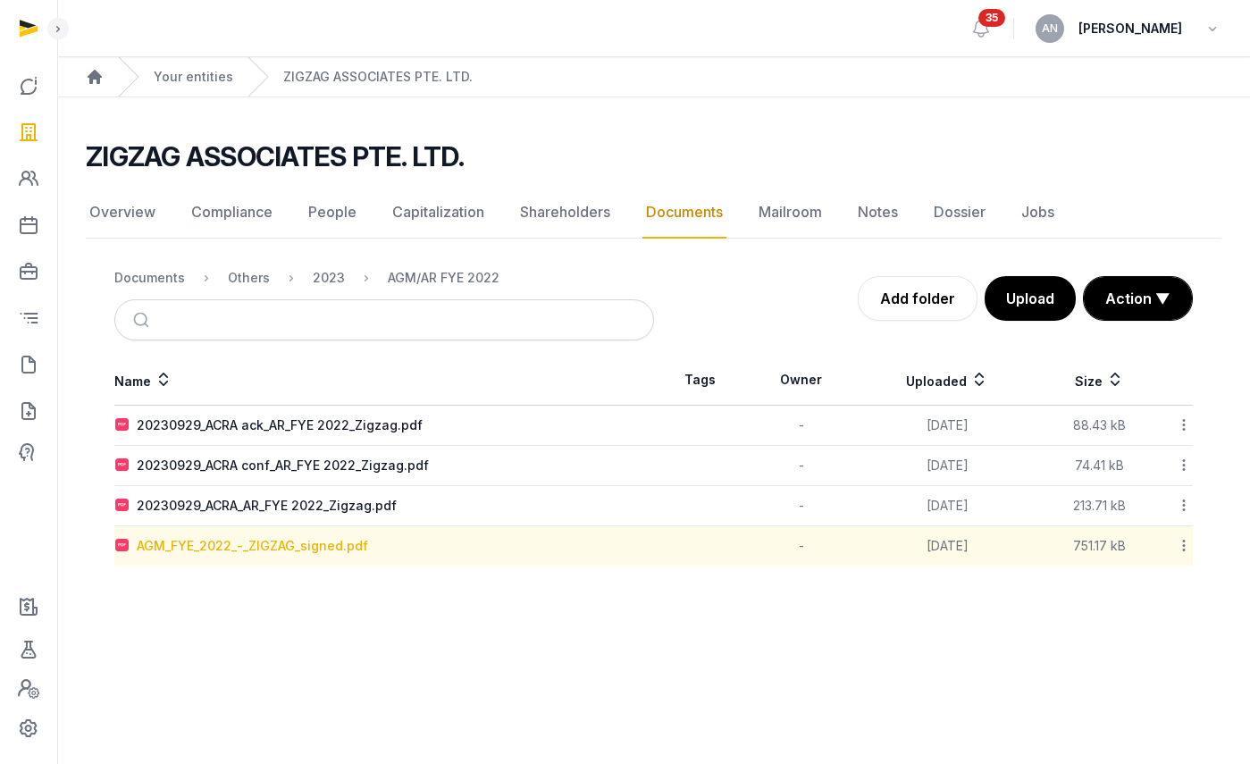
click at [205, 551] on div "AGM_FYE_2022_-_ZIGZAG_signed.pdf" at bounding box center [252, 546] width 231 height 18
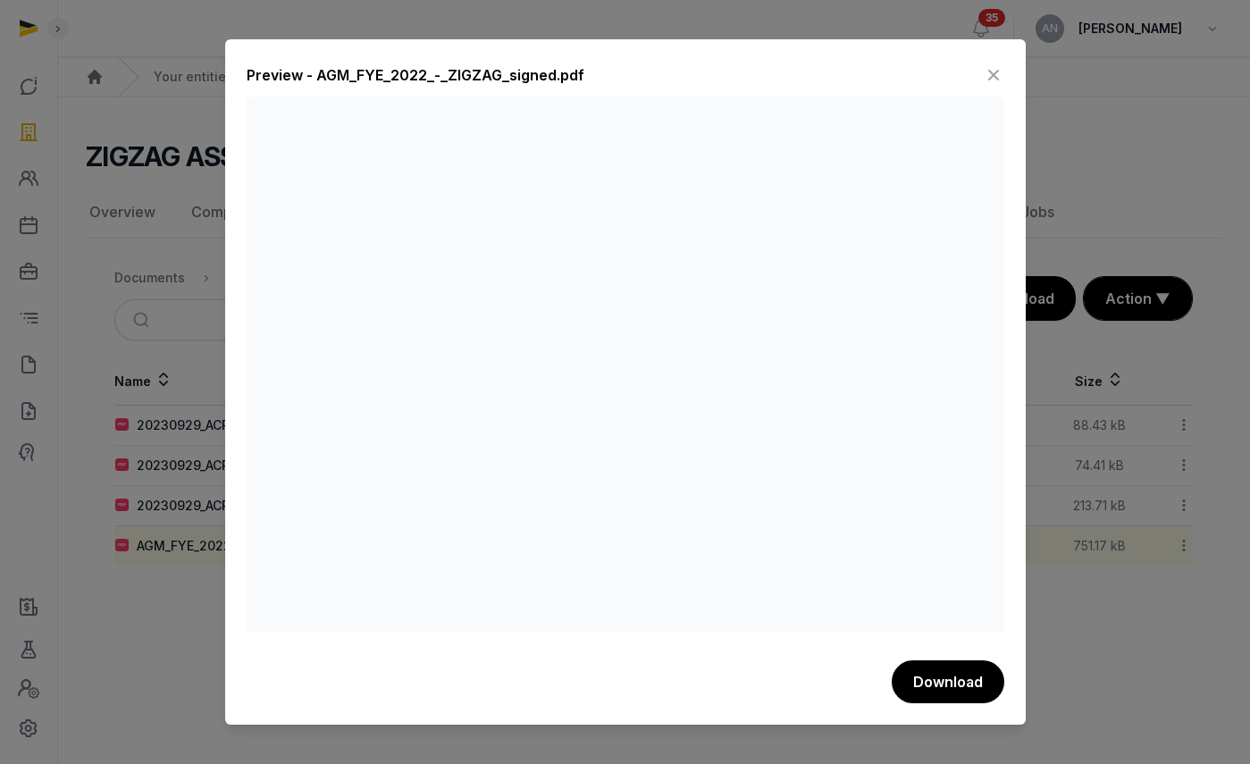
click at [991, 75] on icon at bounding box center [993, 75] width 21 height 29
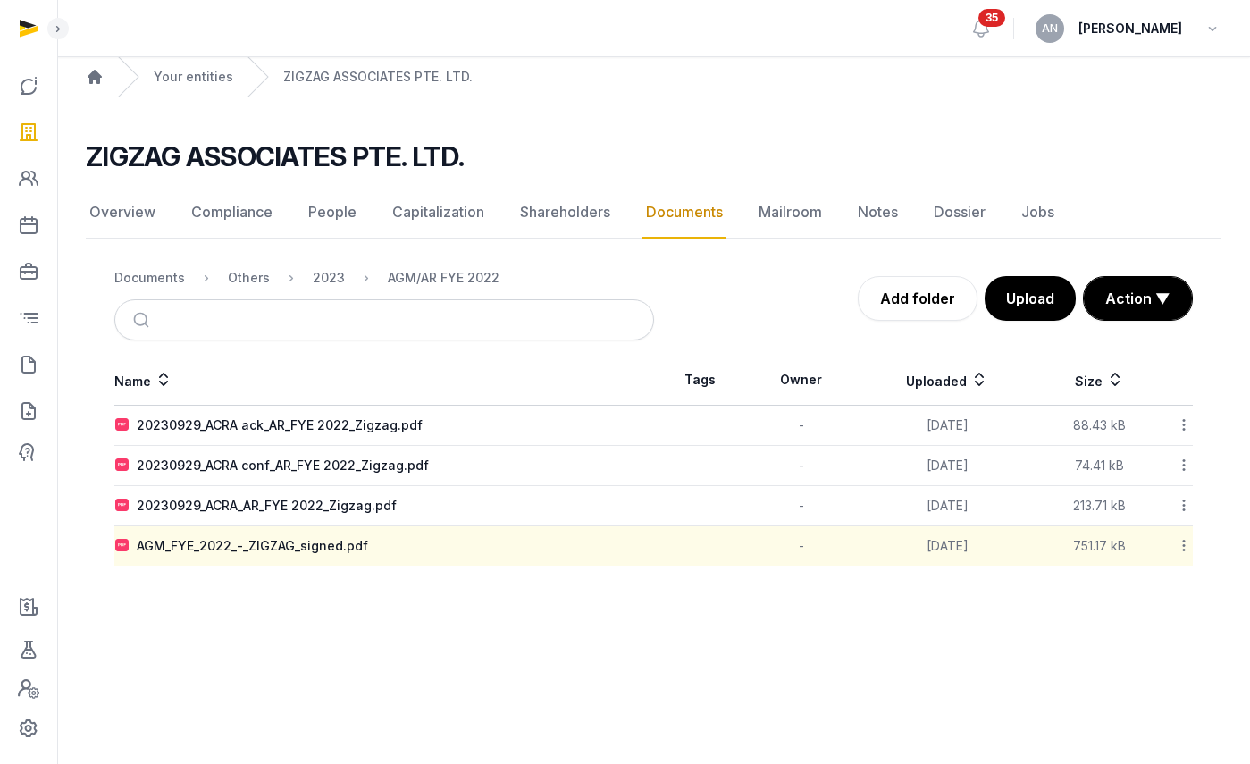
click at [280, 558] on td "AGM_FYE_2022_-_ZIGZAG_signed.pdf" at bounding box center [384, 546] width 540 height 40
click at [280, 553] on div "AGM_FYE_2022_-_ZIGZAG_signed.pdf" at bounding box center [252, 546] width 231 height 18
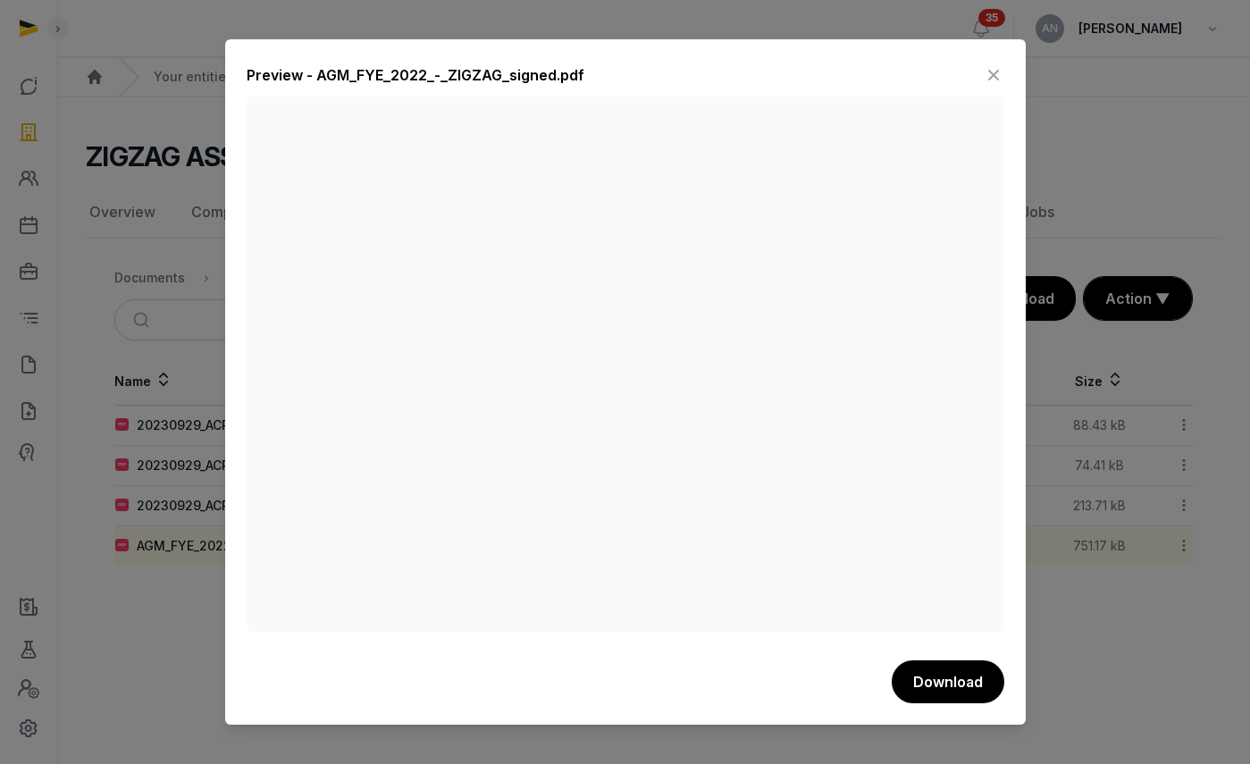
click at [985, 73] on icon at bounding box center [993, 75] width 21 height 29
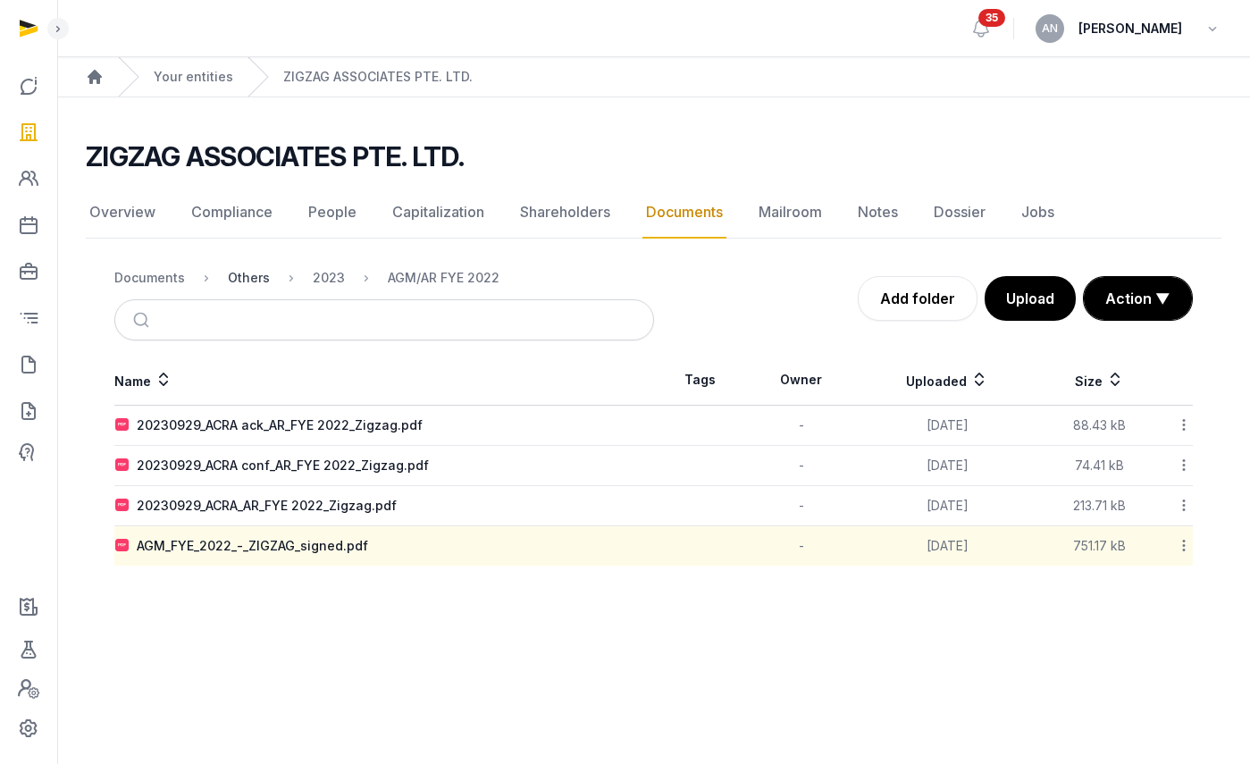
click at [259, 278] on div "Others" at bounding box center [249, 278] width 42 height 18
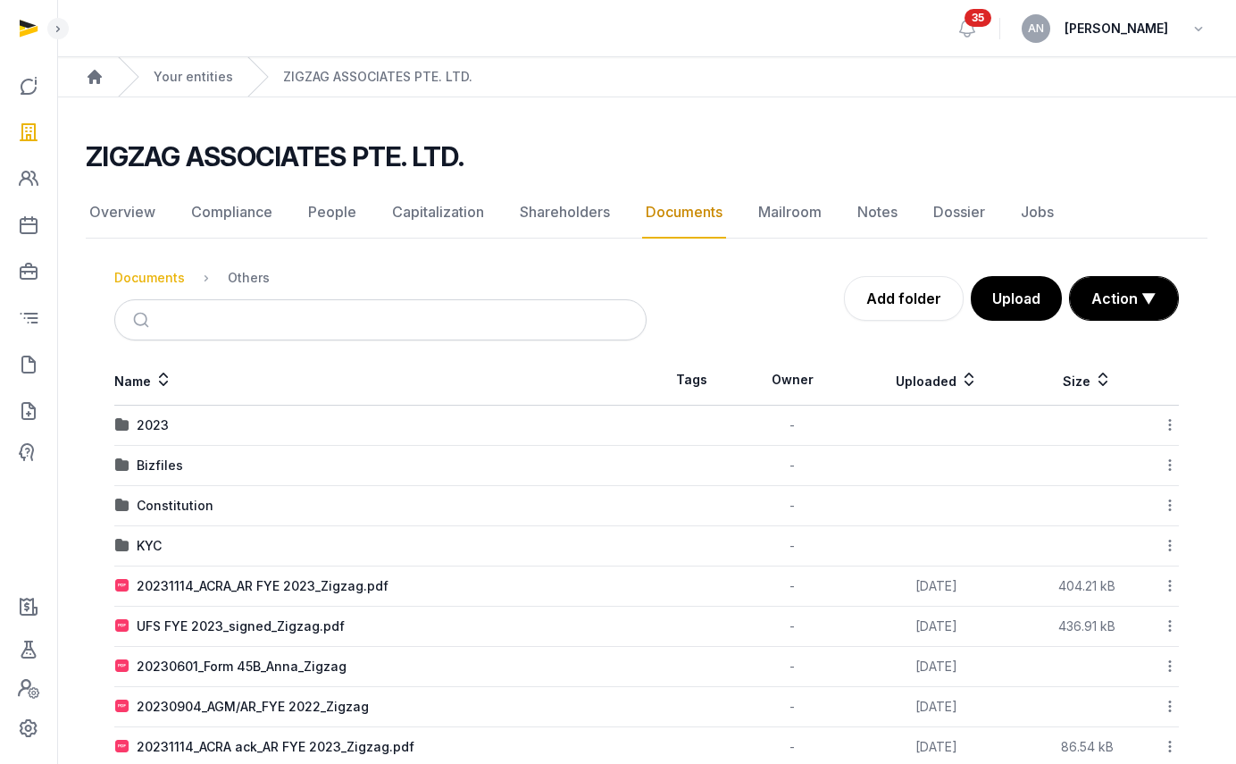
click at [155, 275] on div "Documents" at bounding box center [149, 278] width 71 height 18
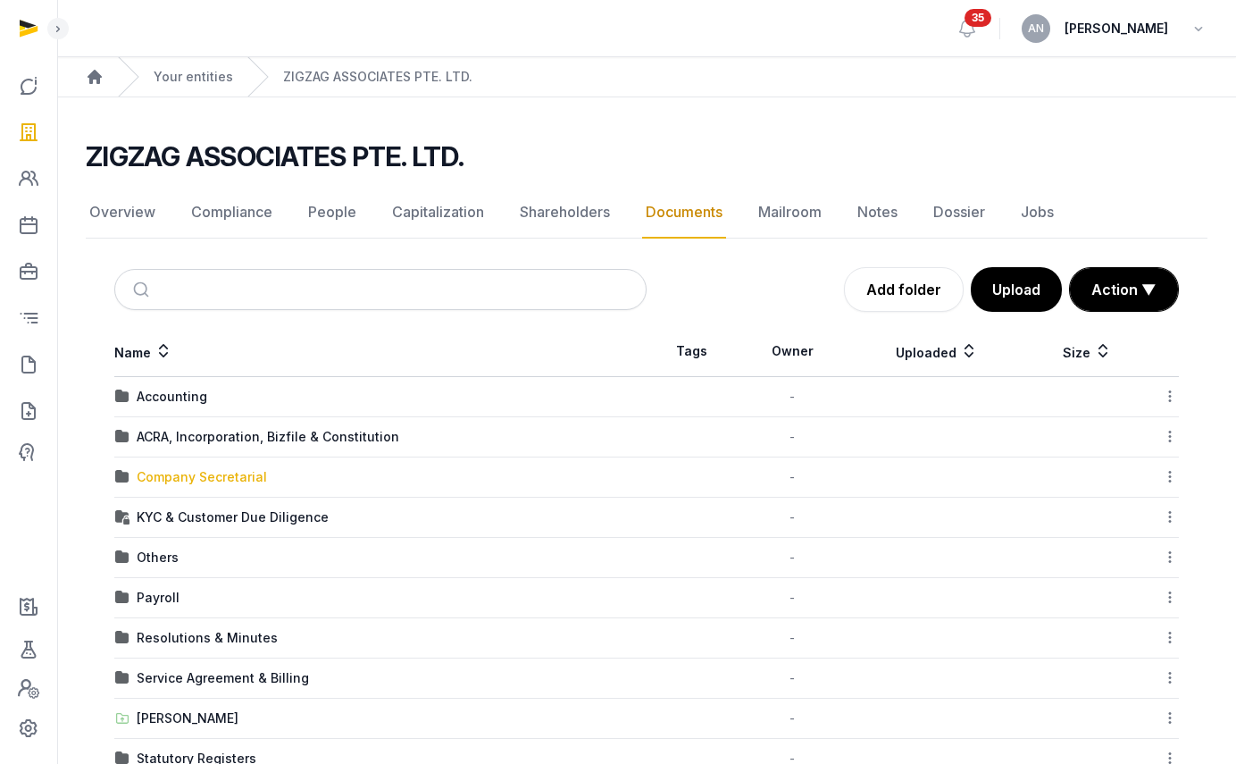
click at [239, 476] on div "Company Secretarial" at bounding box center [202, 477] width 130 height 18
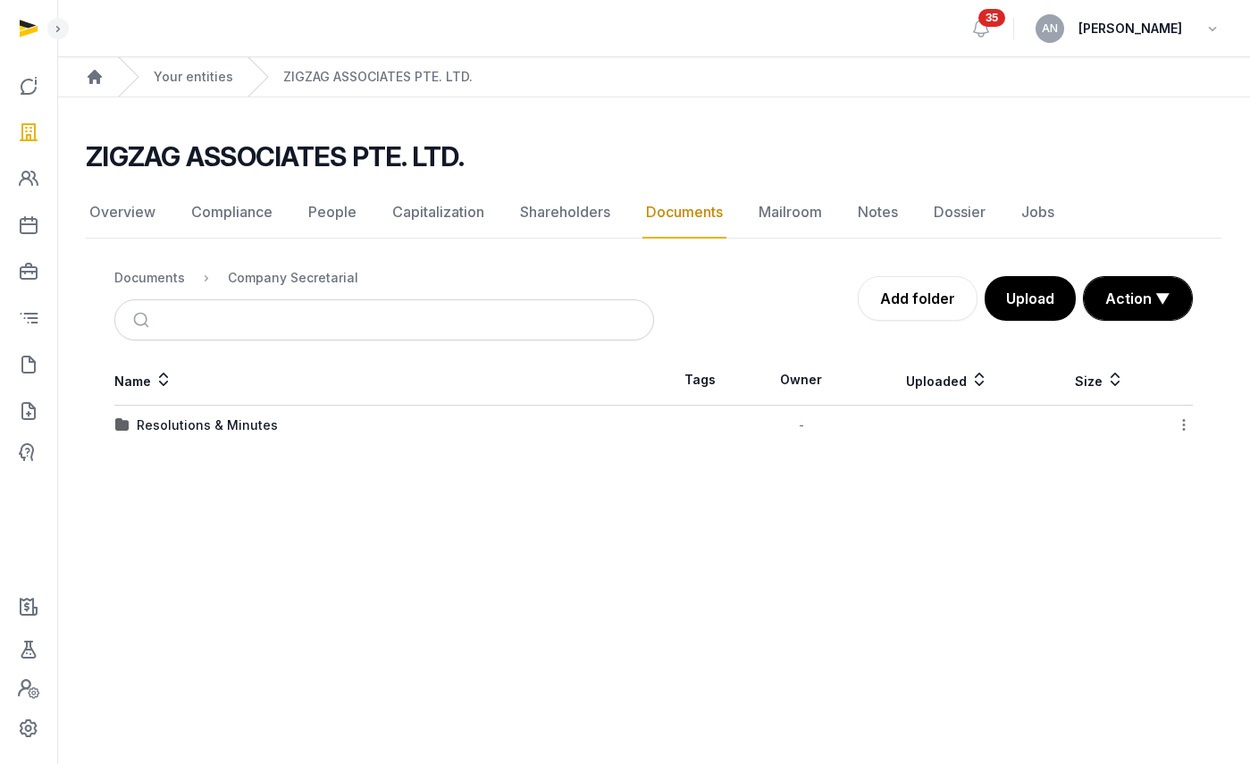
click at [228, 439] on td "Resolutions & Minutes" at bounding box center [384, 426] width 540 height 40
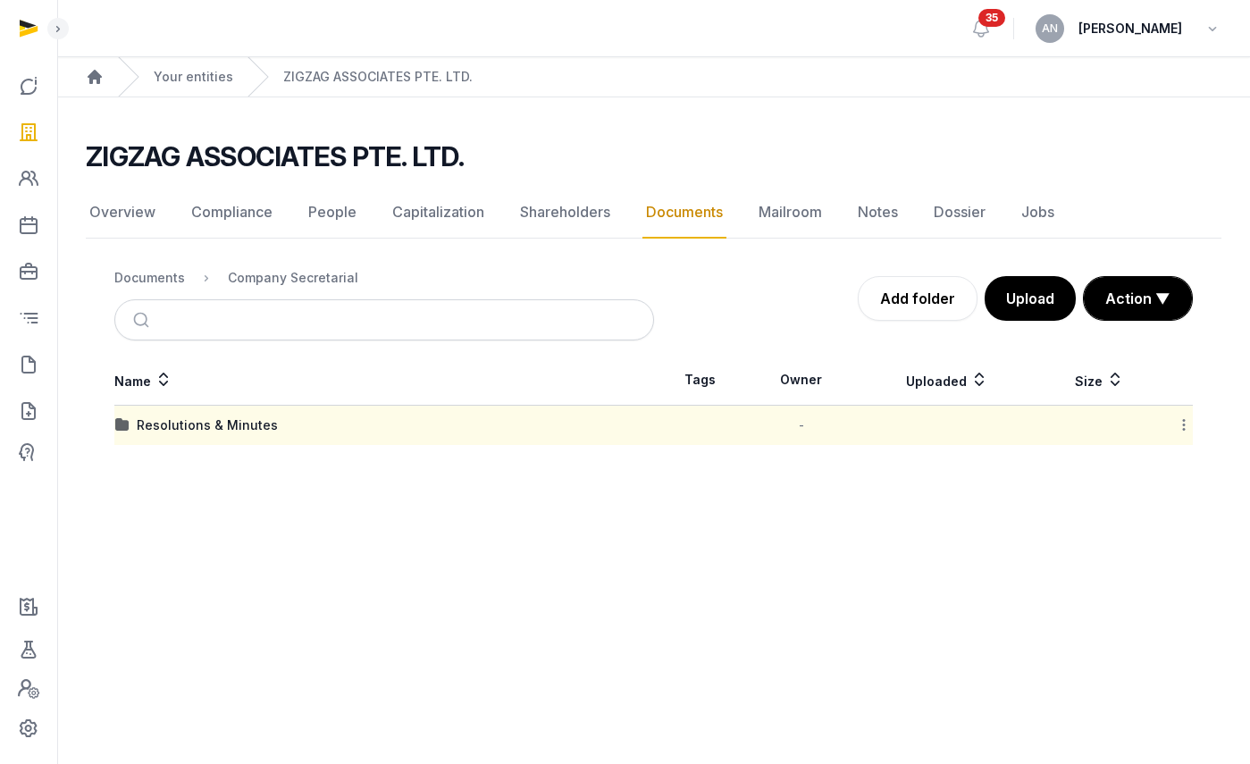
click at [230, 437] on td "Resolutions & Minutes" at bounding box center [384, 426] width 540 height 40
click at [235, 432] on div "Resolutions & Minutes" at bounding box center [207, 425] width 141 height 18
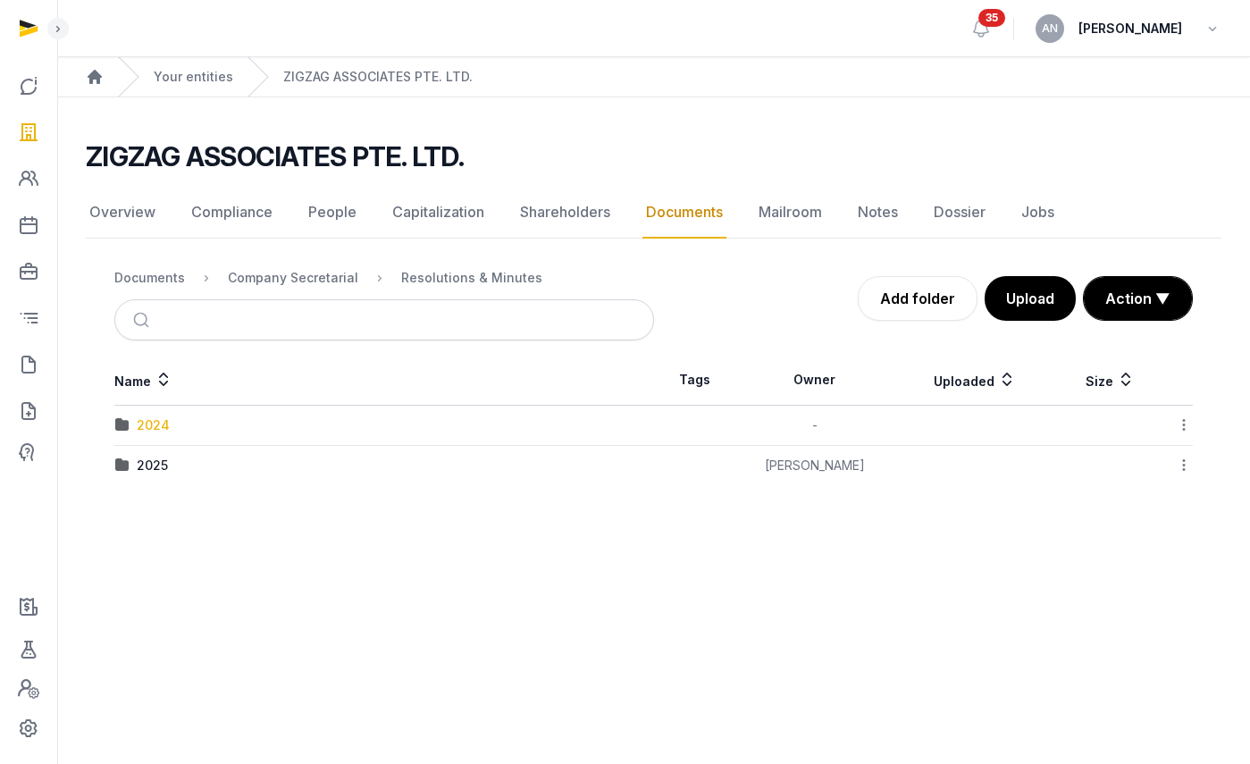
click at [147, 429] on div "2024" at bounding box center [153, 425] width 33 height 18
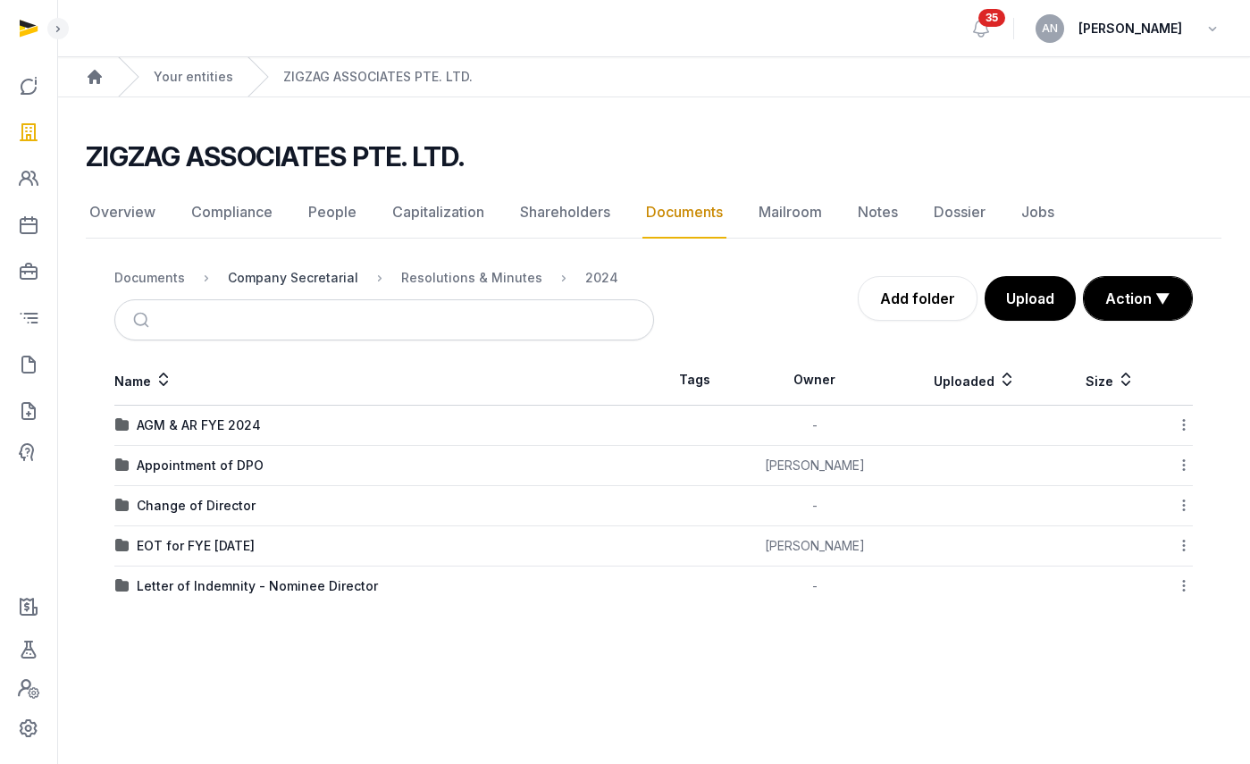
click at [314, 283] on div "Company Secretarial" at bounding box center [293, 278] width 130 height 18
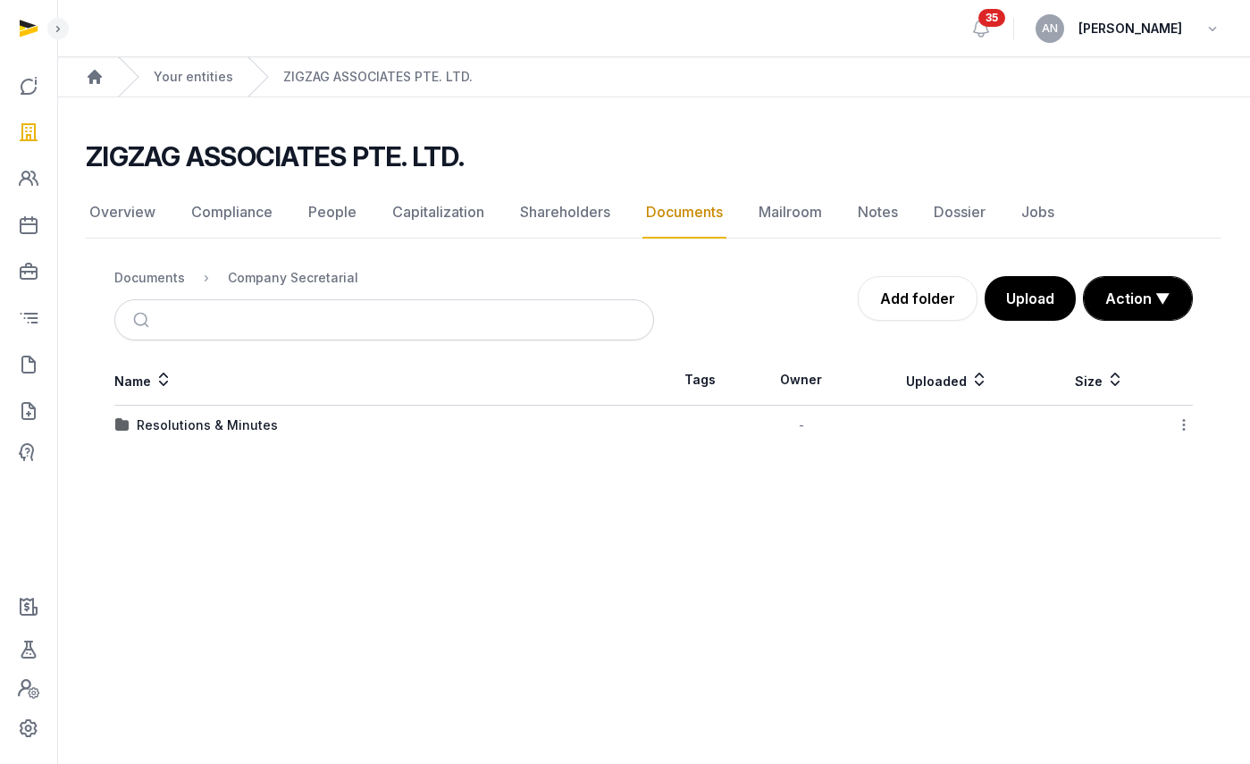
click at [169, 287] on ol "Documents Company Secretarial" at bounding box center [236, 277] width 244 height 21
click at [178, 283] on div "Documents" at bounding box center [149, 278] width 71 height 18
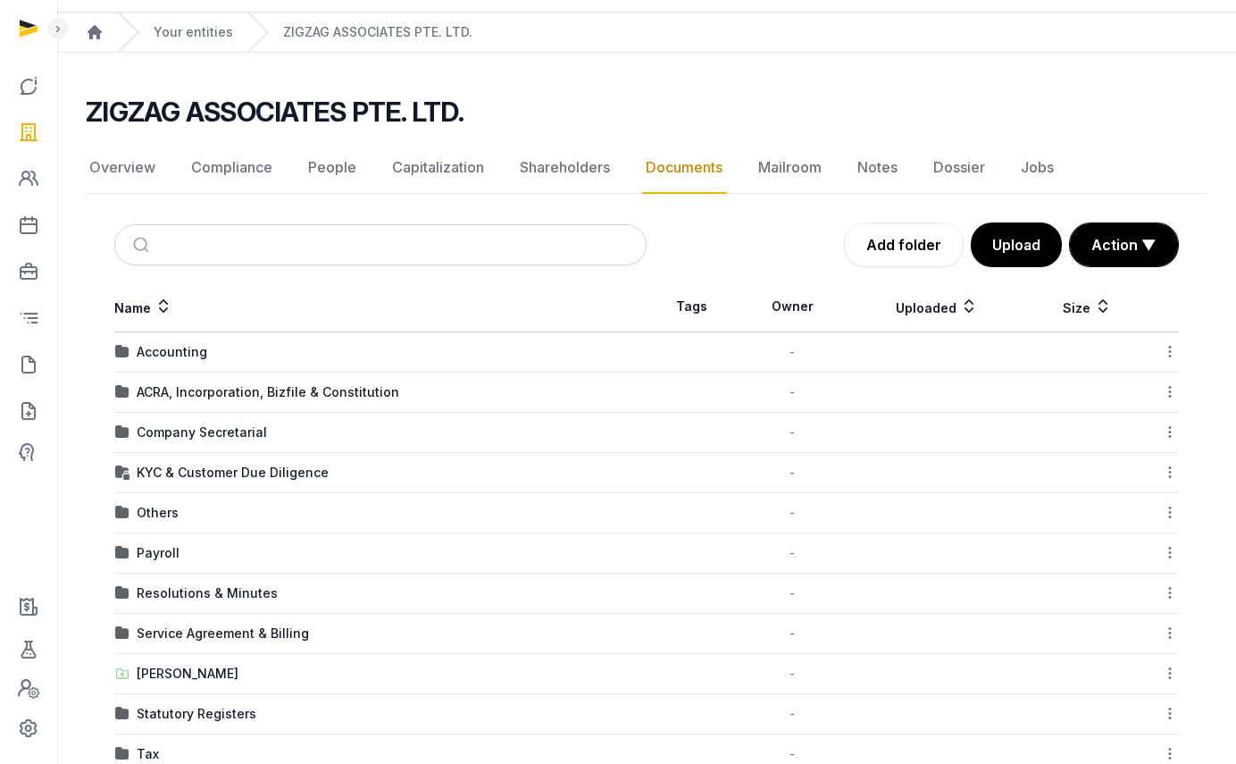
scroll to position [90, 0]
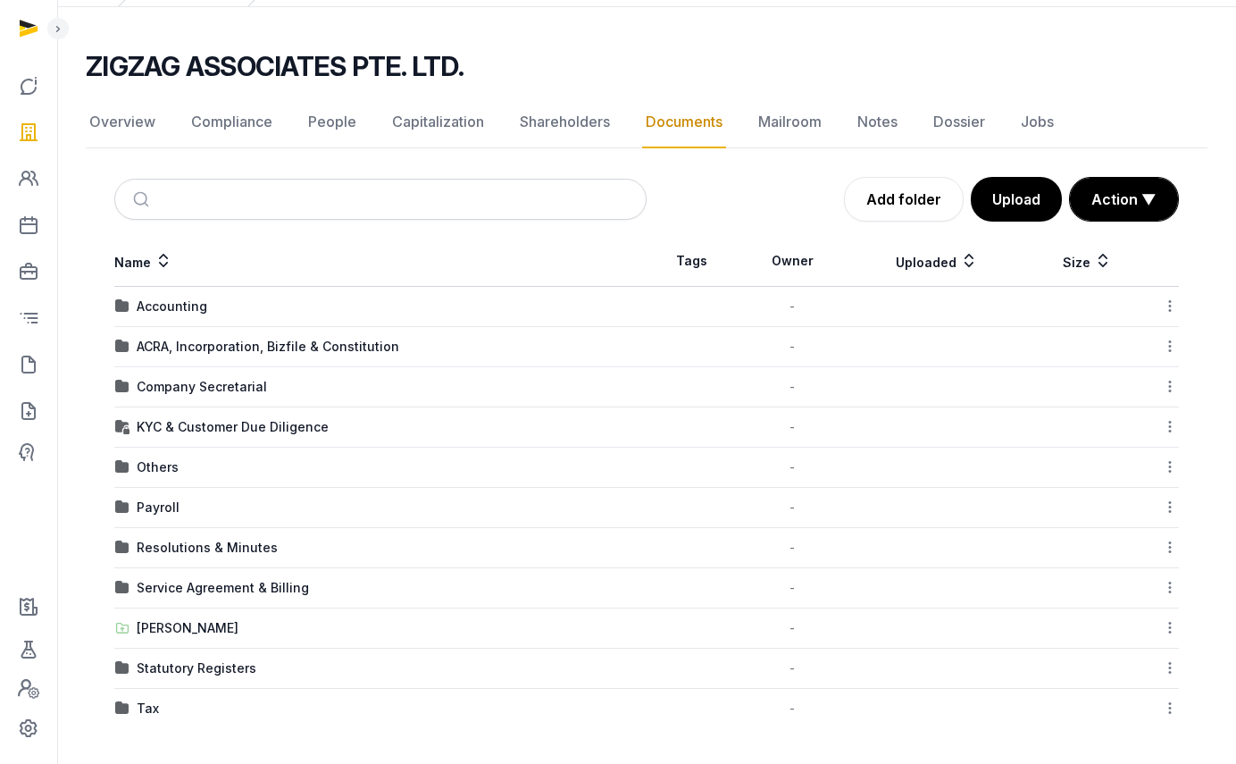
click at [180, 294] on td "Accounting" at bounding box center [380, 307] width 532 height 40
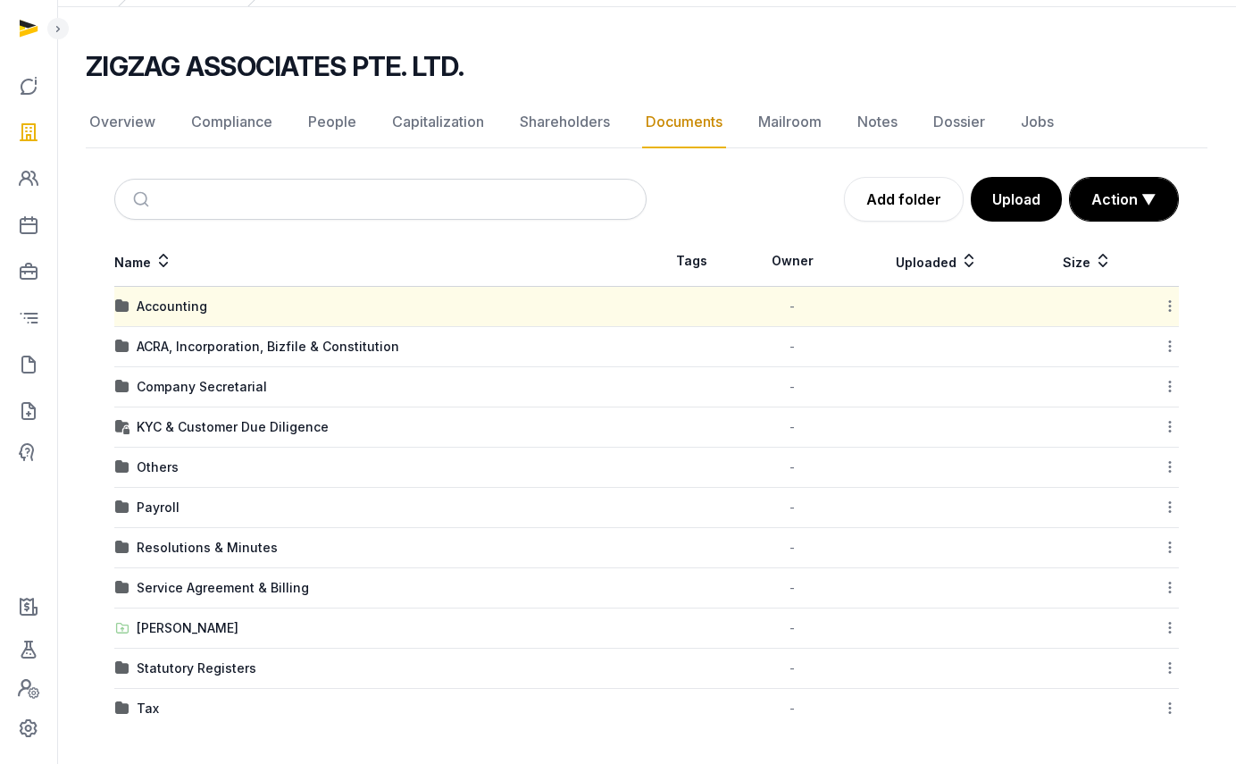
click at [188, 319] on td "Accounting" at bounding box center [380, 307] width 532 height 40
click at [188, 308] on div "Accounting" at bounding box center [172, 306] width 71 height 18
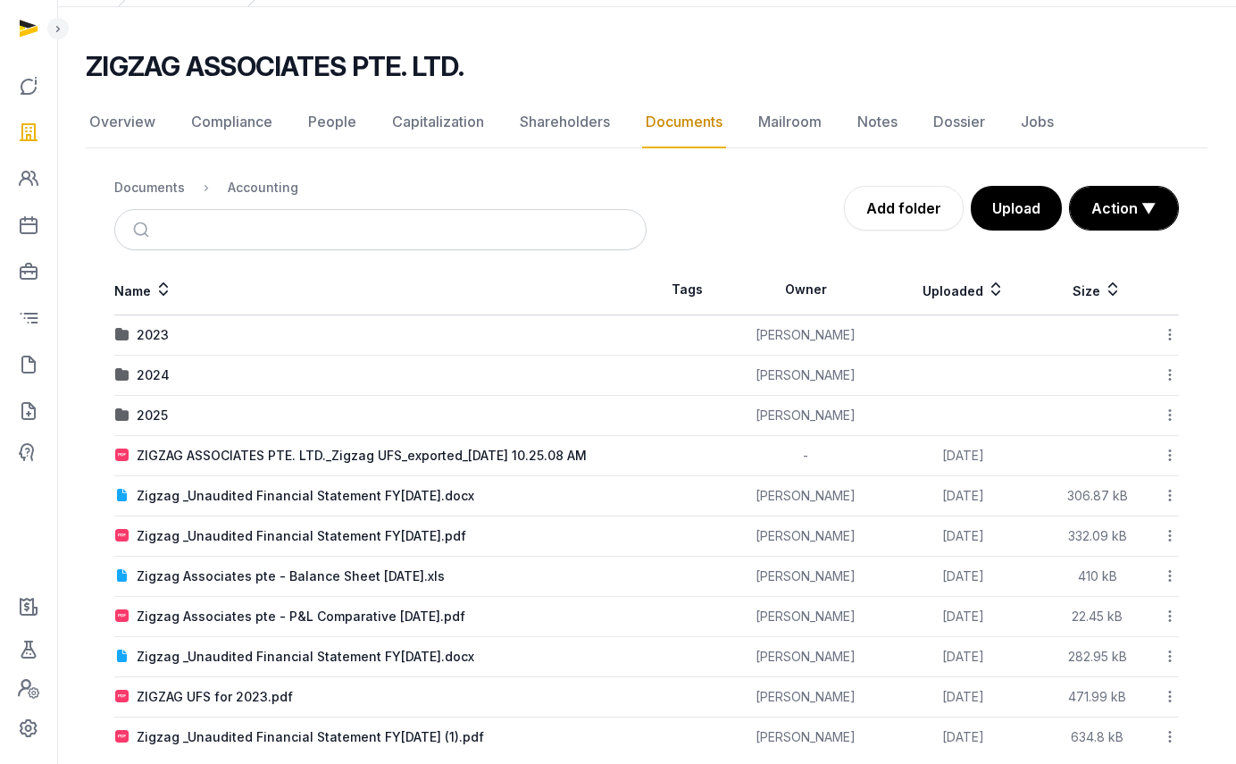
click at [141, 407] on div "2025" at bounding box center [152, 415] width 31 height 18
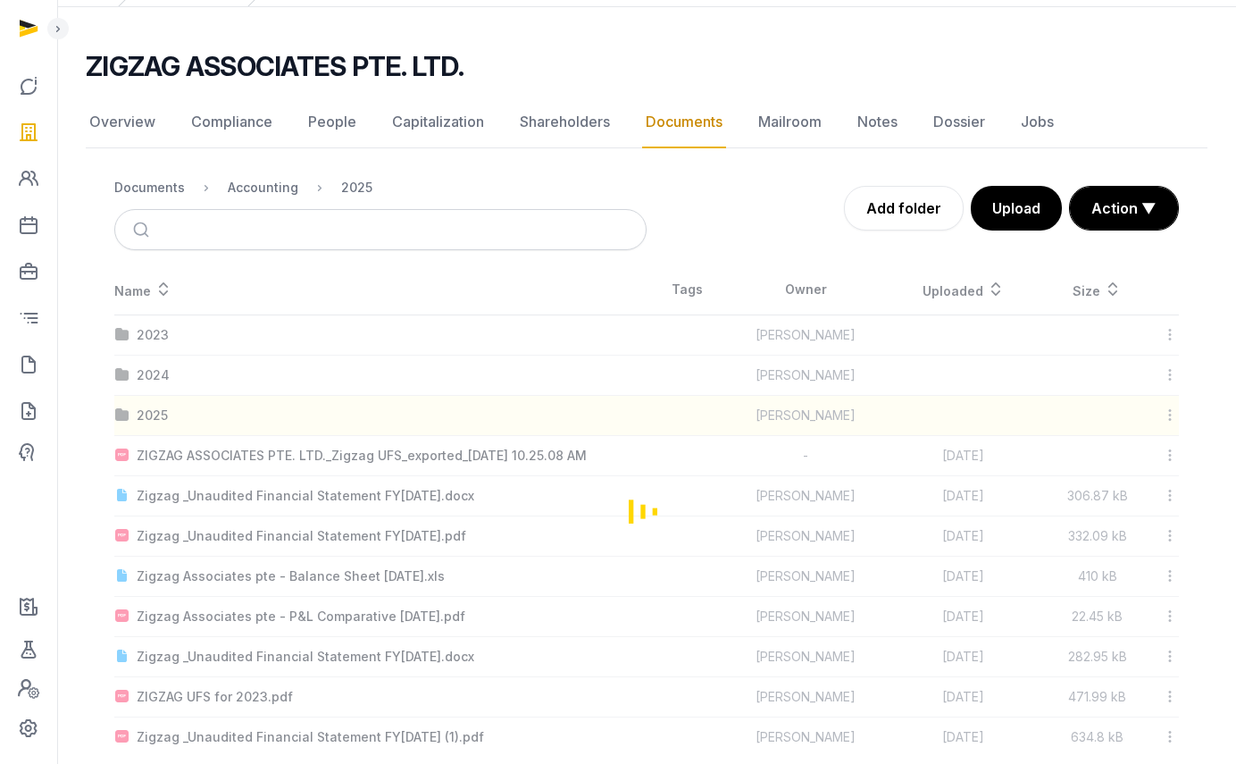
scroll to position [0, 0]
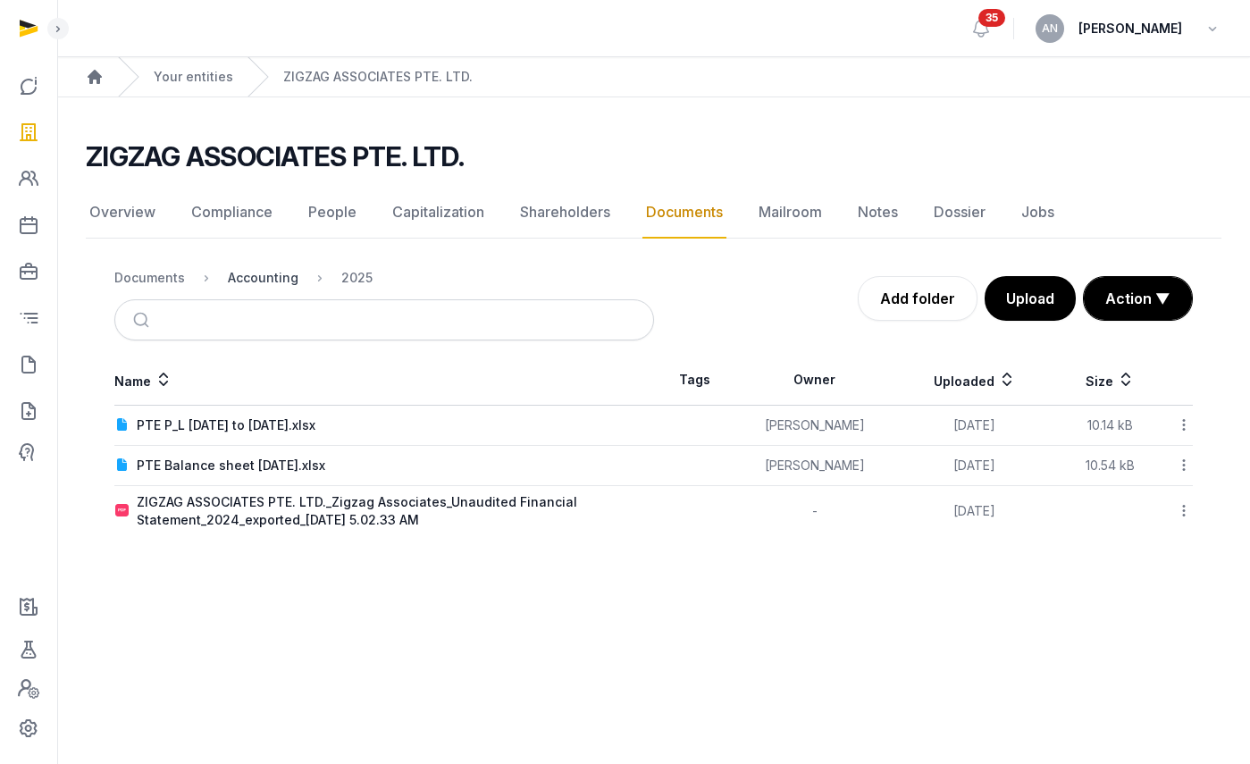
click at [247, 283] on div "Accounting" at bounding box center [263, 278] width 71 height 18
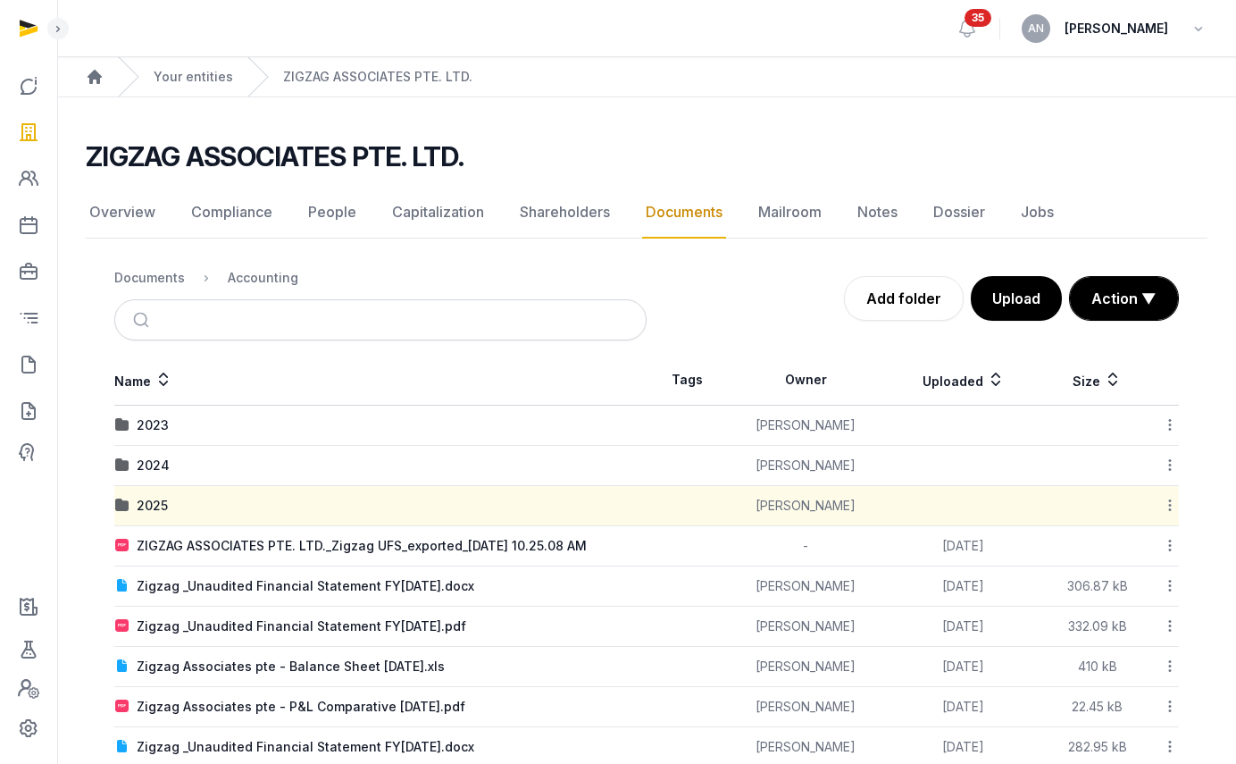
click at [141, 453] on td "2024" at bounding box center [380, 466] width 532 height 40
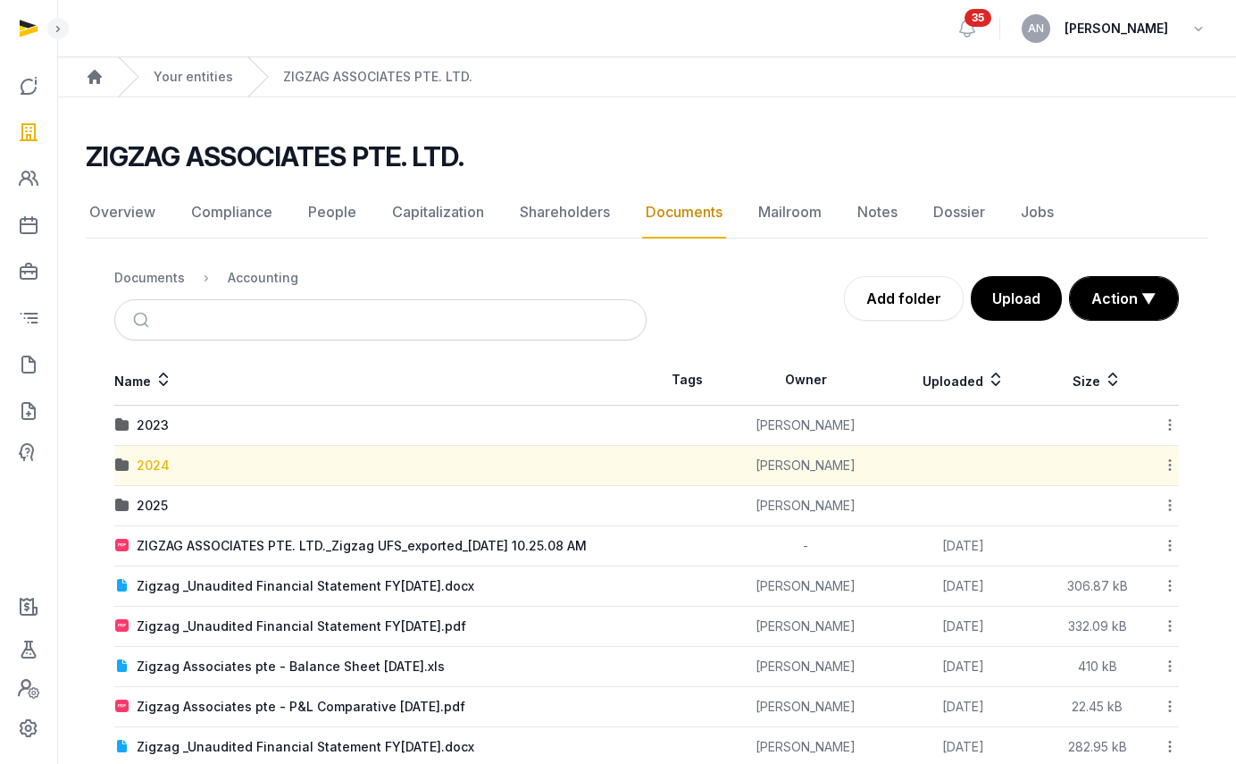
click at [145, 457] on div "2024" at bounding box center [153, 466] width 33 height 18
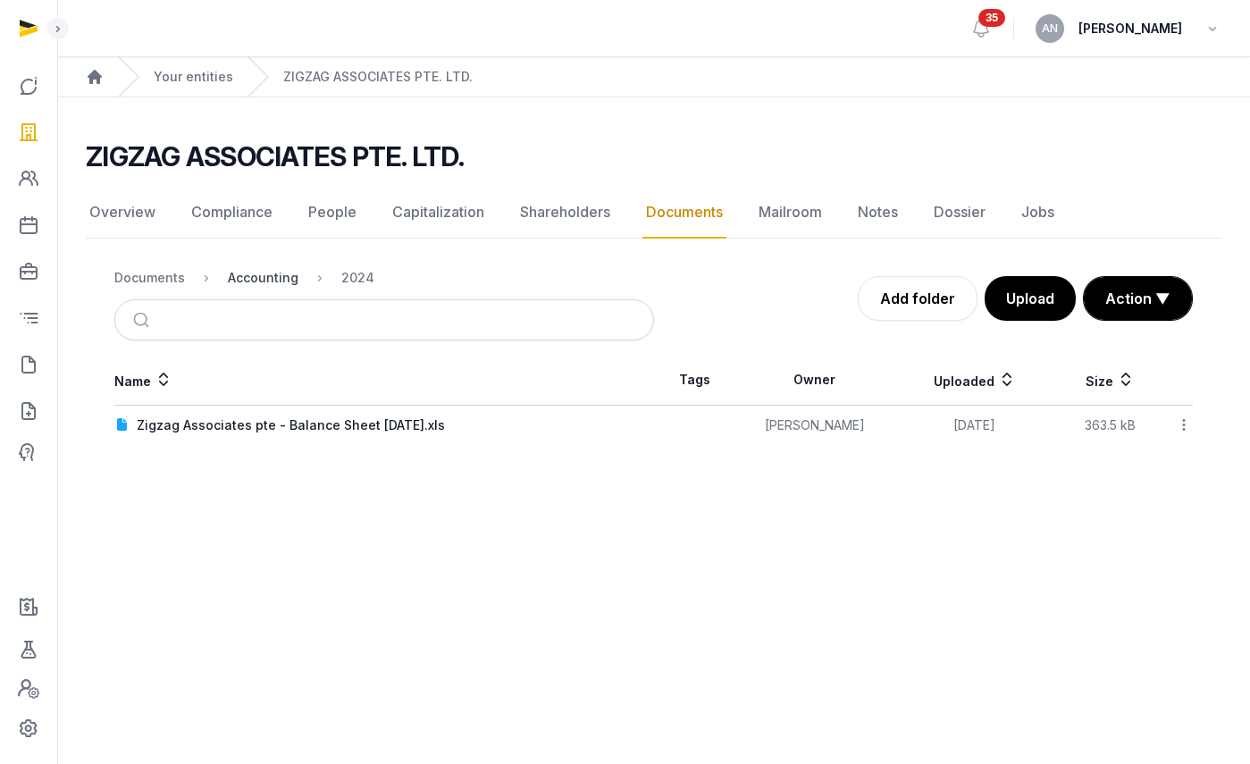
click at [262, 280] on div "Accounting" at bounding box center [263, 278] width 71 height 18
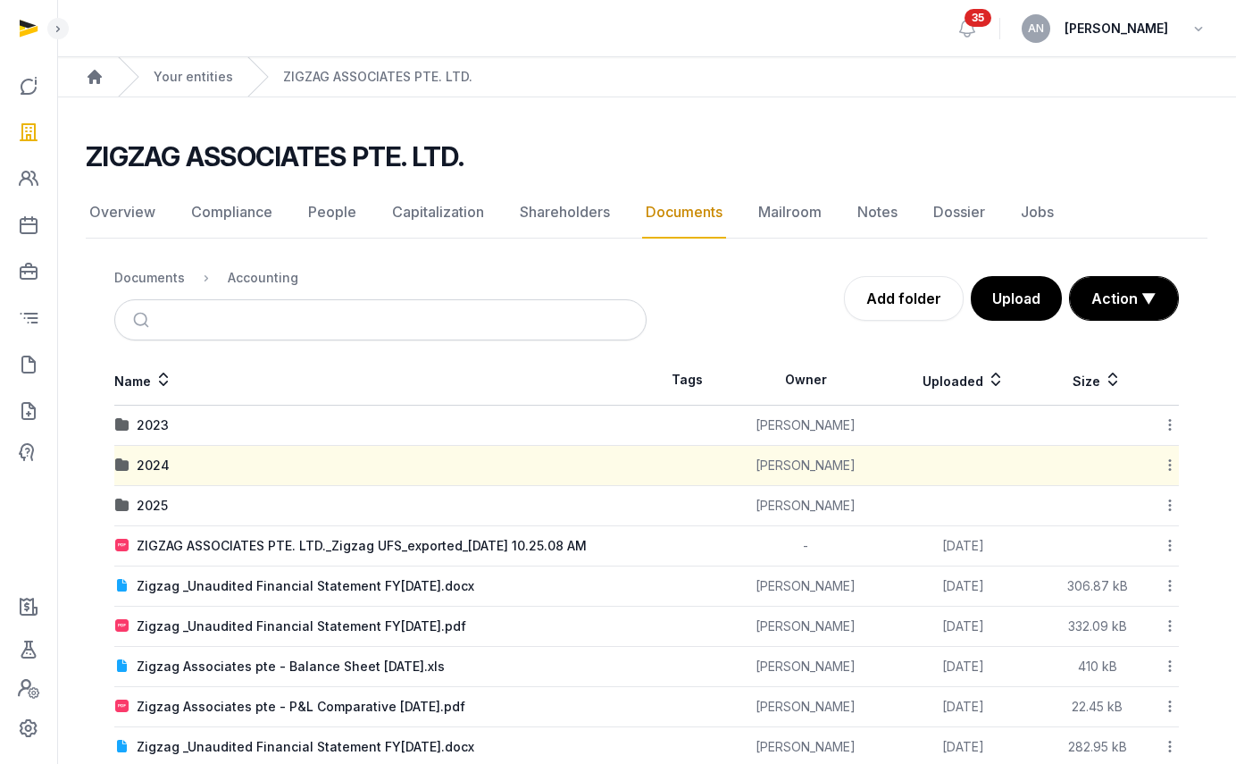
scroll to position [4, 0]
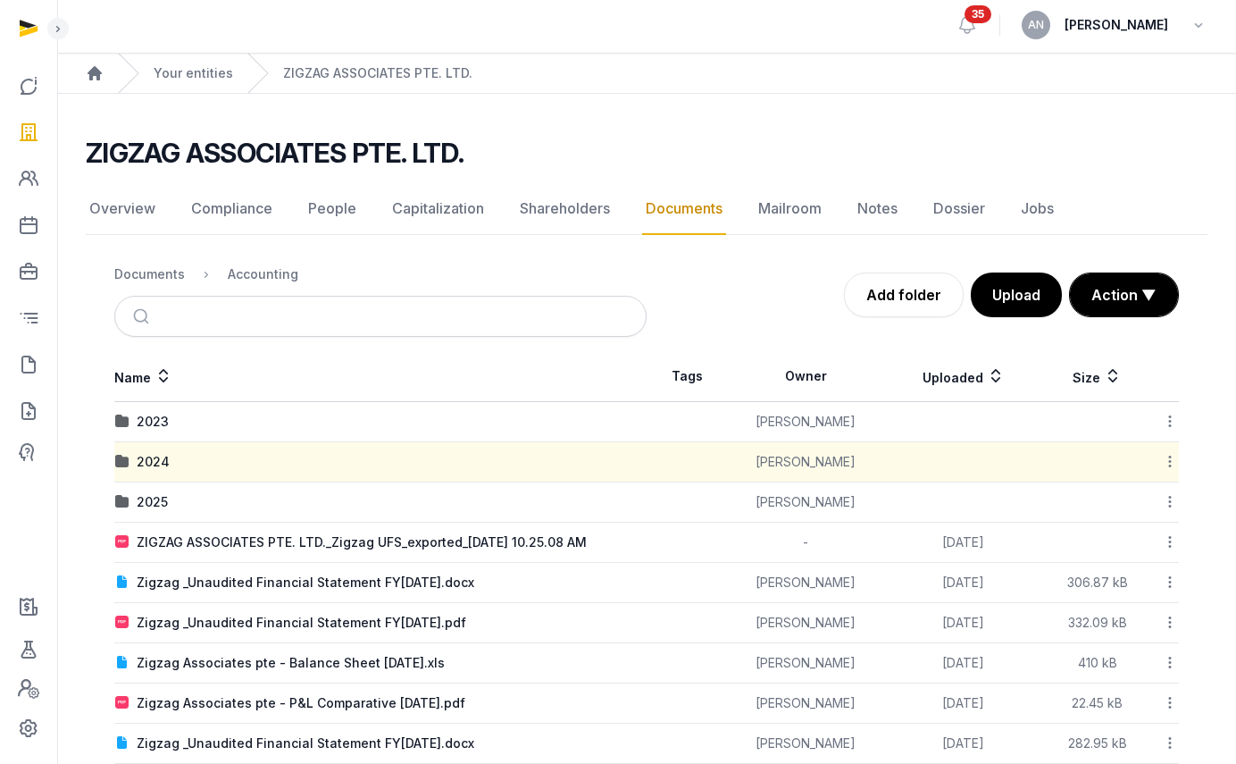
click at [161, 272] on div "Documents" at bounding box center [149, 274] width 71 height 18
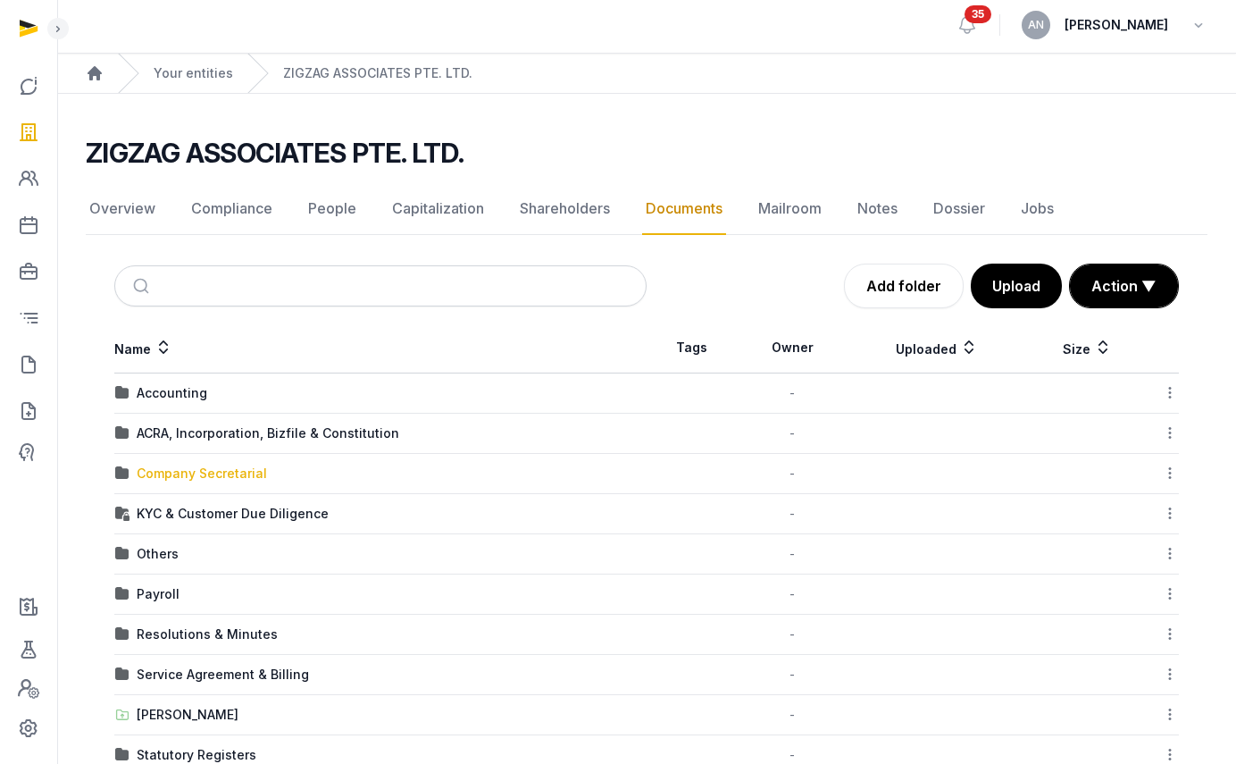
click at [186, 475] on div "Company Secretarial" at bounding box center [202, 474] width 130 height 18
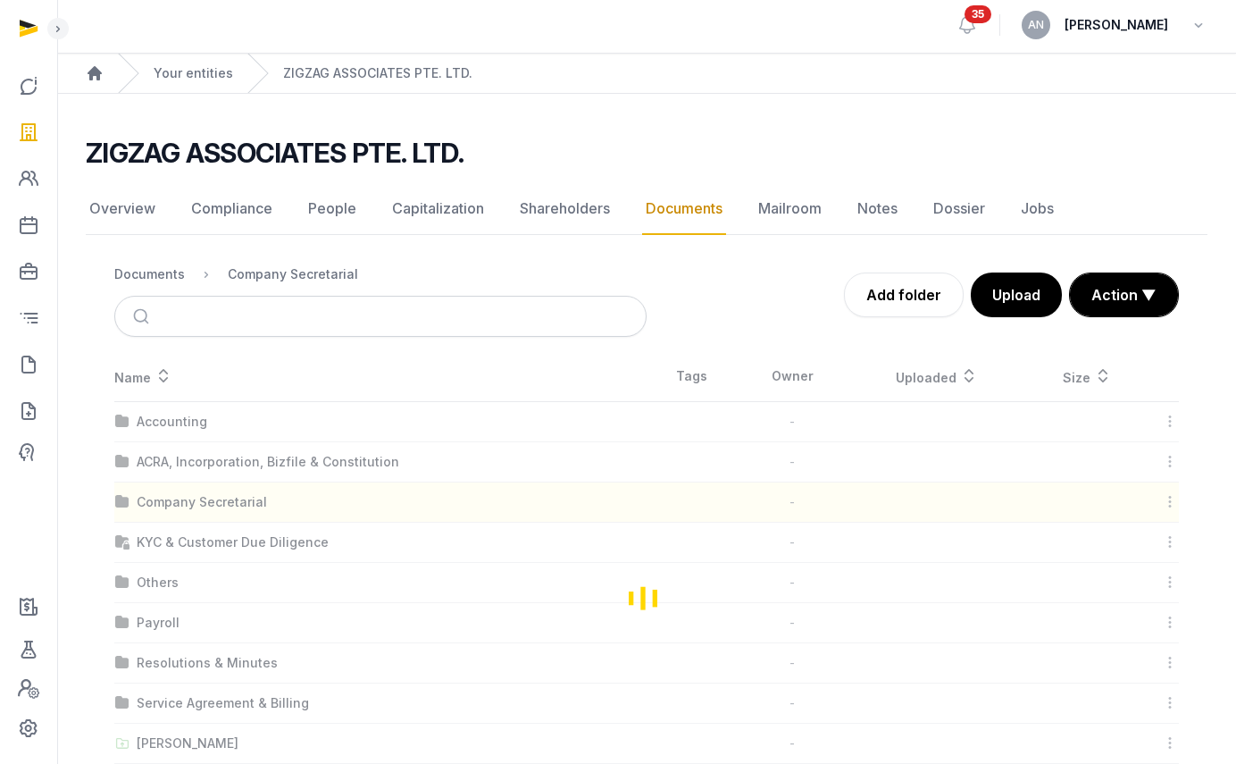
scroll to position [0, 0]
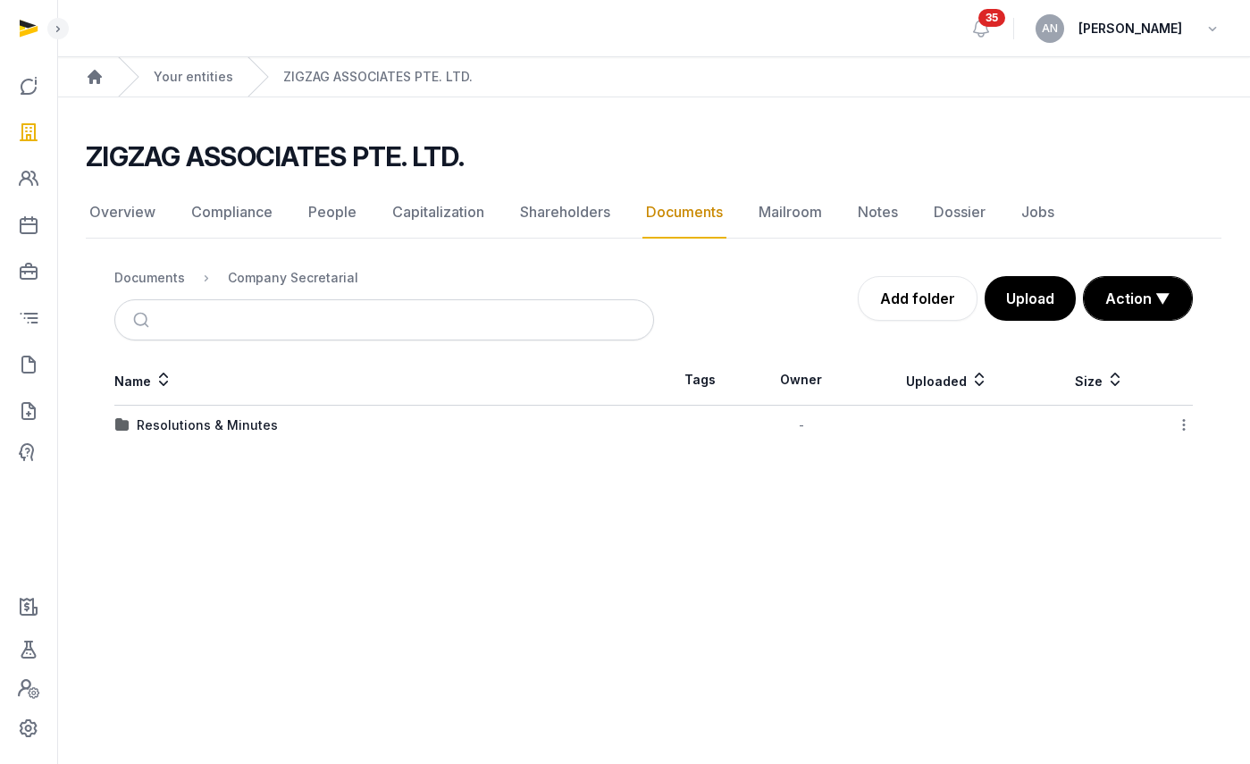
click at [168, 429] on div "Resolutions & Minutes" at bounding box center [207, 425] width 141 height 18
click at [147, 425] on div "2024" at bounding box center [153, 425] width 33 height 18
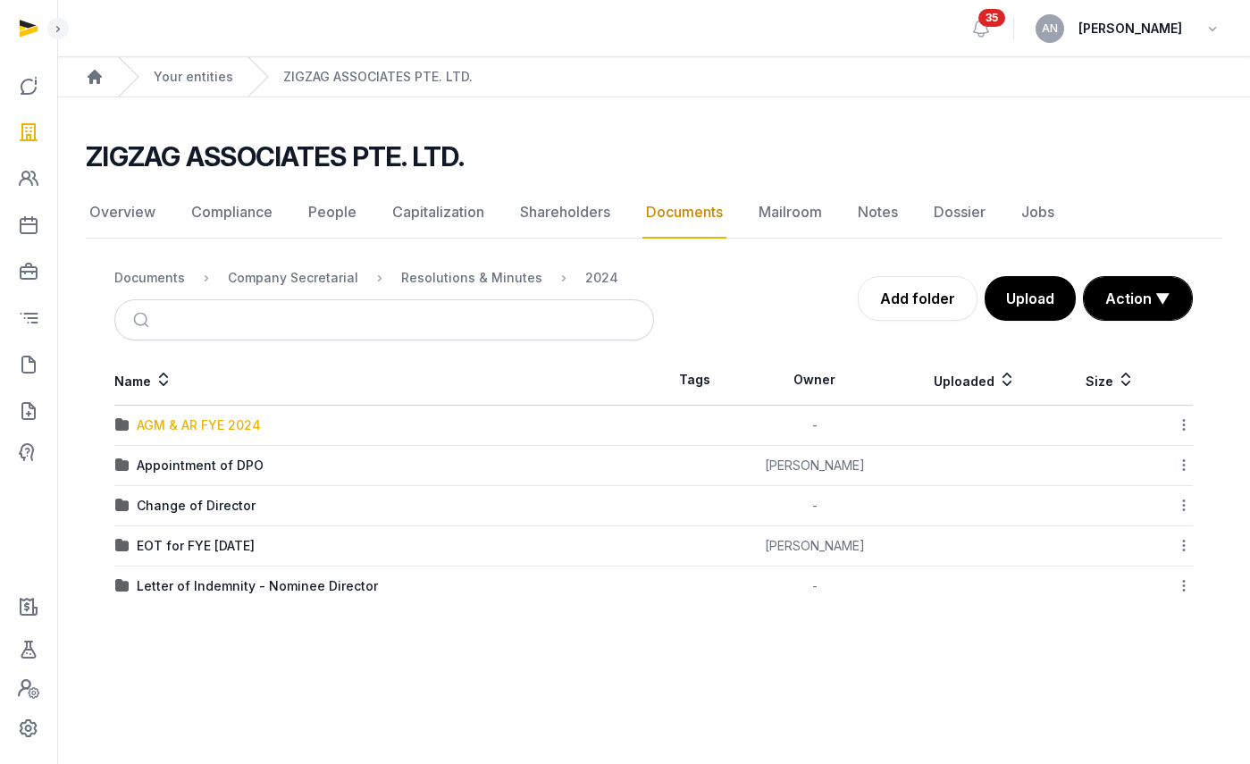
click at [170, 417] on div "AGM & AR FYE 2024" at bounding box center [199, 425] width 124 height 18
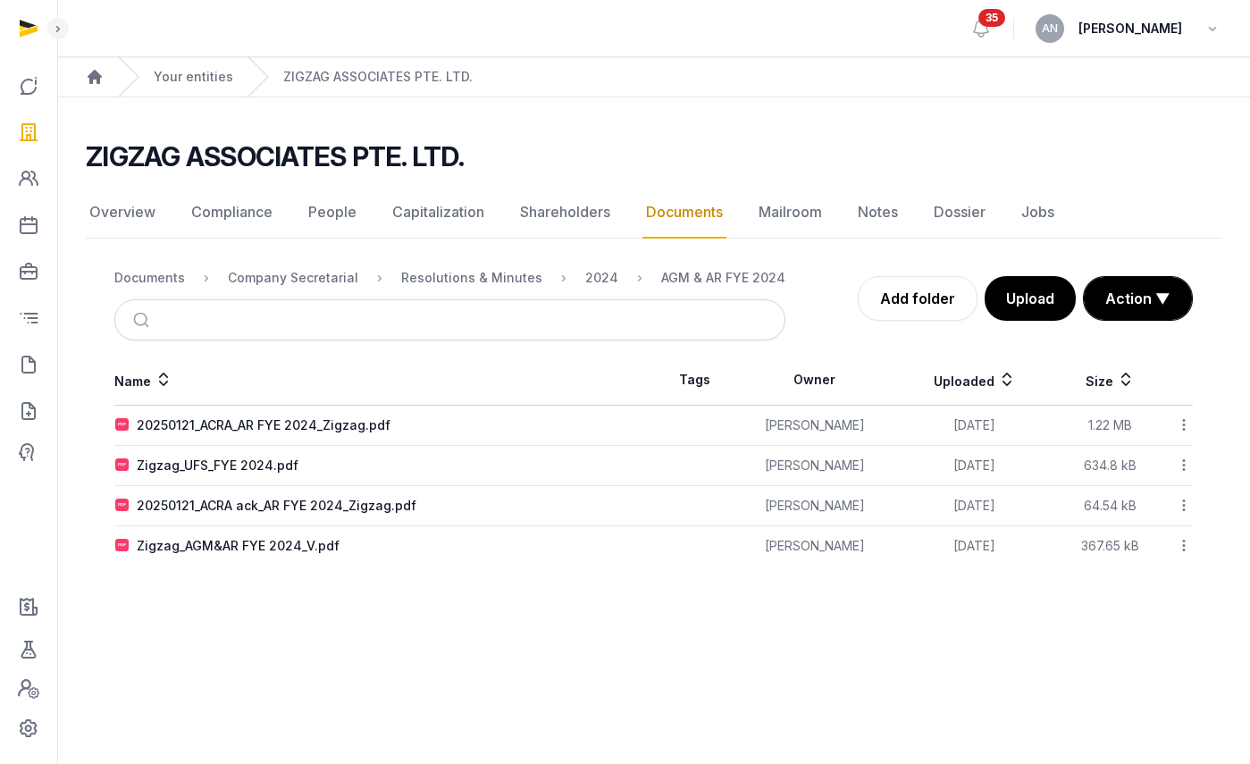
click at [187, 534] on td "Zigzag_AGM&AR FYE 2024_V.pdf" at bounding box center [384, 546] width 540 height 40
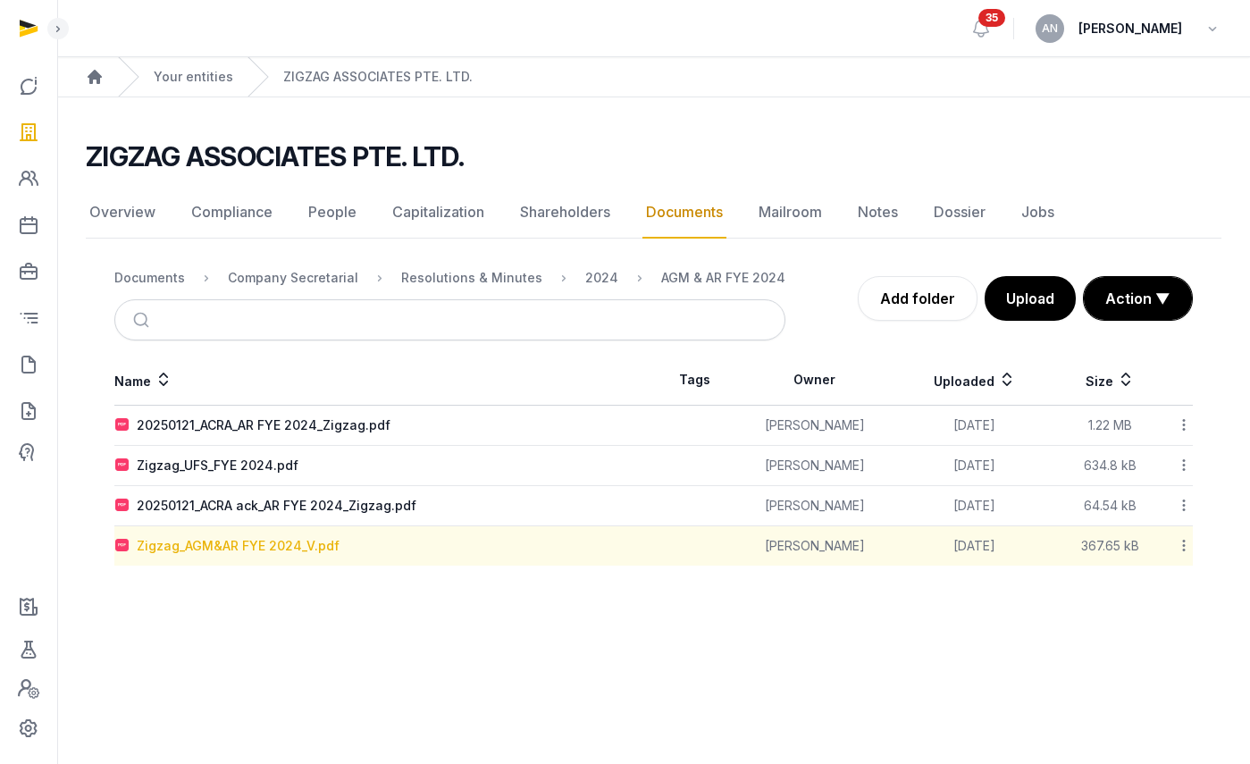
click at [187, 538] on div "Zigzag_AGM&AR FYE 2024_V.pdf" at bounding box center [238, 546] width 203 height 18
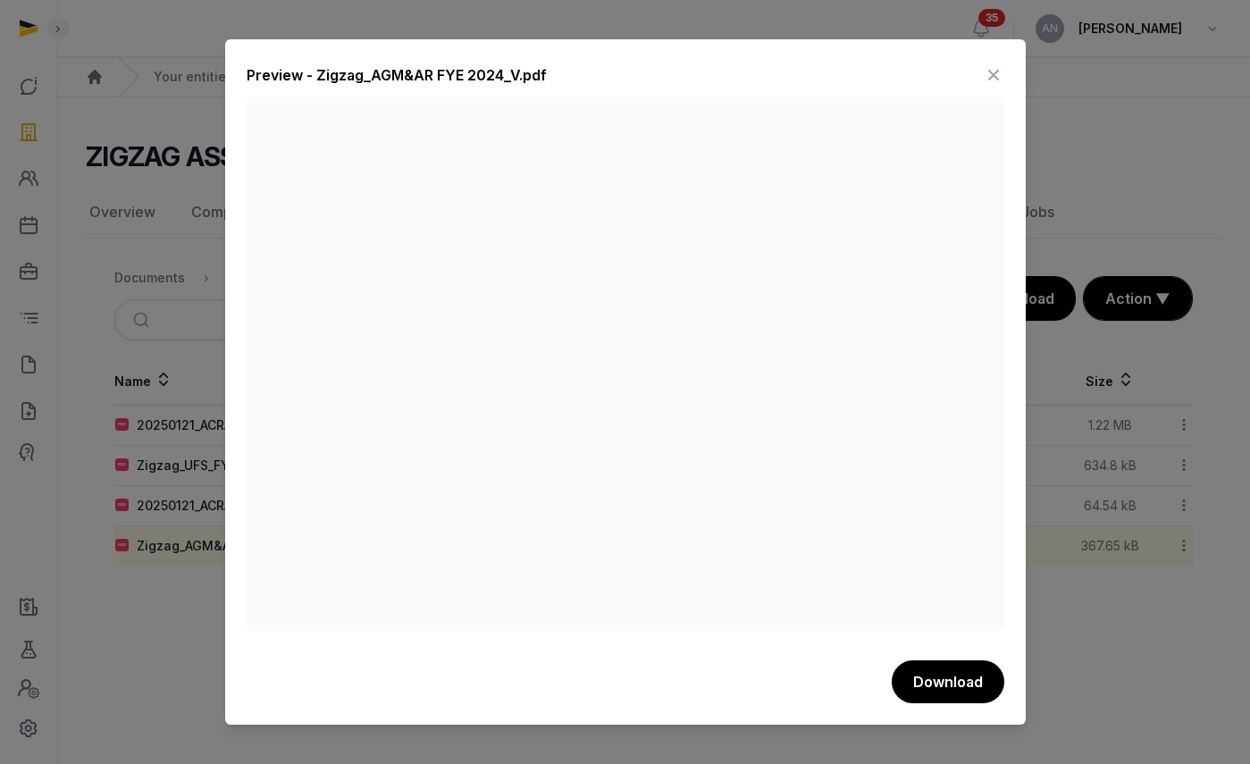
click at [984, 71] on icon at bounding box center [993, 75] width 21 height 29
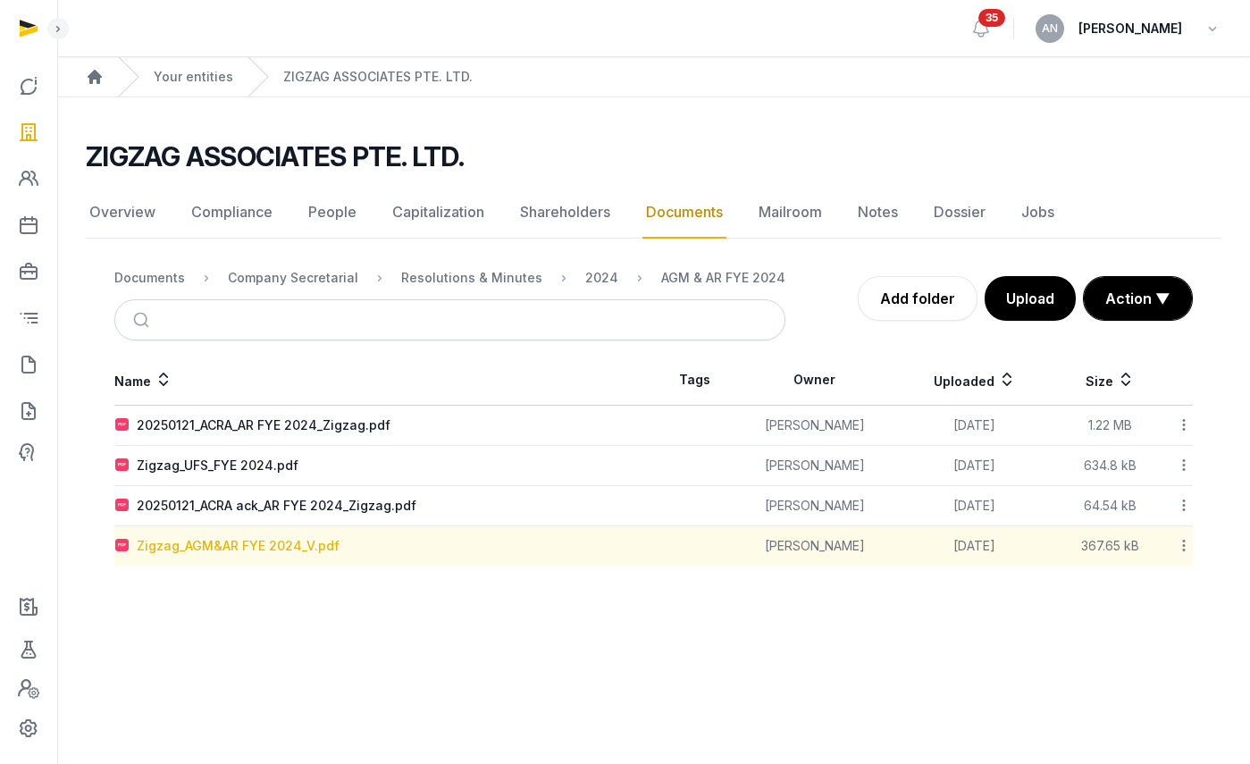
click at [262, 551] on div "Zigzag_AGM&AR FYE 2024_V.pdf" at bounding box center [238, 546] width 203 height 18
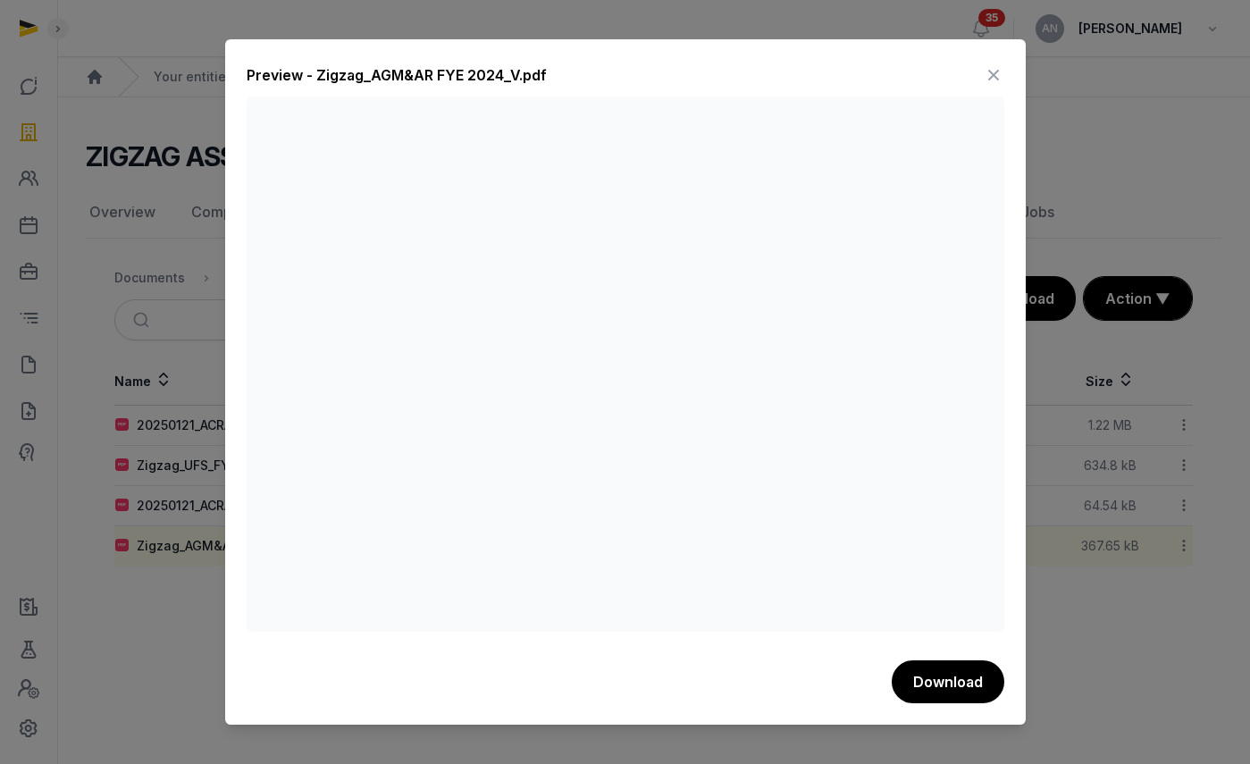
click at [130, 458] on div at bounding box center [625, 382] width 1250 height 764
click at [162, 468] on div at bounding box center [625, 382] width 1250 height 764
click at [174, 468] on div at bounding box center [625, 382] width 1250 height 764
click at [985, 79] on icon at bounding box center [993, 75] width 21 height 29
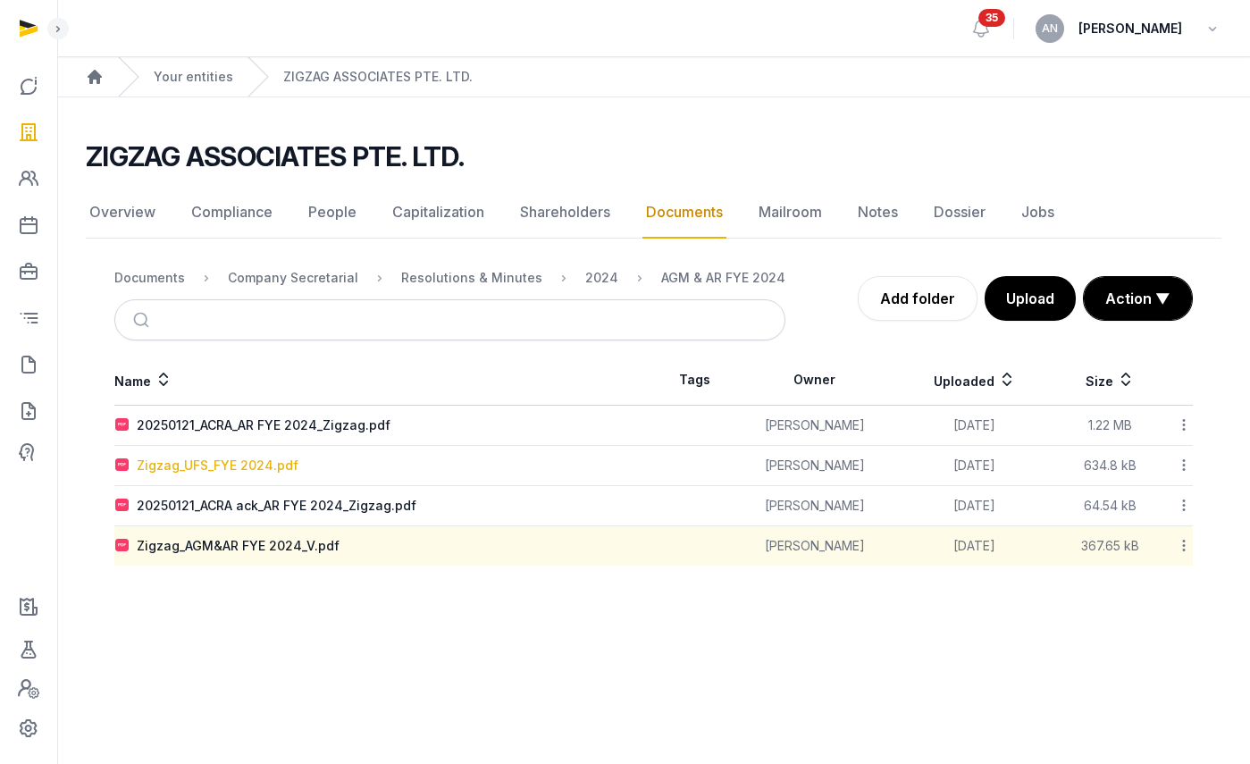
click at [184, 469] on div "Zigzag_UFS_FYE 2024.pdf" at bounding box center [218, 466] width 162 height 18
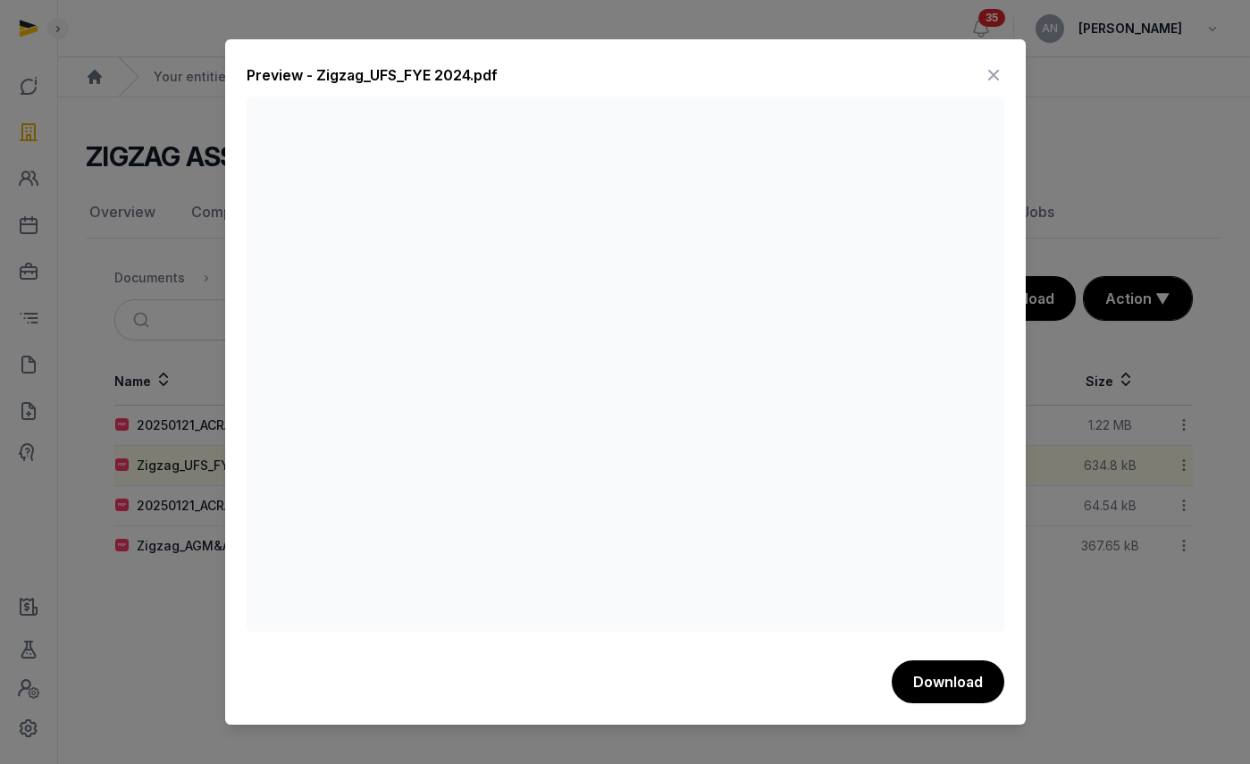
drag, startPoint x: 998, startPoint y: 71, endPoint x: 904, endPoint y: 166, distance: 133.3
click at [998, 72] on icon at bounding box center [993, 75] width 21 height 29
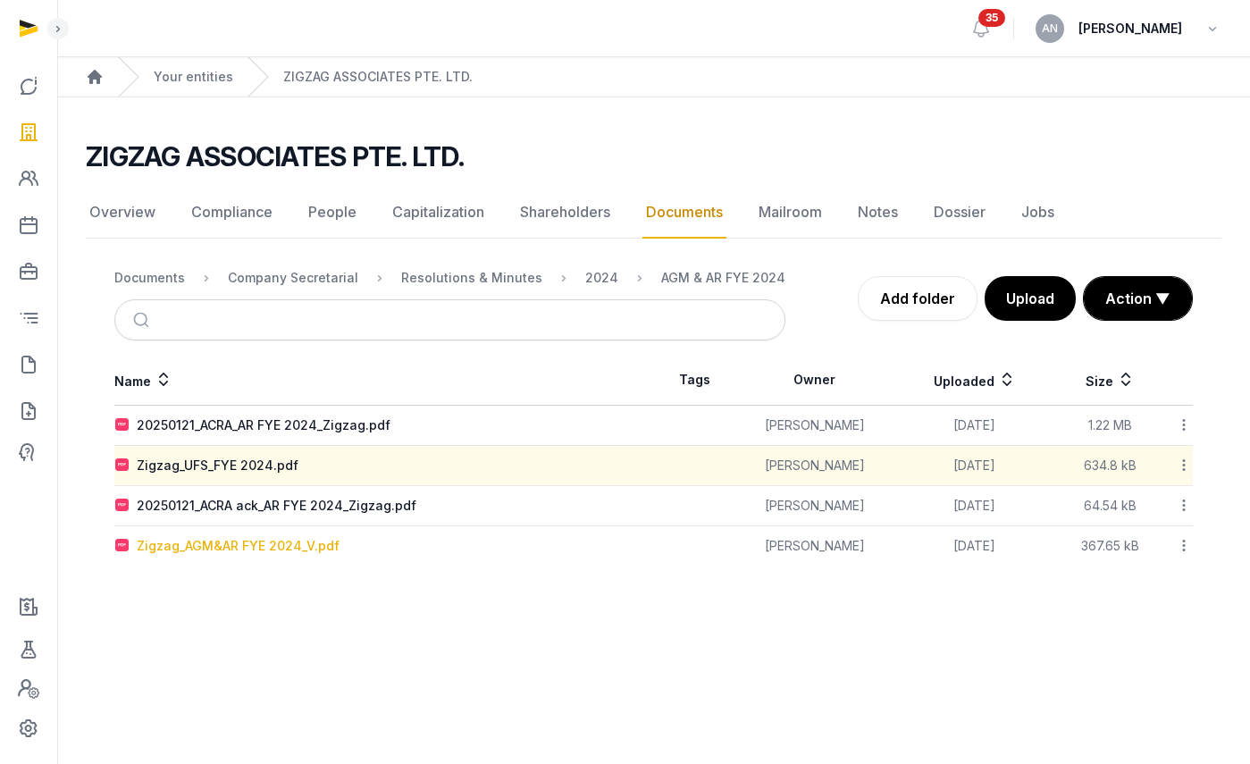
click at [229, 540] on div "Zigzag_AGM&AR FYE 2024_V.pdf" at bounding box center [238, 546] width 203 height 18
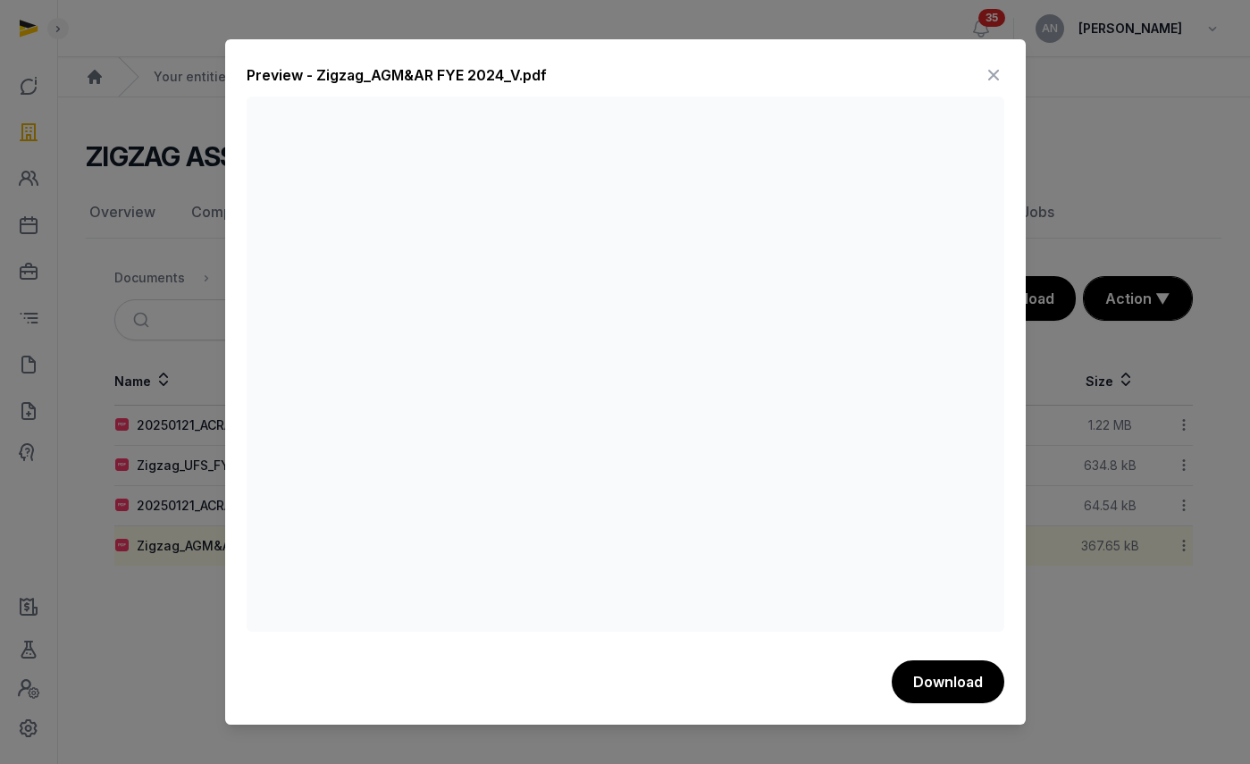
click at [987, 71] on icon at bounding box center [993, 75] width 21 height 29
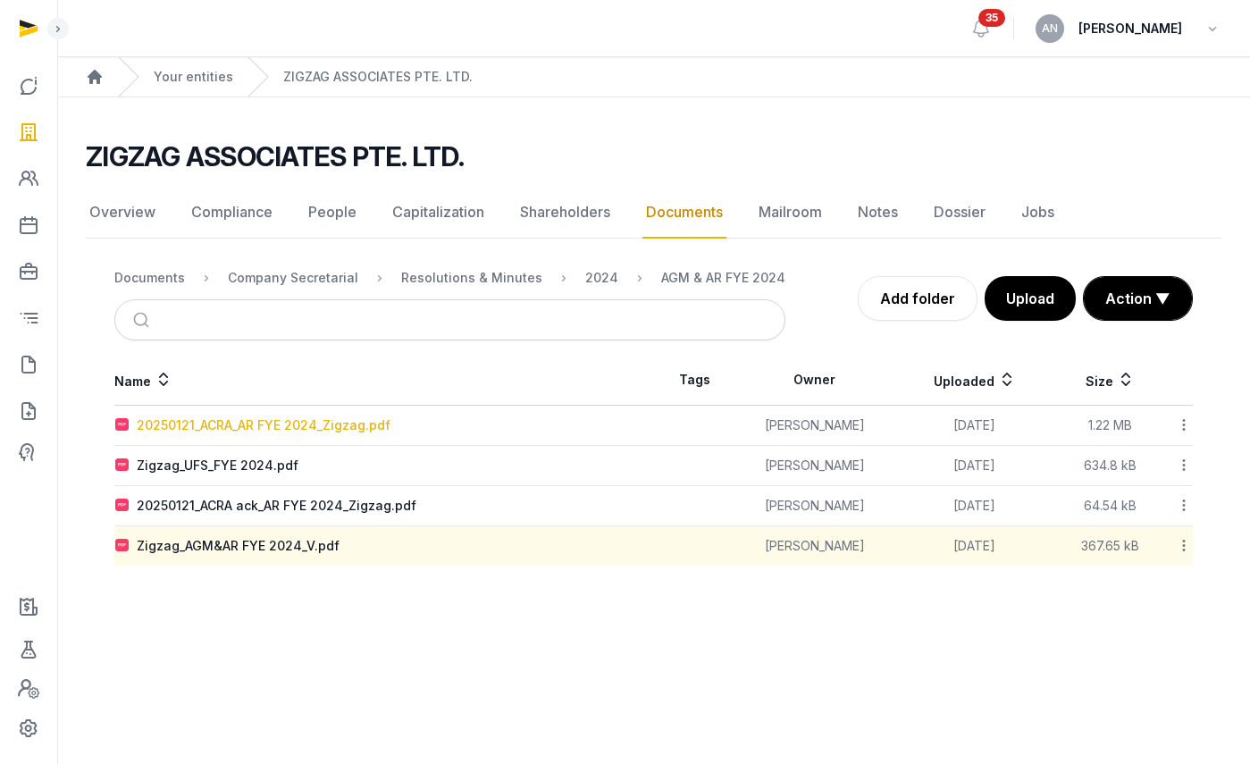
click at [305, 430] on div "20250121_ACRA_AR FYE 2024_Zigzag.pdf" at bounding box center [264, 425] width 254 height 18
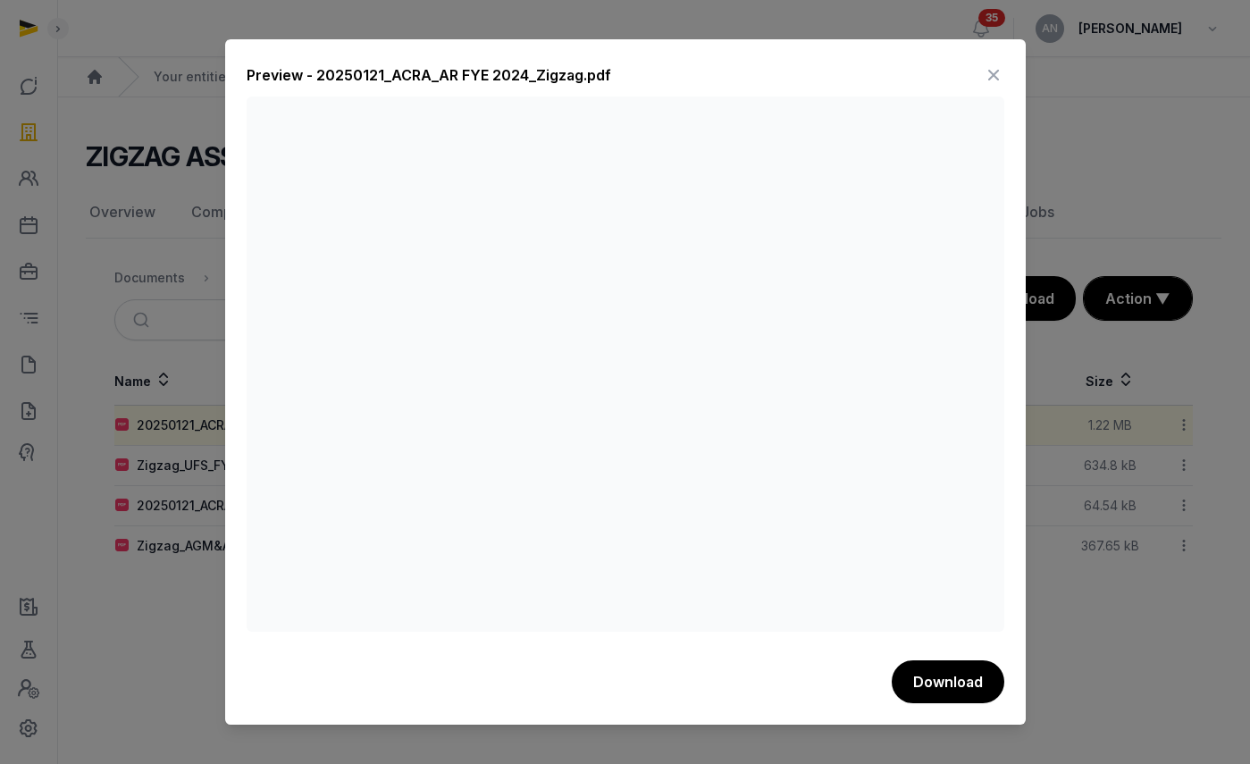
click at [993, 74] on icon at bounding box center [993, 75] width 21 height 29
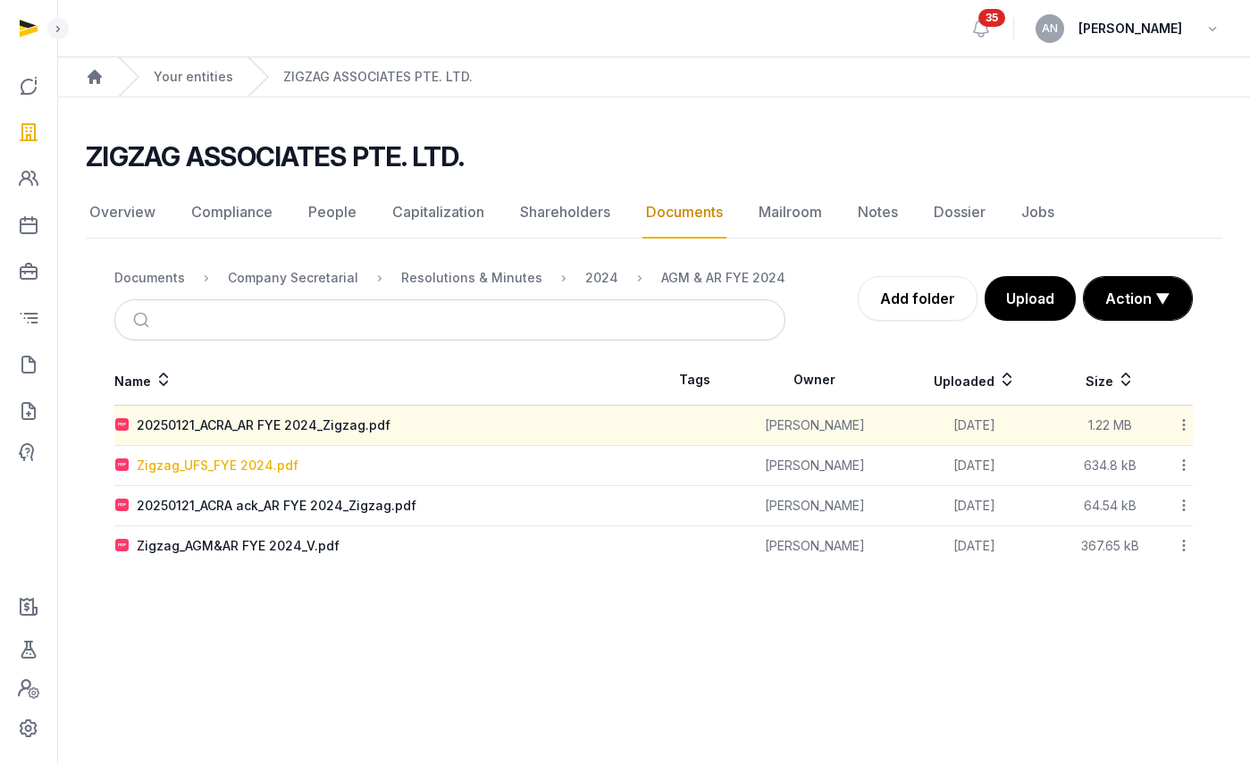
click at [227, 461] on div "Zigzag_UFS_FYE 2024.pdf" at bounding box center [218, 466] width 162 height 18
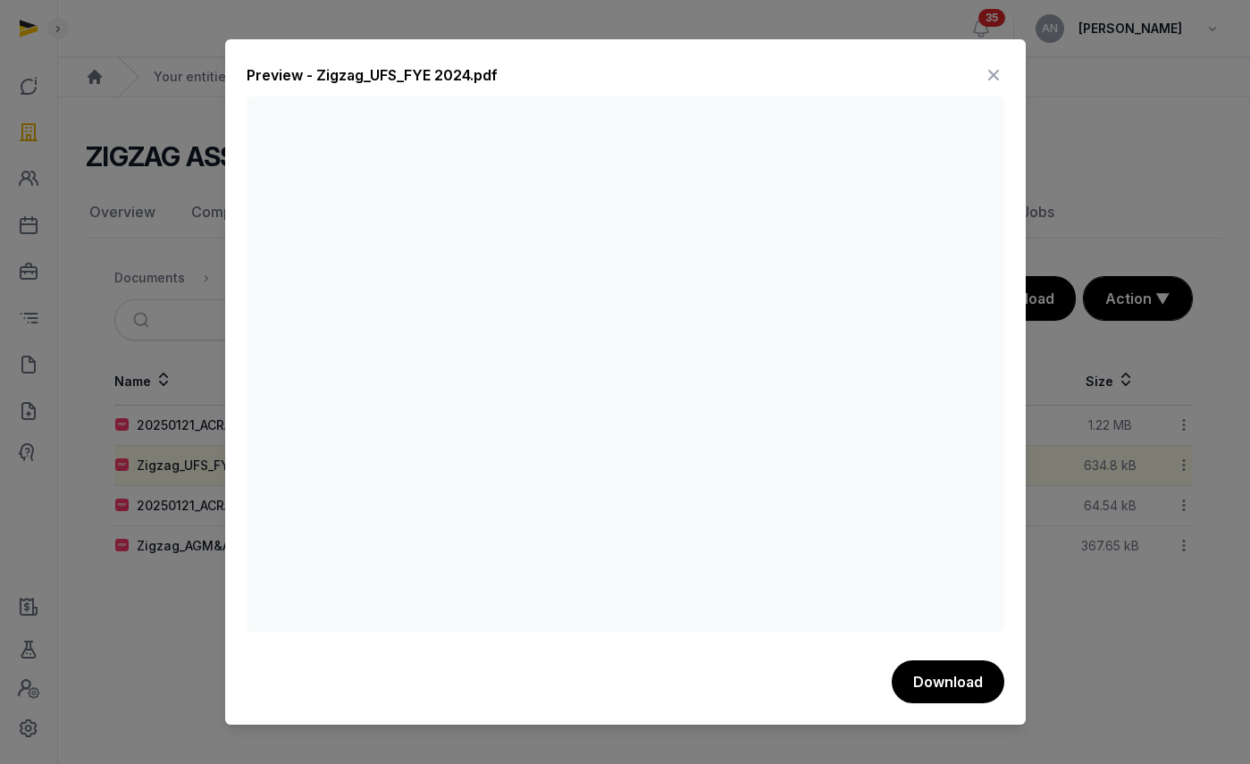
click at [1001, 80] on icon at bounding box center [993, 75] width 21 height 29
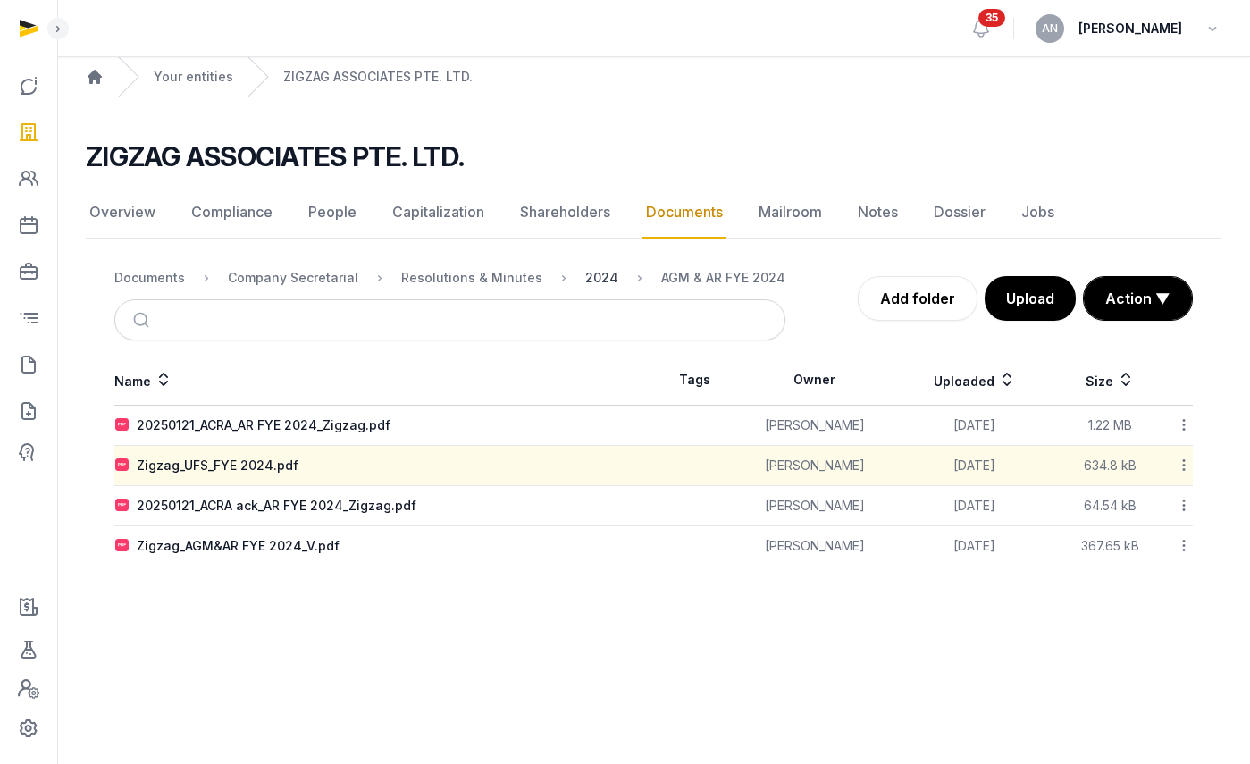
click at [585, 276] on div "2024" at bounding box center [601, 278] width 33 height 18
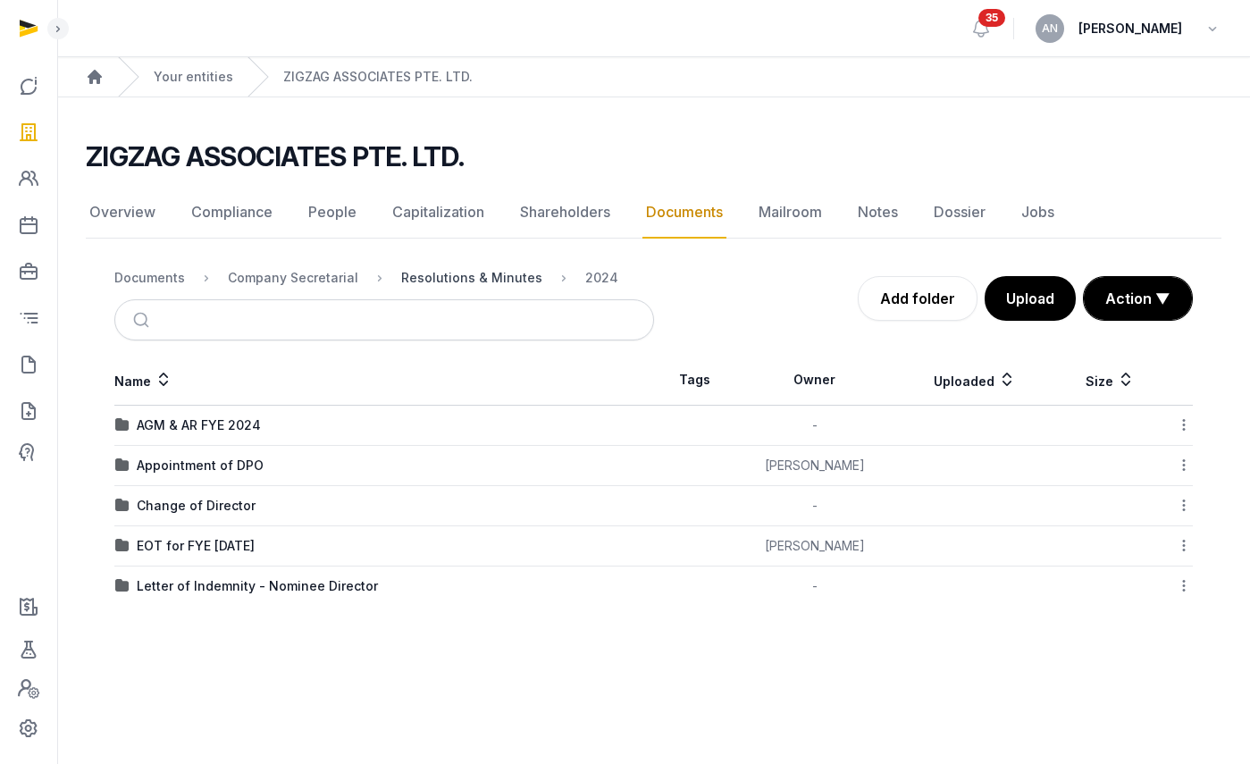
click at [454, 276] on div "Resolutions & Minutes" at bounding box center [471, 278] width 141 height 18
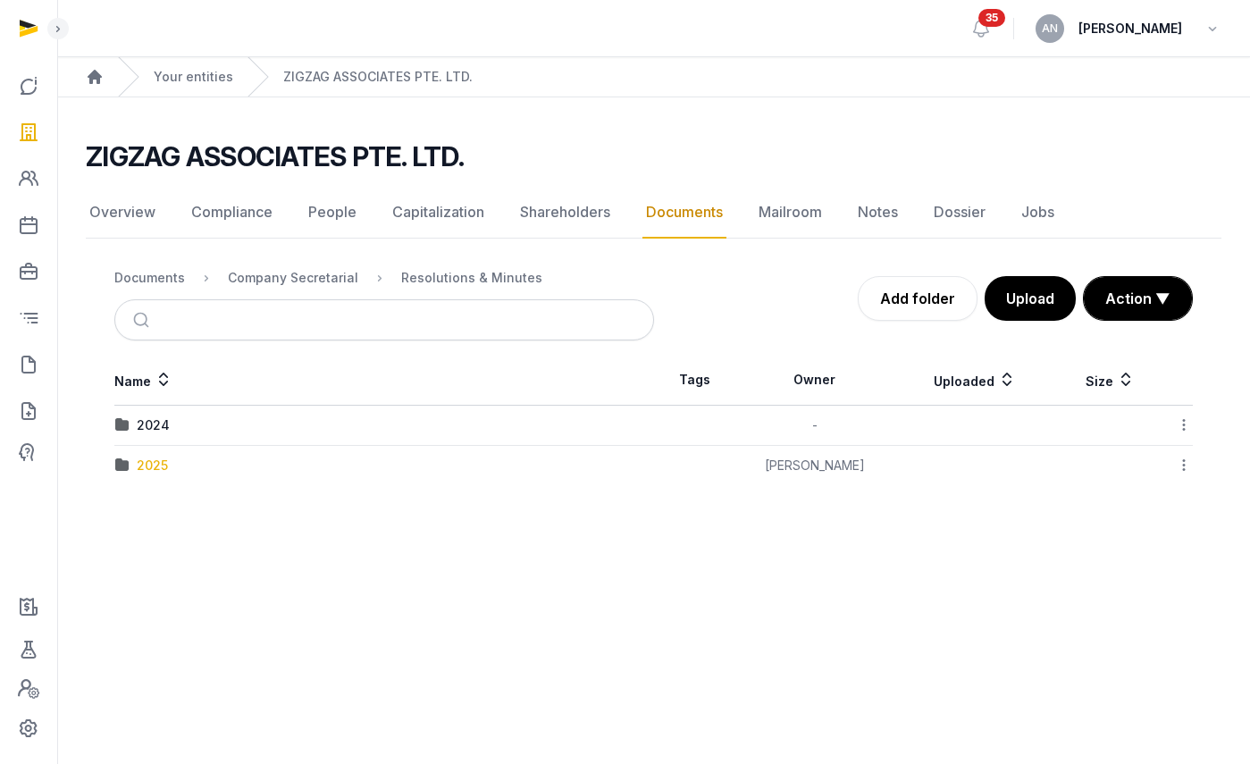
click at [138, 466] on div "2025" at bounding box center [152, 466] width 31 height 18
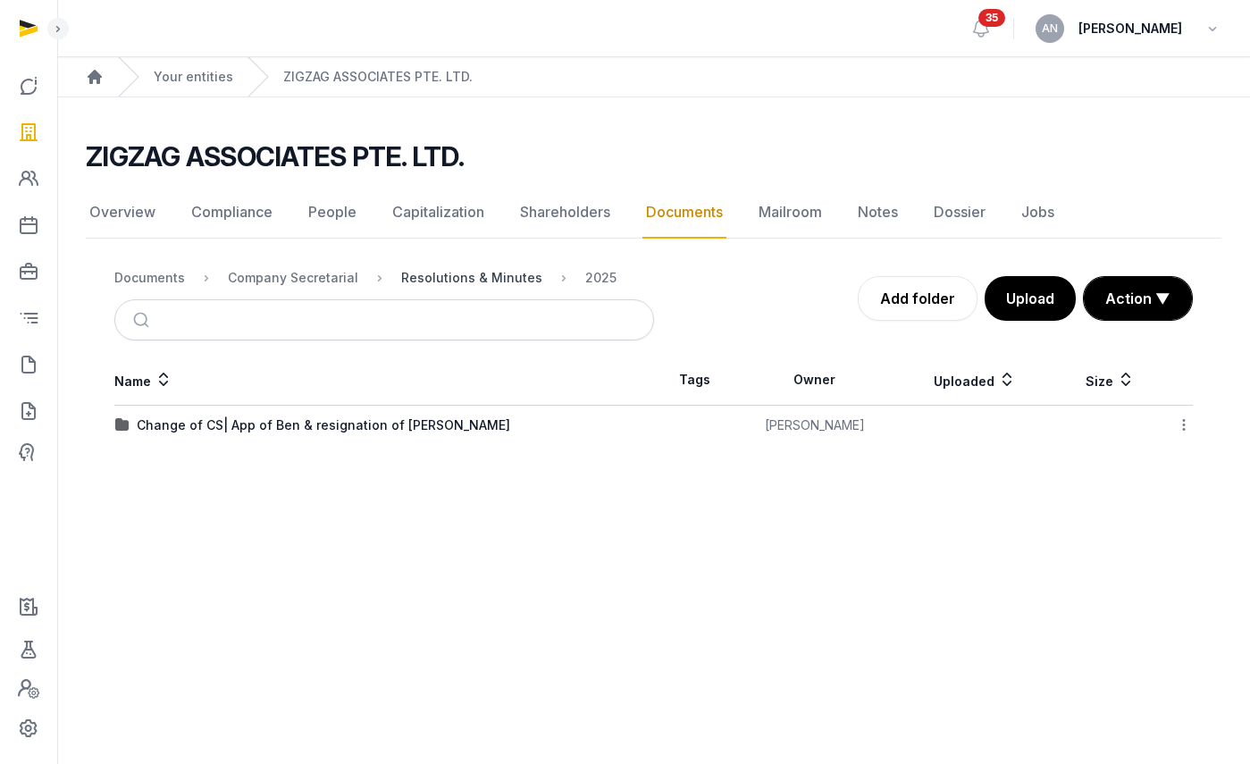
click at [468, 286] on div "Resolutions & Minutes" at bounding box center [471, 278] width 141 height 18
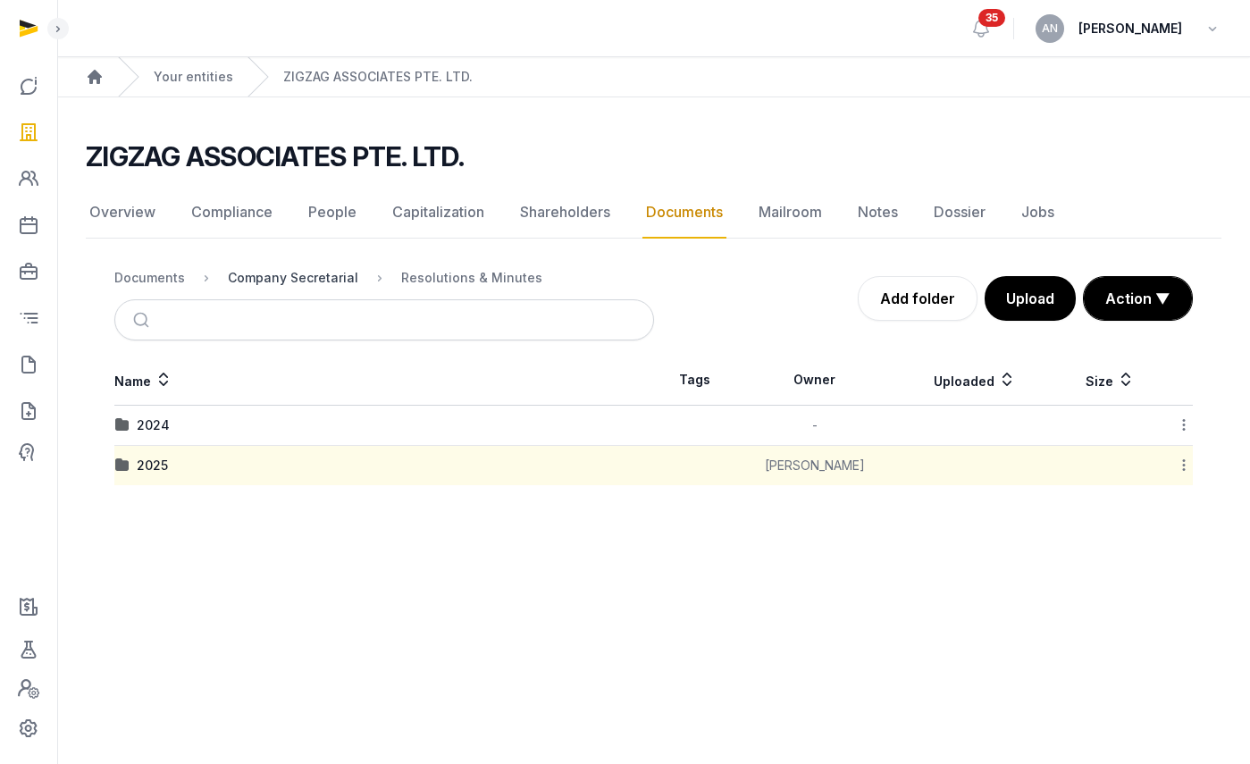
click at [326, 272] on div "Company Secretarial" at bounding box center [293, 278] width 130 height 18
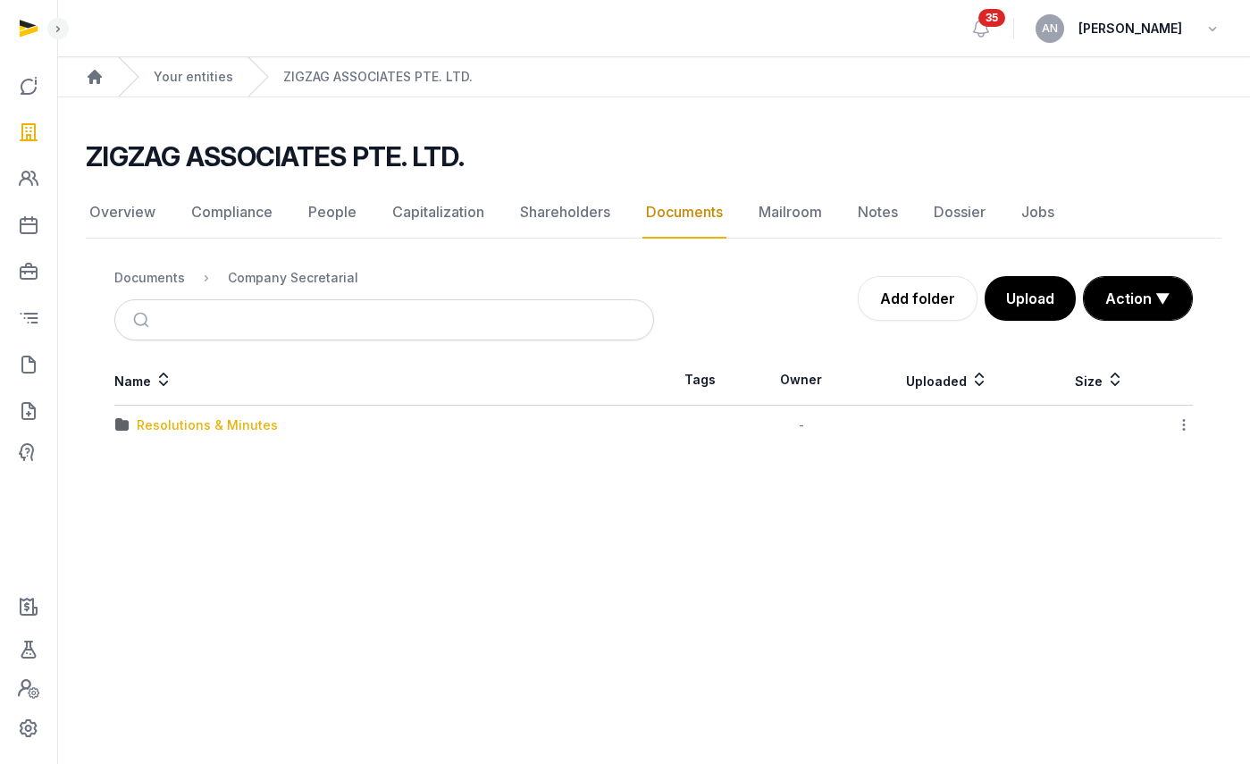
click at [170, 429] on div "Resolutions & Minutes" at bounding box center [207, 425] width 141 height 18
click at [155, 274] on div "Documents" at bounding box center [149, 278] width 71 height 18
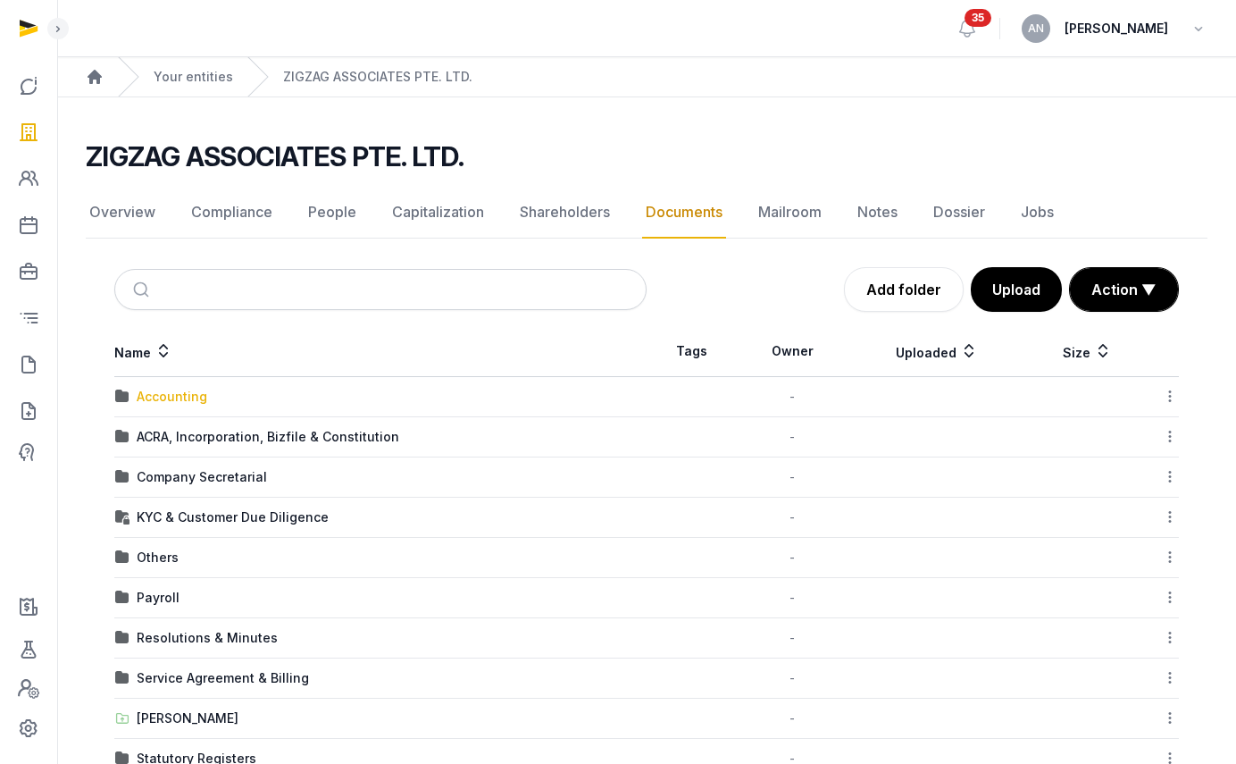
click at [200, 398] on div "Accounting" at bounding box center [172, 397] width 71 height 18
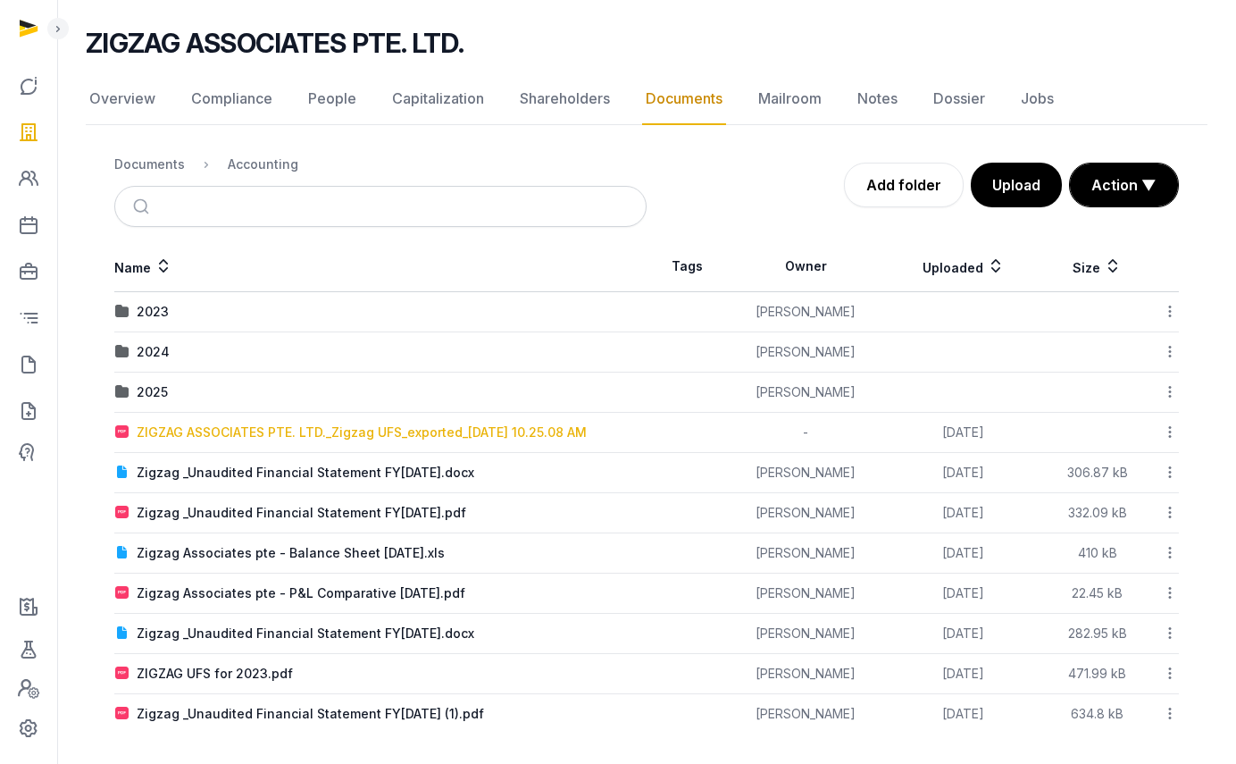
scroll to position [119, 0]
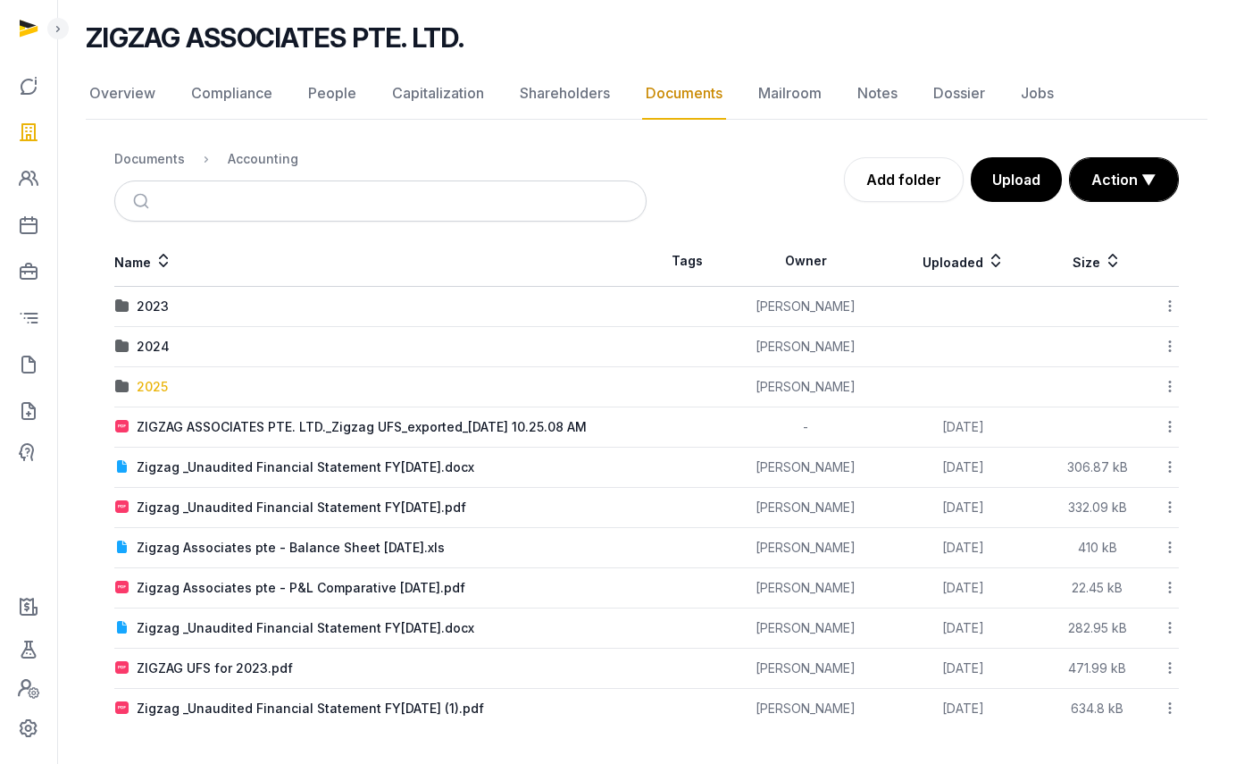
click at [148, 388] on div "2025" at bounding box center [152, 387] width 31 height 18
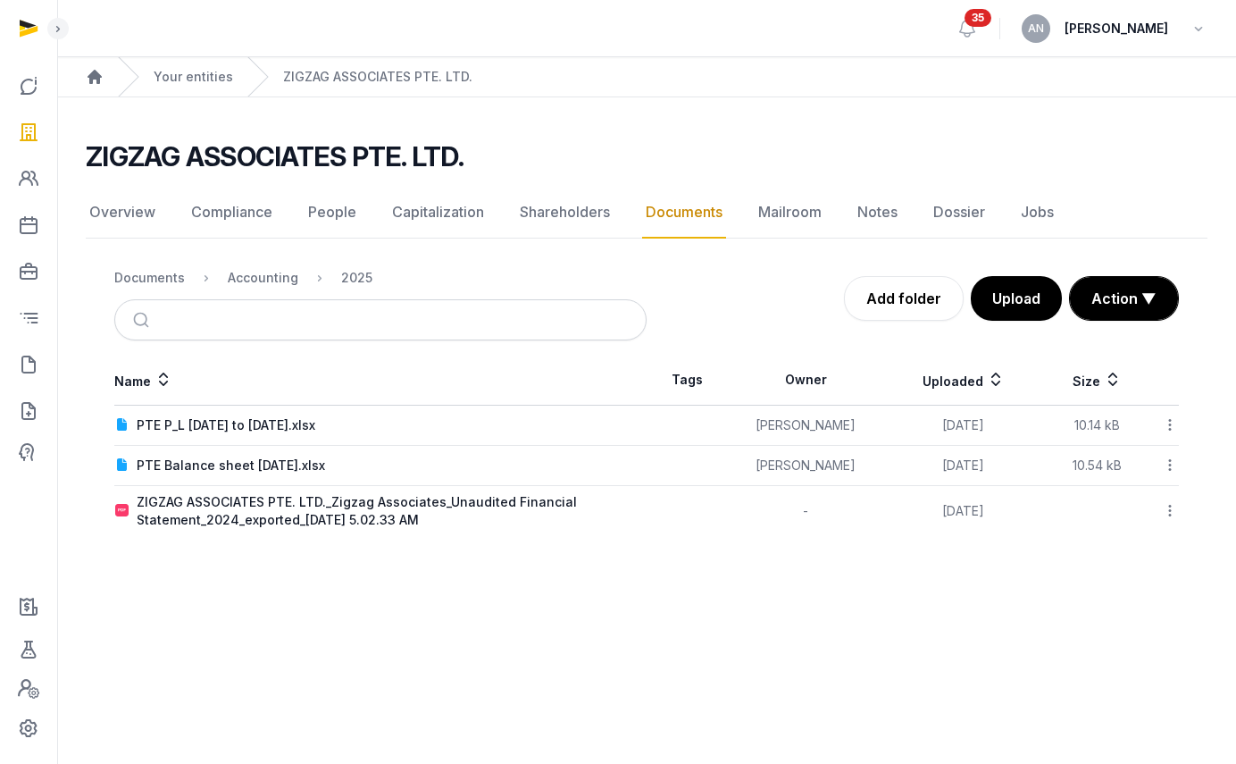
scroll to position [0, 0]
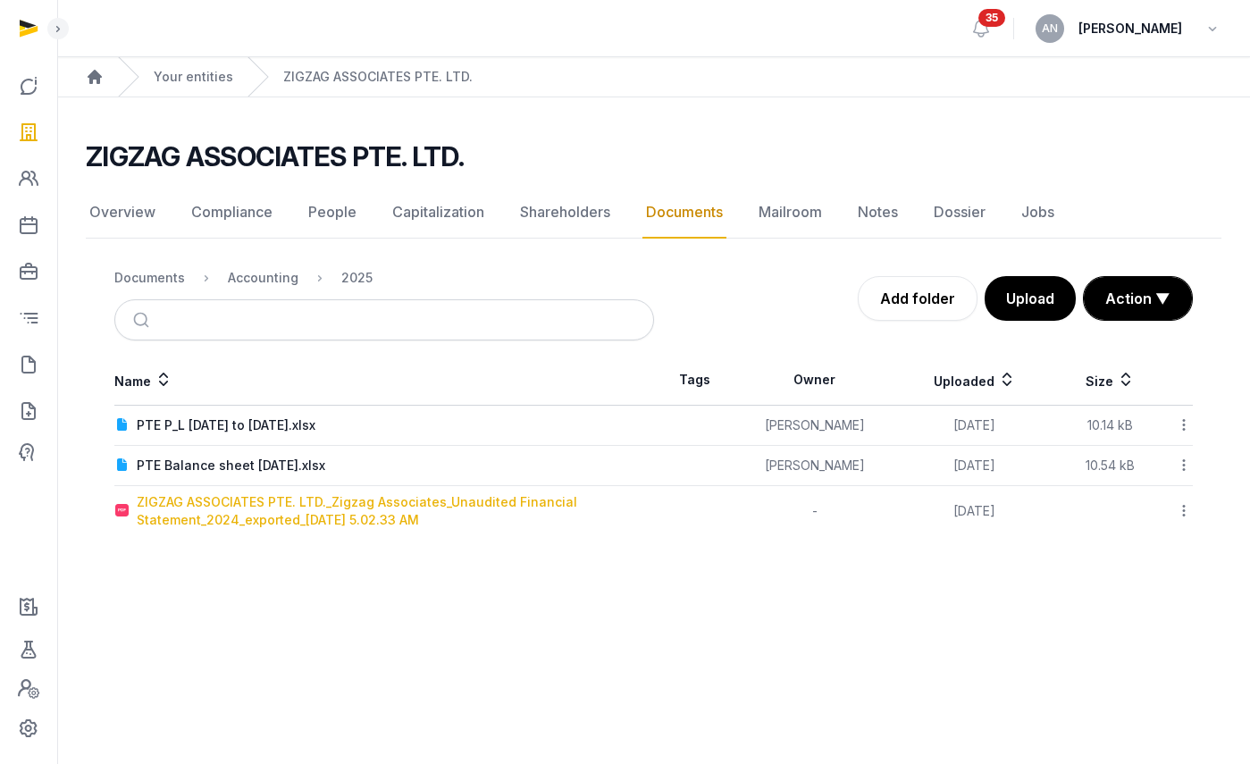
click at [352, 527] on div "ZIGZAG ASSOCIATES PTE. LTD._Zigzag Associates_Unaudited Financial Statement_202…" at bounding box center [395, 511] width 516 height 36
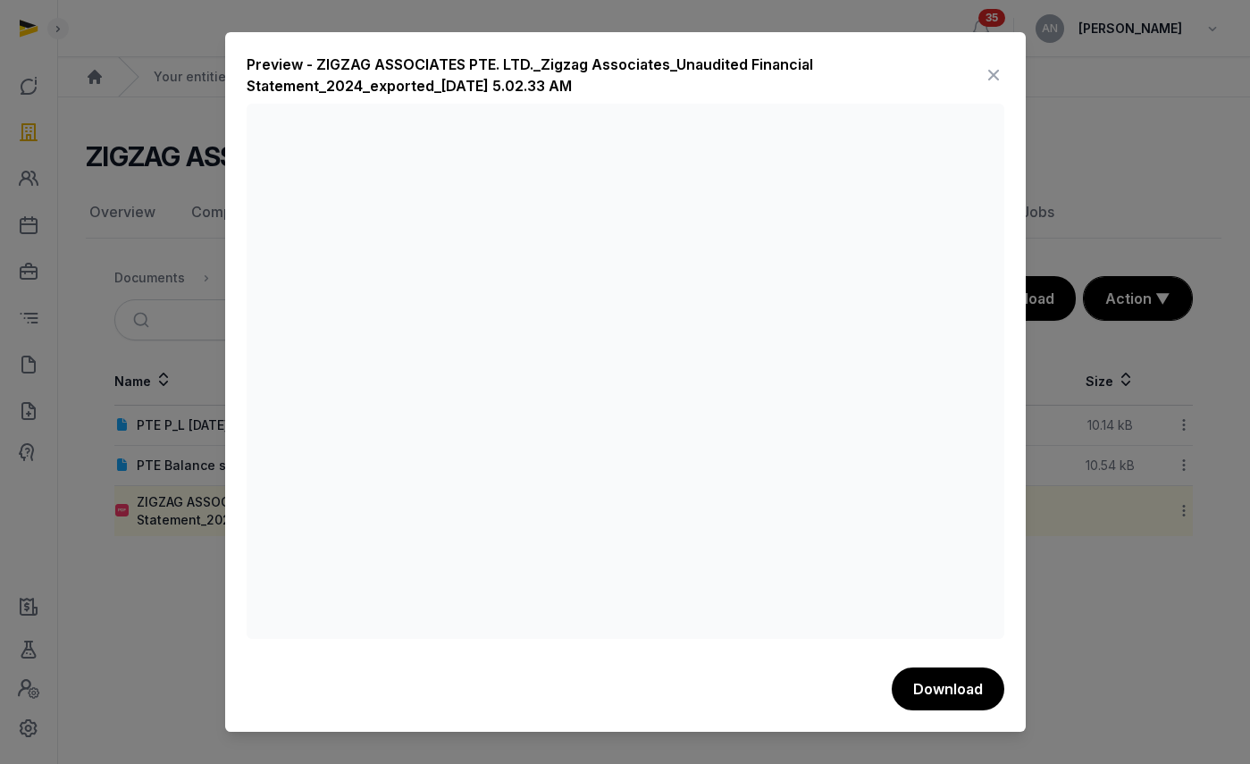
click at [1001, 68] on icon at bounding box center [993, 75] width 21 height 29
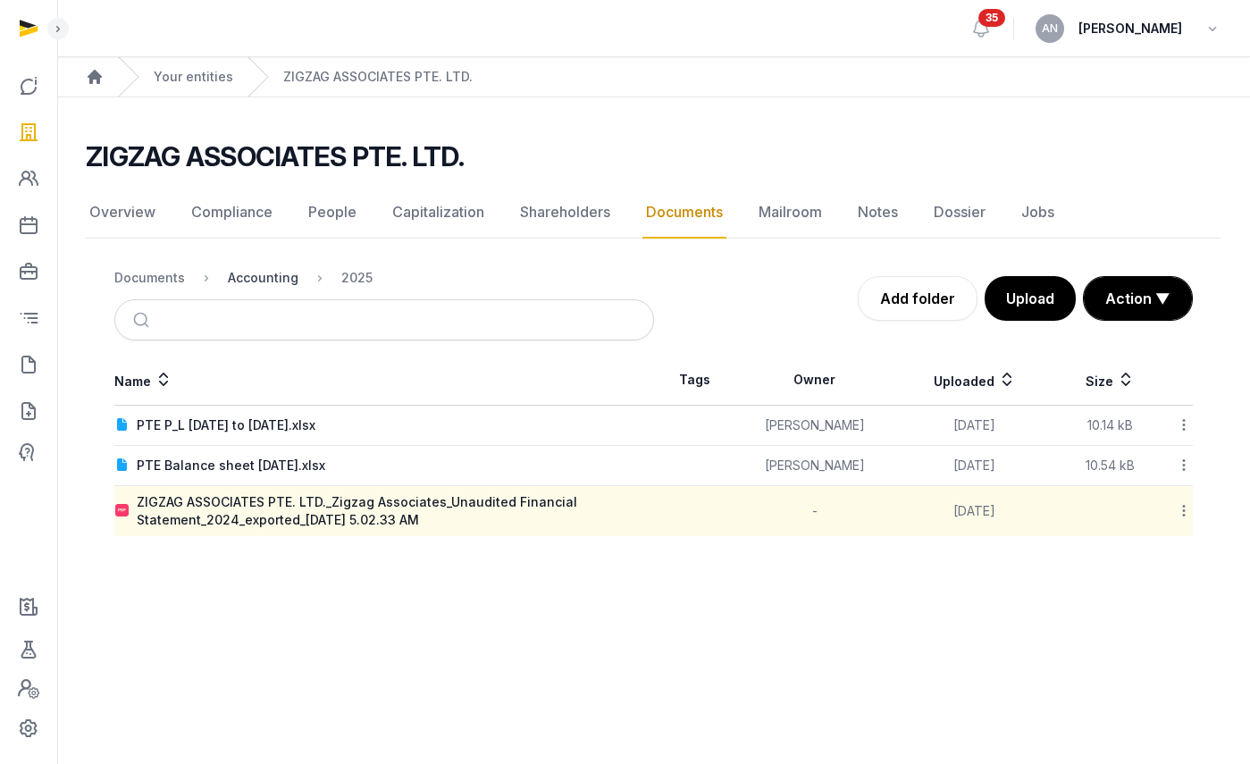
click at [241, 279] on div "Accounting" at bounding box center [263, 278] width 71 height 18
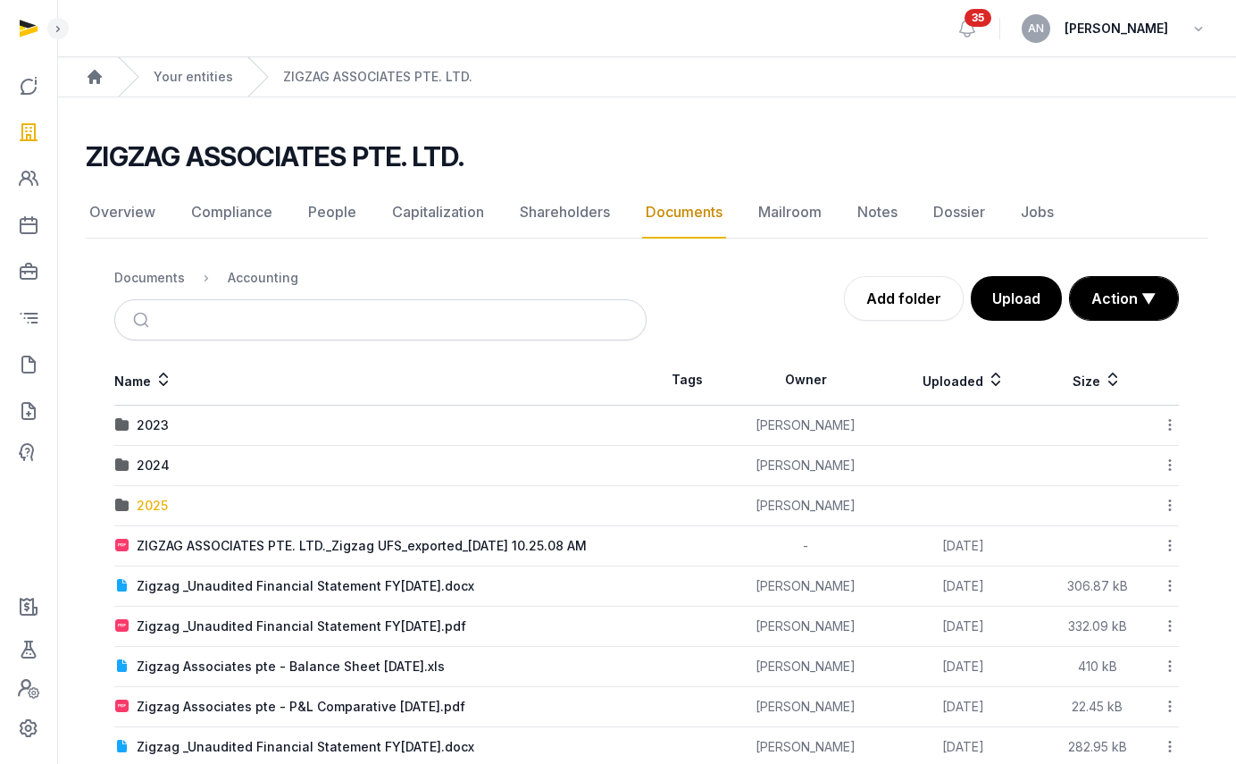
click at [138, 497] on div "2025" at bounding box center [152, 506] width 31 height 18
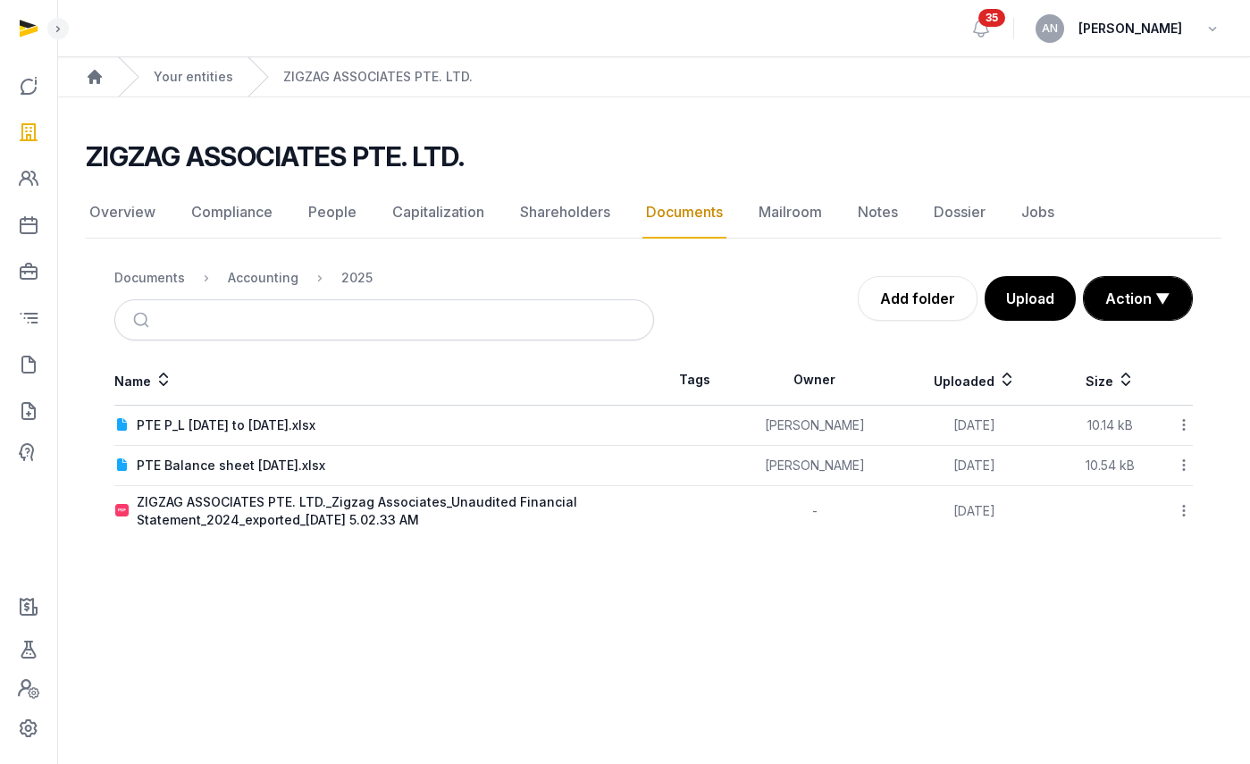
drag, startPoint x: 219, startPoint y: 524, endPoint x: 222, endPoint y: 514, distance: 11.3
click at [219, 524] on div "ZIGZAG ASSOCIATES PTE. LTD._Zigzag Associates_Unaudited Financial Statement_202…" at bounding box center [395, 511] width 516 height 36
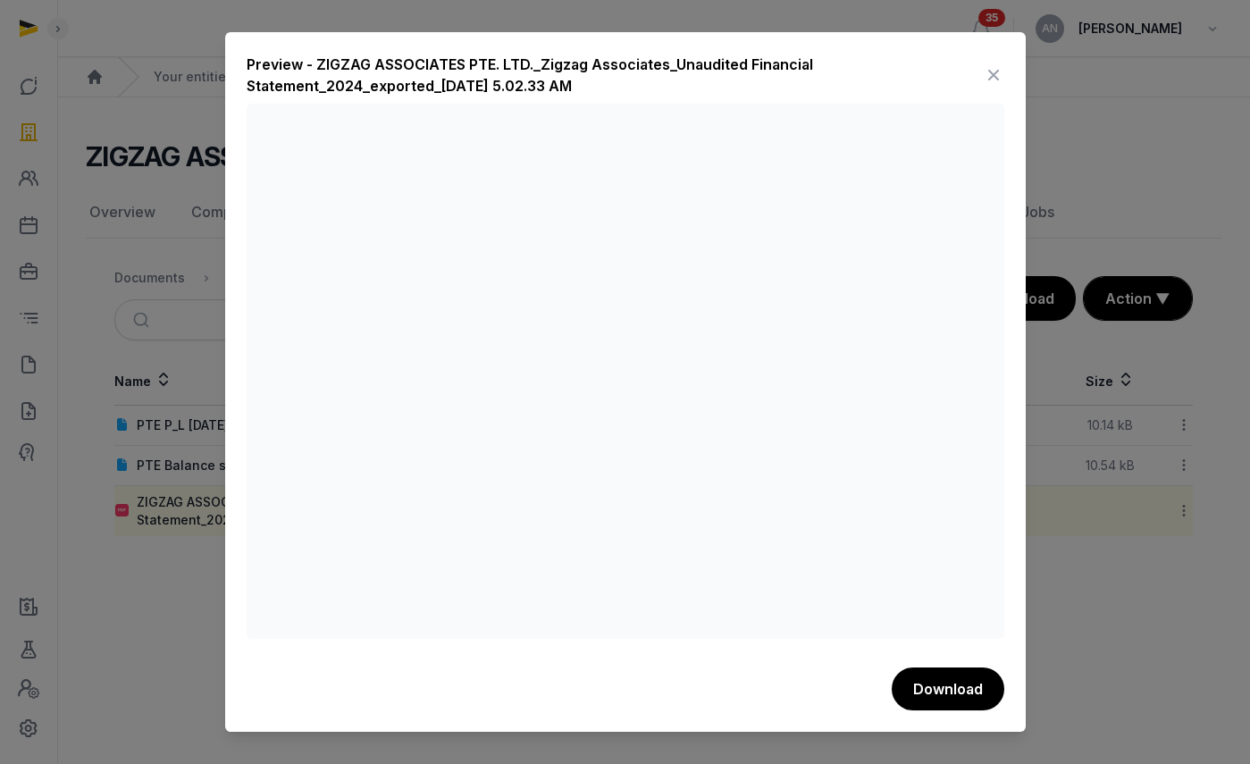
click at [992, 70] on icon at bounding box center [993, 75] width 21 height 29
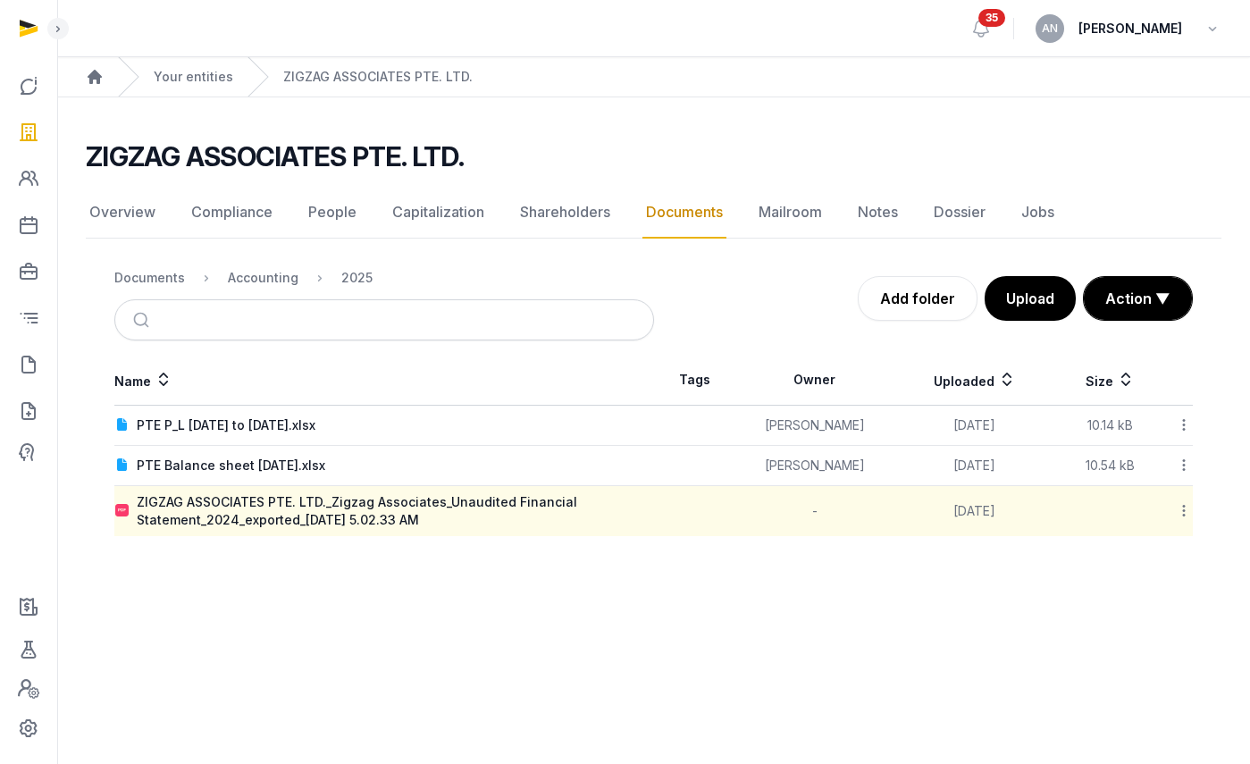
click at [1184, 507] on icon at bounding box center [1184, 510] width 16 height 19
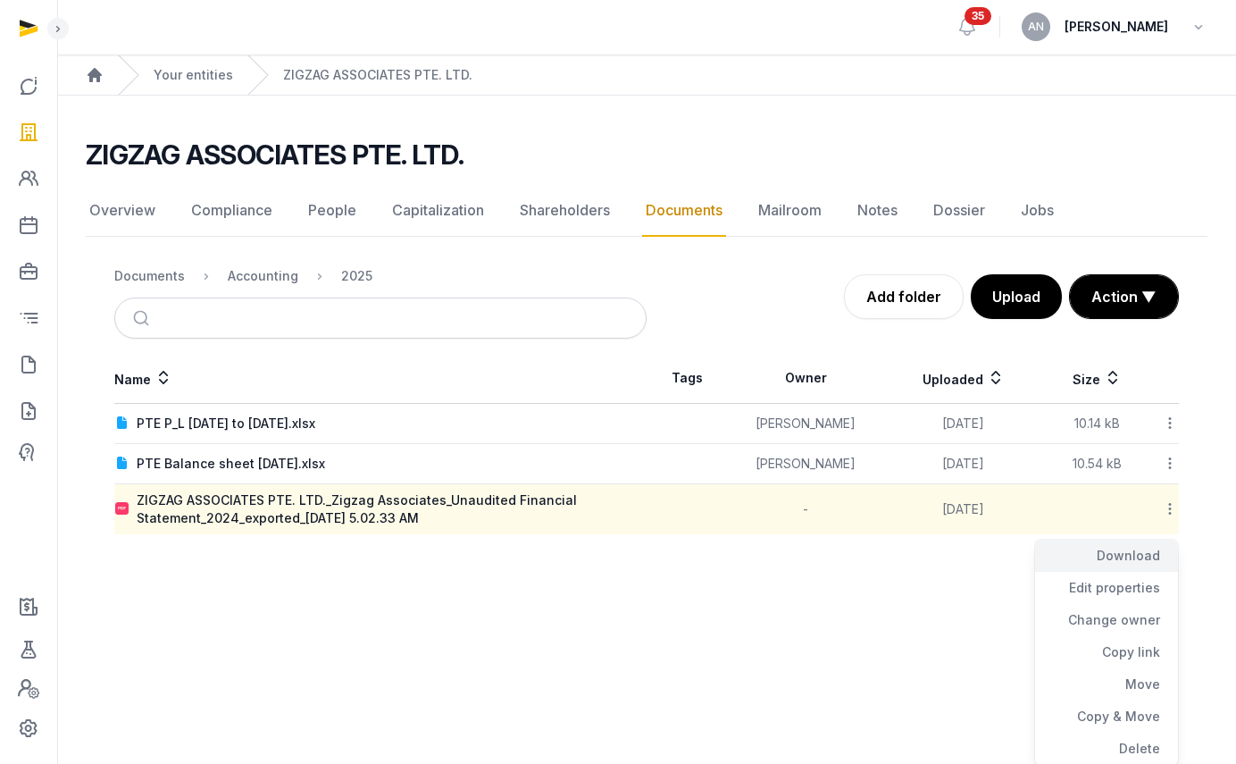
scroll to position [3, 0]
click at [1122, 677] on div "Move" at bounding box center [1106, 683] width 143 height 32
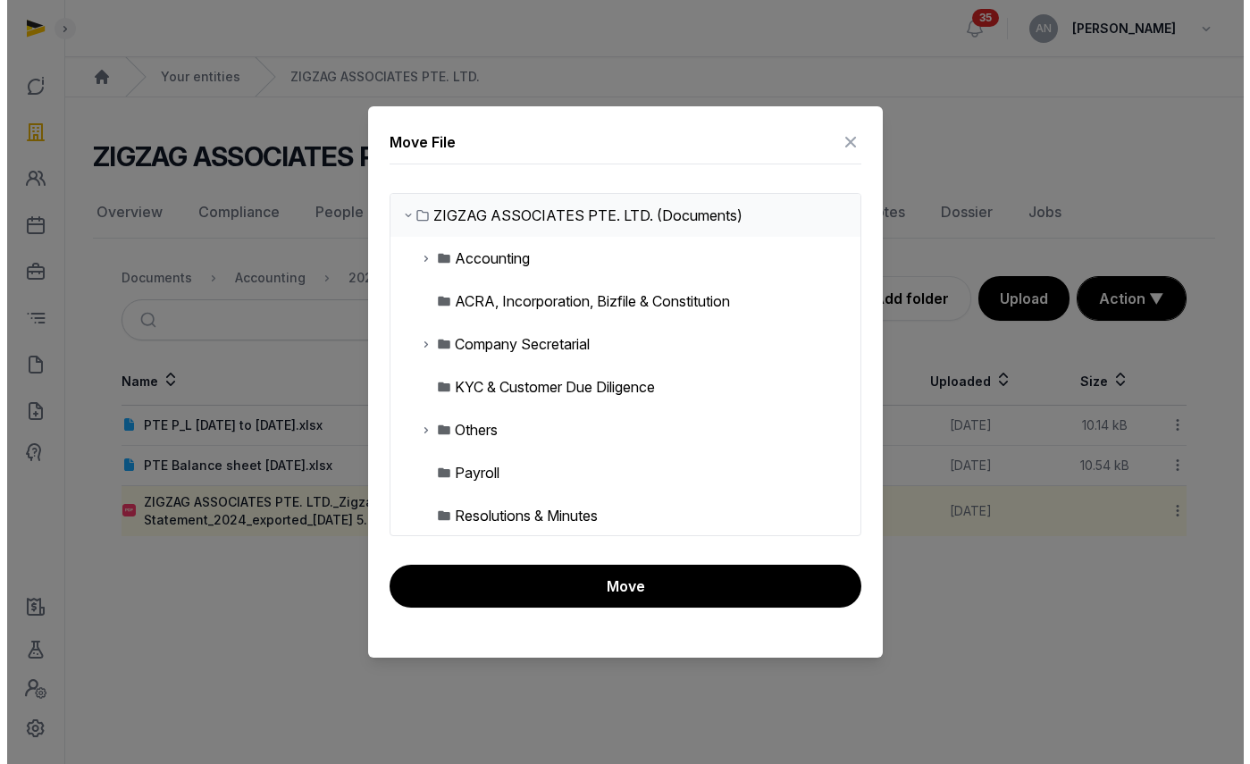
scroll to position [0, 0]
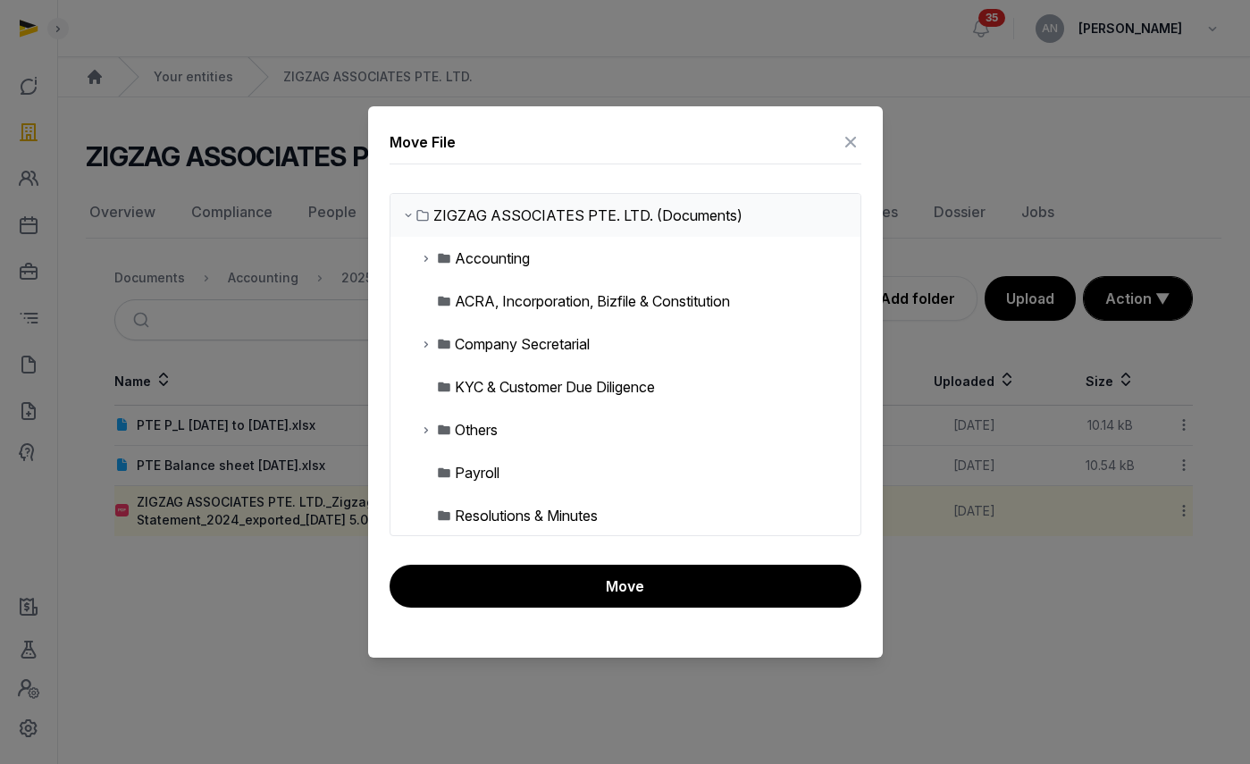
click at [424, 339] on icon at bounding box center [426, 343] width 14 height 21
click at [423, 264] on icon at bounding box center [426, 257] width 14 height 21
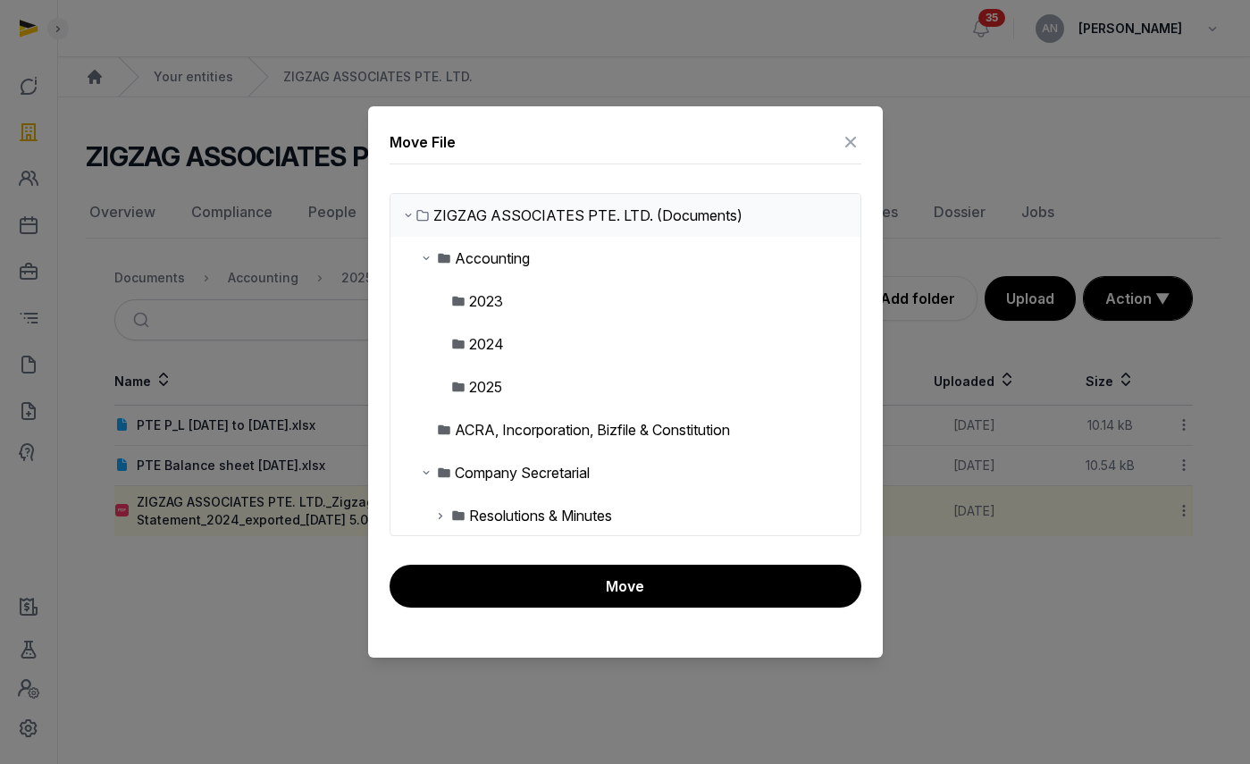
click at [472, 345] on div "2024" at bounding box center [486, 343] width 35 height 21
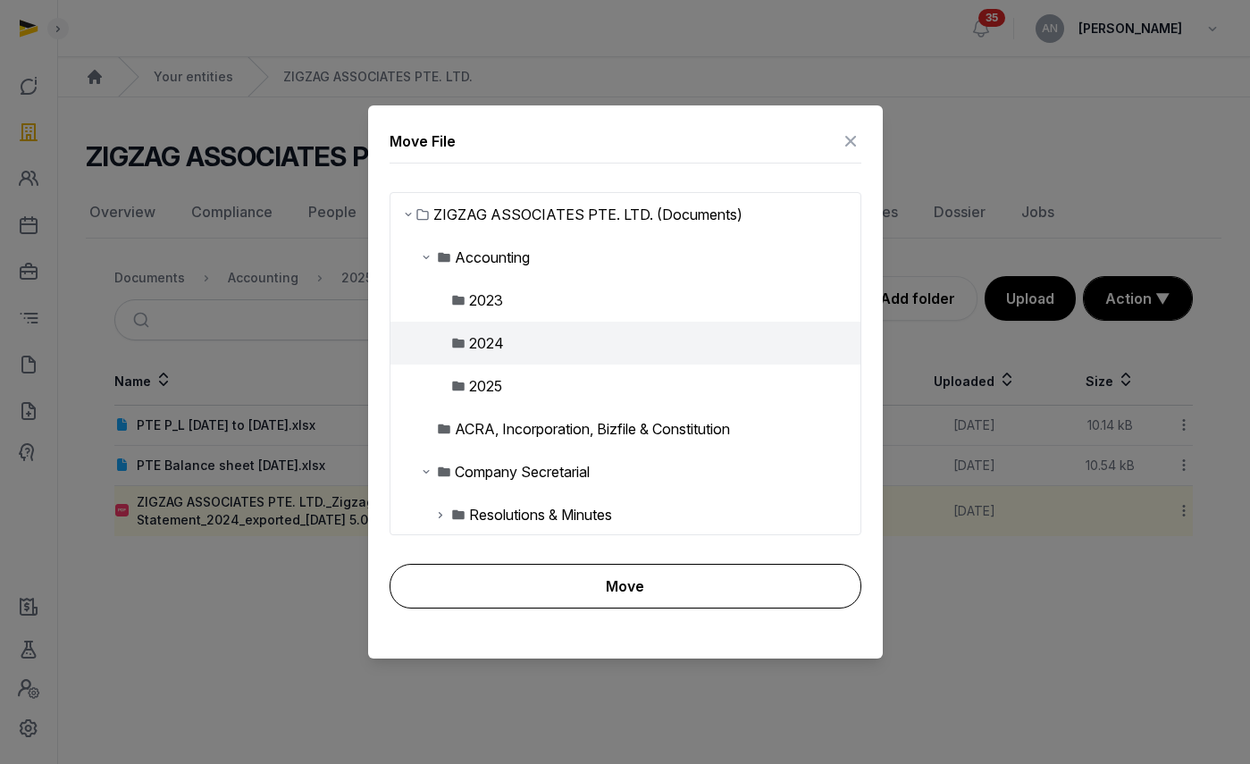
click at [563, 595] on button "Move" at bounding box center [626, 586] width 472 height 45
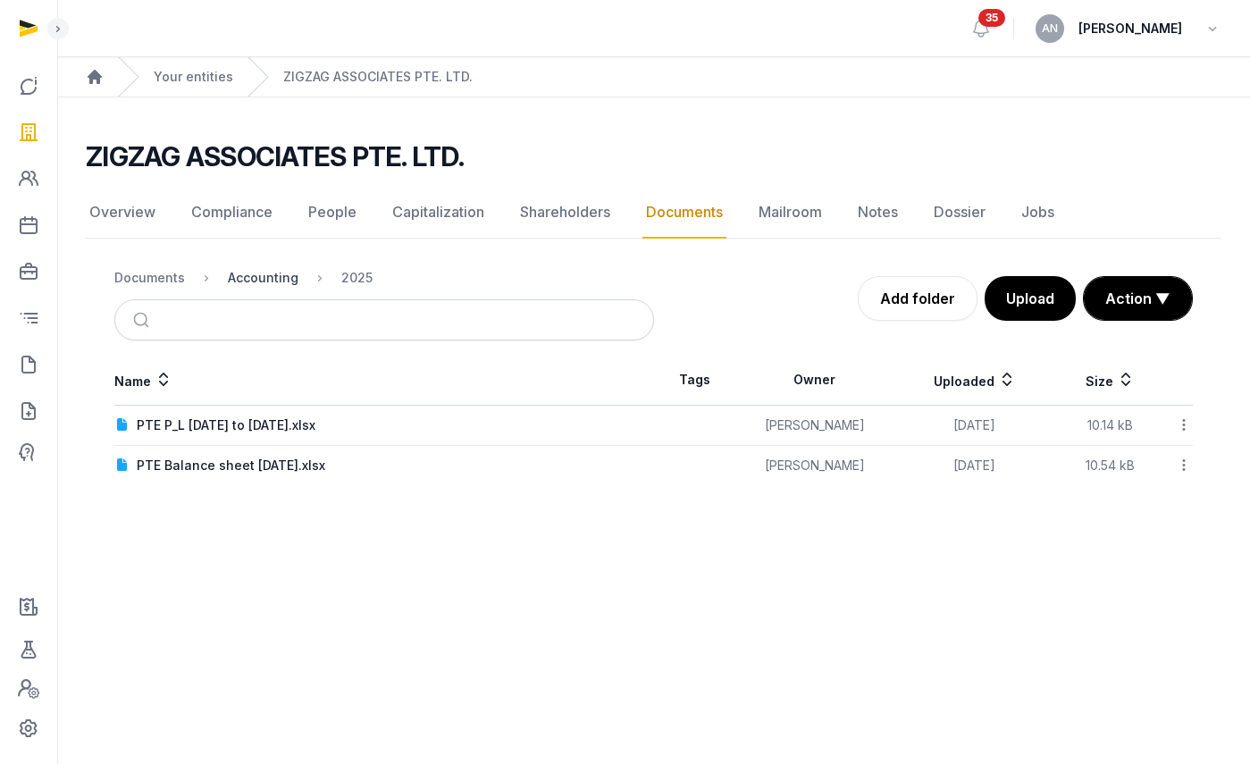
click at [253, 281] on div "Accounting" at bounding box center [263, 278] width 71 height 18
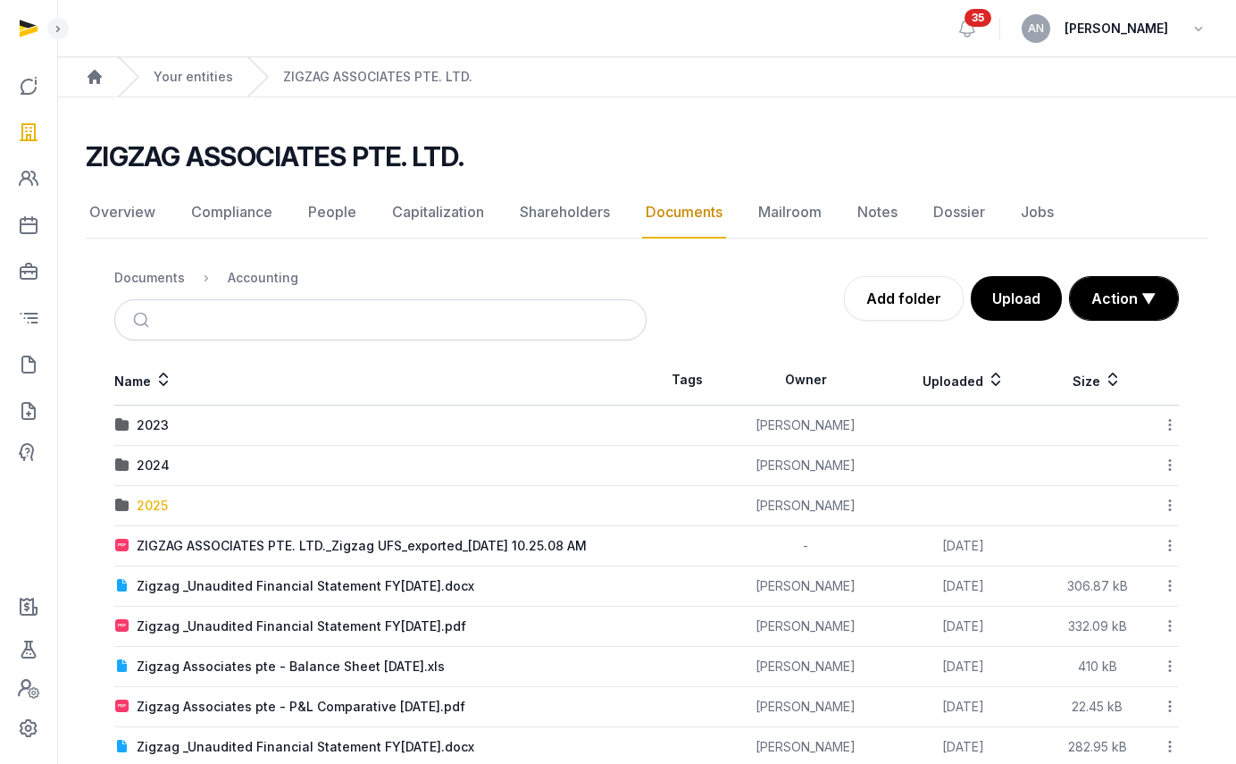
click at [158, 505] on div "2025" at bounding box center [152, 506] width 31 height 18
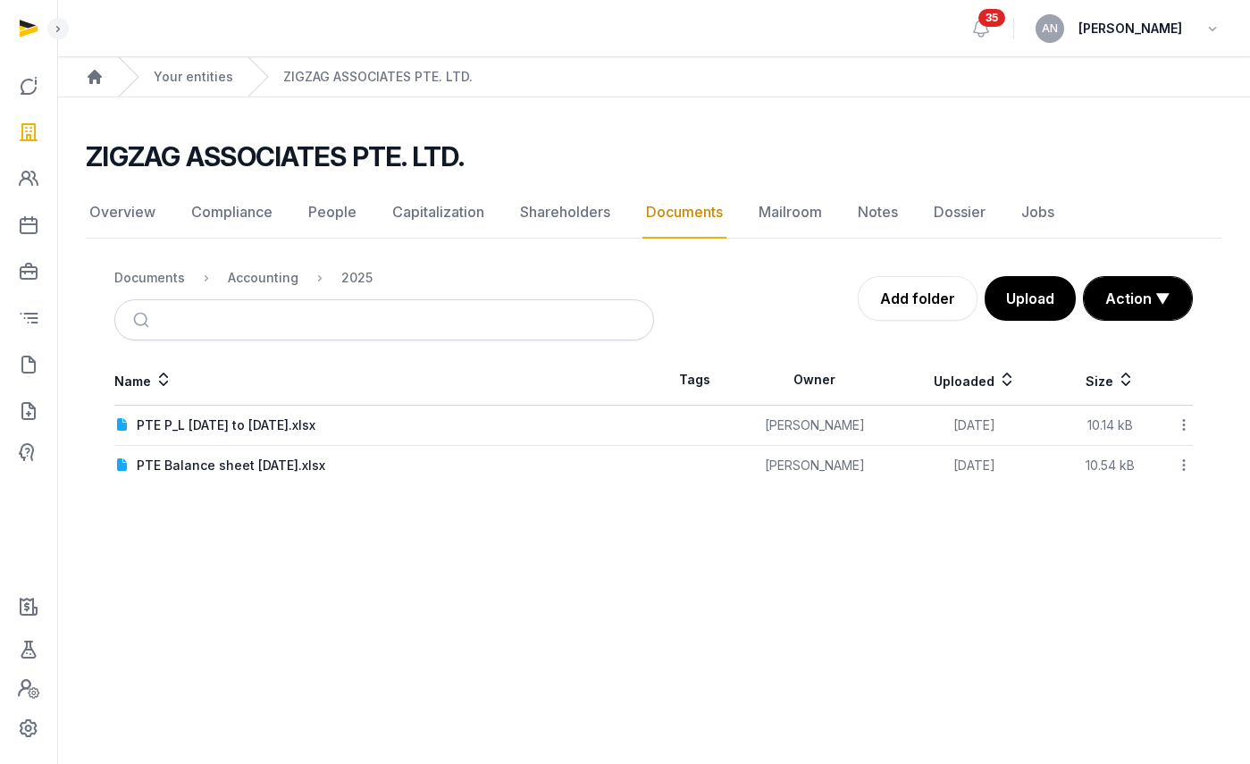
click at [238, 264] on nav "Documents Accounting 2025" at bounding box center [384, 277] width 540 height 43
click at [243, 287] on div "Accounting" at bounding box center [248, 277] width 99 height 21
click at [278, 284] on div "Accounting" at bounding box center [263, 278] width 71 height 18
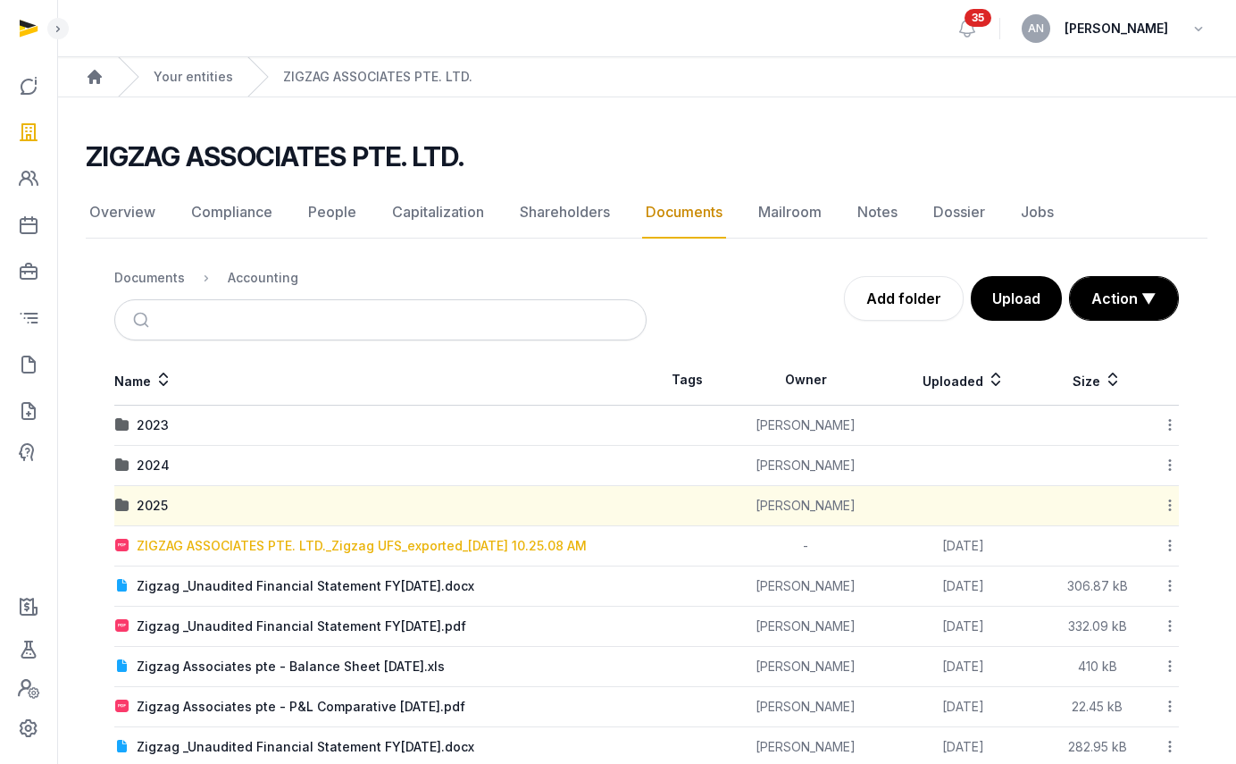
click at [519, 546] on div "ZIGZAG ASSOCIATES PTE. LTD._Zigzag UFS_exported_2025-09-17 10.25.08 AM" at bounding box center [362, 546] width 450 height 18
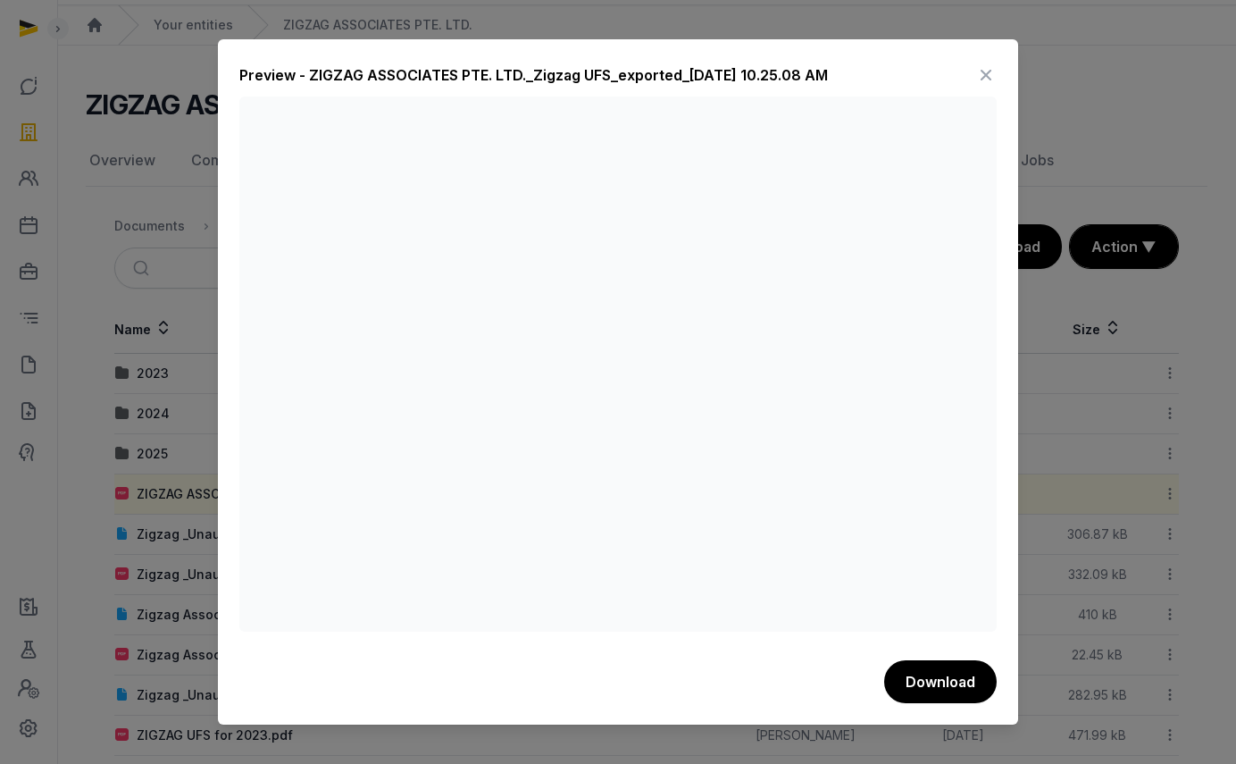
scroll to position [119, 0]
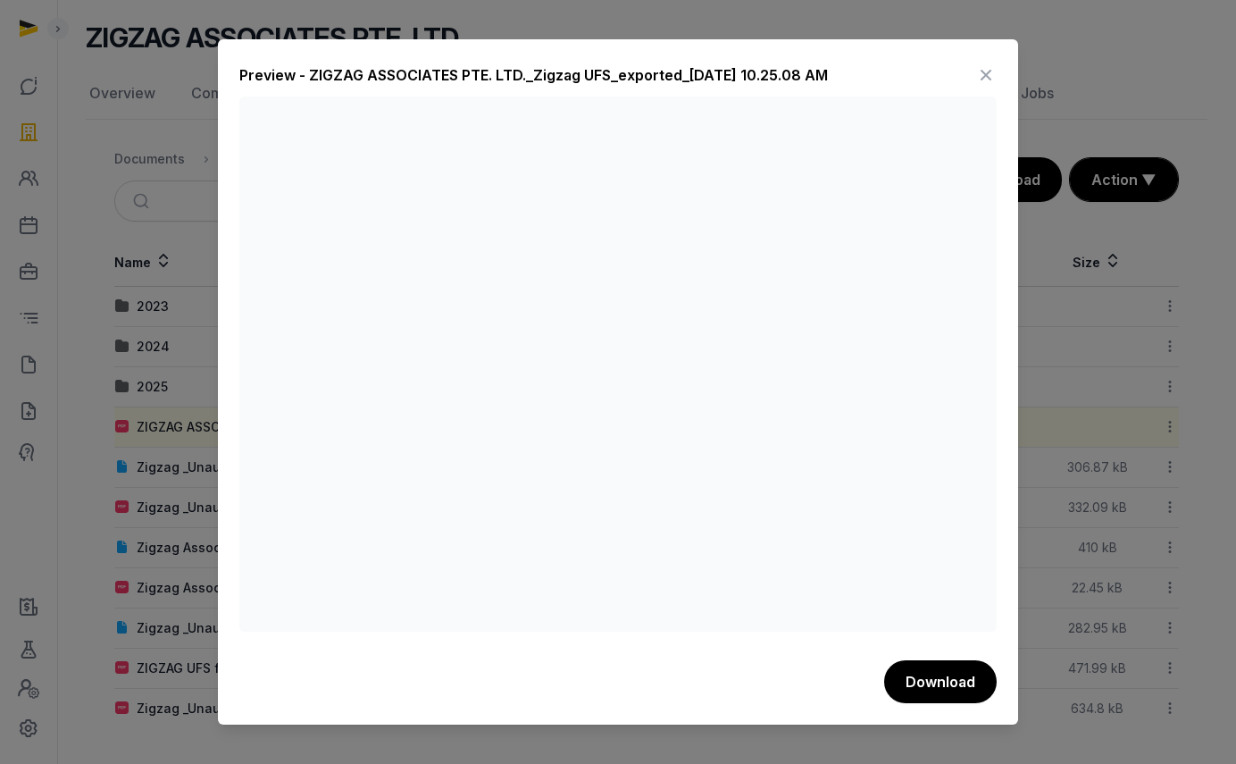
click at [972, 67] on div "Preview - ZIGZAG ASSOCIATES PTE. LTD._Zigzag UFS_exported_2025-09-17 10.25.08 AM" at bounding box center [618, 79] width 758 height 36
click at [976, 71] on icon at bounding box center [986, 75] width 21 height 29
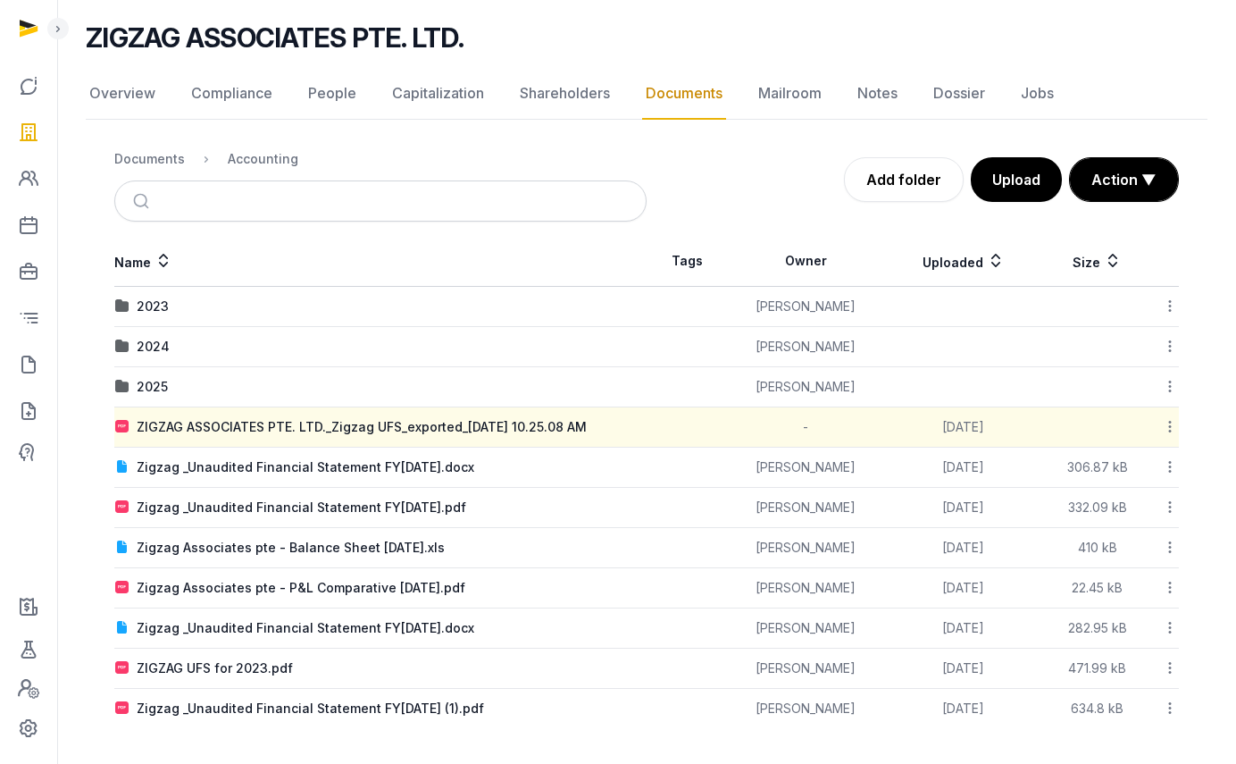
click at [1170, 420] on icon at bounding box center [1170, 426] width 16 height 19
click at [1125, 607] on div "Move" at bounding box center [1106, 602] width 143 height 32
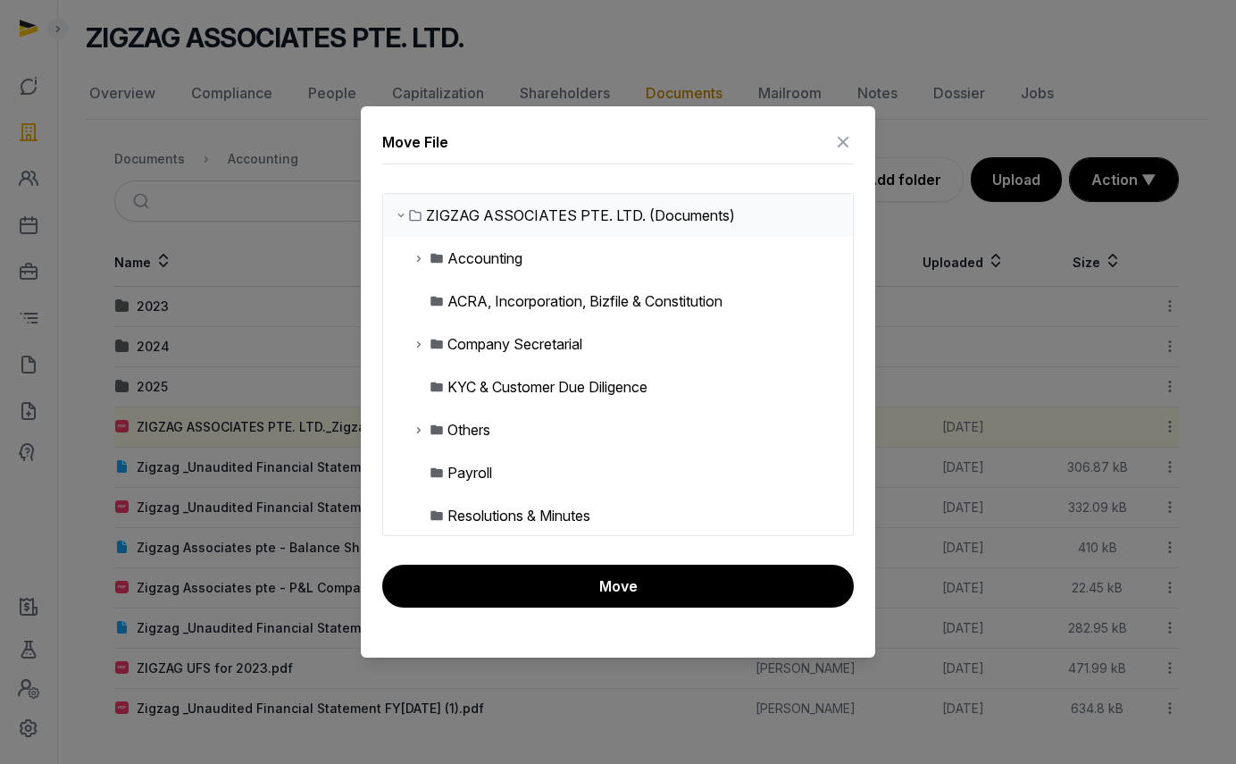
click at [461, 251] on div "Accounting" at bounding box center [485, 257] width 75 height 21
drag, startPoint x: 417, startPoint y: 257, endPoint x: 421, endPoint y: 267, distance: 10.5
click at [417, 257] on icon at bounding box center [419, 257] width 14 height 21
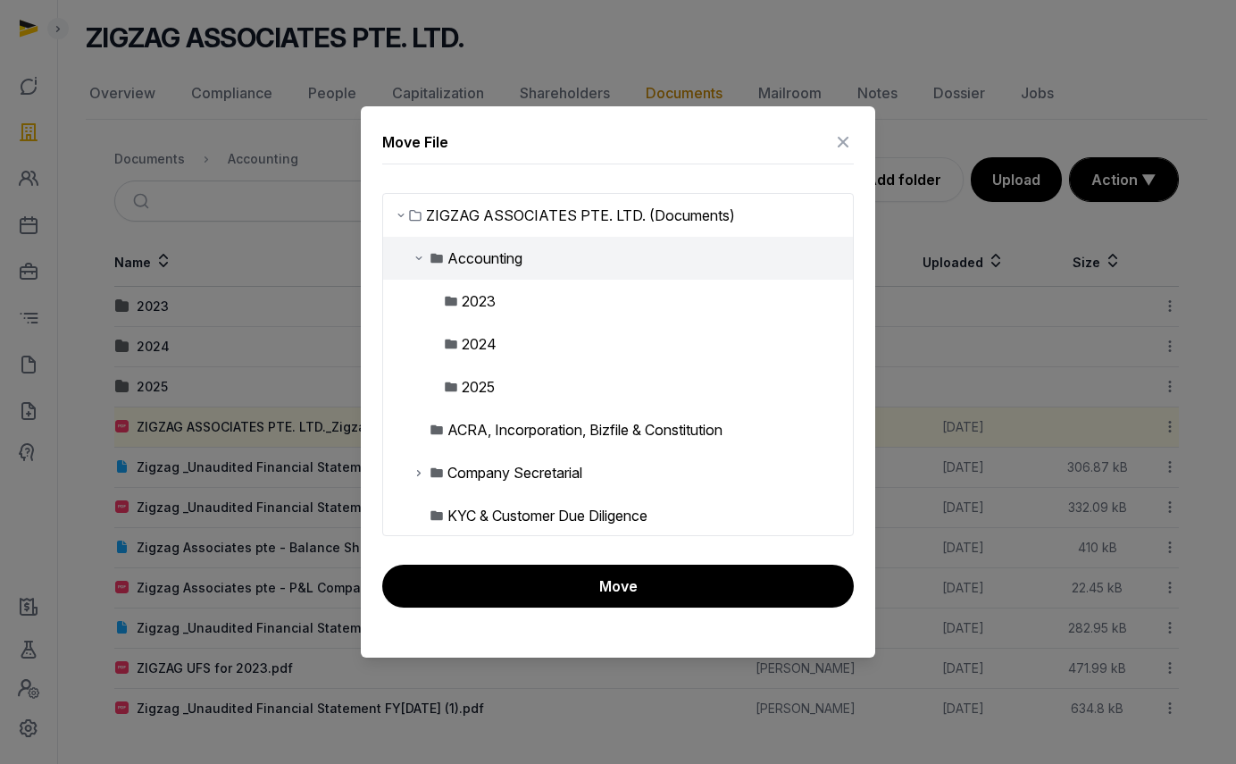
click at [475, 385] on div "2025" at bounding box center [478, 386] width 33 height 21
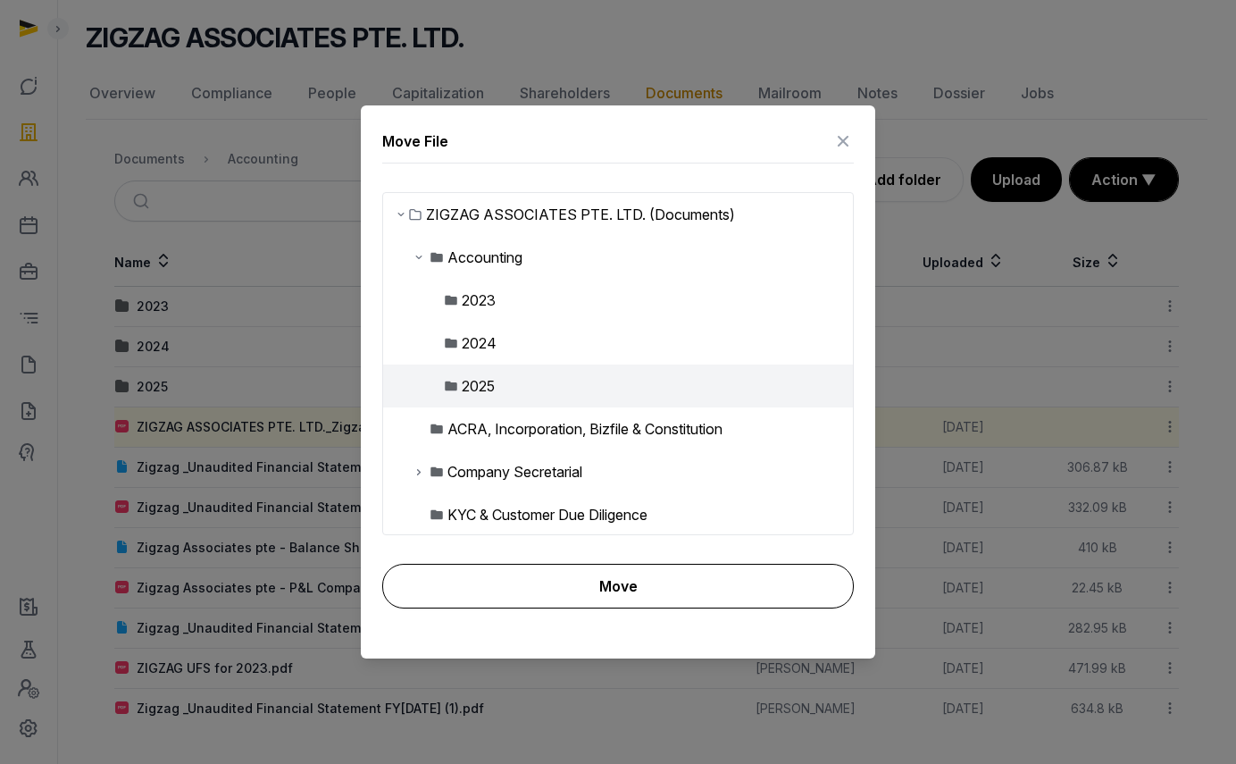
click at [505, 586] on button "Move" at bounding box center [618, 586] width 472 height 45
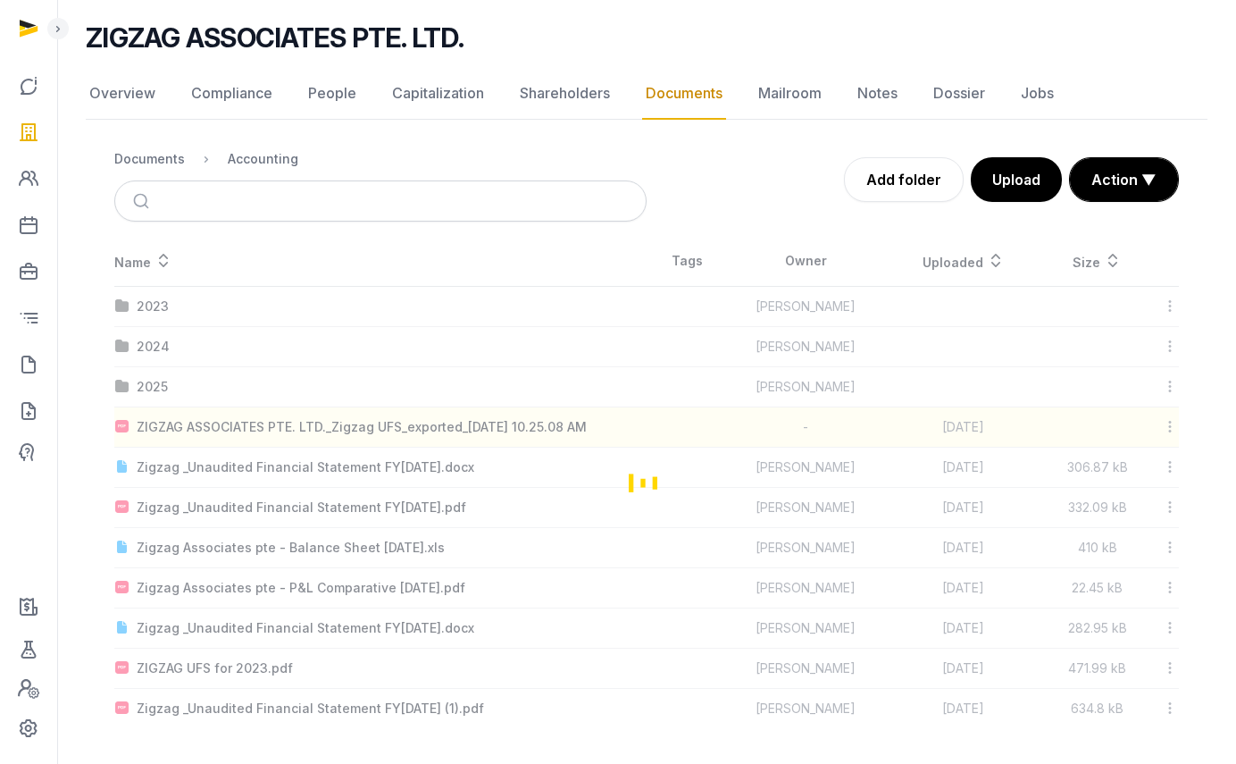
scroll to position [79, 0]
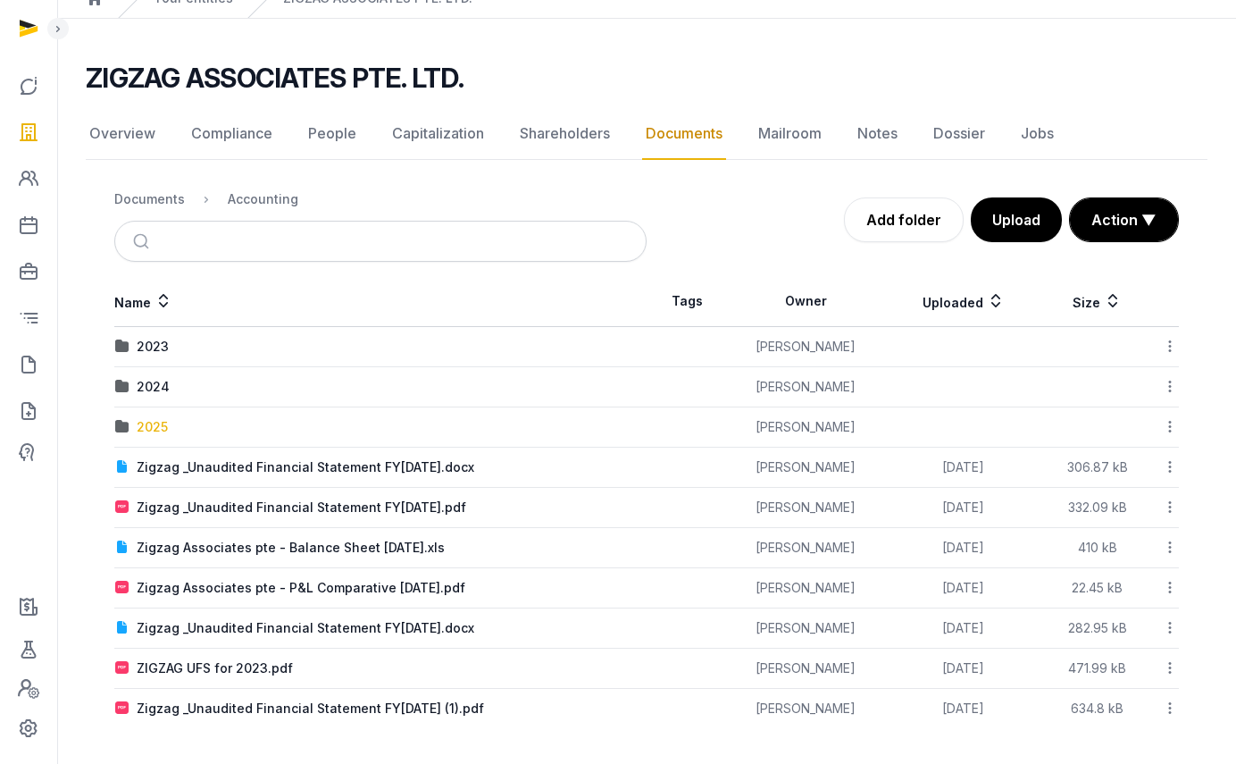
click at [154, 429] on div "2025" at bounding box center [152, 427] width 31 height 18
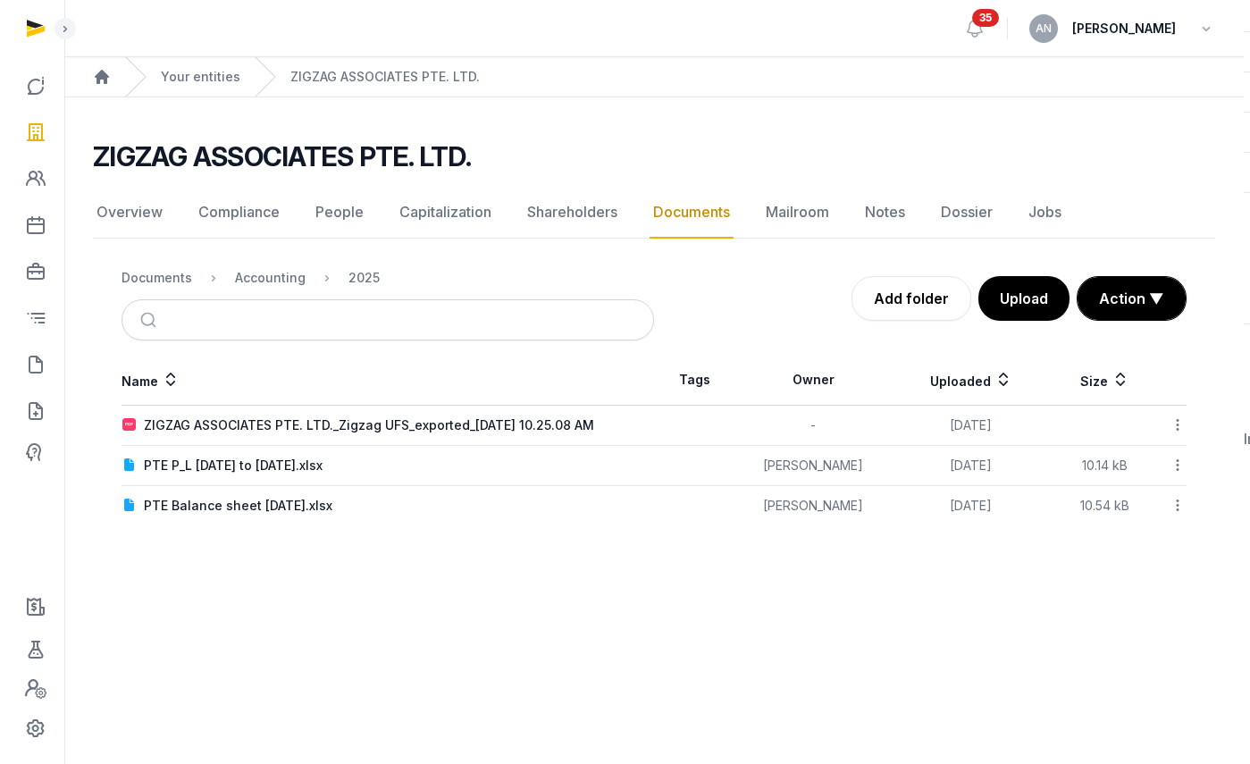
scroll to position [0, 0]
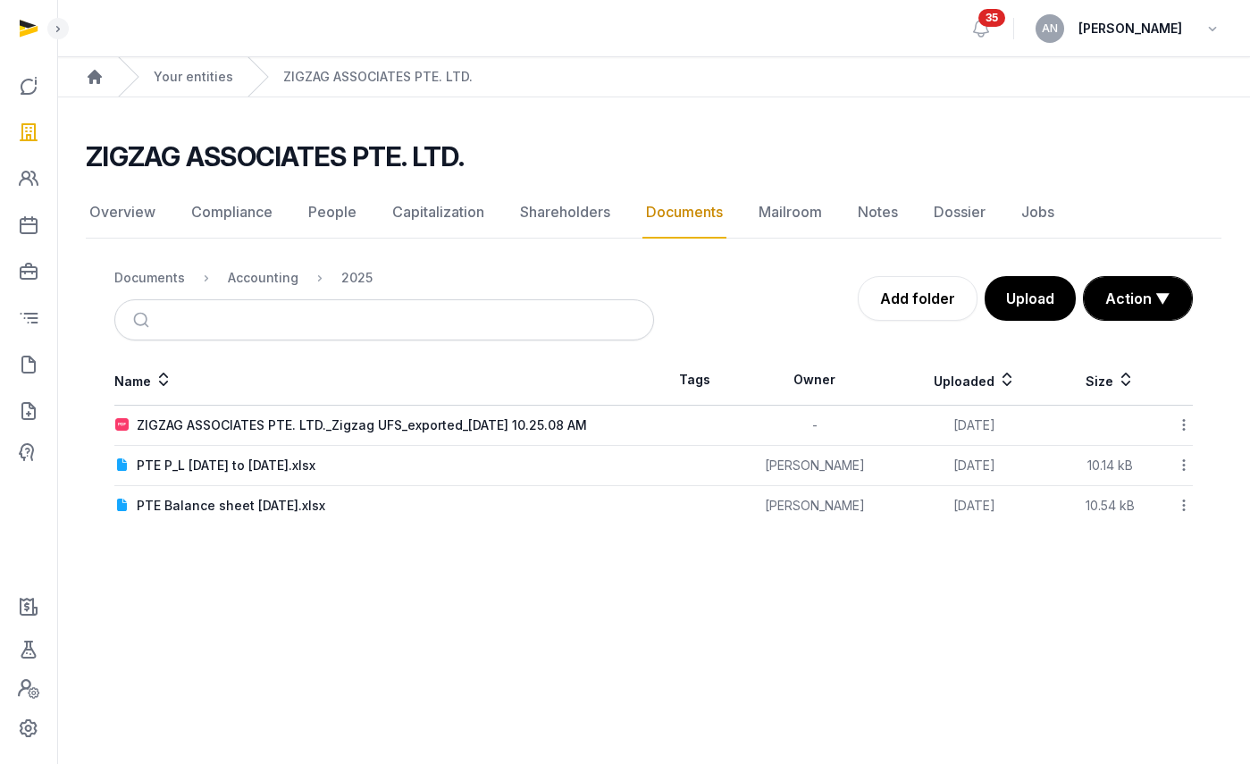
click at [247, 421] on div "ZIGZAG ASSOCIATES PTE. LTD._Zigzag UFS_exported_2025-09-17 10.25.08 AM" at bounding box center [362, 425] width 450 height 18
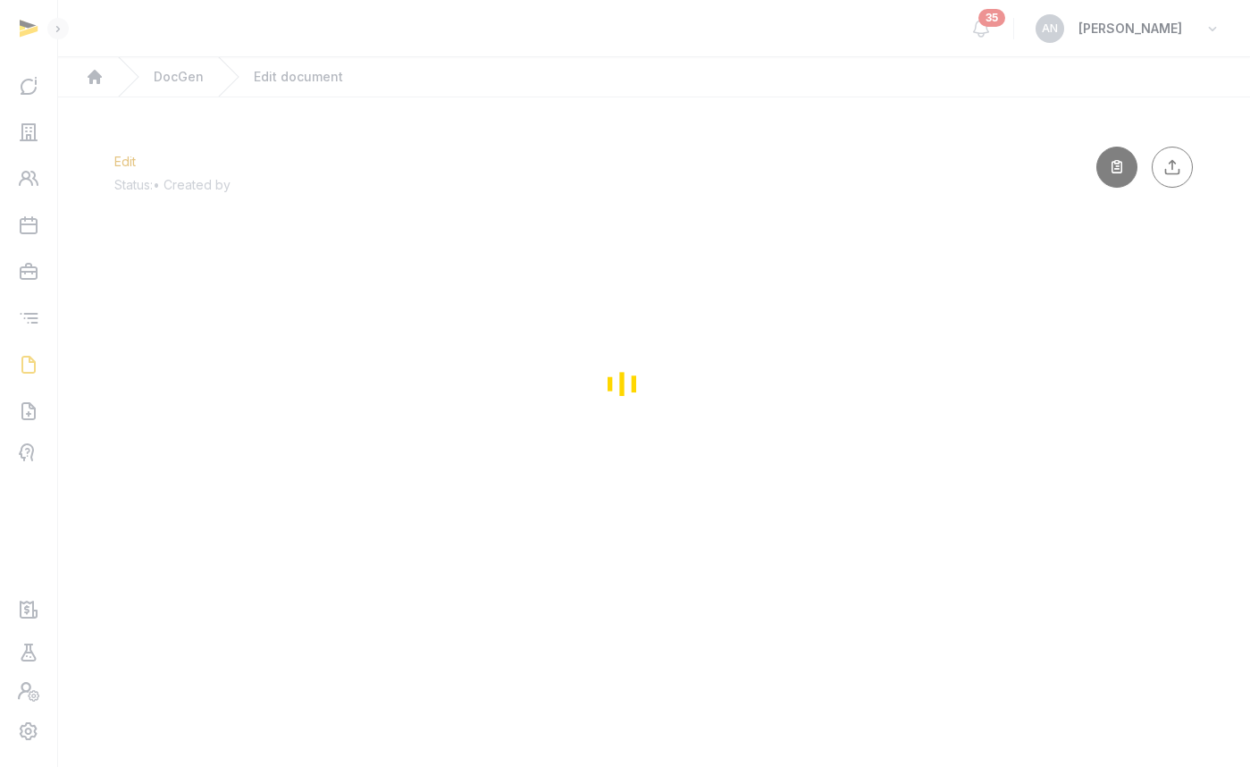
click at [171, 82] on div "Loading" at bounding box center [625, 383] width 1250 height 767
click at [175, 79] on div "Loading" at bounding box center [625, 383] width 1250 height 767
click at [179, 78] on div "Loading" at bounding box center [625, 383] width 1250 height 767
click at [193, 76] on div "Loading" at bounding box center [625, 383] width 1250 height 767
click at [195, 78] on div "Loading" at bounding box center [625, 383] width 1250 height 767
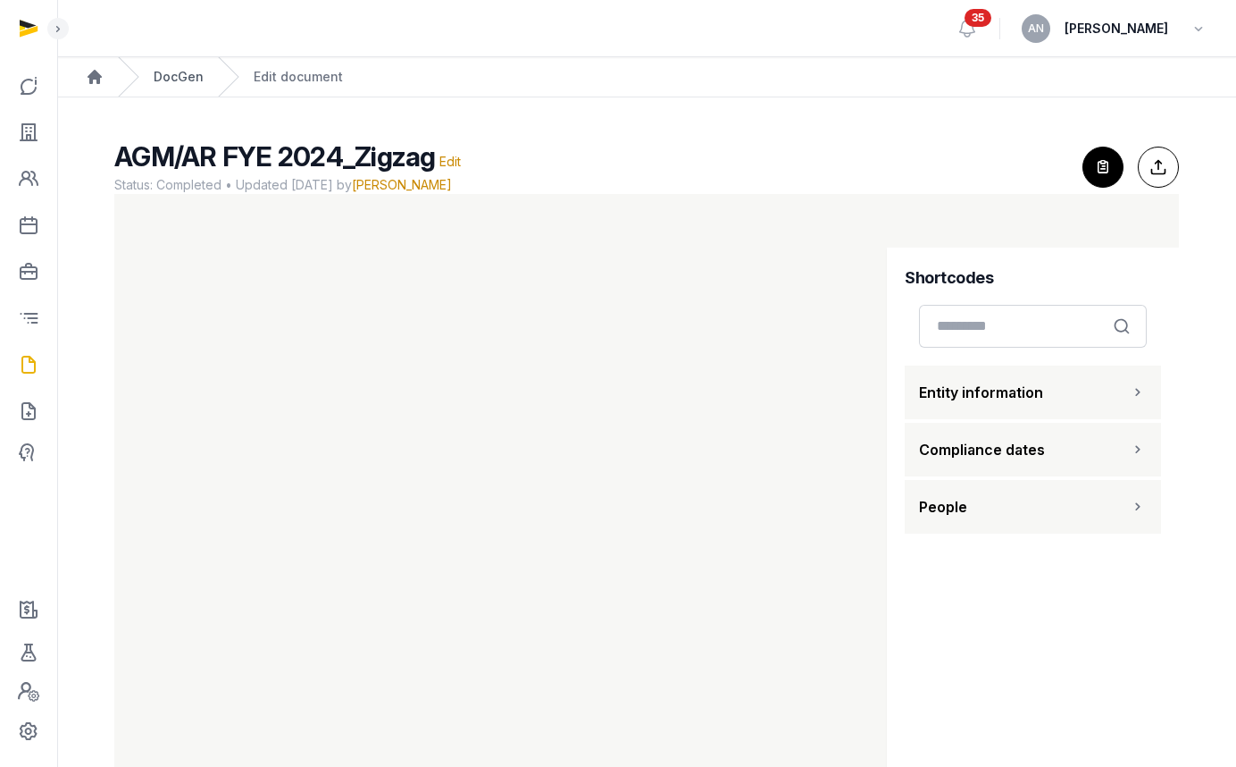
click at [166, 74] on link "DocGen" at bounding box center [179, 77] width 50 height 18
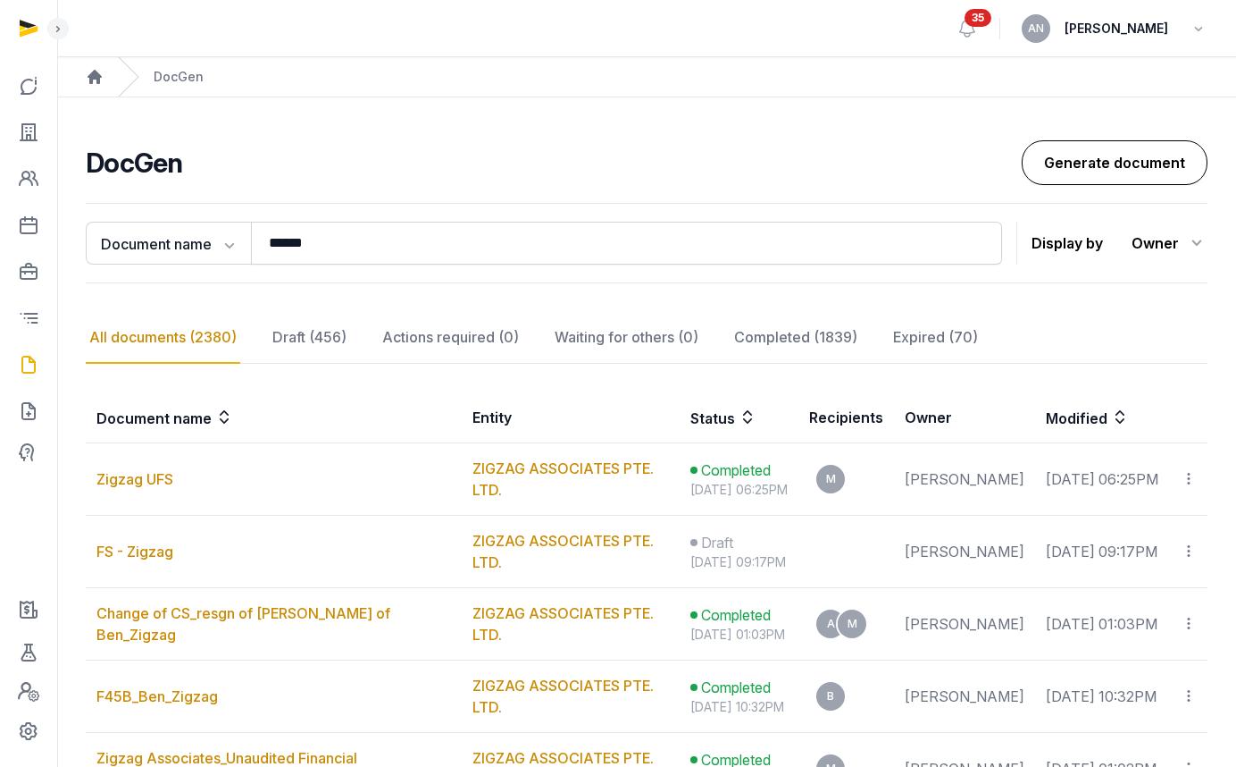
click at [1154, 152] on link "Generate document" at bounding box center [1115, 162] width 186 height 45
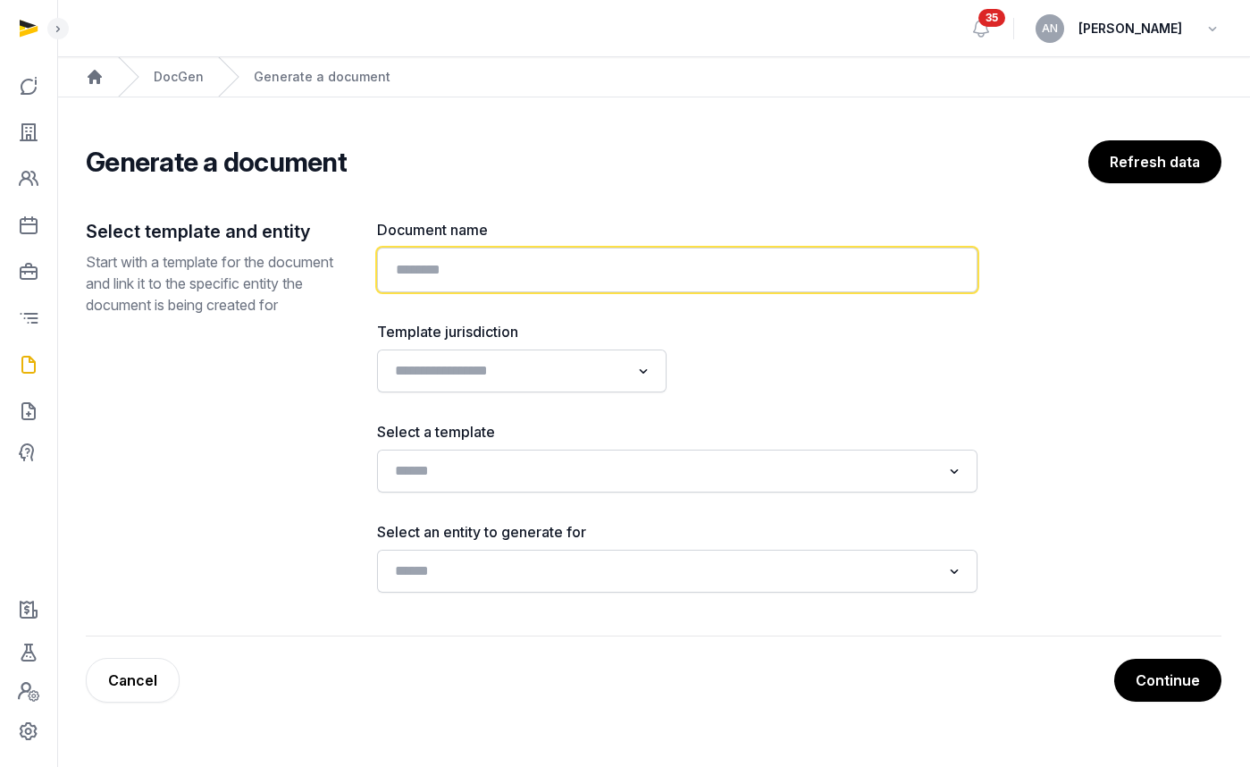
click at [509, 259] on input "text" at bounding box center [677, 269] width 600 height 45
paste input "**********"
type input "**********"
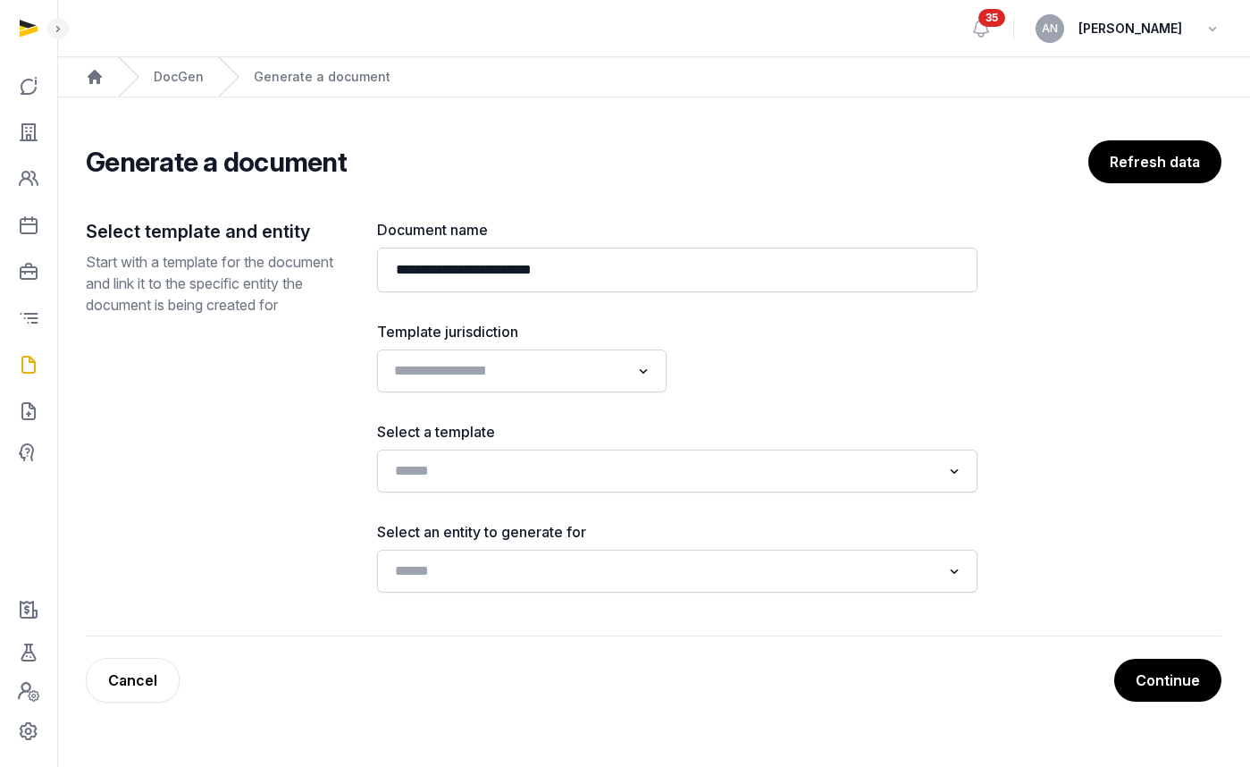
click at [488, 380] on input "Search for option" at bounding box center [509, 370] width 242 height 25
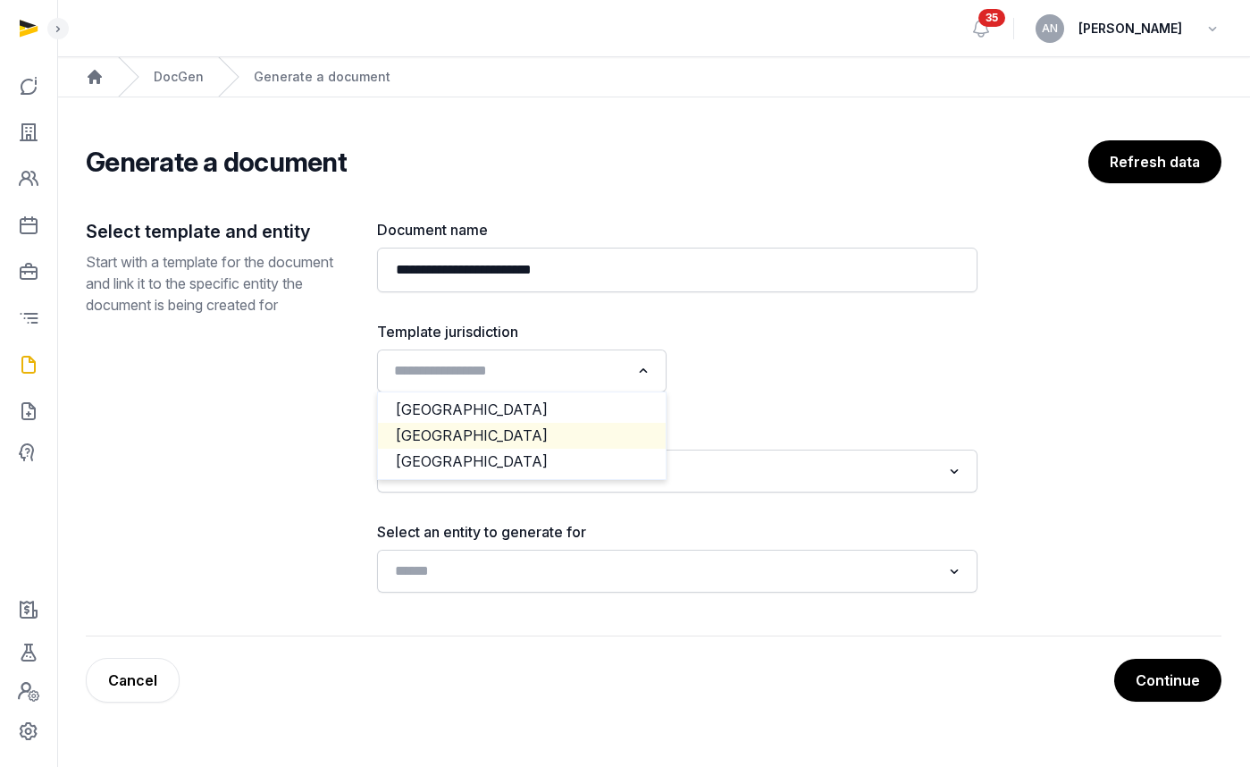
click at [472, 430] on li "[GEOGRAPHIC_DATA]" at bounding box center [522, 436] width 288 height 26
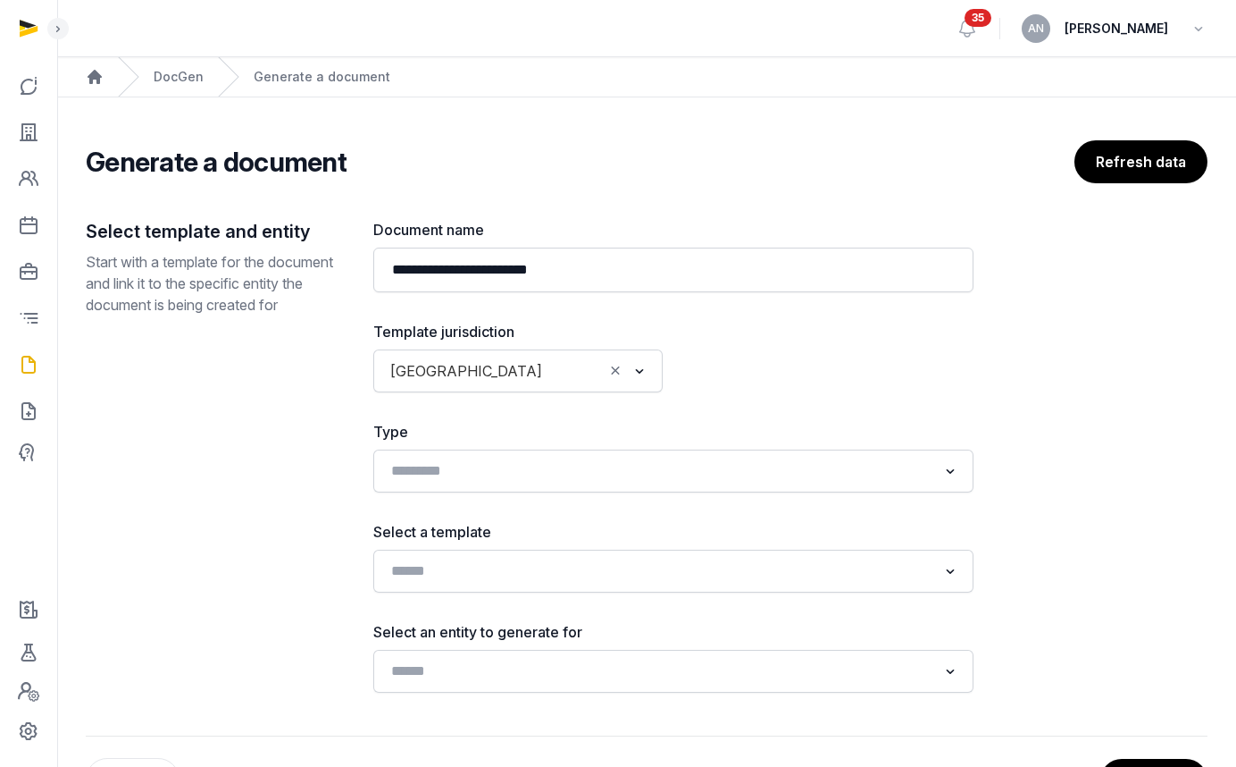
click at [659, 402] on div "**********" at bounding box center [673, 455] width 600 height 473
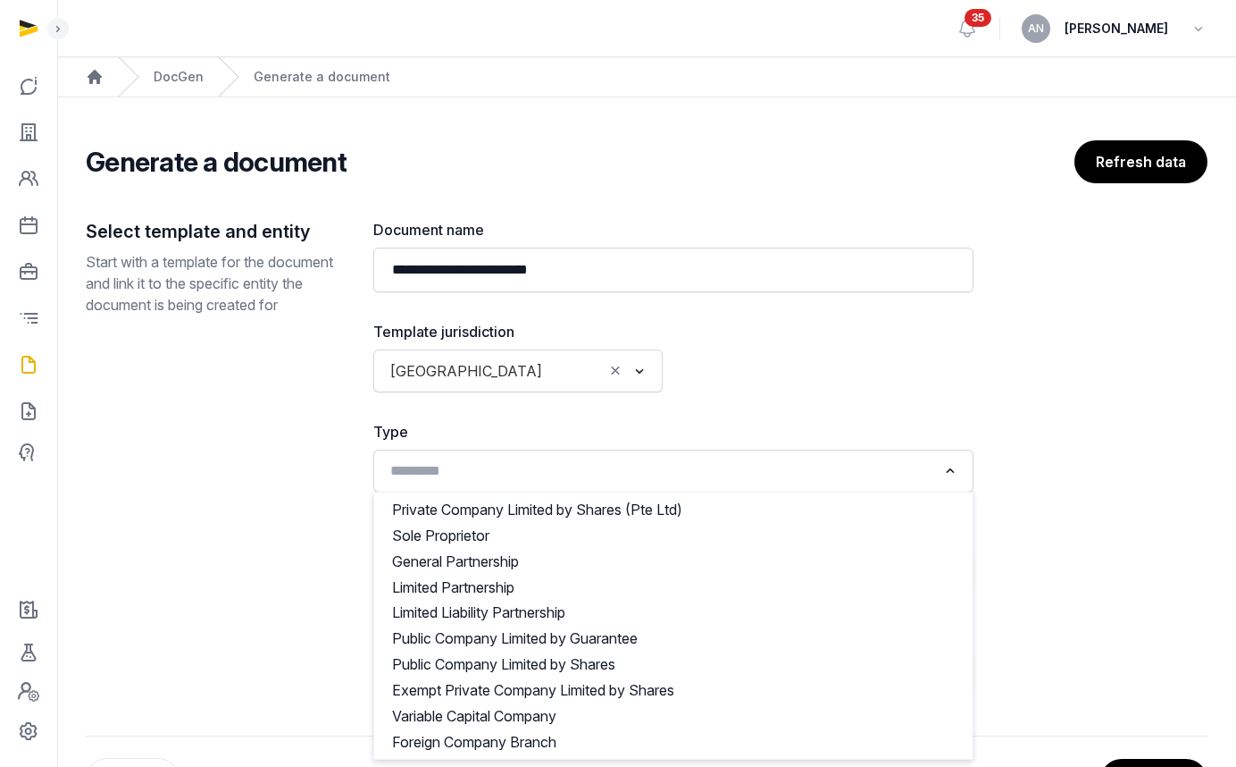
click at [585, 458] on input "Search for option" at bounding box center [660, 470] width 553 height 25
click at [775, 374] on div at bounding box center [828, 356] width 289 height 71
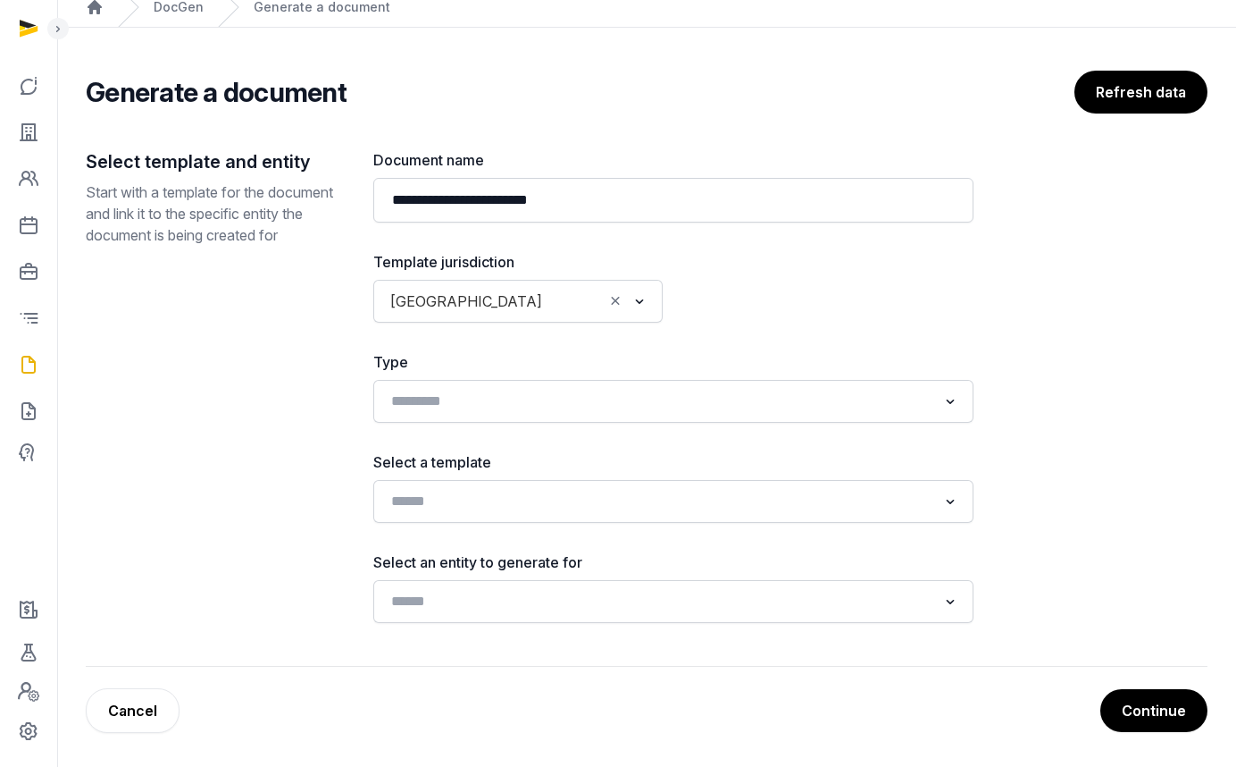
scroll to position [71, 0]
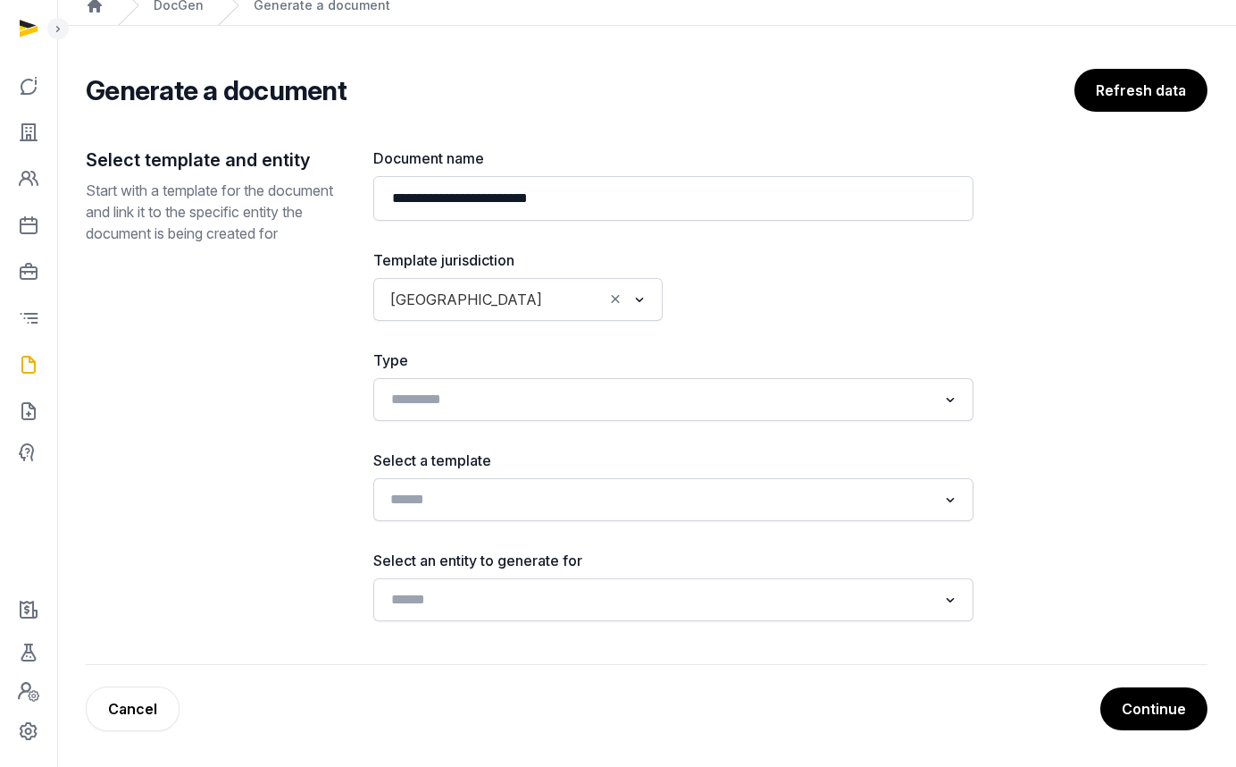
click at [498, 498] on input "Search for option" at bounding box center [660, 499] width 553 height 25
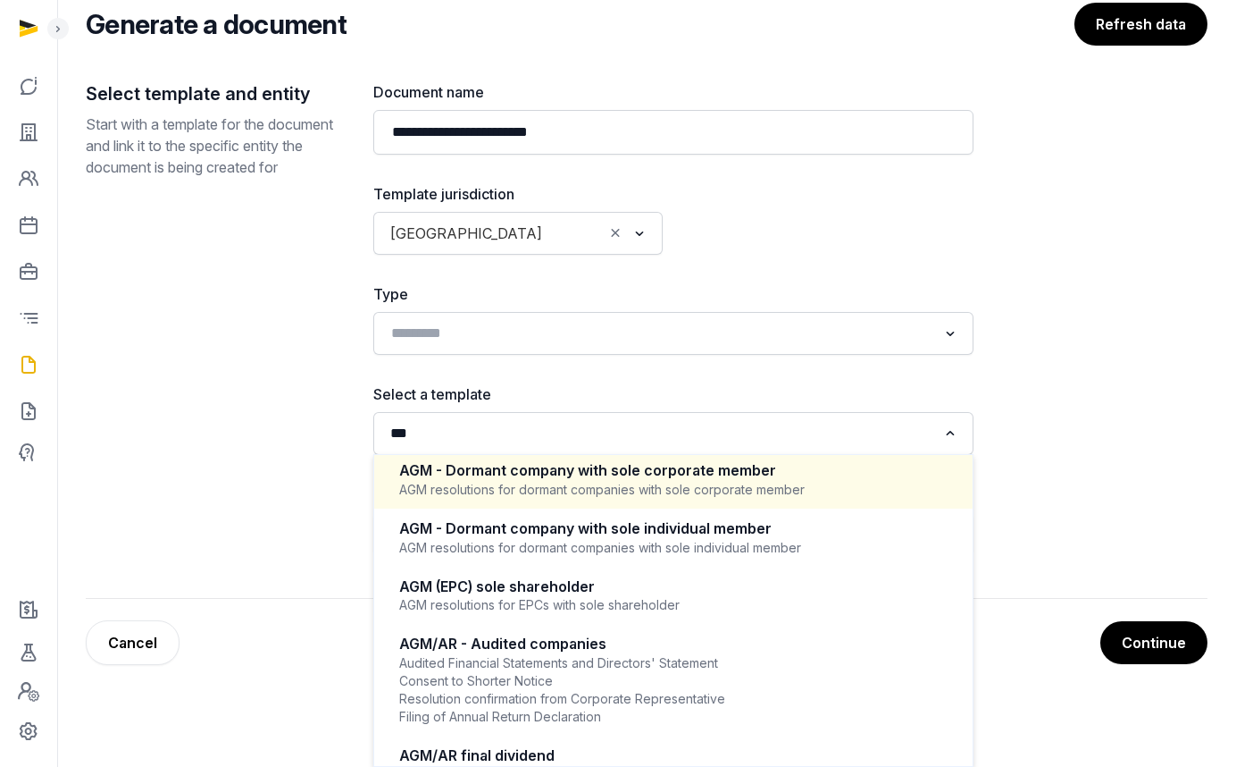
scroll to position [500, 0]
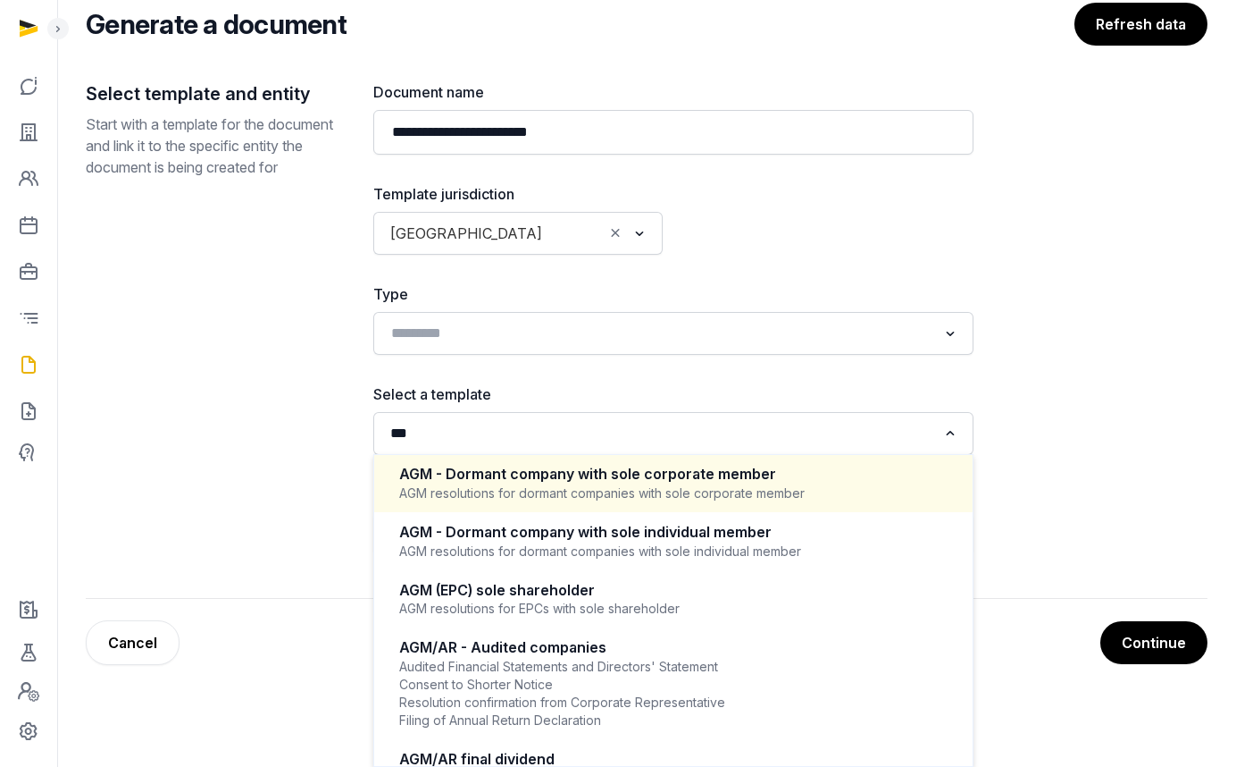
type input "***"
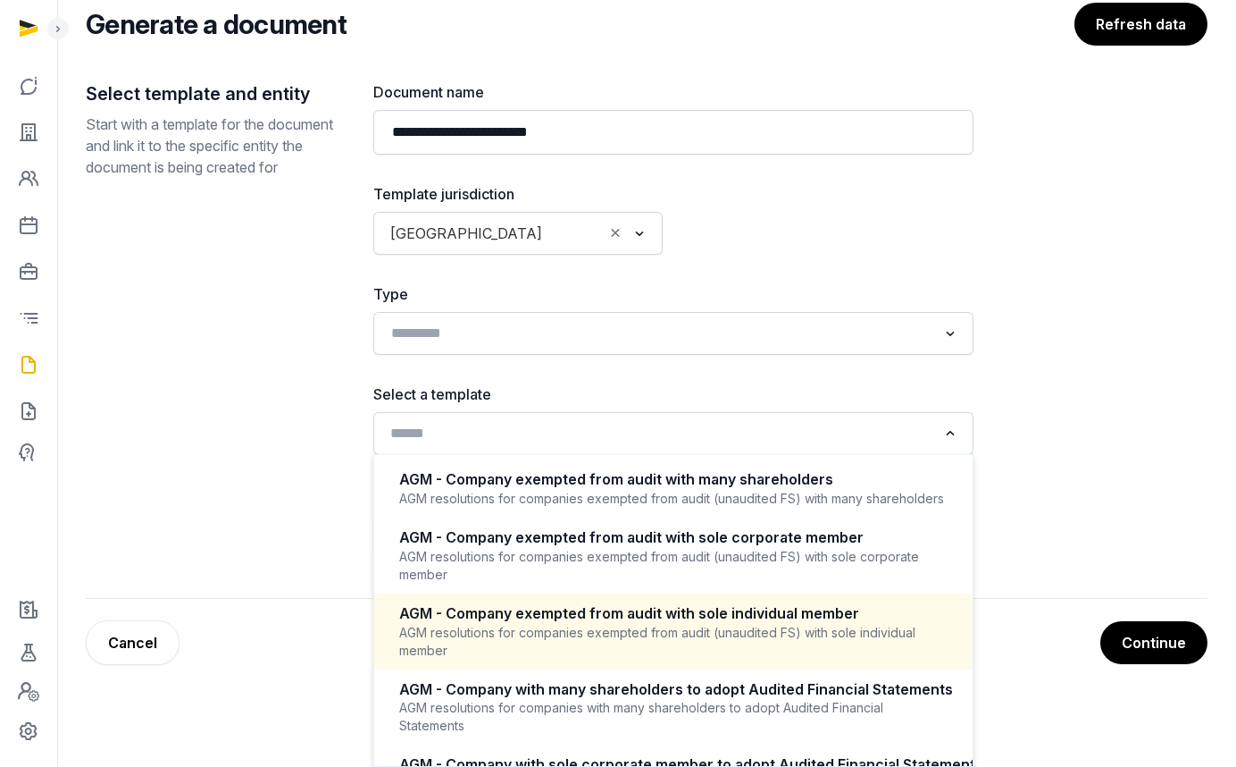
click at [800, 650] on div "AGM resolutions for companies exempted from audit (unaudited FS) with sole indi…" at bounding box center [673, 642] width 549 height 36
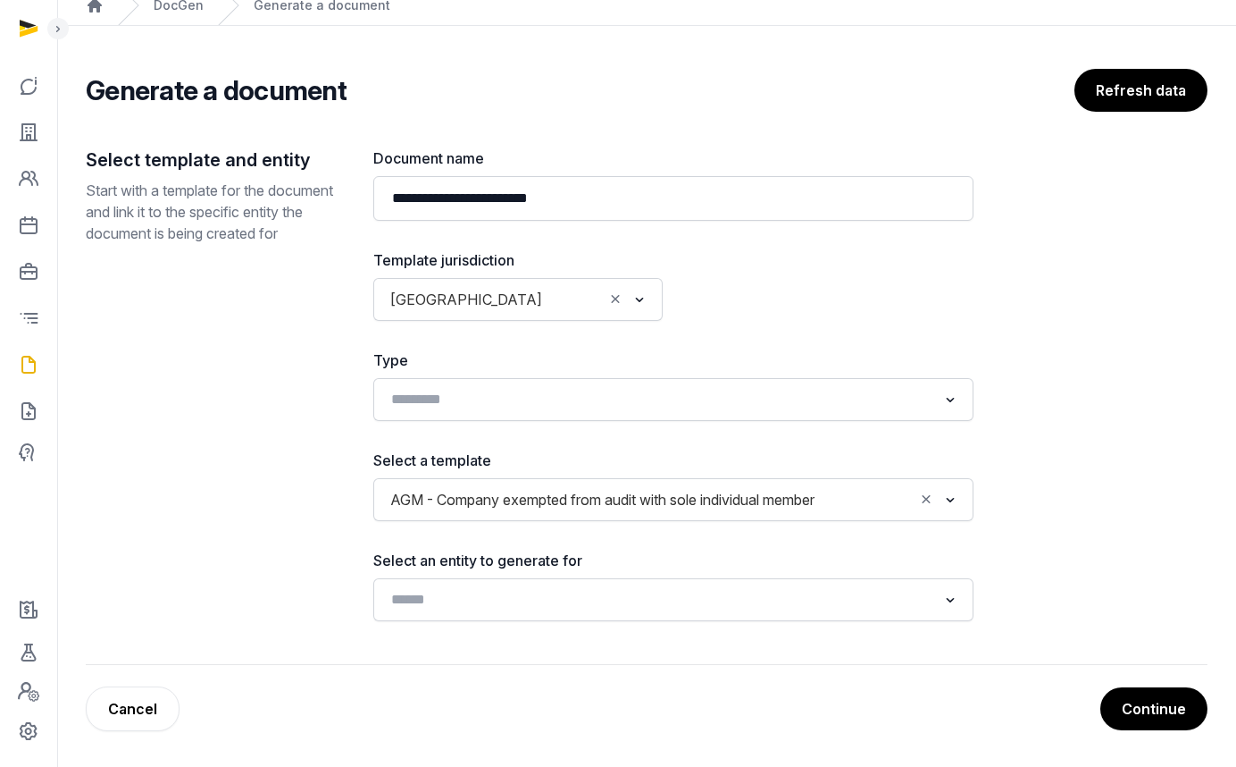
scroll to position [71, 0]
click at [618, 591] on input "Search for option" at bounding box center [660, 599] width 553 height 25
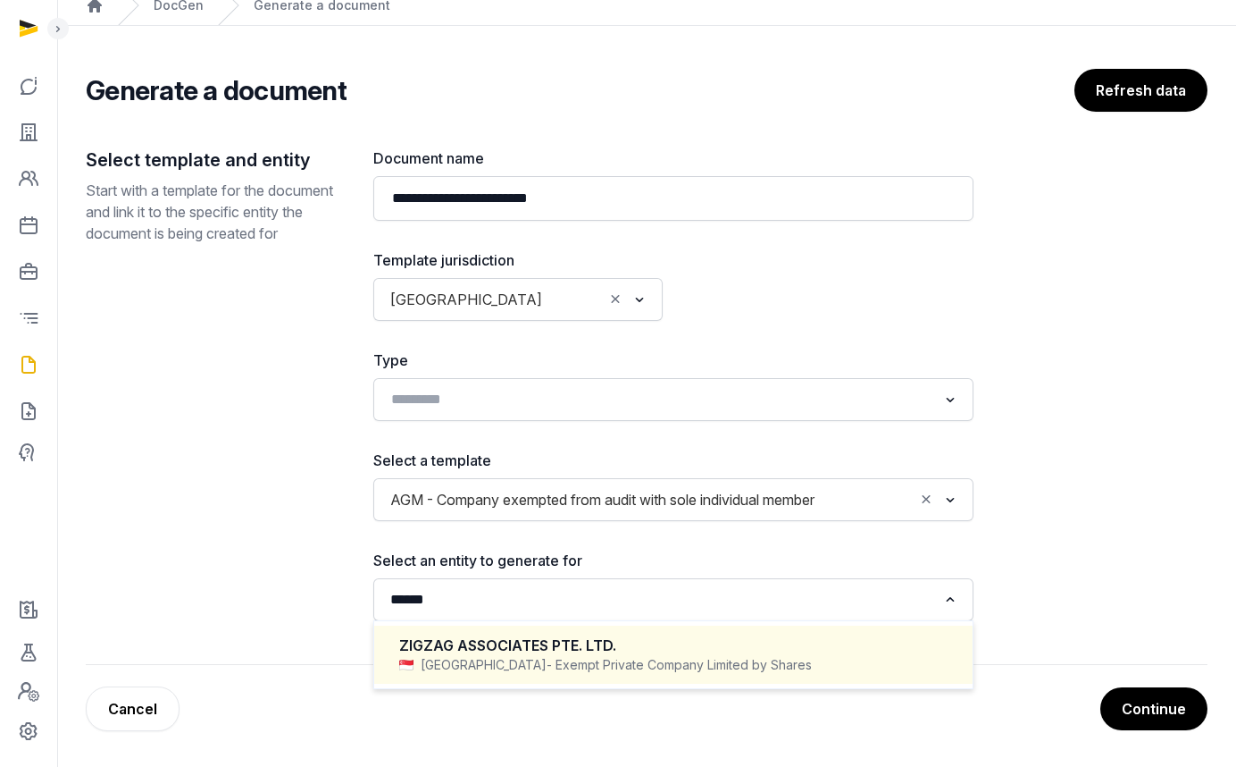
click at [578, 628] on div "ZIGZAG ASSOCIATES PTE. LTD. Singapore - Exempt Private Company Limited by Shares" at bounding box center [673, 654] width 563 height 53
type input "******"
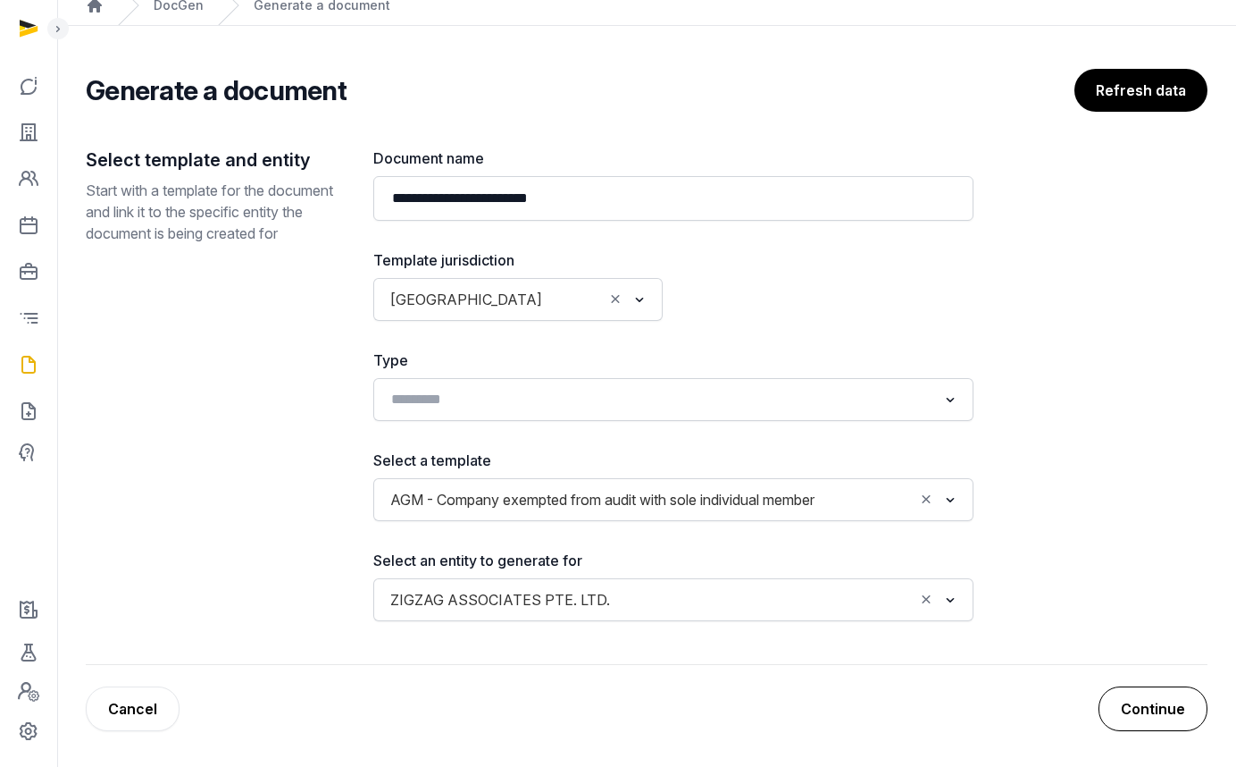
click at [1172, 700] on button "Continue" at bounding box center [1153, 708] width 109 height 45
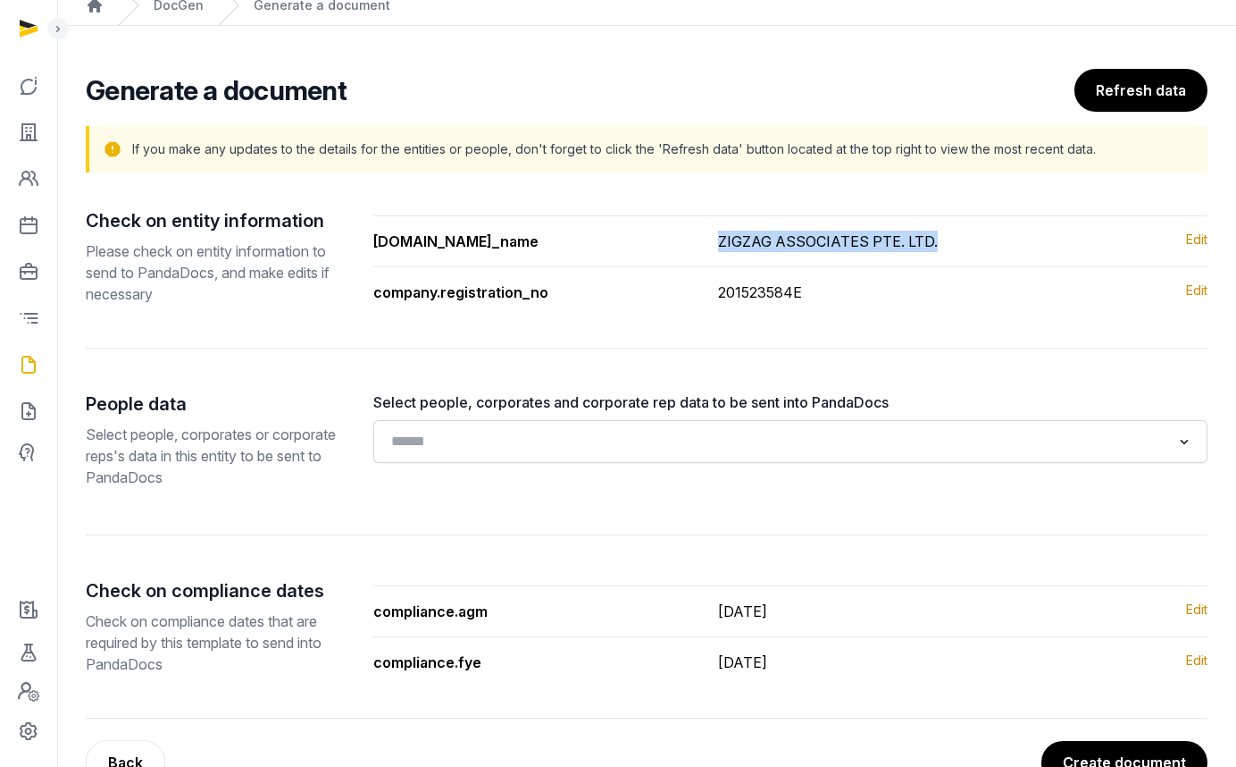
drag, startPoint x: 963, startPoint y: 246, endPoint x: 715, endPoint y: 246, distance: 248.4
click at [715, 246] on li "company.company_name ZIGZAG ASSOCIATES PTE. LTD. Edit" at bounding box center [790, 234] width 834 height 36
copy div "ZIGZAG ASSOCIATES PTE. LTD."
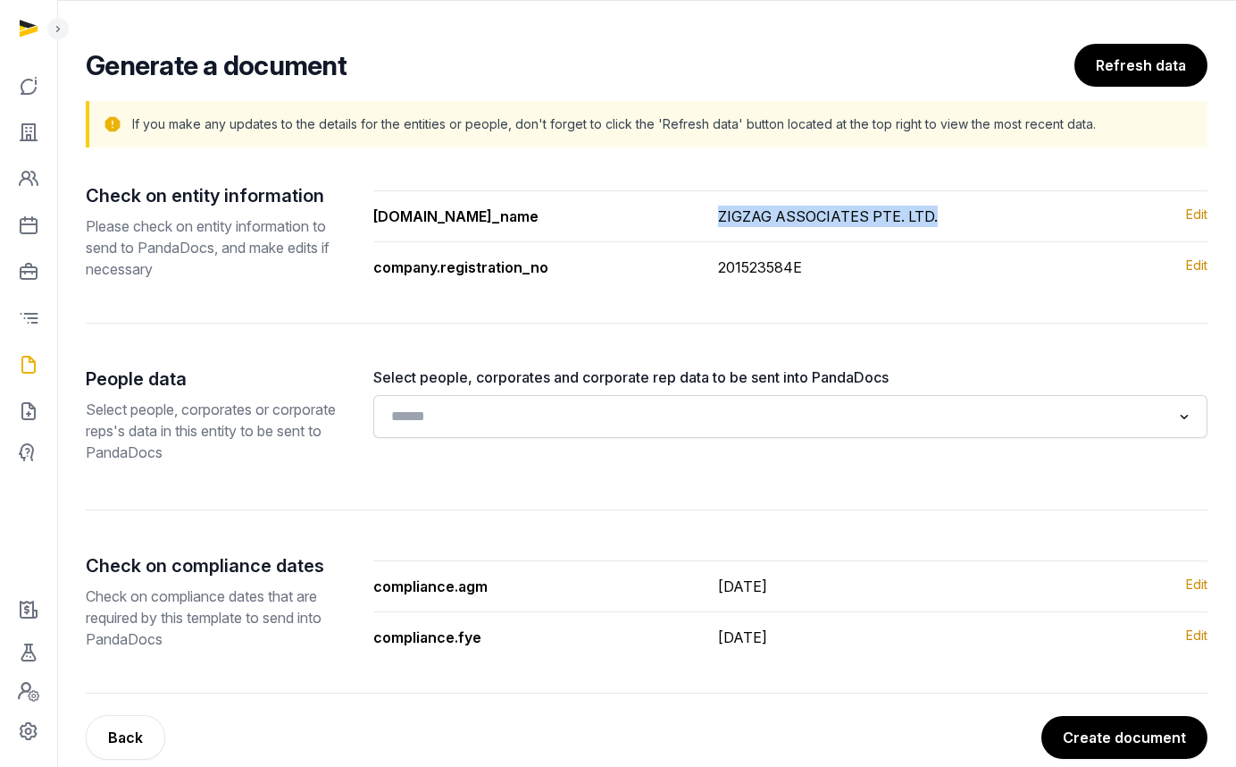
scroll to position [125, 0]
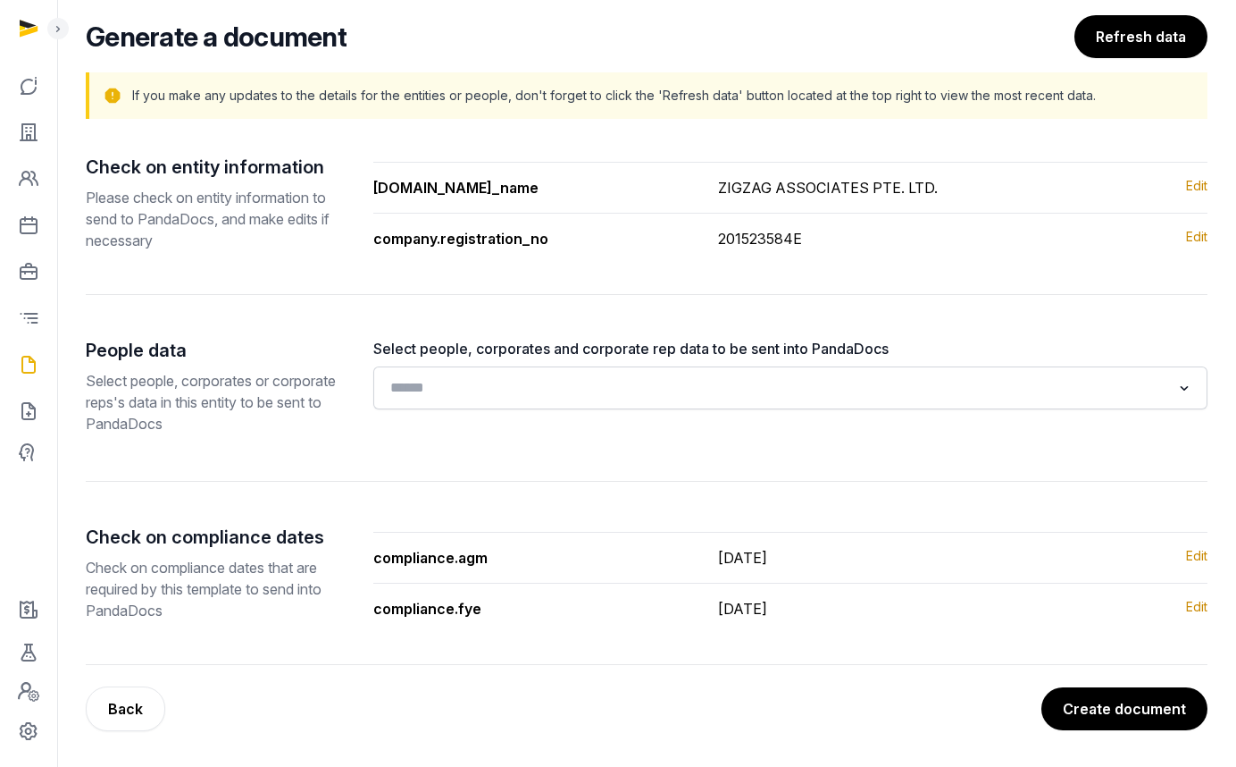
click at [791, 398] on input "Search for option" at bounding box center [777, 387] width 787 height 25
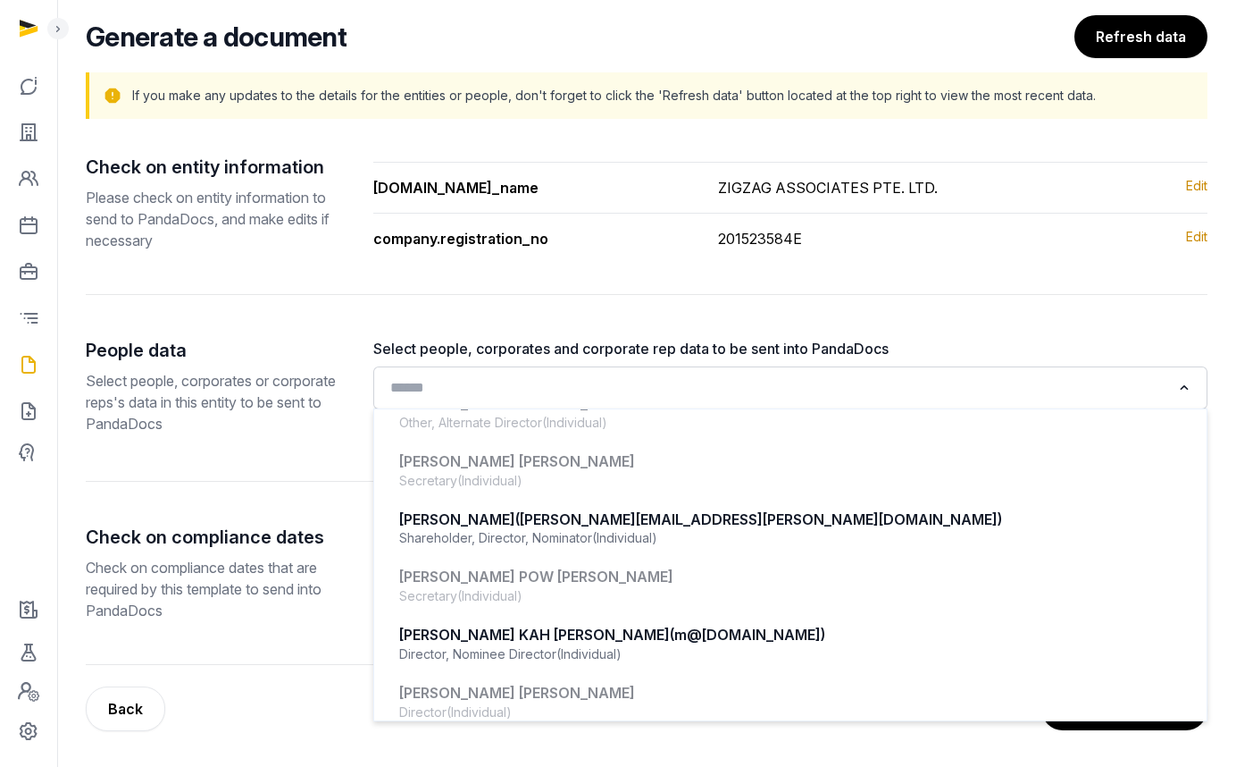
scroll to position [438, 0]
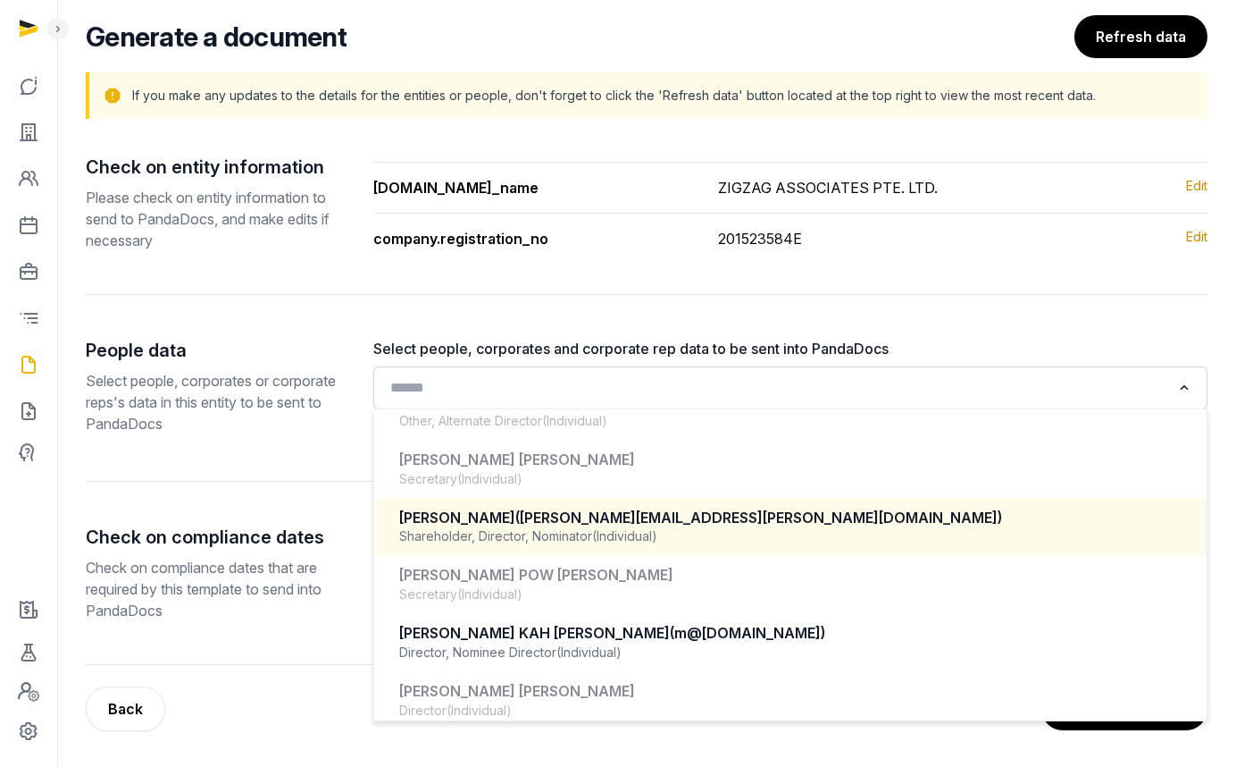
click at [752, 503] on div "JULIE ANN BEAL (JULIE.BEAL@ZIGZAGASSOCIATES.COM) Shareholder, Director, Nominat…" at bounding box center [790, 526] width 797 height 53
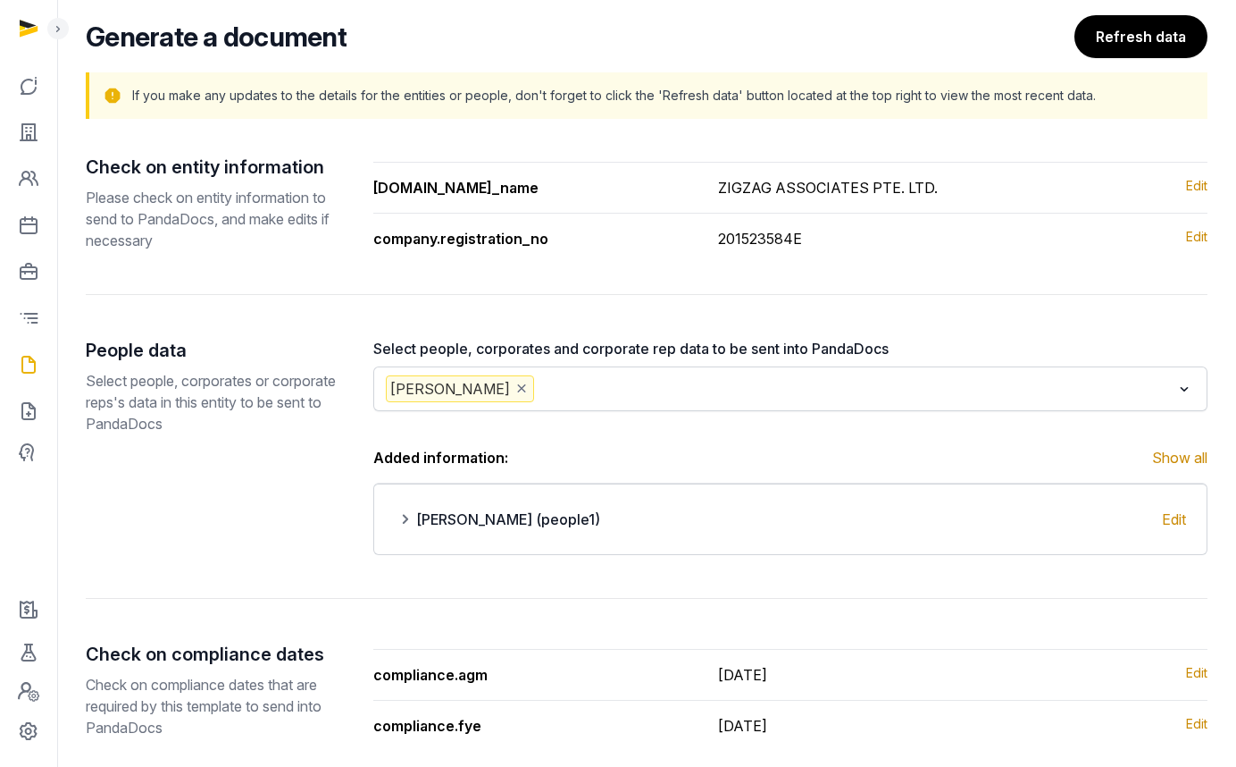
scroll to position [129, 0]
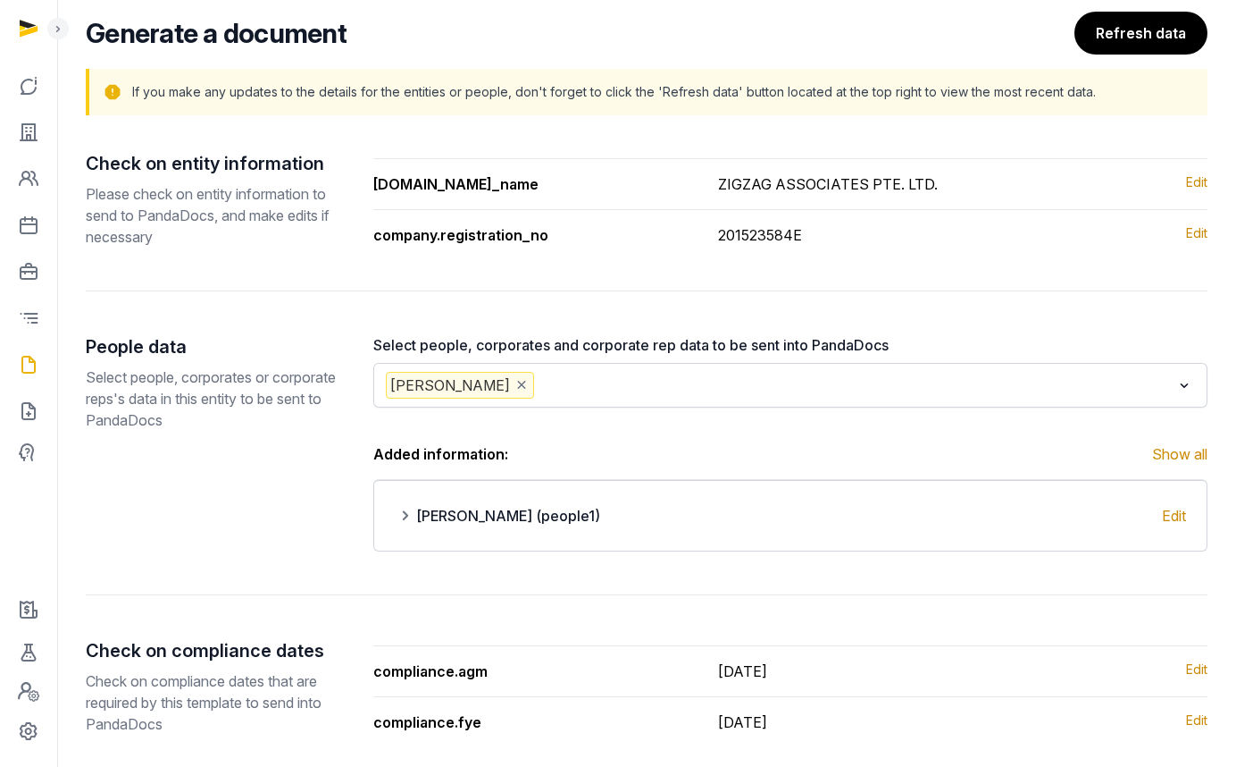
click at [728, 392] on input "Search for option" at bounding box center [854, 385] width 633 height 27
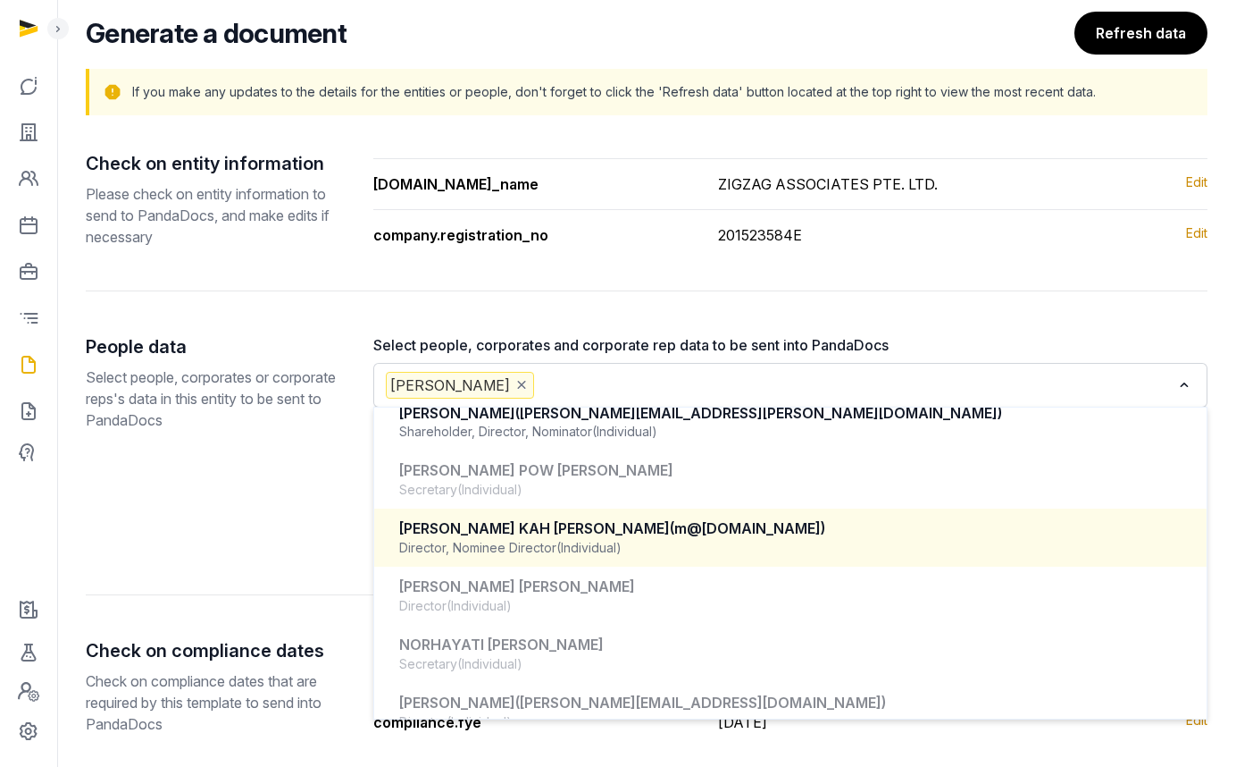
scroll to position [554, 0]
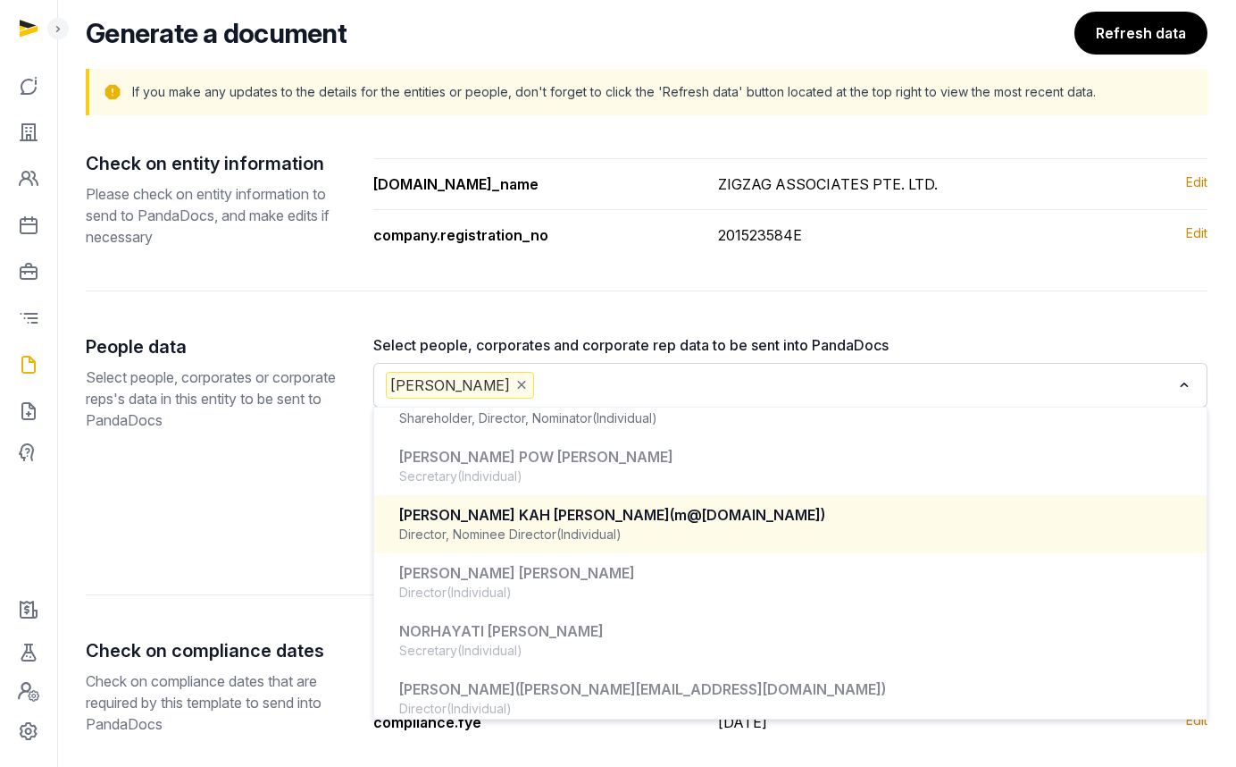
click at [769, 519] on div "MELVIN YUAN KAH LEONG (m@melvinyuan.com)" at bounding box center [790, 515] width 783 height 21
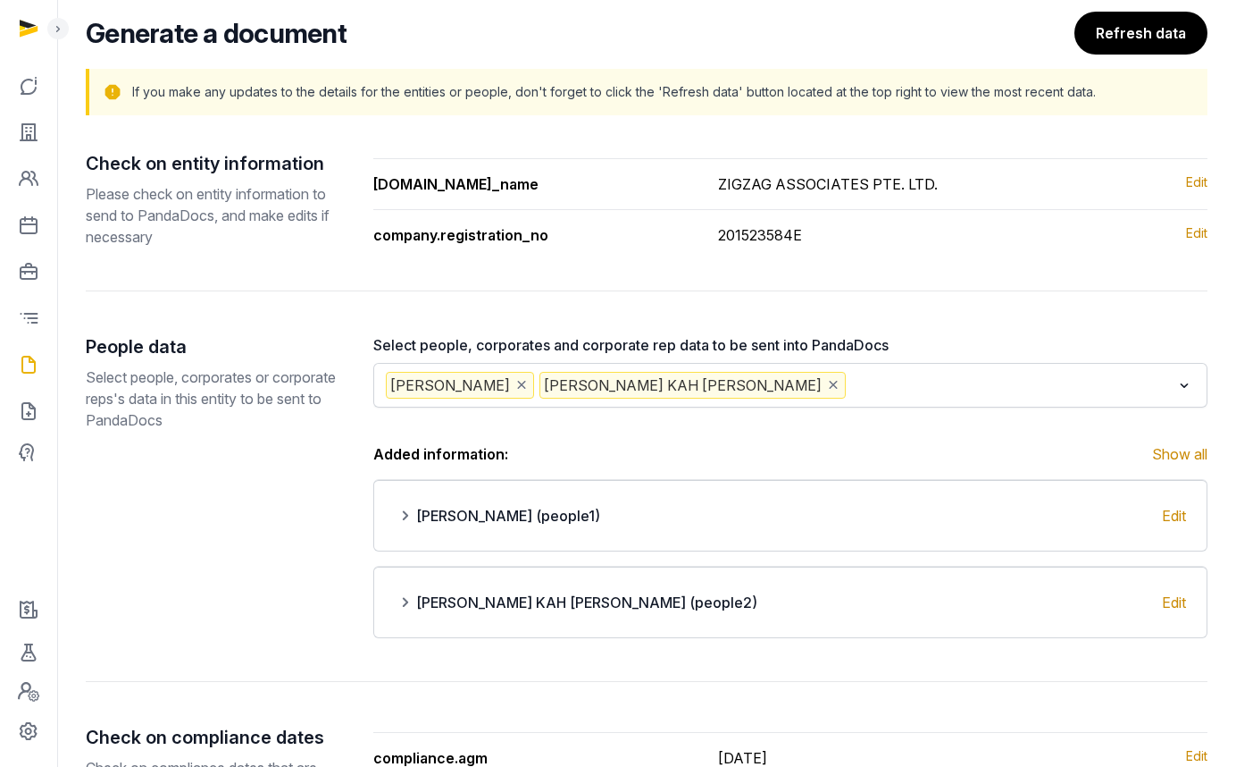
click at [850, 385] on input "Search for option" at bounding box center [1011, 385] width 322 height 27
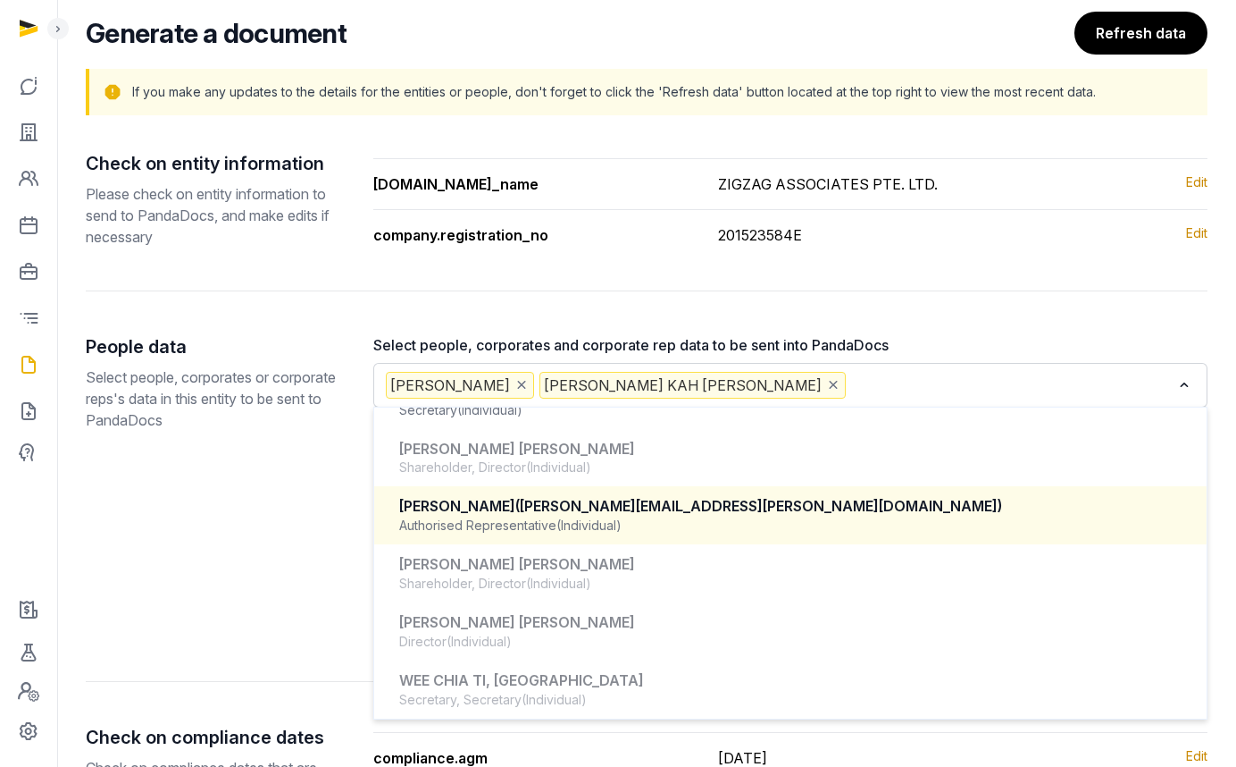
scroll to position [915, 0]
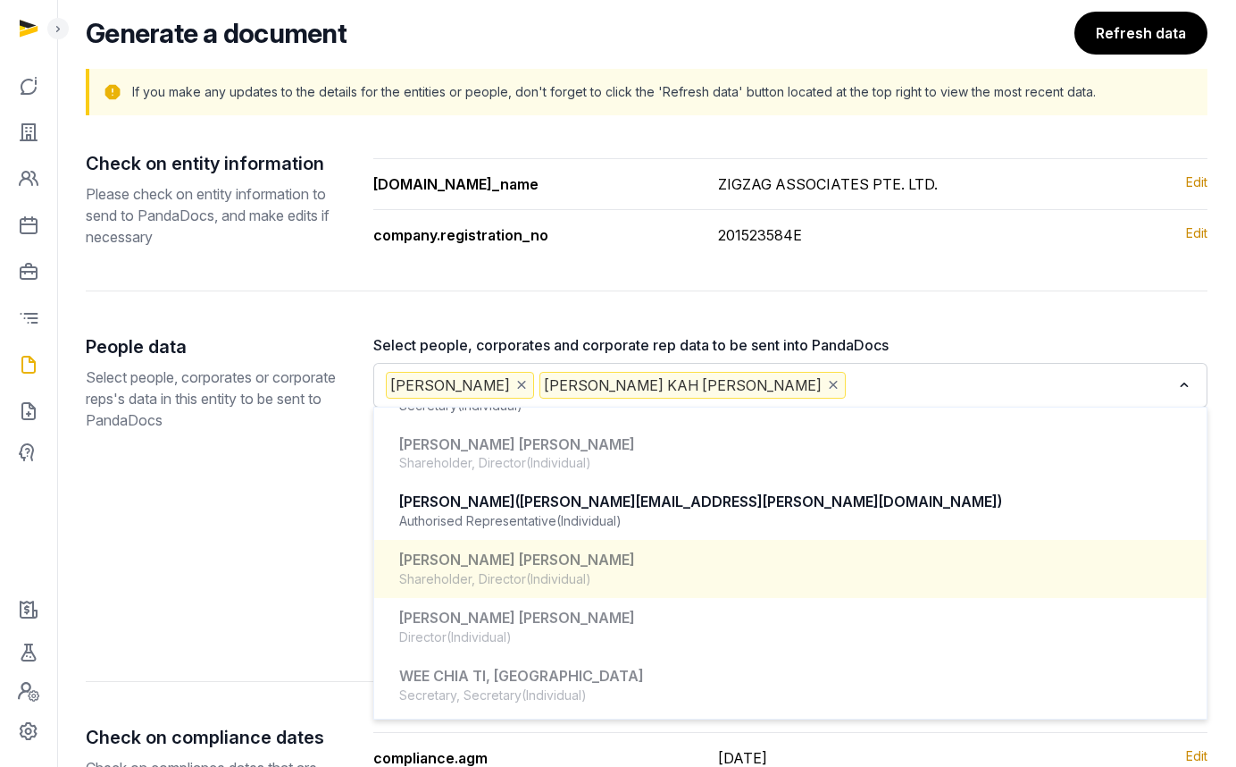
click at [203, 534] on div "People data Select people, corporates or corporate reps's data in this entity t…" at bounding box center [215, 486] width 259 height 304
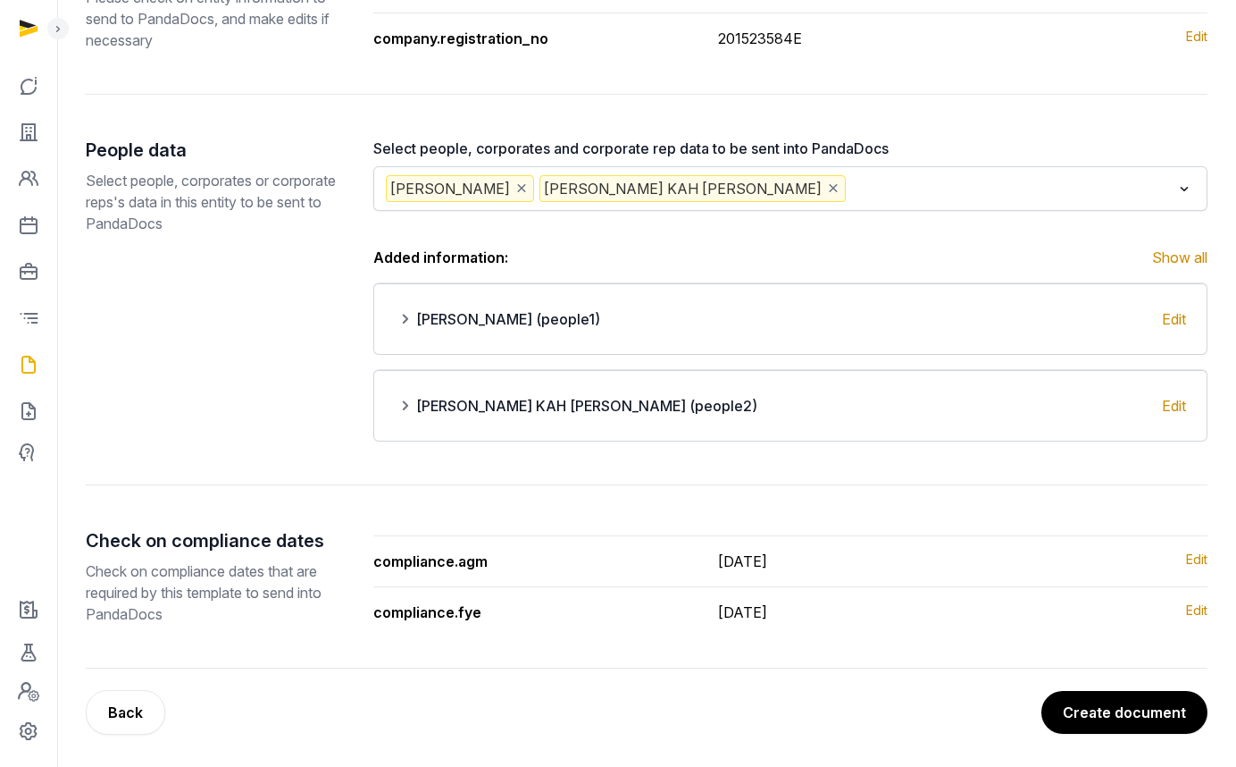
scroll to position [329, 0]
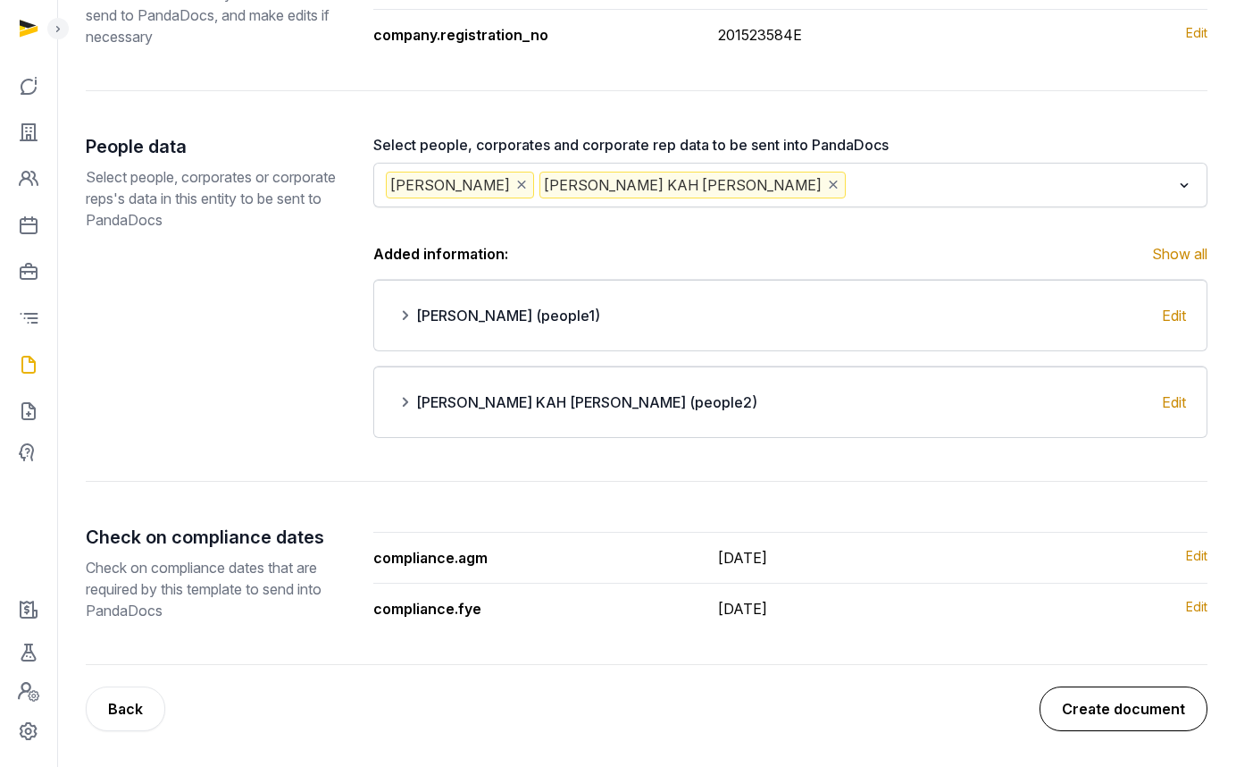
click at [1089, 709] on button "Create document" at bounding box center [1124, 708] width 168 height 45
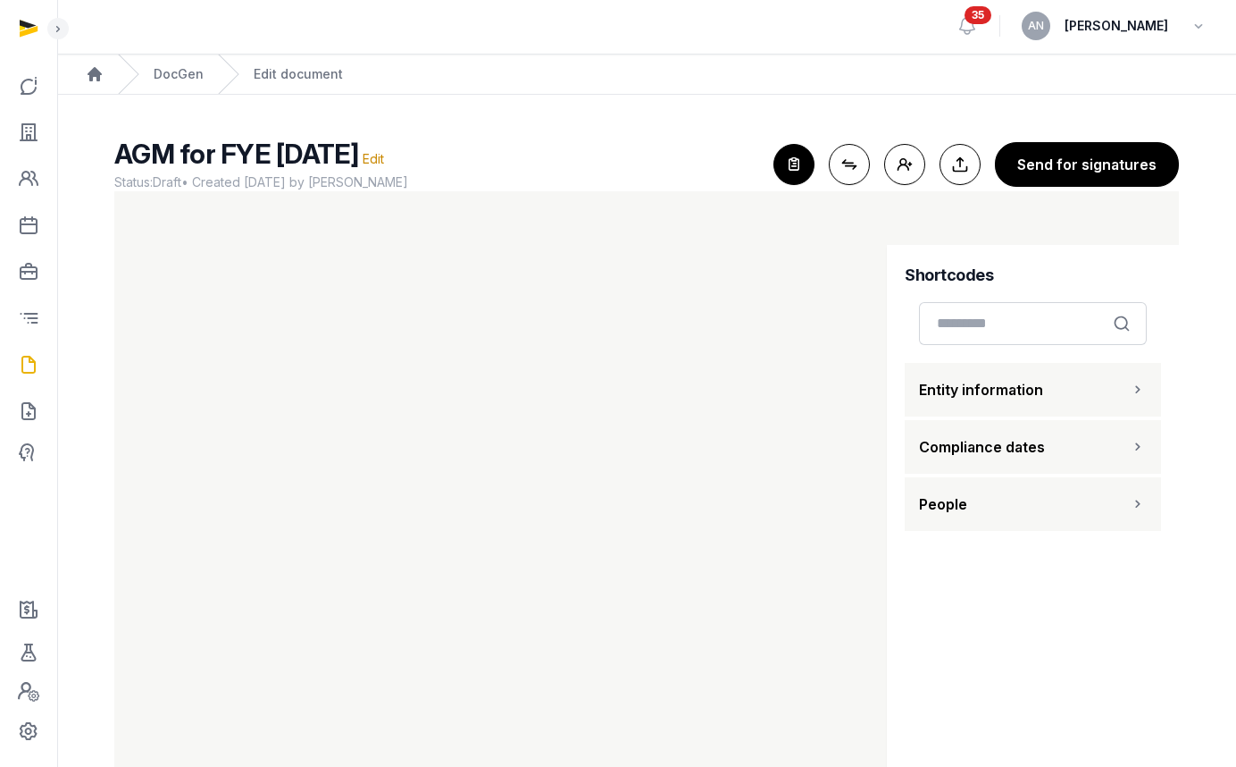
scroll to position [4, 0]
click at [1011, 401] on button "Entity information" at bounding box center [1033, 389] width 256 height 54
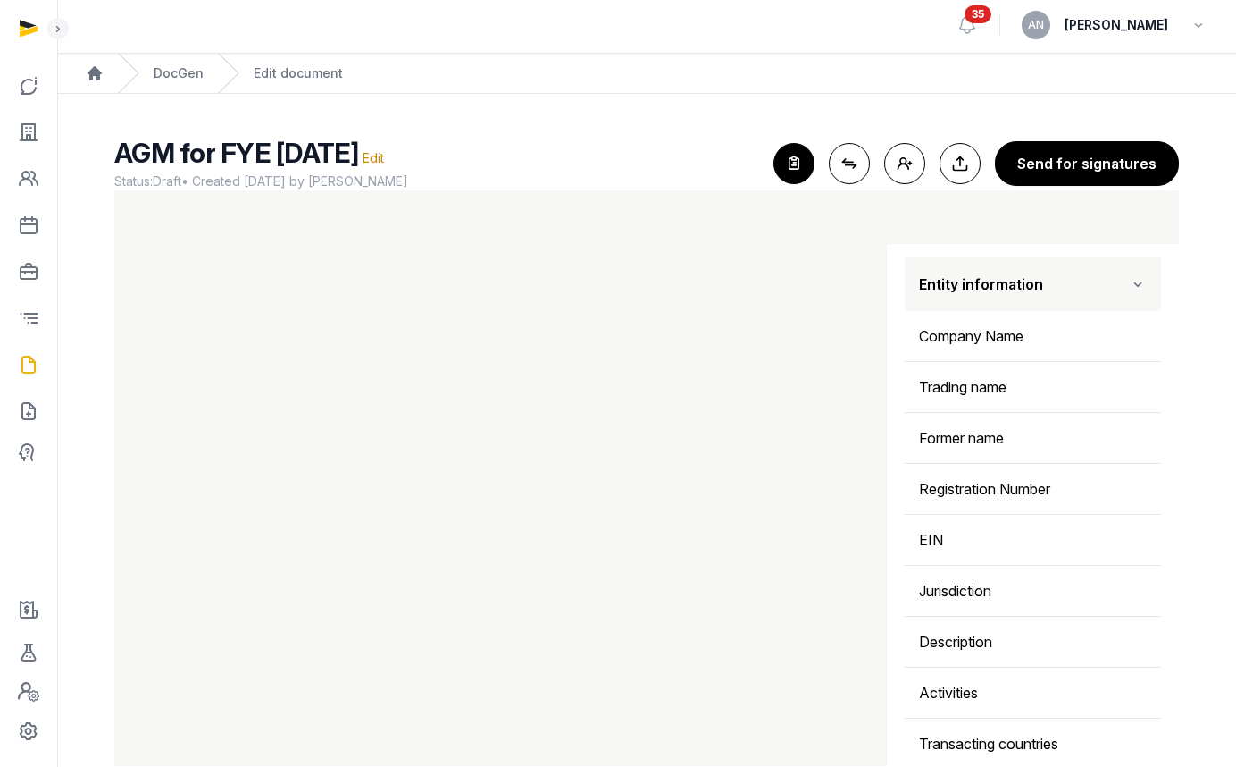
scroll to position [0, 0]
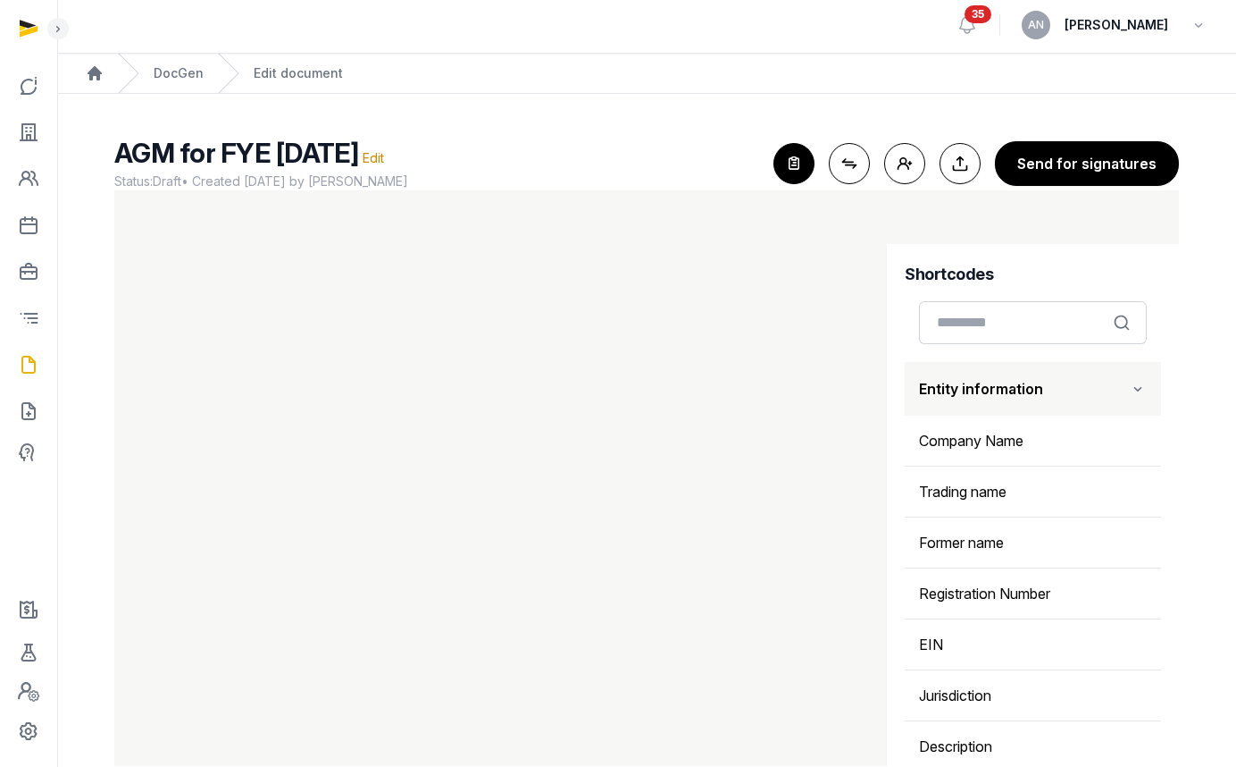
click at [1001, 398] on span "Entity information" at bounding box center [981, 388] width 124 height 21
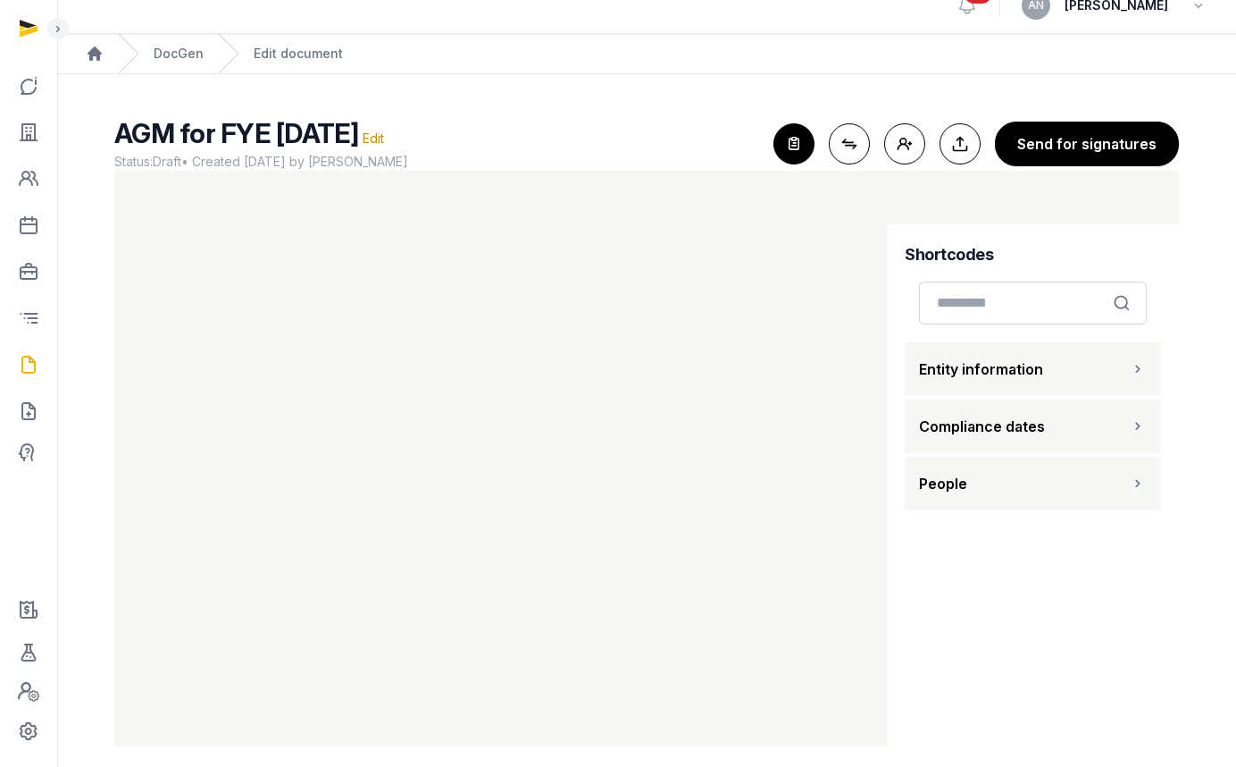
scroll to position [38, 0]
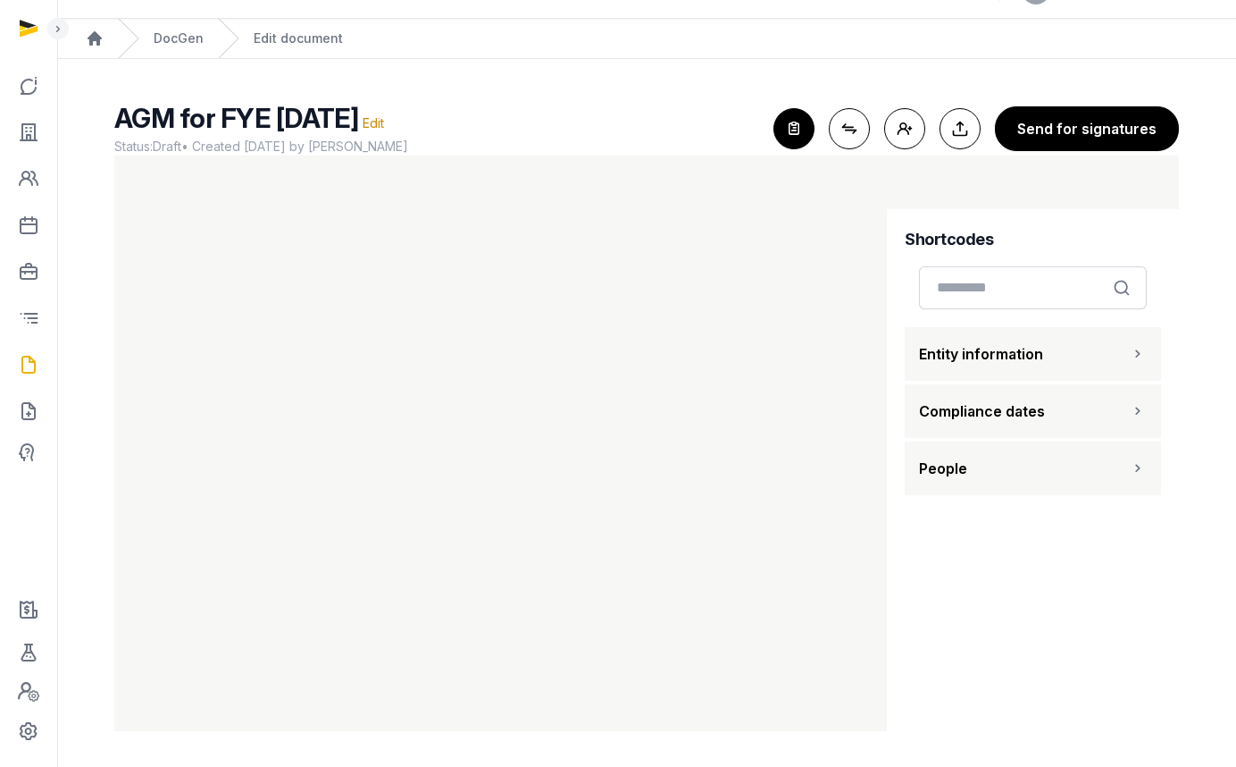
click at [988, 468] on button "People" at bounding box center [1033, 468] width 256 height 54
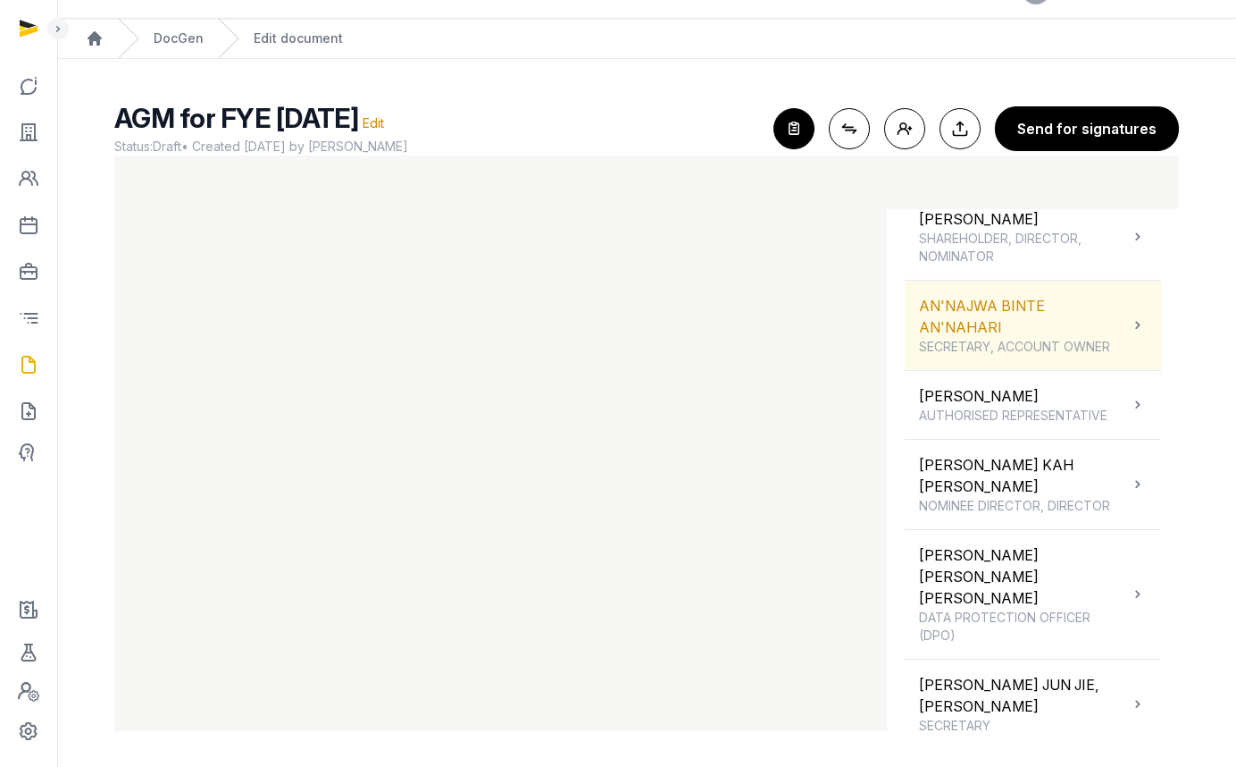
scroll to position [313, 0]
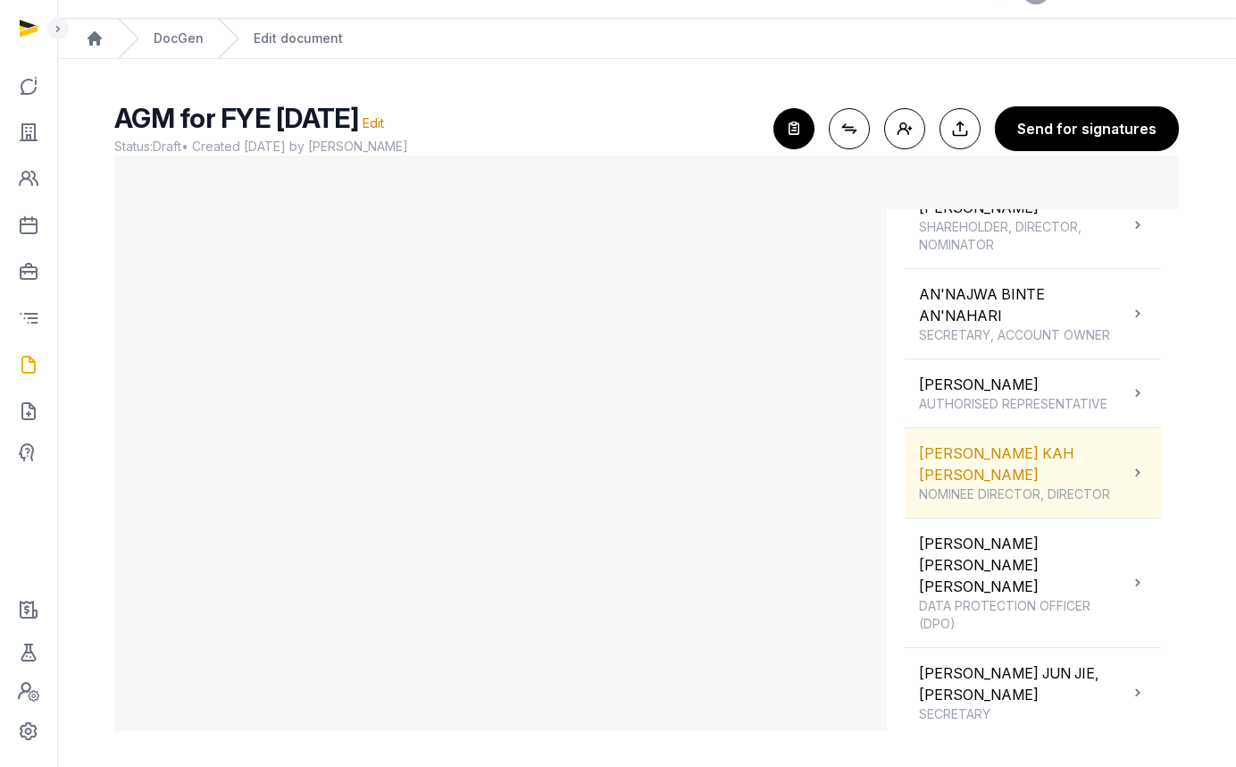
click at [988, 485] on span "NOMINEE DIRECTOR, DIRECTOR" at bounding box center [1024, 494] width 210 height 18
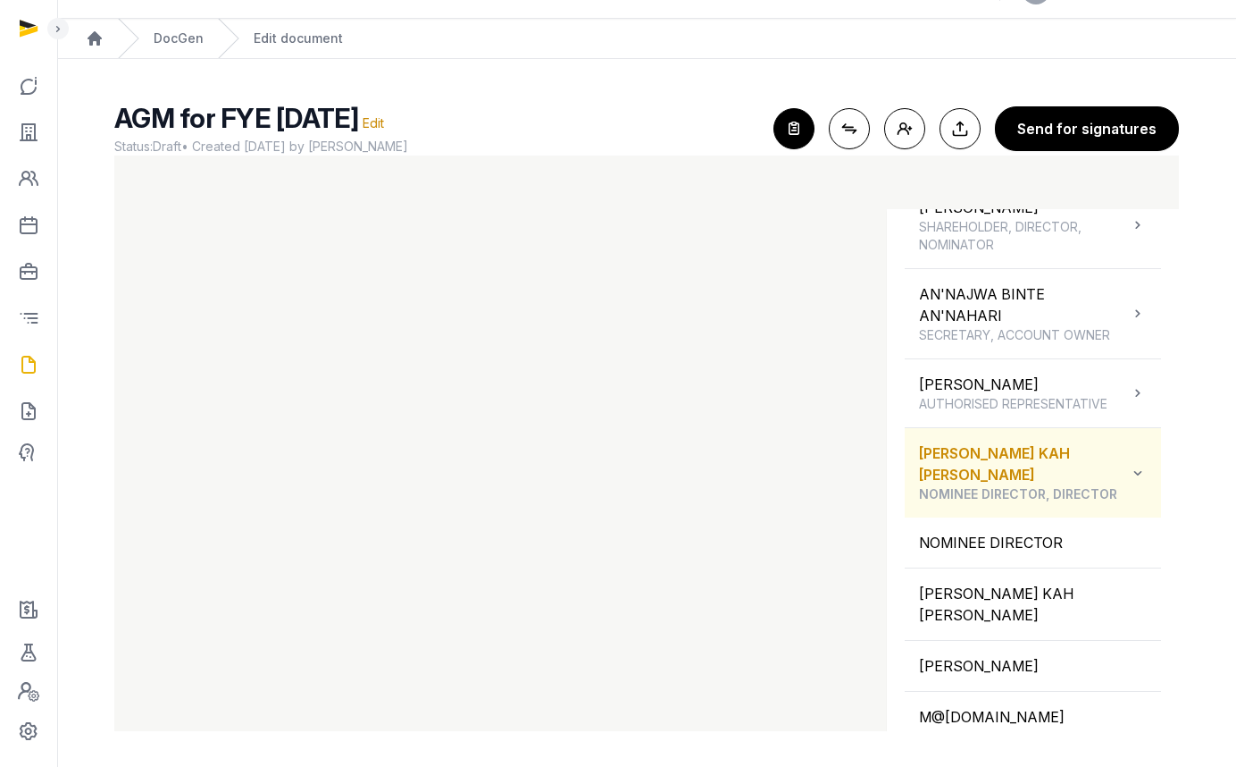
click at [968, 457] on div "MELVIN YUAN KAH LEONG NOMINEE DIRECTOR, DIRECTOR" at bounding box center [1024, 472] width 210 height 61
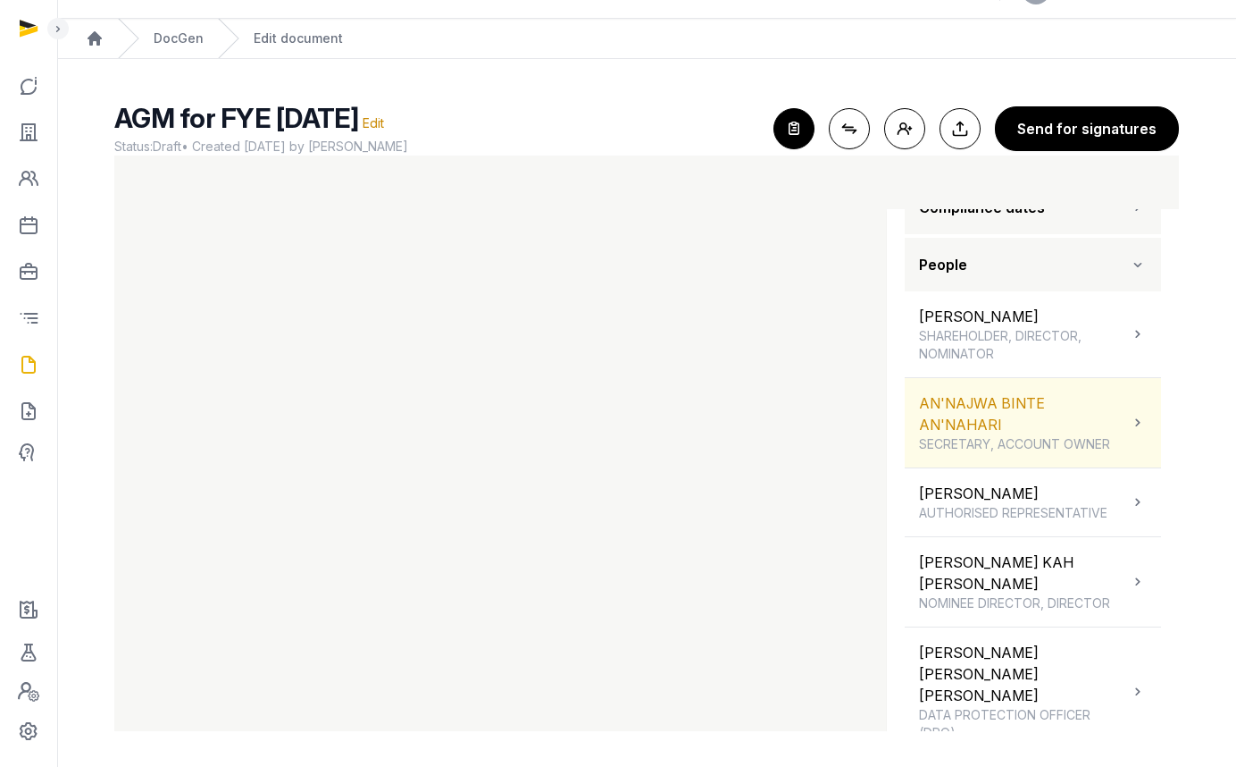
scroll to position [194, 0]
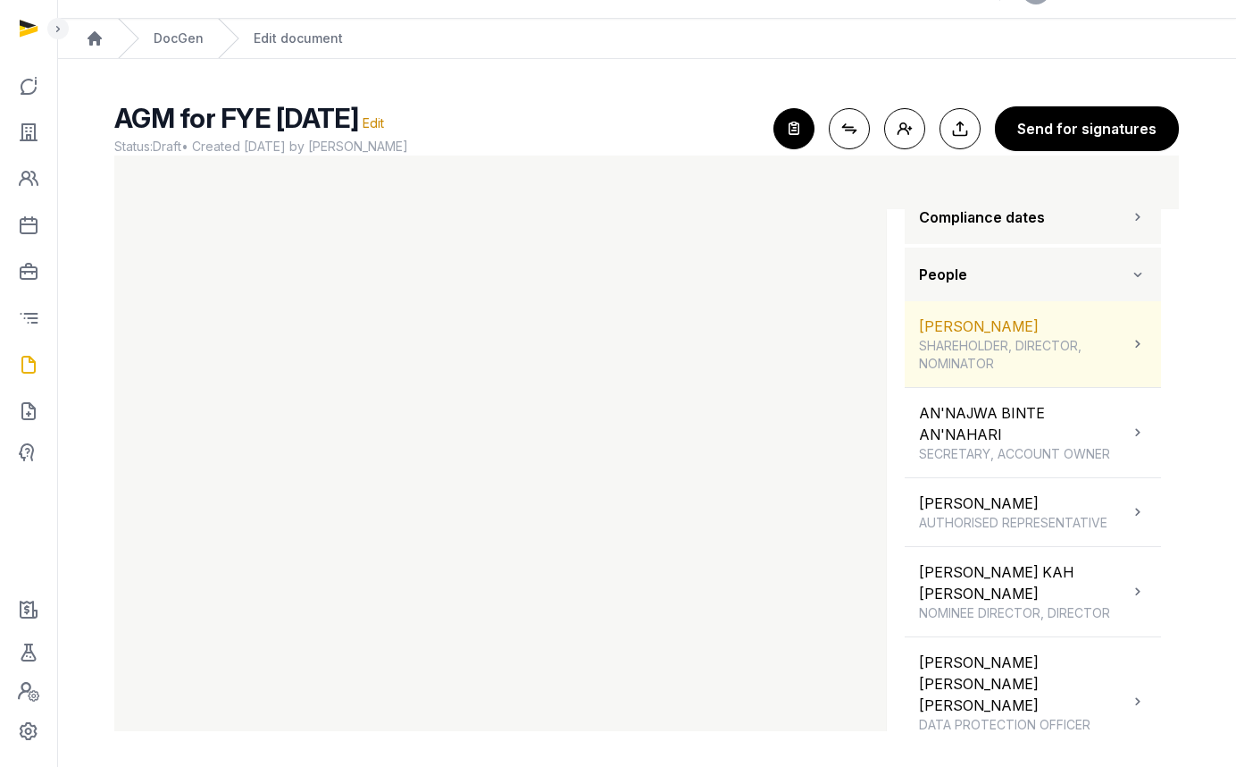
click at [976, 356] on span "SHAREHOLDER, DIRECTOR, NOMINATOR" at bounding box center [1024, 355] width 210 height 36
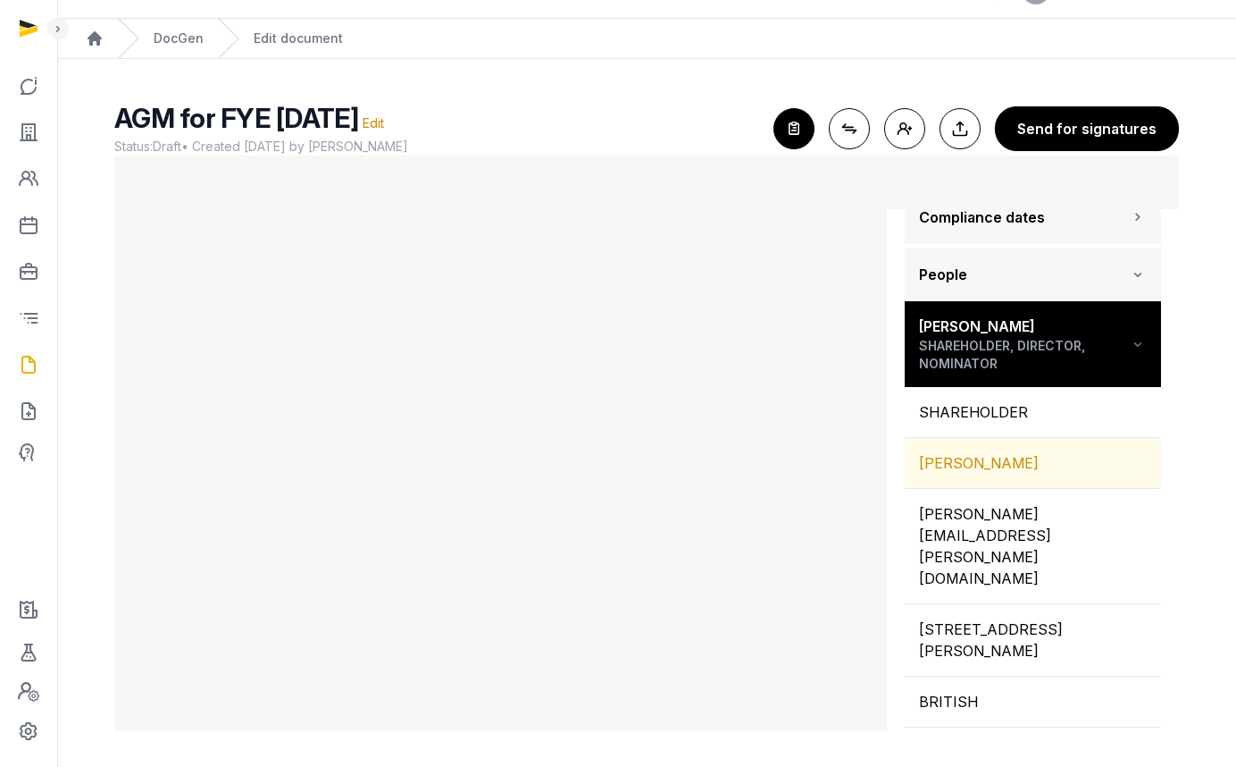
click at [1004, 460] on div "JULIE ANN BEAL" at bounding box center [1033, 463] width 256 height 50
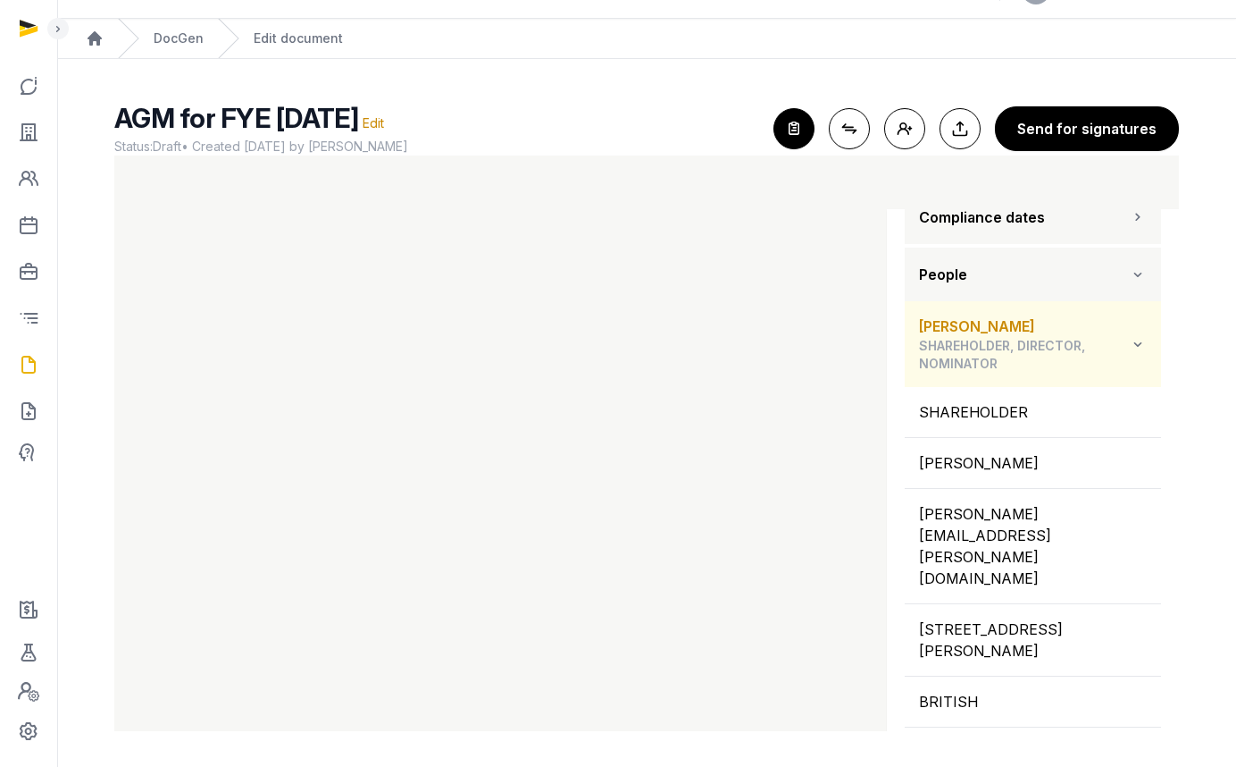
click at [1009, 363] on span "SHAREHOLDER, DIRECTOR, NOMINATOR" at bounding box center [1024, 355] width 210 height 36
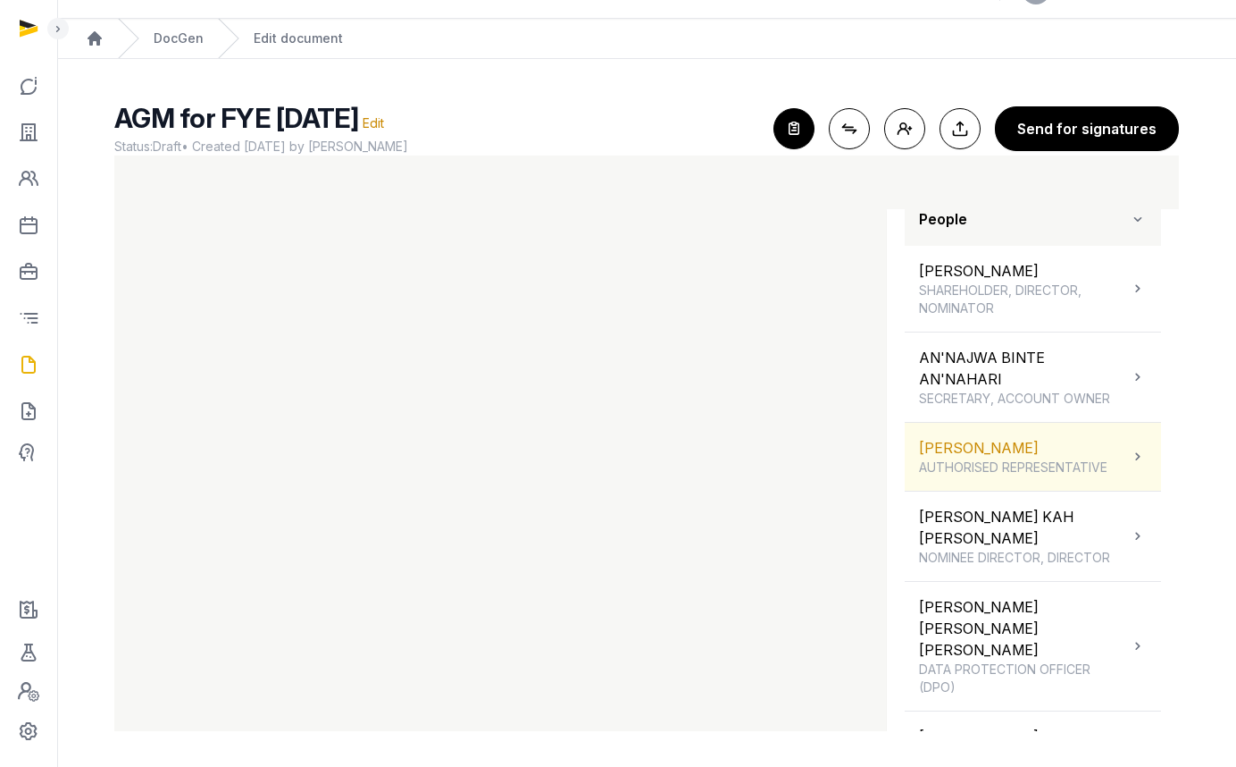
scroll to position [333, 0]
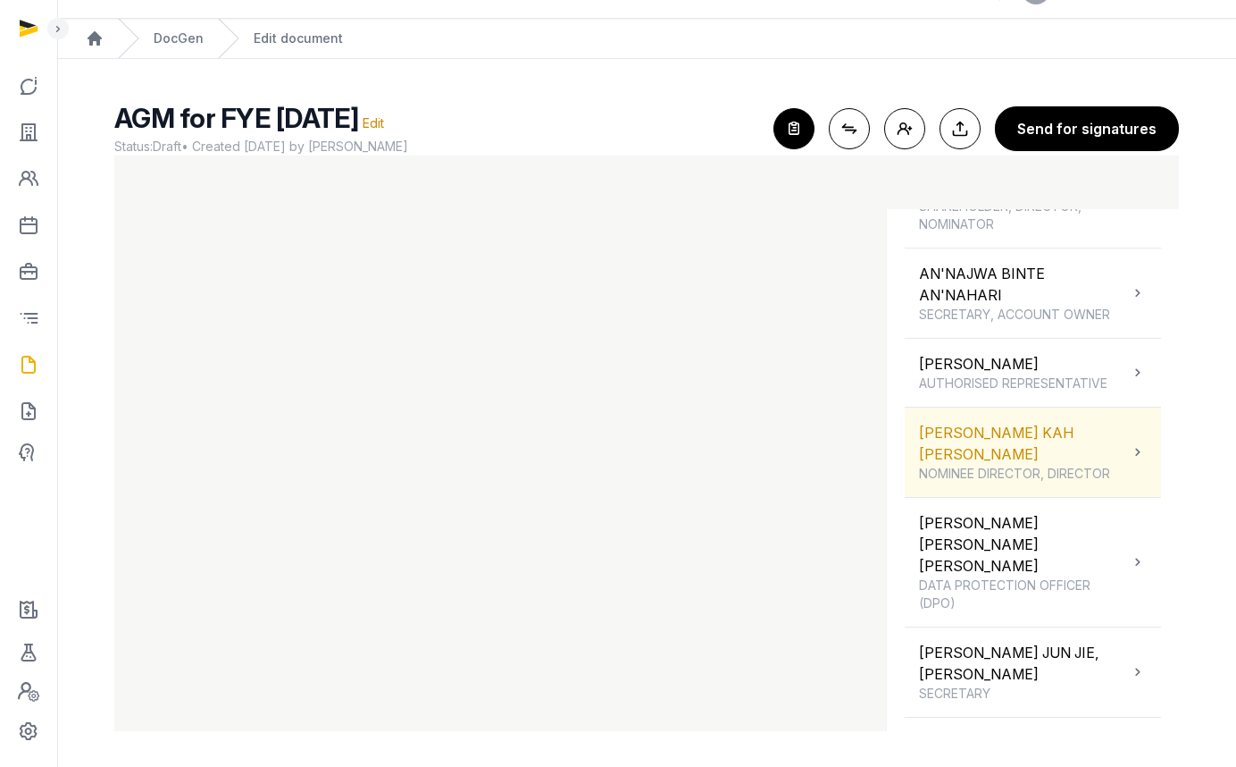
click at [974, 465] on span "NOMINEE DIRECTOR, DIRECTOR" at bounding box center [1024, 474] width 210 height 18
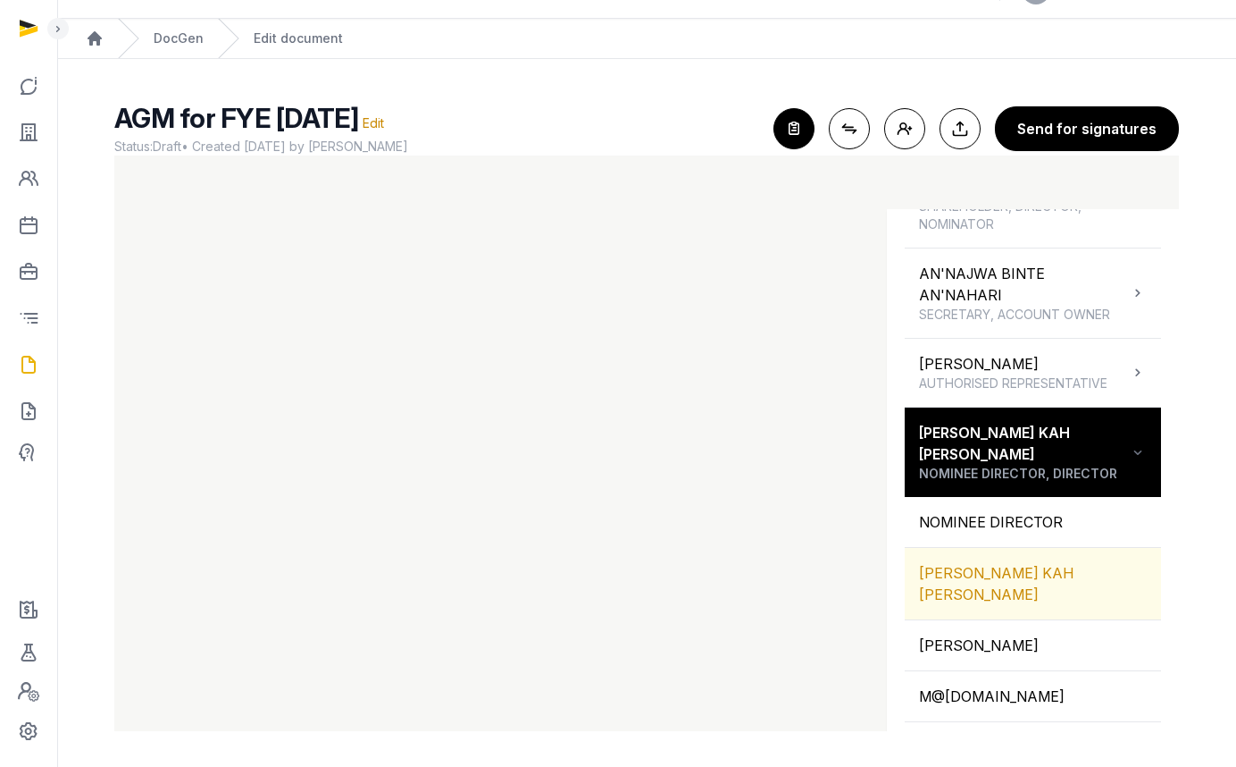
click at [997, 548] on div "MELVIN YUAN KAH LEONG" at bounding box center [1033, 583] width 256 height 71
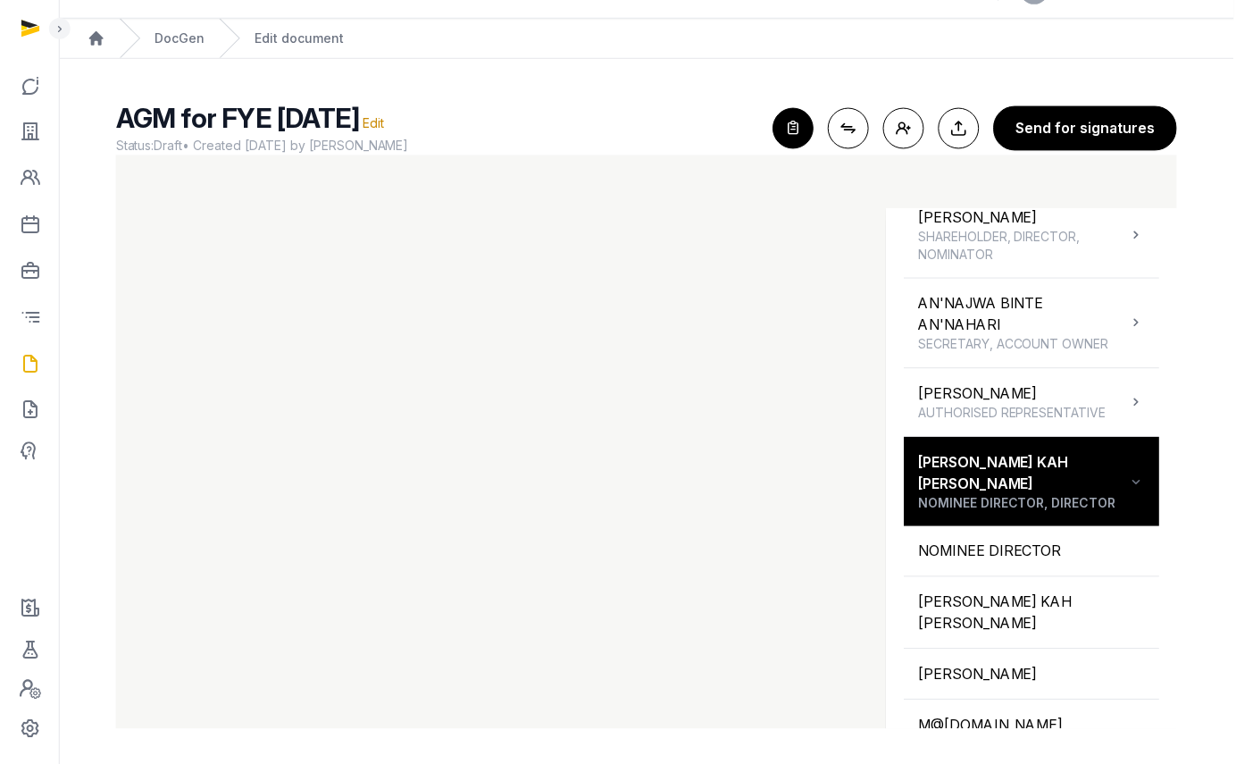
scroll to position [264, 0]
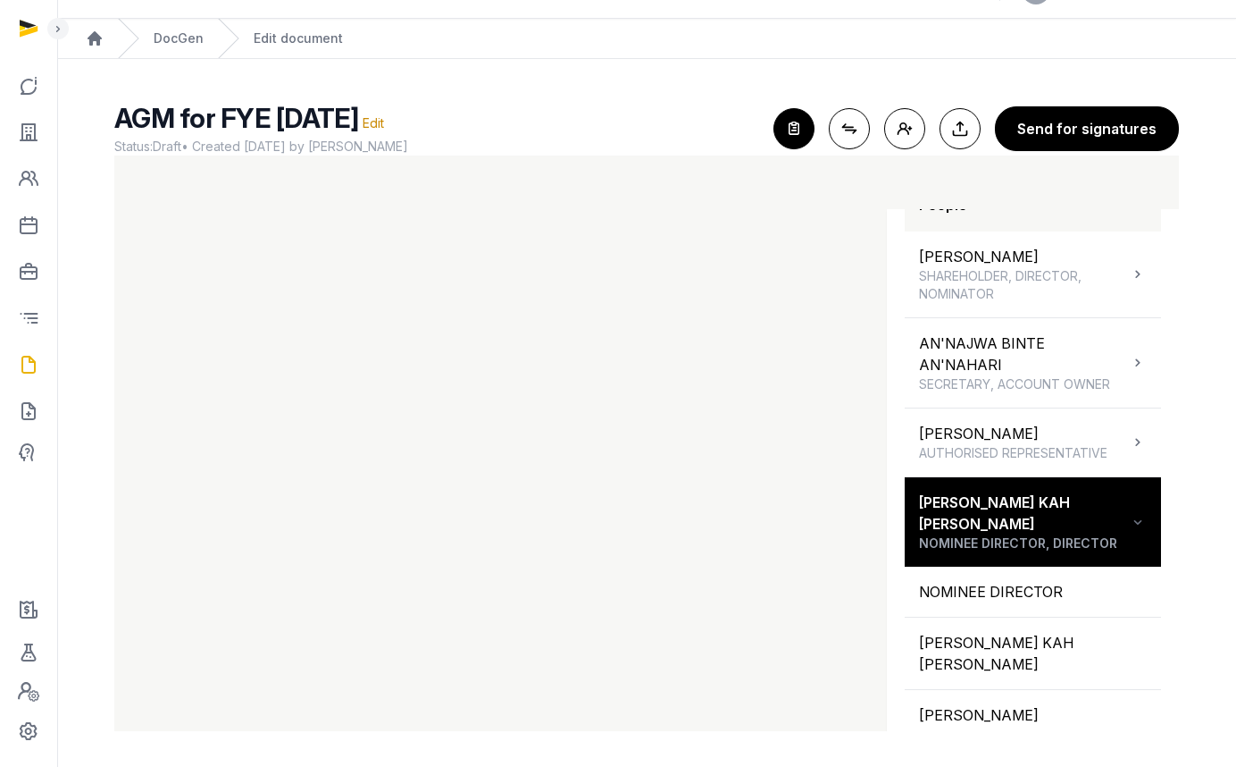
click at [800, 128] on icon "button" at bounding box center [794, 128] width 39 height 39
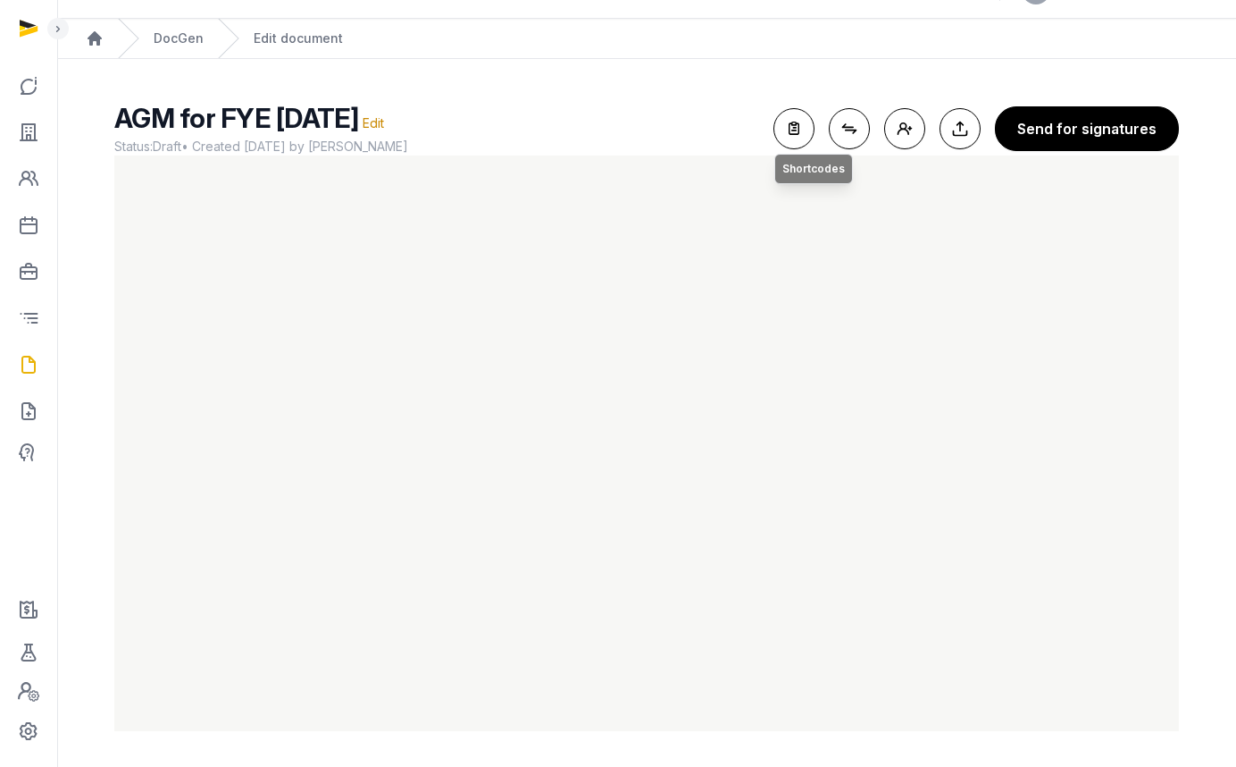
drag, startPoint x: 799, startPoint y: 132, endPoint x: 803, endPoint y: 169, distance: 36.9
click at [799, 132] on icon "button" at bounding box center [794, 128] width 39 height 39
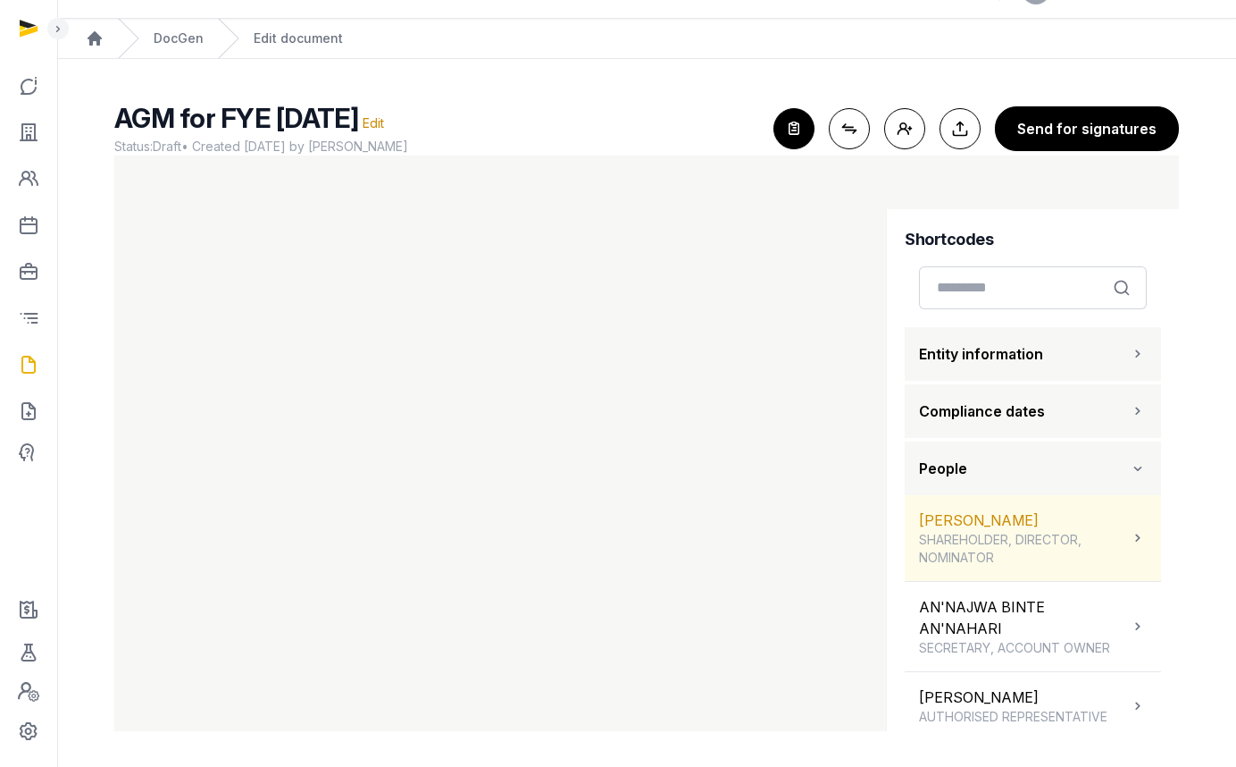
click at [1009, 541] on span "SHAREHOLDER, DIRECTOR, NOMINATOR" at bounding box center [1024, 549] width 210 height 36
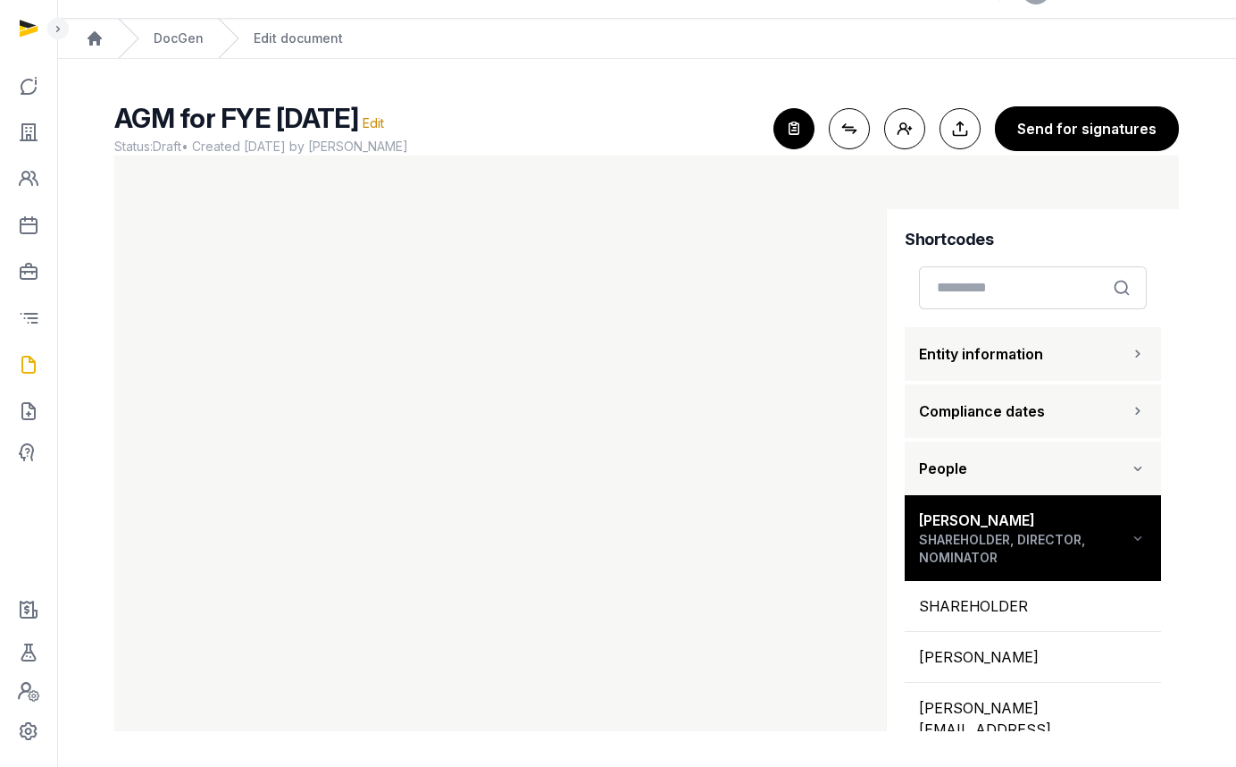
drag, startPoint x: 968, startPoint y: 606, endPoint x: 861, endPoint y: 570, distance: 112.2
click at [968, 606] on div "SHAREHOLDER" at bounding box center [1033, 606] width 256 height 50
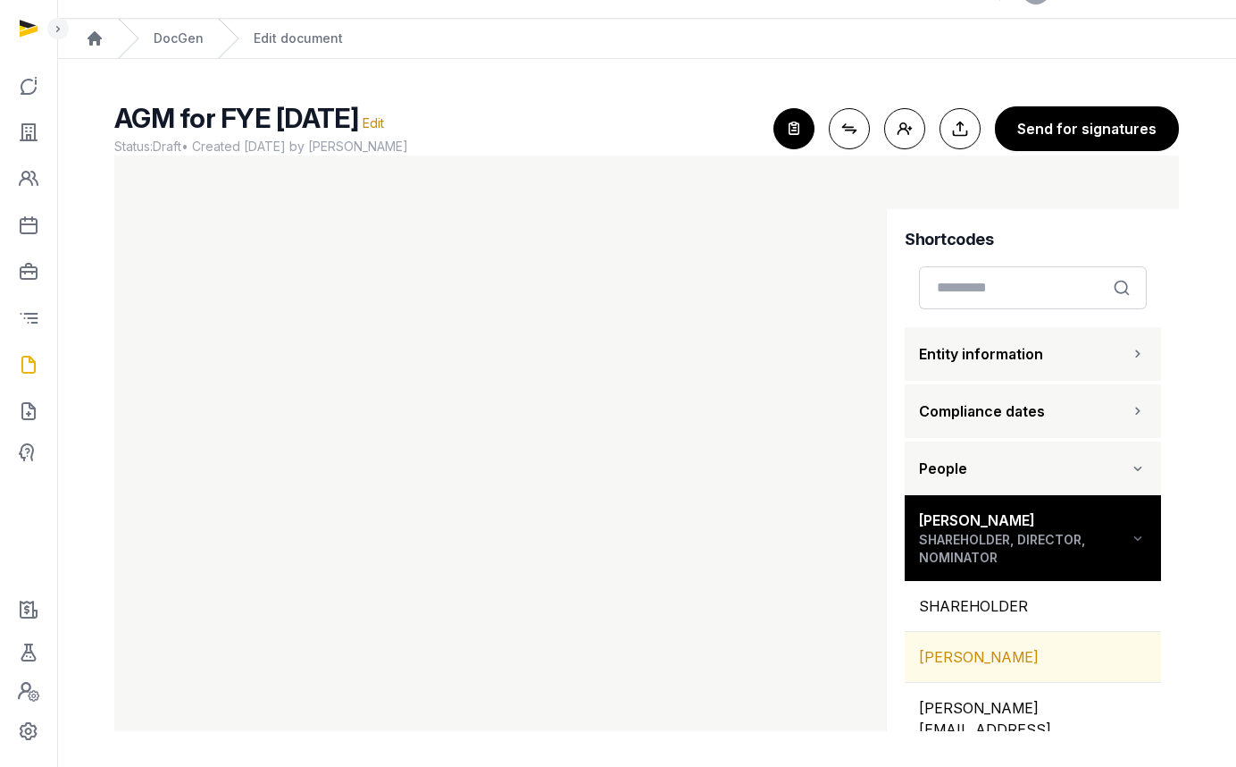
click at [978, 663] on div "JULIE ANN BEAL" at bounding box center [1033, 657] width 256 height 50
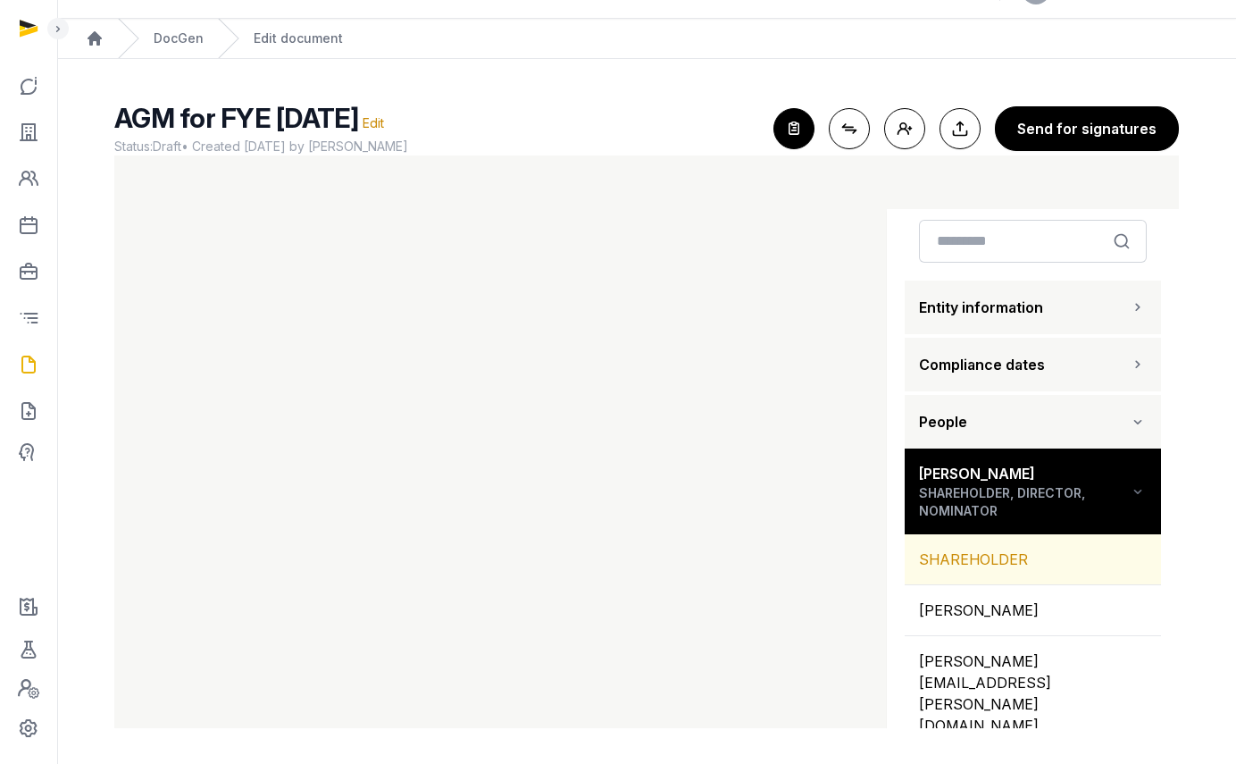
scroll to position [135, 0]
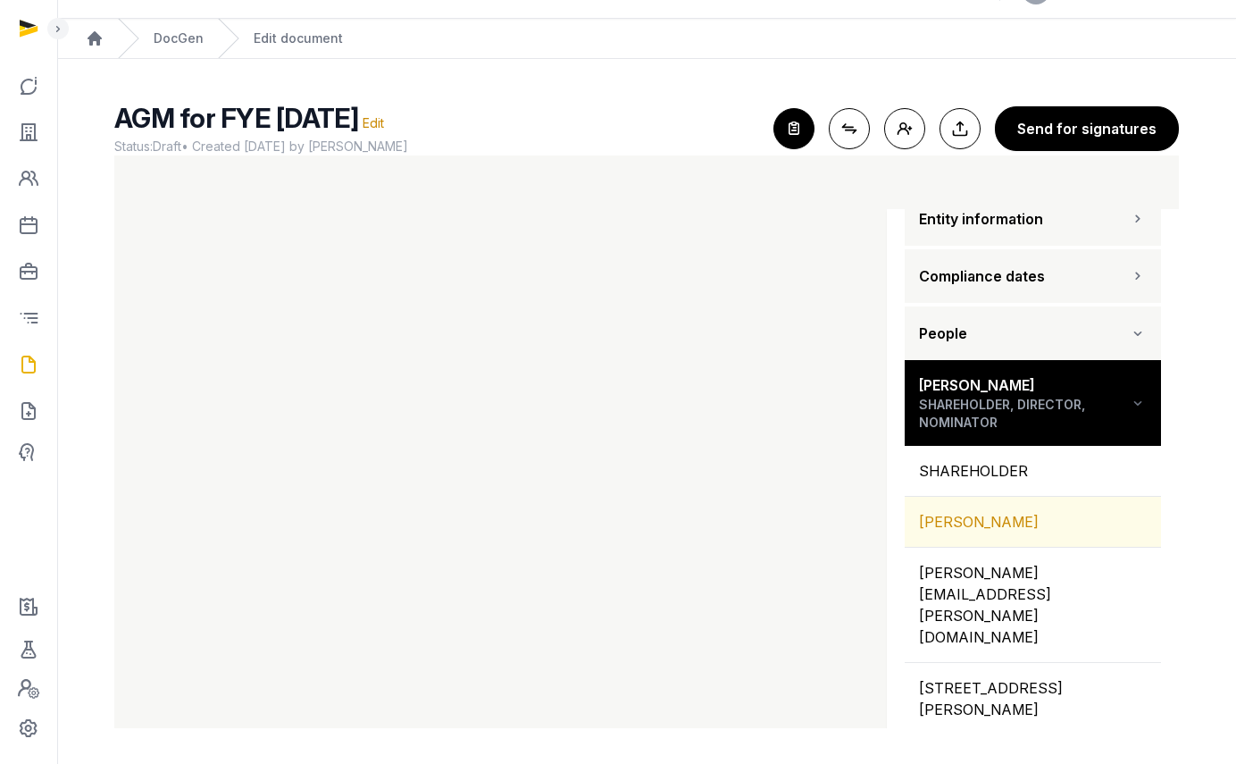
click at [991, 520] on div "JULIE ANN BEAL" at bounding box center [1033, 522] width 256 height 50
drag, startPoint x: 1005, startPoint y: 526, endPoint x: 942, endPoint y: 528, distance: 62.6
click at [1006, 526] on div "JULIE ANN BEAL" at bounding box center [1033, 522] width 256 height 50
click at [979, 519] on div "JULIE ANN BEAL" at bounding box center [1033, 522] width 256 height 50
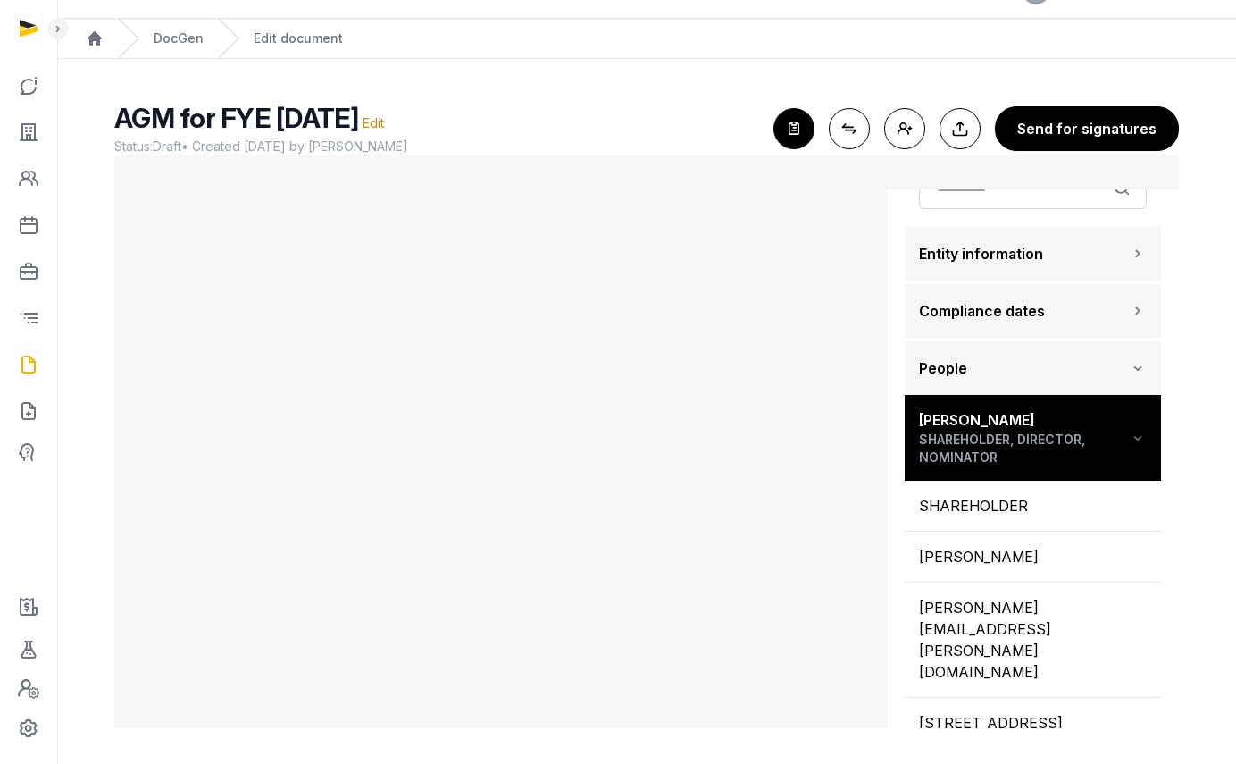
scroll to position [0, 0]
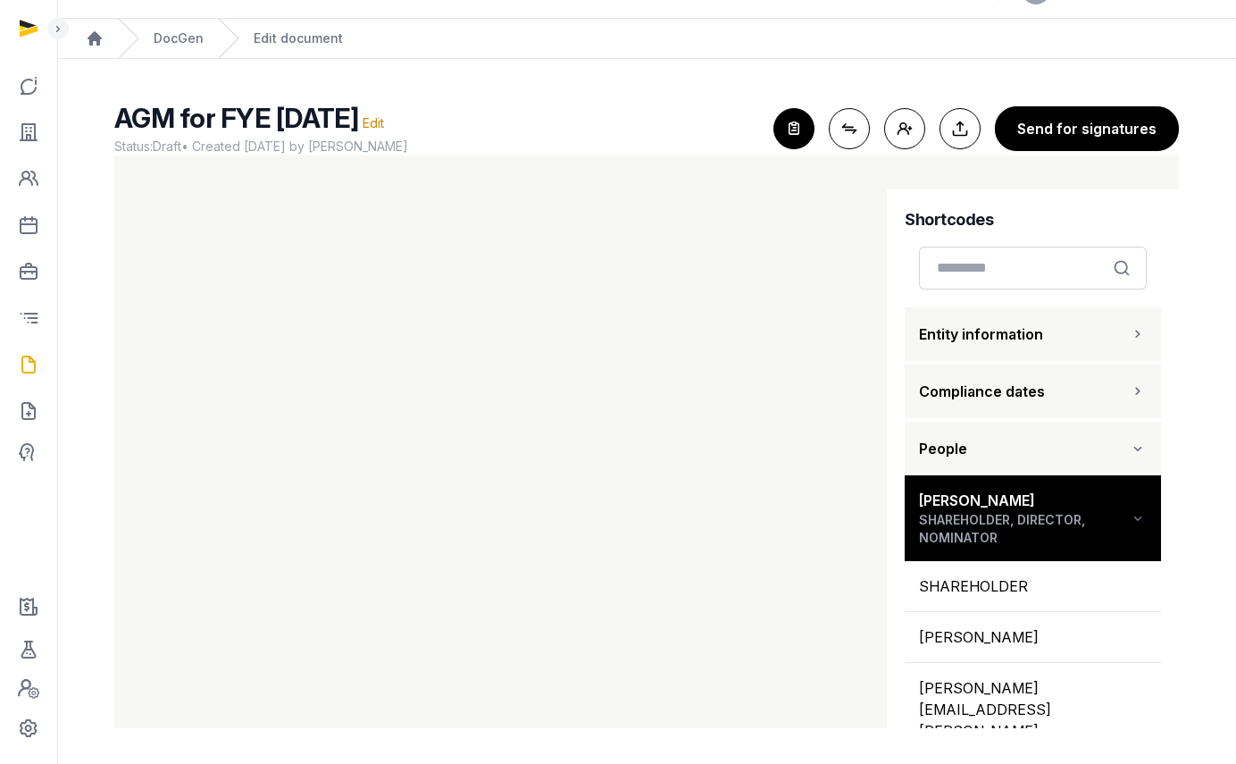
click at [458, 113] on h2 "AGM for FYE 30 April 2025 Edit" at bounding box center [436, 118] width 645 height 32
click at [384, 121] on span "Edit" at bounding box center [373, 122] width 21 height 15
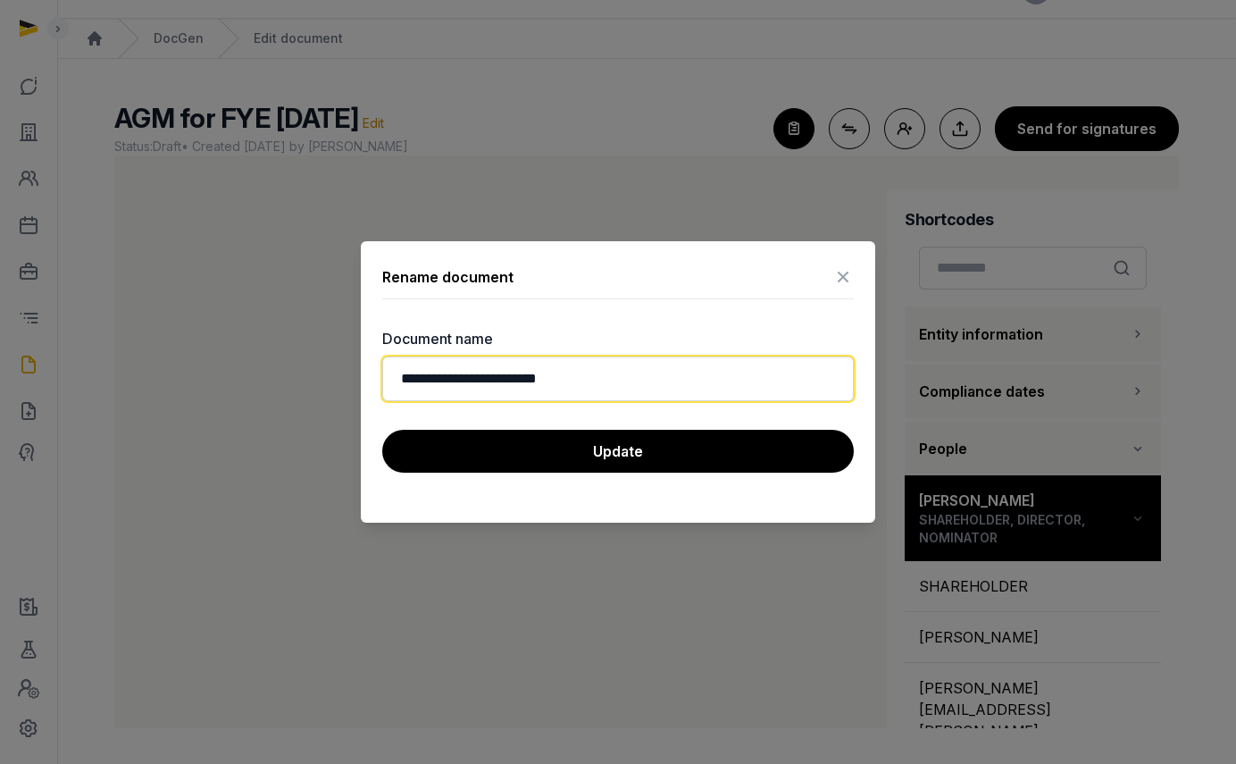
click at [632, 395] on input "**********" at bounding box center [618, 378] width 472 height 45
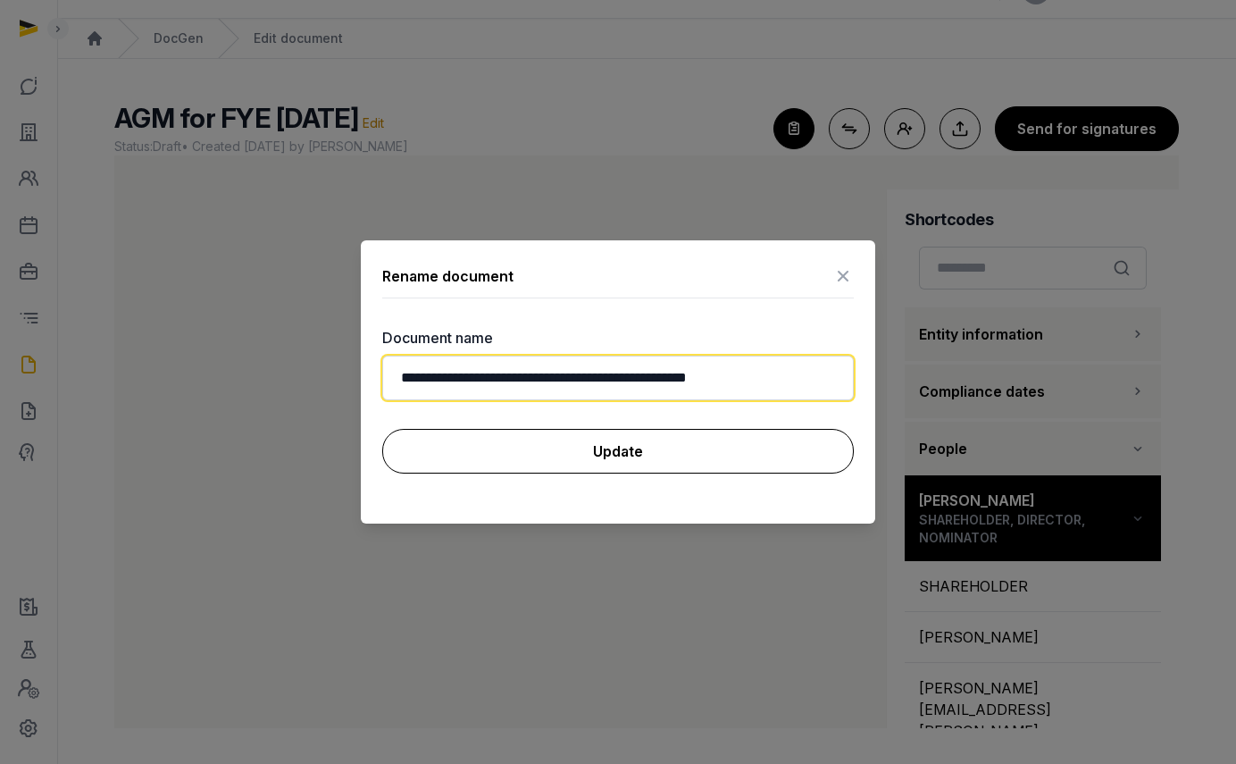
type input "**********"
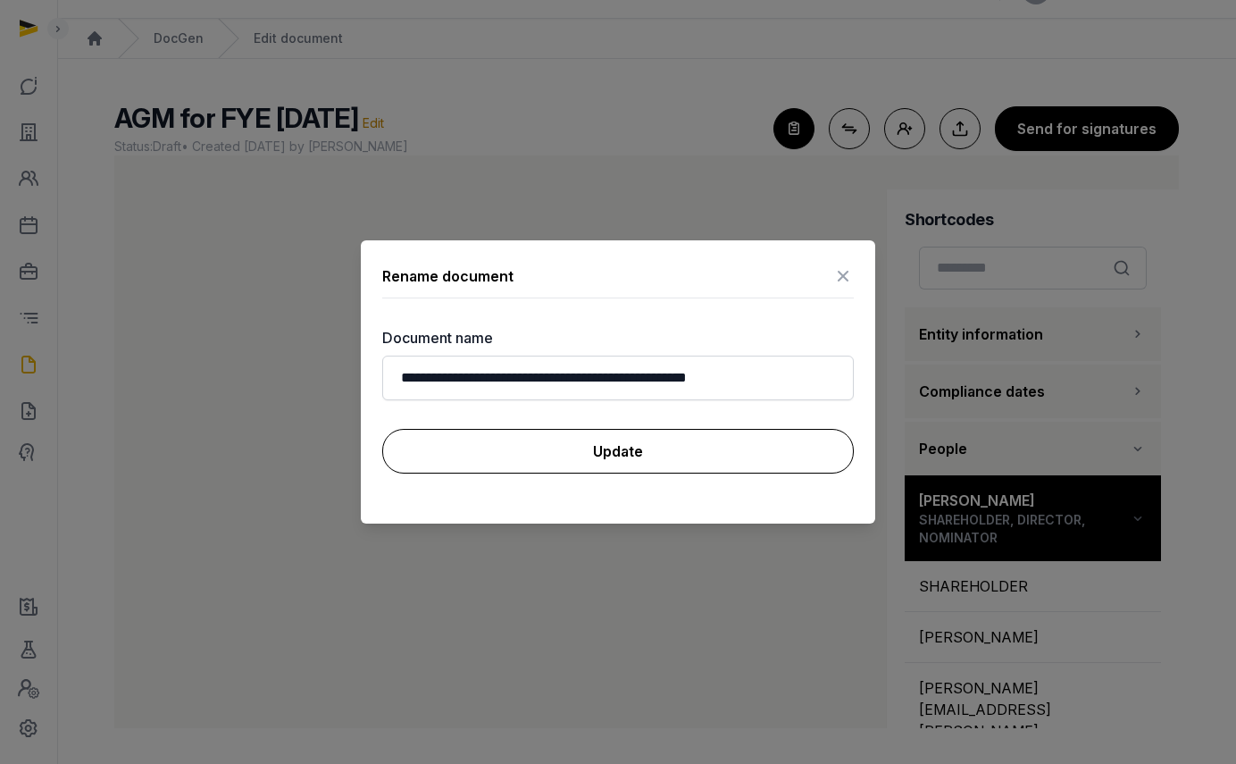
click at [660, 456] on button "Update" at bounding box center [618, 451] width 472 height 45
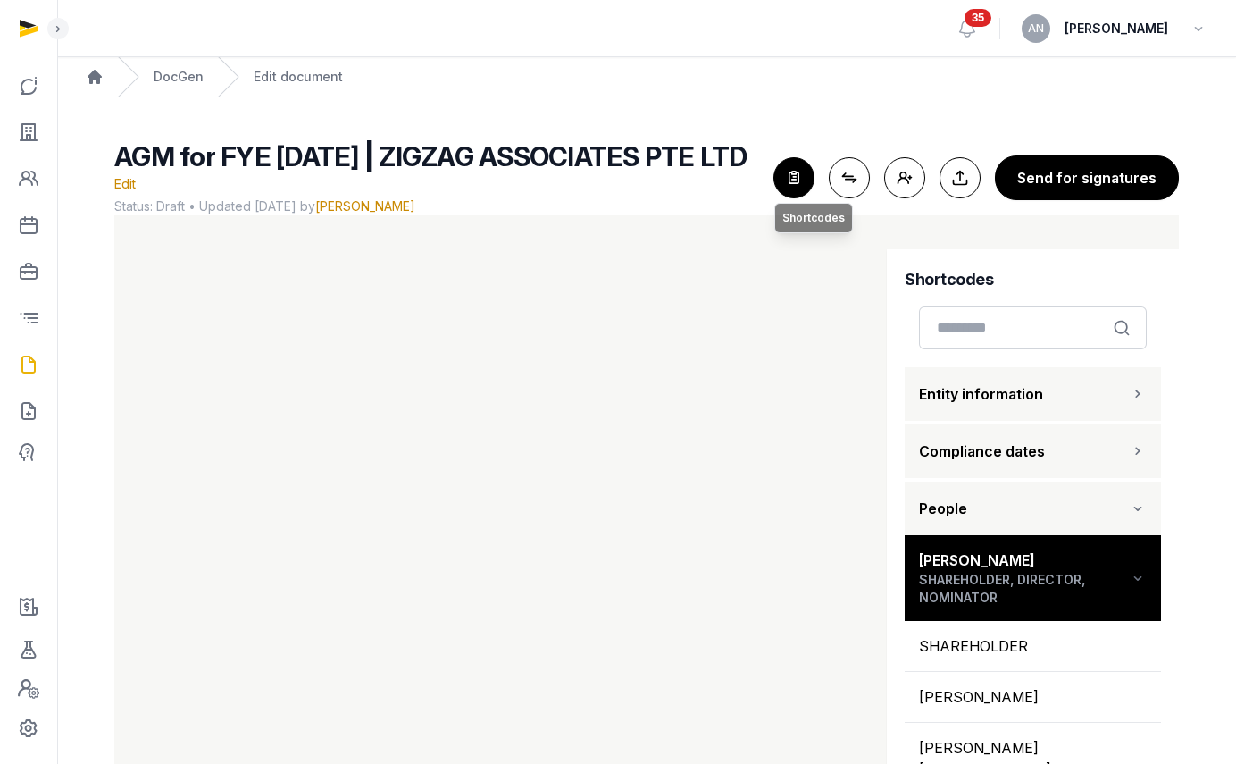
click at [801, 183] on icon "button" at bounding box center [794, 177] width 39 height 39
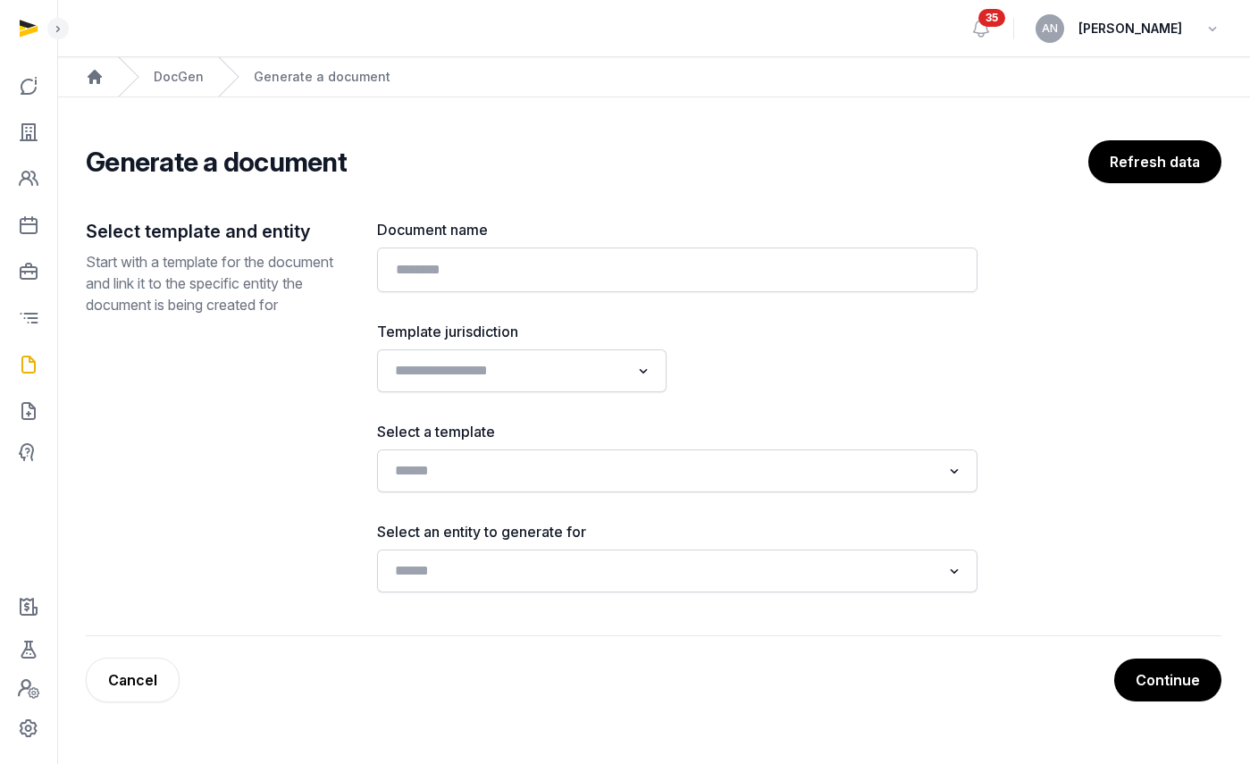
click at [534, 241] on div "Document name" at bounding box center [677, 255] width 600 height 73
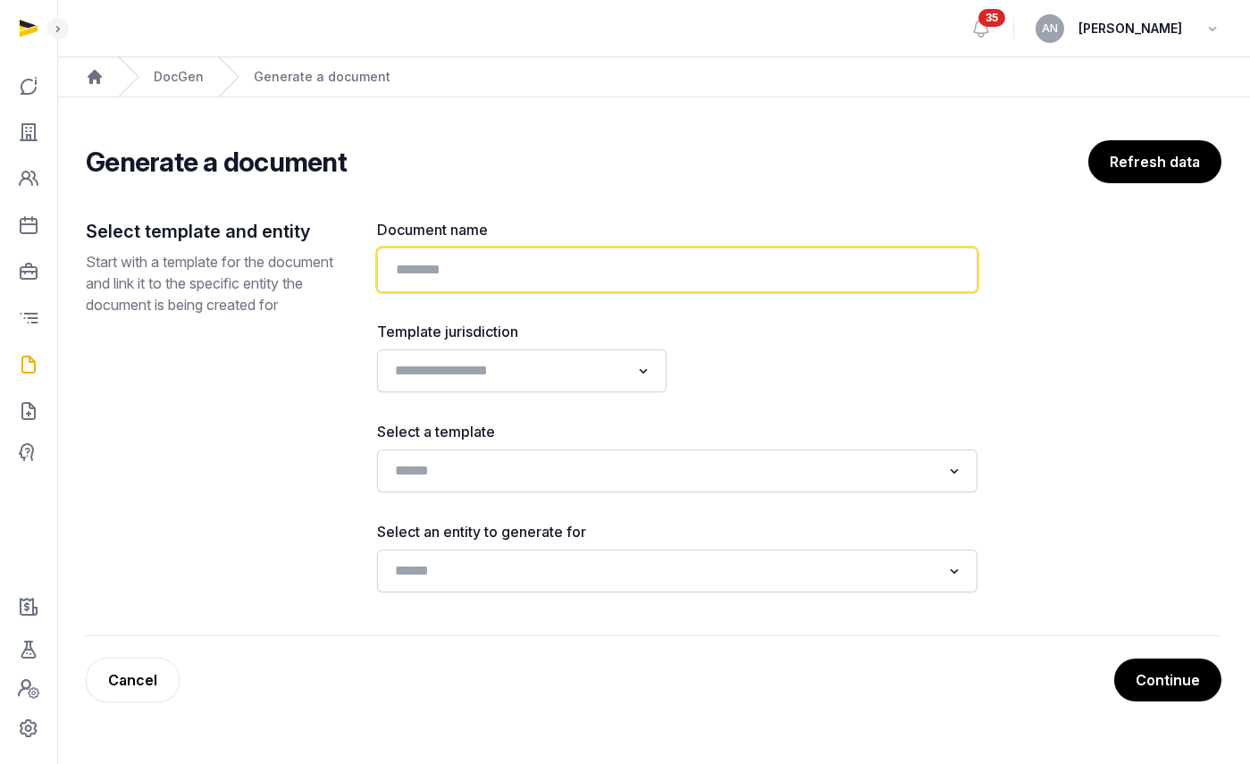
click at [538, 267] on input "text" at bounding box center [677, 269] width 600 height 45
click at [495, 272] on input "**********" at bounding box center [677, 269] width 600 height 45
type input "**********"
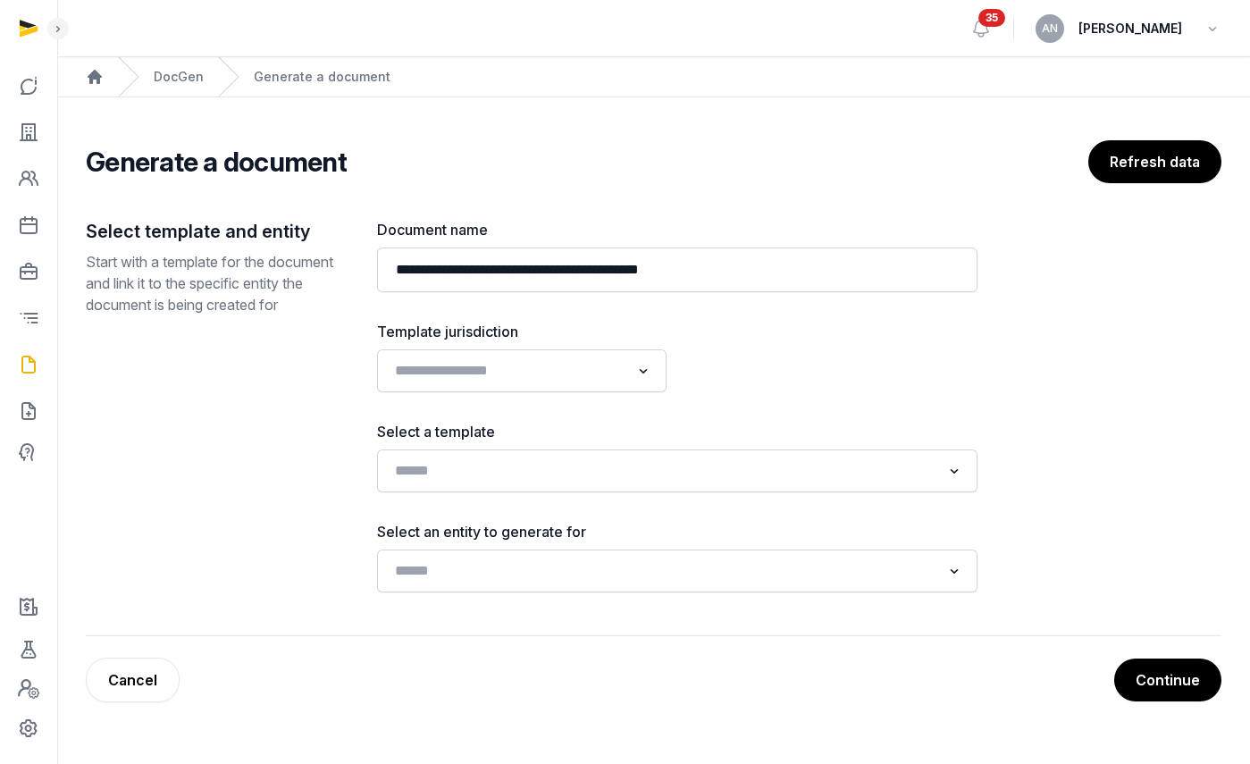
drag, startPoint x: 445, startPoint y: 343, endPoint x: 441, endPoint y: 365, distance: 22.6
click at [445, 343] on div "Template jurisdiction Loading..." at bounding box center [521, 356] width 289 height 71
click at [443, 375] on input "Search for option" at bounding box center [509, 370] width 242 height 25
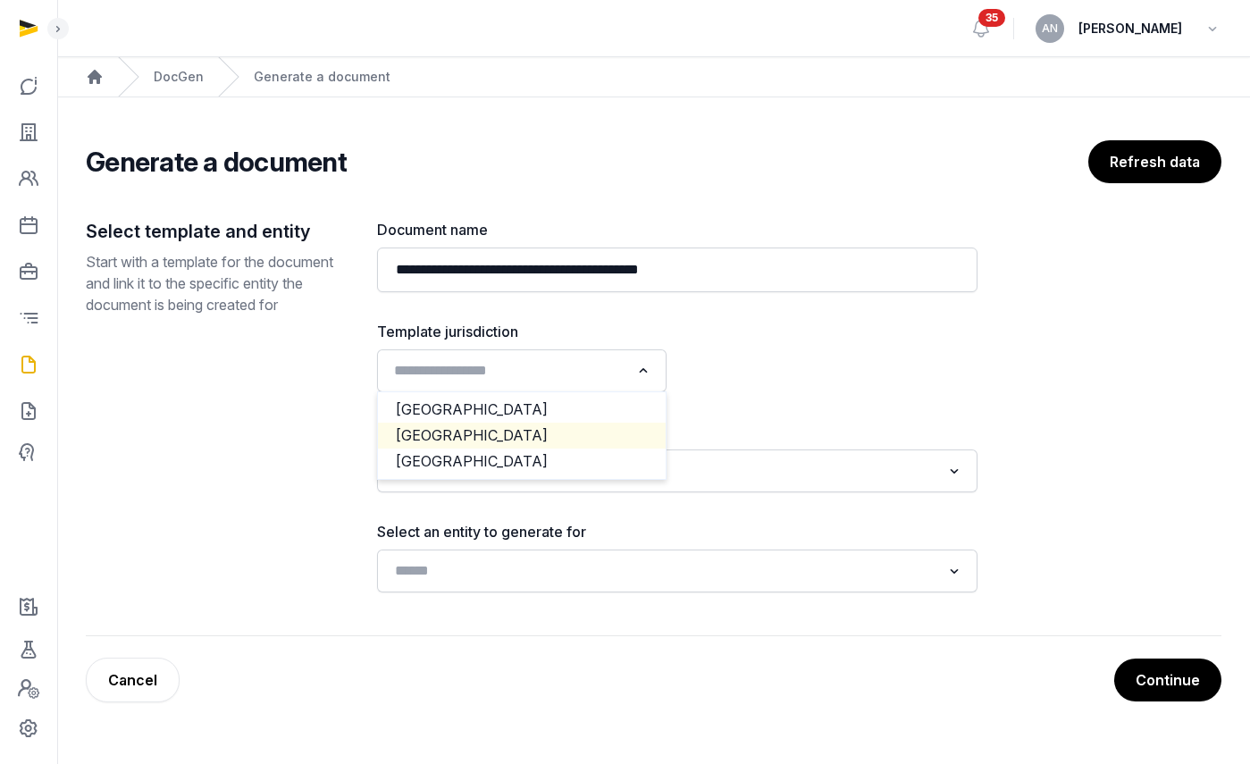
click at [458, 436] on li "[GEOGRAPHIC_DATA]" at bounding box center [522, 436] width 288 height 26
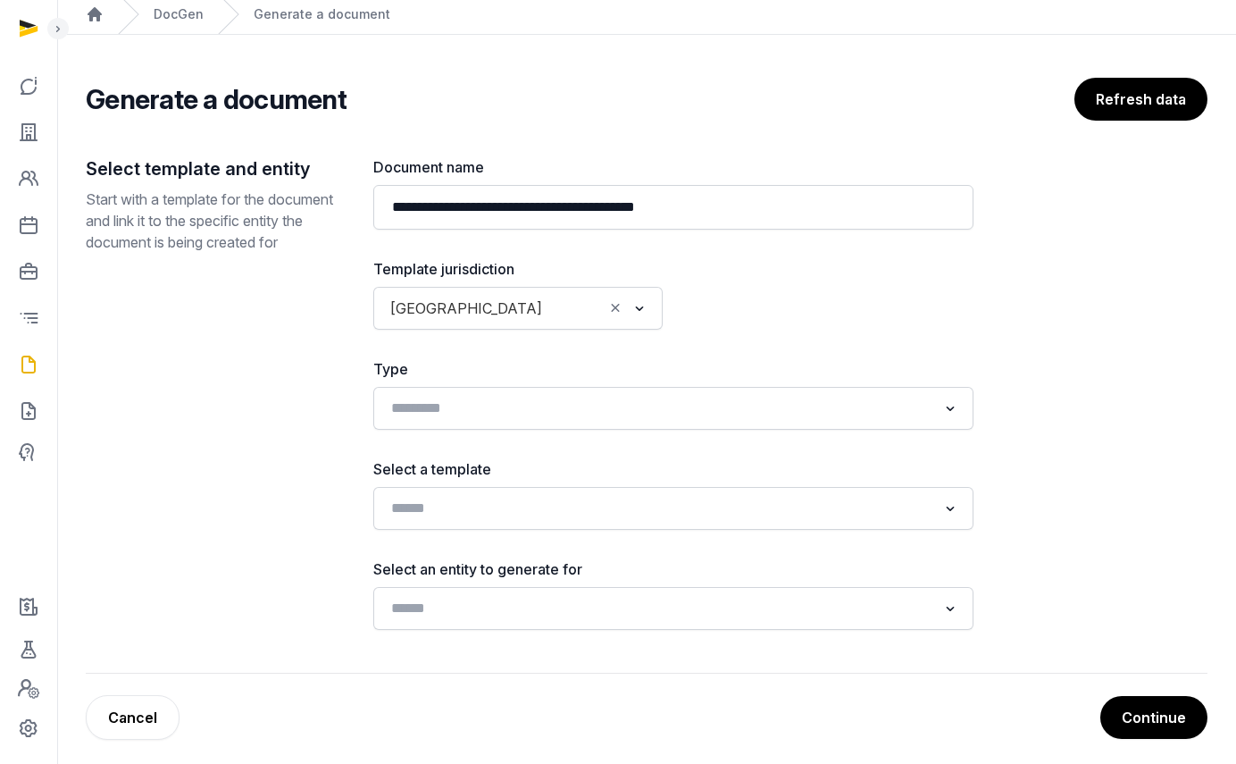
scroll to position [74, 0]
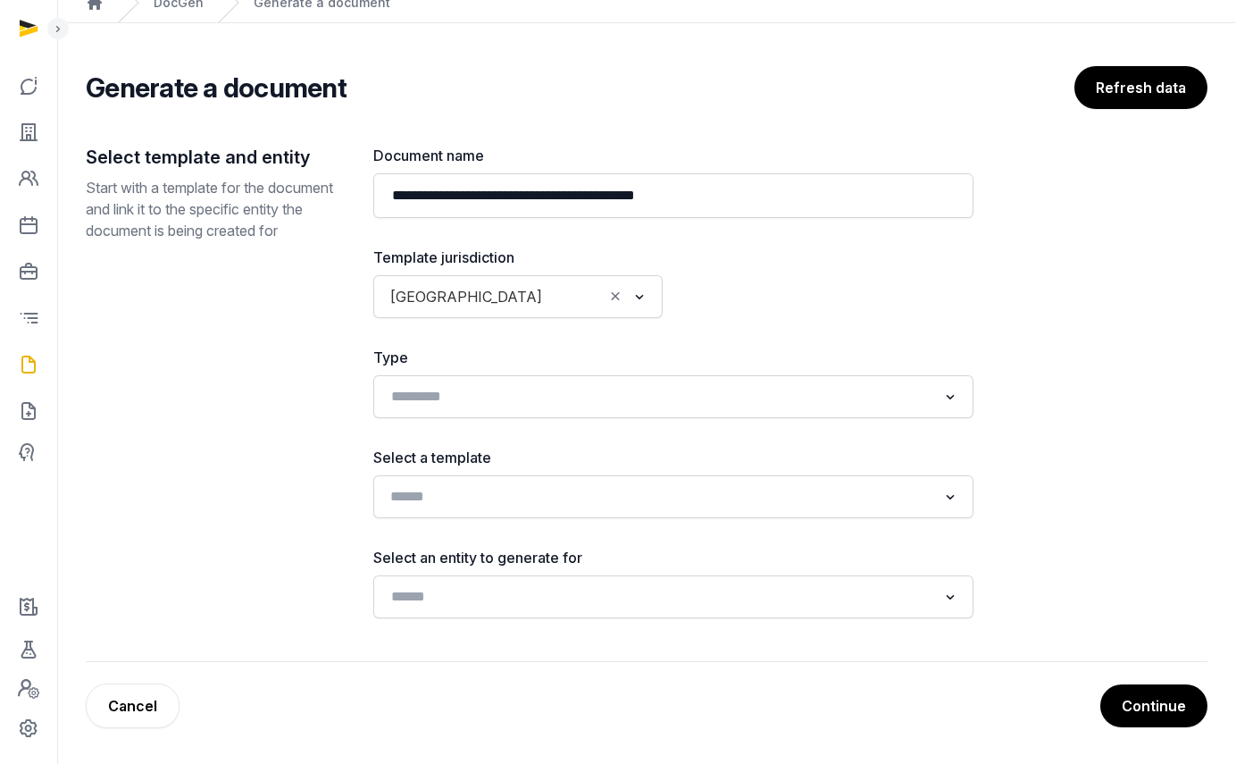
click at [541, 495] on input "Search for option" at bounding box center [660, 496] width 553 height 25
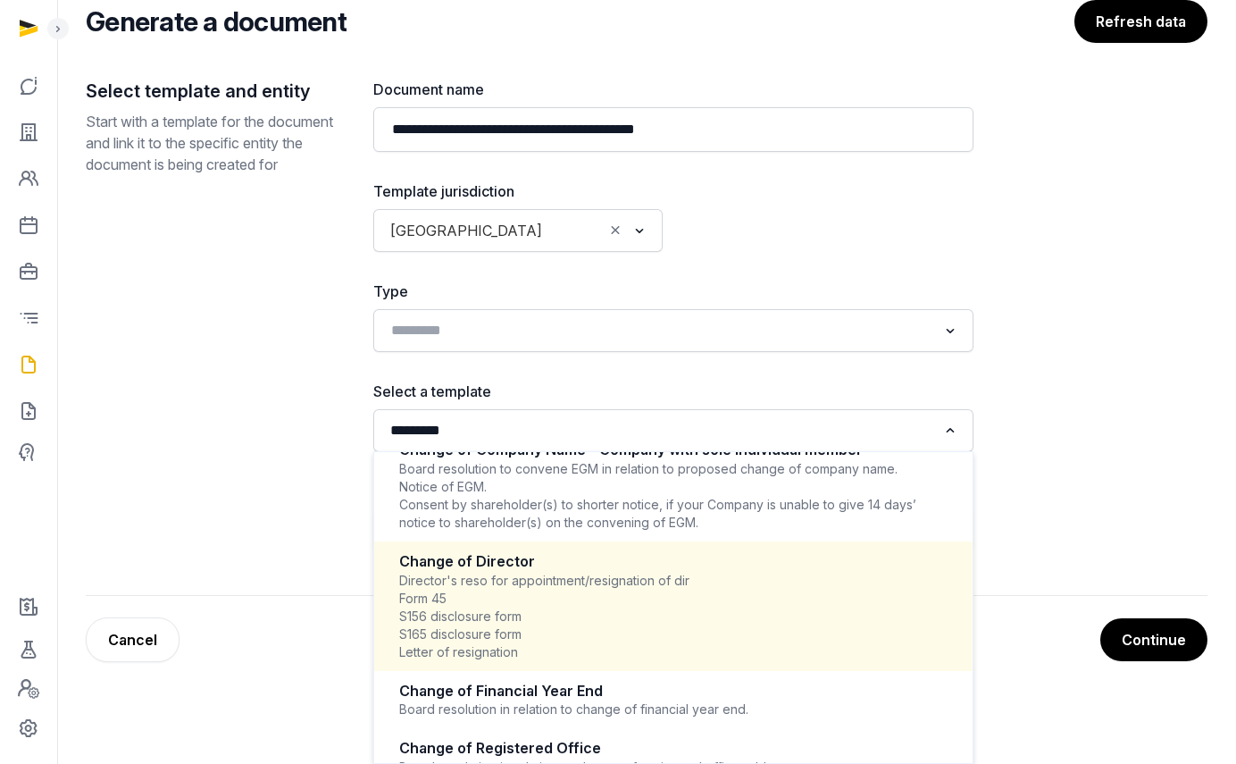
click at [641, 631] on div "Director's reso for appointment/resignation of dir Form 45 S156 disclosure form…" at bounding box center [673, 616] width 549 height 89
type input "*********"
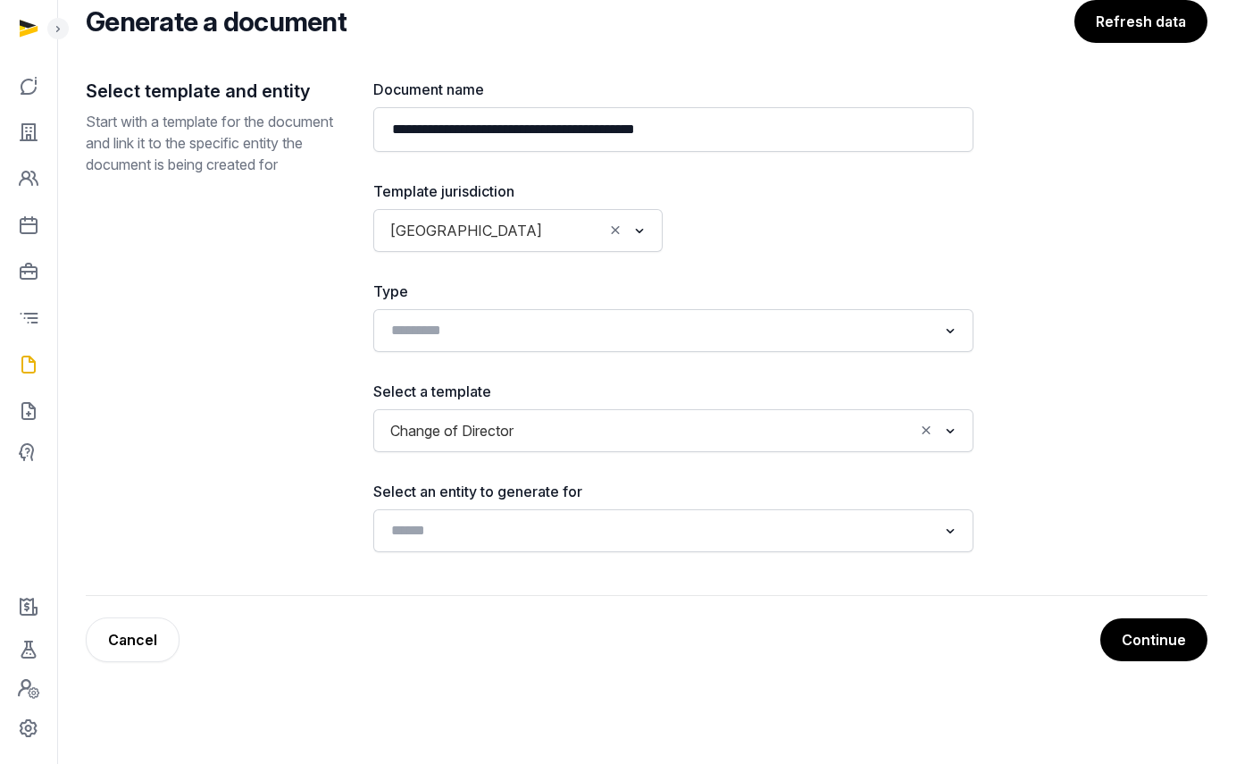
scroll to position [74, 0]
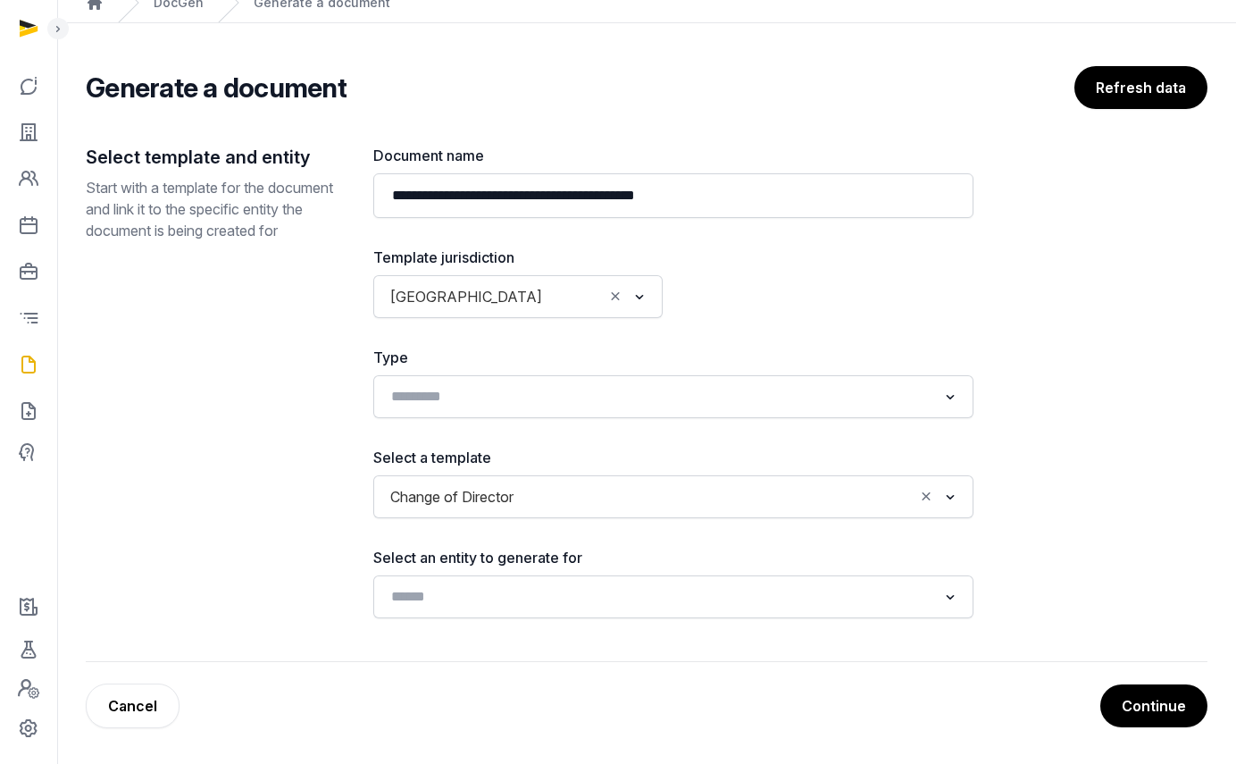
click at [553, 613] on div "Loading..." at bounding box center [673, 596] width 600 height 43
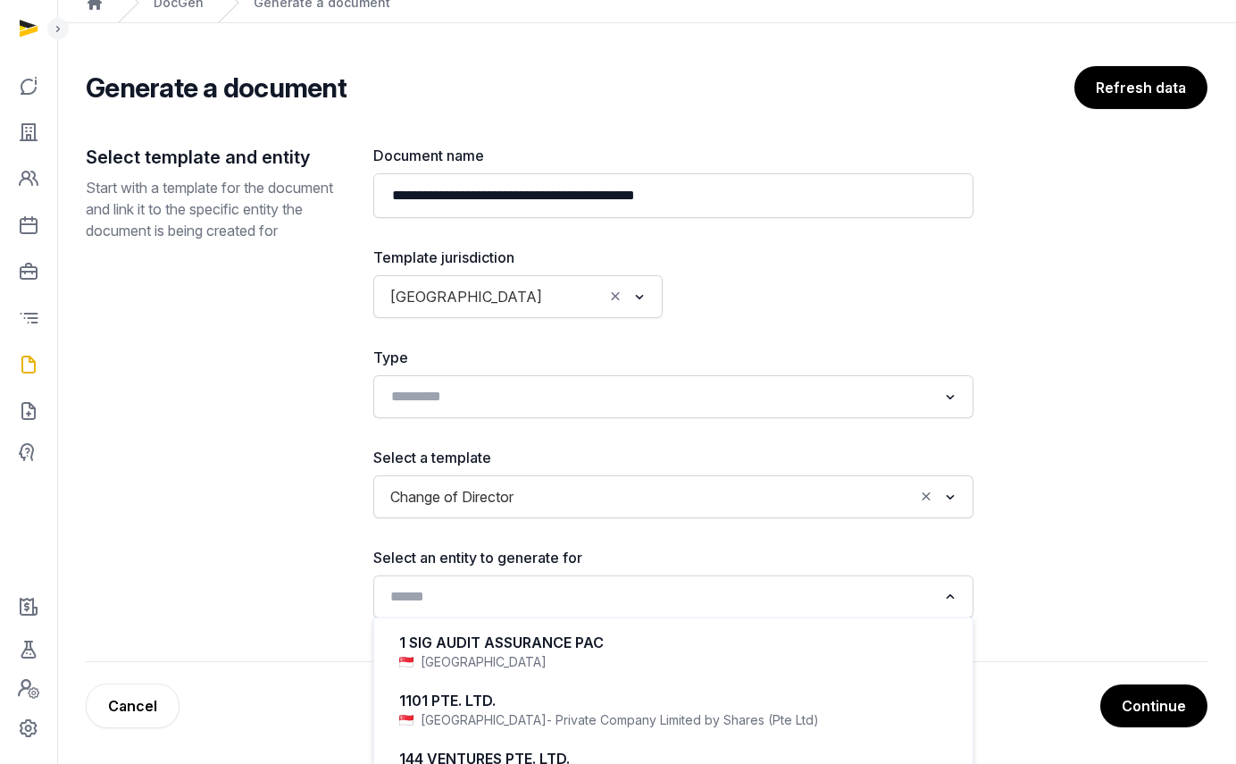
click at [553, 599] on input "Search for option" at bounding box center [660, 596] width 553 height 25
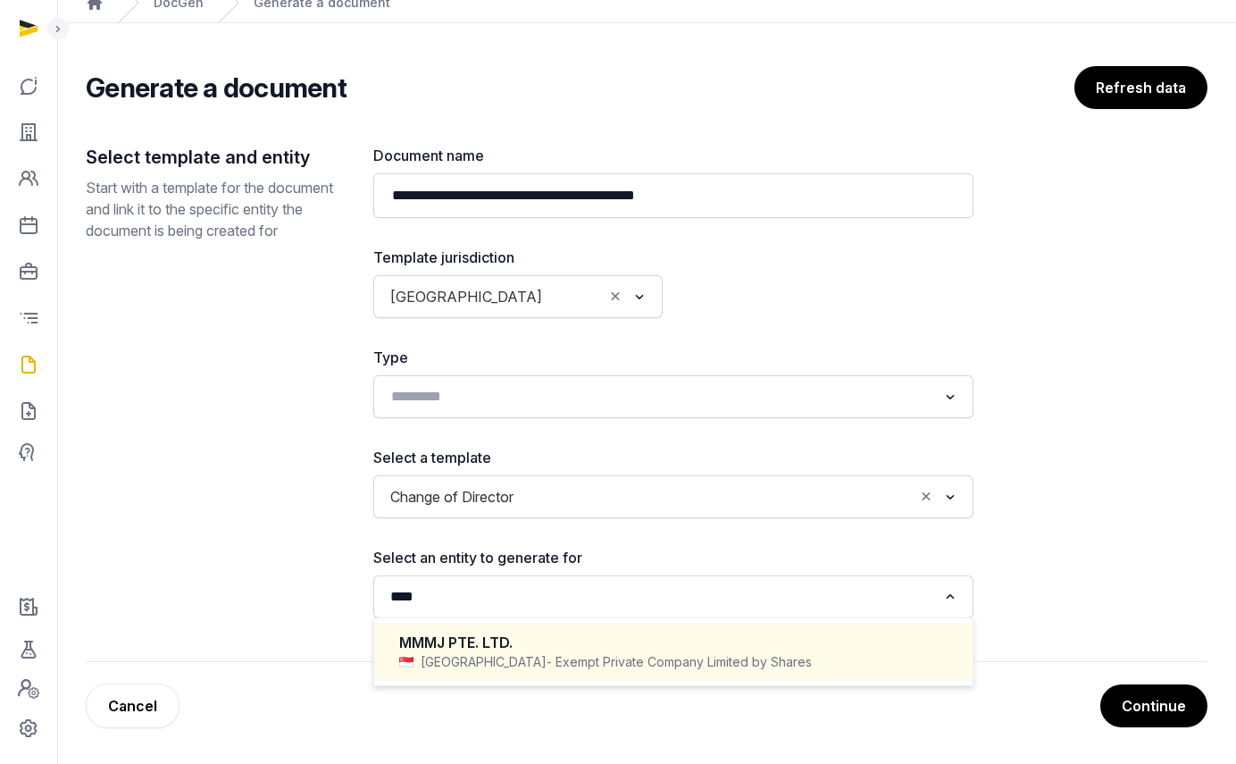
click at [487, 638] on div "MMMJ PTE. LTD." at bounding box center [673, 642] width 549 height 21
type input "****"
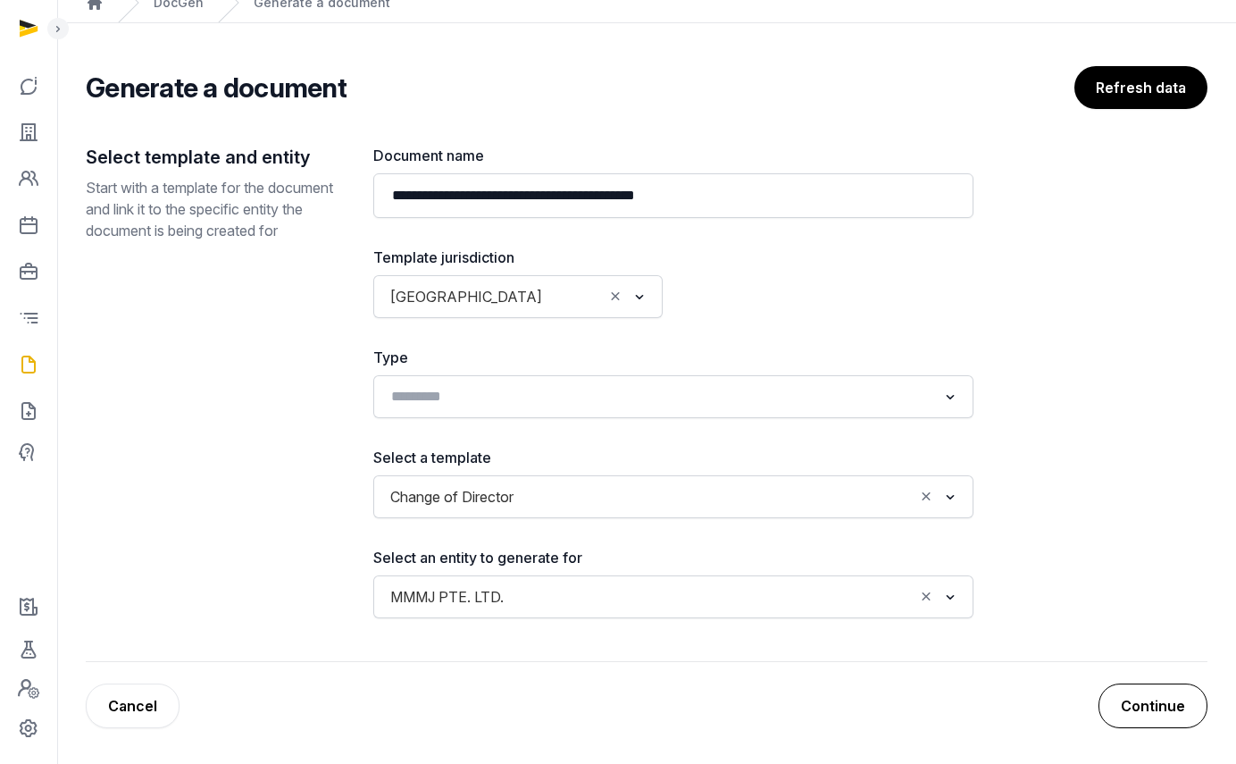
click at [1158, 707] on button "Continue" at bounding box center [1153, 705] width 109 height 45
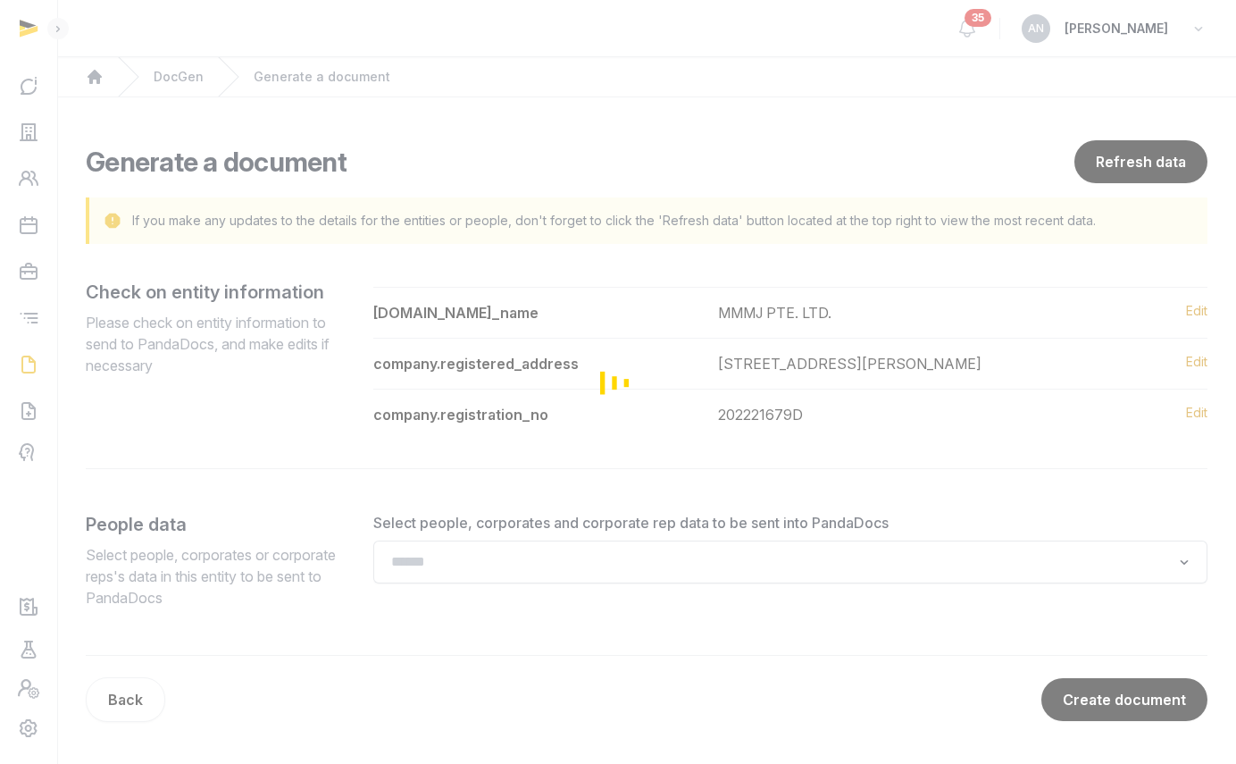
scroll to position [15, 0]
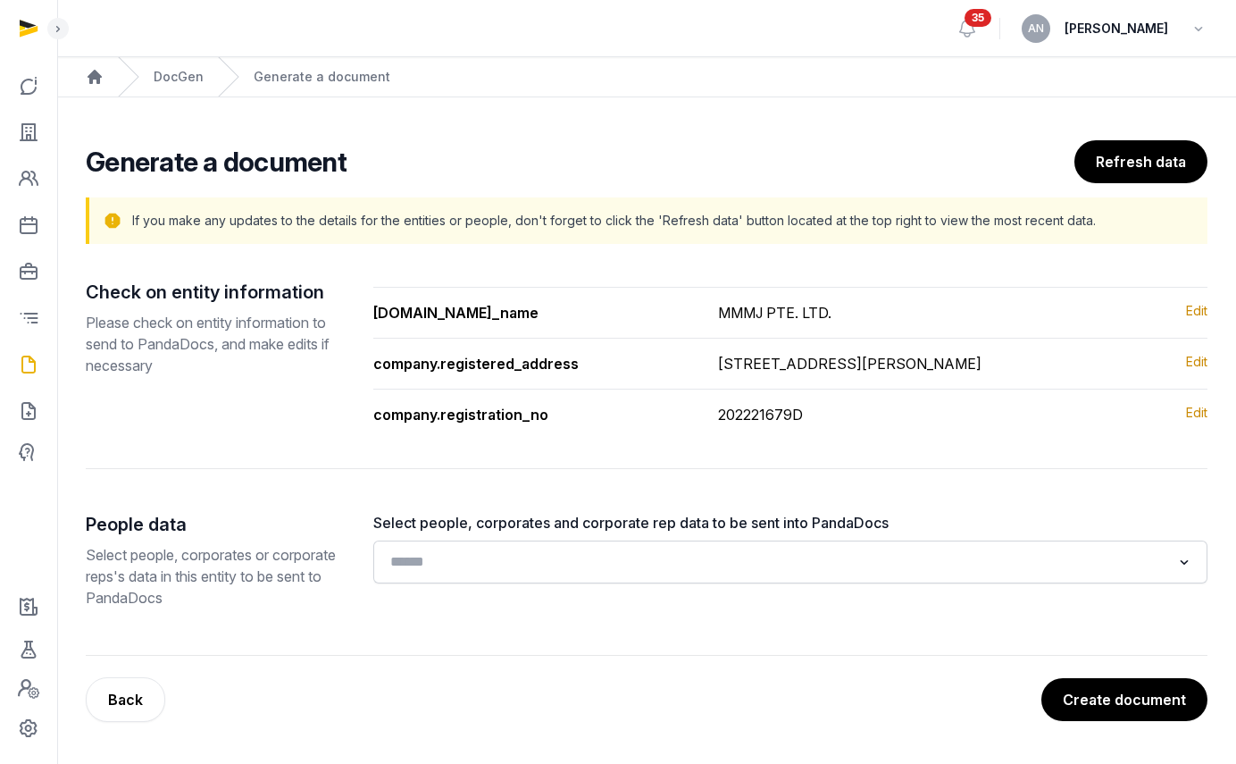
click at [549, 565] on input "Search for option" at bounding box center [777, 561] width 787 height 25
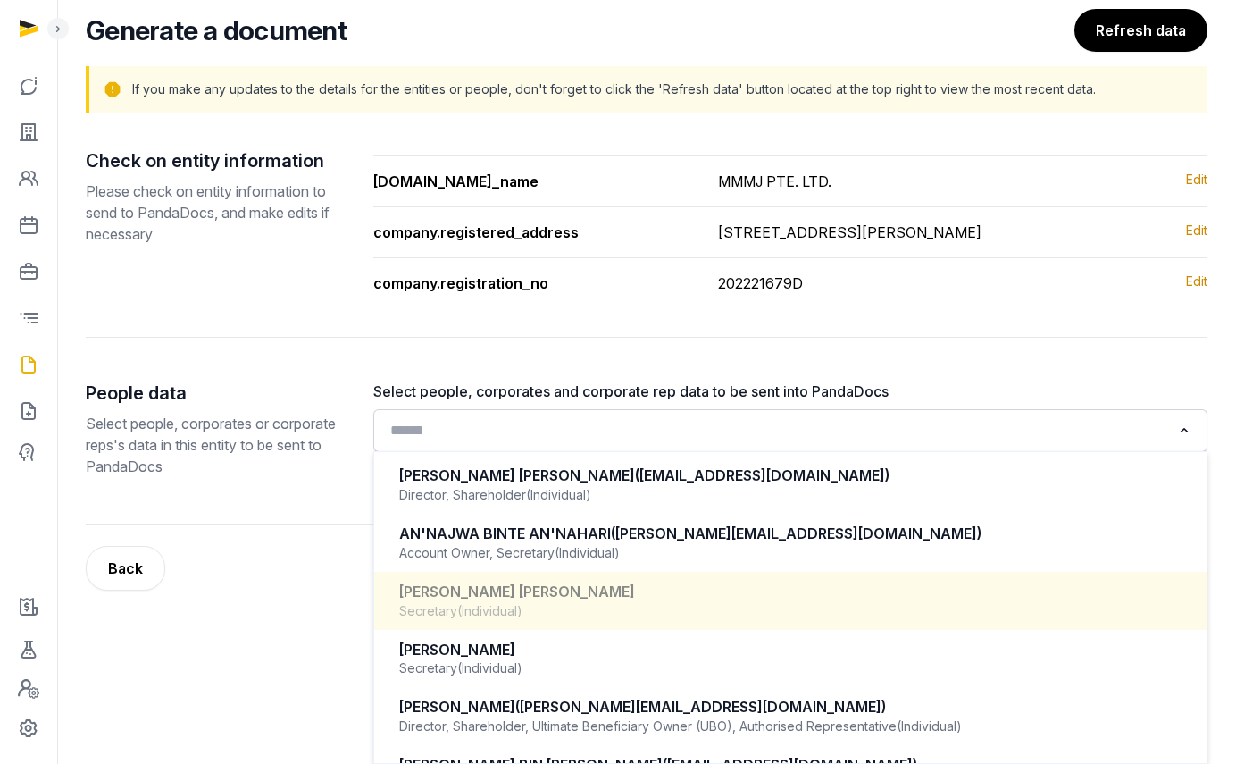
scroll to position [0, 0]
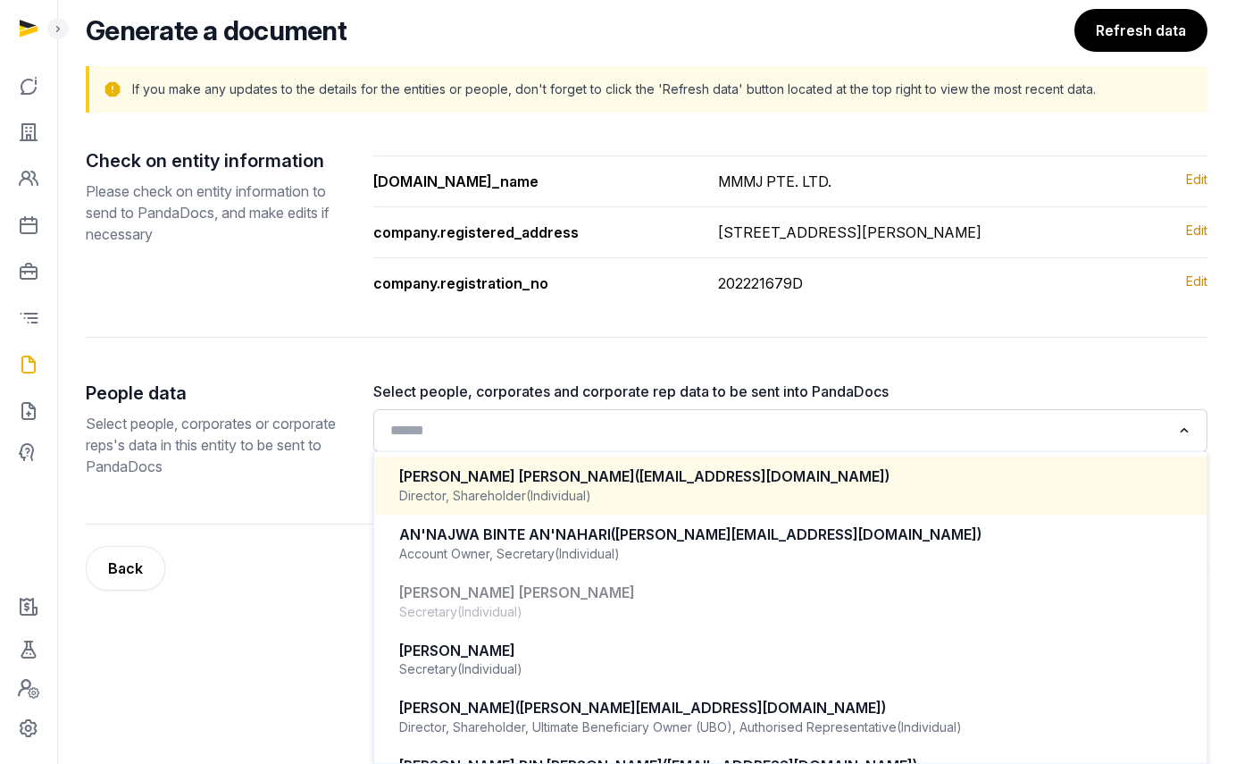
click at [627, 495] on div "Director, Shareholder (Individual)" at bounding box center [790, 496] width 783 height 18
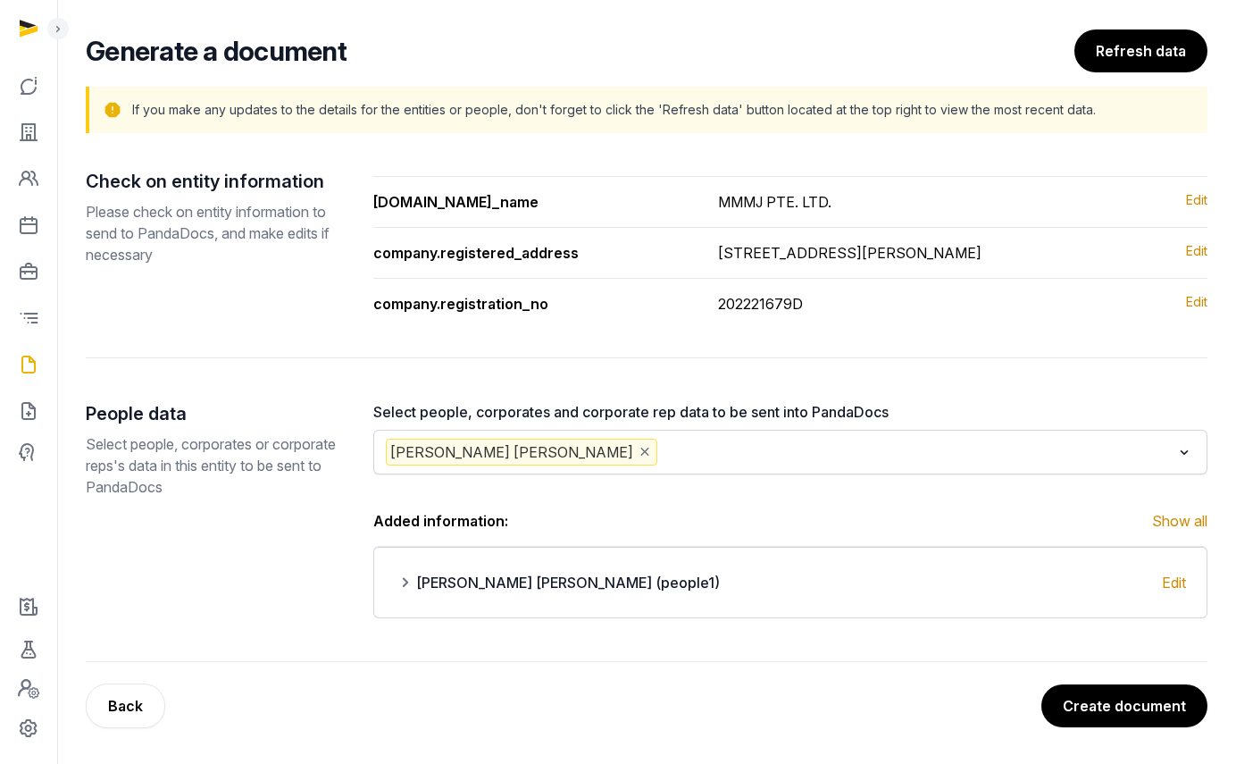
scroll to position [132, 0]
click at [693, 451] on input "Search for option" at bounding box center [916, 452] width 510 height 27
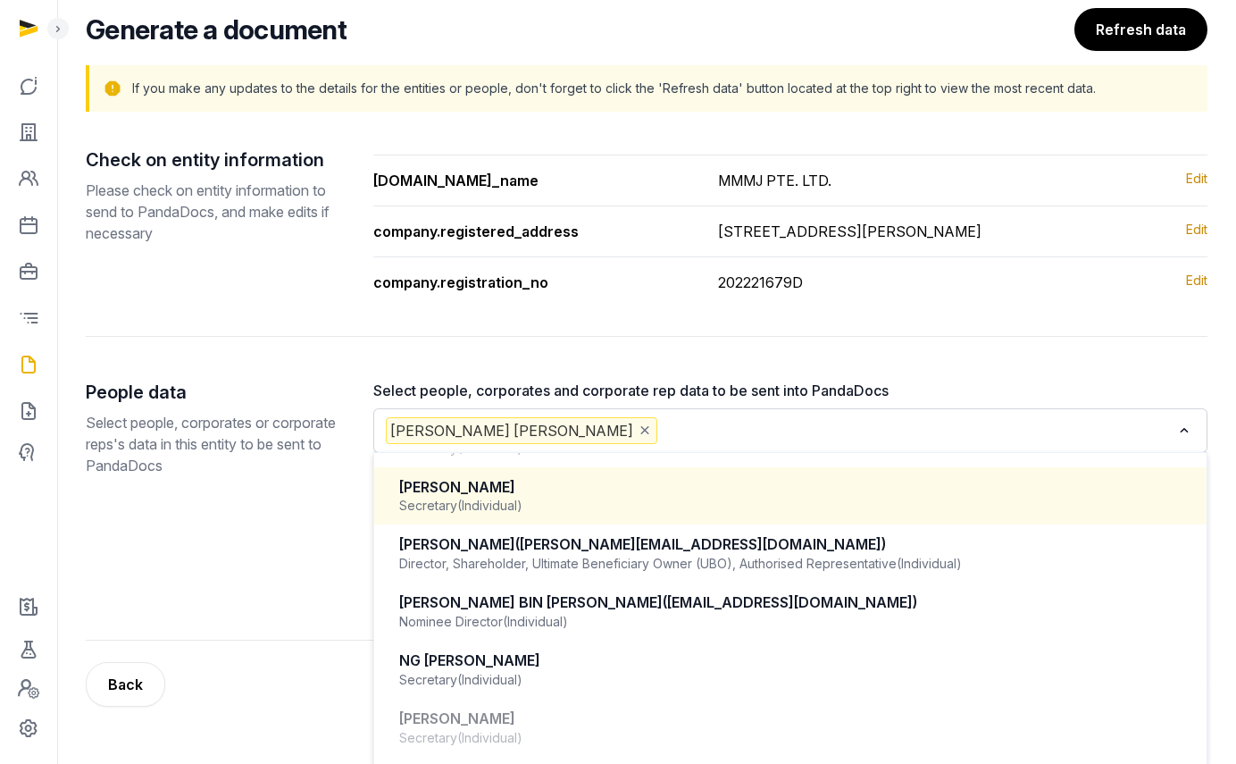
scroll to position [194, 0]
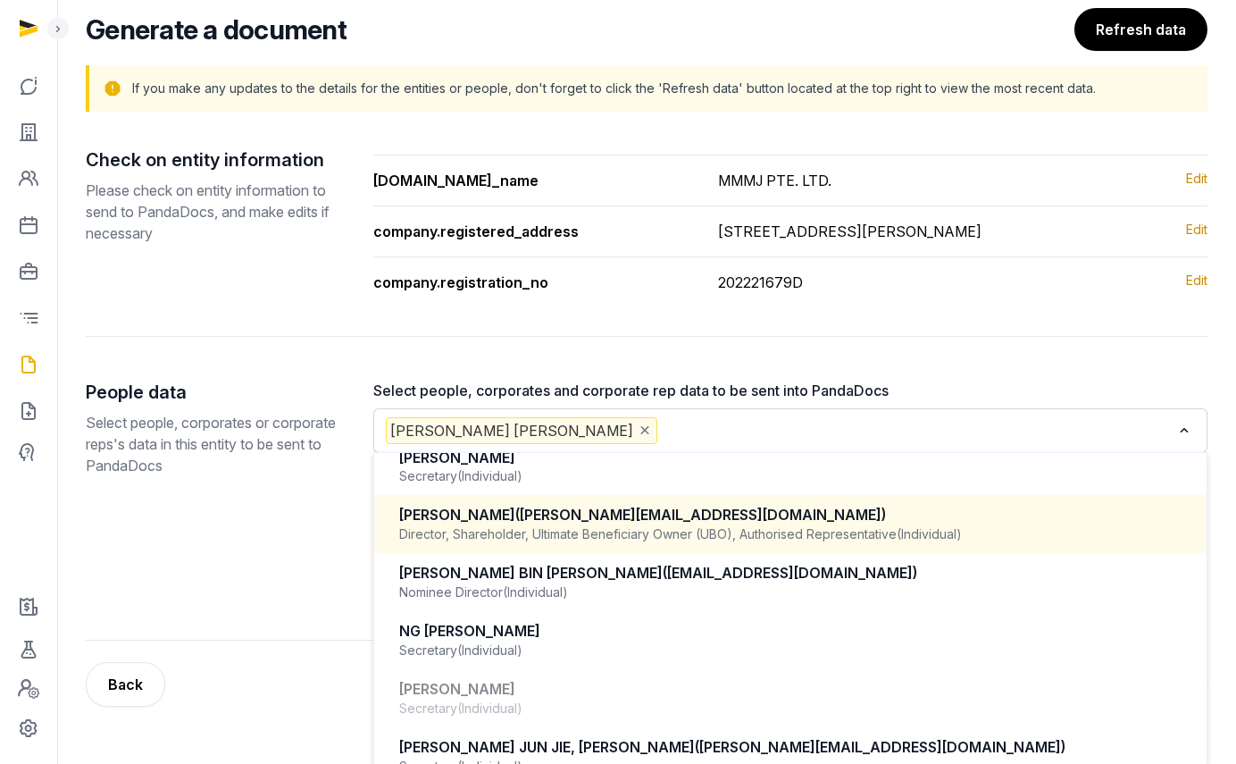
click at [677, 524] on span "([PERSON_NAME][EMAIL_ADDRESS][DOMAIN_NAME])" at bounding box center [700, 515] width 371 height 18
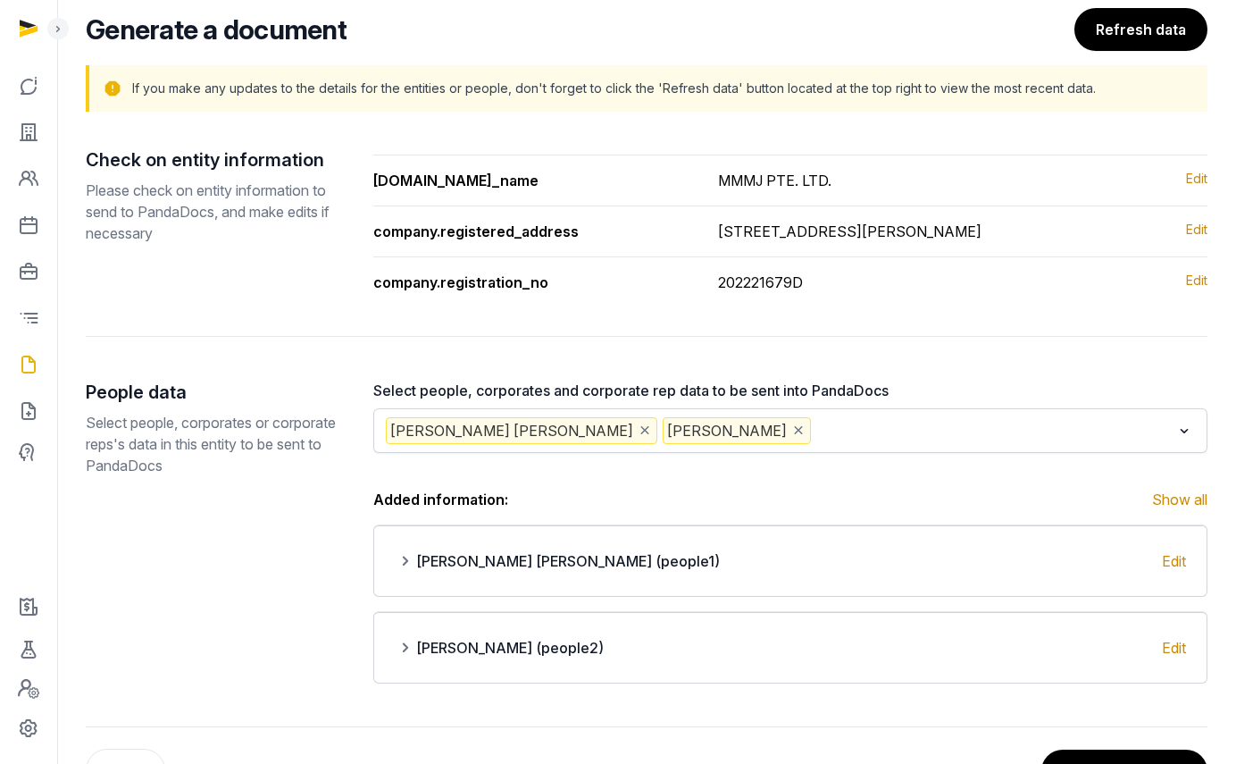
click at [721, 444] on span "[PERSON_NAME]" at bounding box center [737, 430] width 148 height 27
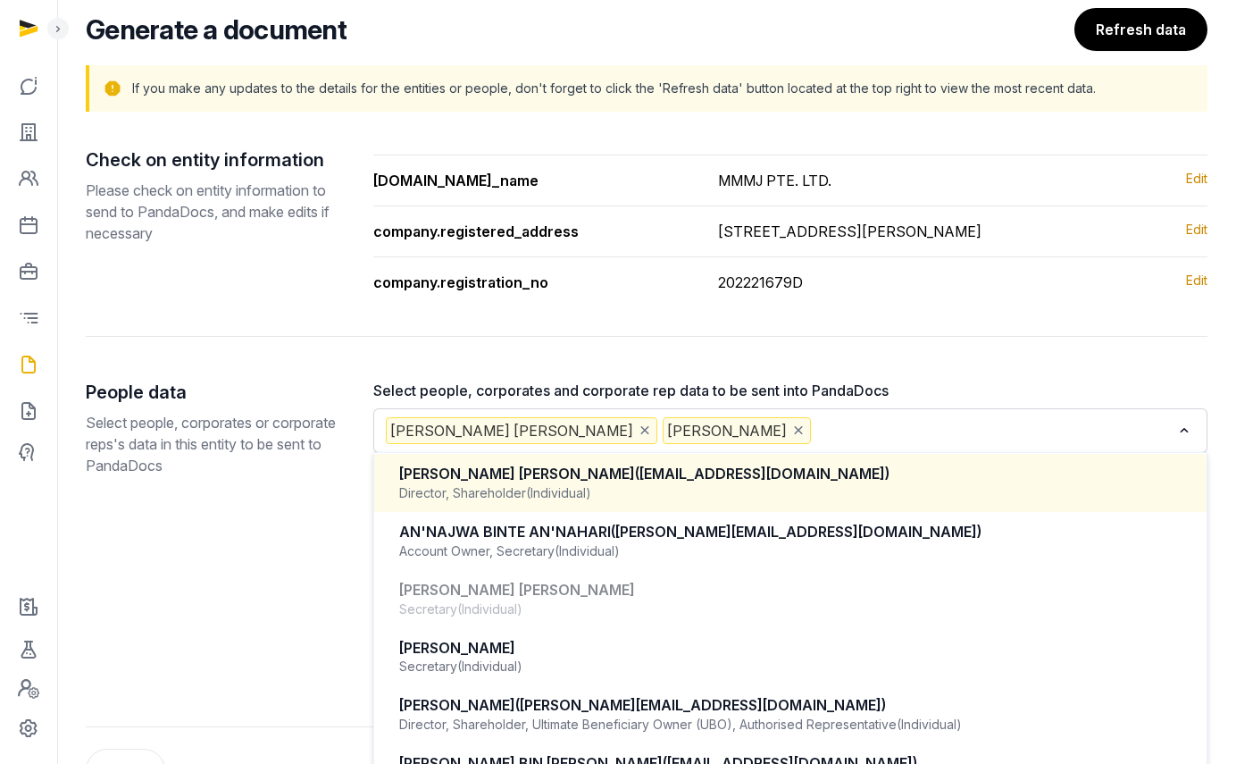
click at [899, 444] on input "Search for option" at bounding box center [993, 430] width 356 height 27
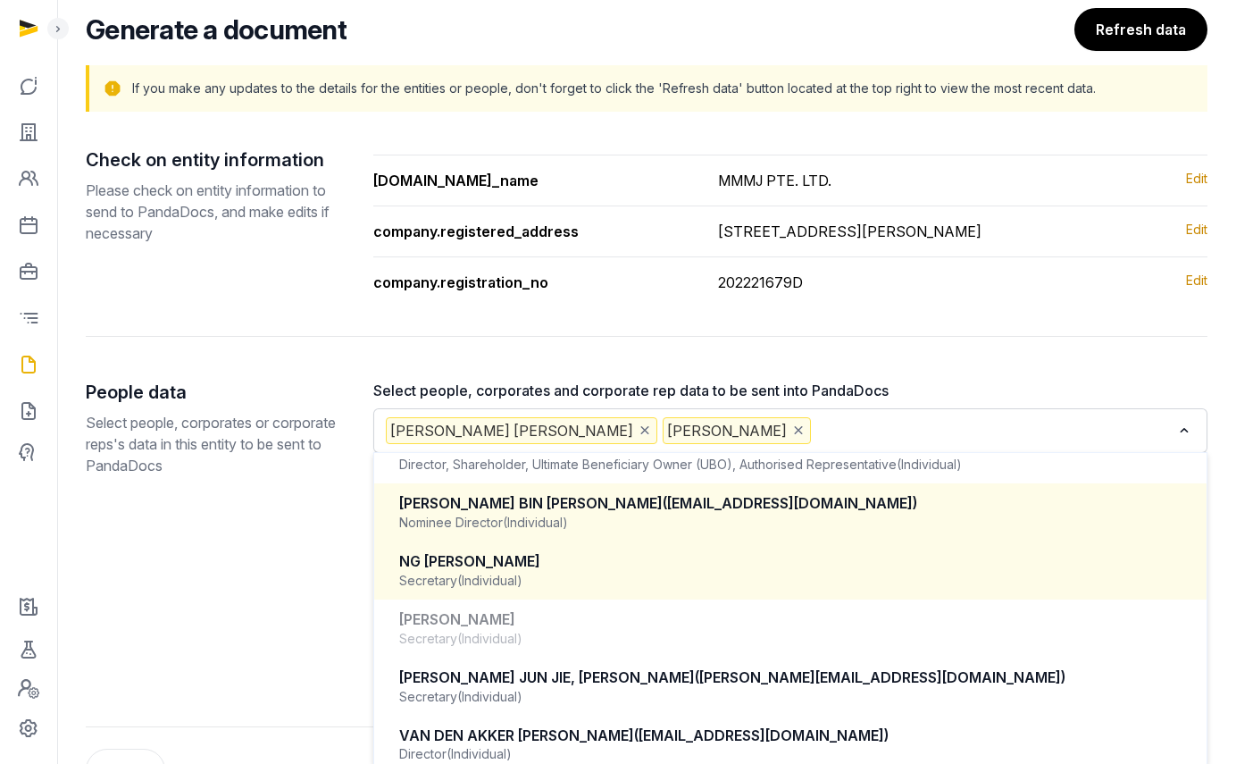
scroll to position [267, 0]
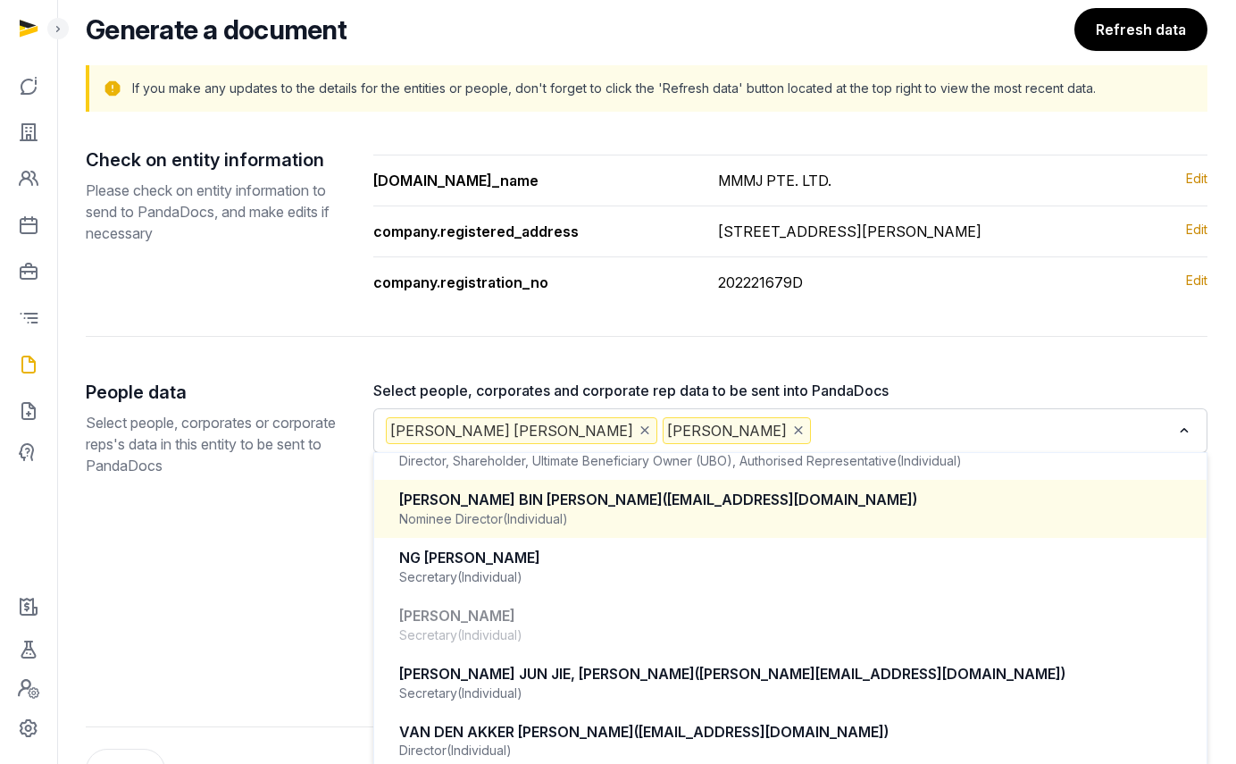
click at [858, 528] on div "Nominee Director (Individual)" at bounding box center [790, 519] width 783 height 18
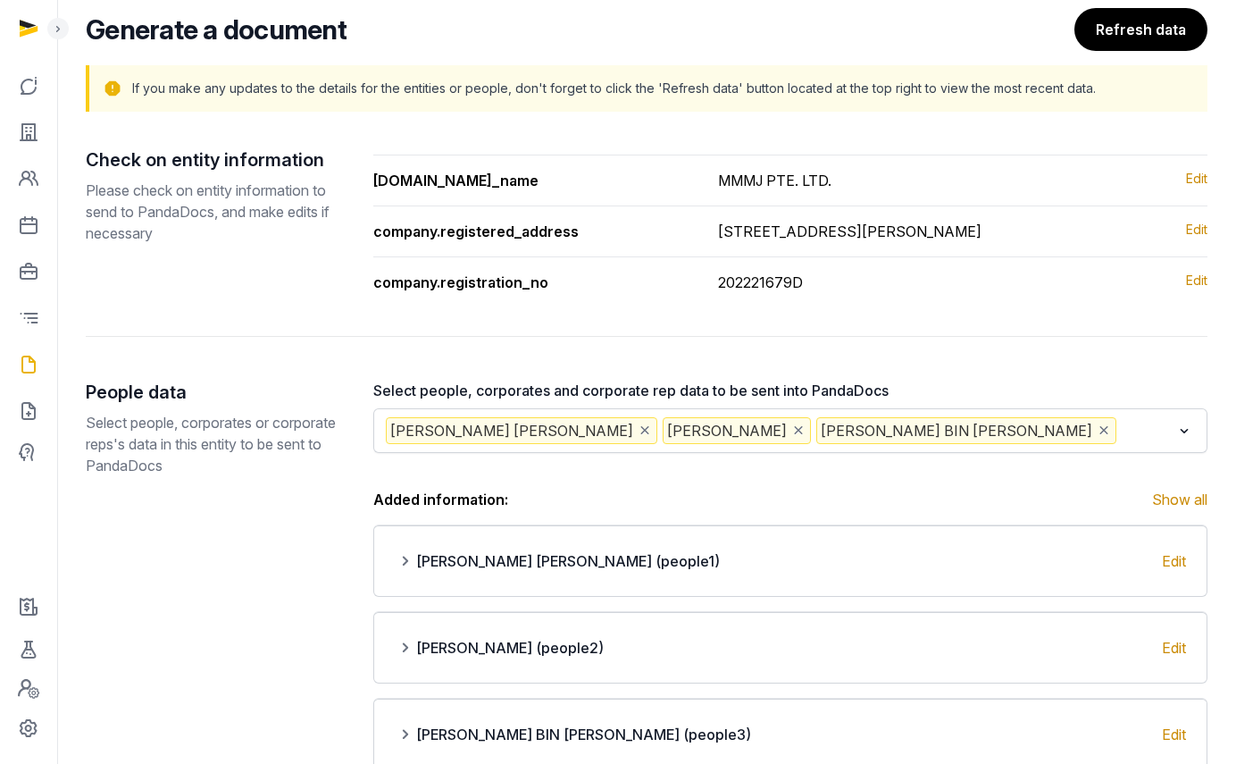
click at [1160, 444] on input "Search for option" at bounding box center [1145, 430] width 51 height 27
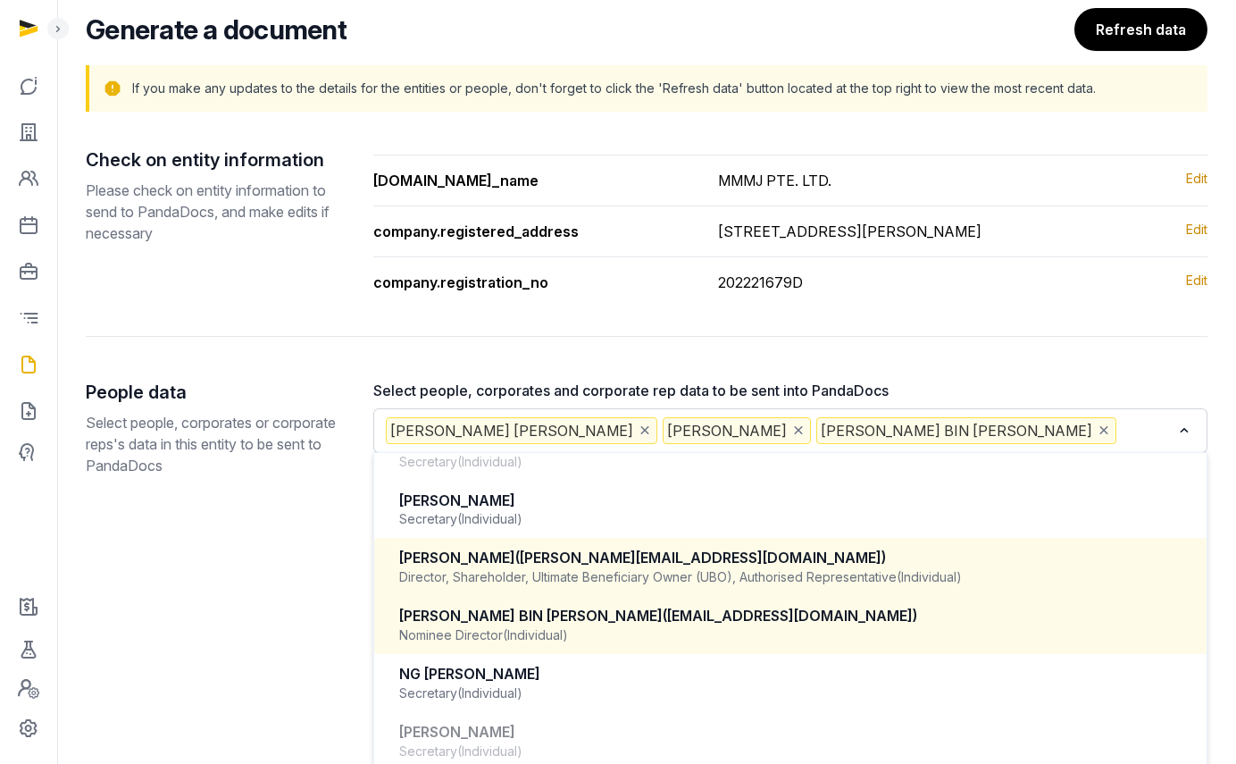
scroll to position [277, 0]
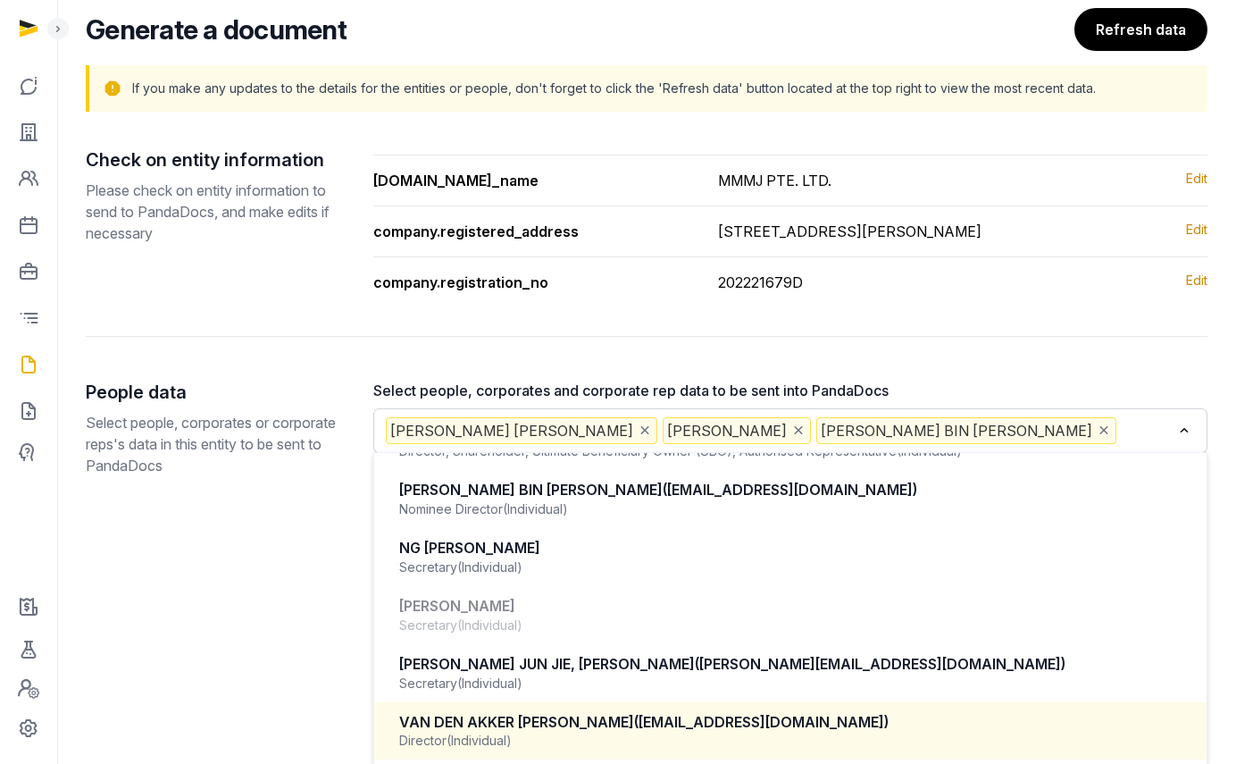
click at [777, 731] on span "([EMAIL_ADDRESS][DOMAIN_NAME])" at bounding box center [761, 722] width 255 height 18
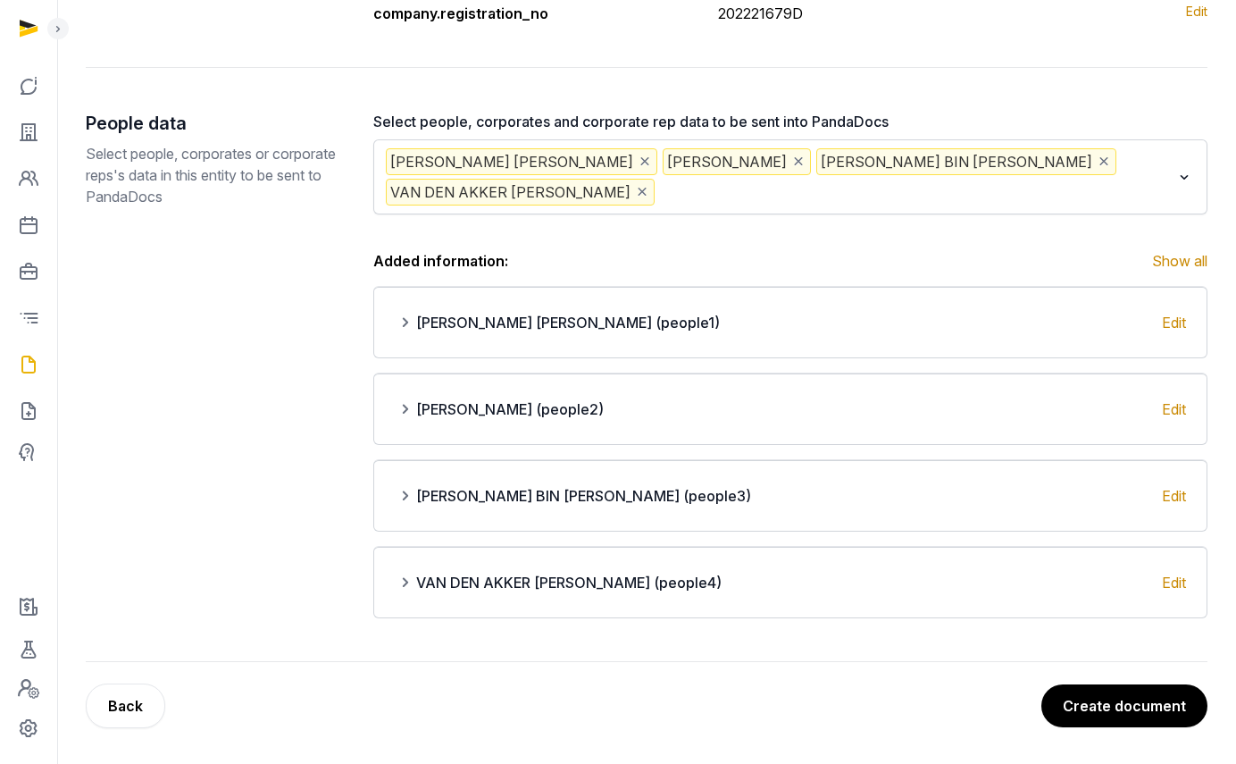
scroll to position [423, 0]
click at [1127, 706] on button "Create document" at bounding box center [1124, 705] width 168 height 45
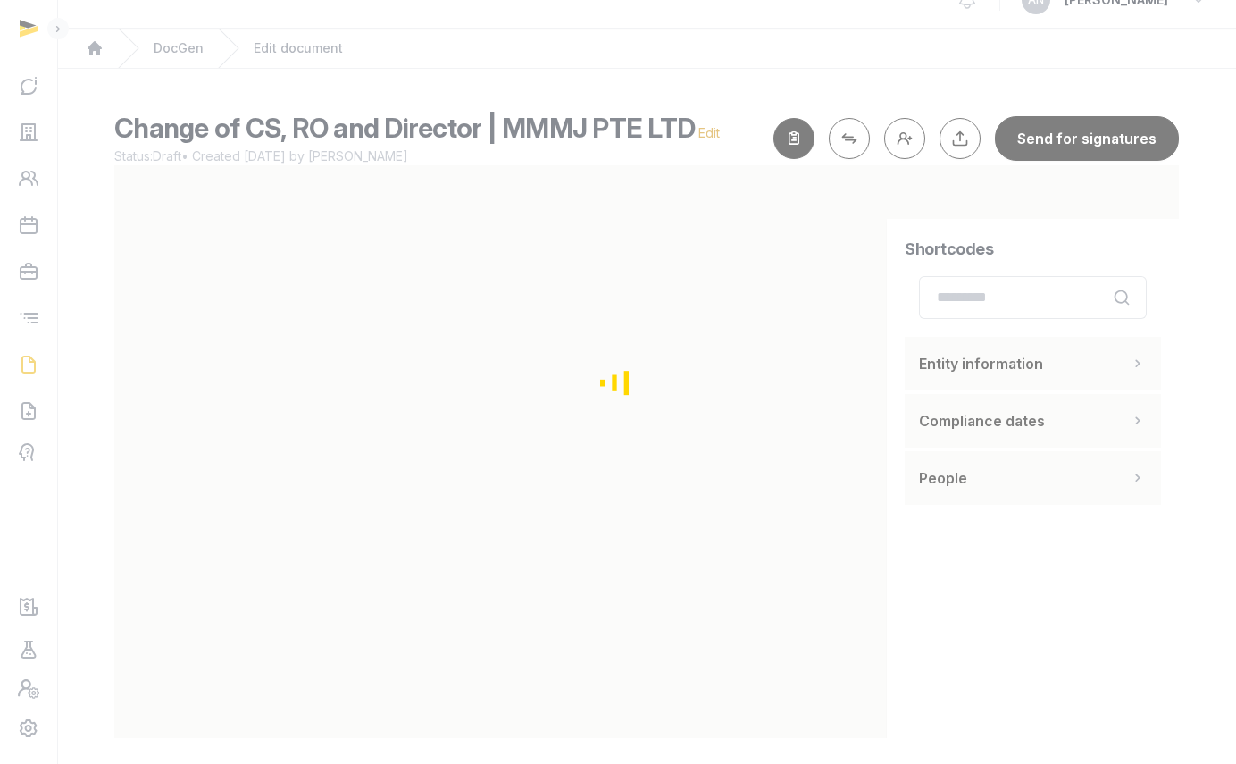
scroll to position [38, 0]
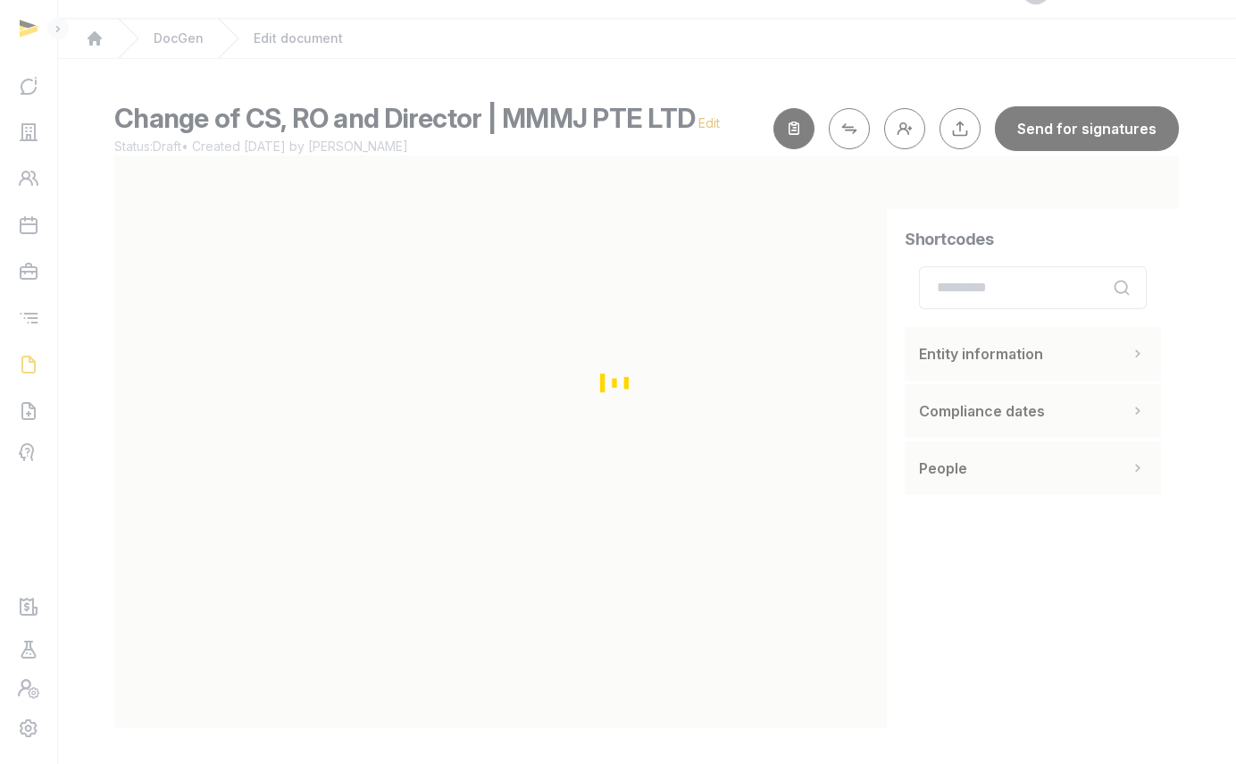
click at [335, 616] on div "Loading" at bounding box center [618, 382] width 1236 height 764
click at [346, 577] on div "Loading" at bounding box center [618, 382] width 1236 height 764
click at [452, 582] on div "Loading" at bounding box center [618, 382] width 1236 height 764
click at [415, 519] on div "Loading" at bounding box center [618, 382] width 1236 height 764
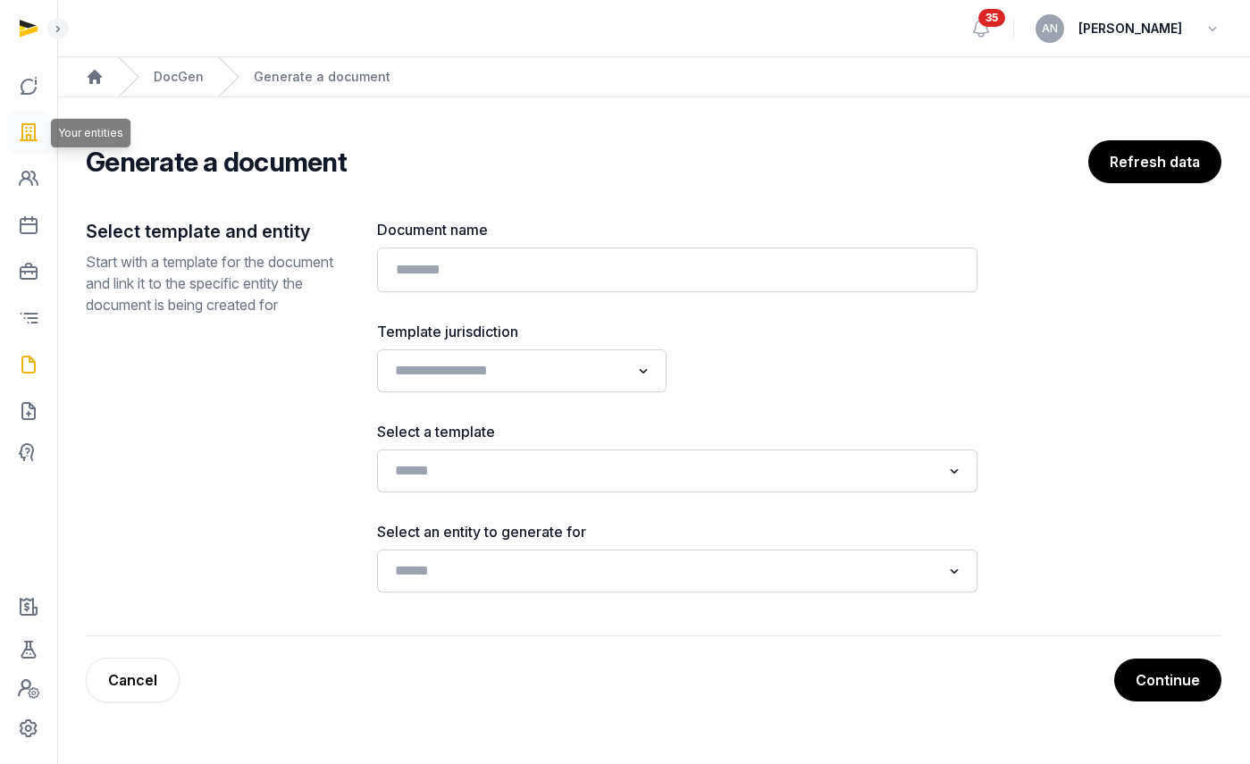
click at [34, 137] on icon at bounding box center [28, 132] width 21 height 29
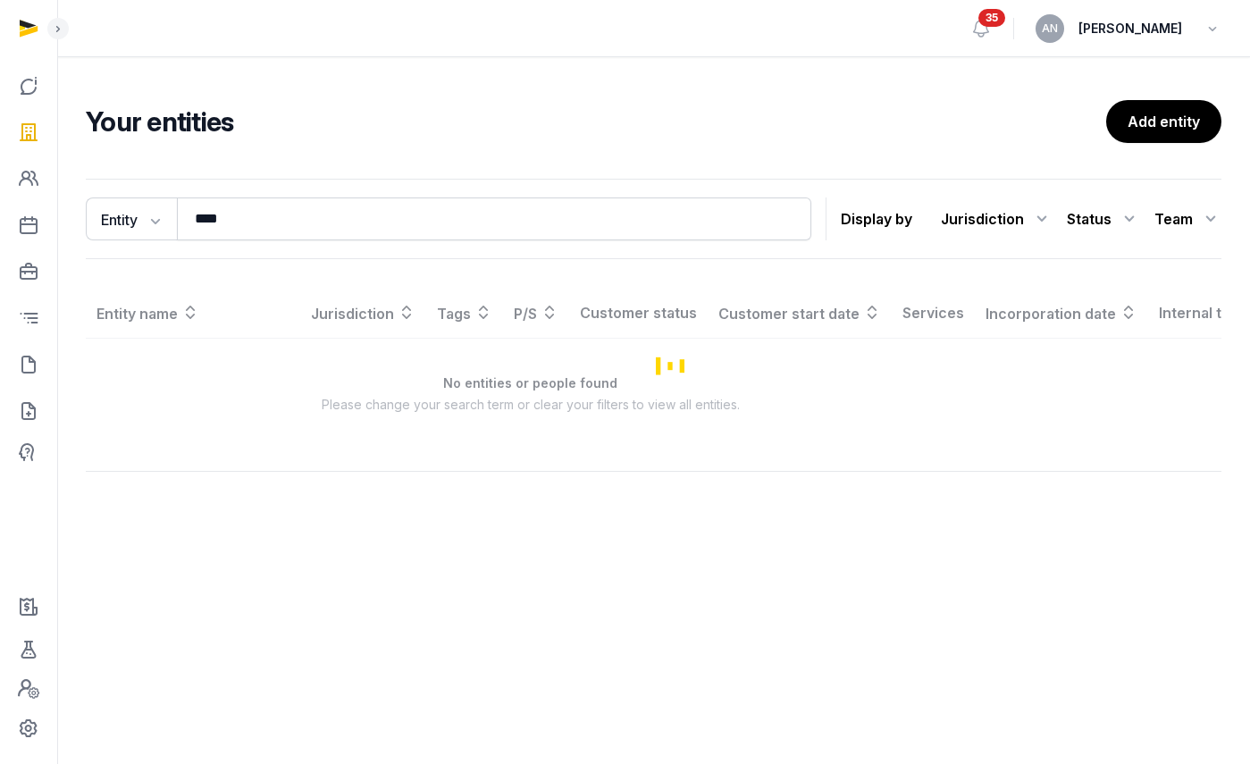
click at [262, 194] on div "Entity Entity People Tags Services **** Search Display by Jurisdiction All juri…" at bounding box center [653, 219] width 1135 height 80
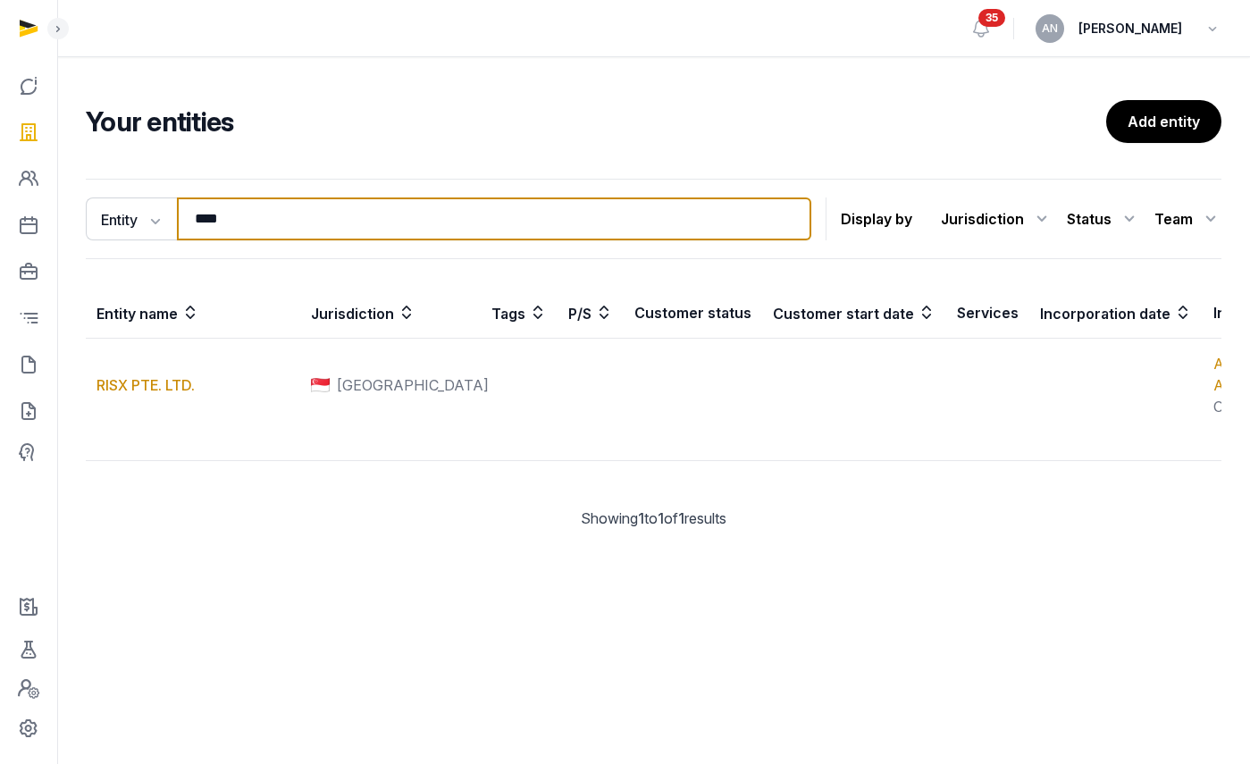
click at [272, 221] on input "****" at bounding box center [494, 218] width 634 height 43
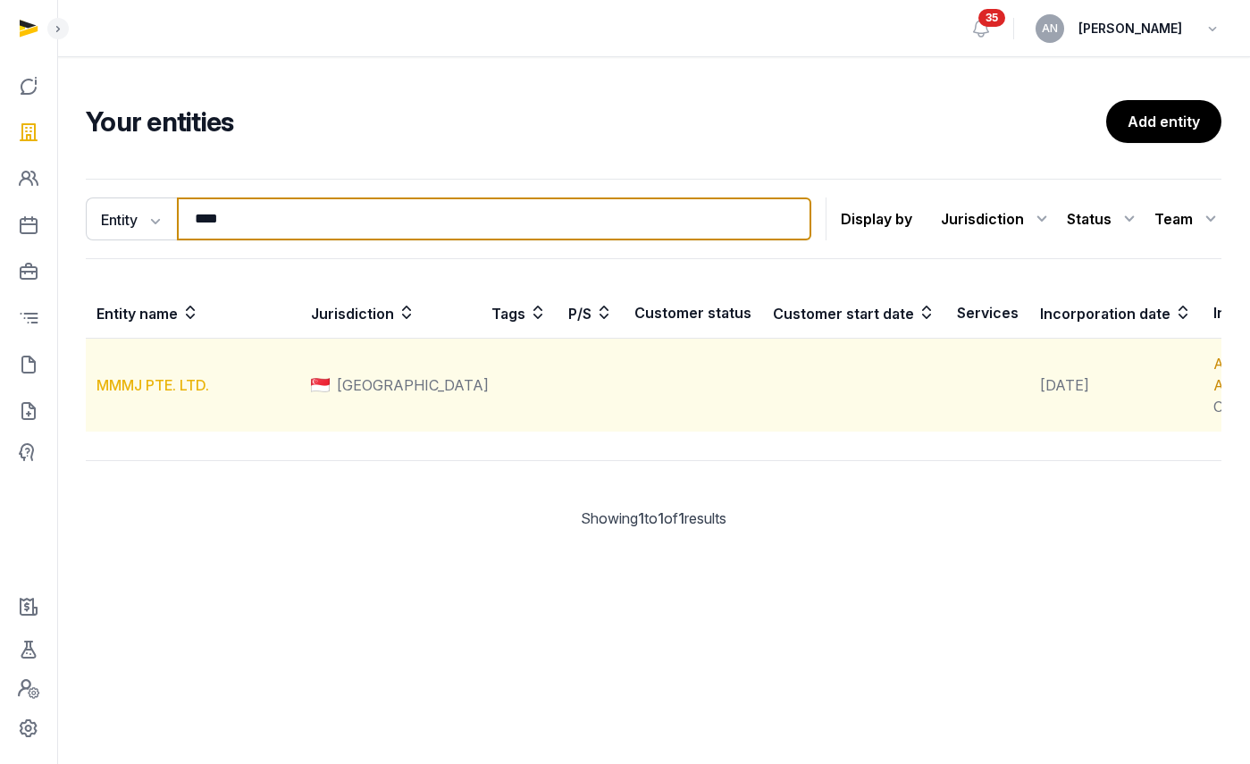
type input "****"
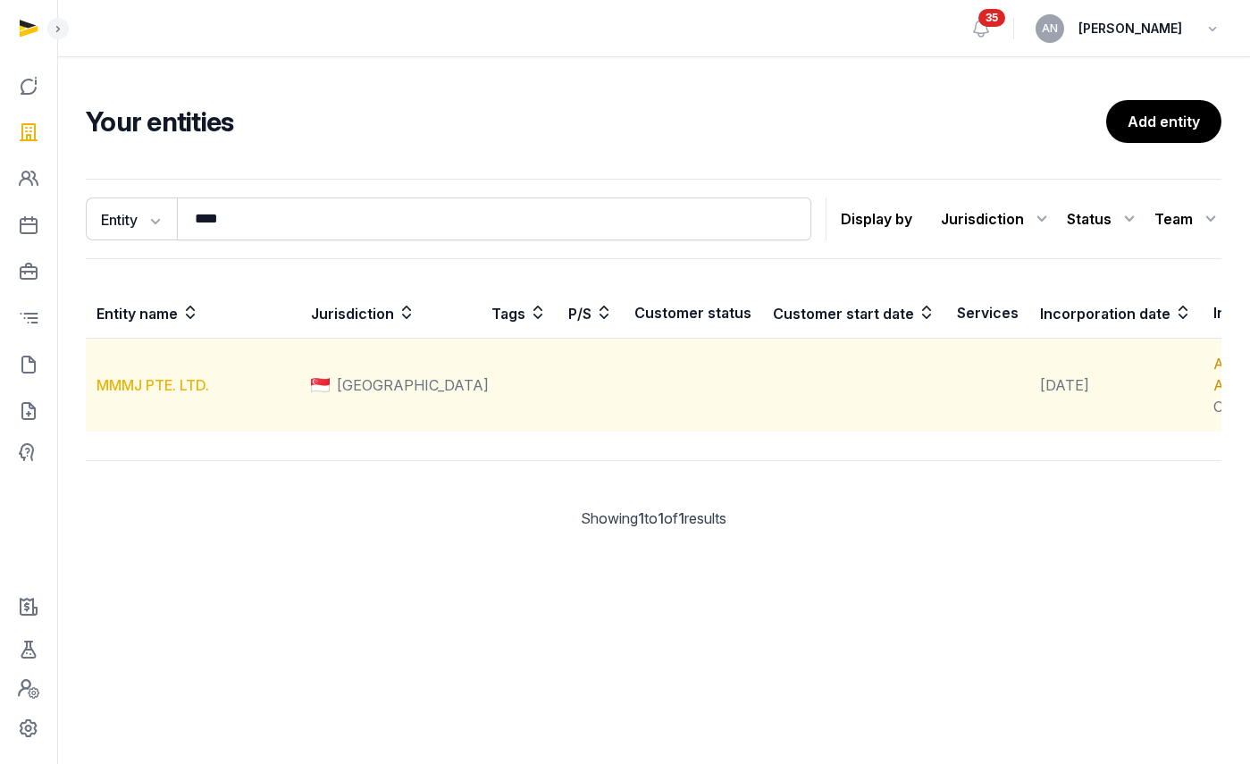
click at [147, 394] on link "MMMJ PTE. LTD." at bounding box center [152, 385] width 113 height 18
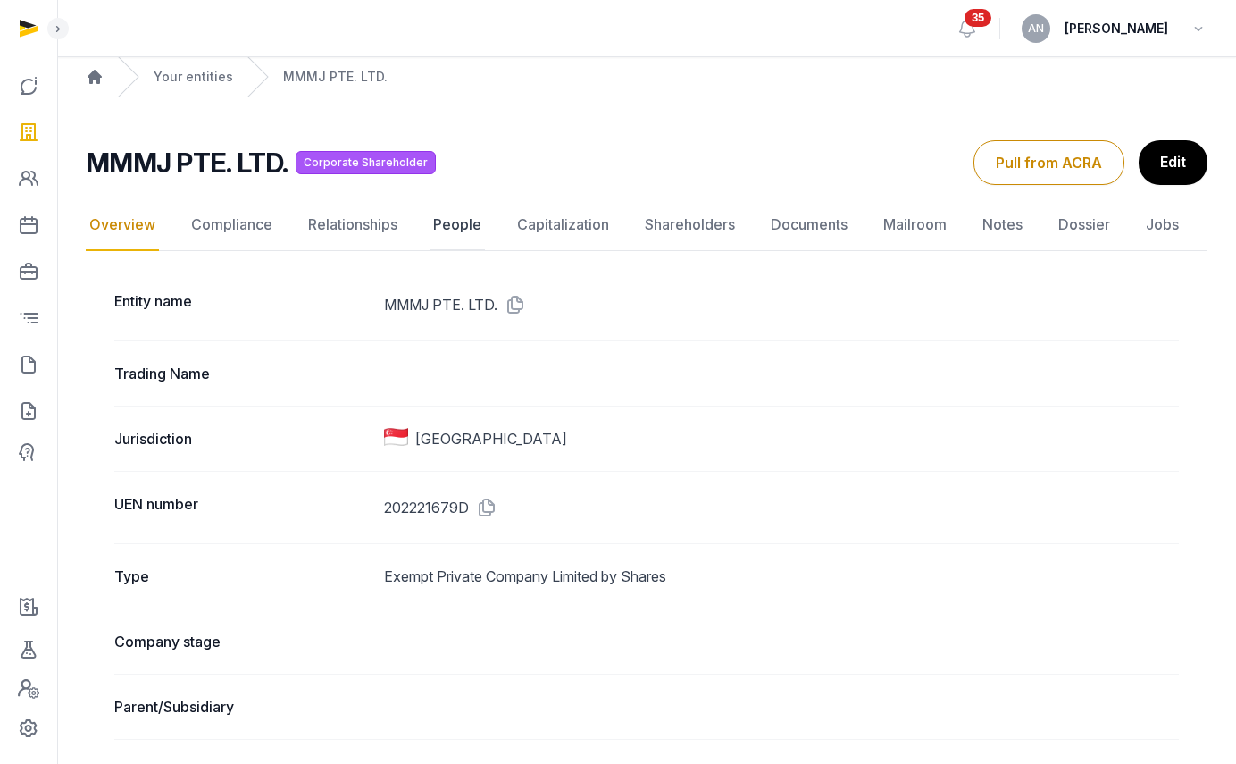
click at [442, 230] on link "People" at bounding box center [457, 225] width 55 height 52
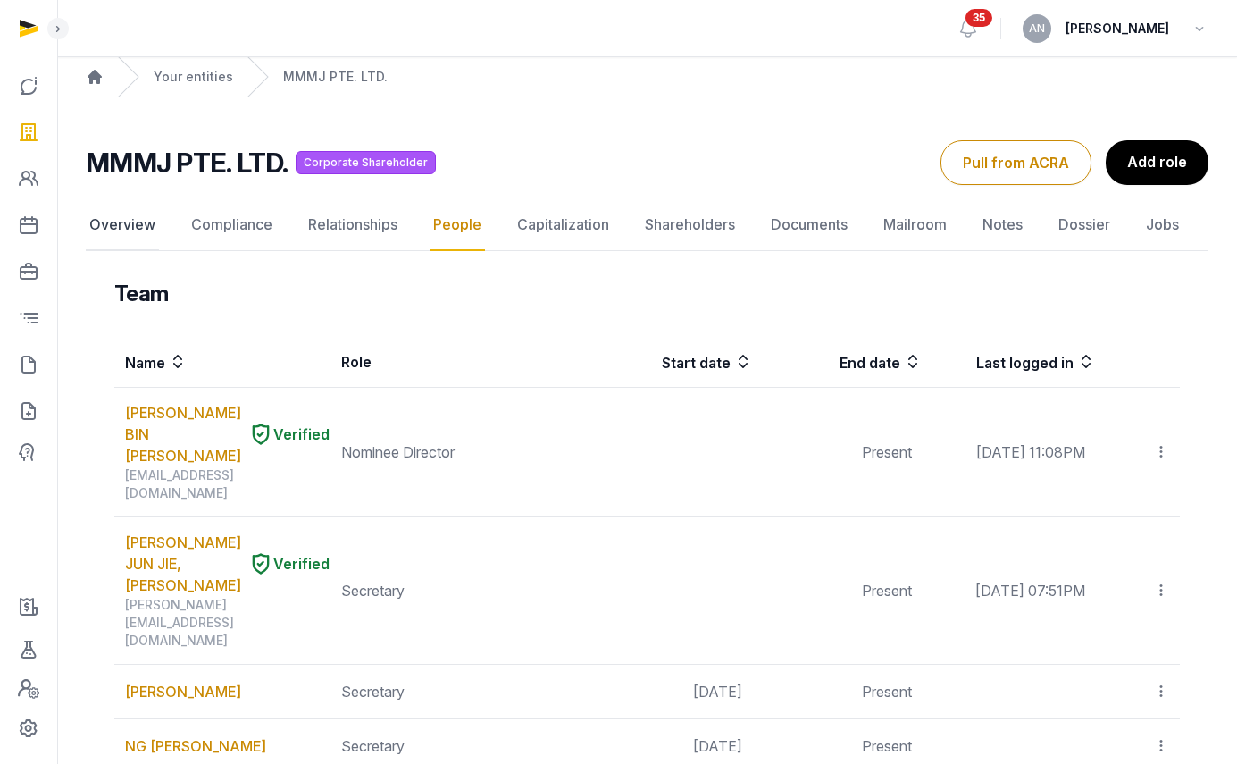
click at [139, 227] on link "Overview" at bounding box center [122, 225] width 73 height 52
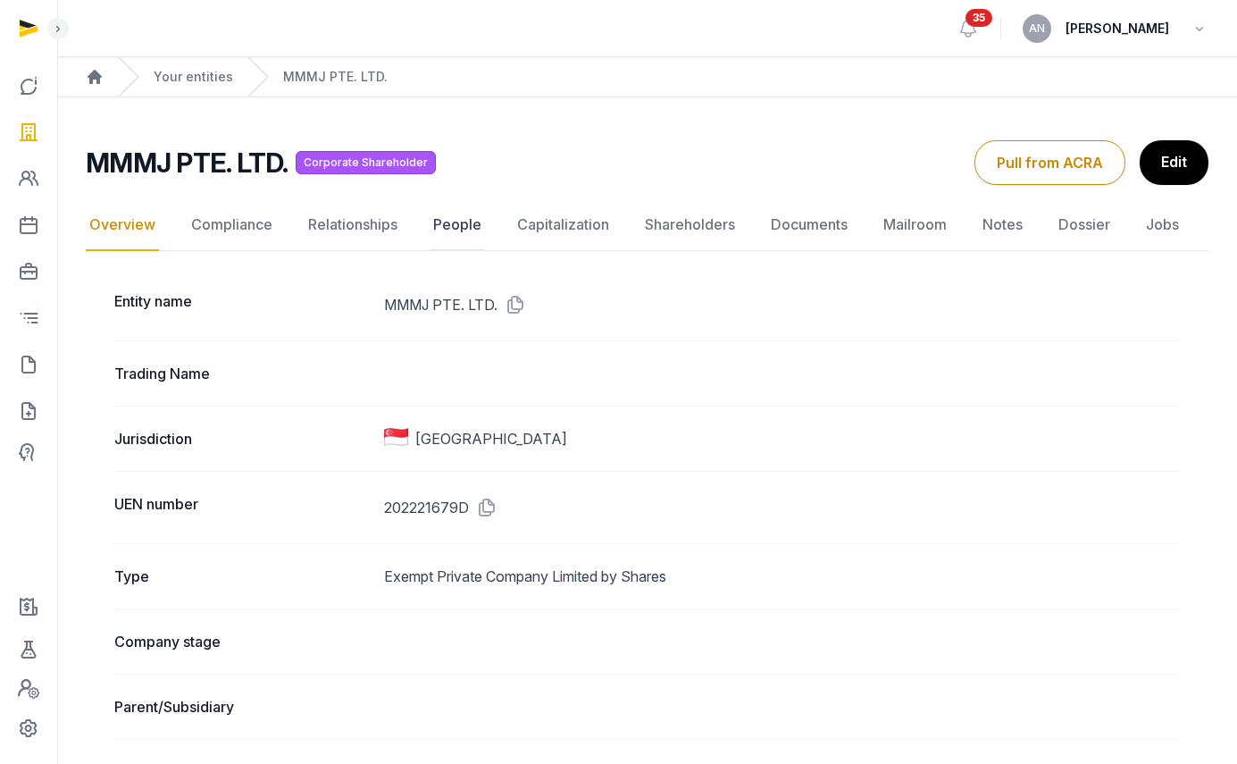
click at [477, 228] on link "People" at bounding box center [457, 225] width 55 height 52
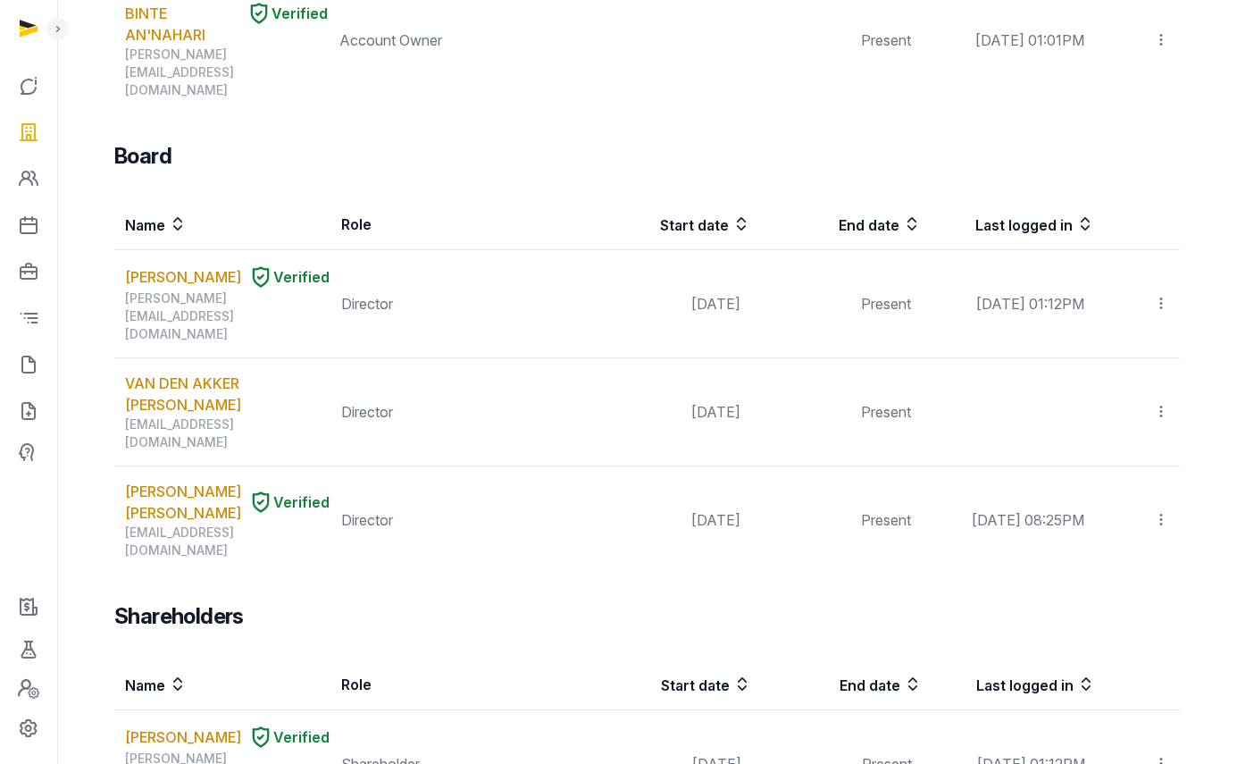
scroll to position [1394, 0]
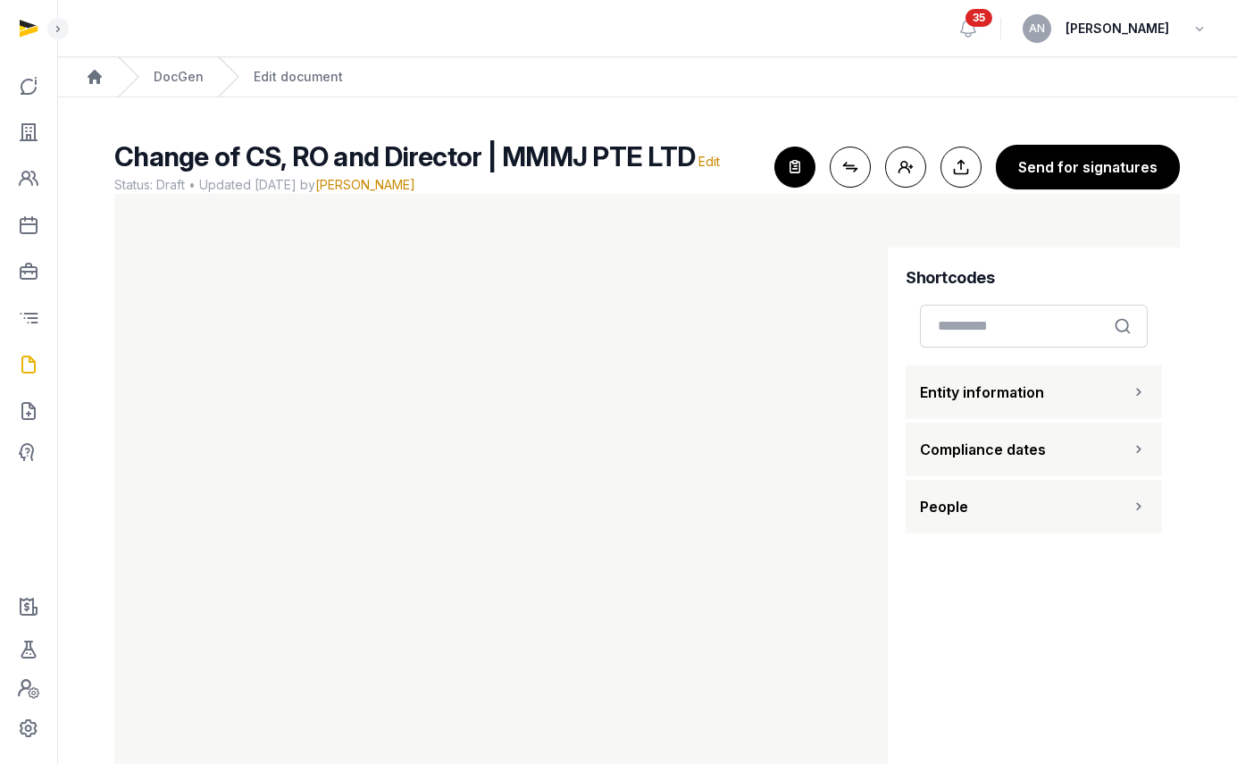
click at [998, 499] on button "People" at bounding box center [1034, 507] width 256 height 54
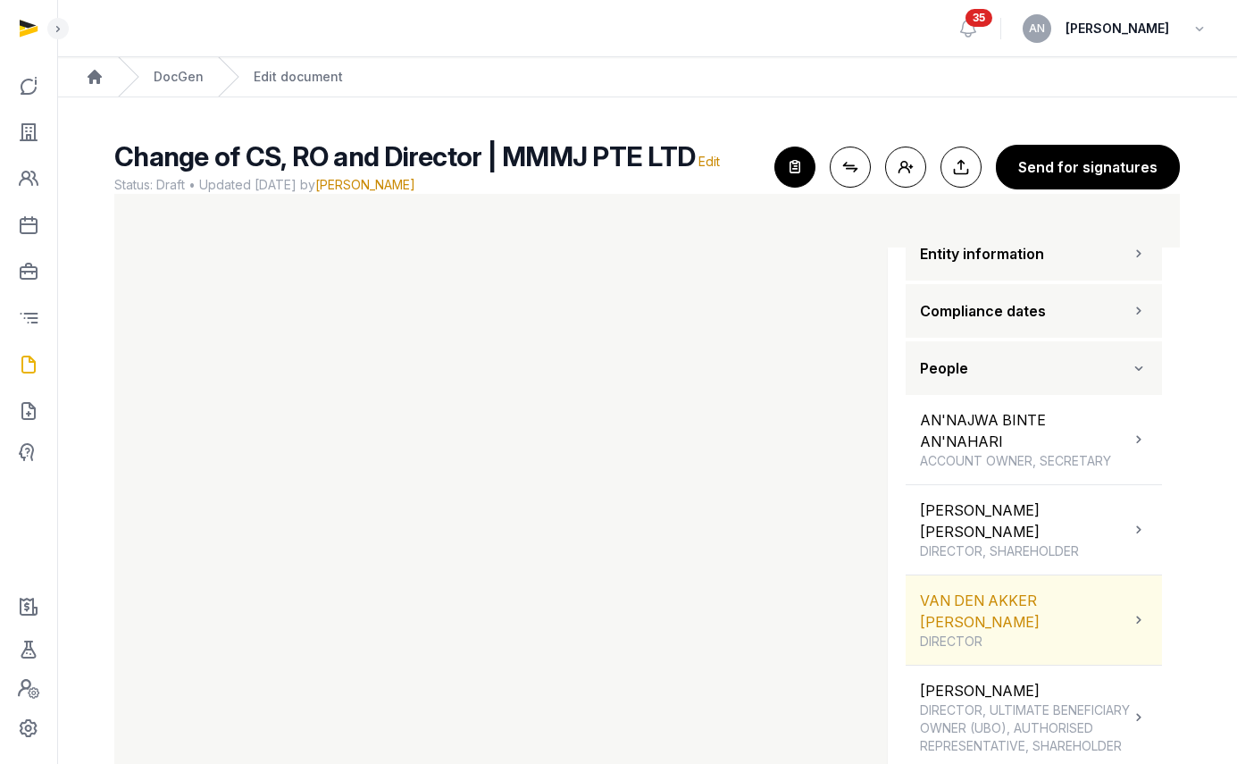
click at [1025, 607] on div "VAN DEN AKKER [PERSON_NAME] DIRECTOR" at bounding box center [1025, 620] width 210 height 61
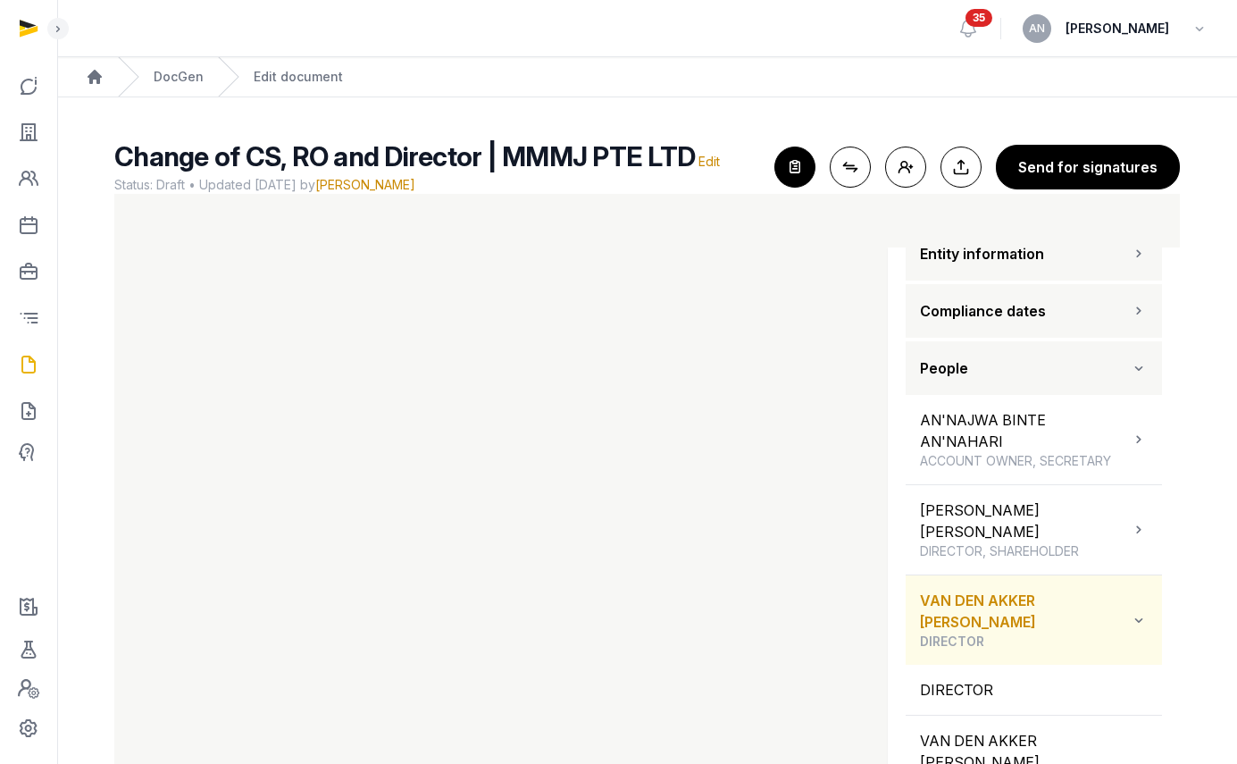
scroll to position [173, 0]
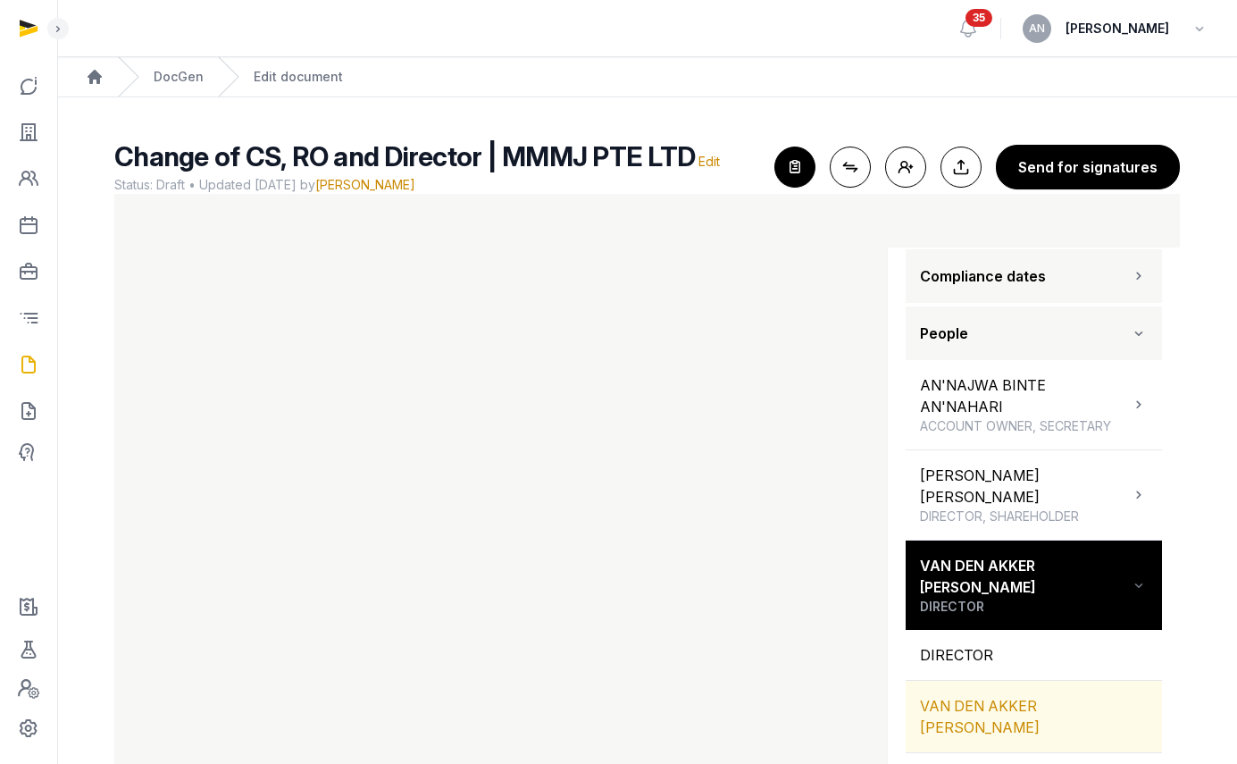
click at [997, 719] on div "VAN DEN AKKER [PERSON_NAME]" at bounding box center [1034, 716] width 256 height 71
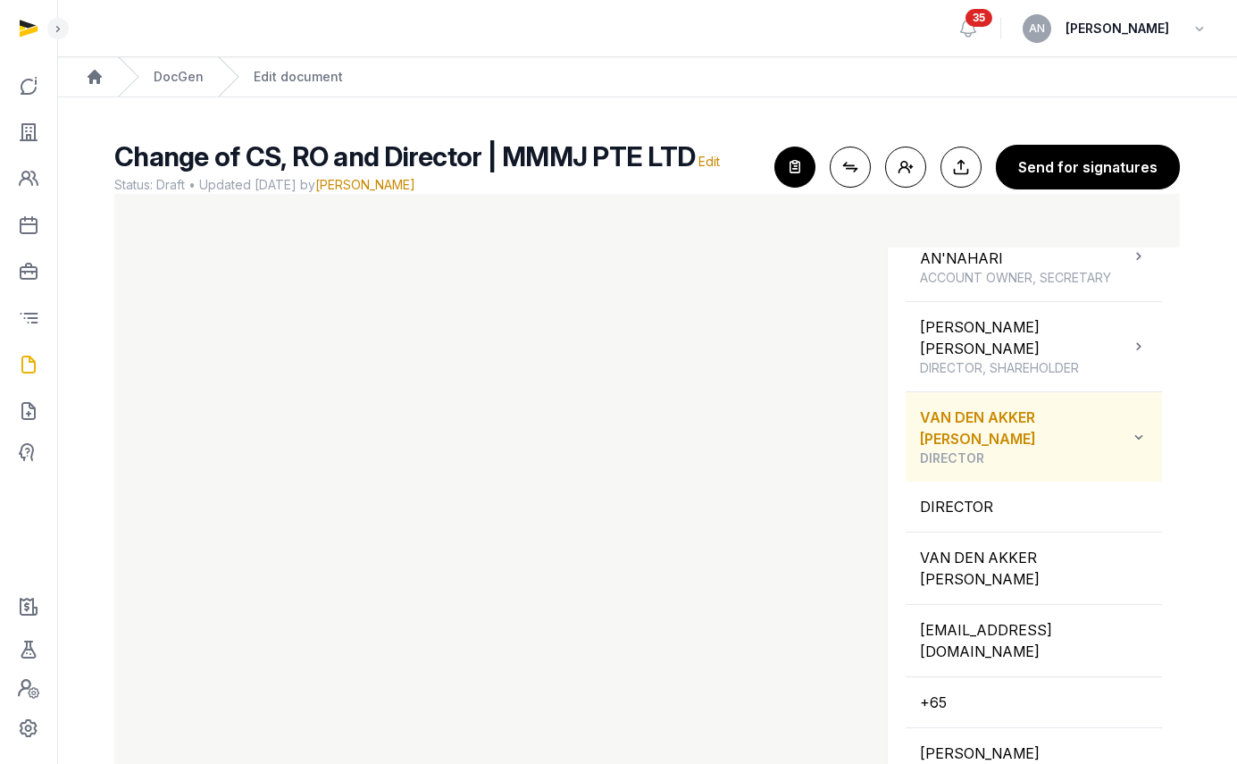
click at [1023, 417] on div "VAN DEN AKKER [PERSON_NAME] DIRECTOR" at bounding box center [1025, 436] width 210 height 61
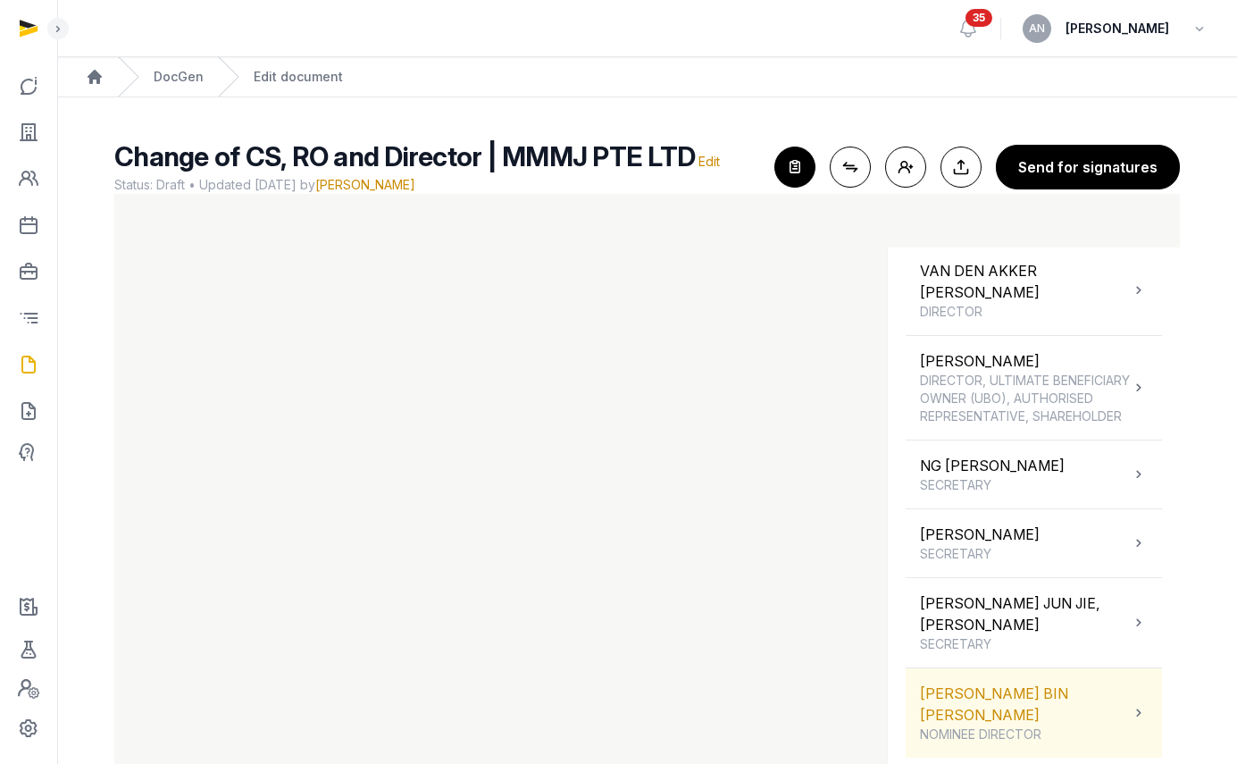
click at [1010, 683] on div "[PERSON_NAME] BIN [PERSON_NAME] NOMINEE DIRECTOR" at bounding box center [1025, 713] width 210 height 61
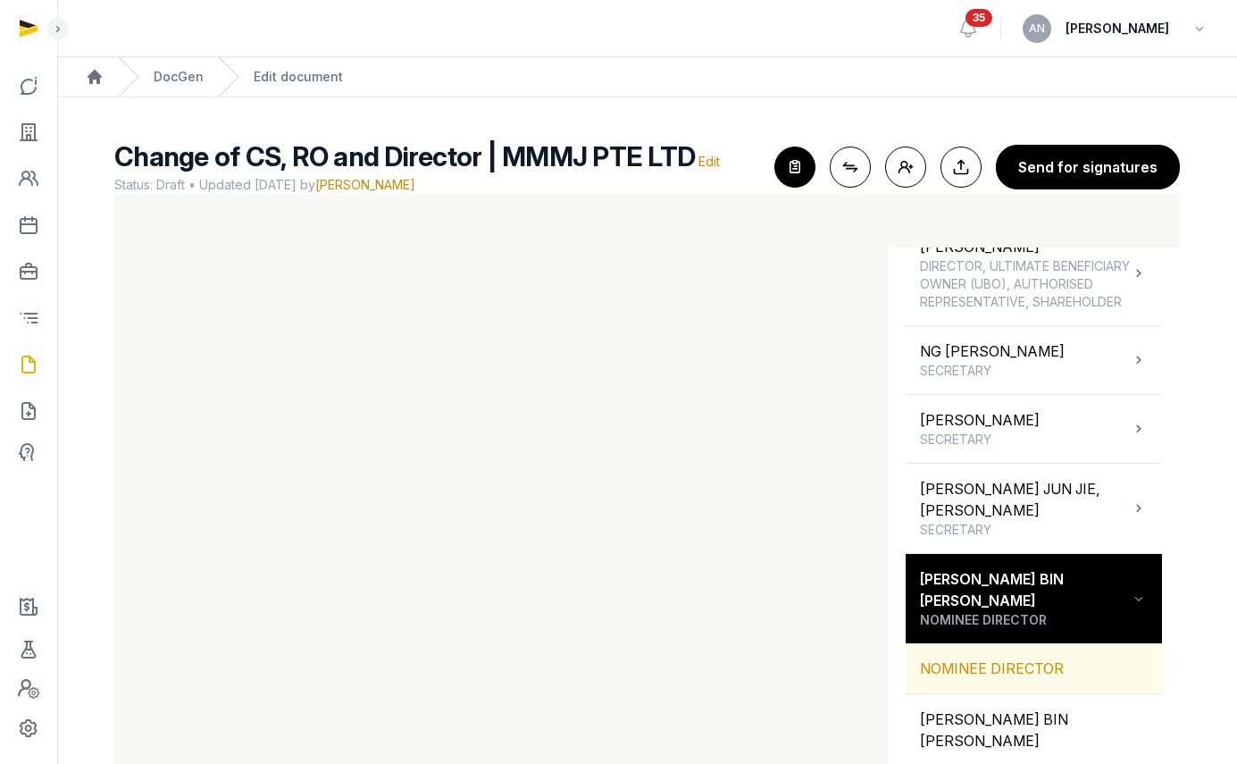
scroll to position [658, 0]
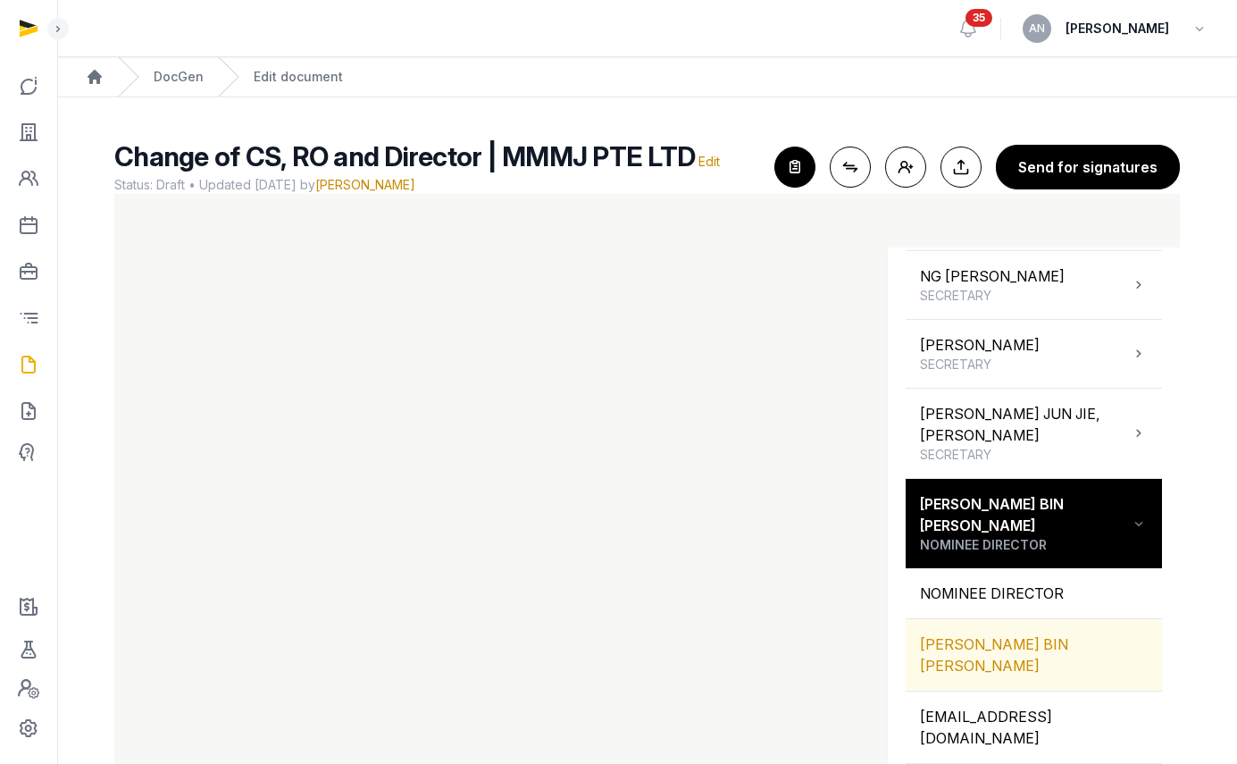
click at [1043, 681] on div "[PERSON_NAME] BIN [PERSON_NAME]" at bounding box center [1034, 654] width 256 height 71
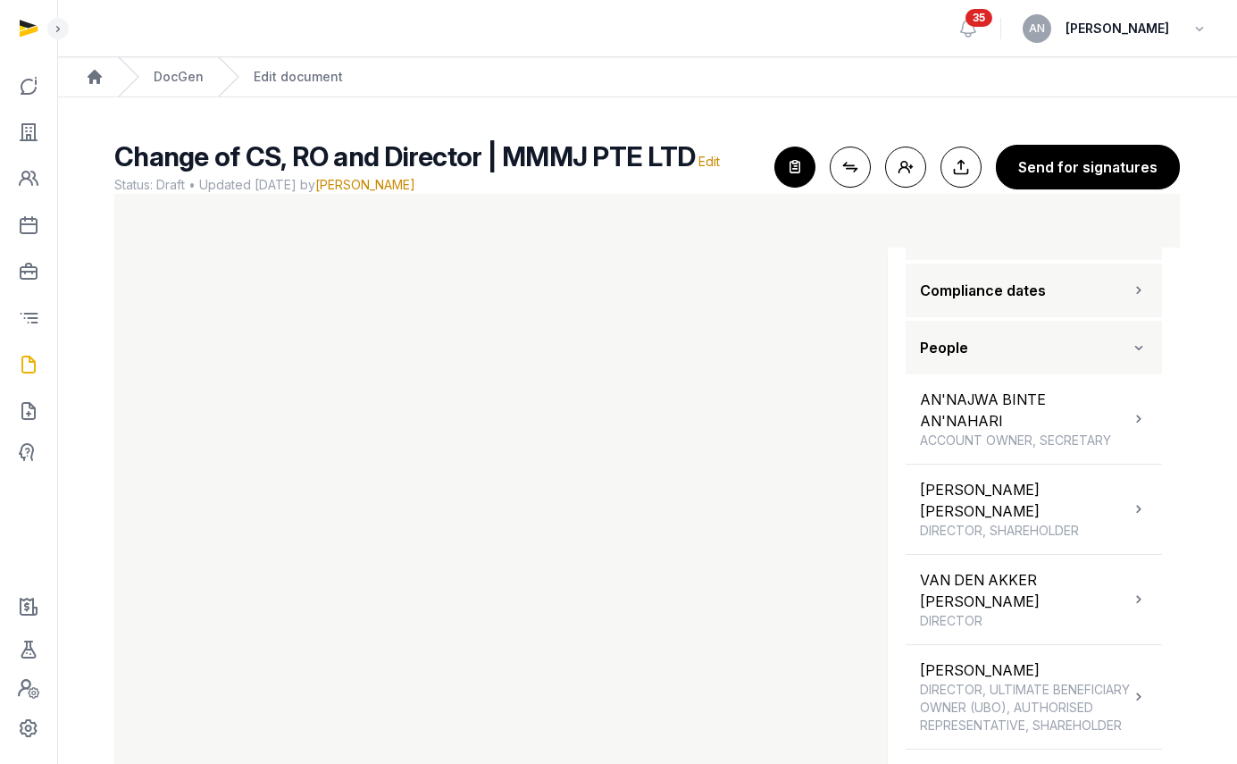
scroll to position [155, 0]
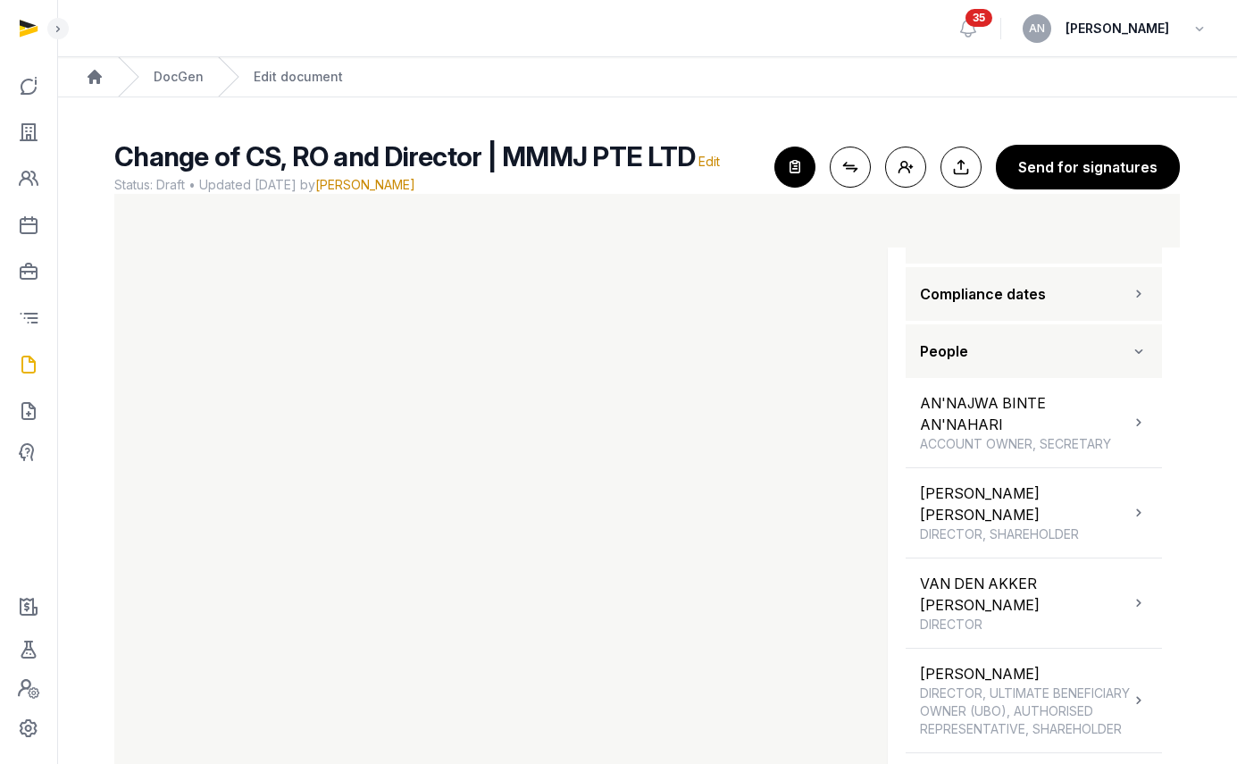
click at [1019, 341] on button "People" at bounding box center [1034, 351] width 256 height 54
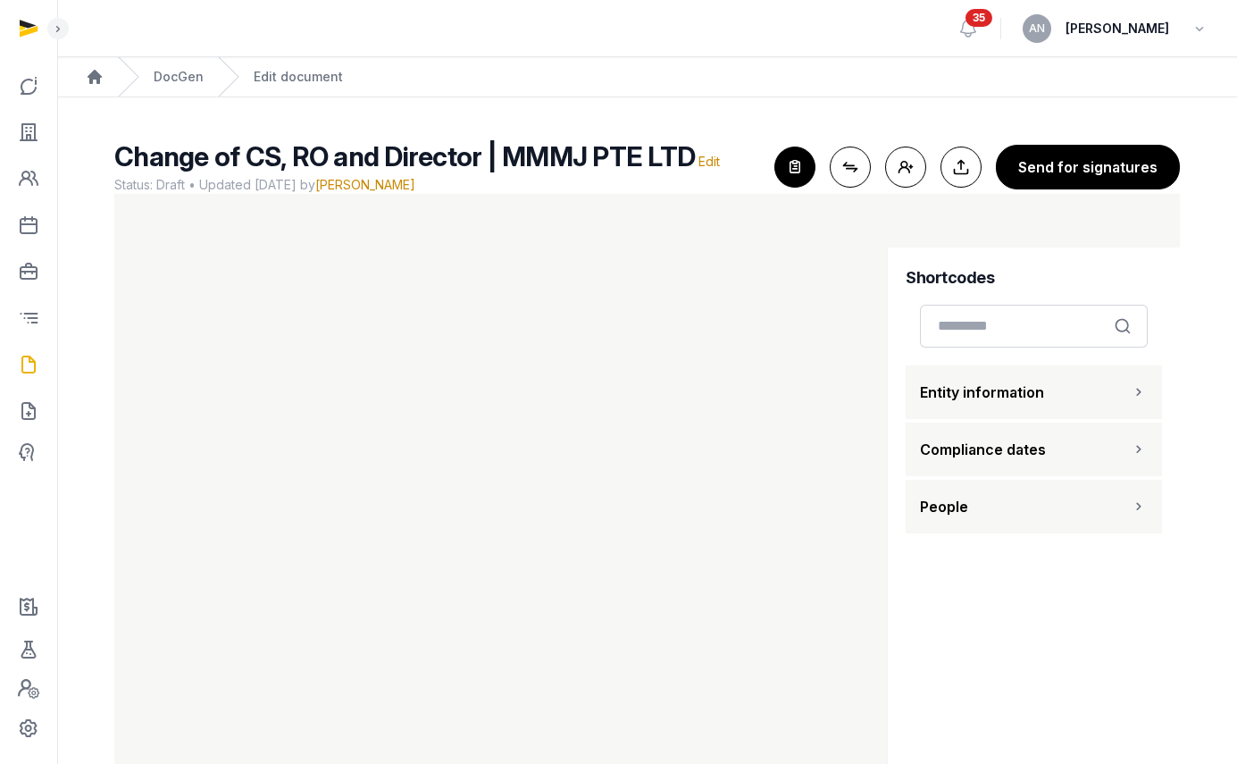
click at [1078, 392] on button "Entity information" at bounding box center [1034, 392] width 256 height 54
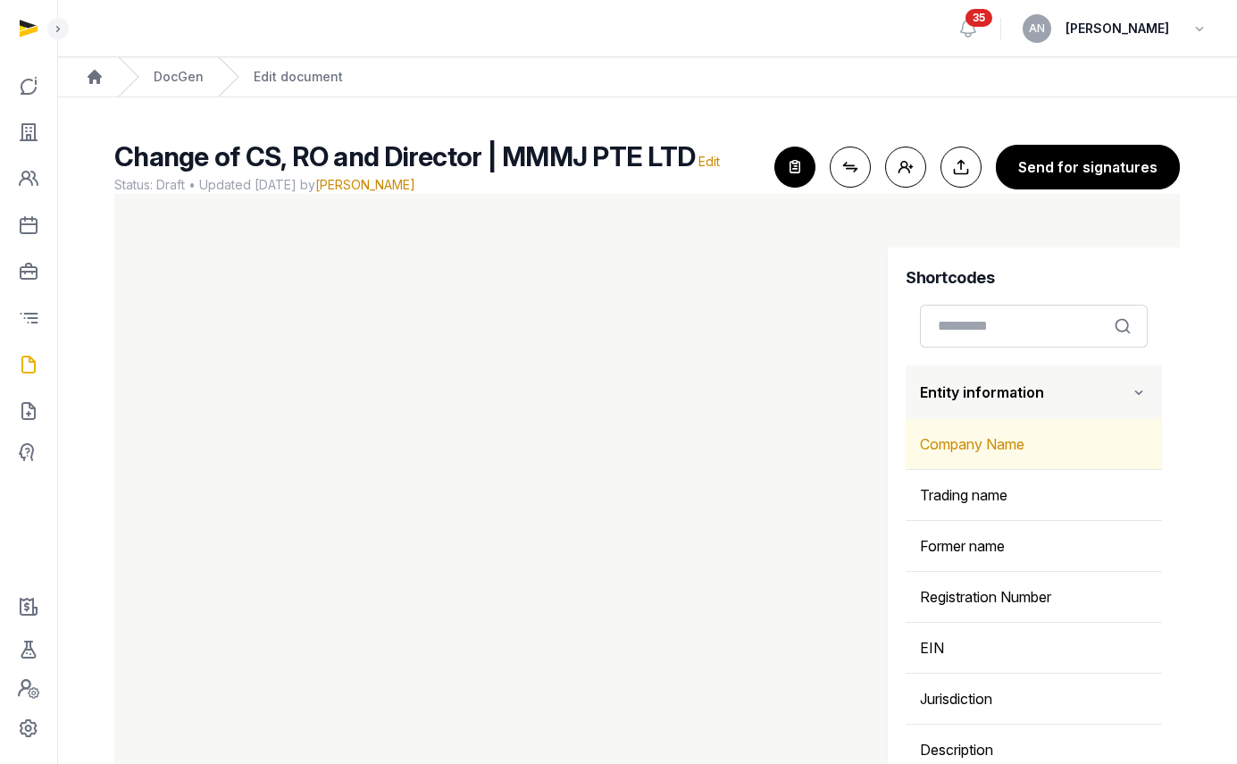
scroll to position [56, 0]
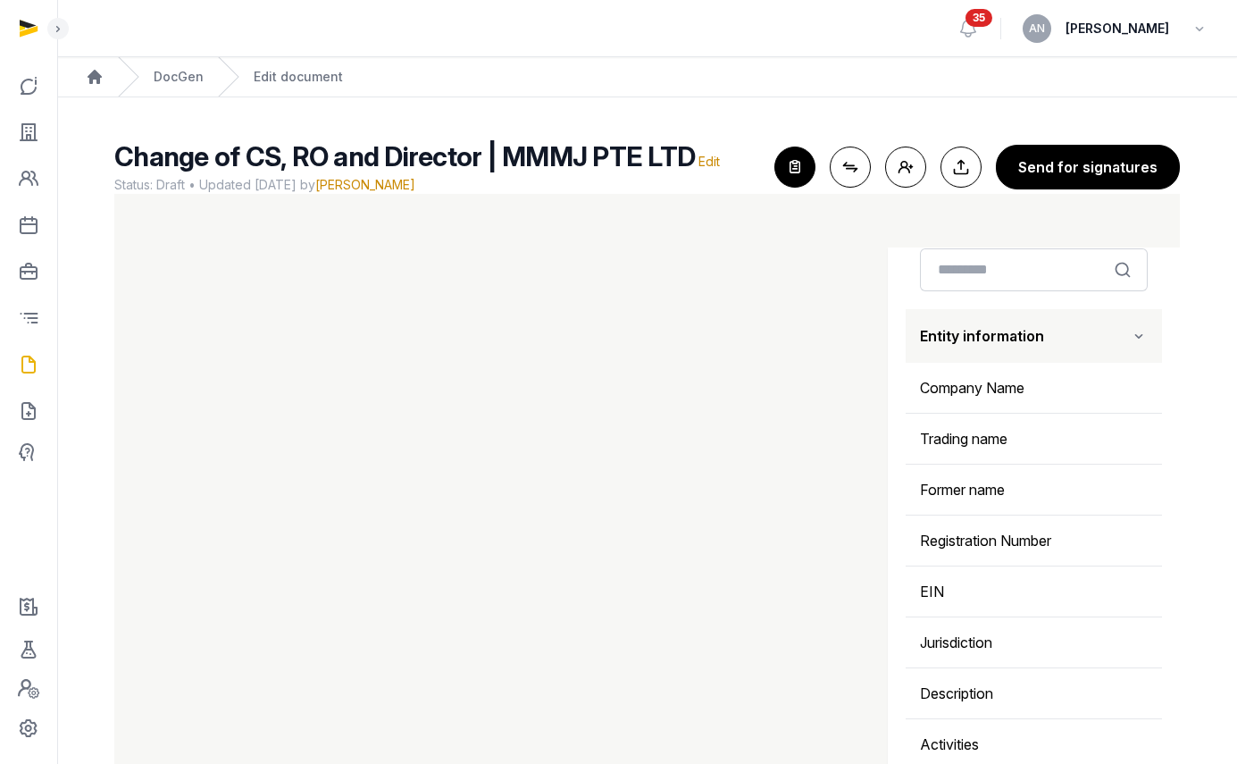
click at [1051, 332] on button "Entity information" at bounding box center [1034, 336] width 256 height 54
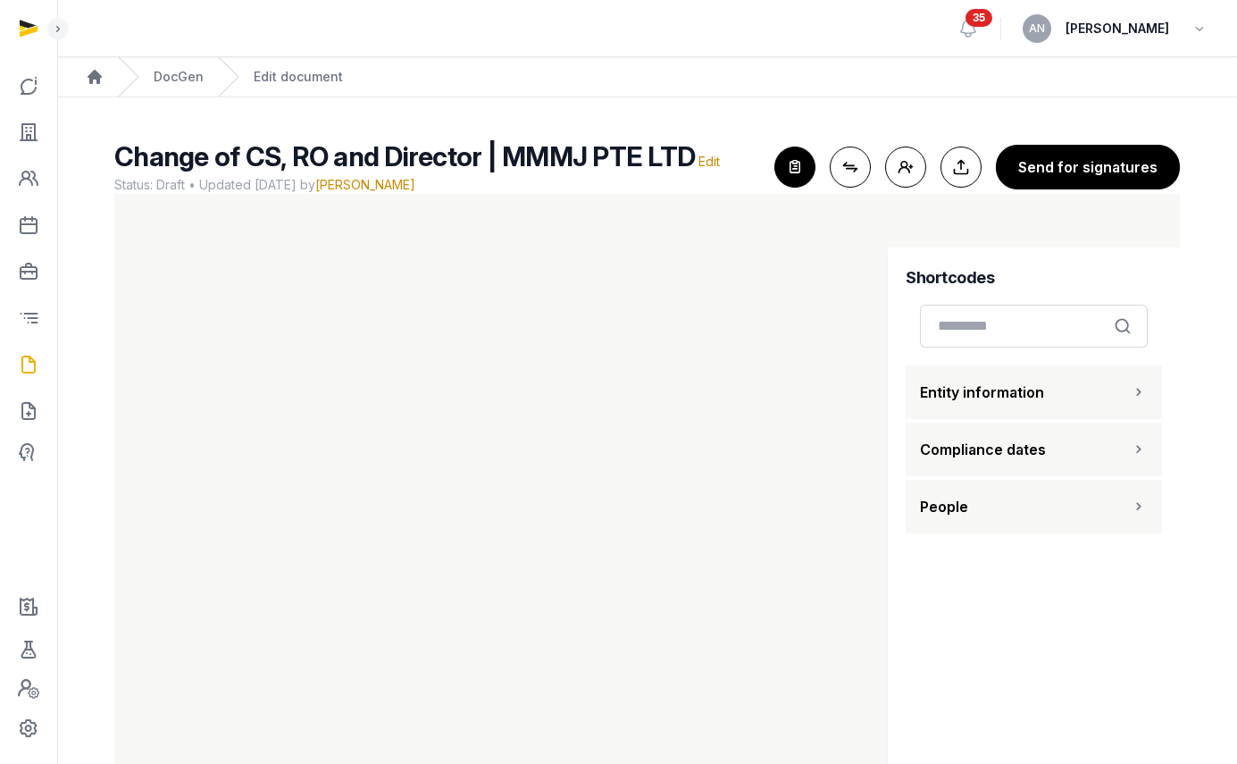
click at [985, 502] on button "People" at bounding box center [1034, 507] width 256 height 54
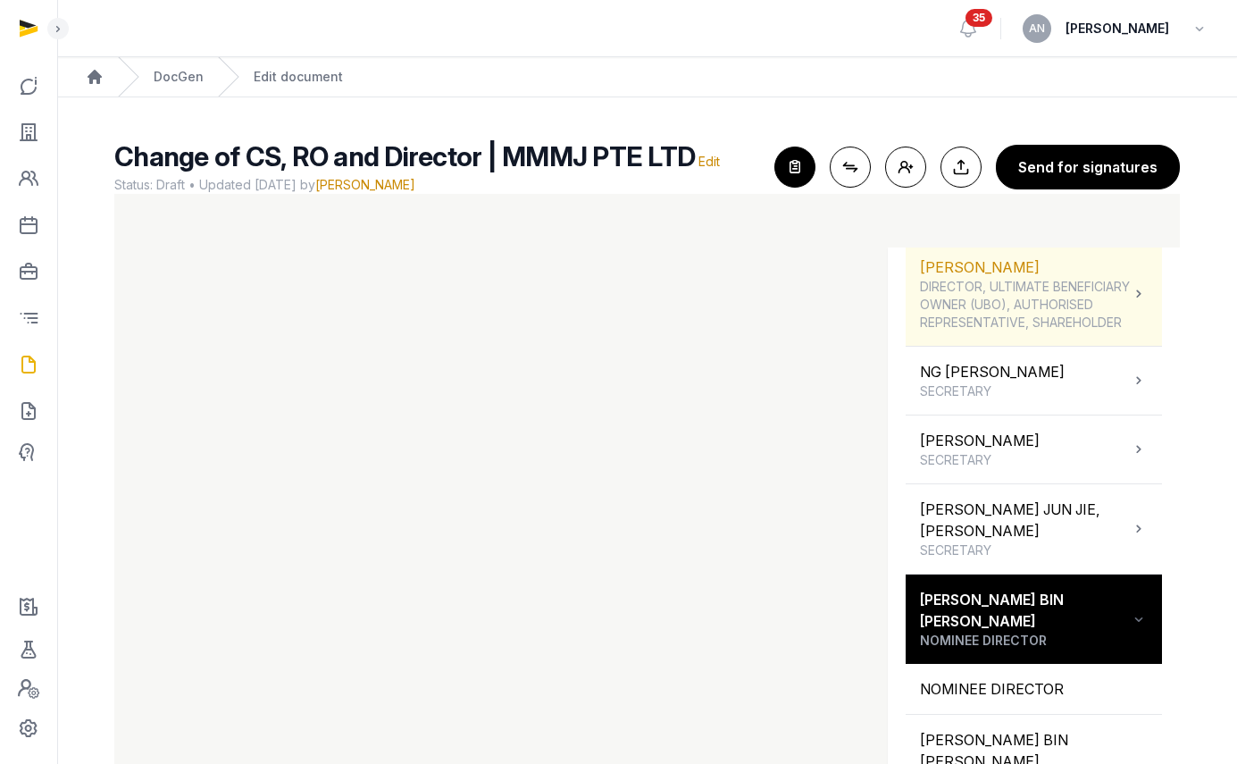
scroll to position [453, 0]
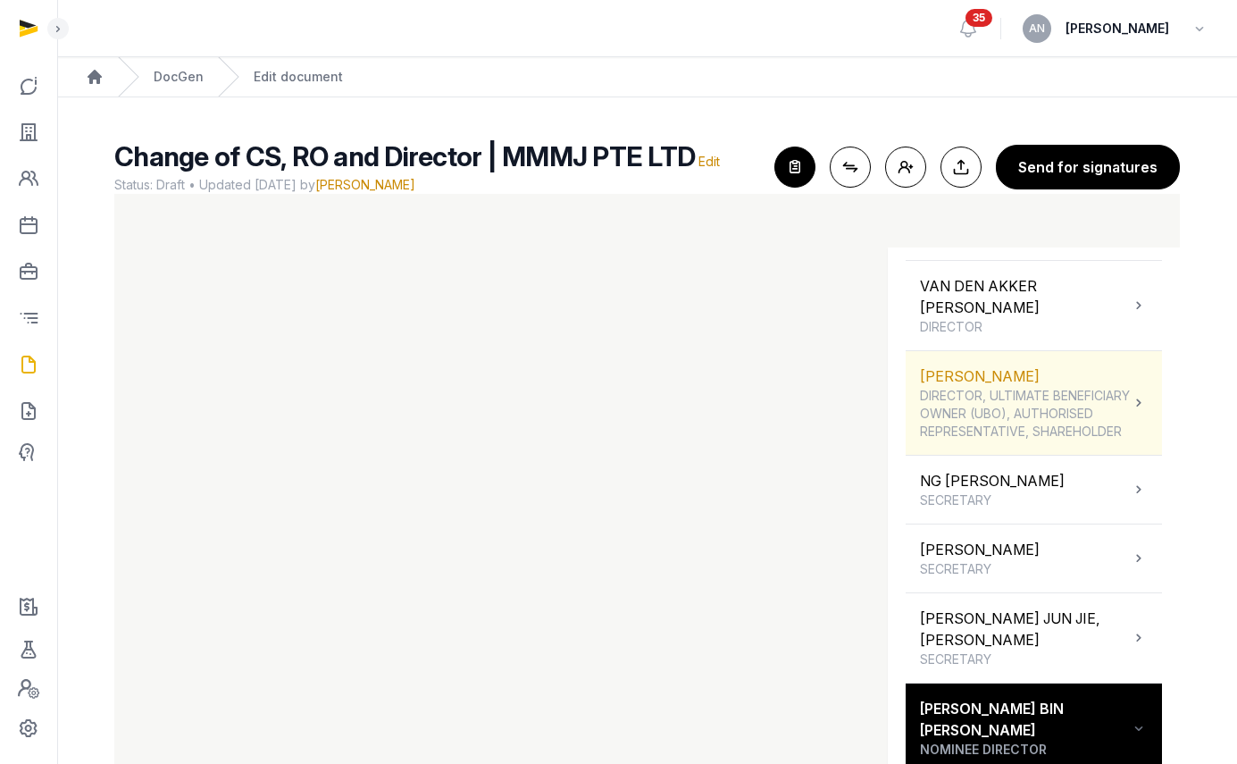
click at [988, 396] on div "[PERSON_NAME] DIRECTOR, ULTIMATE BENEFICIARY OWNER (UBO), AUTHORISED REPRESENTA…" at bounding box center [1025, 402] width 210 height 75
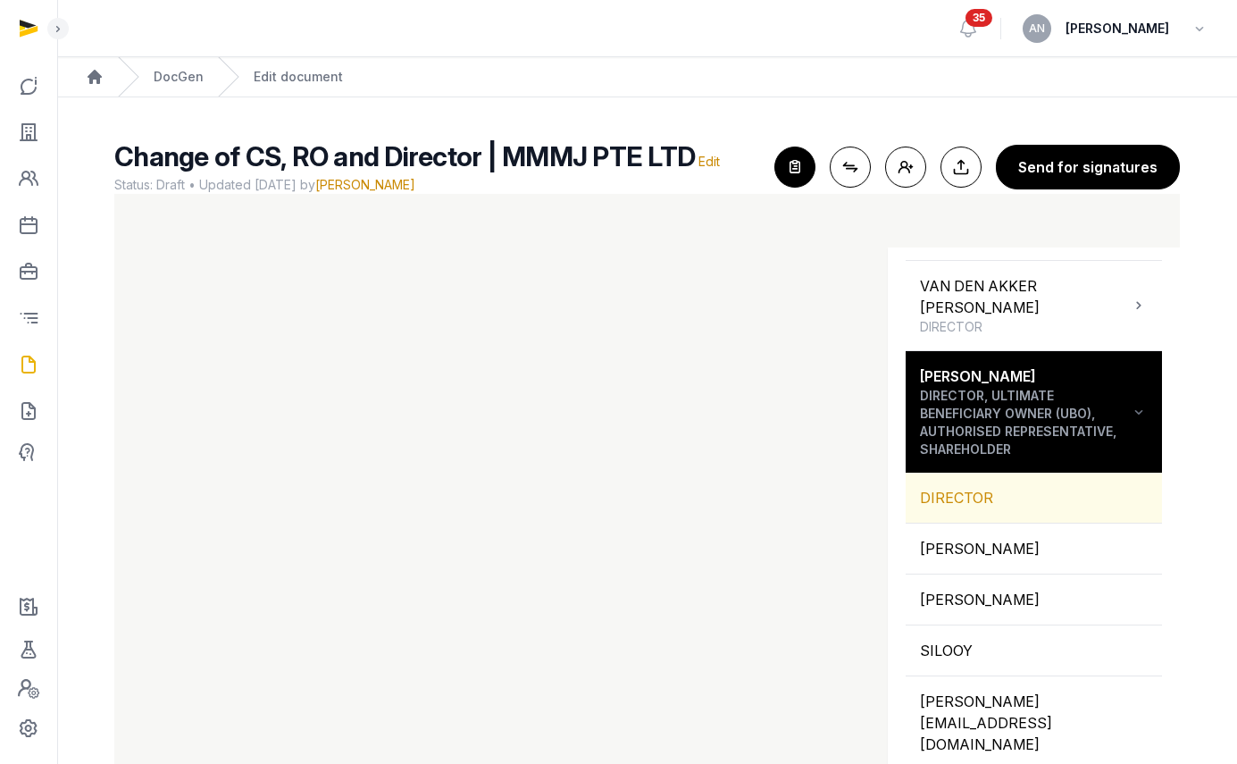
scroll to position [457, 0]
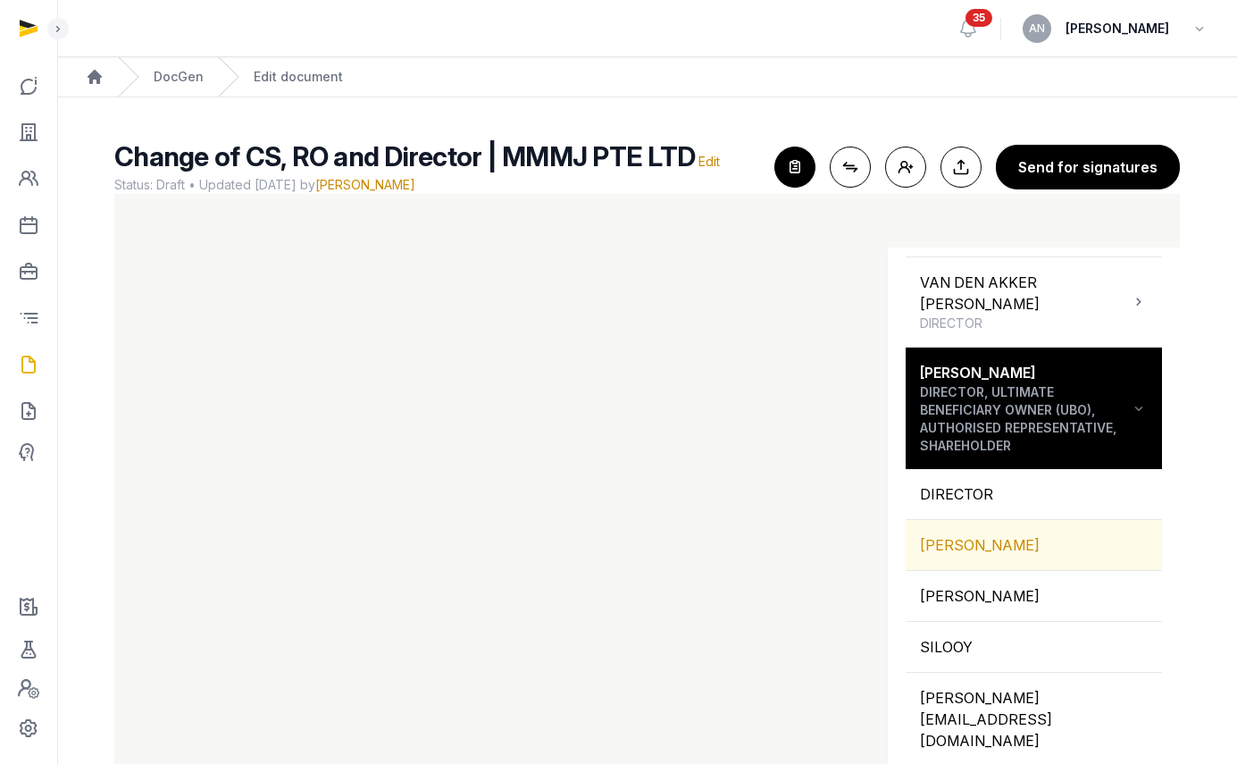
click at [983, 570] on div "[PERSON_NAME]" at bounding box center [1034, 545] width 256 height 50
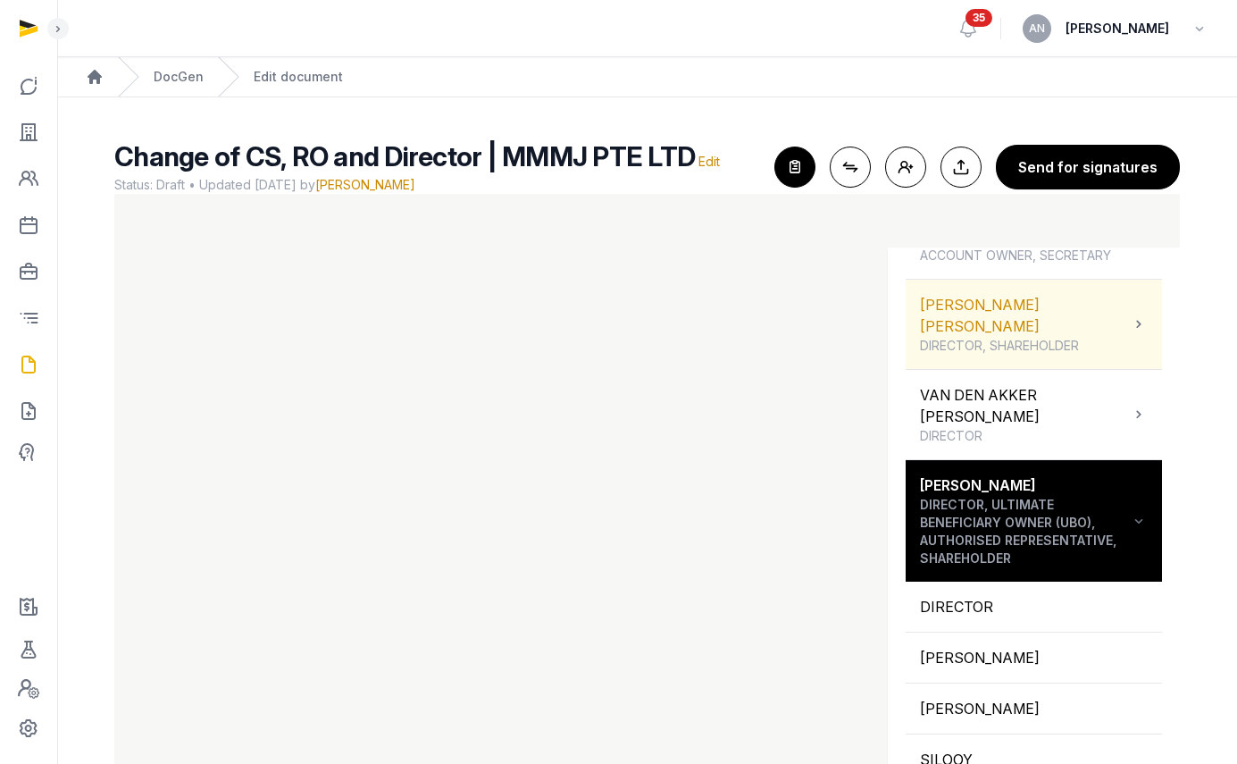
scroll to position [340, 0]
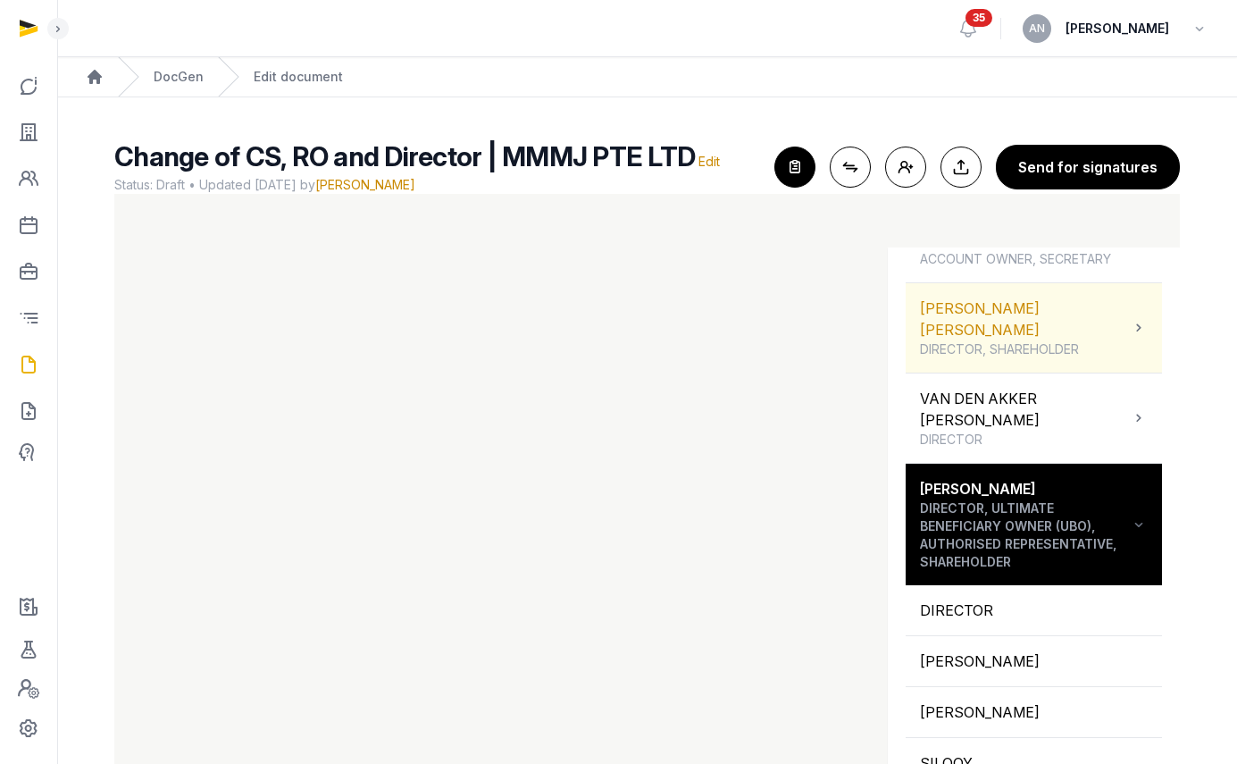
click at [989, 318] on div "[PERSON_NAME] [PERSON_NAME] DIRECTOR, SHAREHOLDER" at bounding box center [1025, 327] width 210 height 61
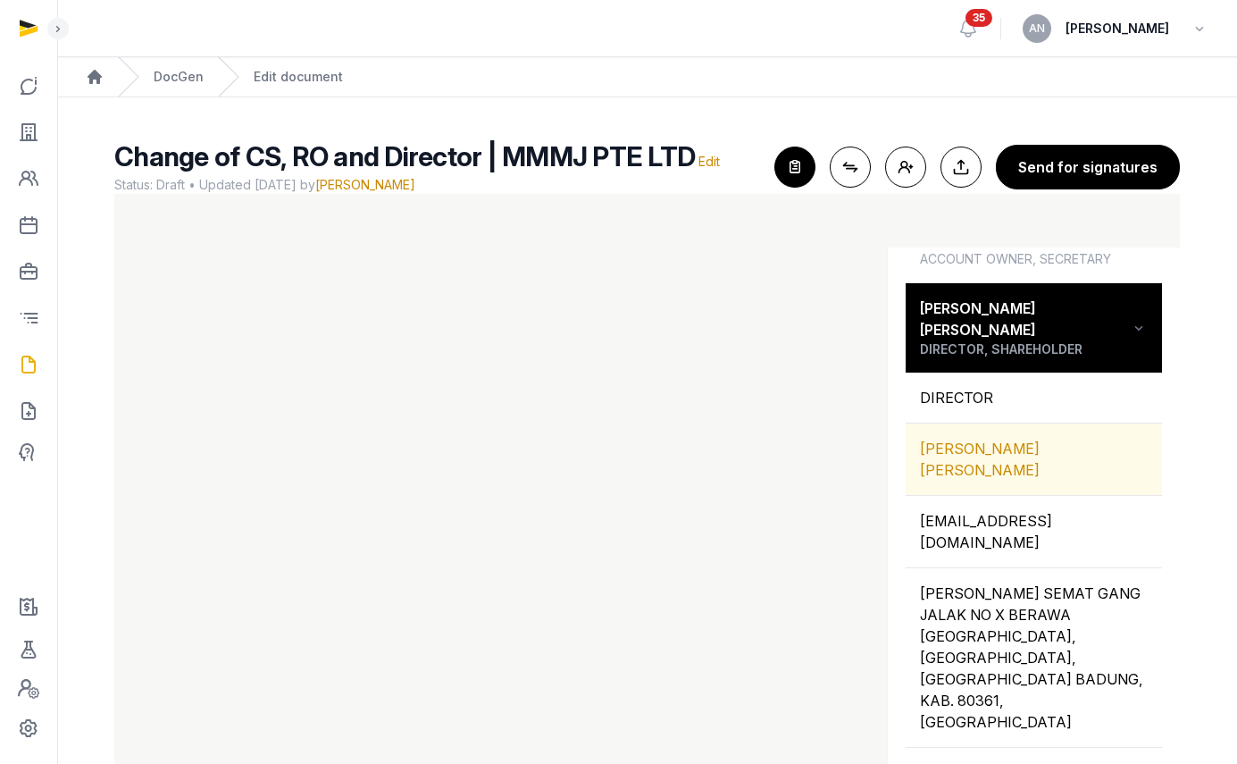
click at [980, 441] on div "[PERSON_NAME] [PERSON_NAME]" at bounding box center [1034, 458] width 256 height 71
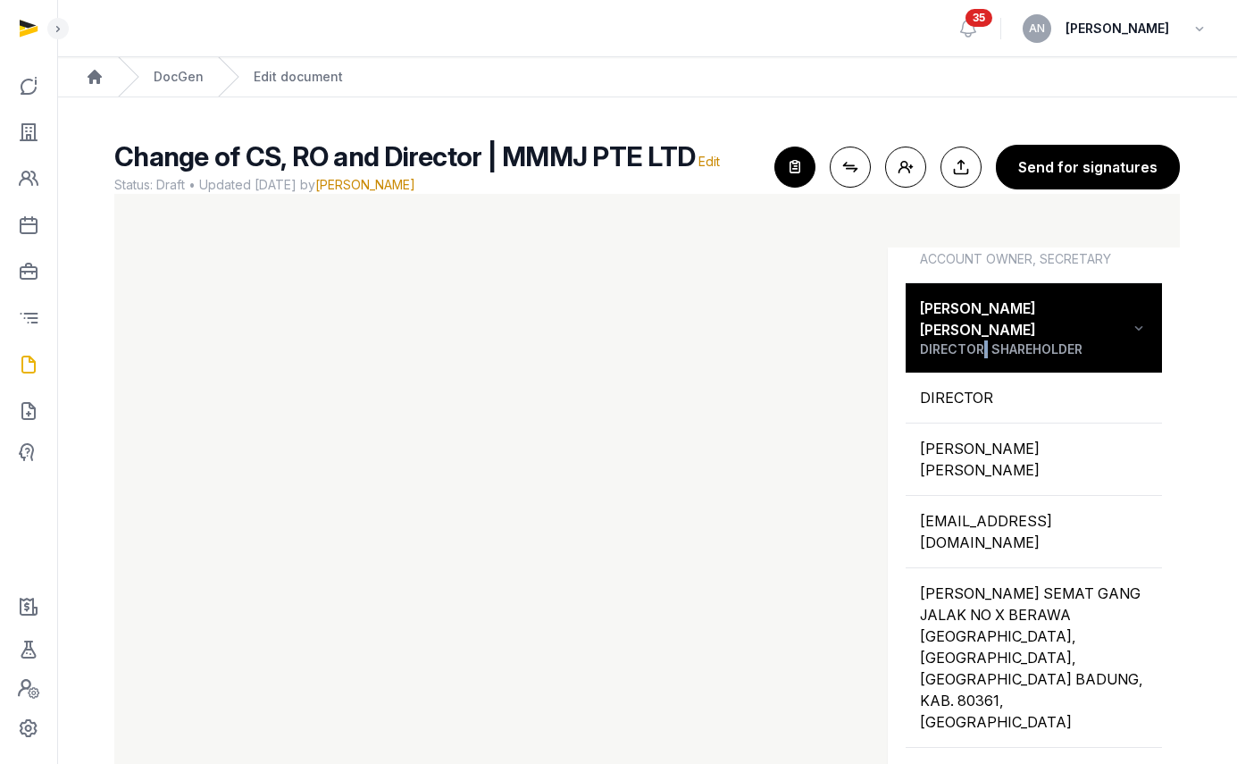
drag, startPoint x: 984, startPoint y: 344, endPoint x: 1001, endPoint y: 387, distance: 46.1
click at [985, 345] on span "DIRECTOR, SHAREHOLDER" at bounding box center [1025, 349] width 210 height 18
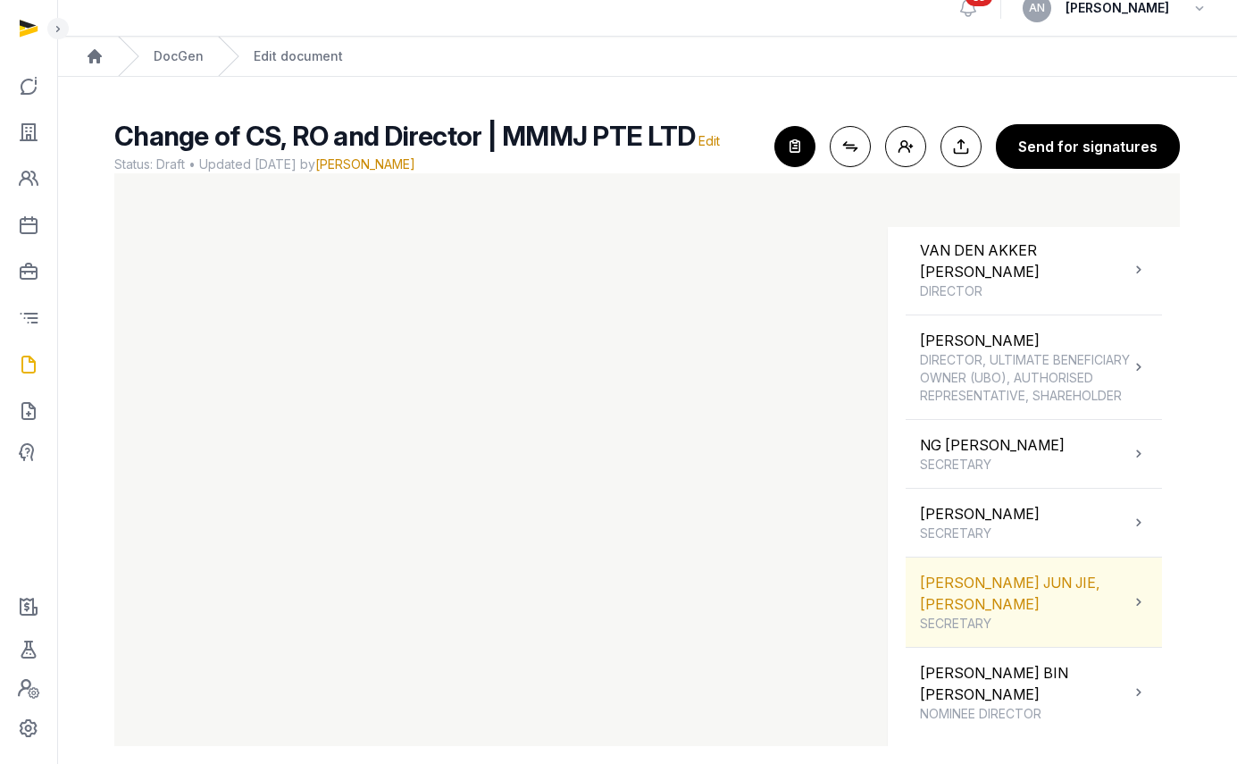
scroll to position [38, 0]
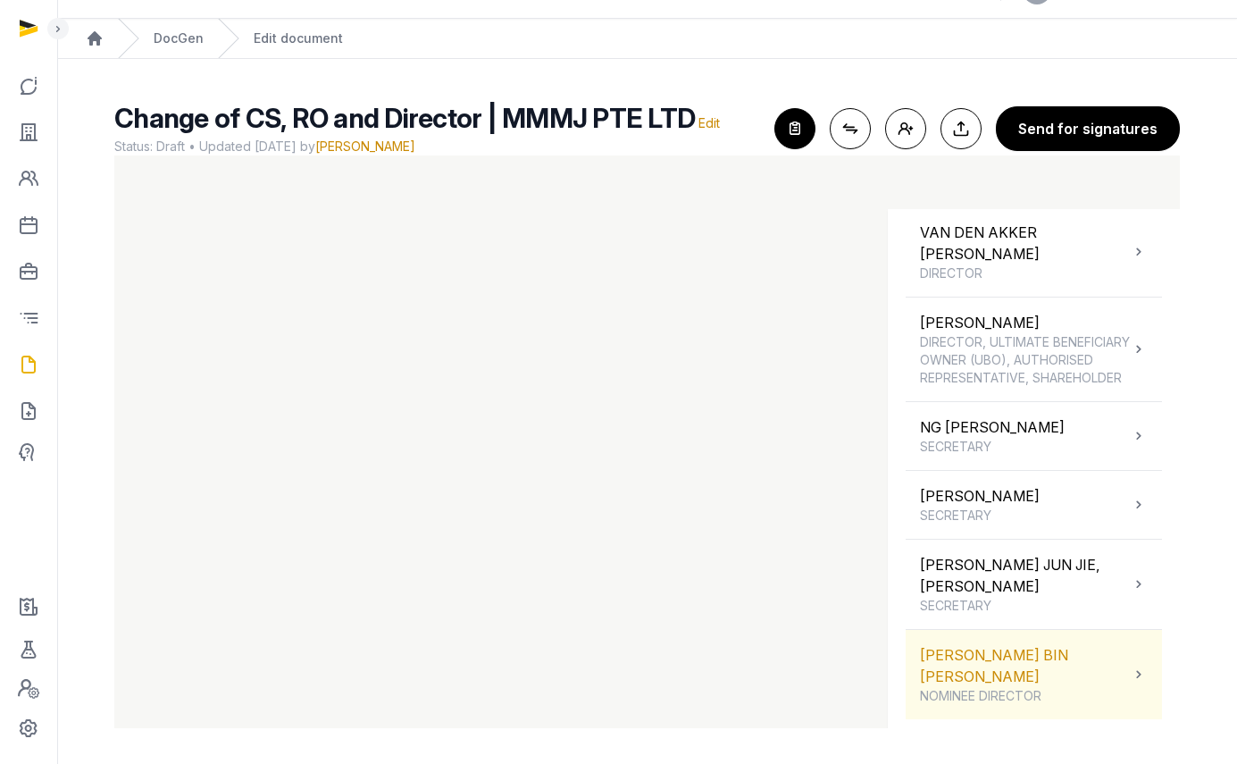
click at [1018, 684] on div "[PERSON_NAME] BIN [PERSON_NAME] NOMINEE DIRECTOR" at bounding box center [1025, 674] width 210 height 61
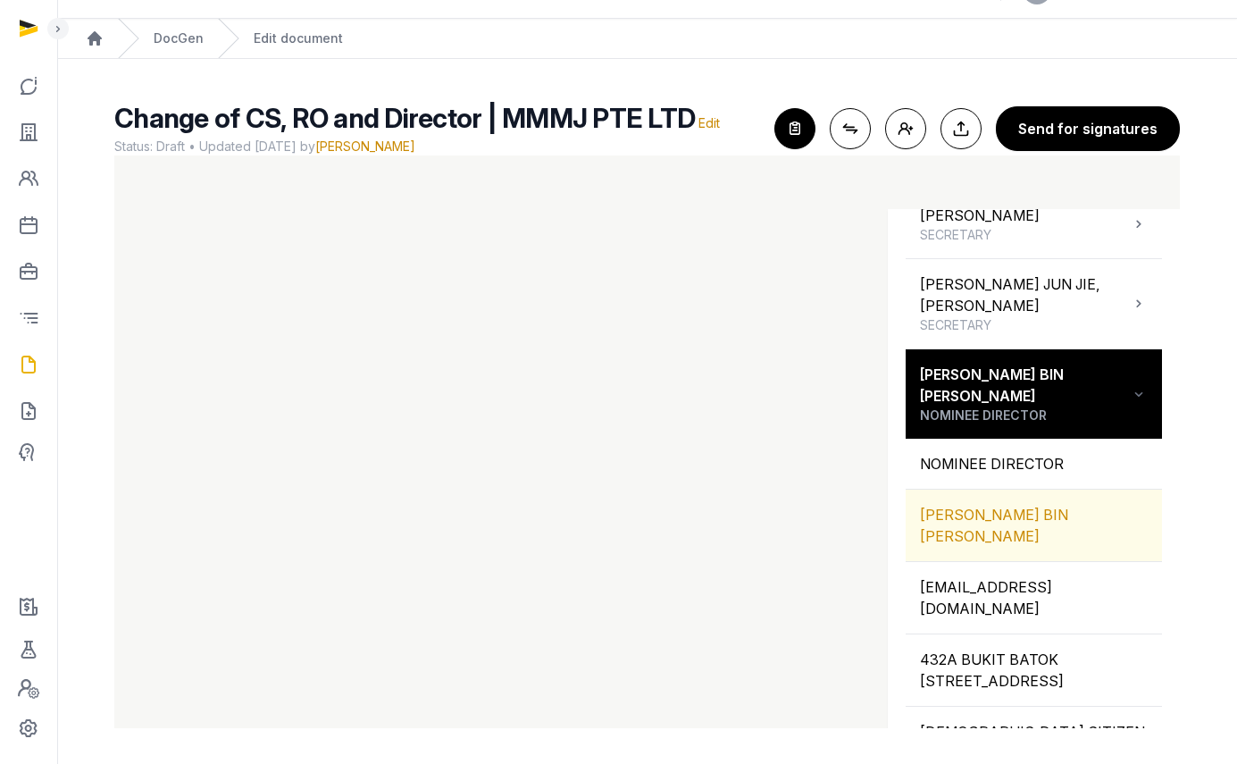
scroll to position [750, 0]
click at [1017, 560] on div "[PERSON_NAME] BIN [PERSON_NAME]" at bounding box center [1034, 524] width 256 height 71
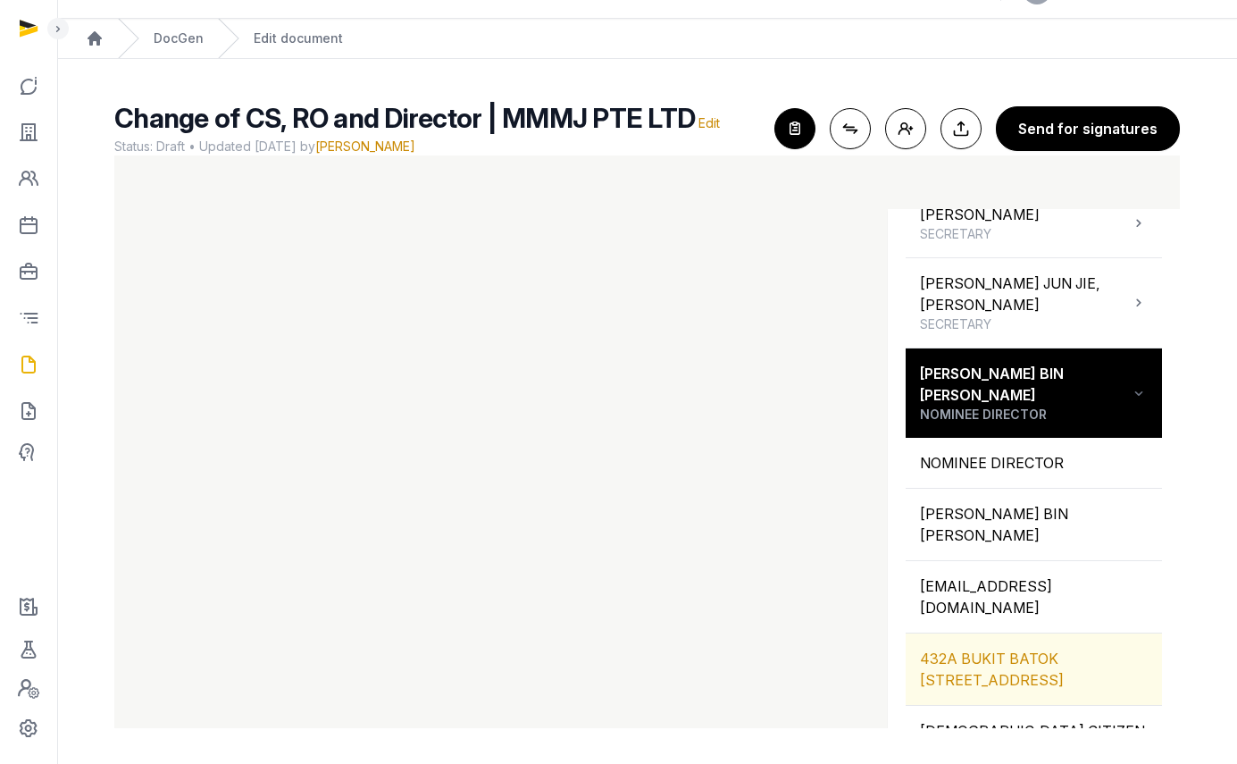
click at [972, 698] on div "432A BUKIT BATOK [STREET_ADDRESS]" at bounding box center [1034, 668] width 256 height 71
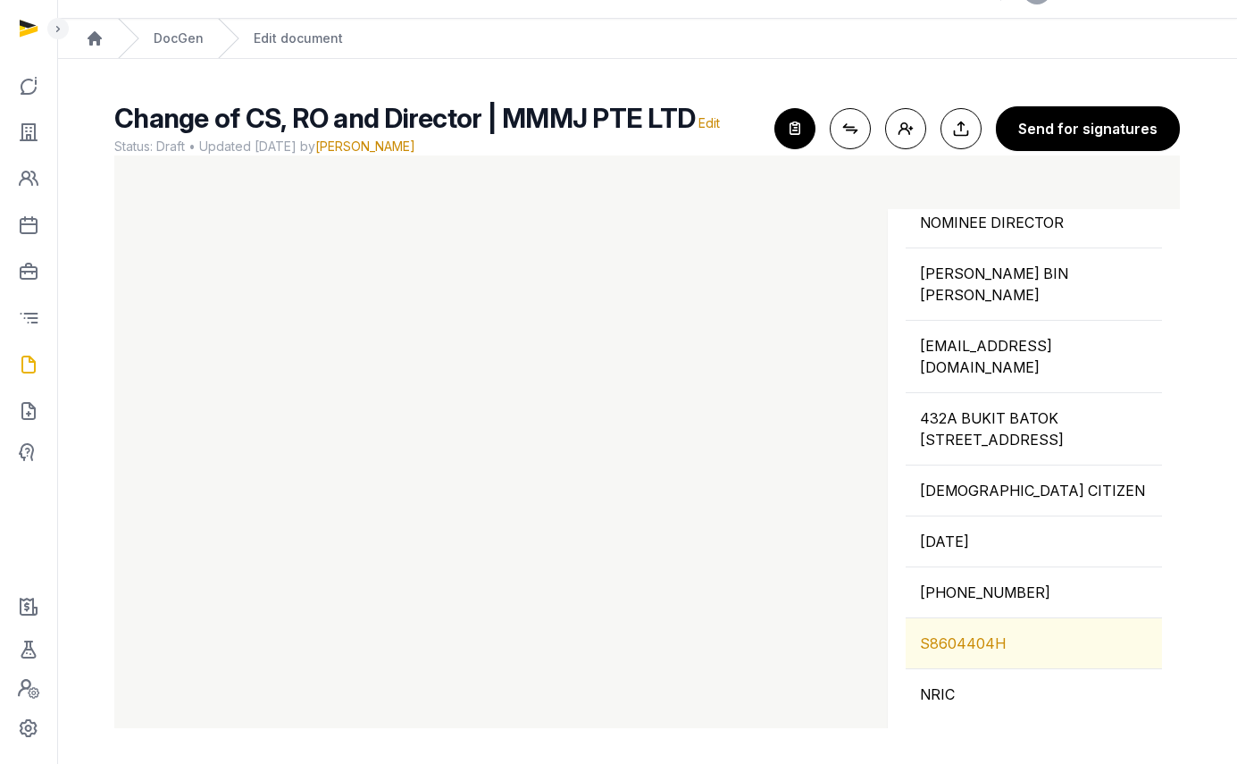
scroll to position [1040, 0]
click at [984, 656] on div "S8604404H" at bounding box center [1034, 643] width 256 height 50
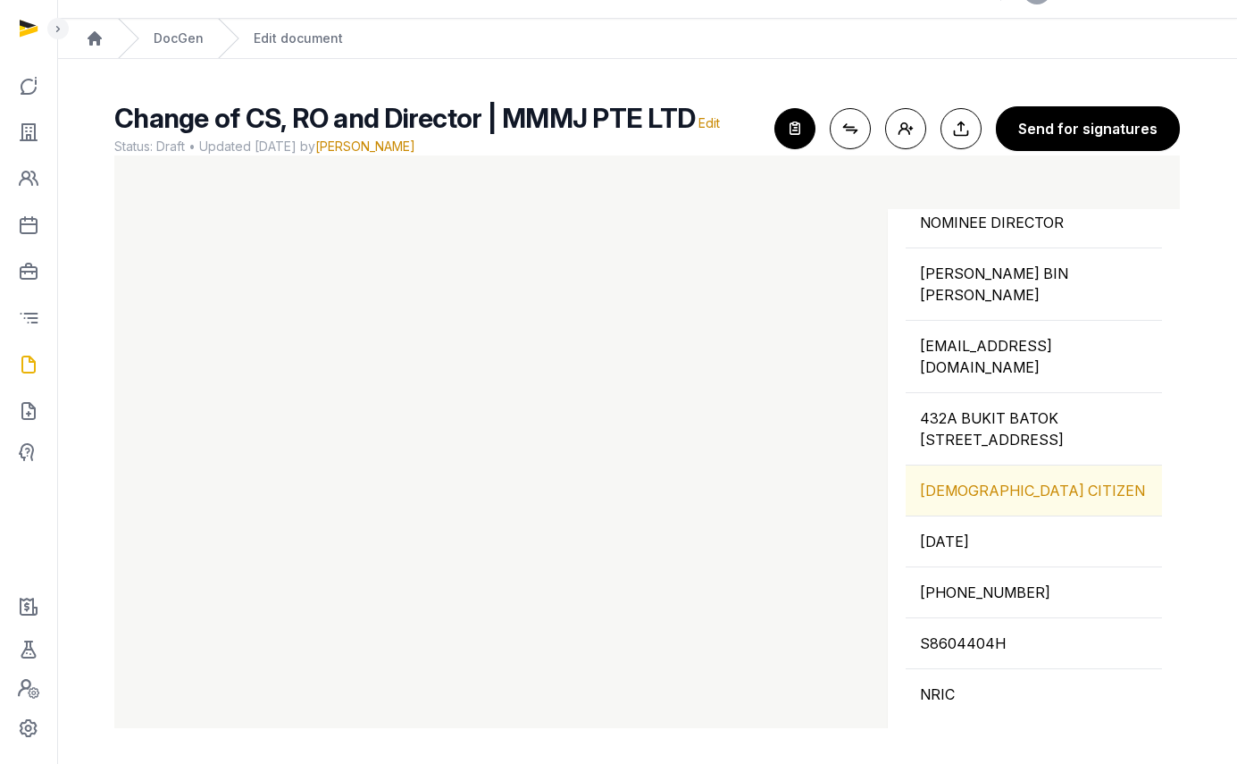
click at [977, 506] on div "[DEMOGRAPHIC_DATA] CITIZEN" at bounding box center [1034, 490] width 256 height 50
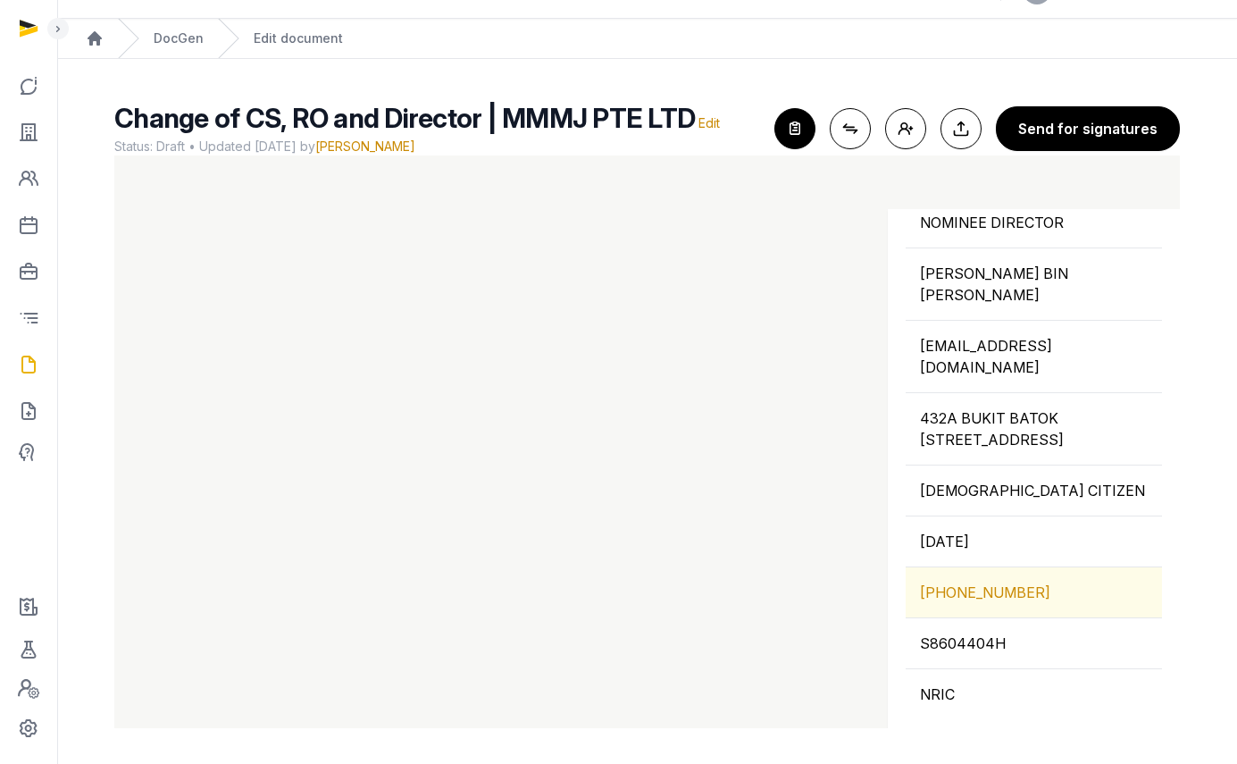
scroll to position [1051, 0]
click at [987, 586] on div "[PHONE_NUMBER]" at bounding box center [1034, 592] width 256 height 50
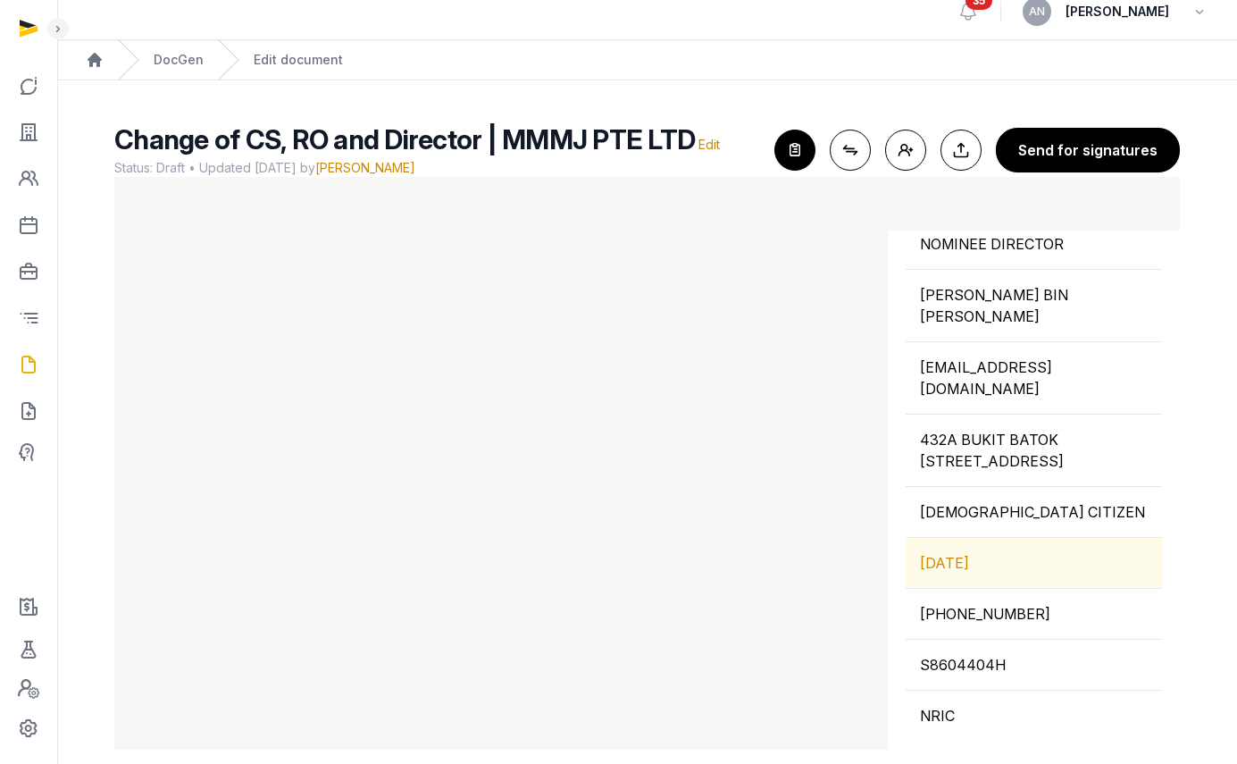
scroll to position [0, 0]
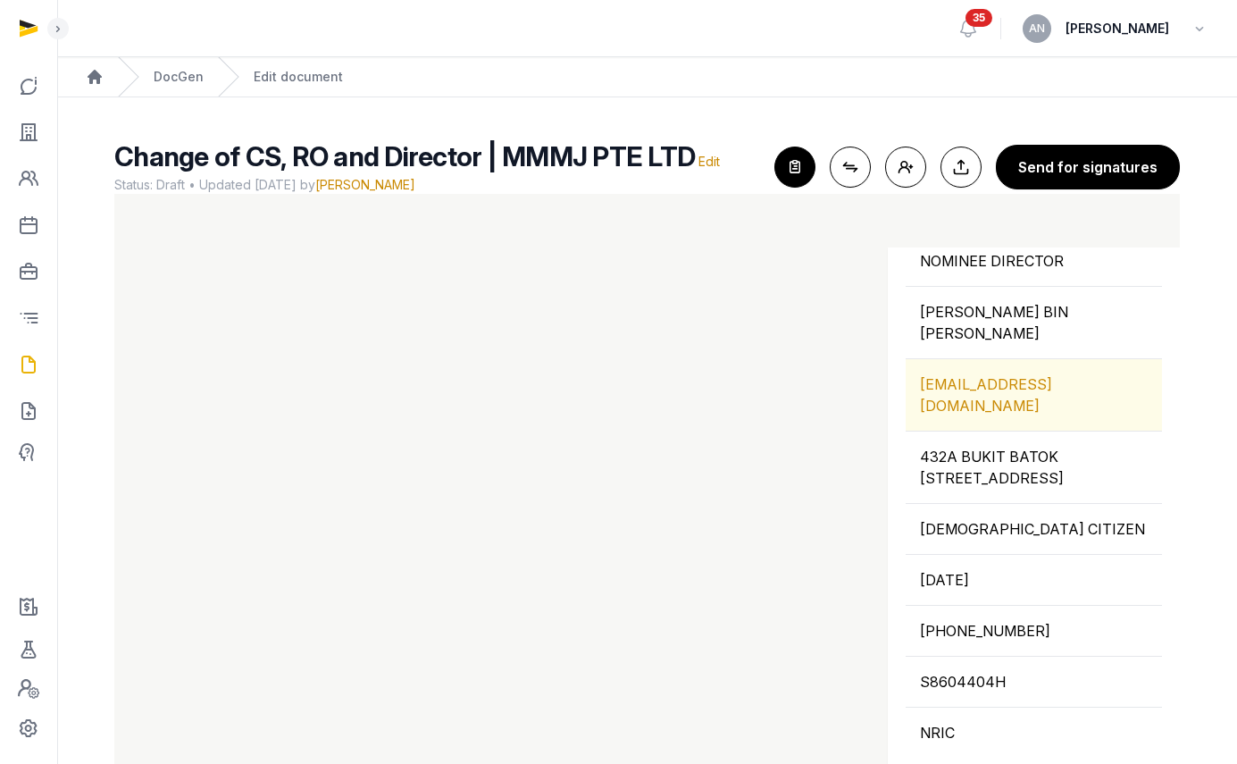
click at [953, 366] on div "[EMAIL_ADDRESS][DOMAIN_NAME]" at bounding box center [1034, 394] width 256 height 71
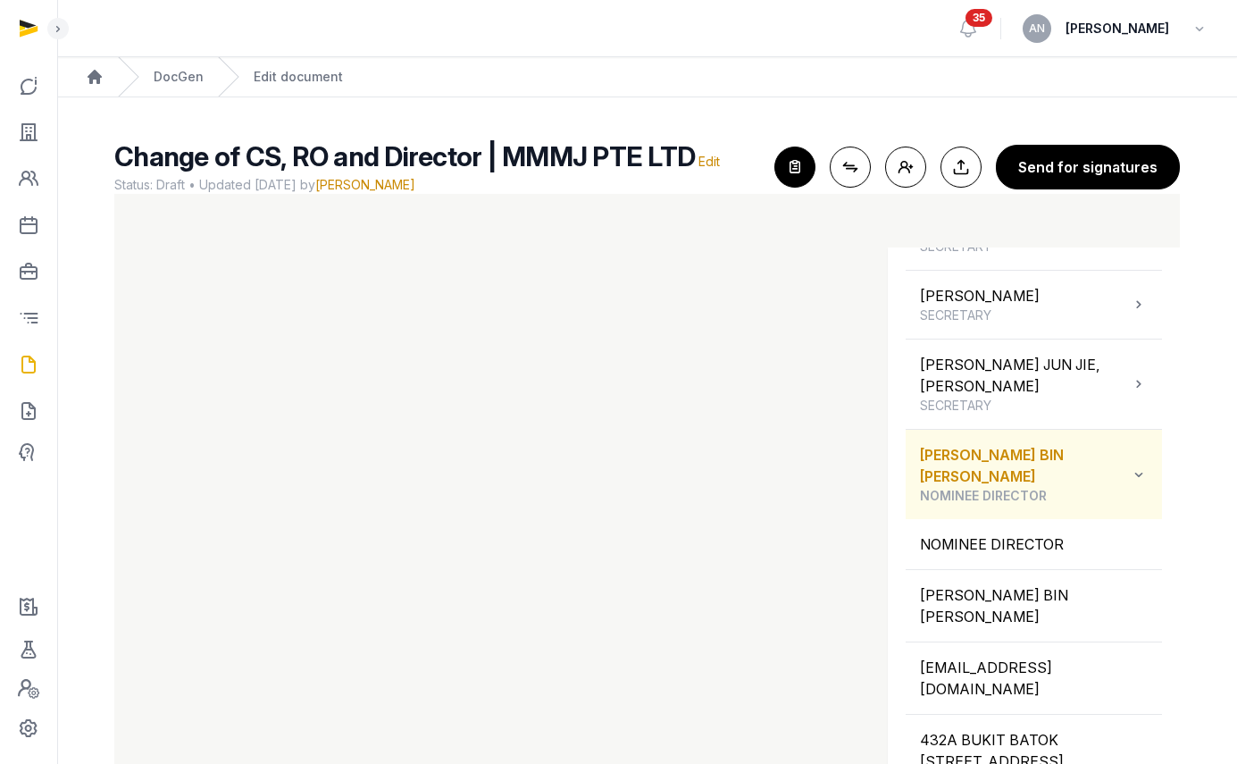
click at [987, 502] on div "[PERSON_NAME] BIN [PERSON_NAME] NOMINEE DIRECTOR" at bounding box center [1025, 474] width 210 height 61
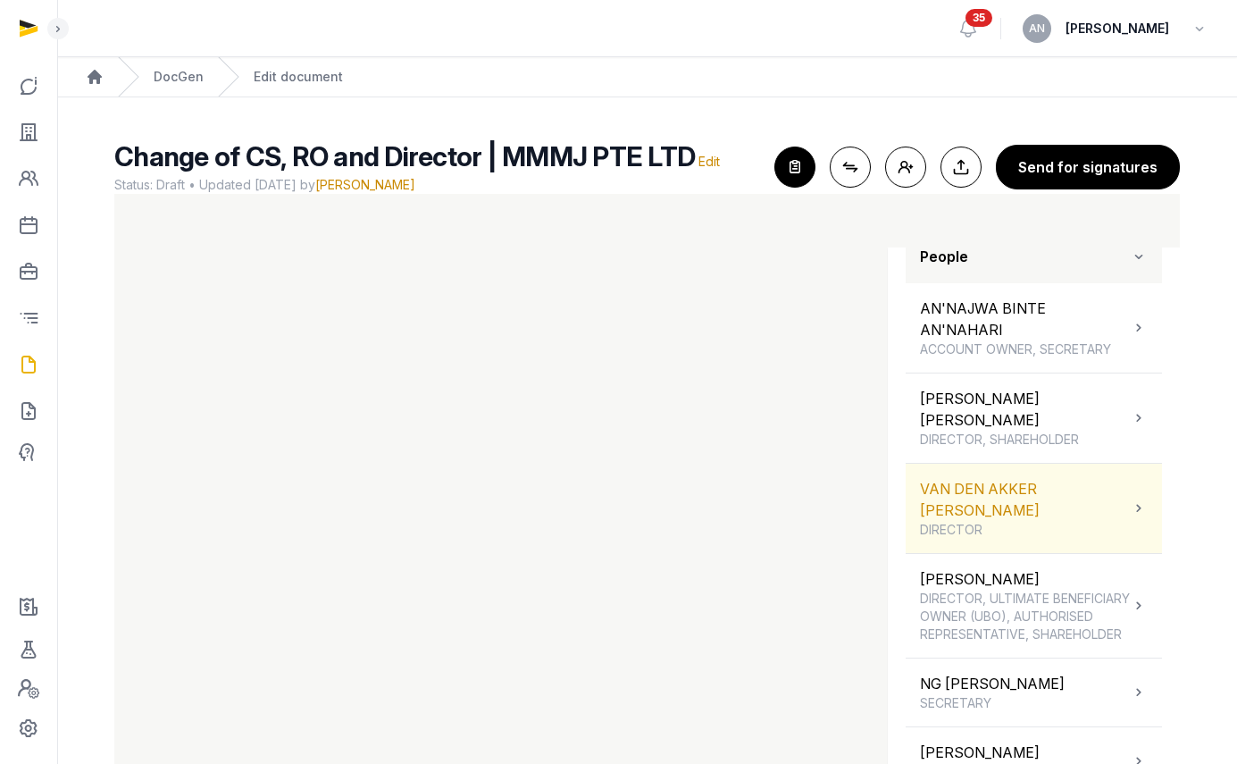
scroll to position [199, 0]
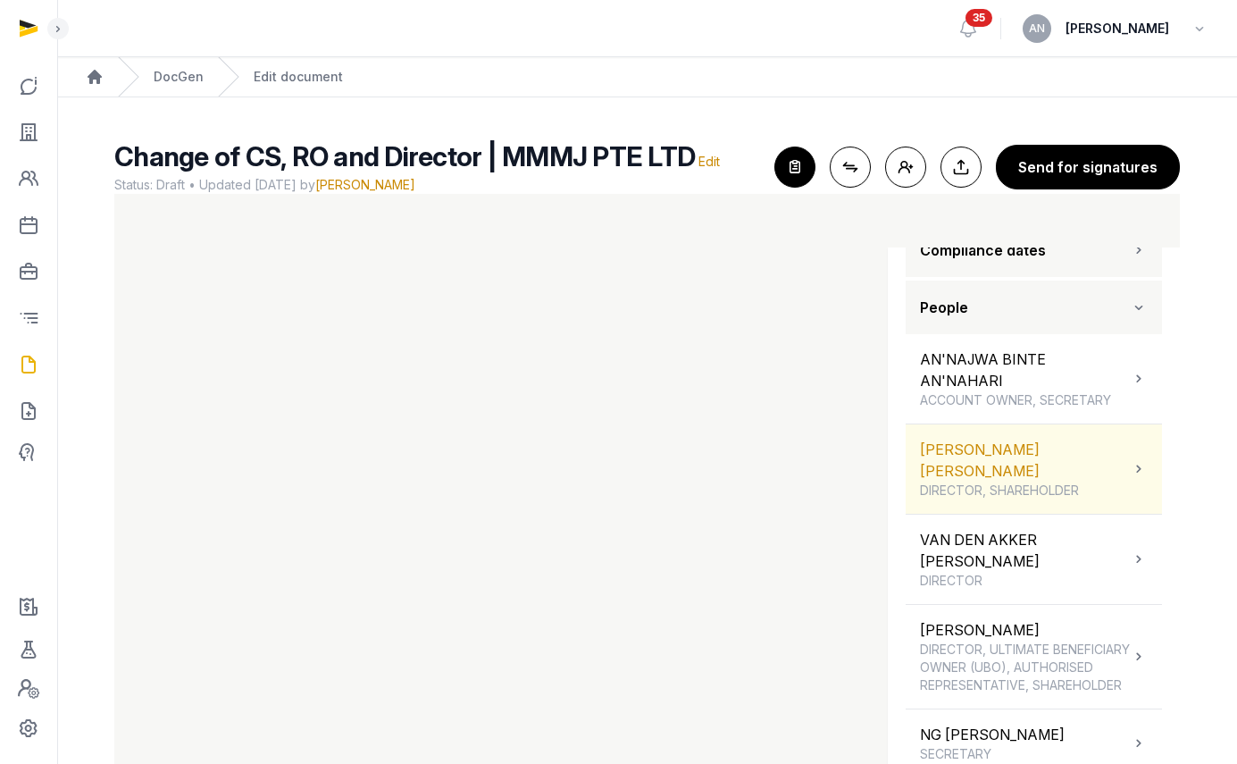
click at [987, 465] on div "[PERSON_NAME] [PERSON_NAME] DIRECTOR, SHAREHOLDER" at bounding box center [1025, 469] width 210 height 61
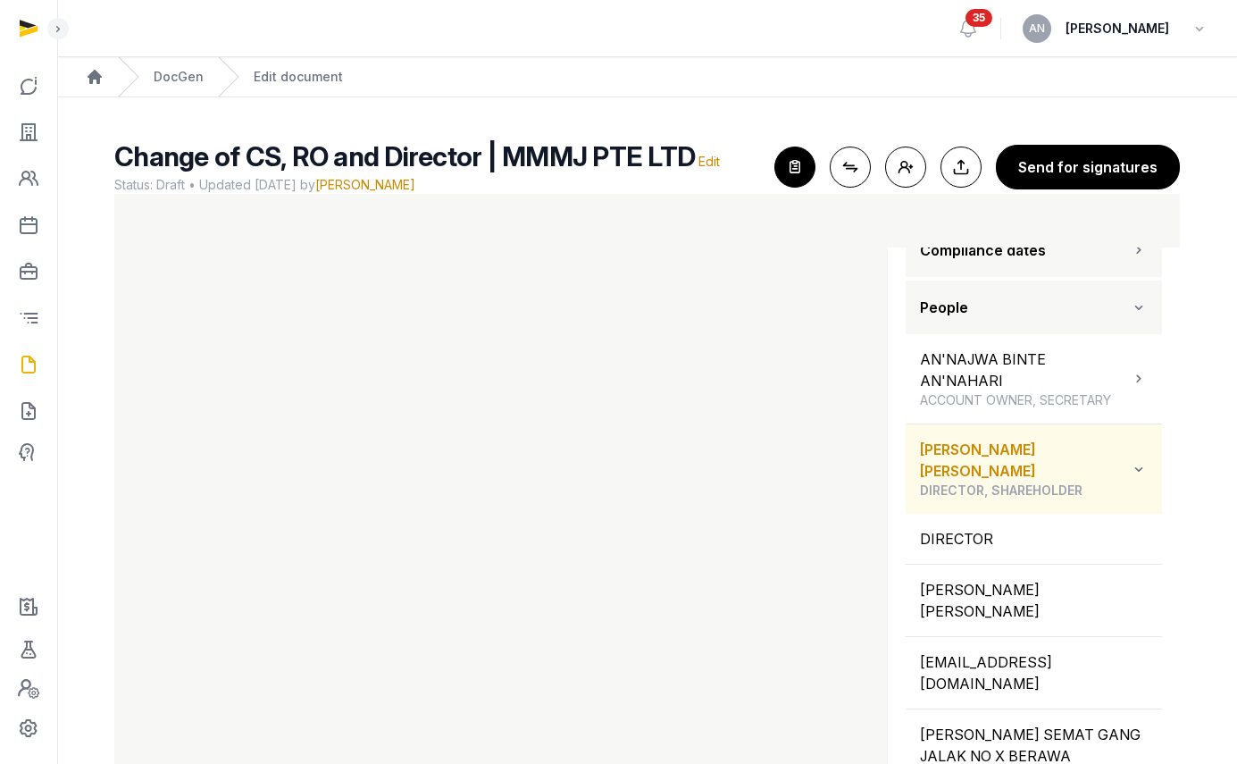
click at [984, 464] on div "[PERSON_NAME] [PERSON_NAME] DIRECTOR, SHAREHOLDER" at bounding box center [1025, 469] width 210 height 61
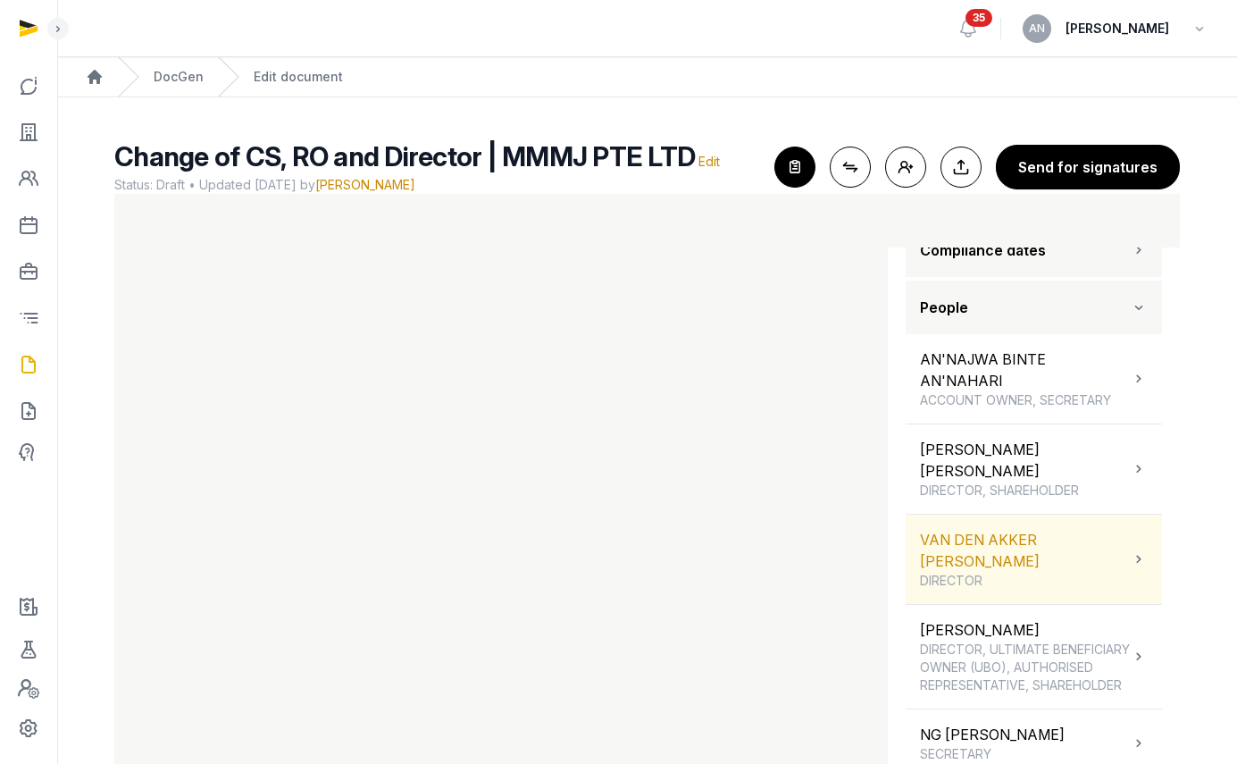
click at [985, 549] on div "VAN DEN AKKER [PERSON_NAME] DIRECTOR" at bounding box center [1025, 559] width 210 height 61
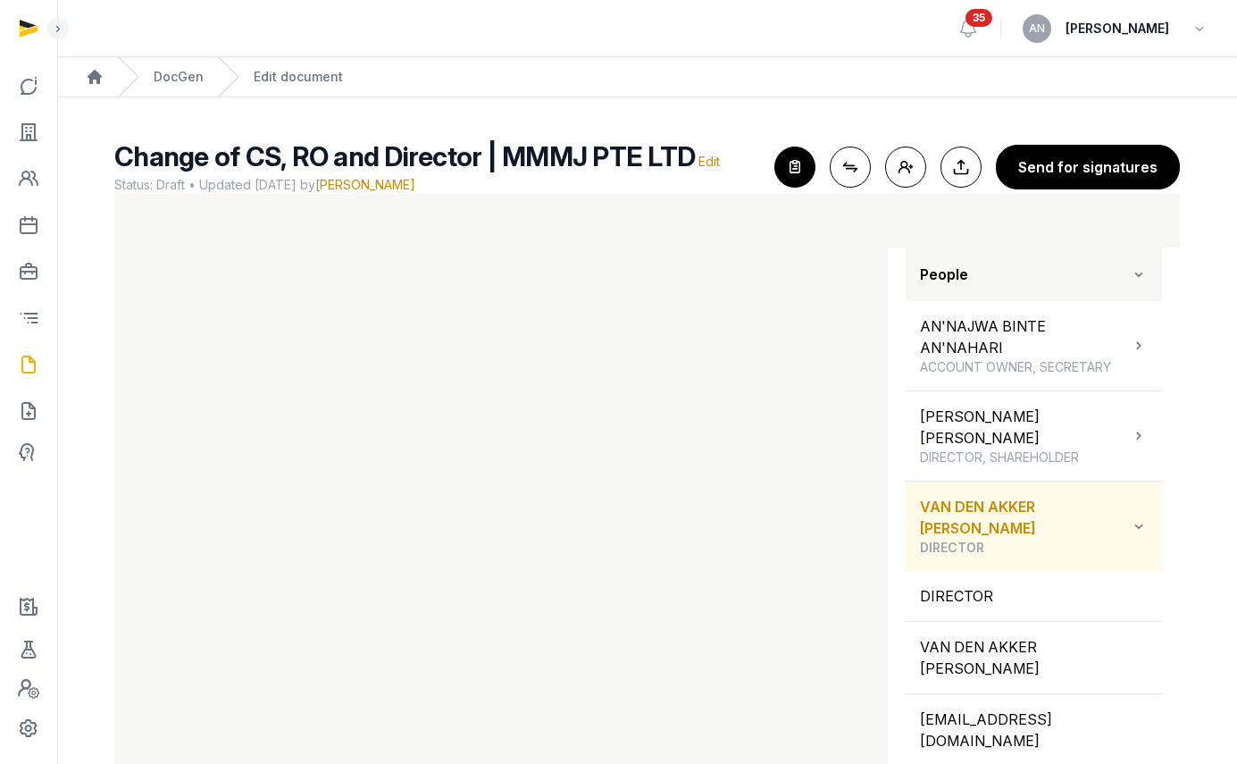
scroll to position [272, 0]
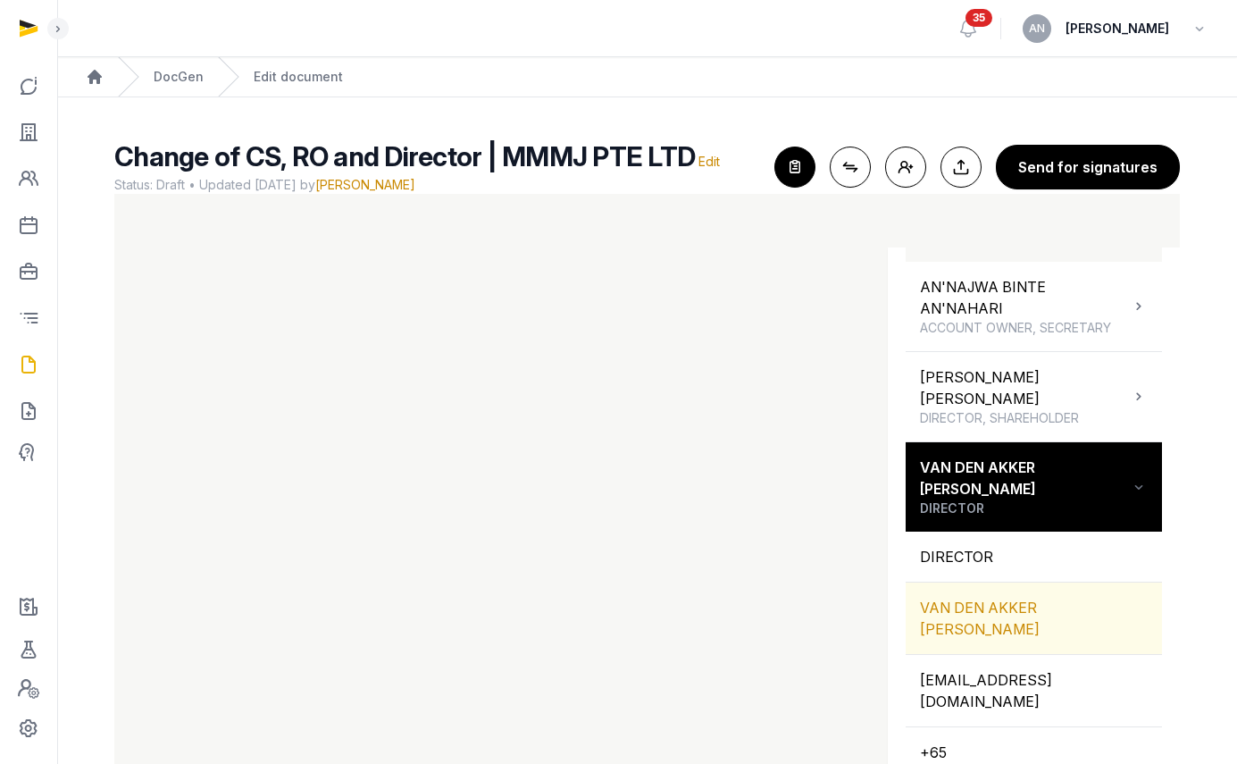
click at [976, 601] on div "VAN DEN AKKER [PERSON_NAME]" at bounding box center [1034, 617] width 256 height 71
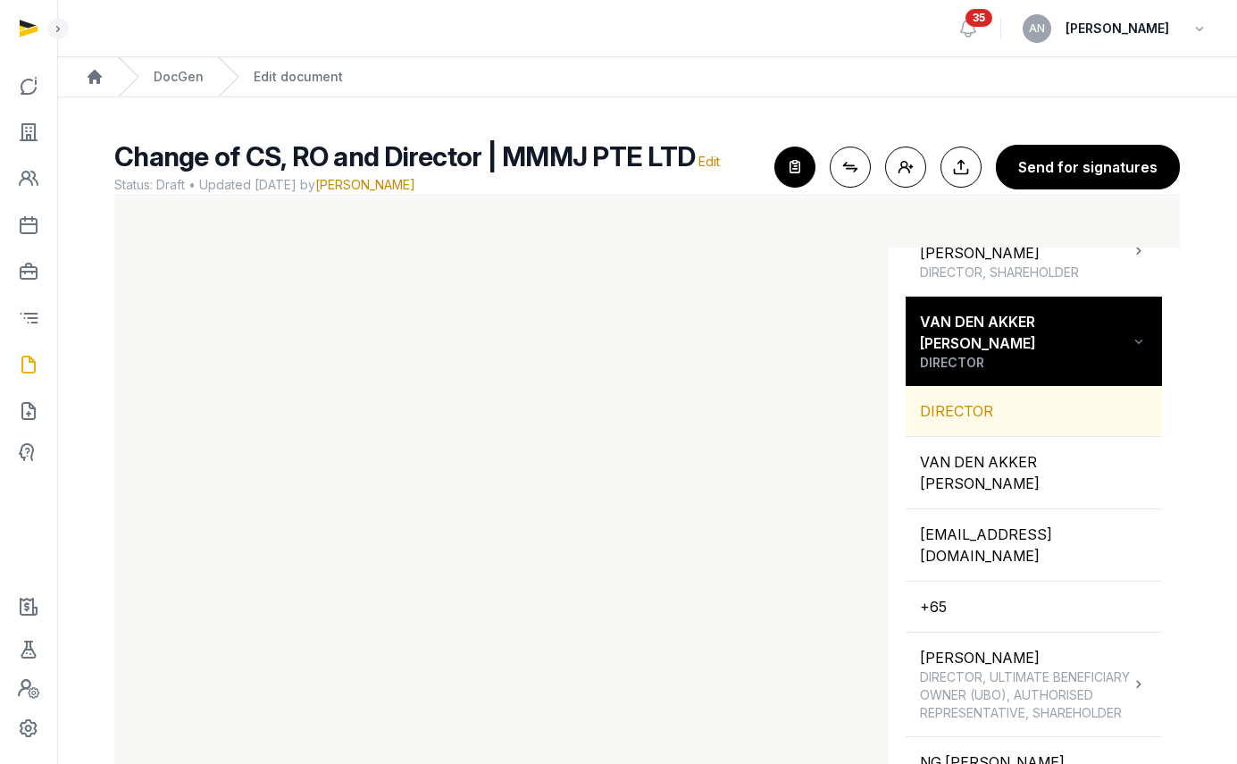
scroll to position [331, 0]
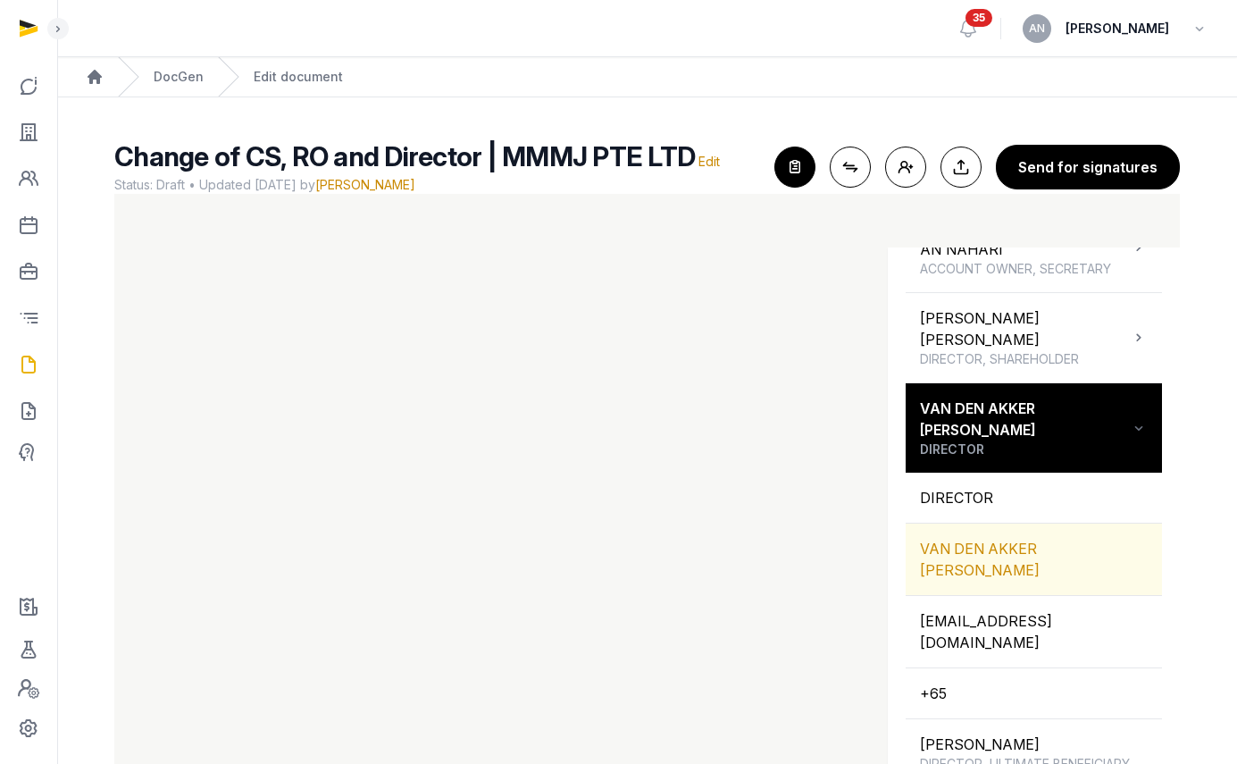
click at [1020, 564] on div "VAN DEN AKKER [PERSON_NAME]" at bounding box center [1034, 559] width 256 height 71
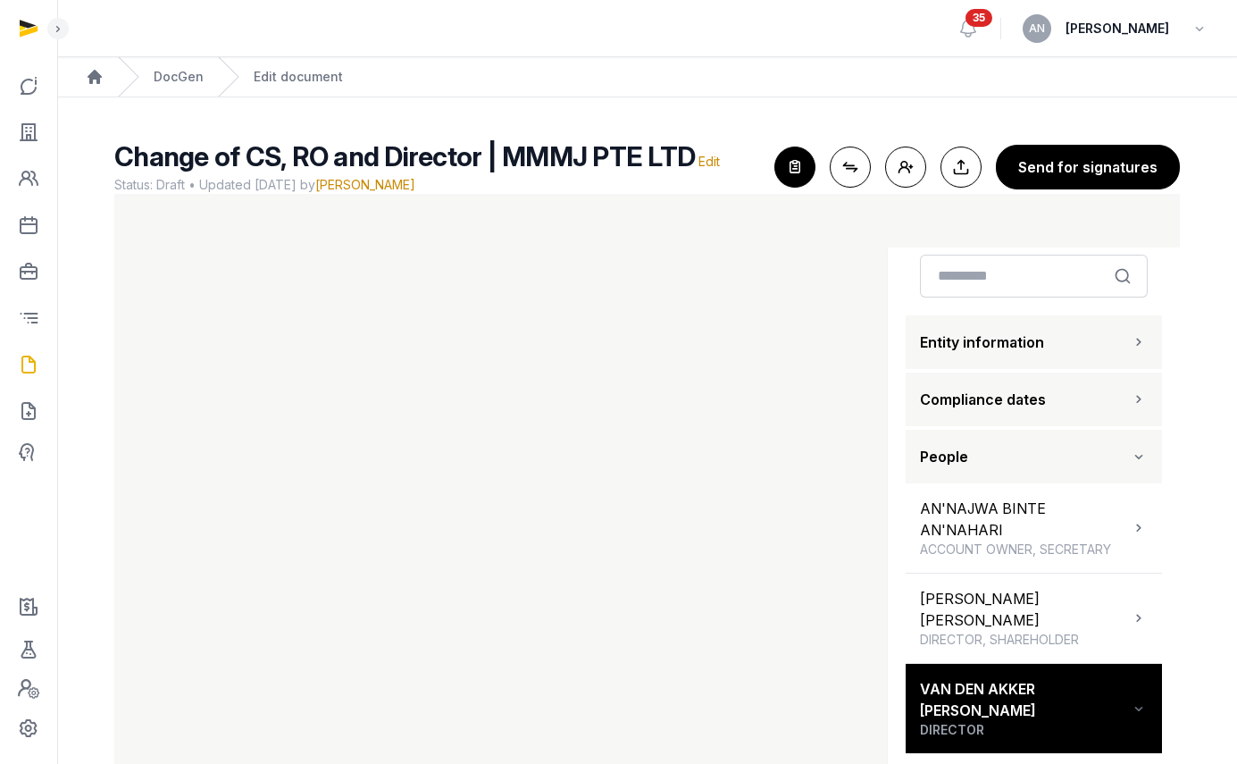
scroll to position [0, 0]
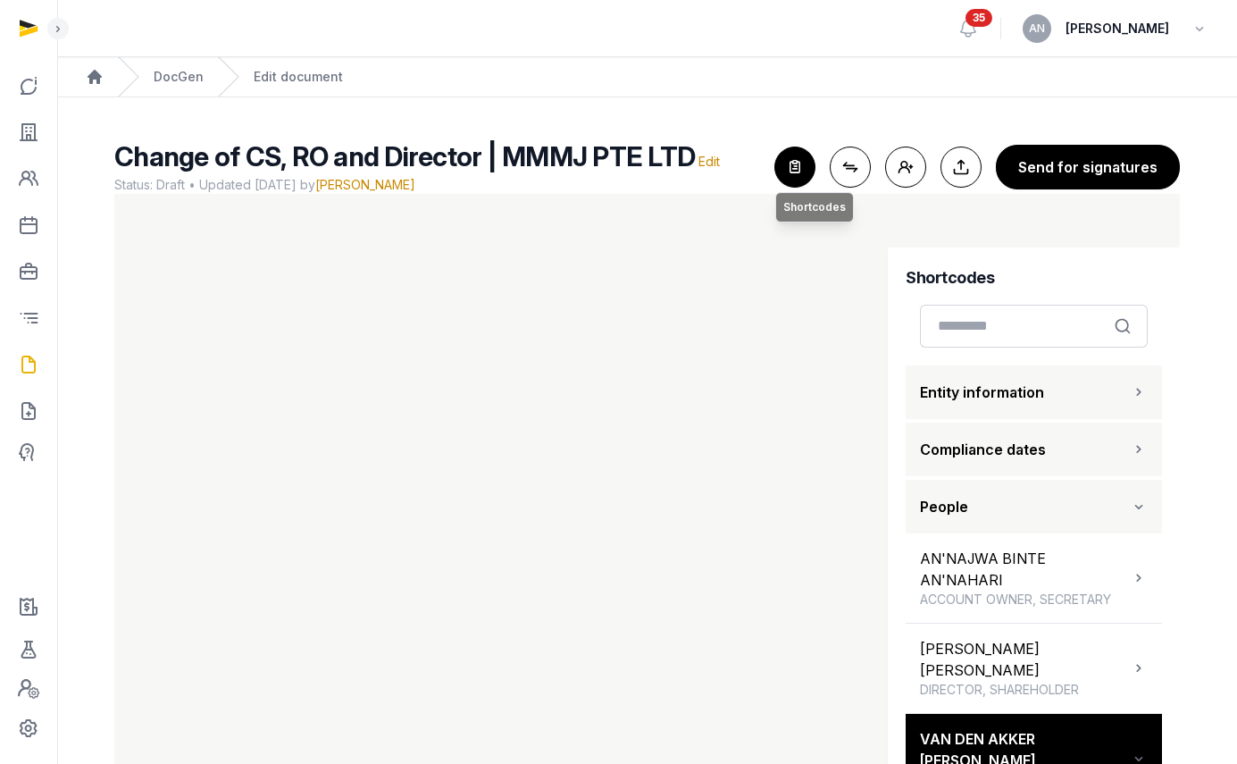
click at [808, 166] on icon "button" at bounding box center [794, 166] width 39 height 39
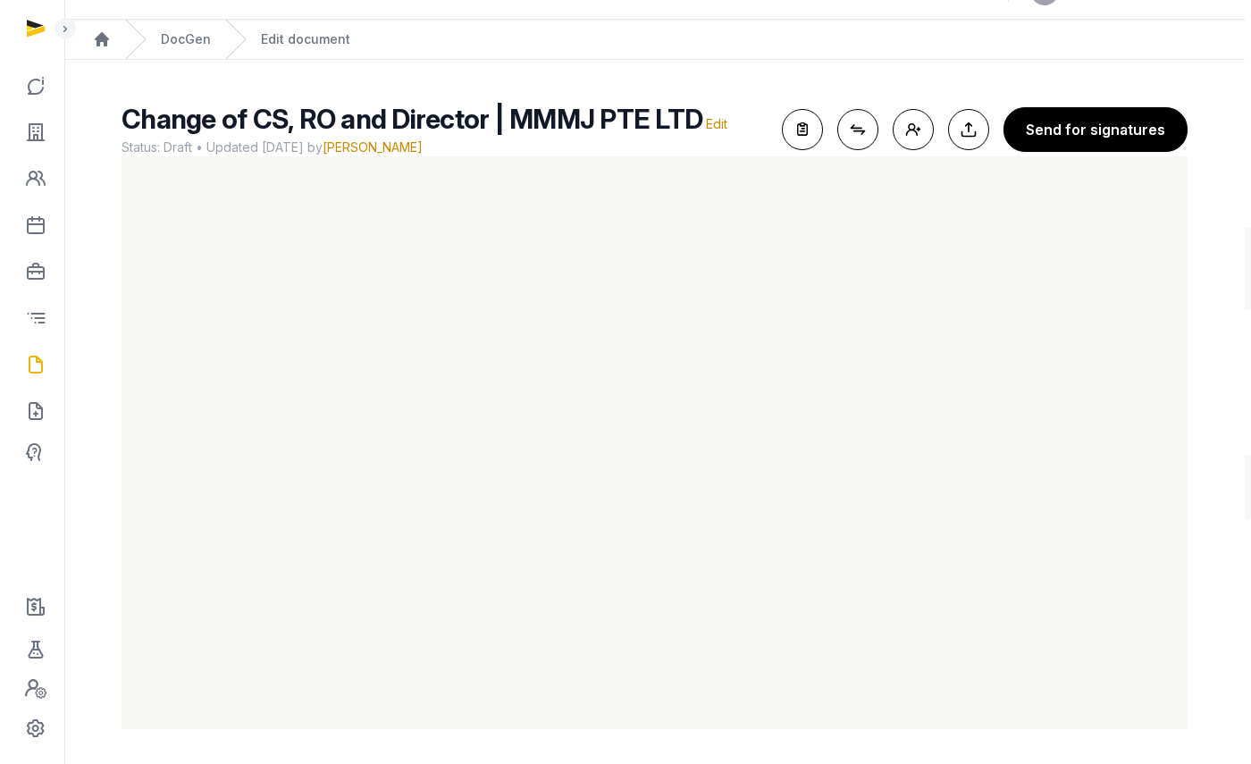
scroll to position [38, 0]
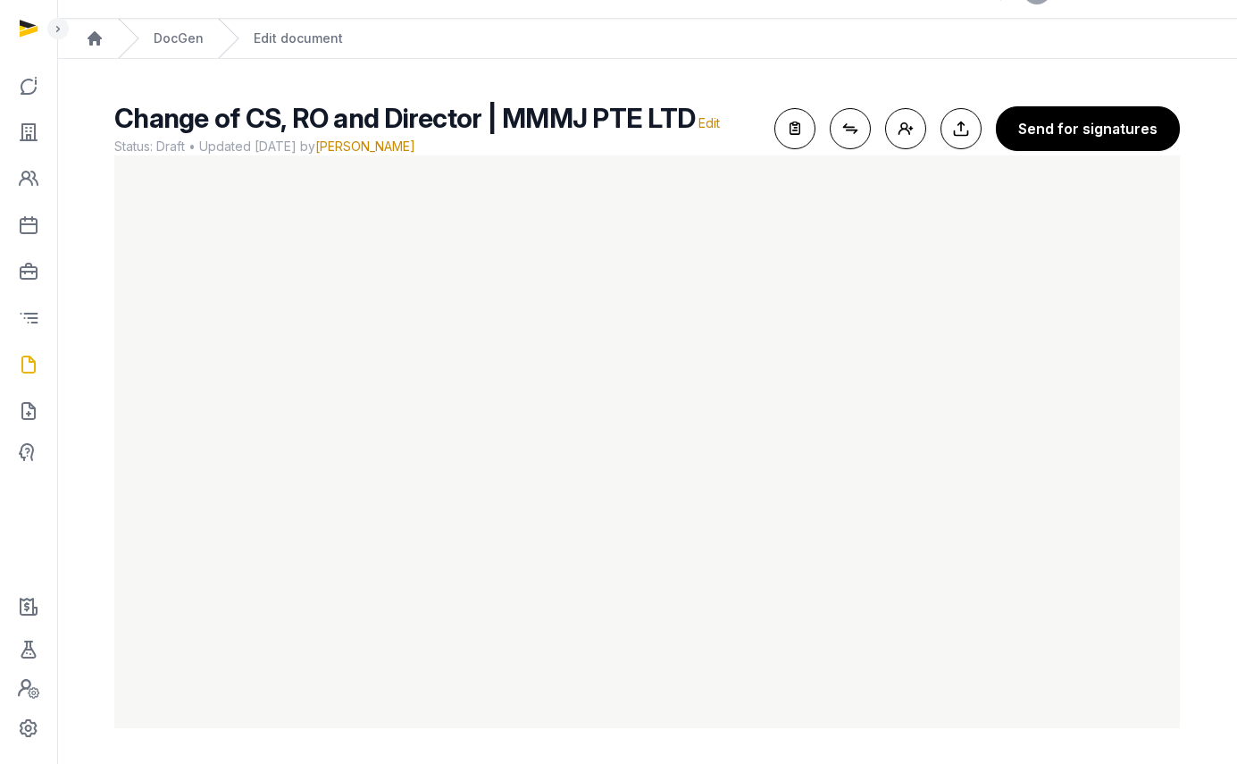
click at [1093, 131] on button "Send for signatures" at bounding box center [1088, 128] width 184 height 45
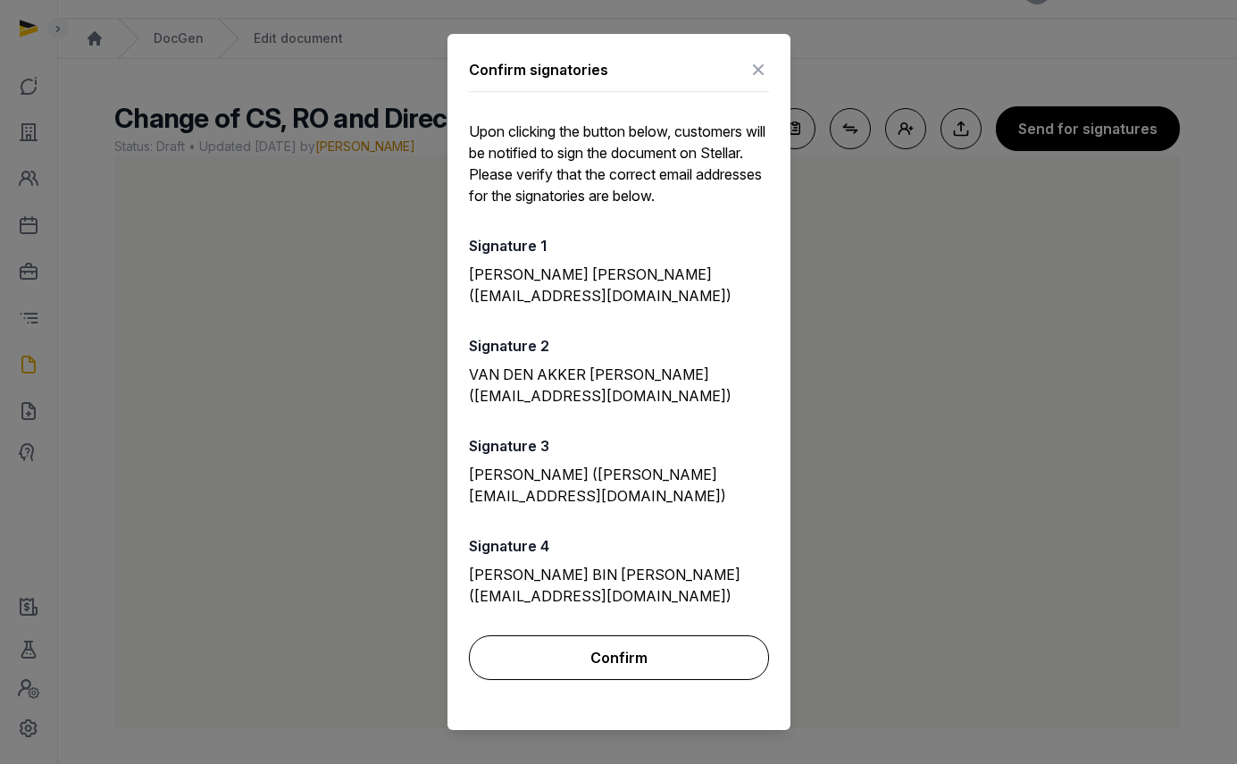
click at [636, 645] on button "Confirm" at bounding box center [619, 657] width 300 height 45
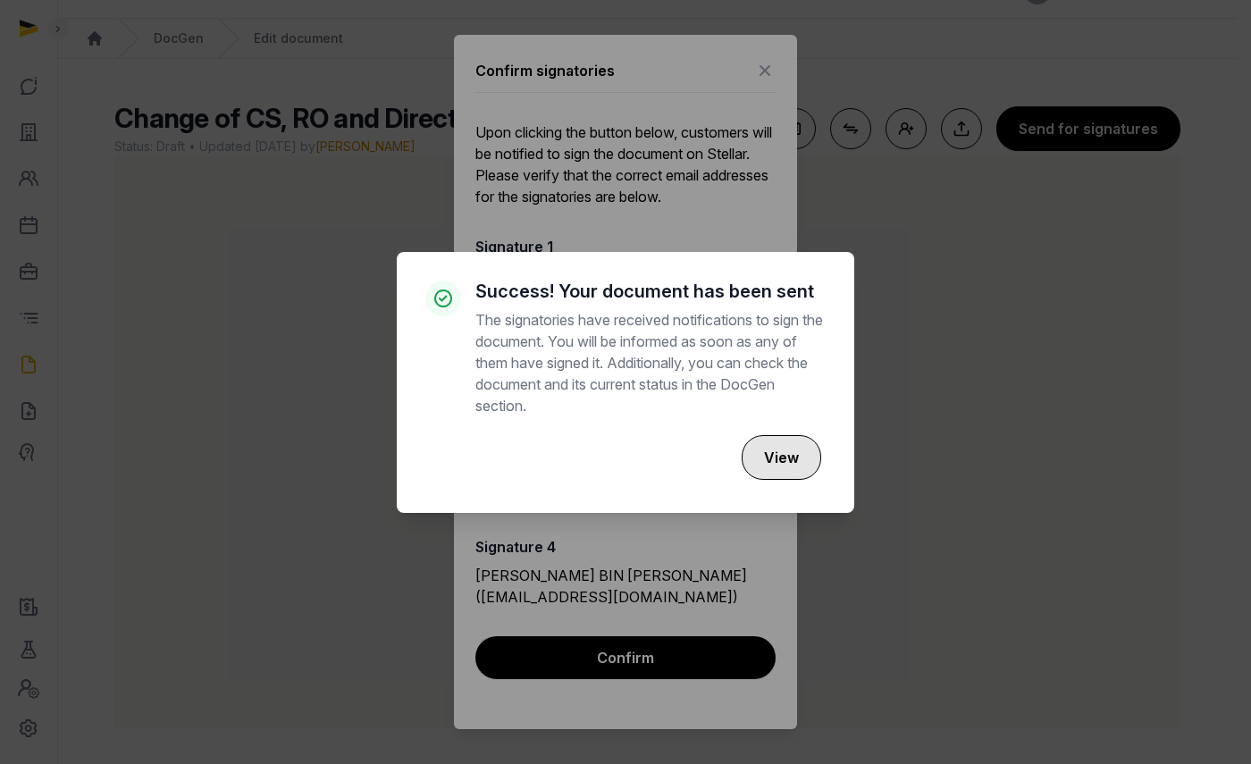
click at [758, 440] on button "View" at bounding box center [781, 457] width 80 height 45
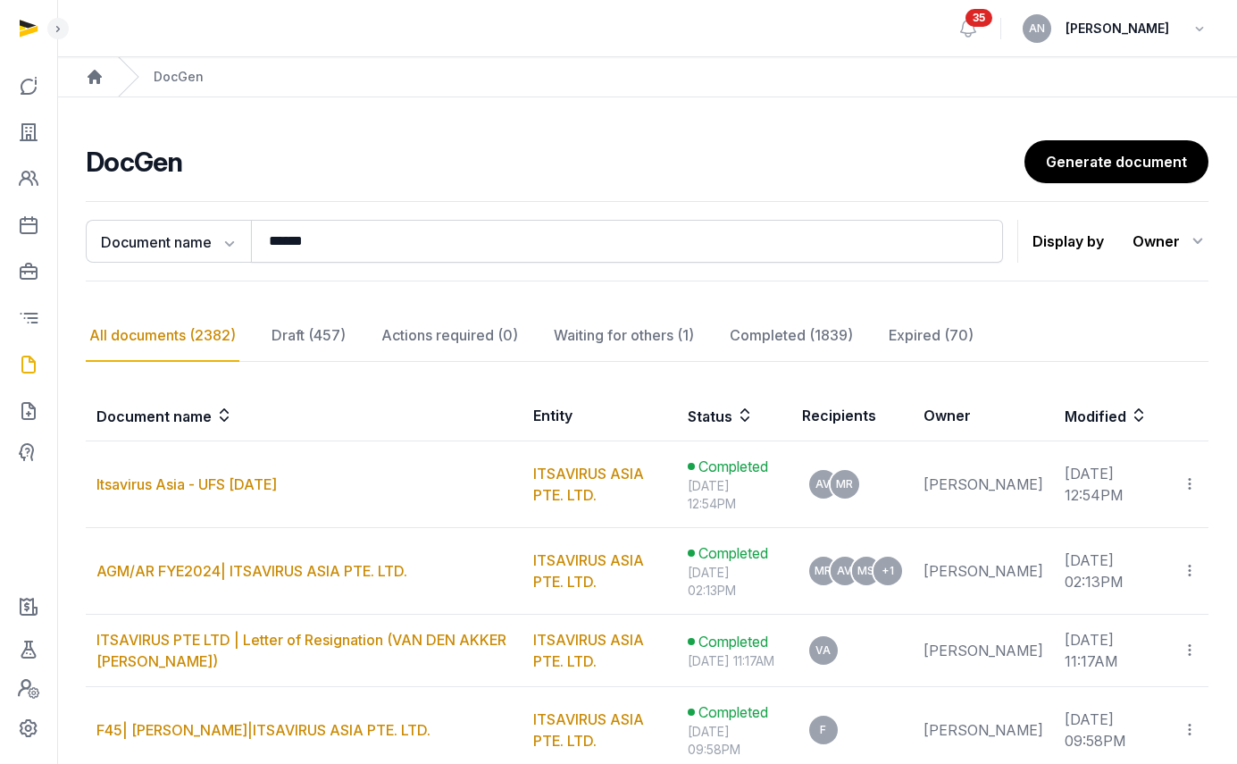
scroll to position [40, 0]
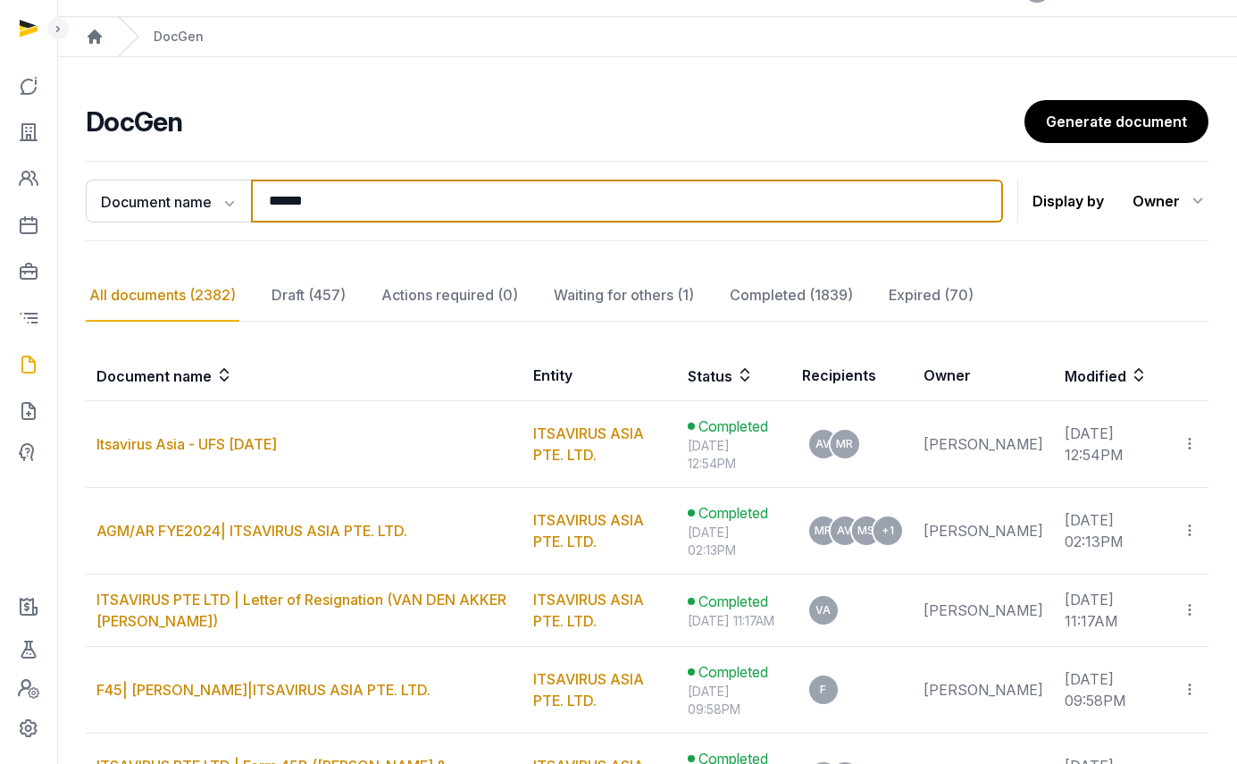
click at [321, 210] on input "******" at bounding box center [627, 201] width 752 height 43
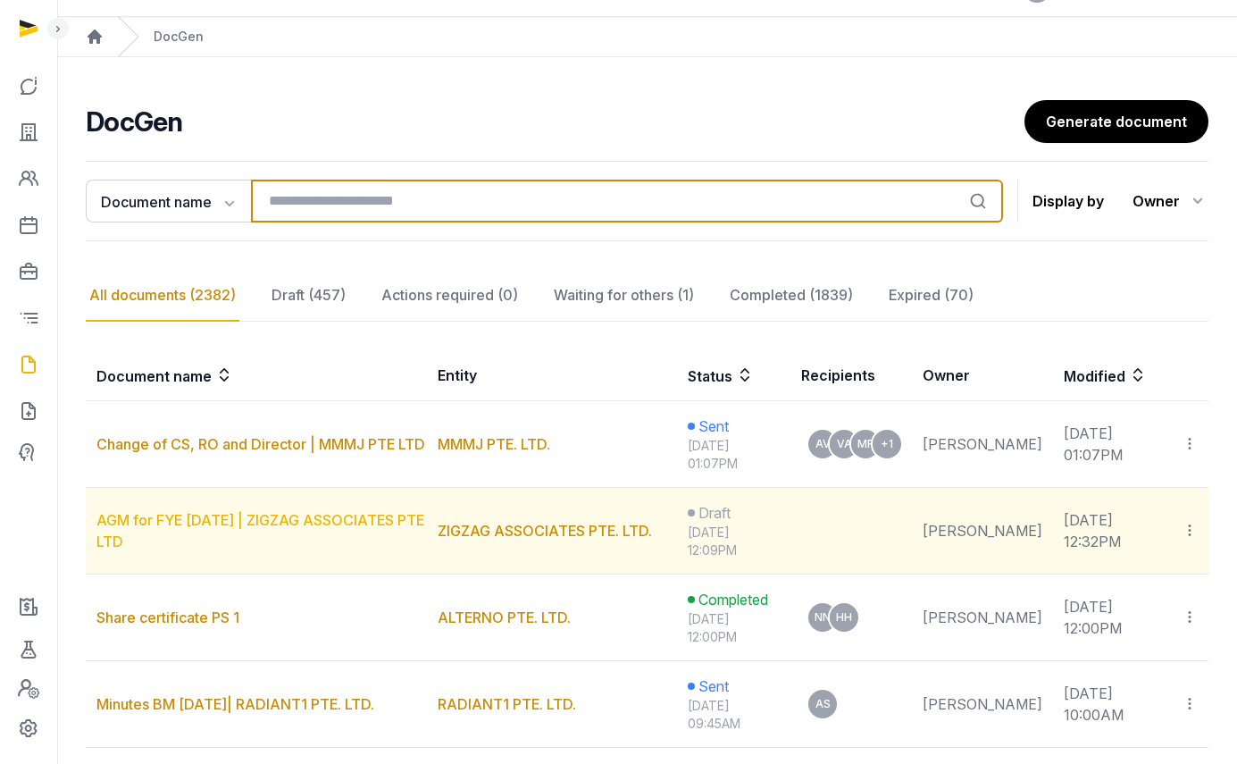
scroll to position [44, 0]
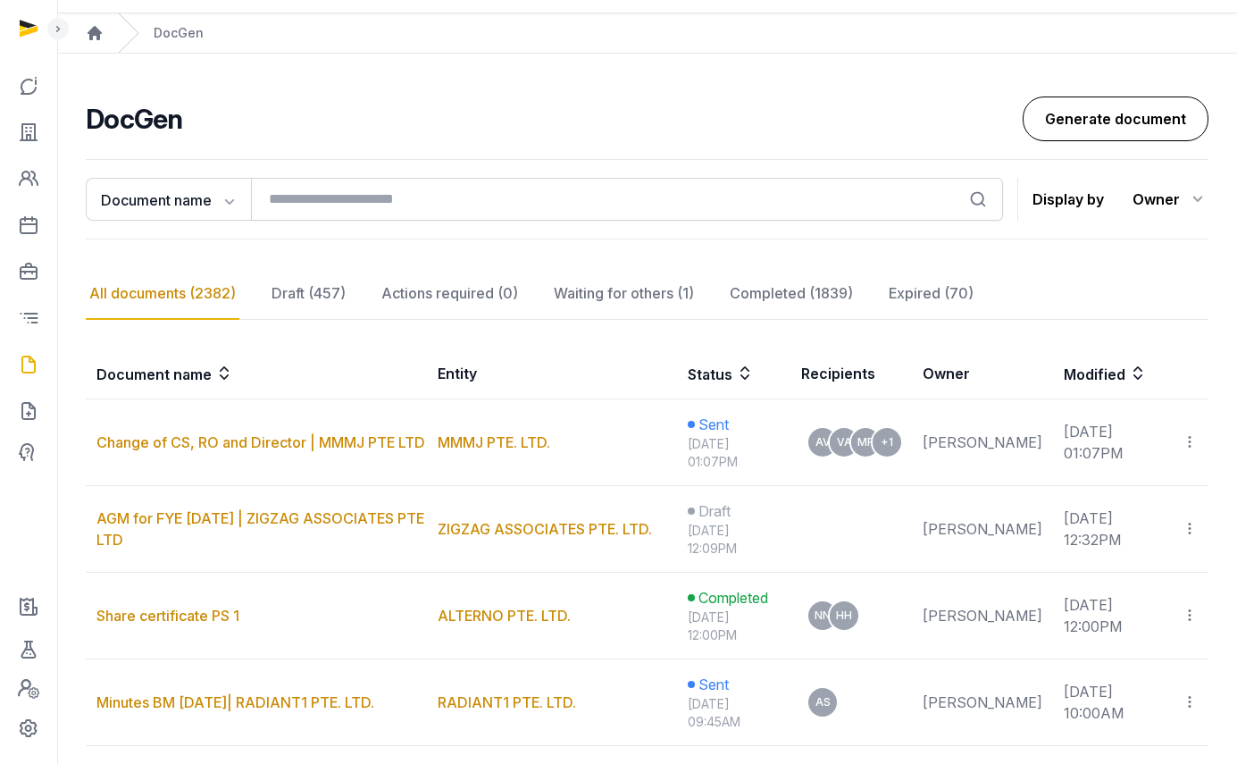
click at [1099, 117] on link "Generate document" at bounding box center [1116, 118] width 186 height 45
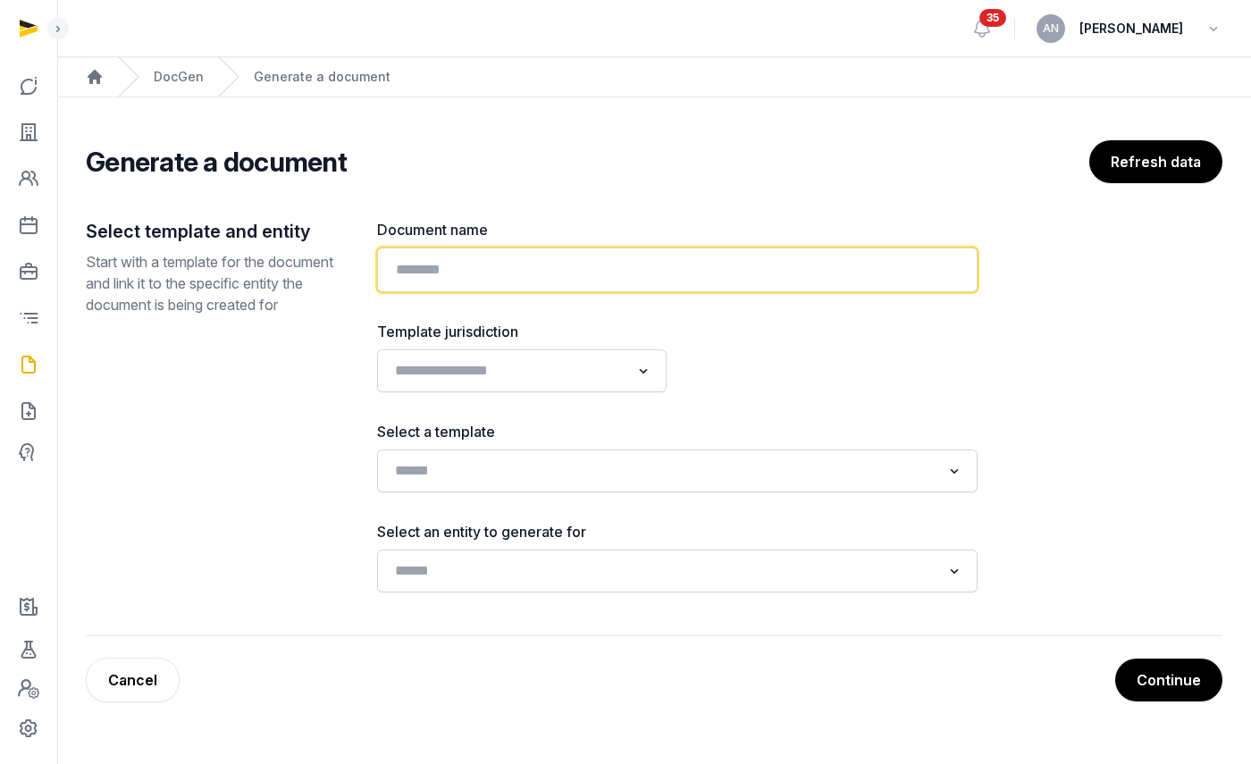
click at [496, 262] on input "text" at bounding box center [677, 269] width 600 height 45
type input "**********"
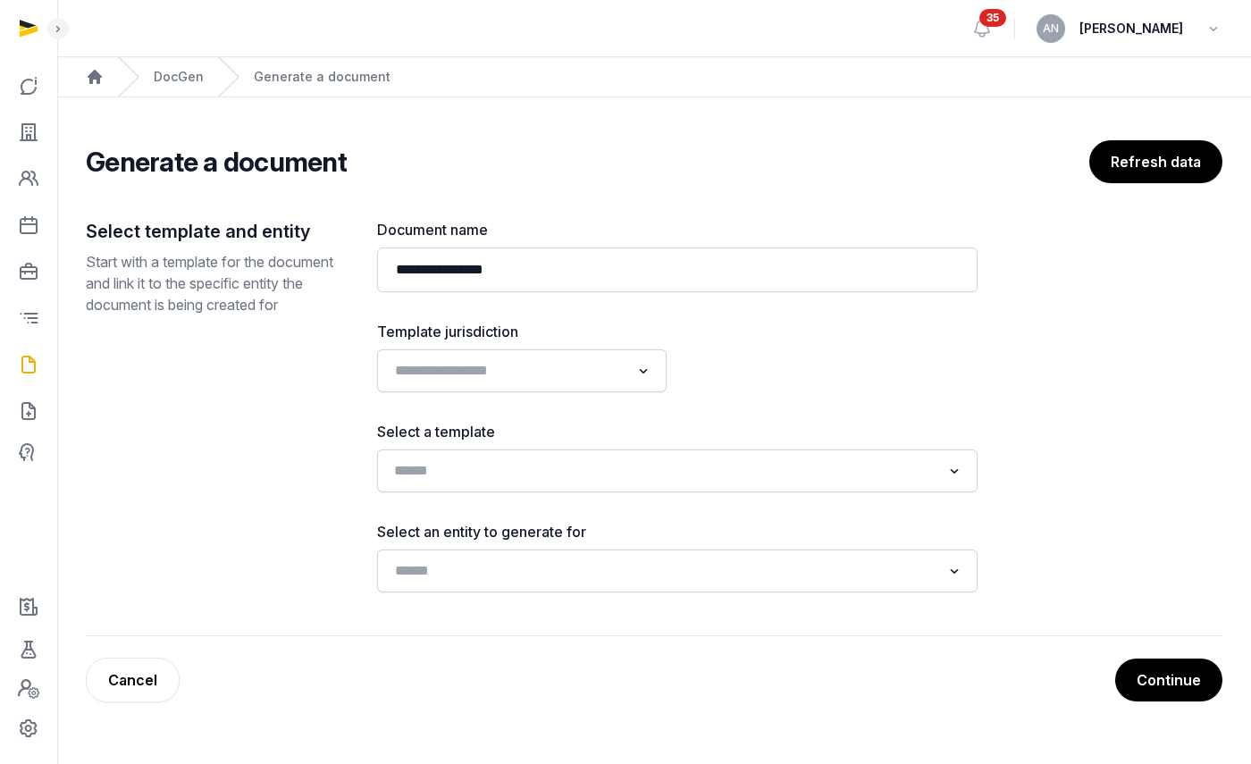
click at [449, 473] on input "Search for option" at bounding box center [664, 470] width 553 height 25
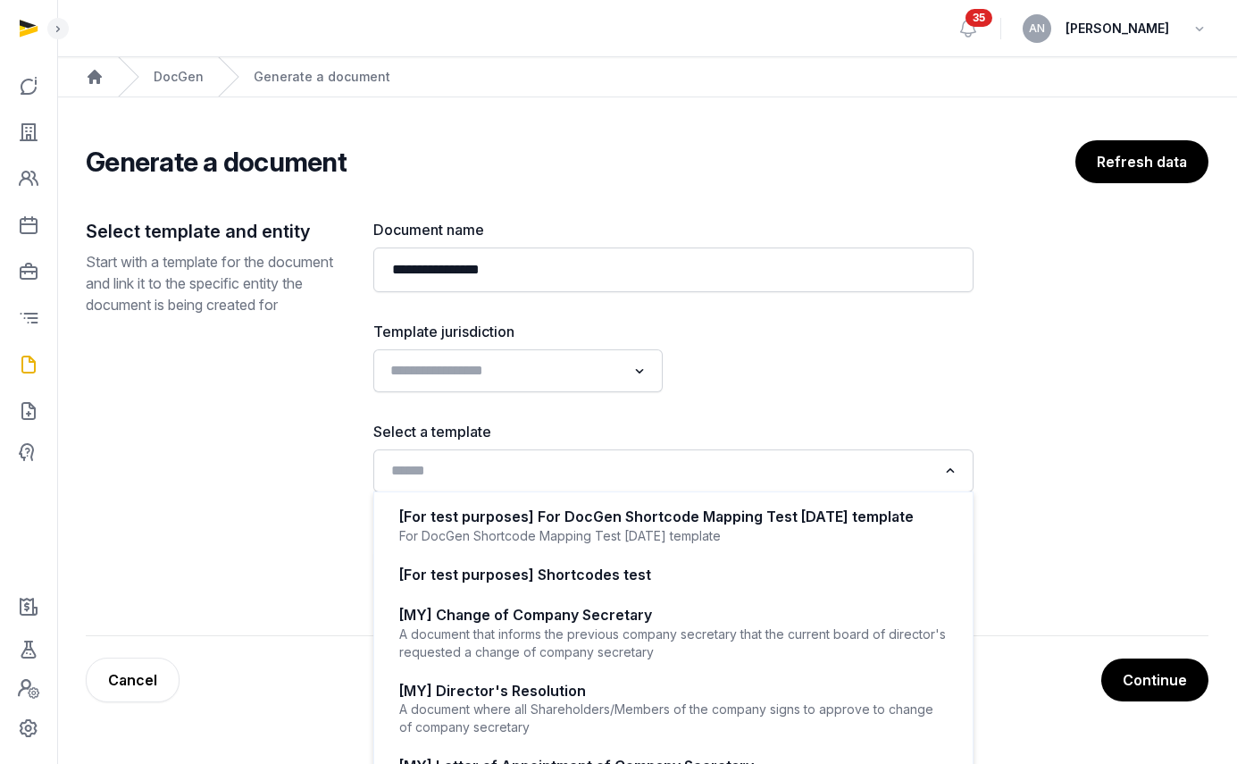
click at [477, 382] on input "Search for option" at bounding box center [505, 370] width 242 height 25
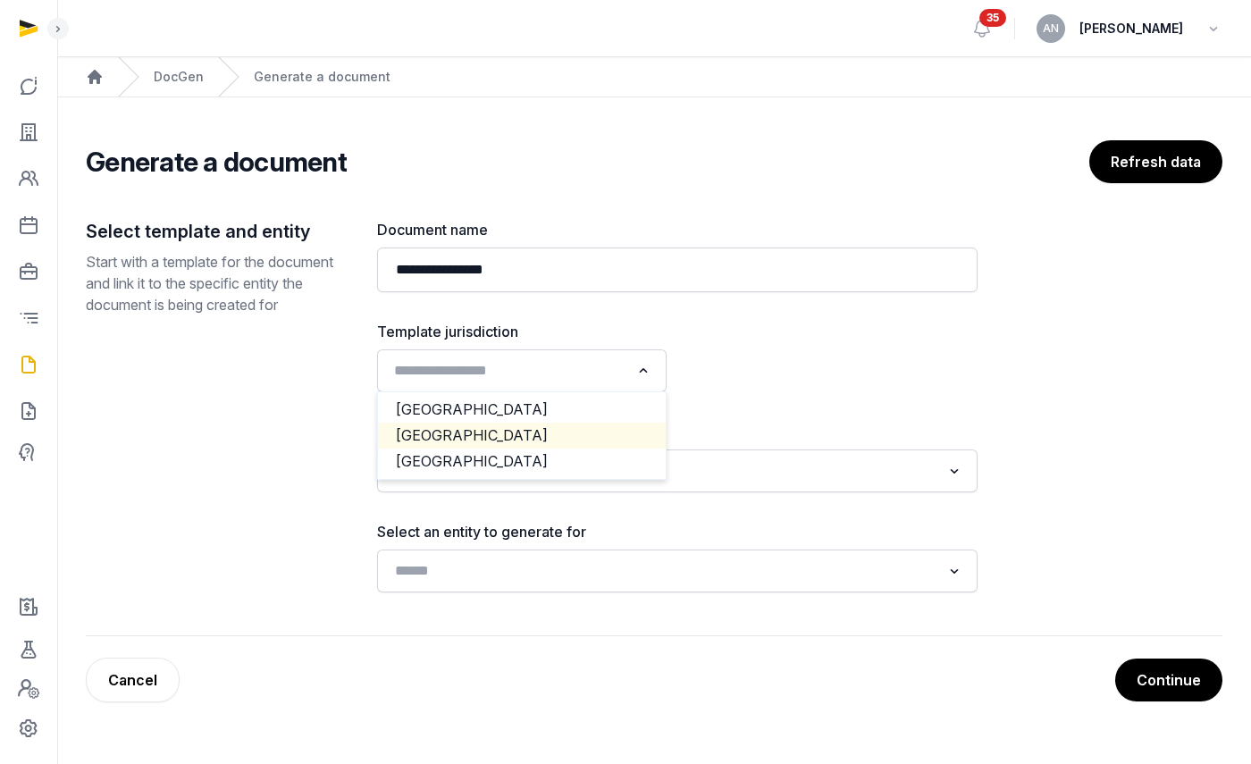
click at [450, 435] on li "[GEOGRAPHIC_DATA]" at bounding box center [522, 436] width 288 height 26
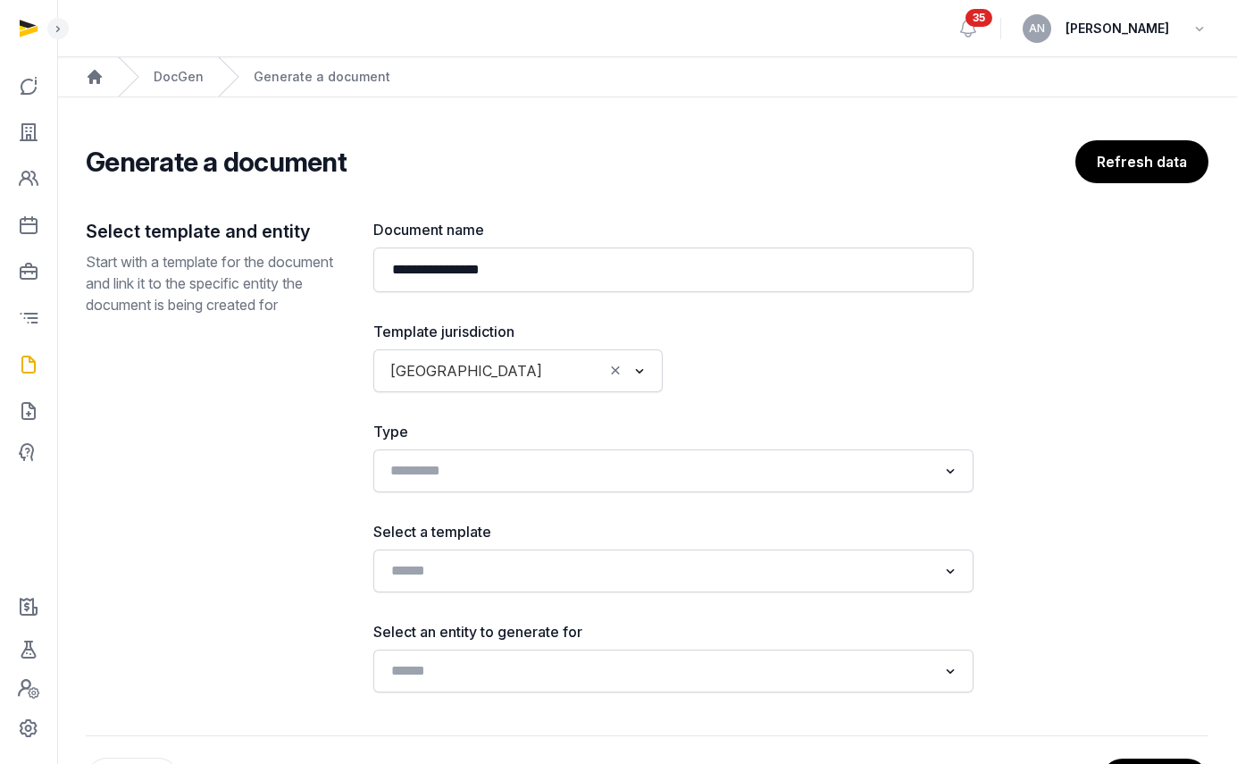
click at [441, 472] on input "Search for option" at bounding box center [660, 470] width 553 height 25
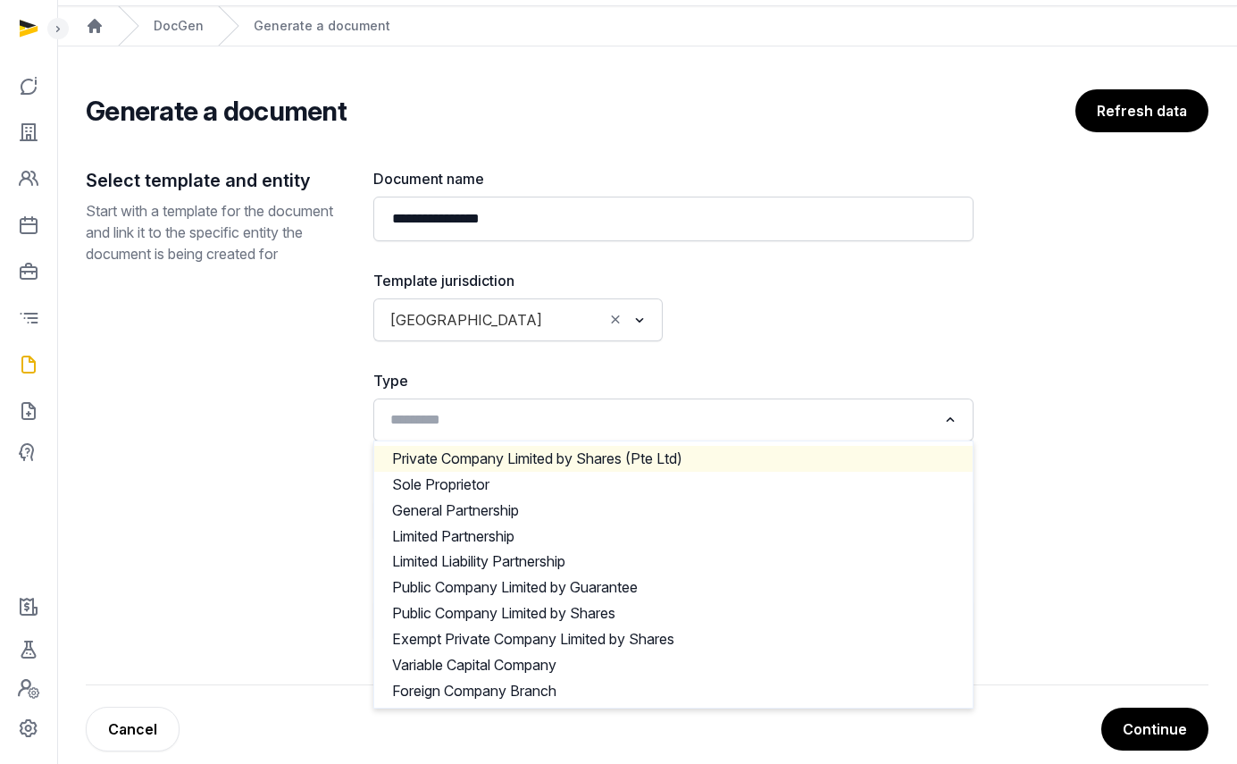
scroll to position [74, 0]
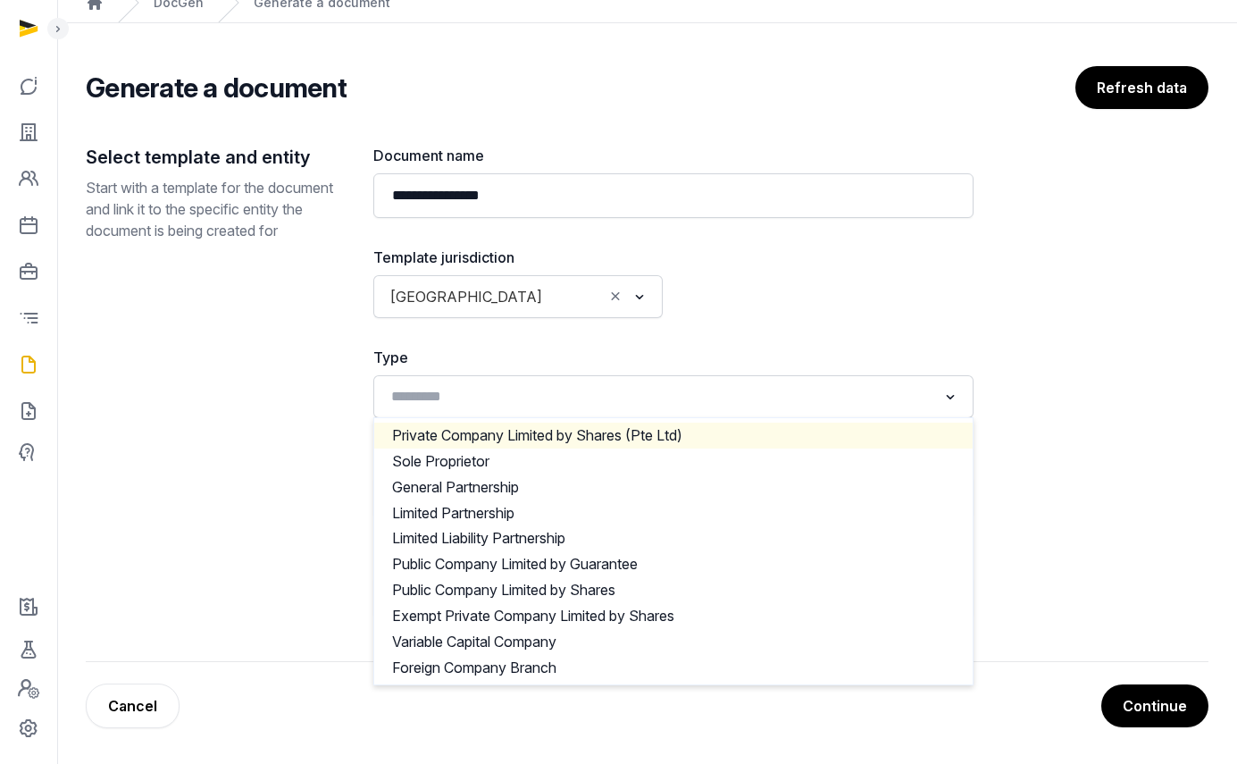
click at [851, 315] on div at bounding box center [828, 282] width 289 height 71
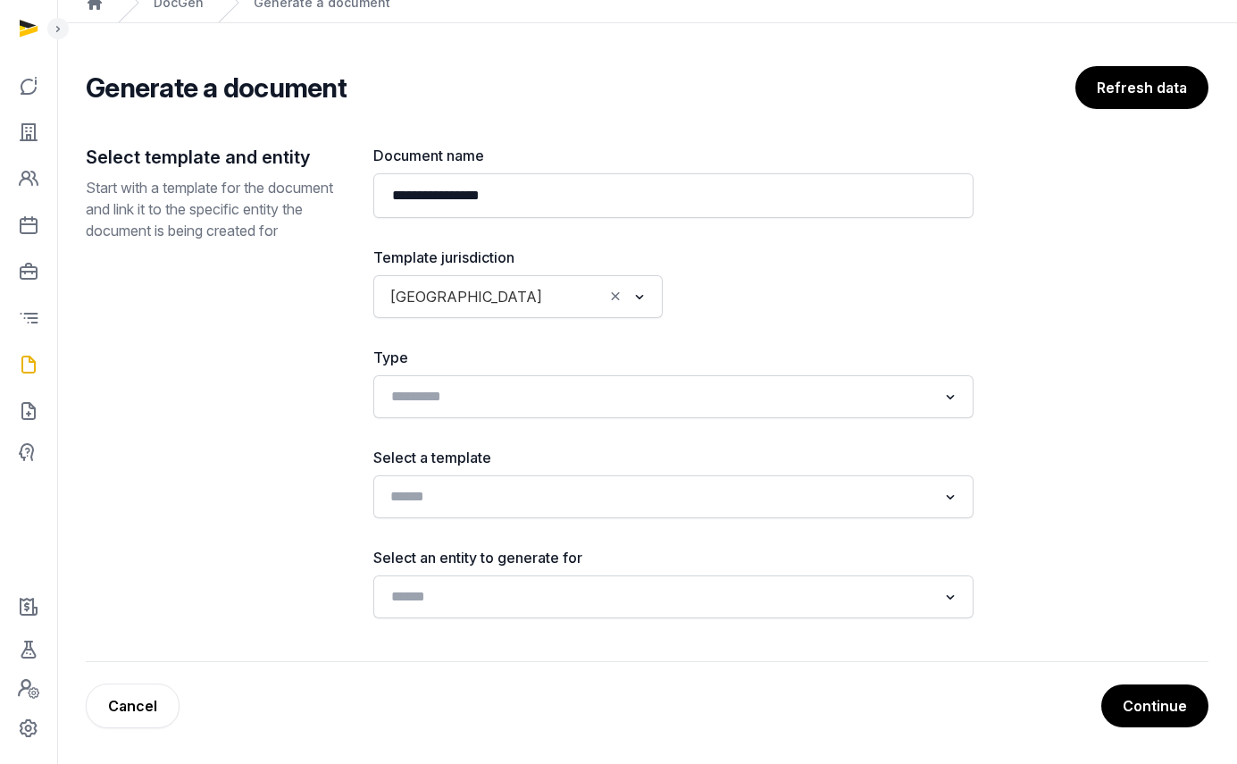
click at [450, 490] on input "Search for option" at bounding box center [660, 496] width 553 height 25
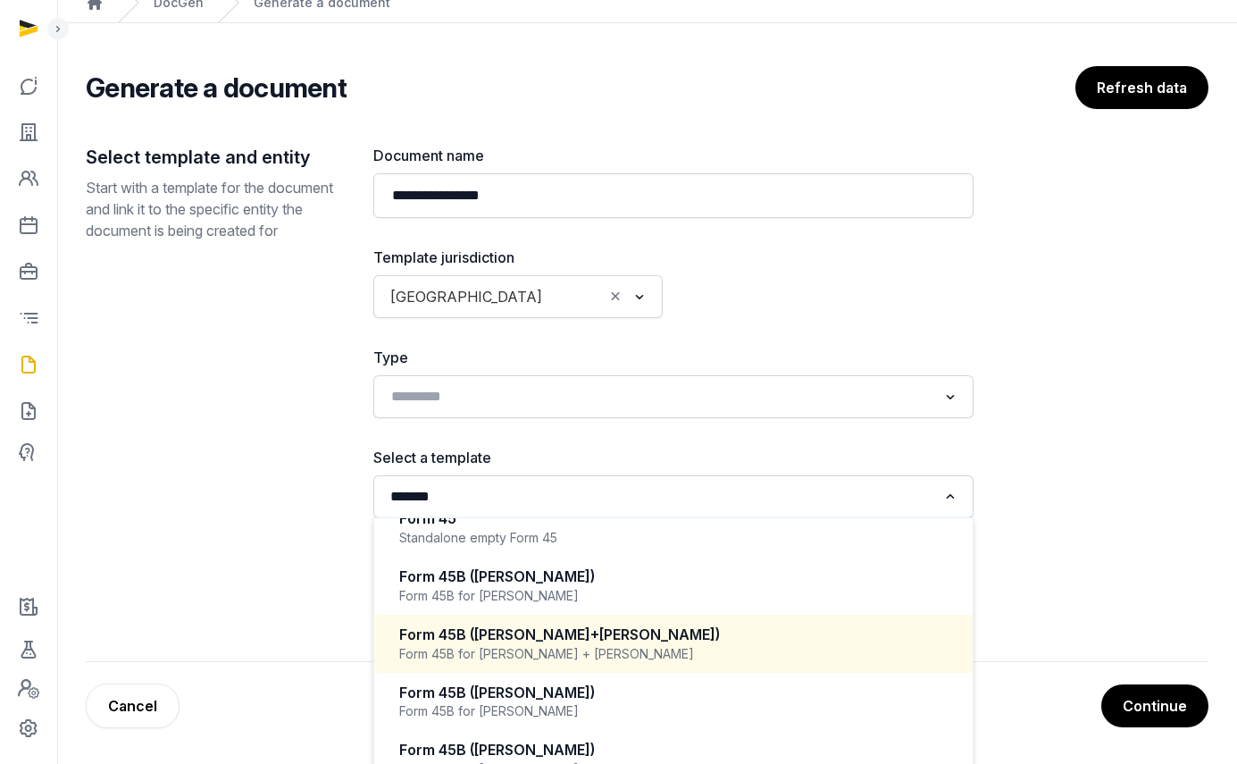
click at [591, 636] on div "Form 45B ([PERSON_NAME]+[PERSON_NAME])" at bounding box center [673, 634] width 549 height 21
type input "*******"
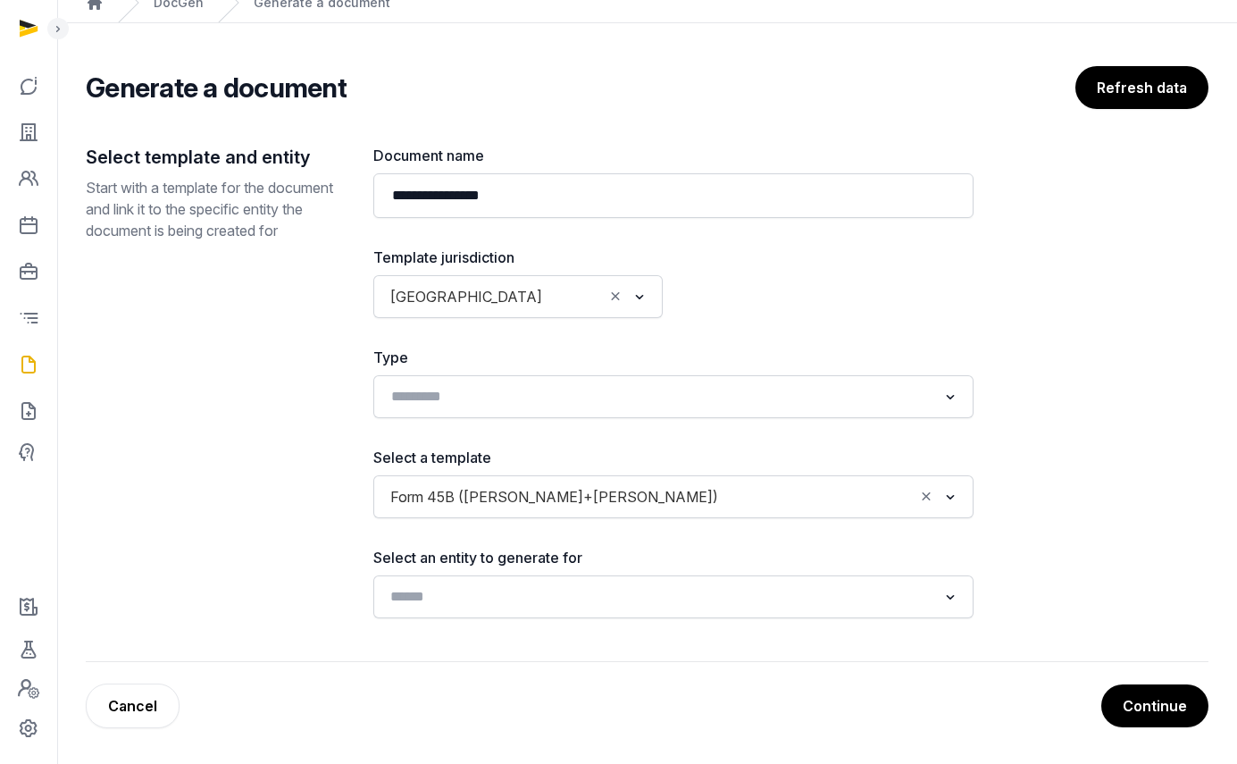
click at [474, 599] on input "Search for option" at bounding box center [660, 596] width 553 height 25
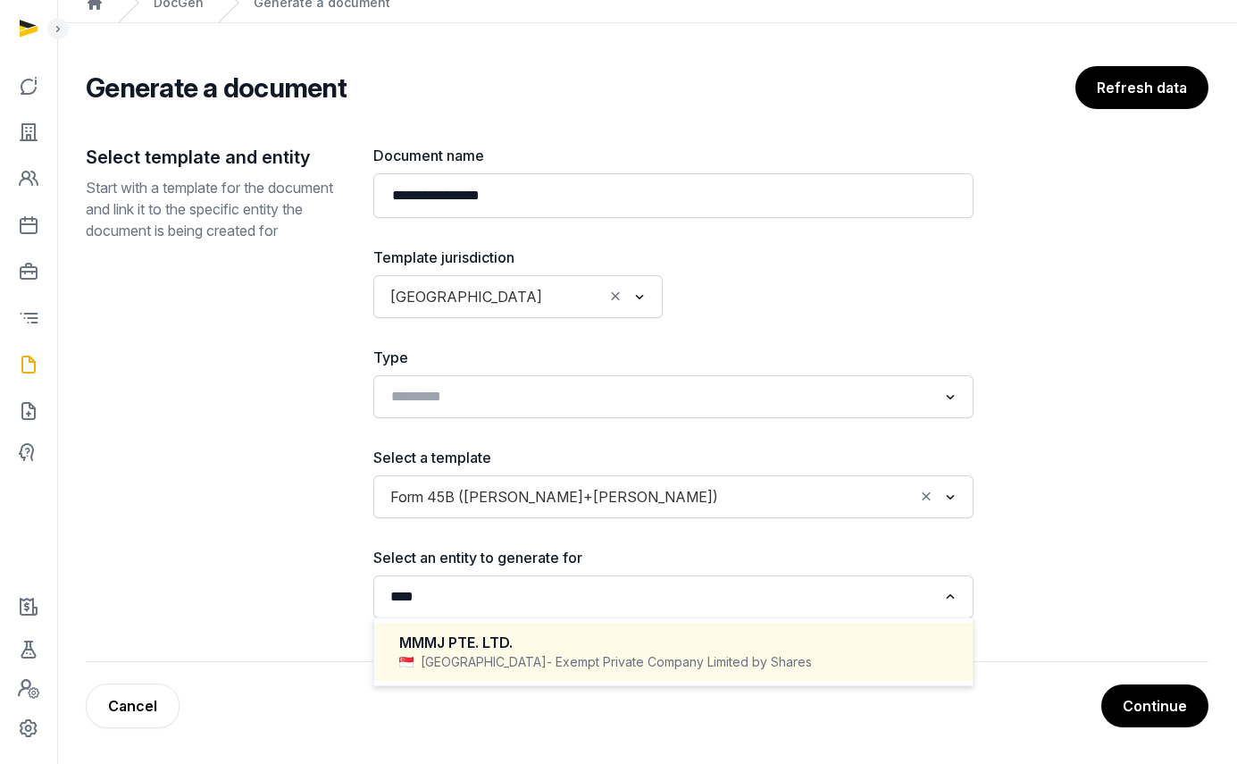
click at [501, 642] on div "MMMJ PTE. LTD." at bounding box center [673, 642] width 549 height 21
type input "****"
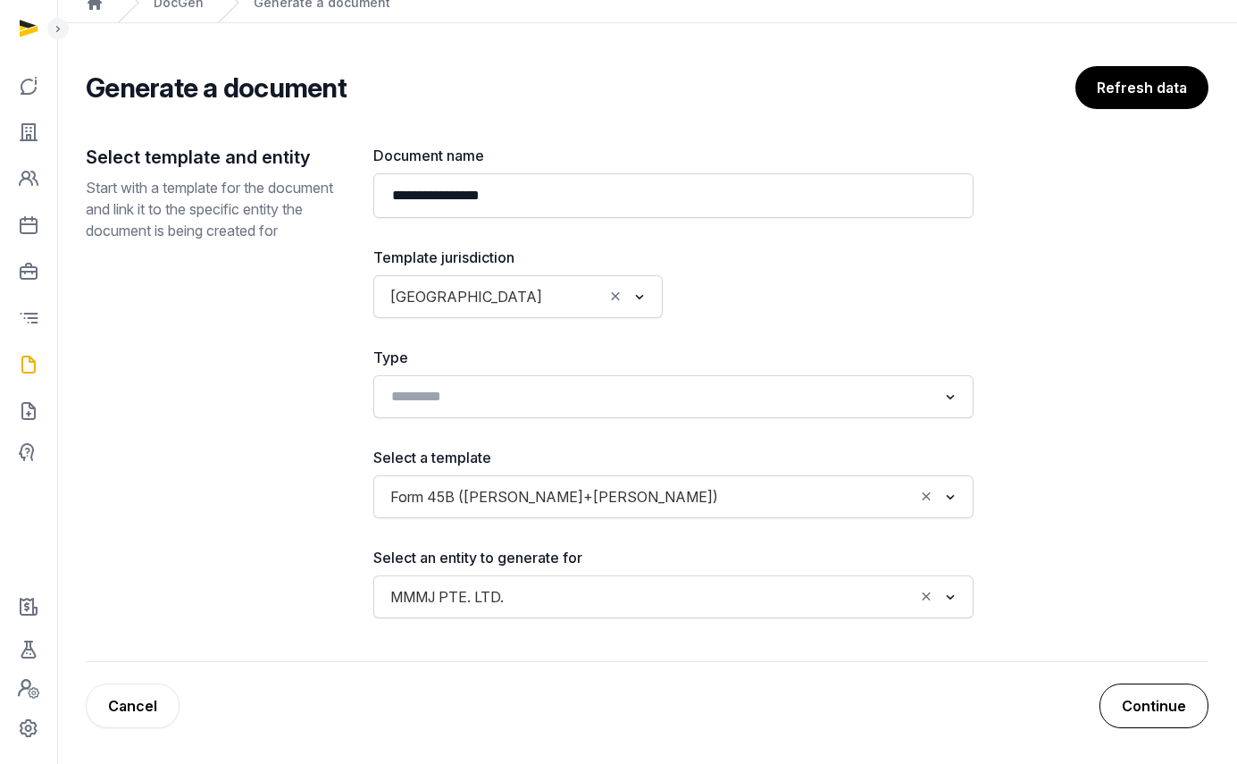
click at [1135, 703] on button "Continue" at bounding box center [1154, 705] width 109 height 45
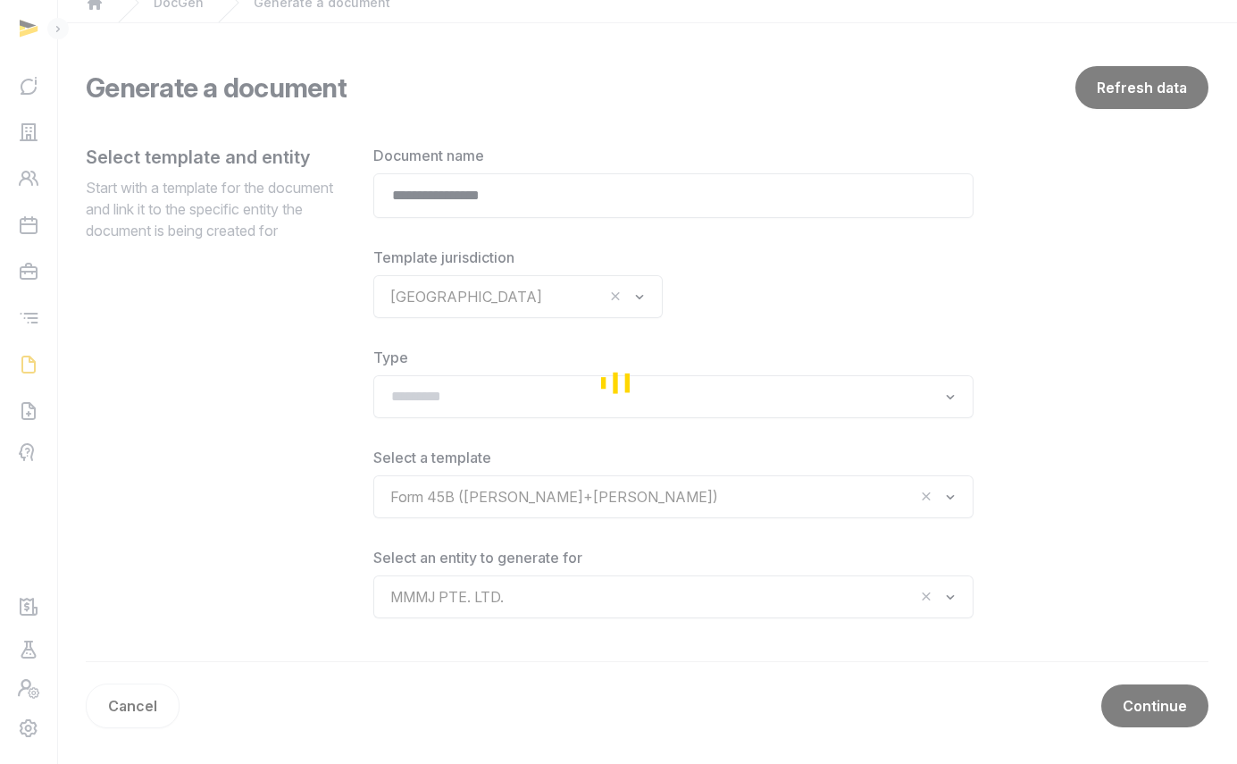
scroll to position [0, 0]
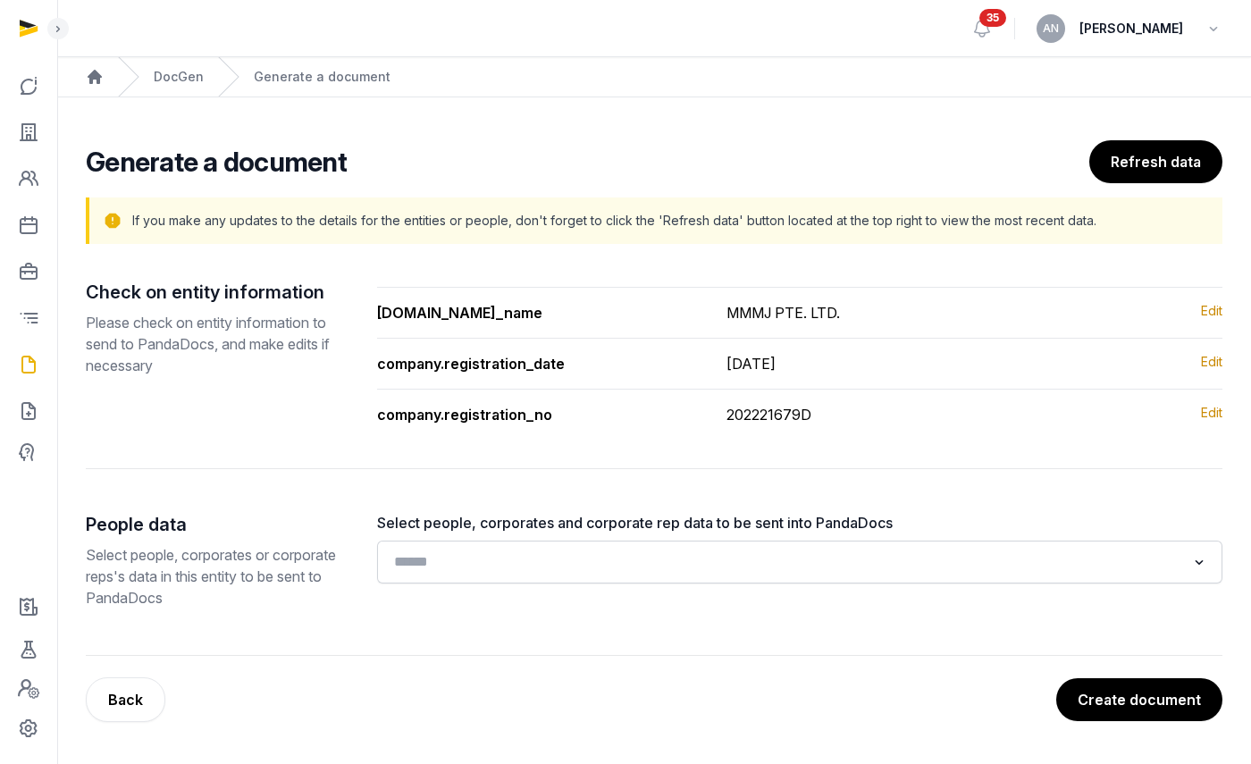
drag, startPoint x: 521, startPoint y: 570, endPoint x: 526, endPoint y: 551, distance: 19.5
click at [521, 570] on input "Search for option" at bounding box center [787, 561] width 798 height 25
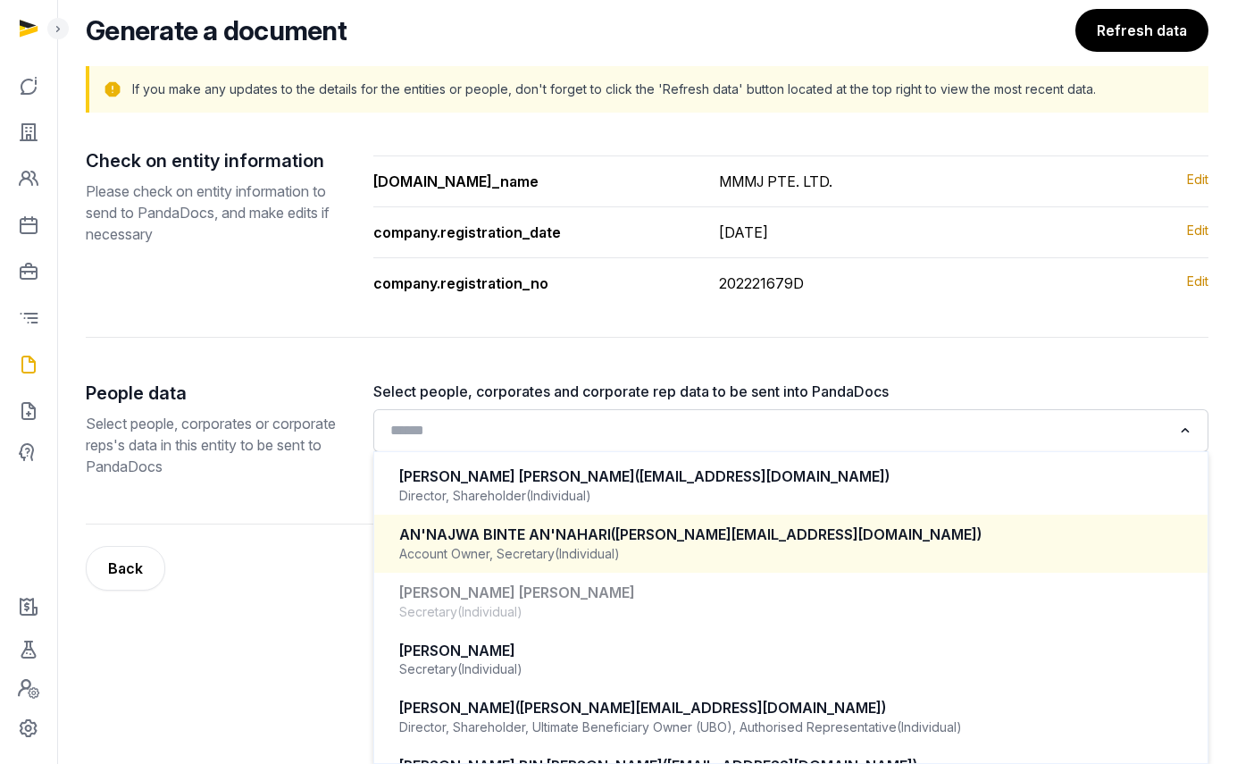
click at [564, 545] on span "(Individual)" at bounding box center [587, 554] width 65 height 18
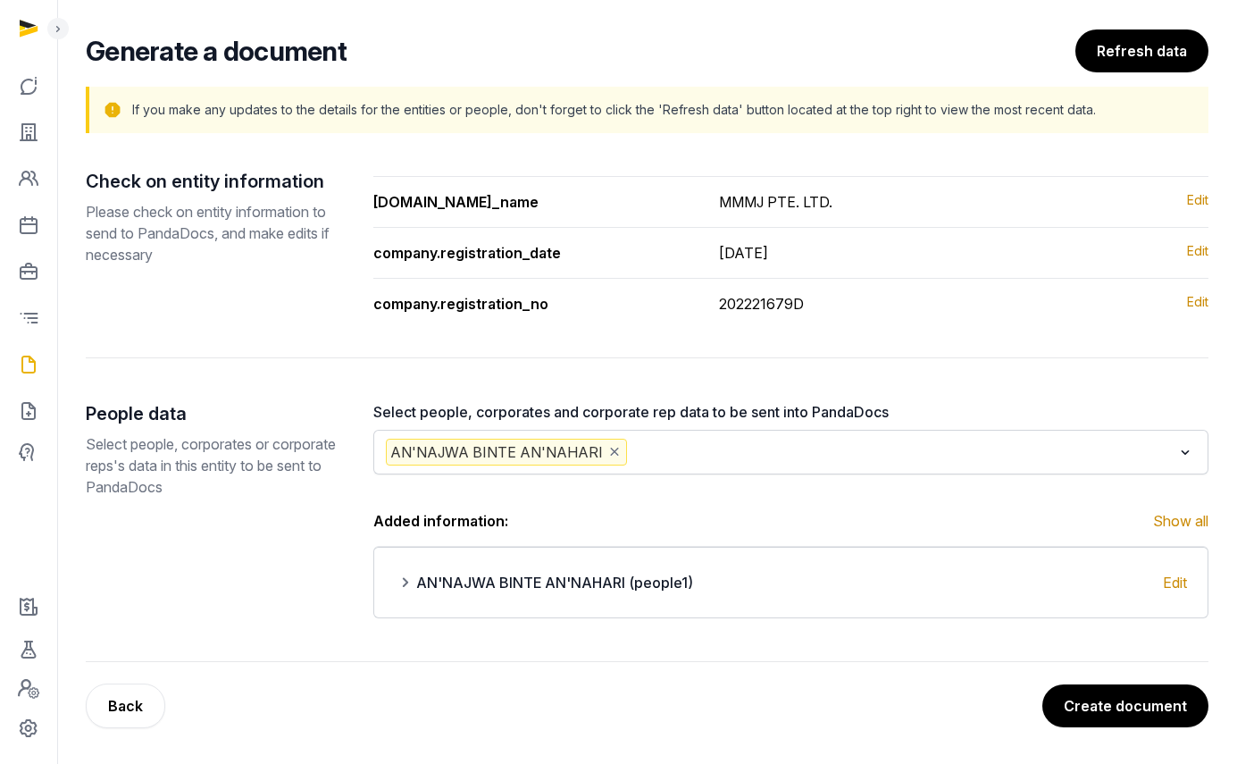
scroll to position [111, 0]
click at [683, 437] on div "AN'NAJWA BINTE AN'NAHARI" at bounding box center [778, 450] width 792 height 30
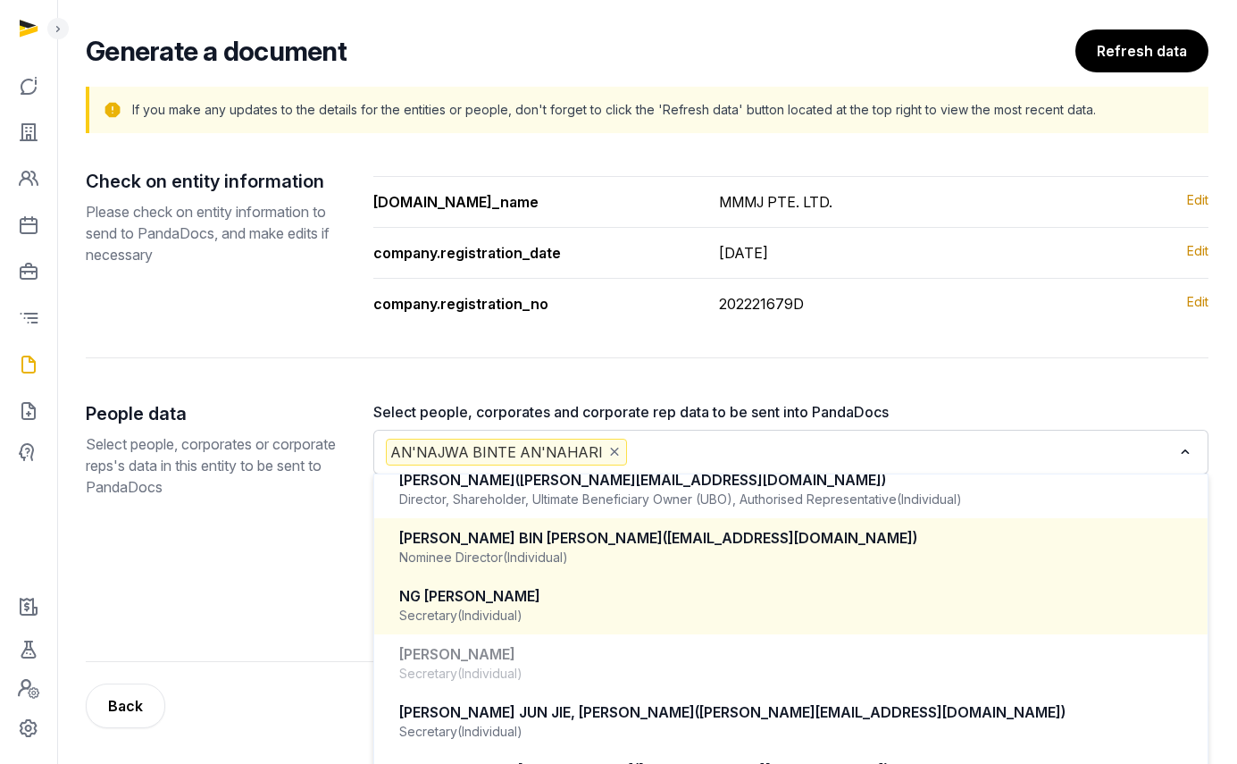
scroll to position [277, 0]
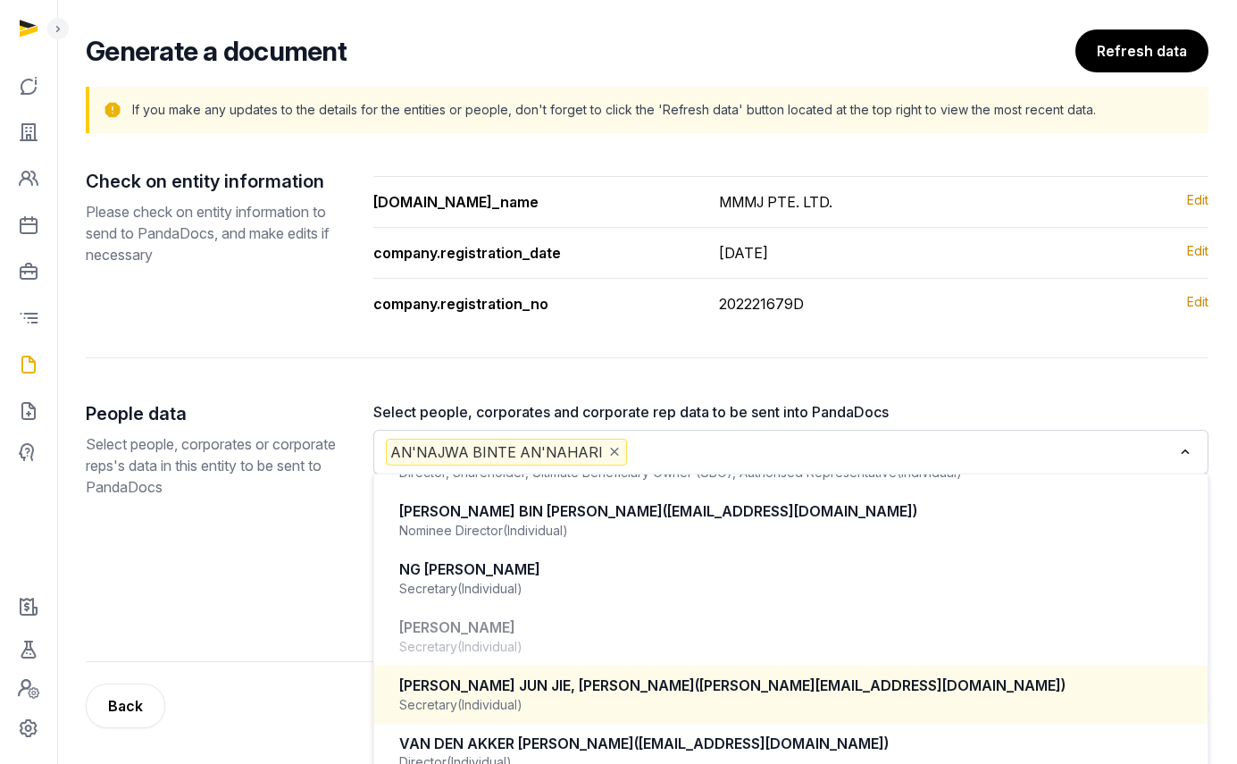
click at [695, 687] on span "([PERSON_NAME][EMAIL_ADDRESS][DOMAIN_NAME])" at bounding box center [880, 685] width 371 height 18
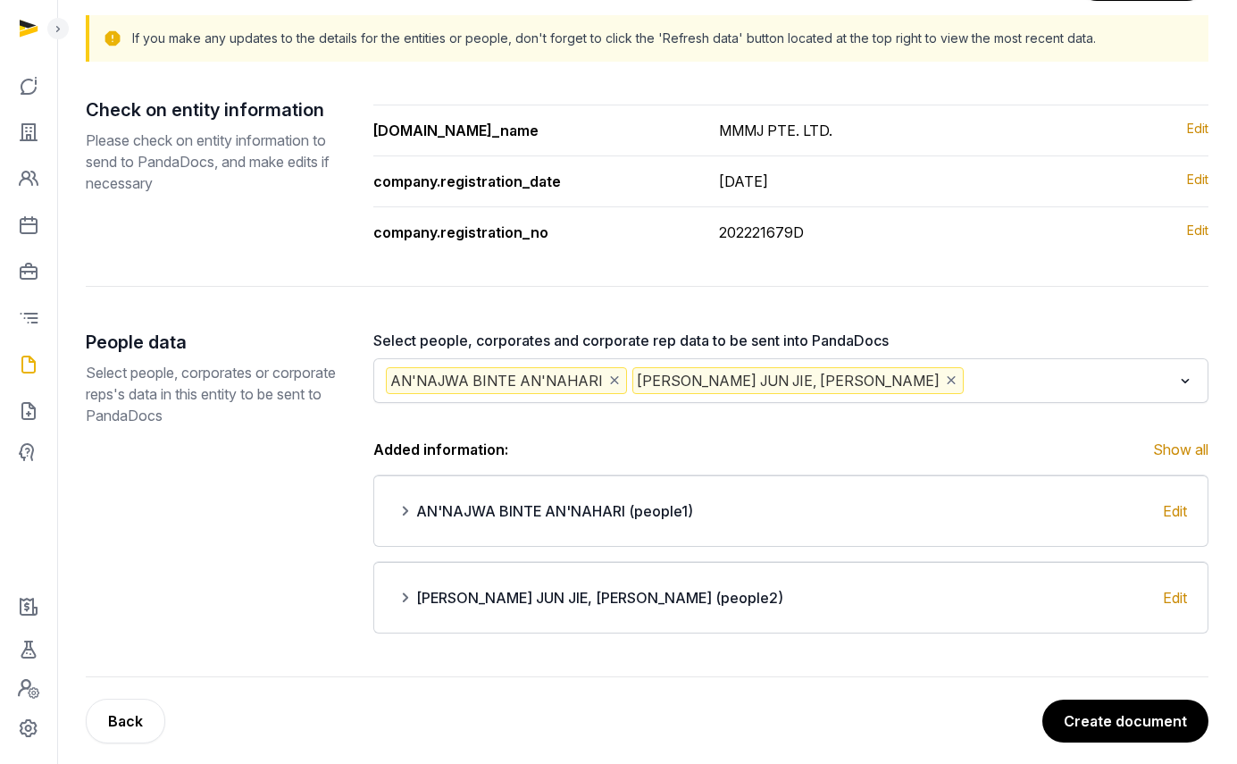
scroll to position [183, 0]
click at [1127, 716] on button "Create document" at bounding box center [1125, 720] width 168 height 45
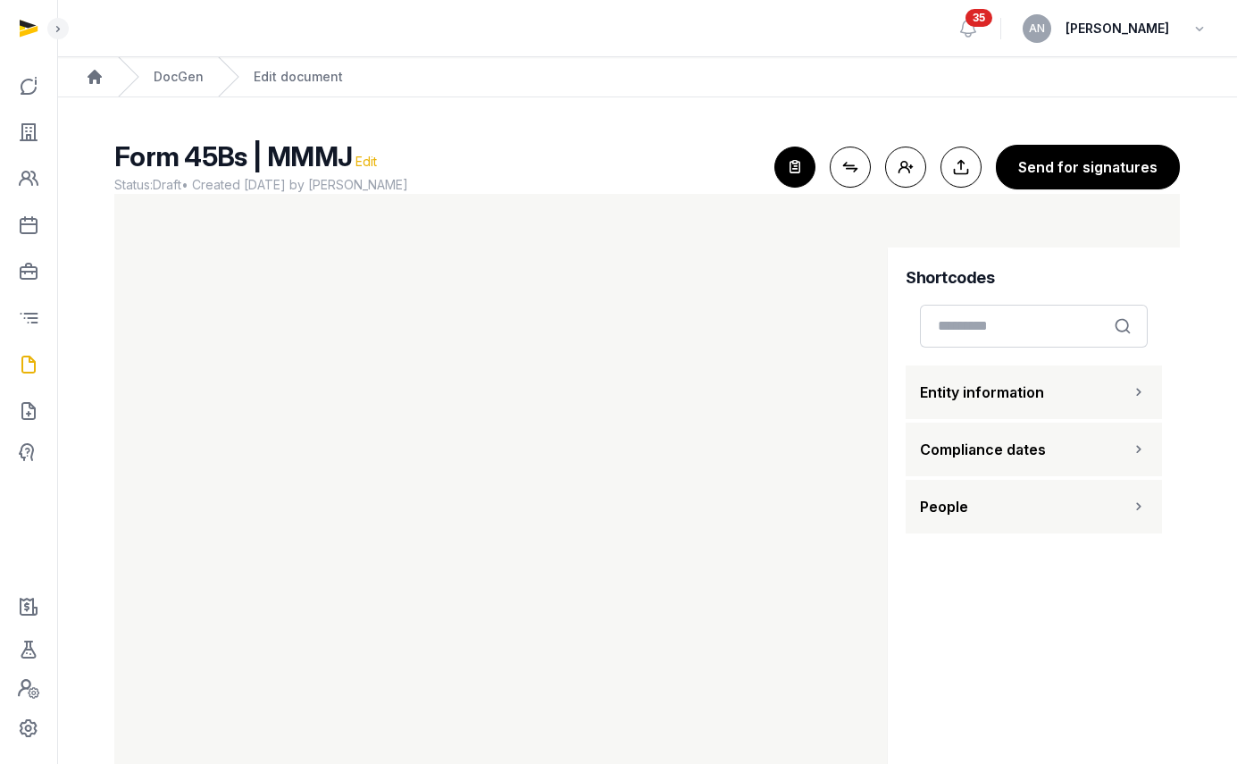
click at [369, 158] on span "Edit" at bounding box center [366, 161] width 21 height 15
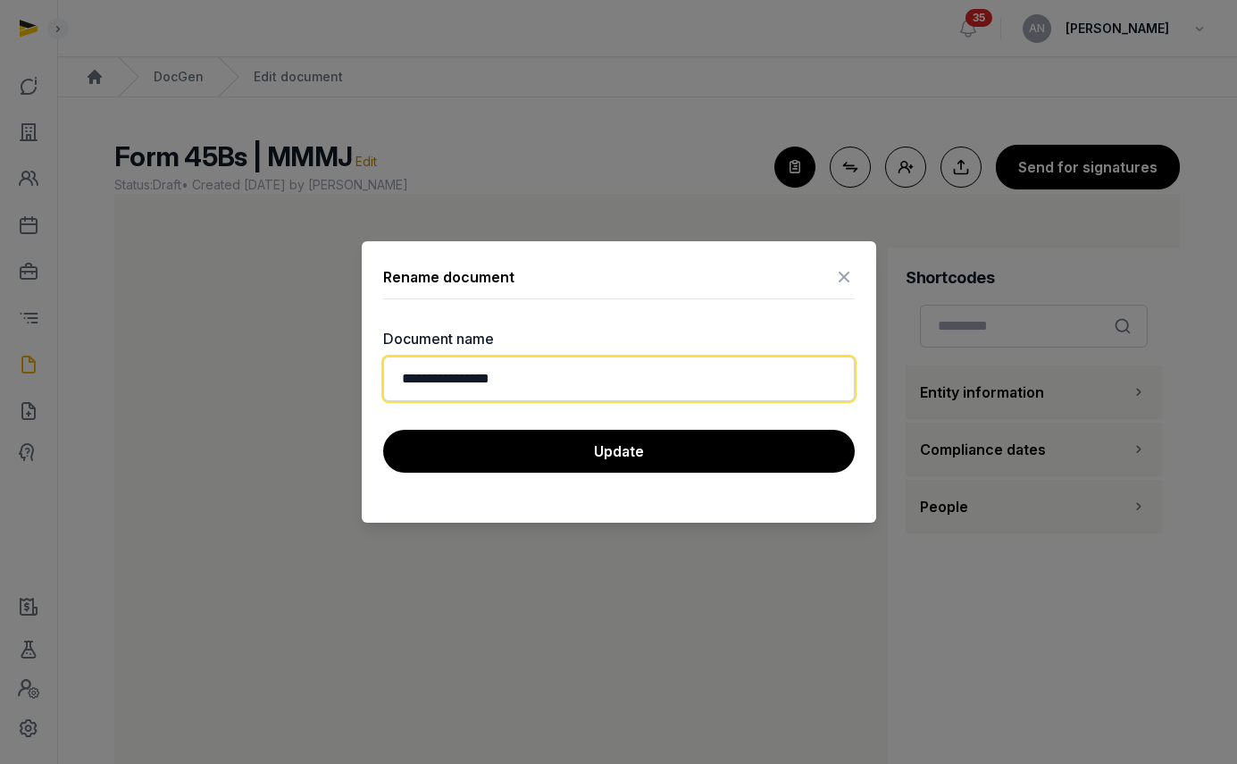
click at [469, 372] on input "**********" at bounding box center [619, 378] width 472 height 45
click at [473, 373] on input "**********" at bounding box center [619, 378] width 472 height 45
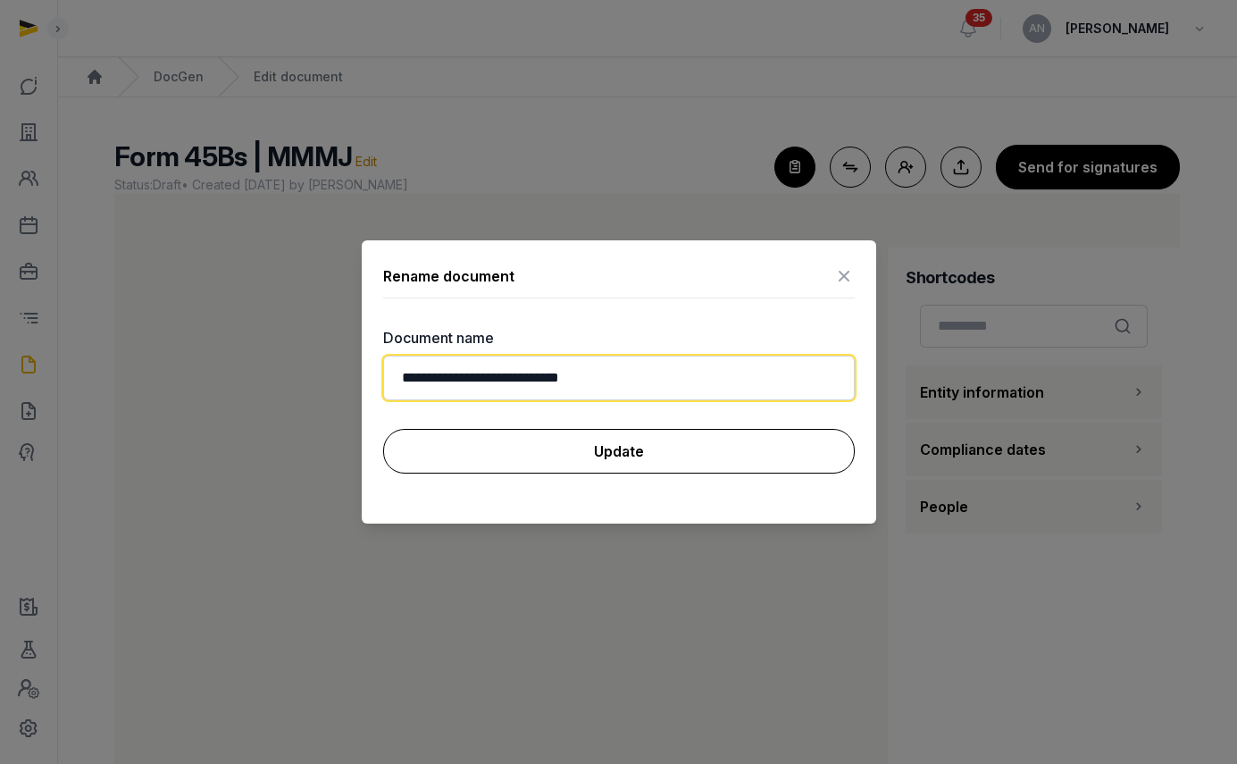
type input "**********"
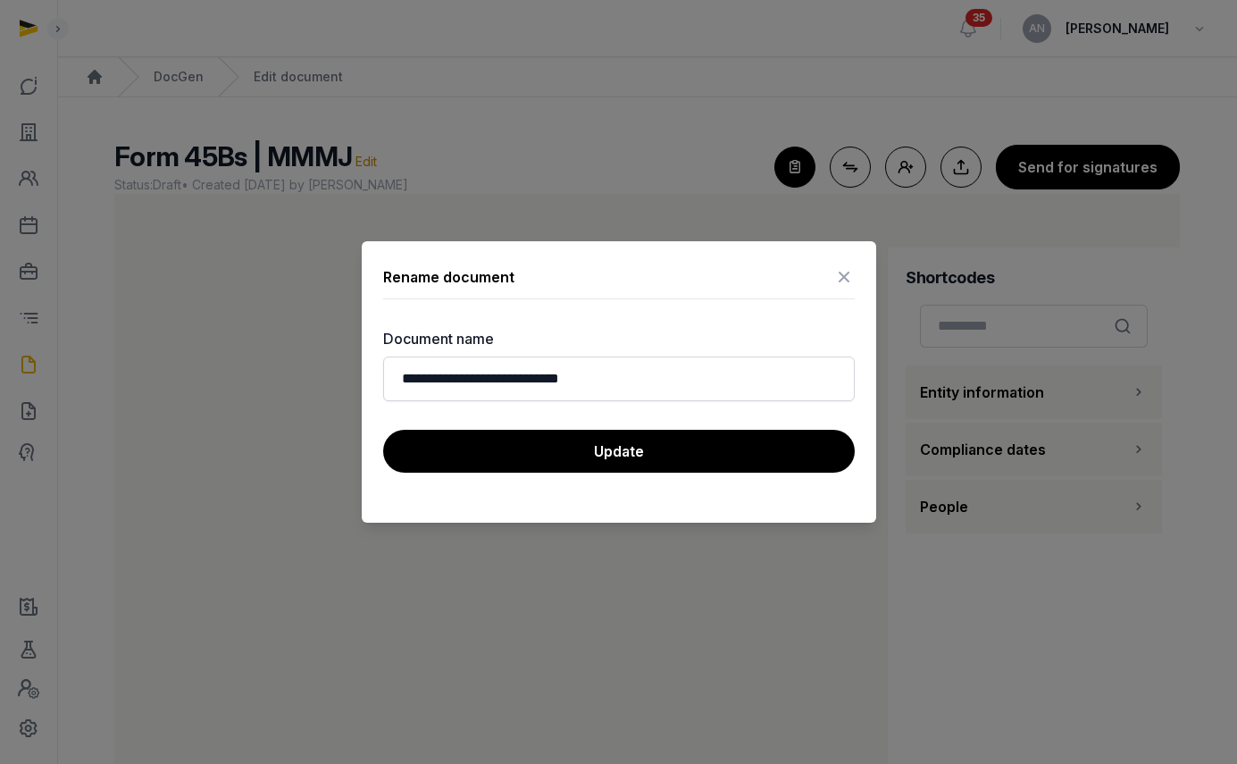
click at [565, 442] on button "Update" at bounding box center [619, 451] width 472 height 43
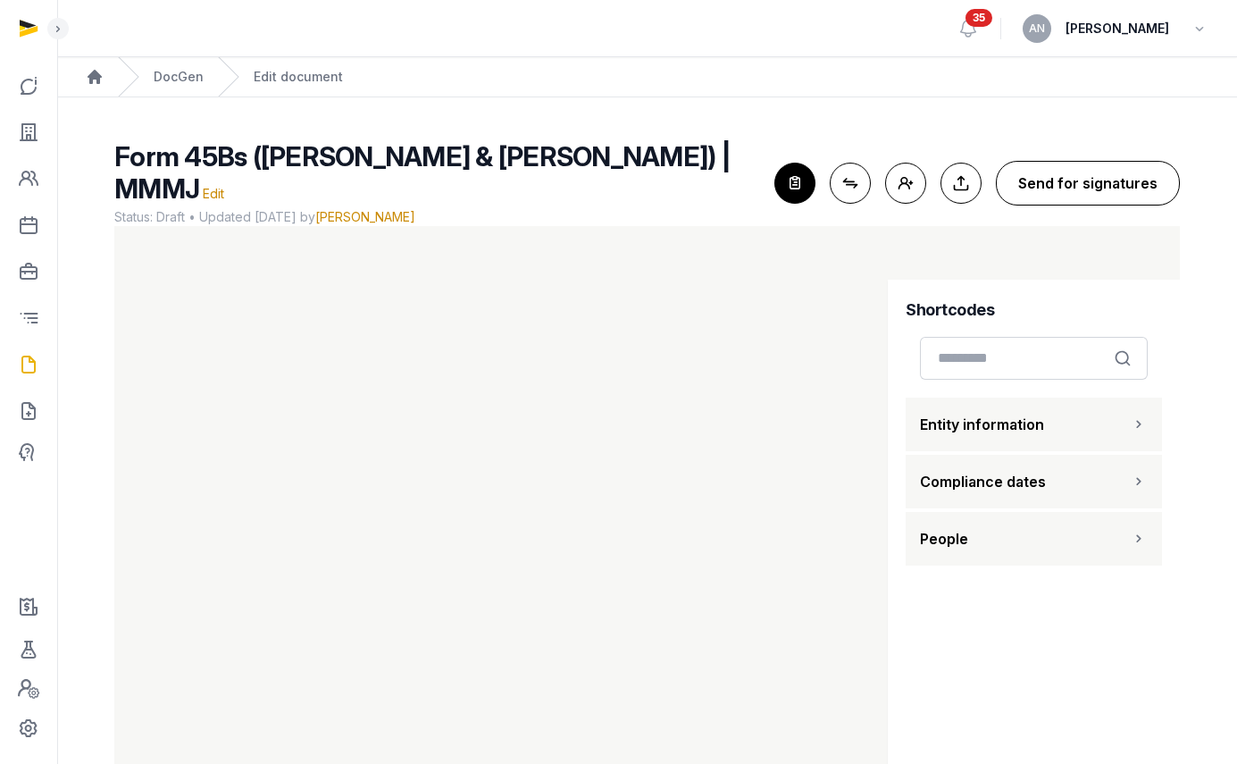
click at [1115, 171] on button "Send for signatures" at bounding box center [1088, 183] width 184 height 45
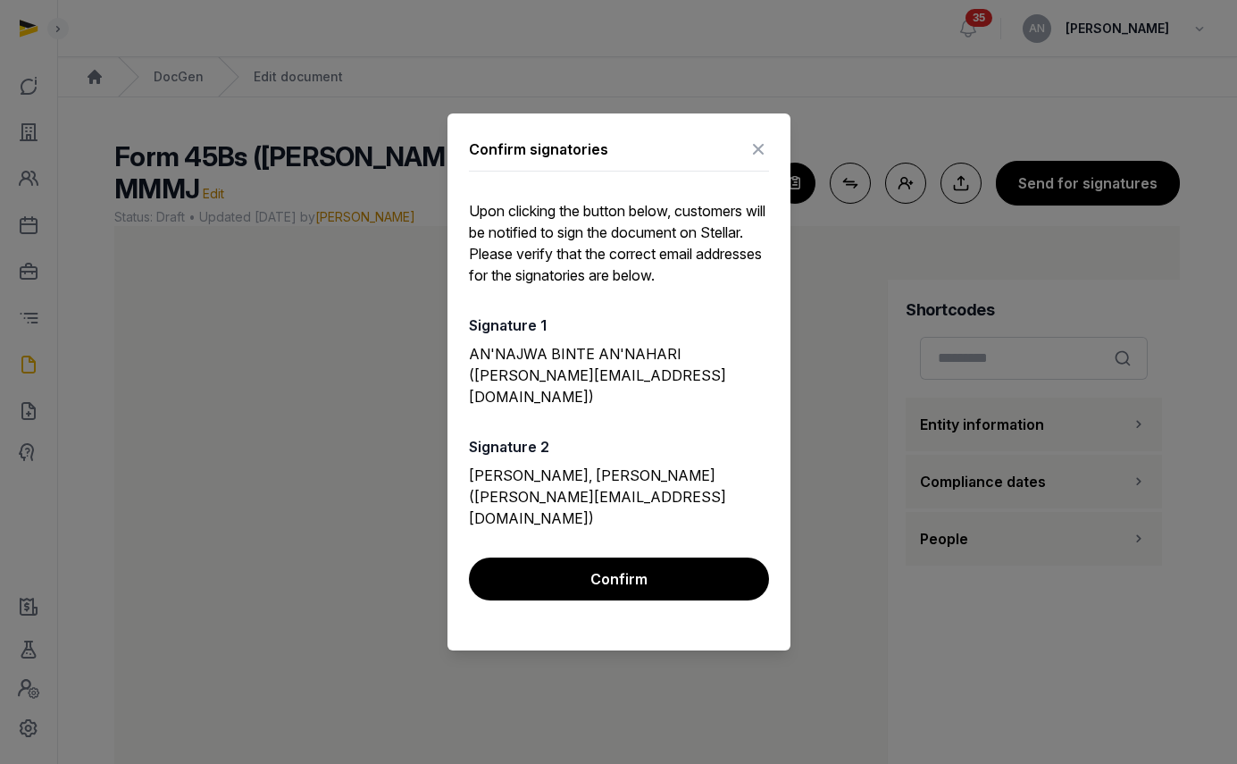
click at [657, 568] on button "Confirm" at bounding box center [619, 578] width 300 height 43
